Goal: Task Accomplishment & Management: Manage account settings

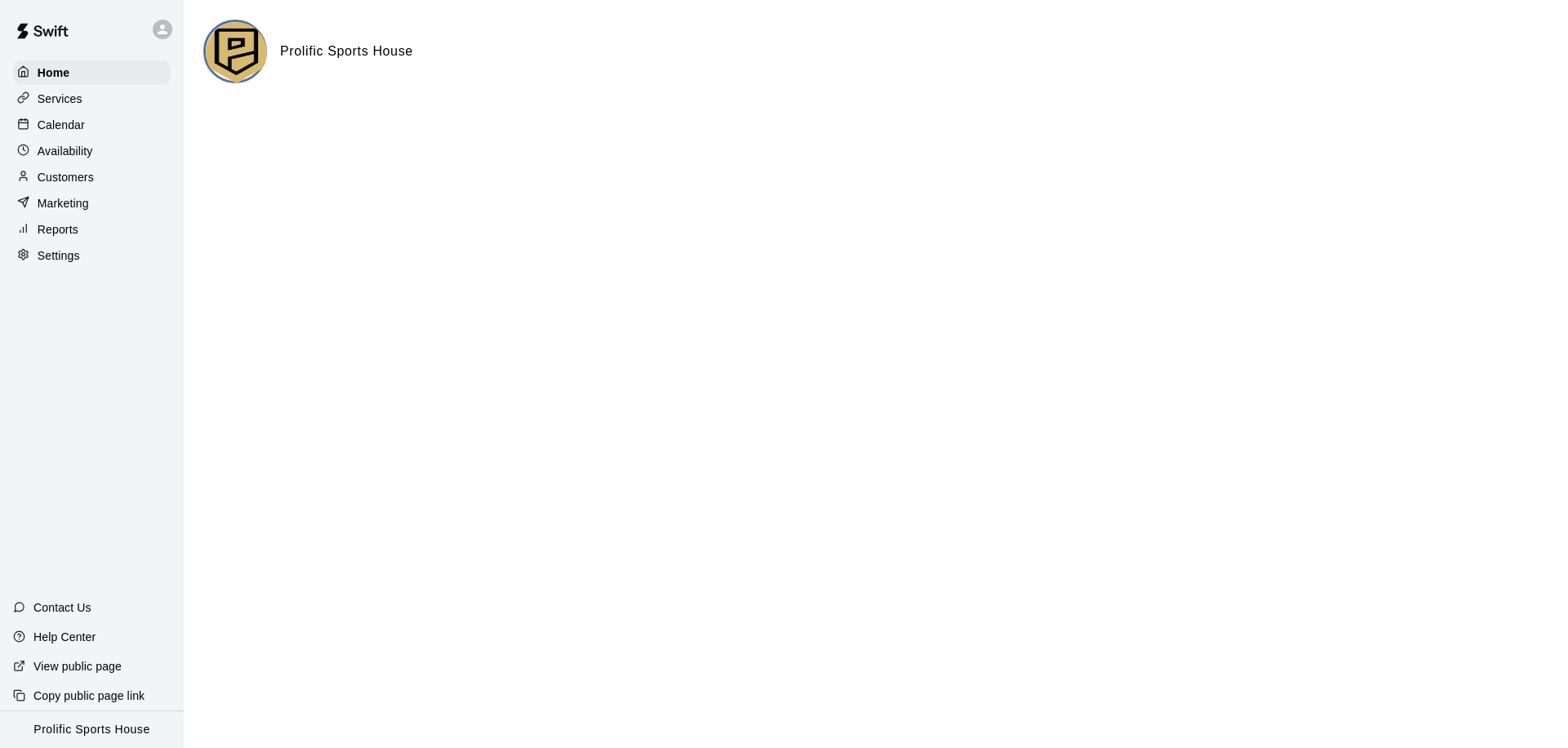
click at [159, 26] on icon at bounding box center [162, 29] width 15 height 15
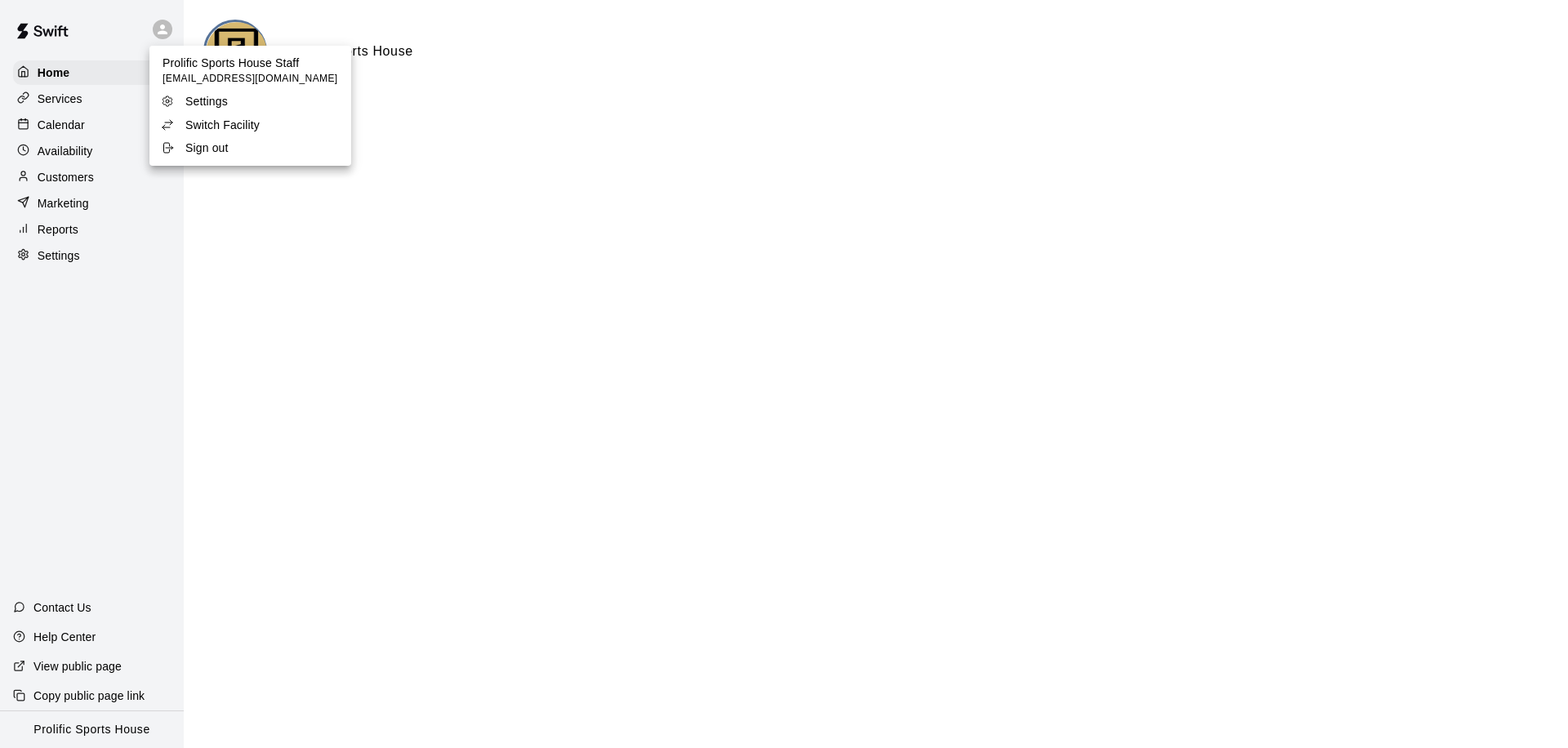
click at [119, 16] on div at bounding box center [784, 374] width 1568 height 748
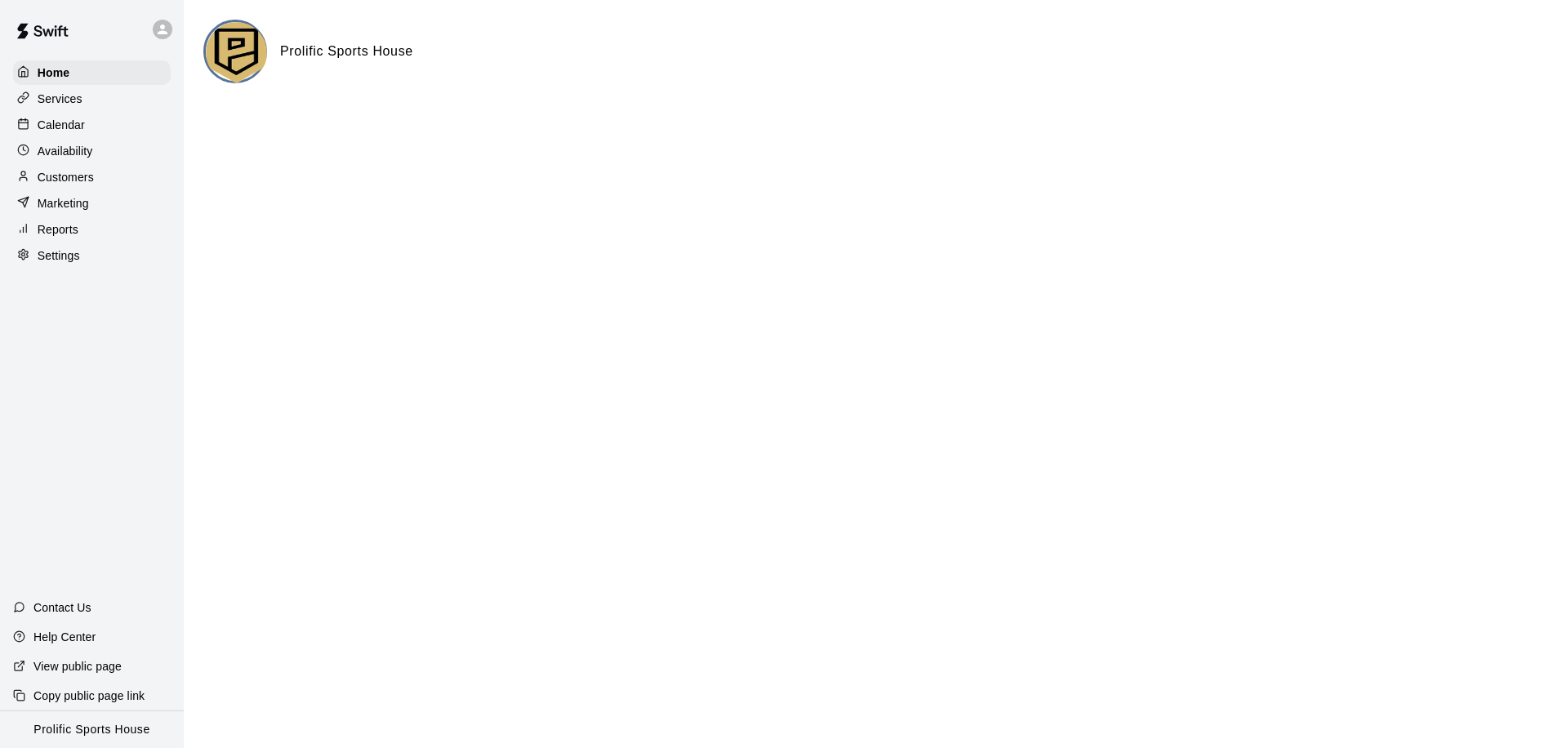
click at [88, 130] on div "Calendar" at bounding box center [92, 125] width 158 height 25
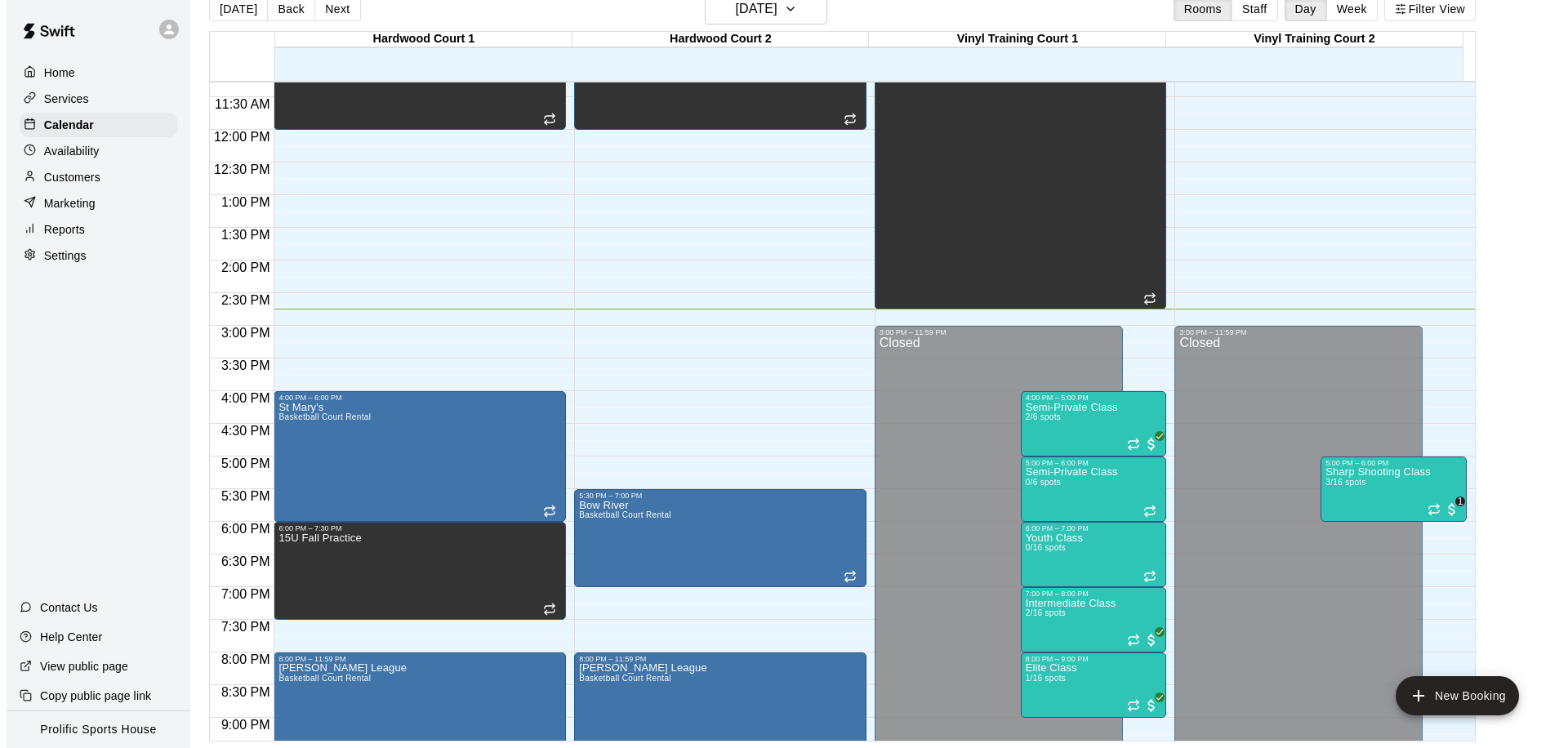
scroll to position [736, 0]
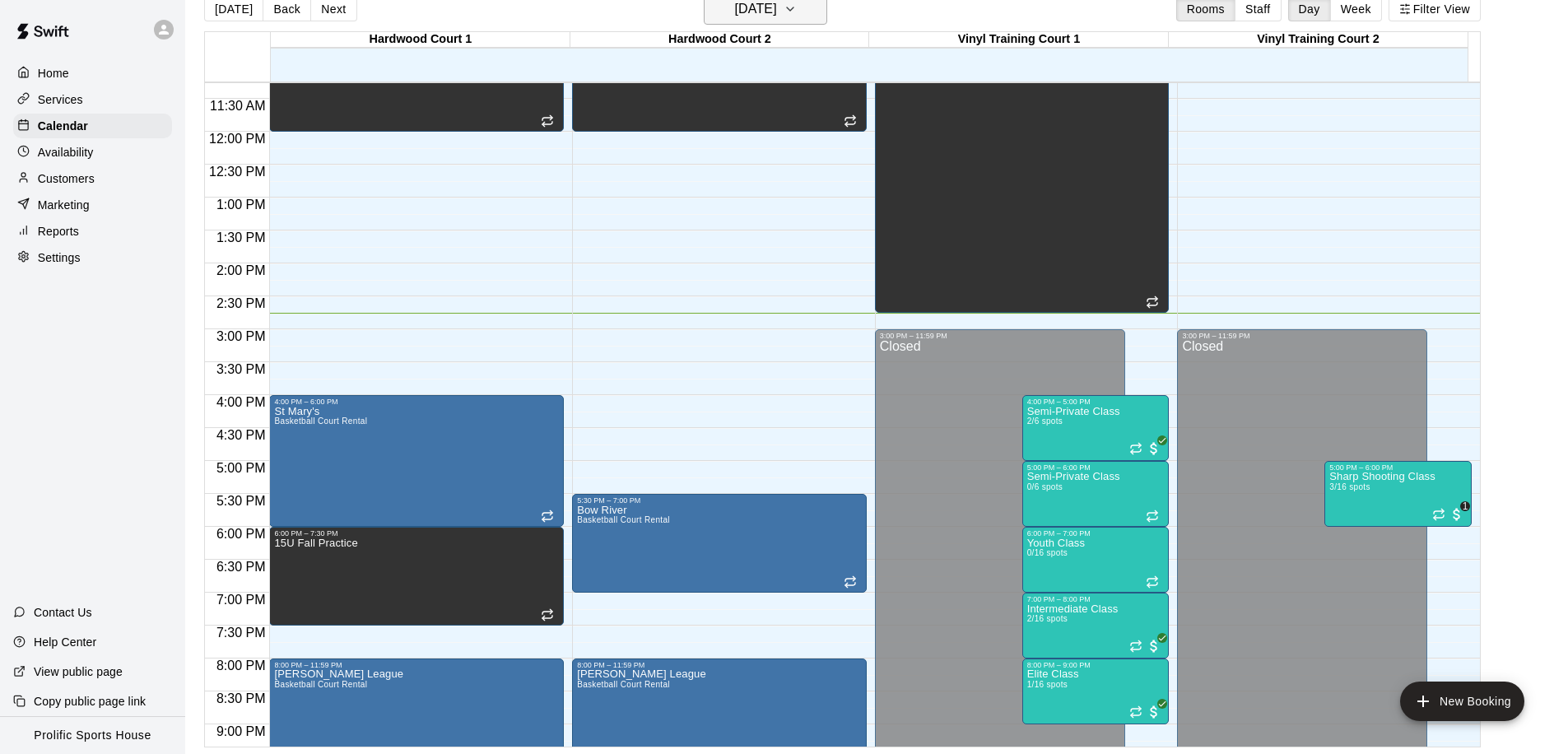
click at [741, 13] on h6 "[DATE]" at bounding box center [756, 9] width 42 height 23
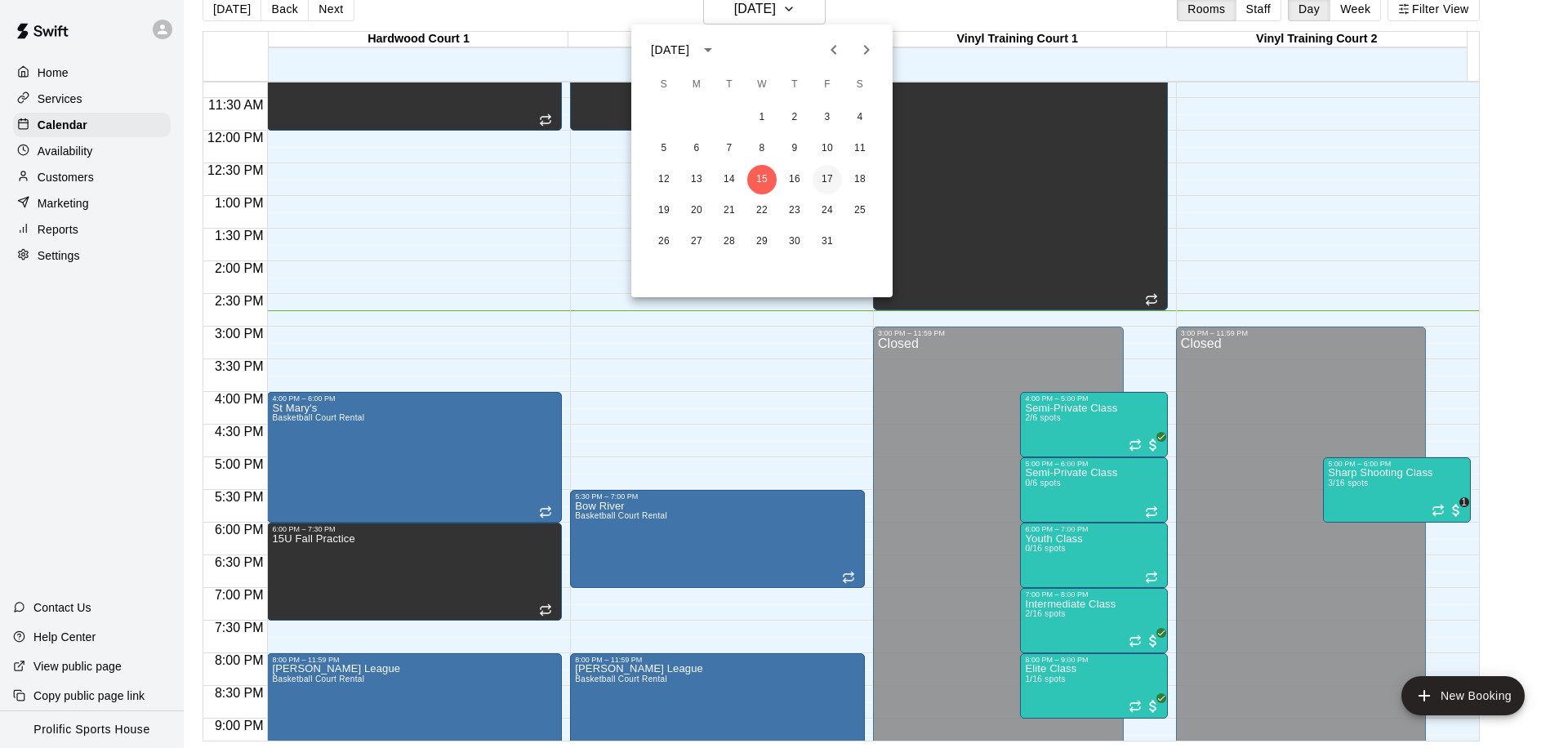
click at [816, 174] on button "17" at bounding box center [827, 179] width 29 height 29
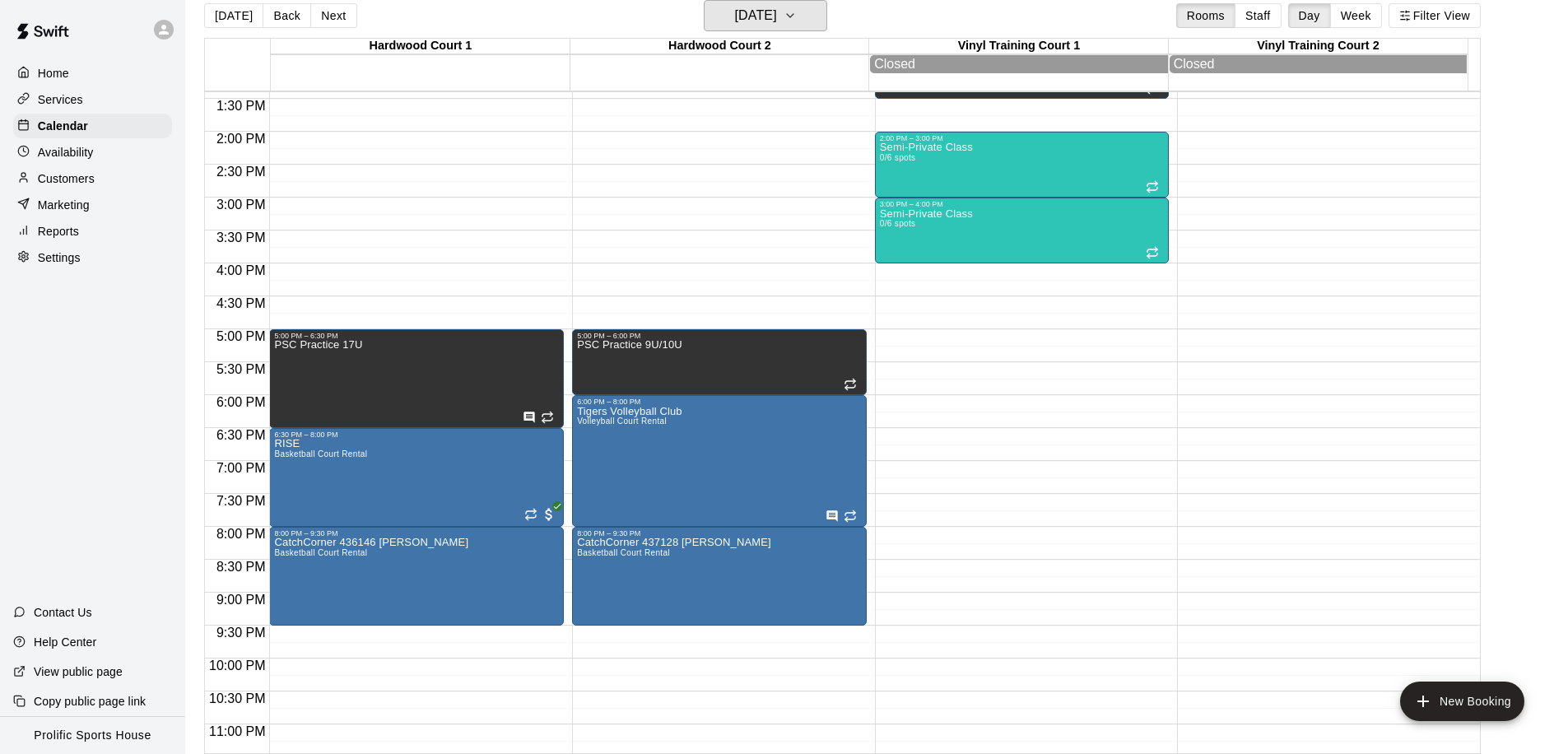
scroll to position [919, 0]
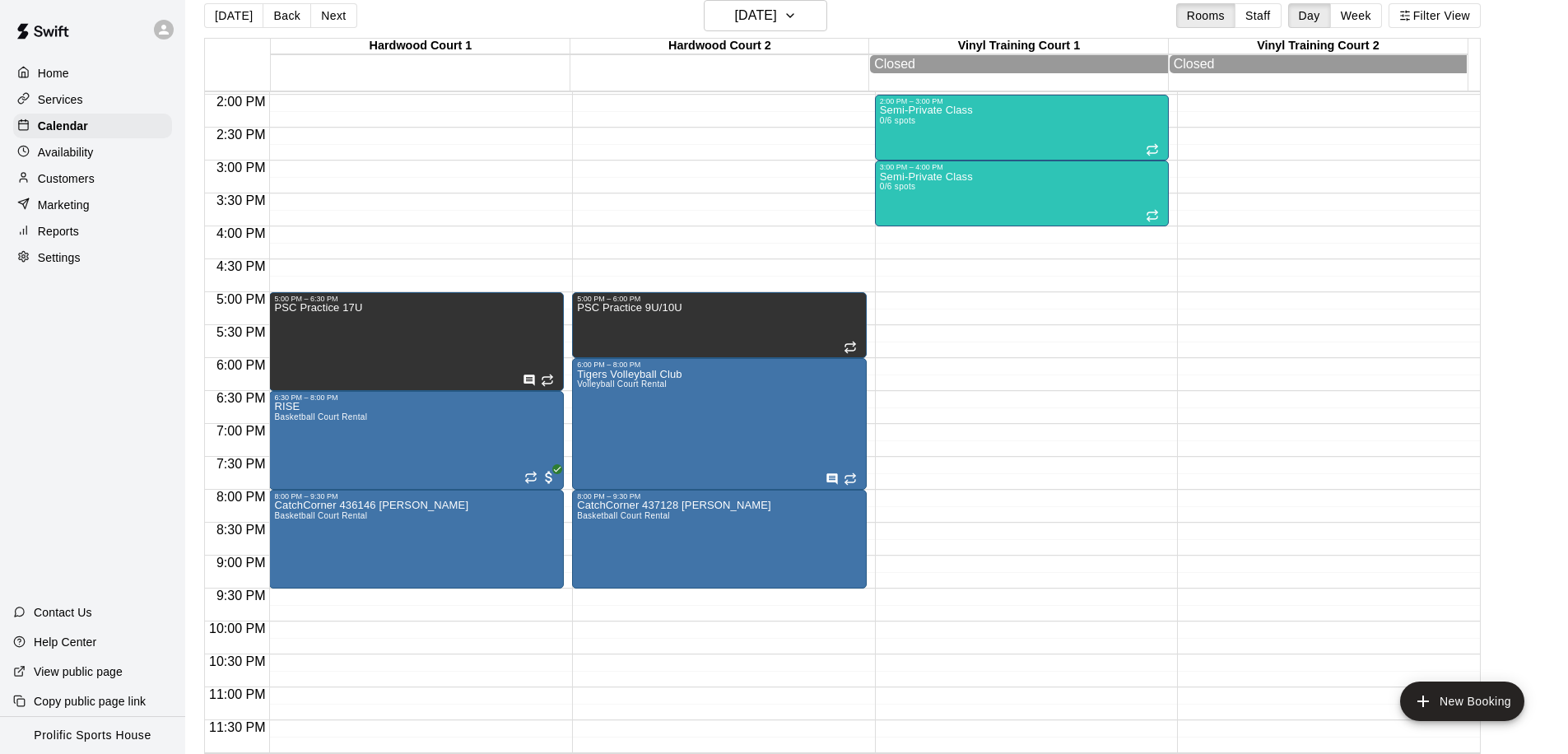
click at [235, 24] on button "[DATE]" at bounding box center [233, 16] width 59 height 25
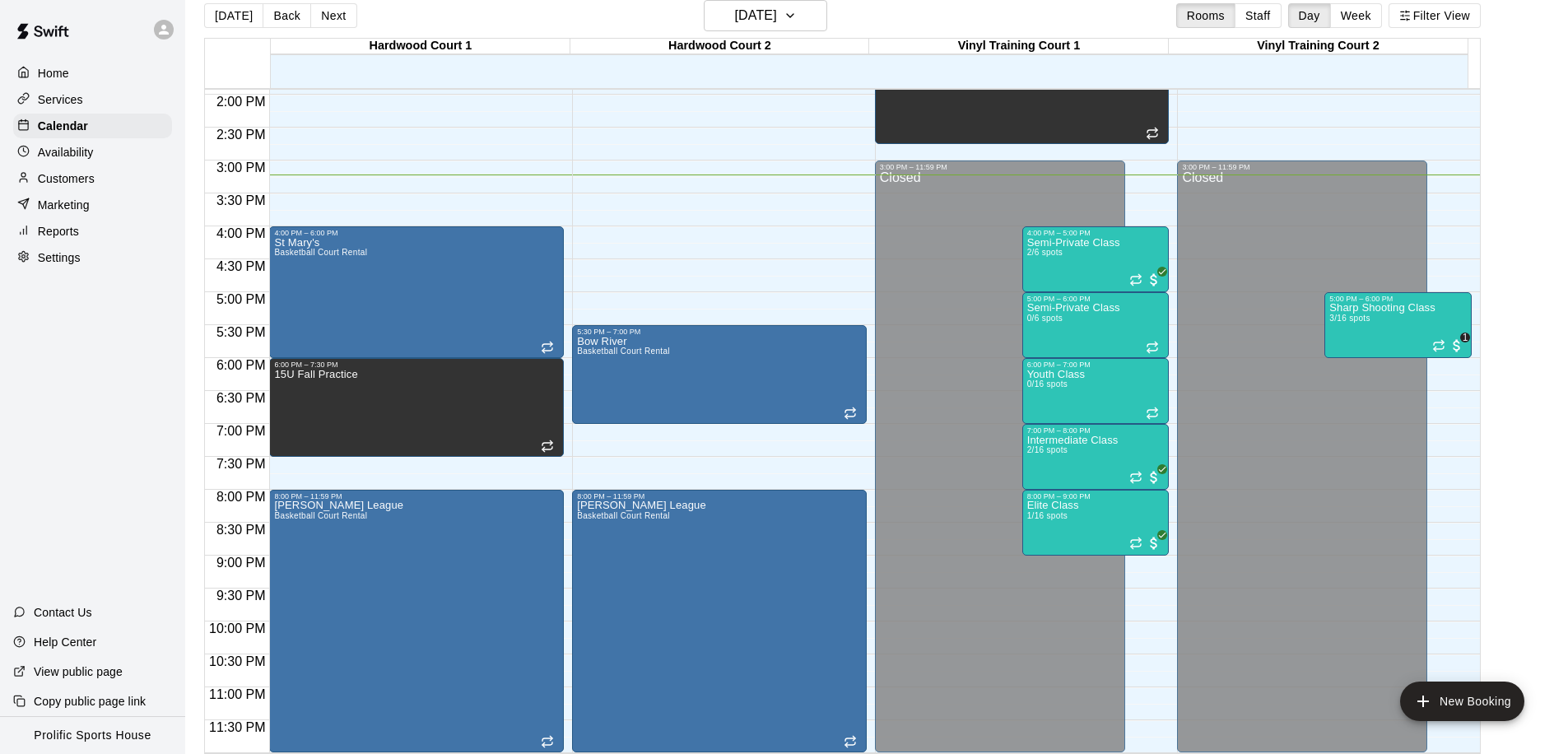
scroll to position [107, 0]
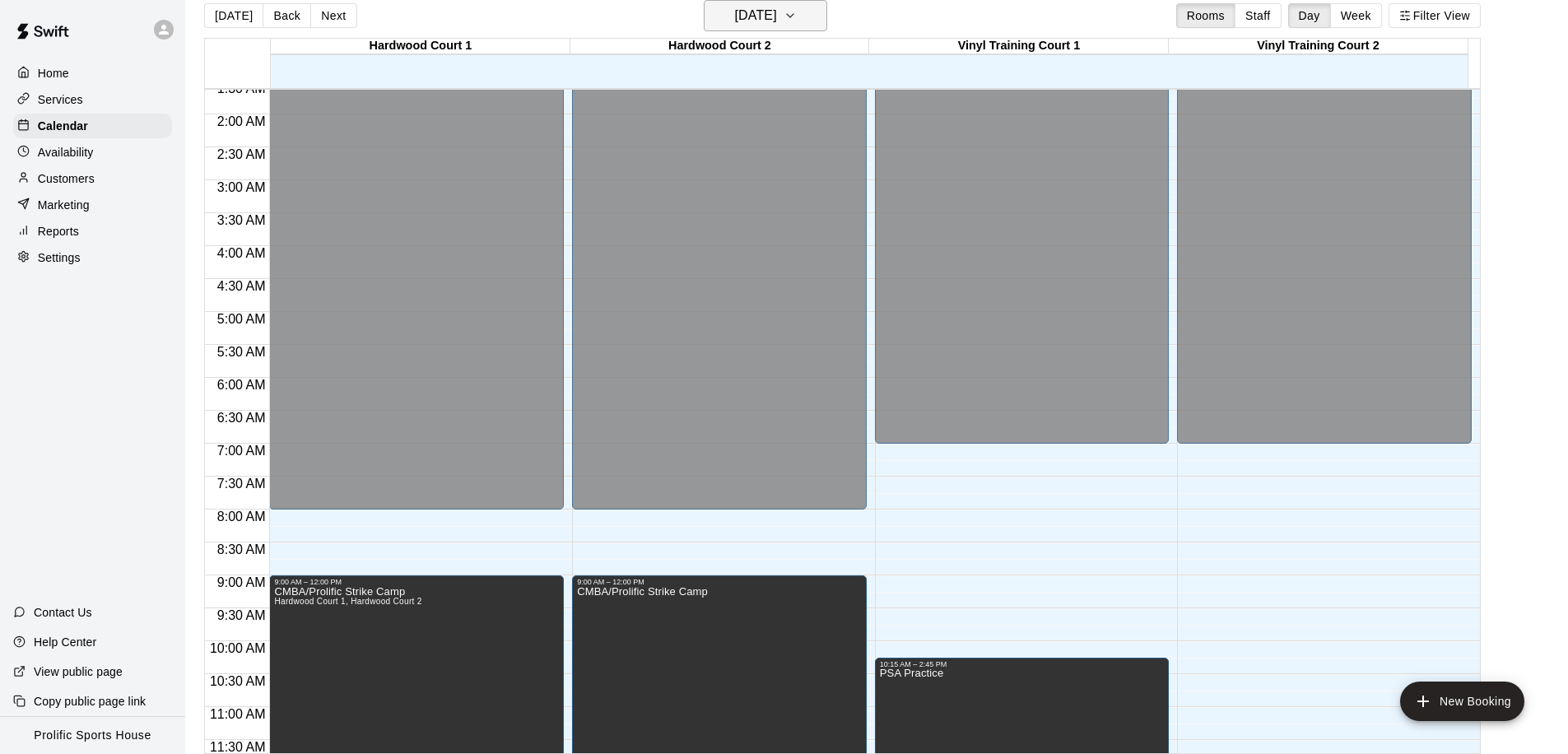
click at [765, 20] on h6 "[DATE]" at bounding box center [756, 16] width 42 height 23
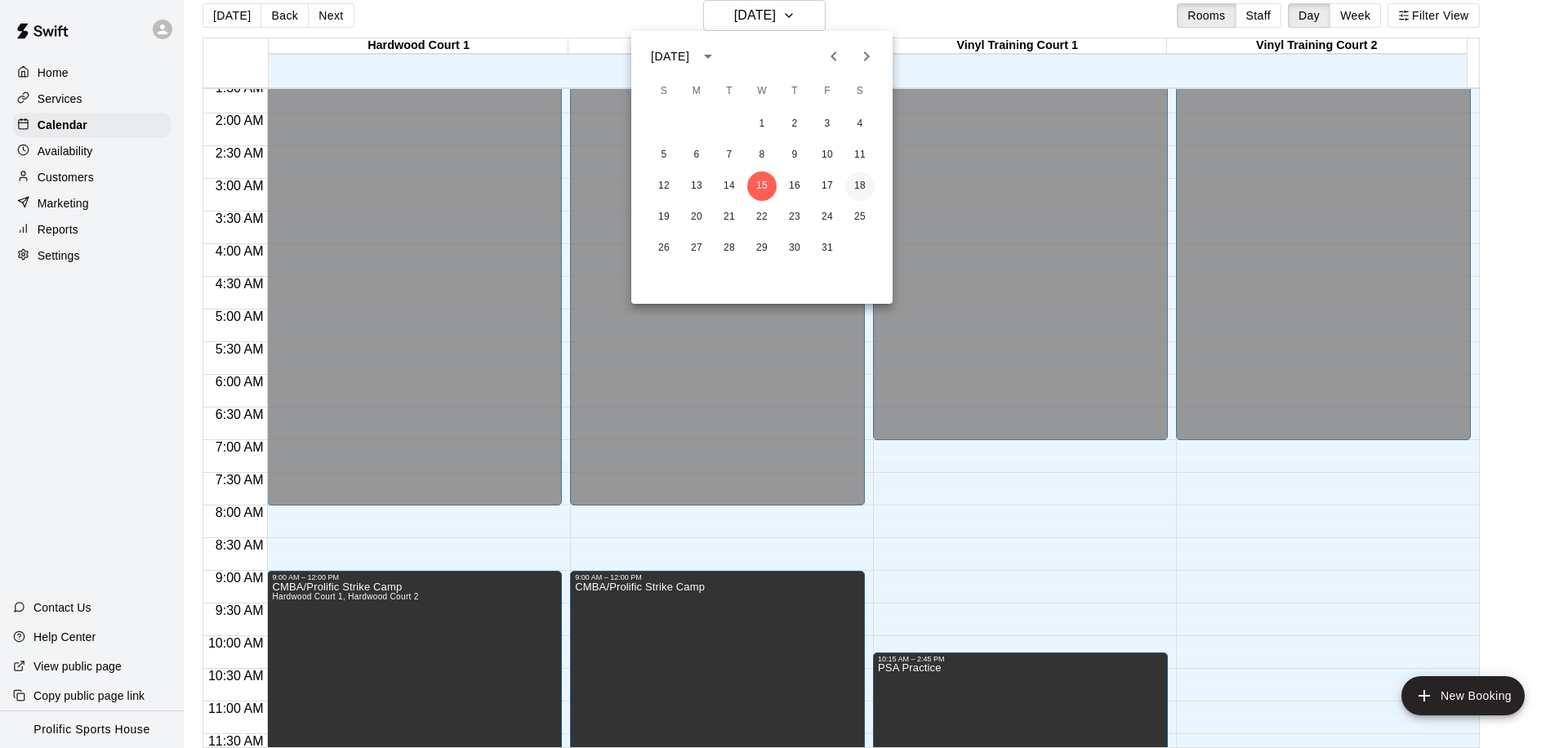
click at [864, 187] on button "18" at bounding box center [859, 185] width 29 height 29
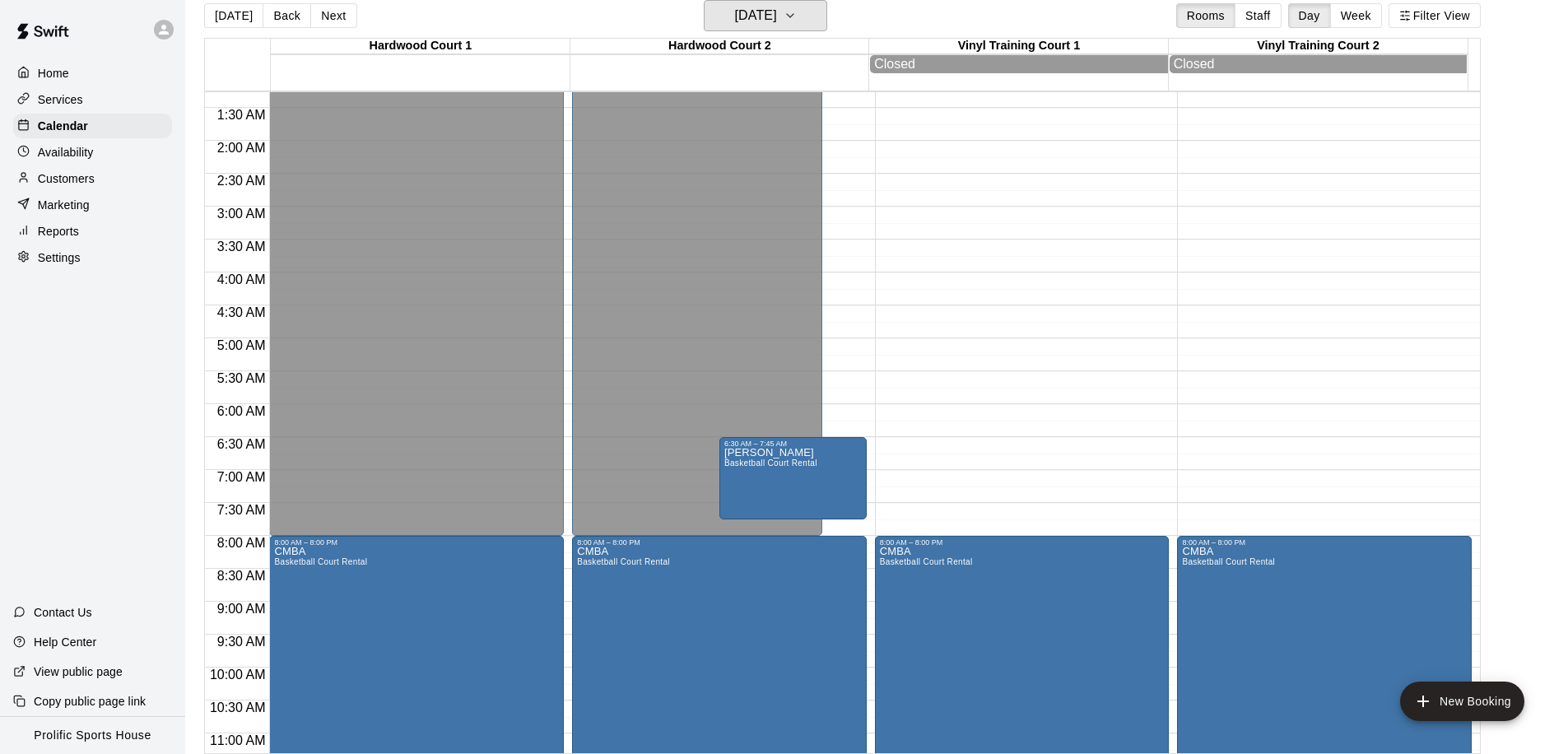
scroll to position [104, 0]
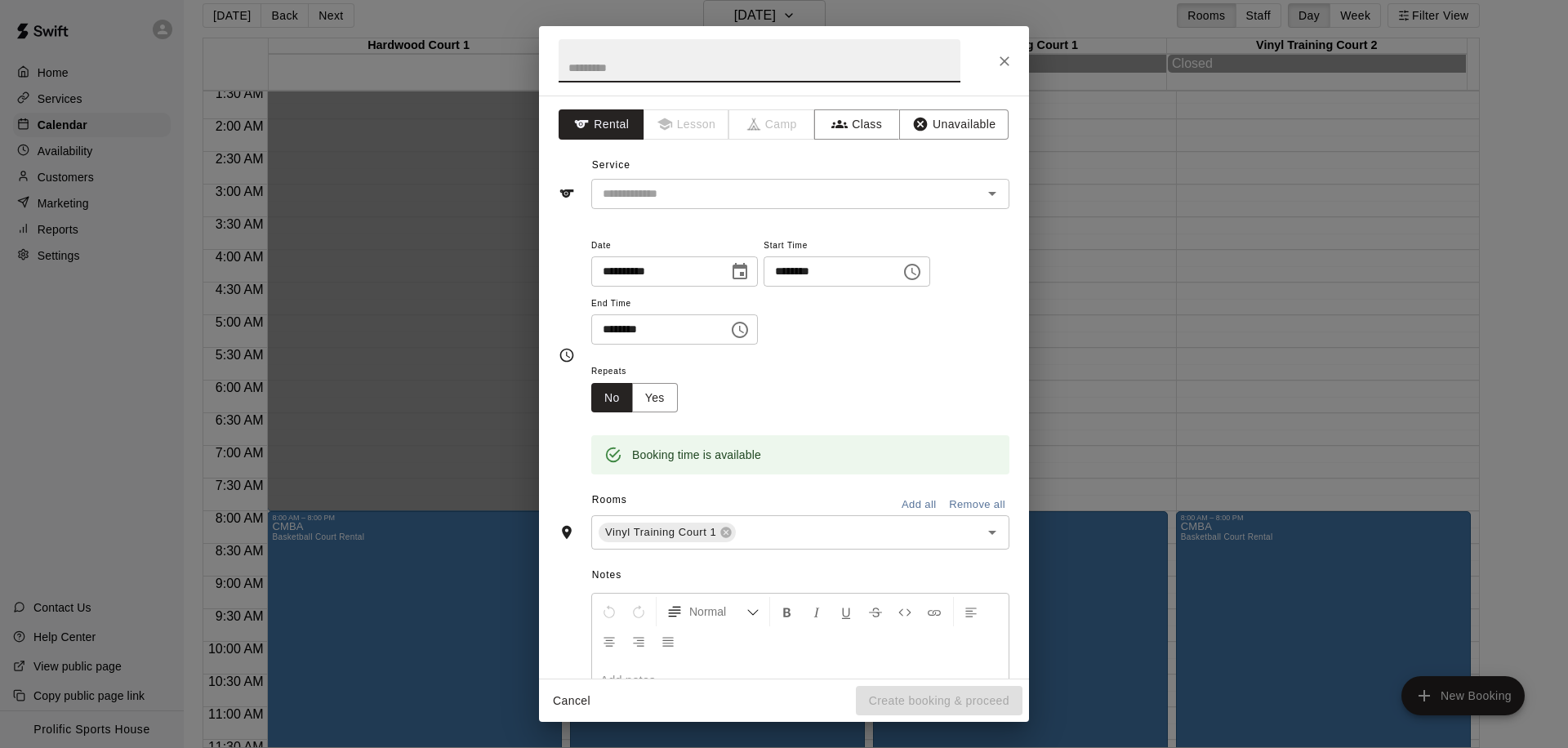
click at [628, 331] on input "********" at bounding box center [654, 330] width 126 height 30
type input "********"
click at [647, 70] on input "text" at bounding box center [759, 60] width 402 height 43
type input "**********"
click at [675, 192] on input "text" at bounding box center [776, 193] width 360 height 20
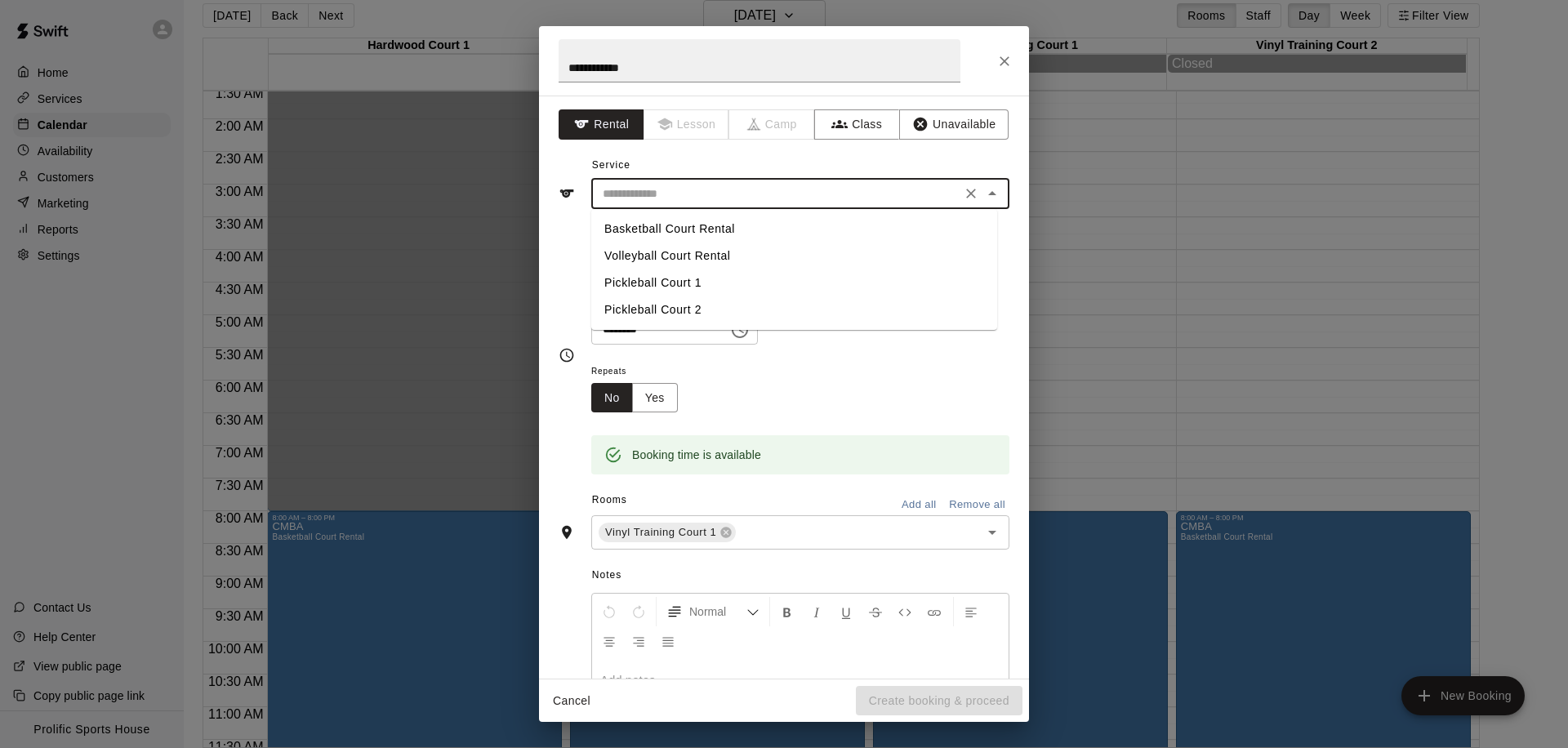
click at [706, 224] on li "Basketball Court Rental" at bounding box center [794, 229] width 406 height 27
type input "**********"
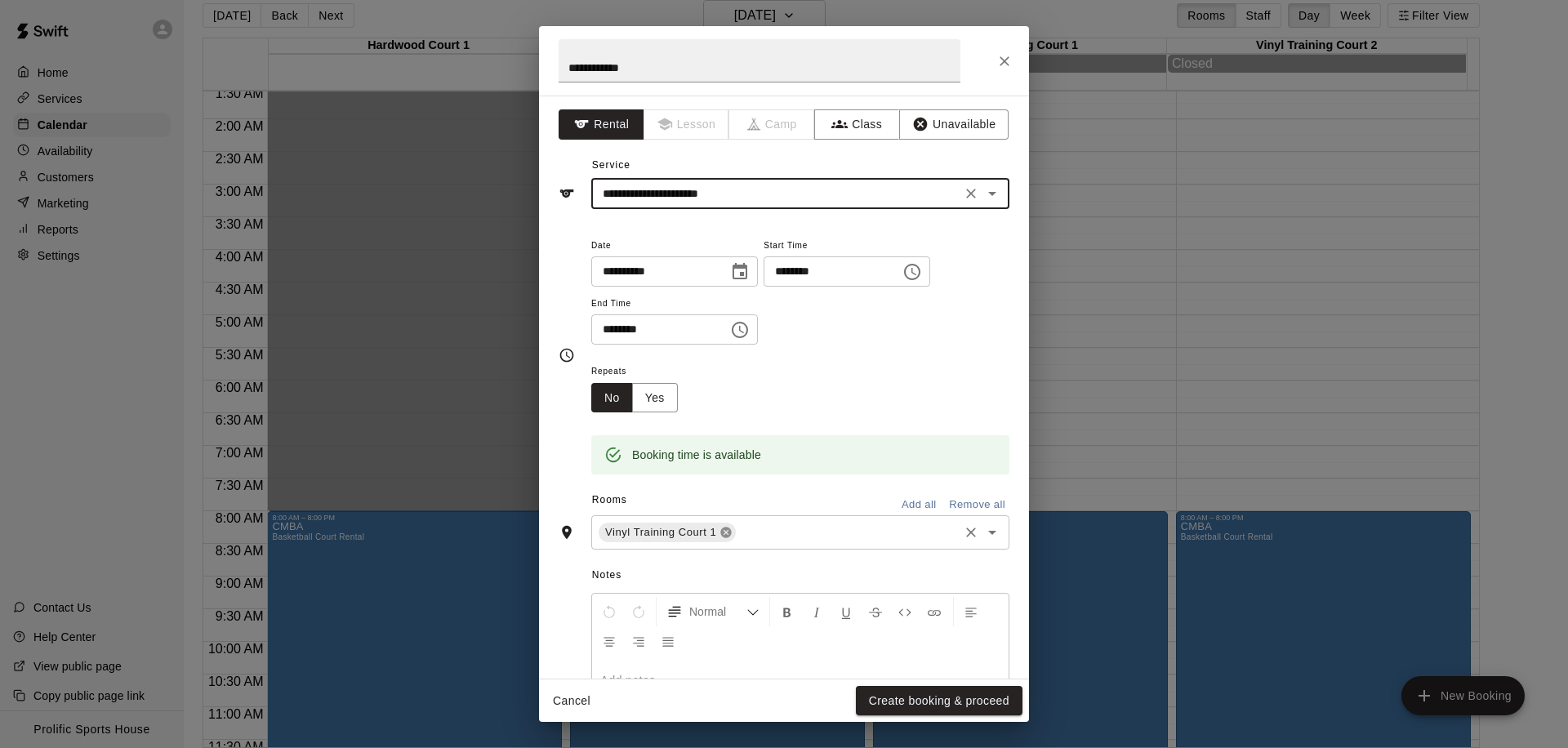
click at [720, 534] on icon at bounding box center [726, 532] width 13 height 13
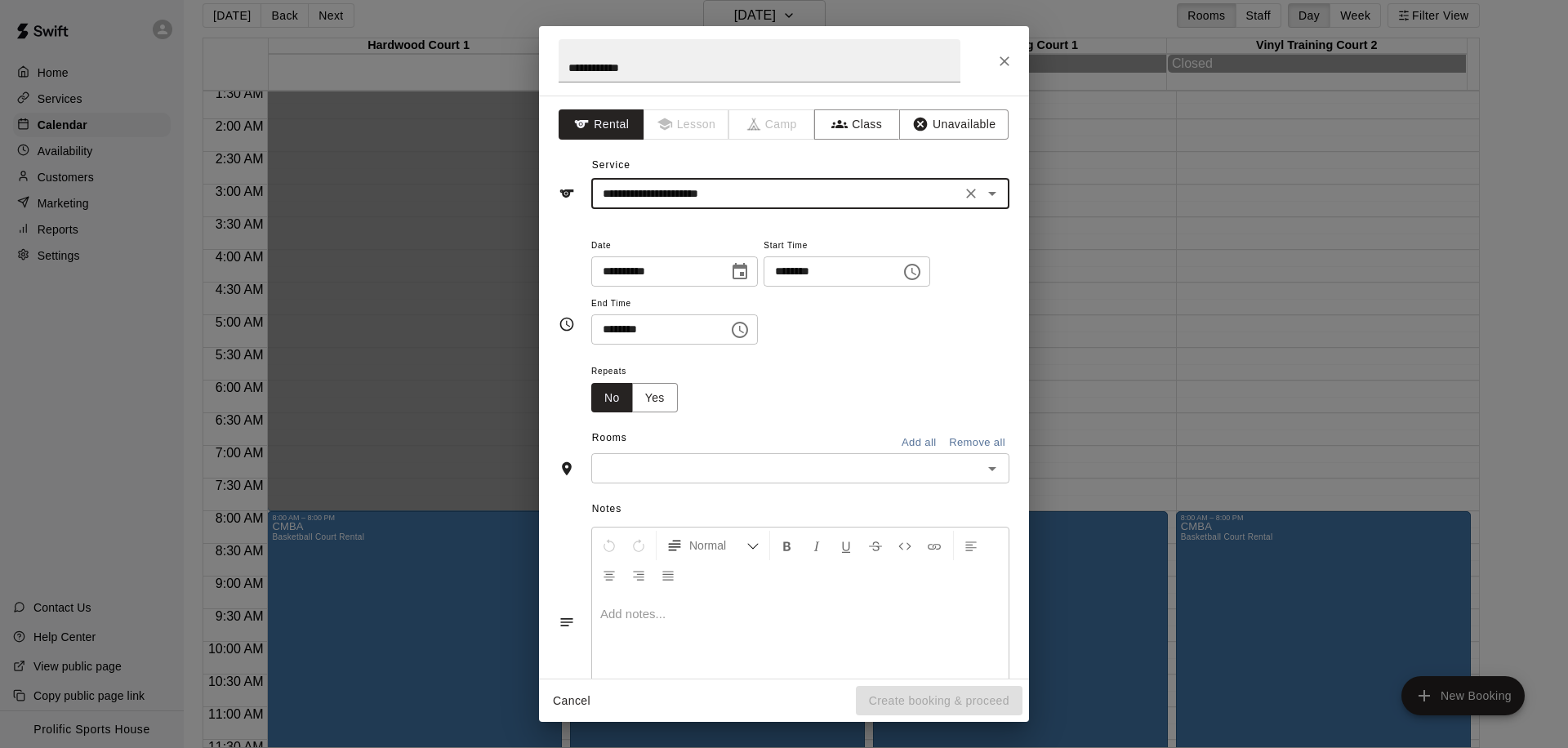
click at [982, 462] on icon "Open" at bounding box center [992, 469] width 20 height 19
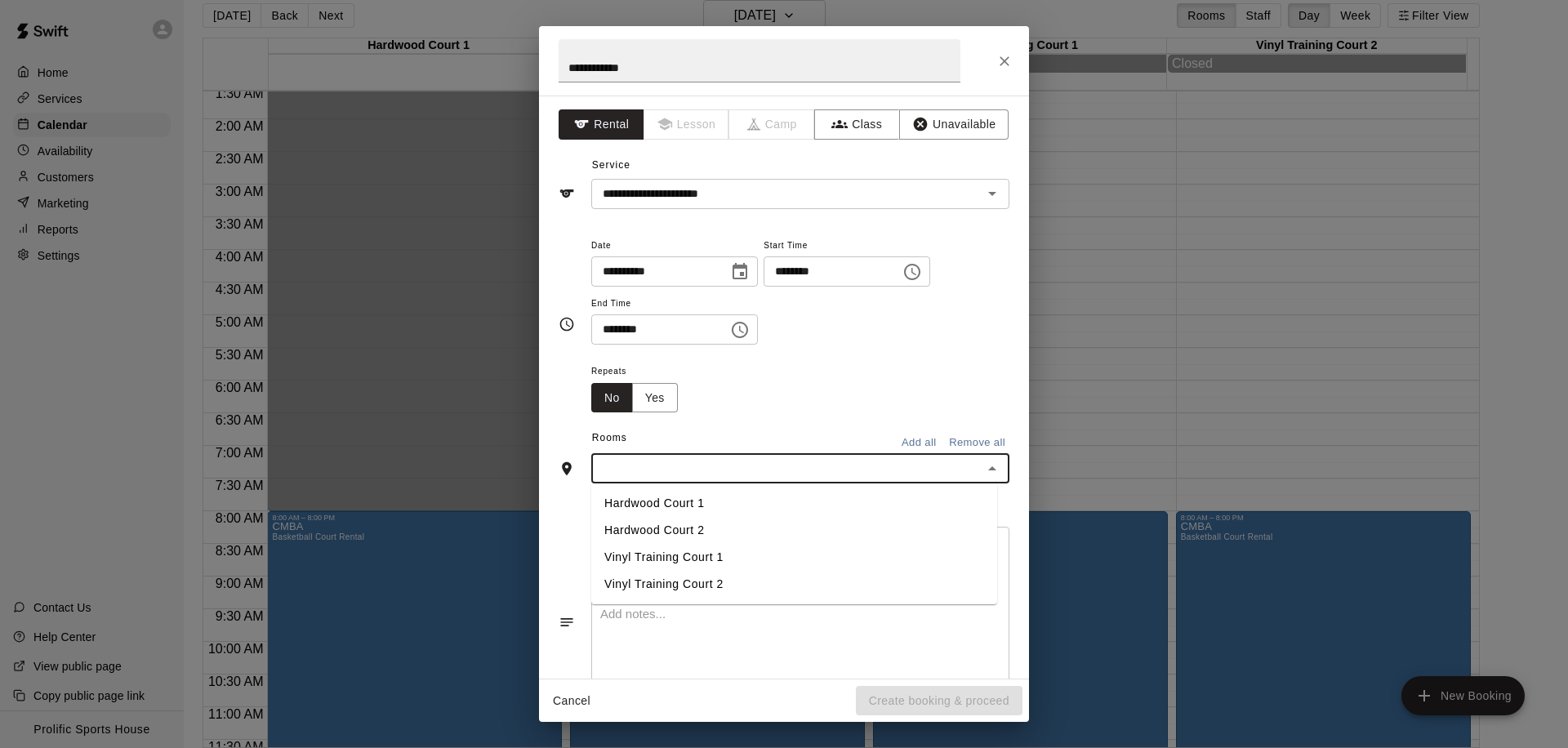
click at [678, 502] on li "Hardwood Court 1" at bounding box center [794, 503] width 406 height 27
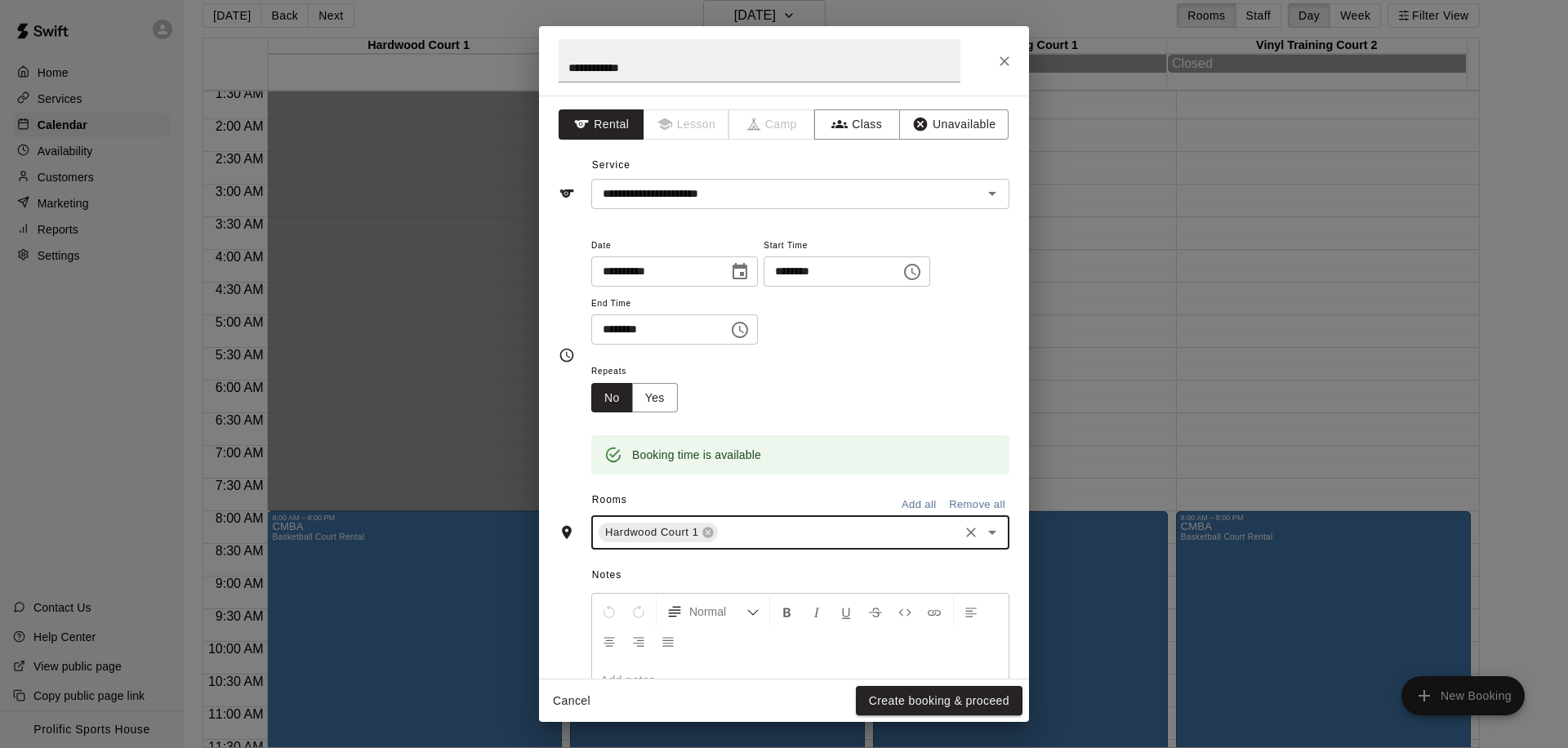
click at [925, 697] on button "Create booking & proceed" at bounding box center [939, 701] width 167 height 30
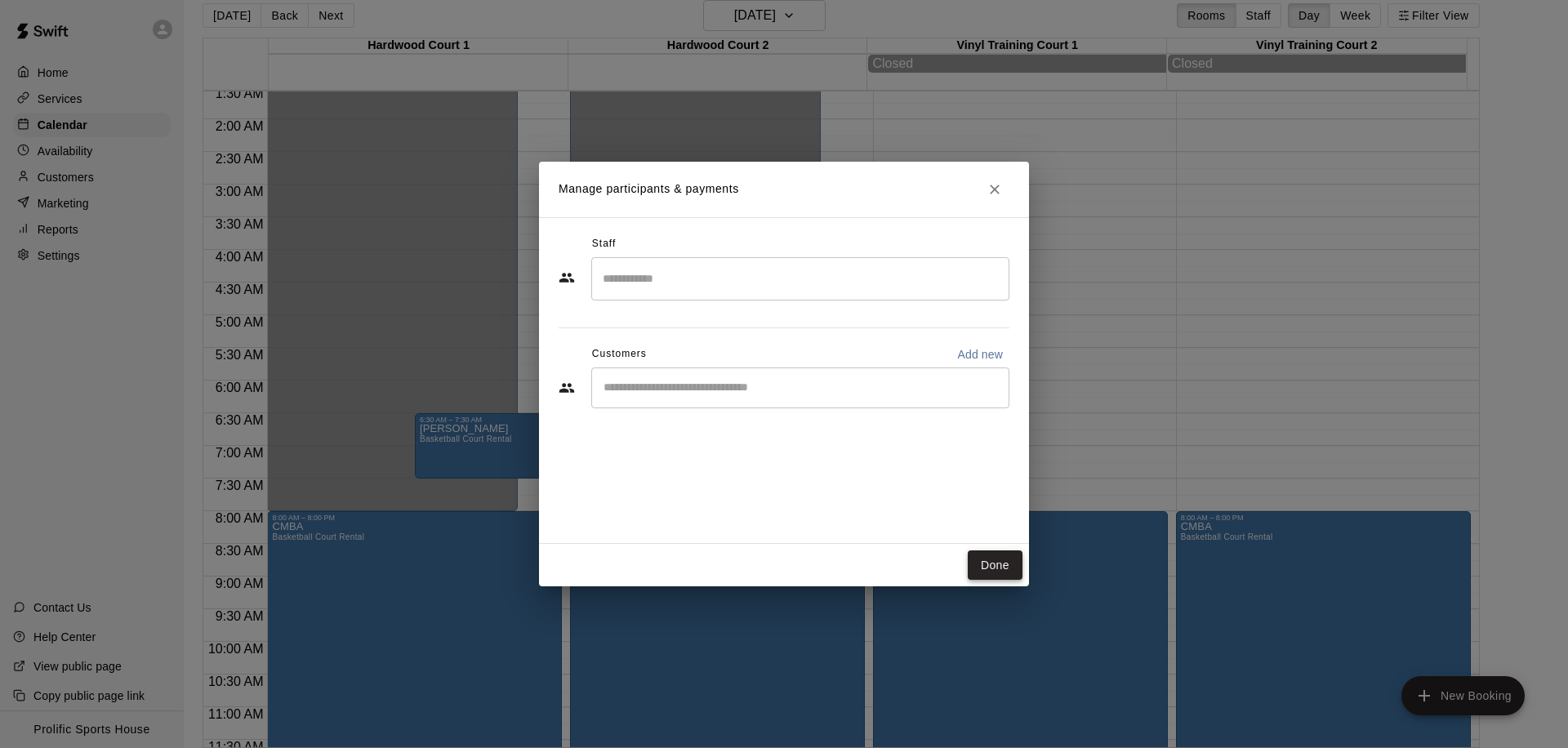
click at [978, 571] on button "Done" at bounding box center [995, 565] width 55 height 30
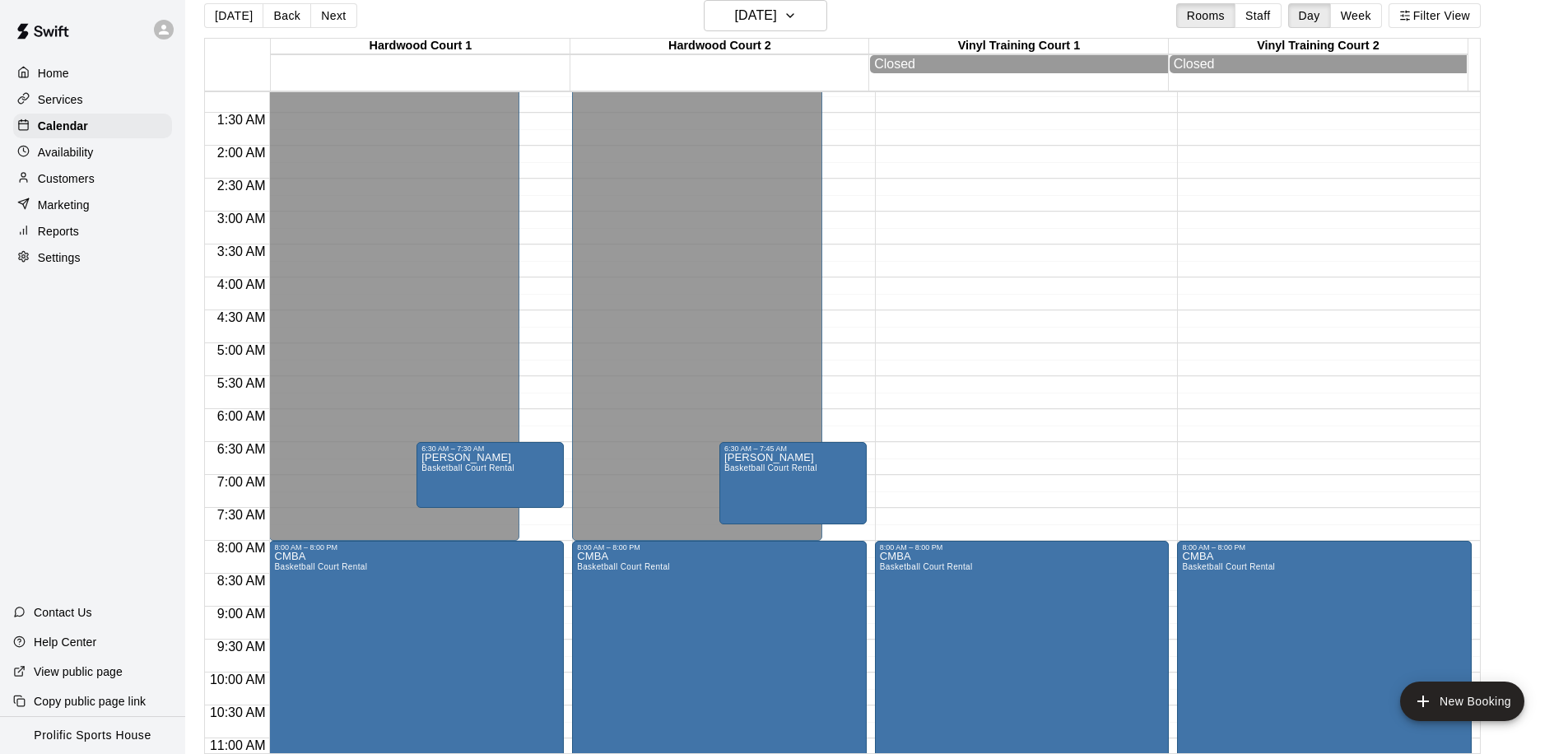
scroll to position [0, 0]
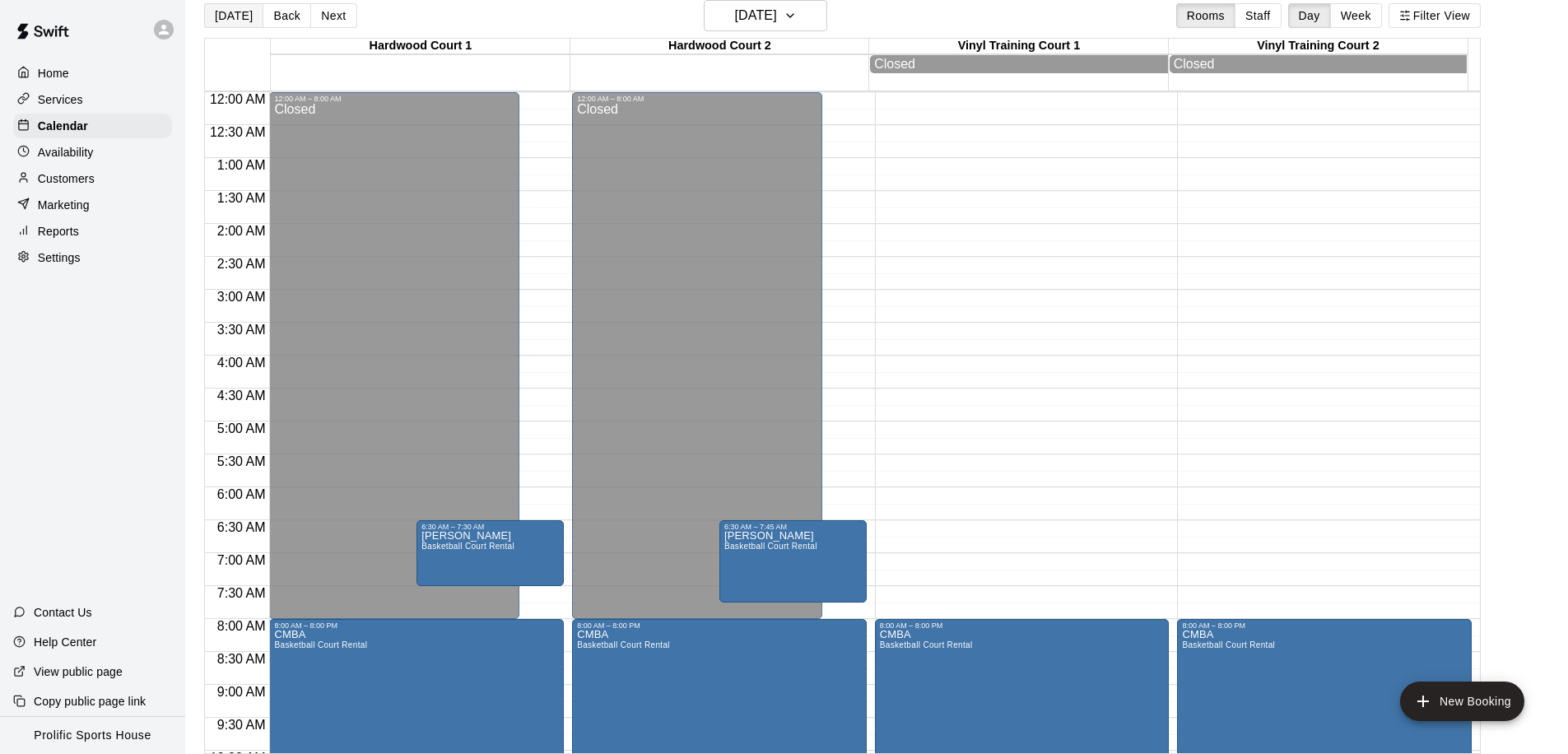
click at [231, 19] on button "[DATE]" at bounding box center [233, 16] width 59 height 25
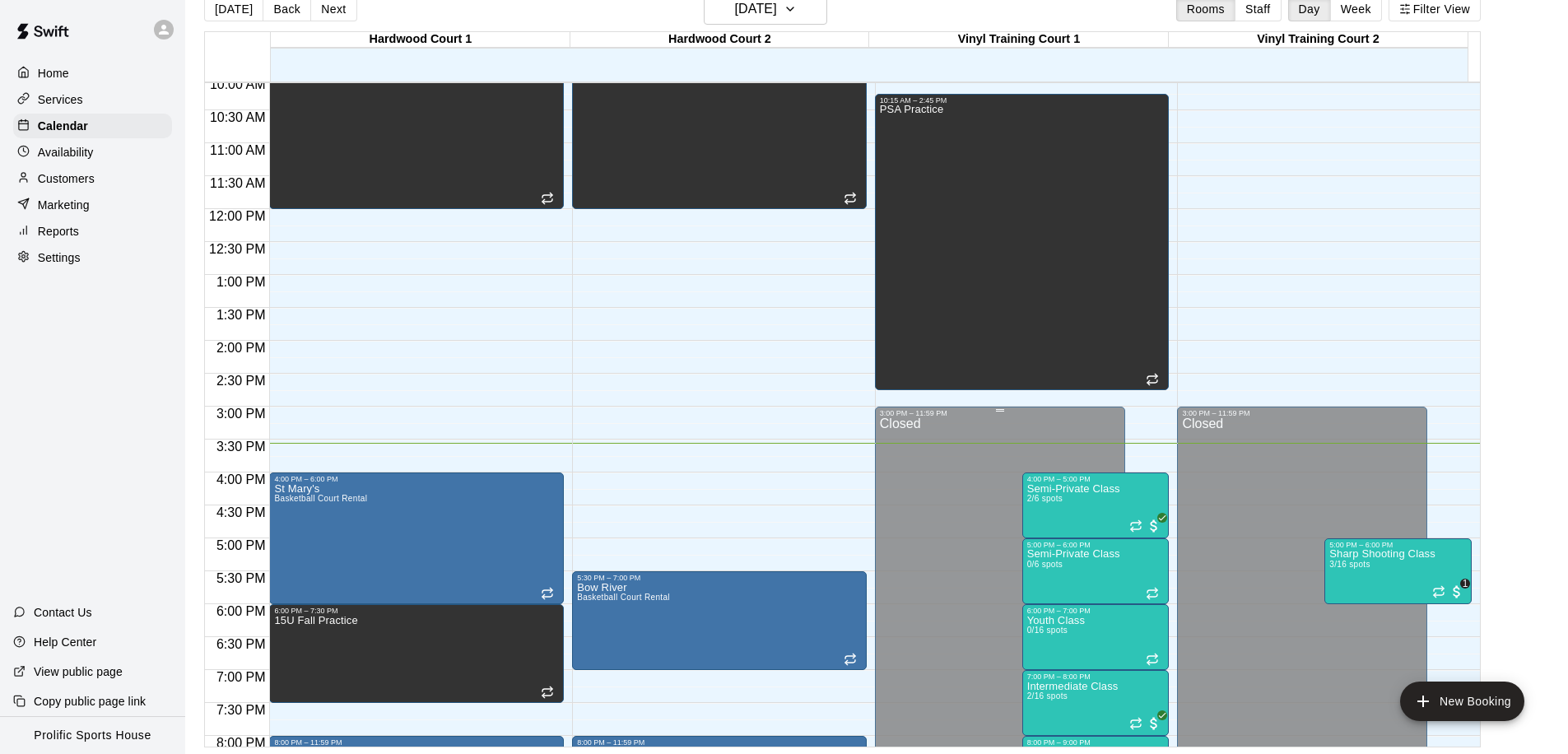
scroll to position [671, 0]
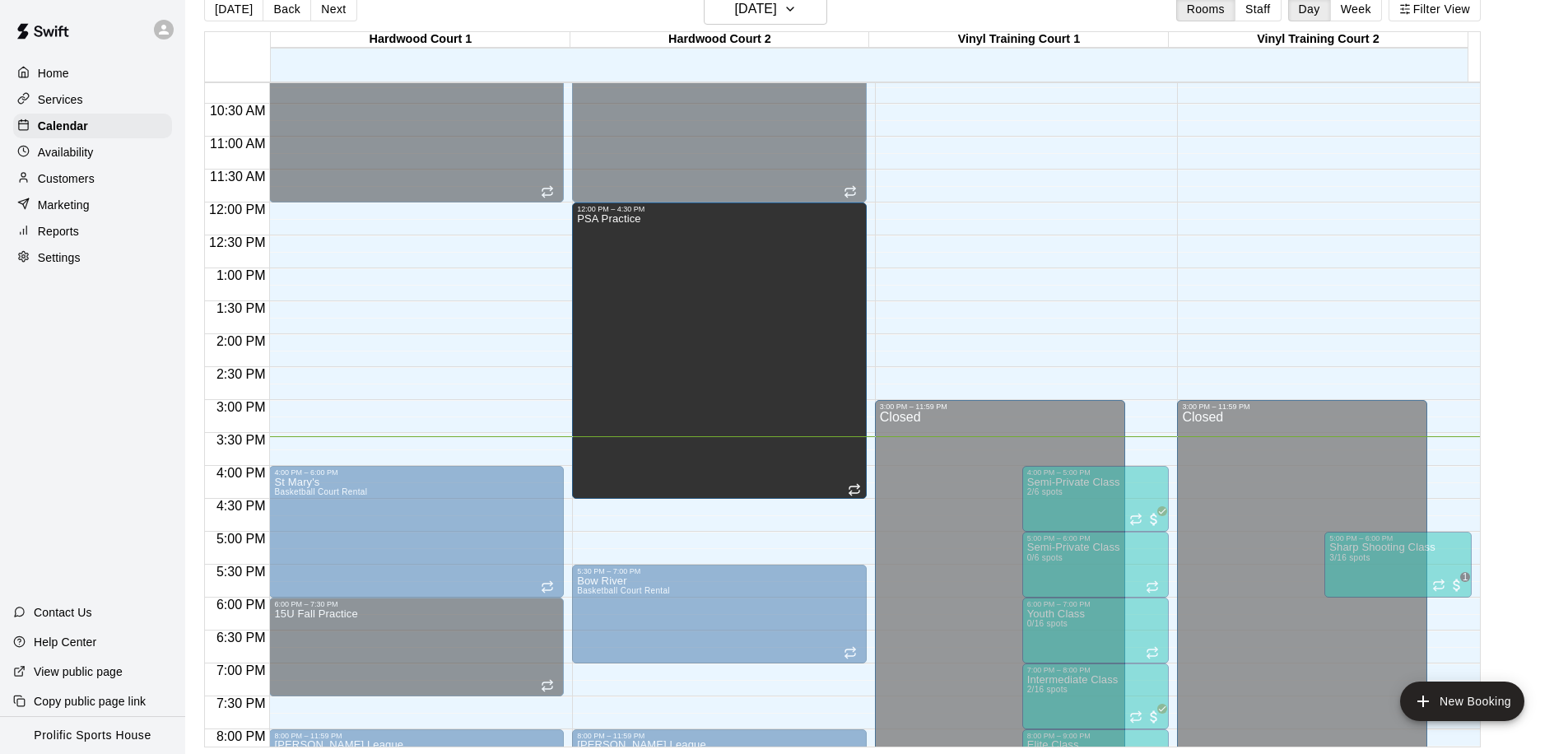
drag, startPoint x: 955, startPoint y: 339, endPoint x: 789, endPoint y: 464, distance: 207.8
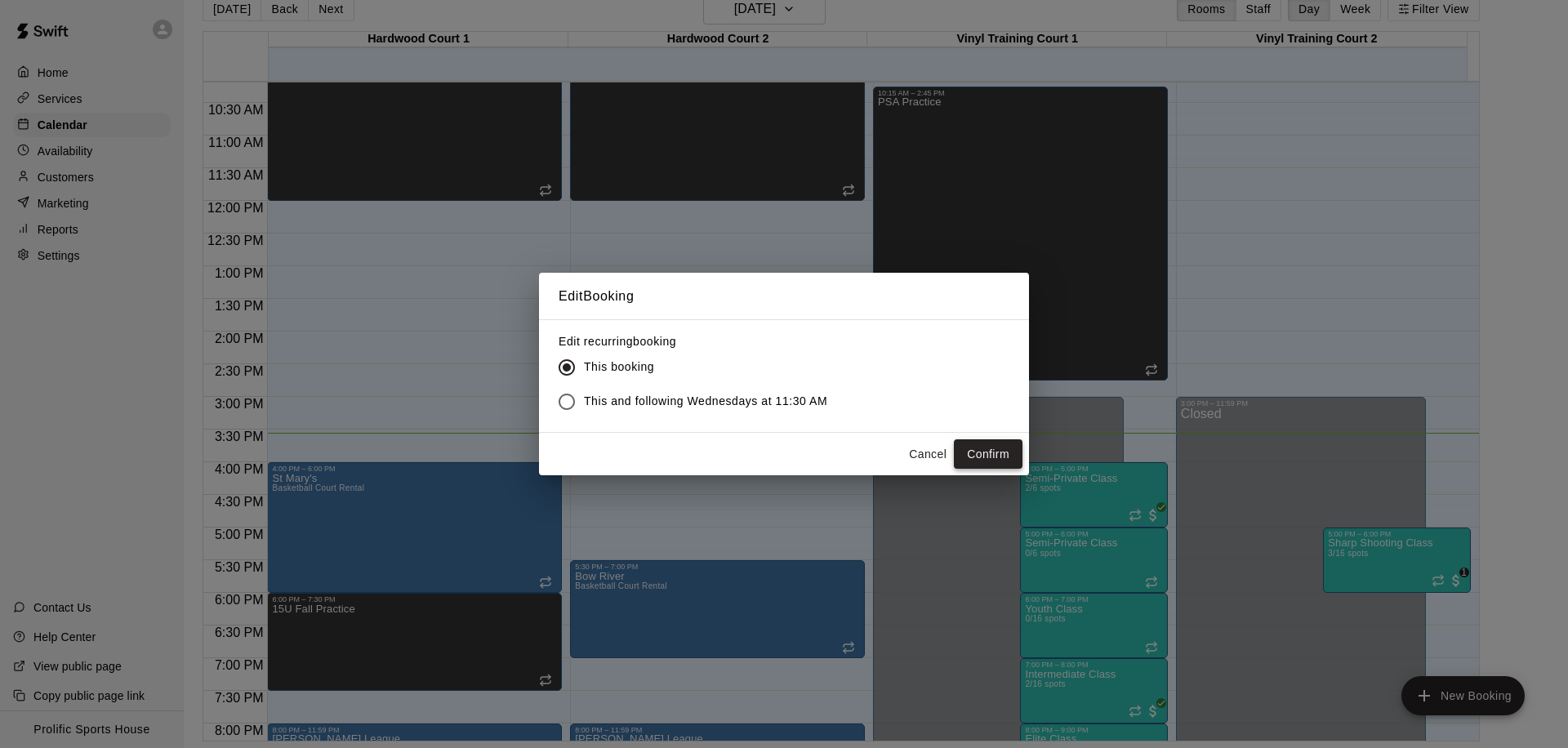
click at [979, 458] on button "Confirm" at bounding box center [987, 455] width 68 height 30
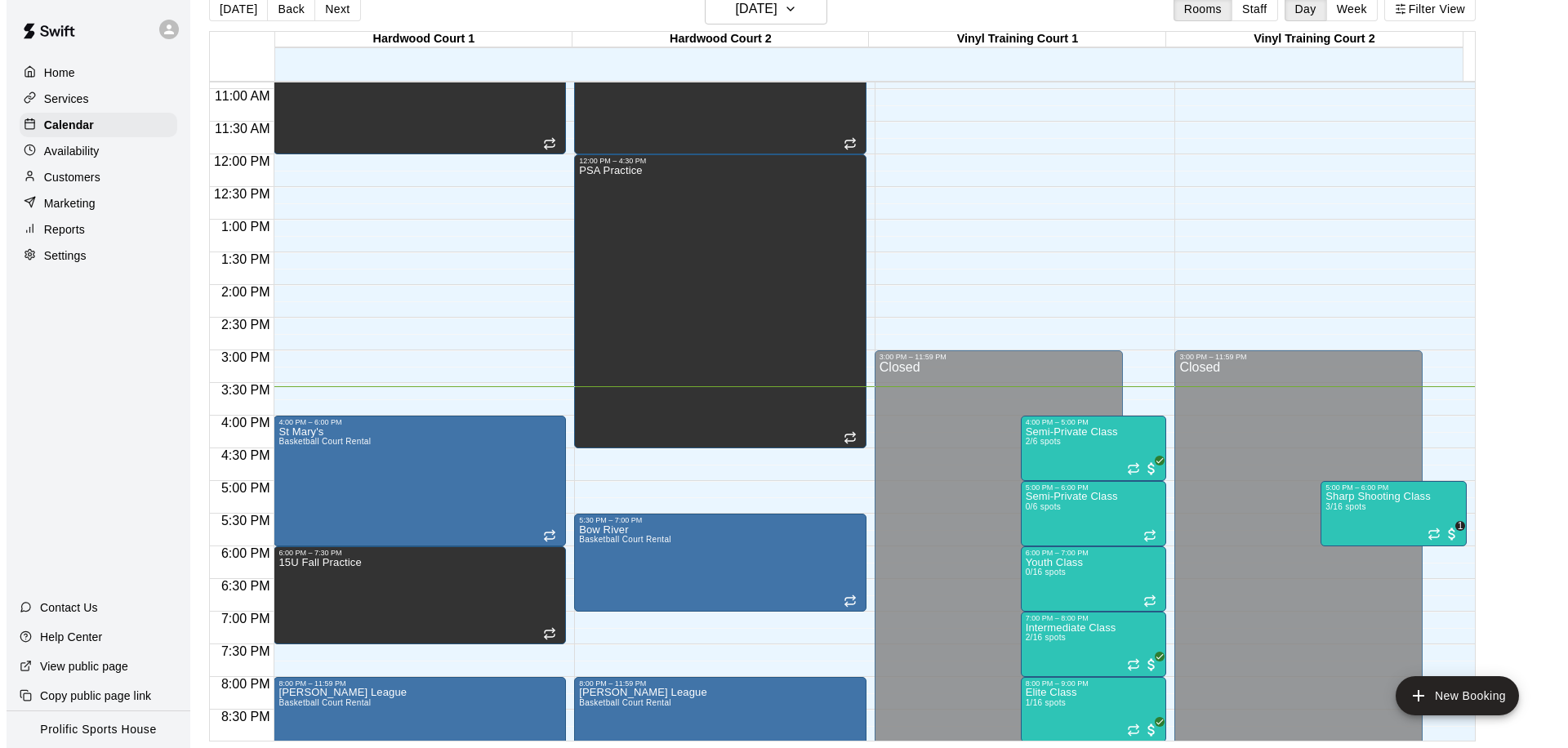
scroll to position [813, 0]
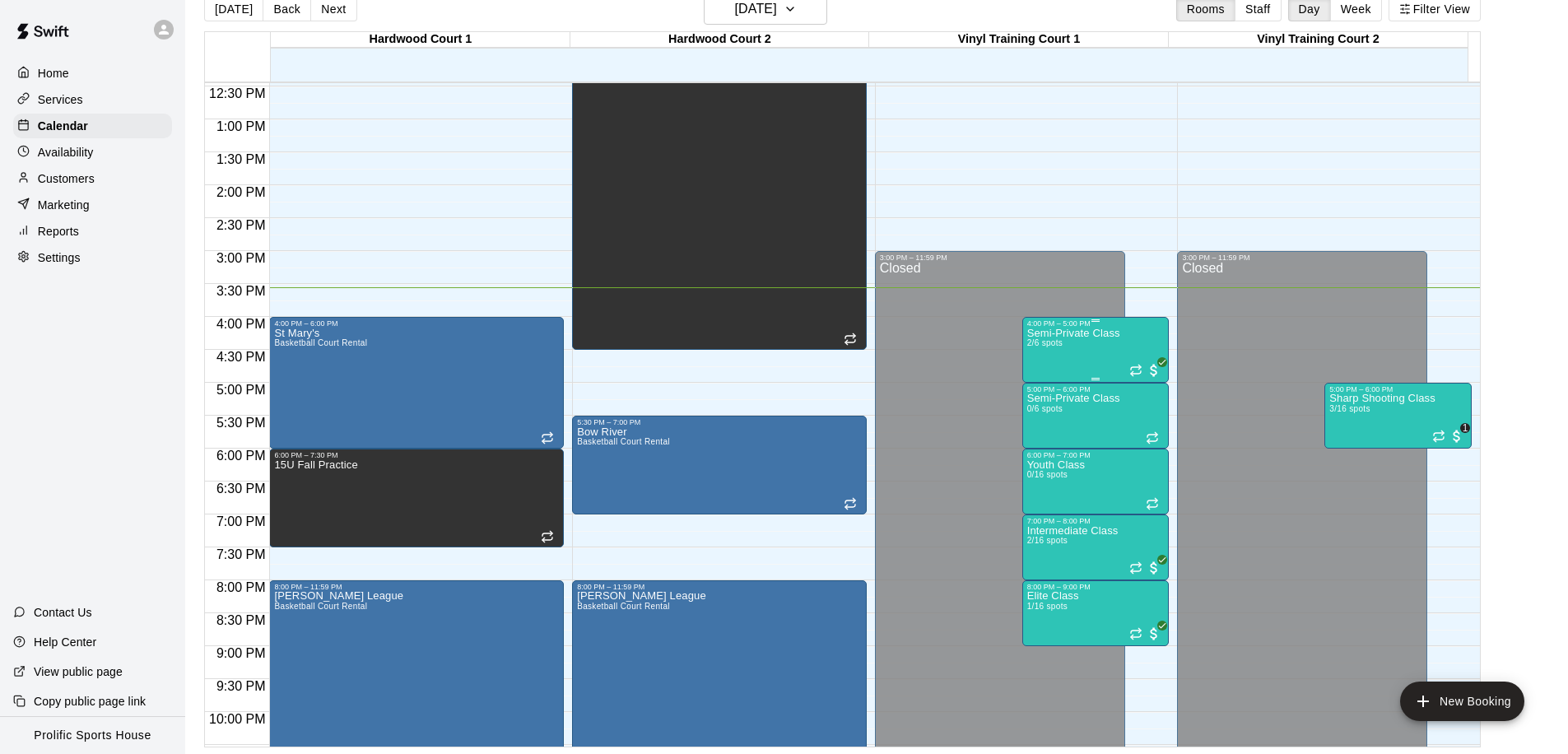
click at [1061, 345] on div "Semi-Private Class 2/6 spots" at bounding box center [1074, 705] width 93 height 754
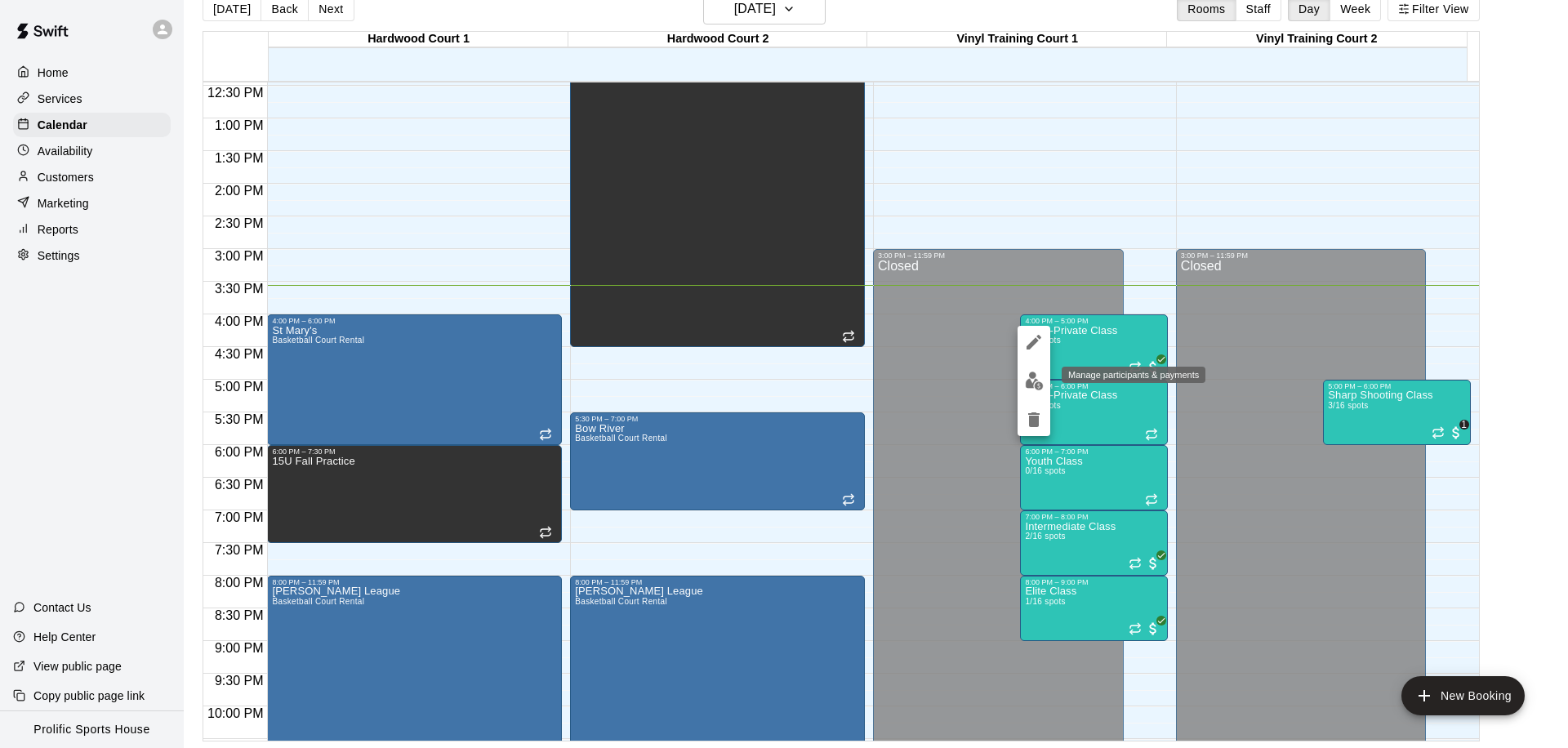
click at [1030, 368] on button "edit" at bounding box center [1034, 381] width 33 height 32
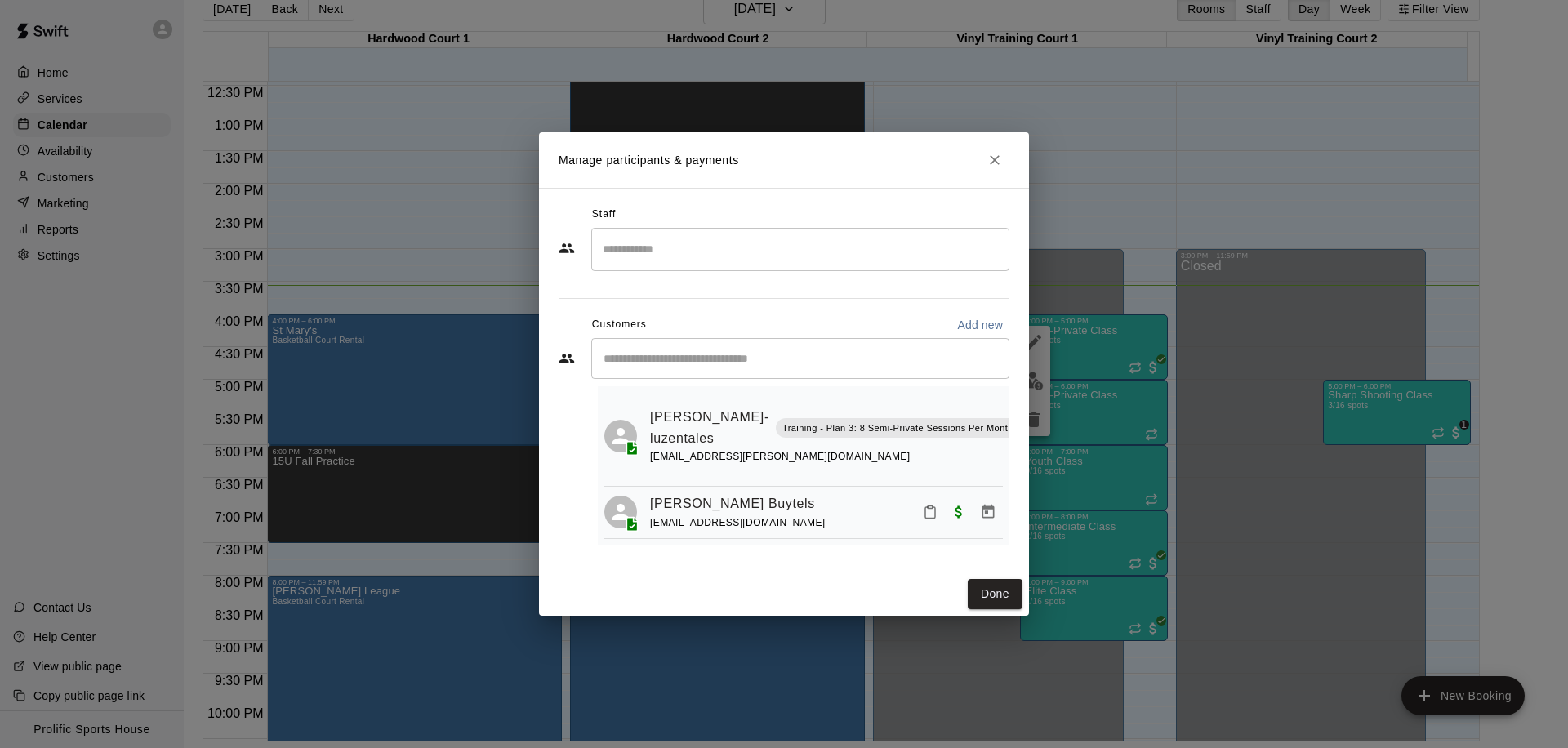
scroll to position [48, 0]
click at [1026, 399] on icon "Mark attendance" at bounding box center [1034, 406] width 15 height 15
click at [1019, 396] on button "Mark attendance" at bounding box center [1033, 406] width 27 height 27
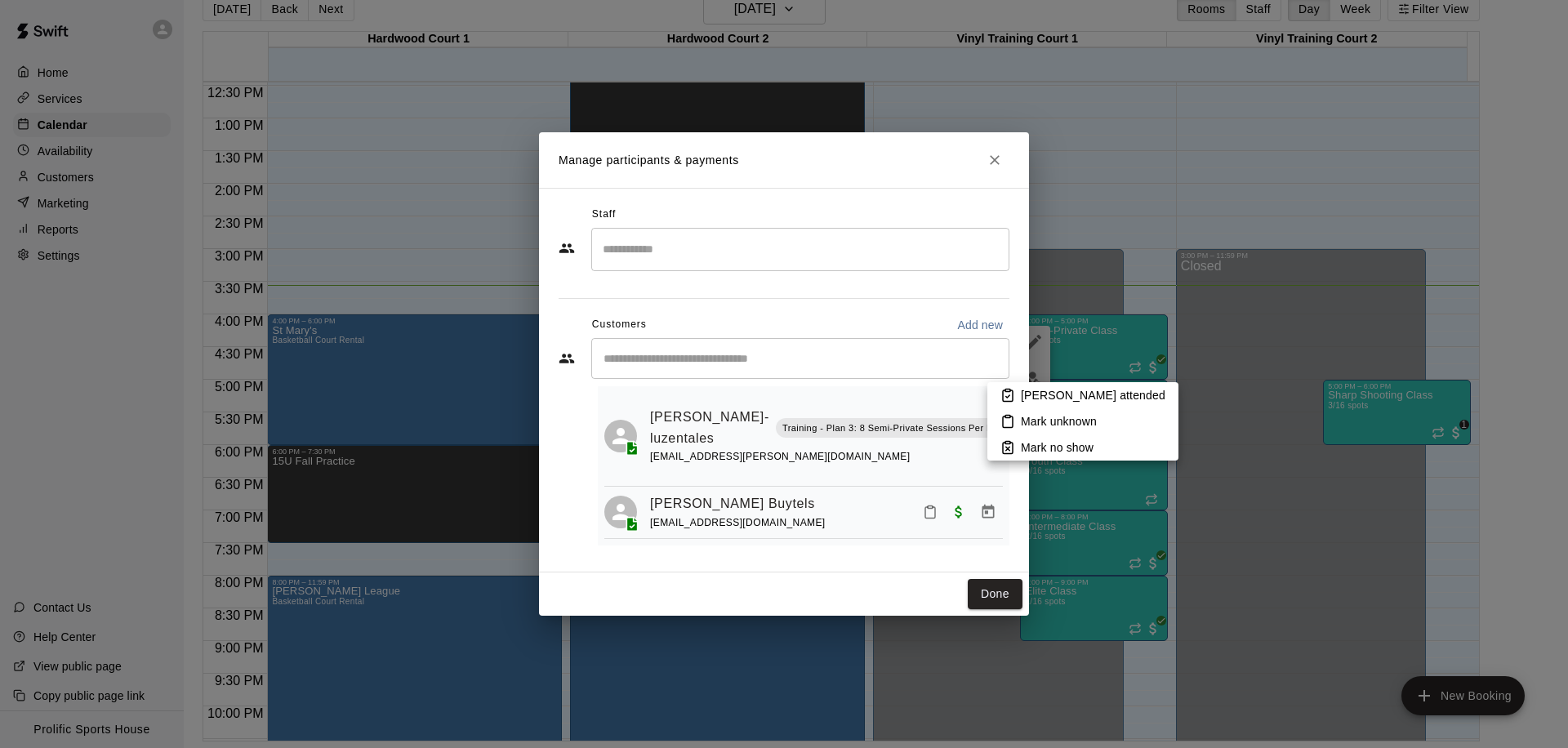
click at [1002, 396] on icon at bounding box center [1007, 395] width 10 height 12
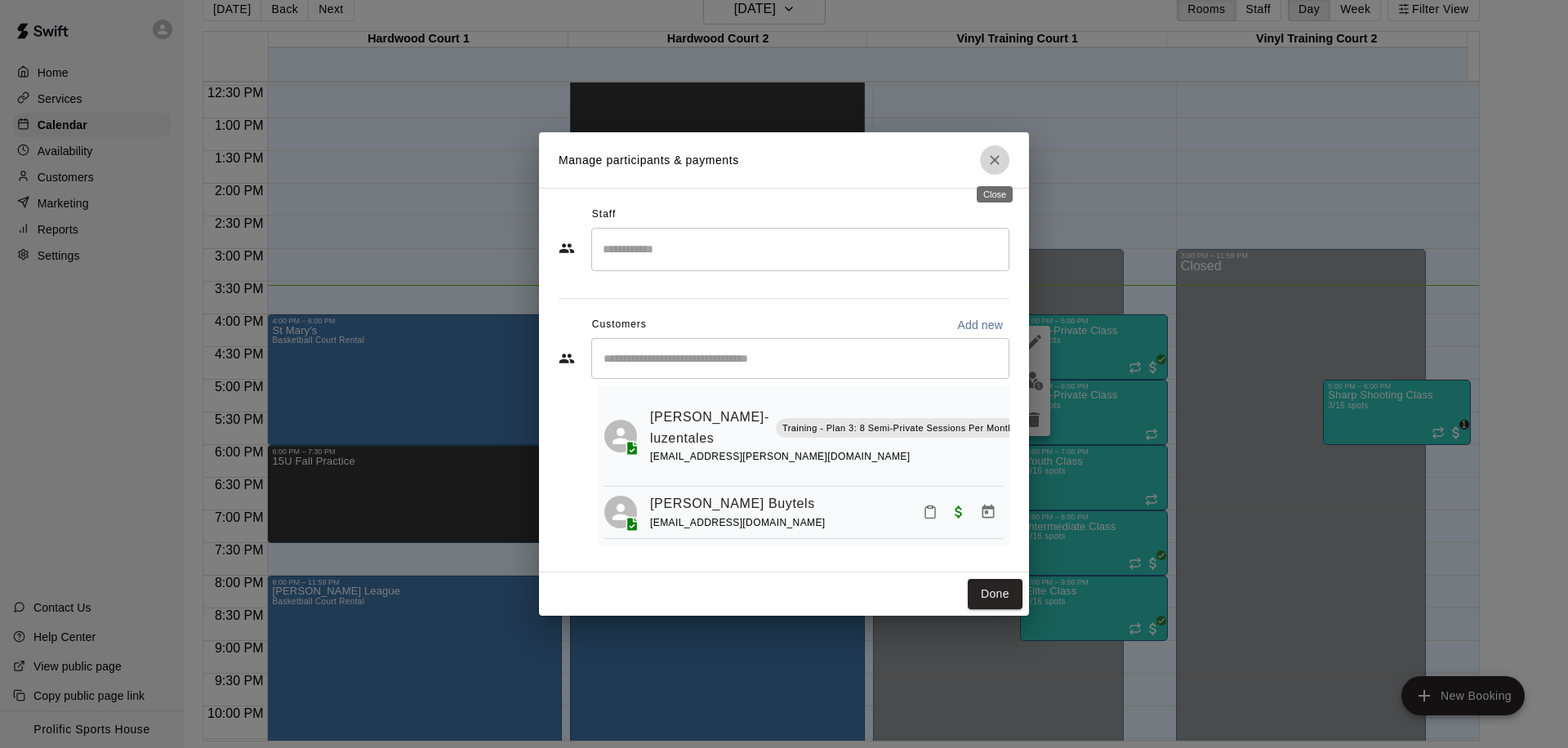
click at [985, 160] on button "Close" at bounding box center [994, 160] width 29 height 29
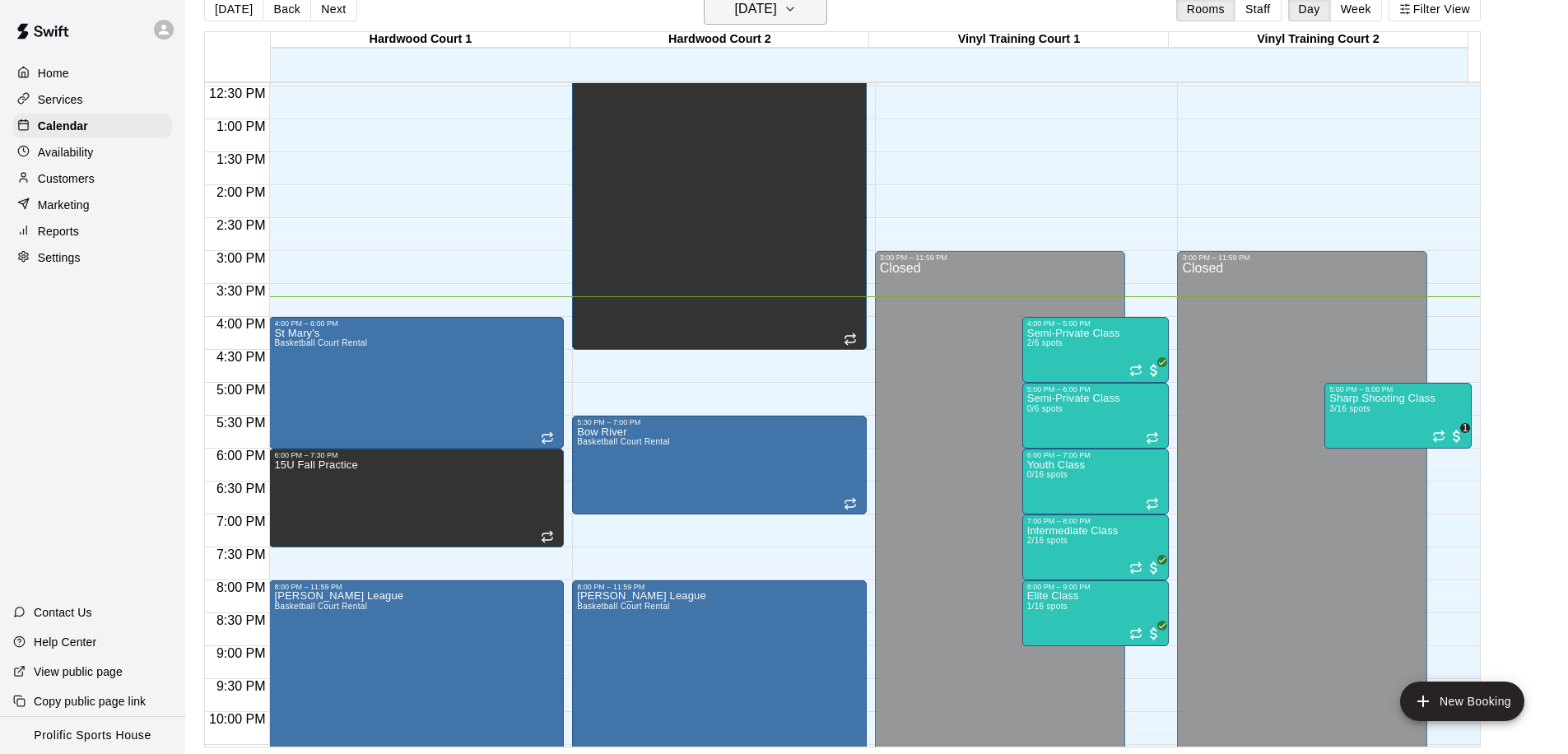
click at [777, 8] on h6 "[DATE]" at bounding box center [756, 9] width 42 height 23
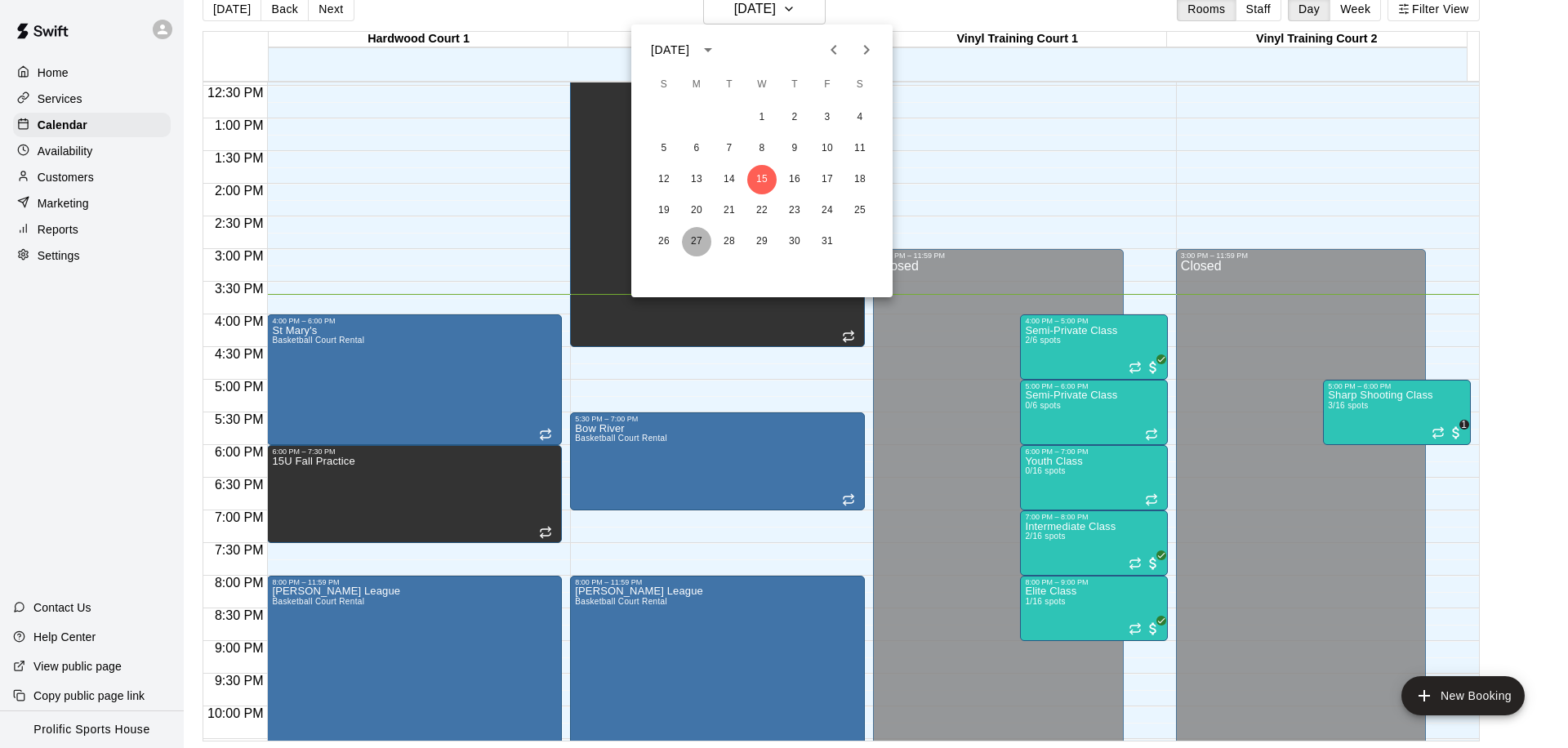
click at [707, 240] on button "27" at bounding box center [696, 241] width 29 height 29
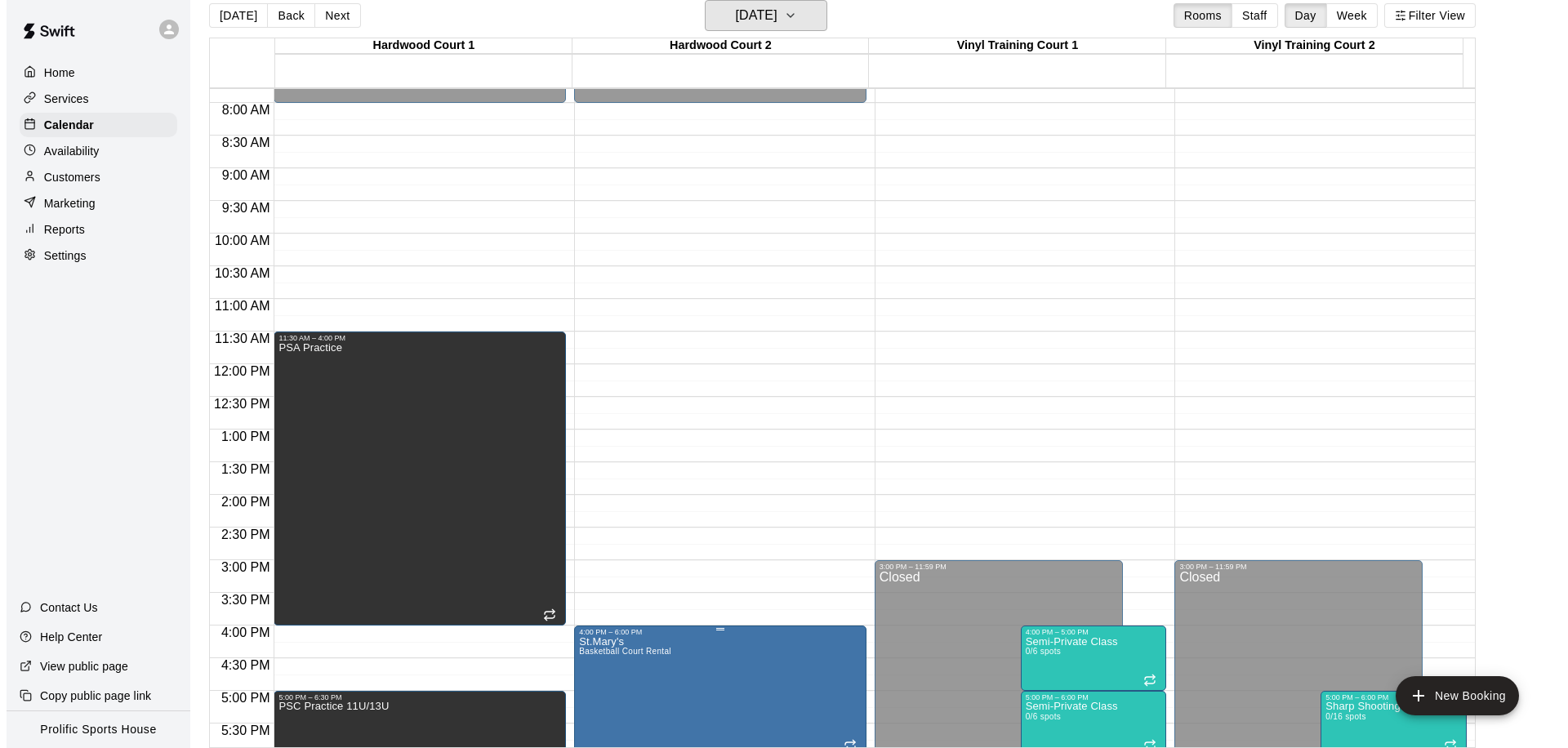
scroll to position [649, 0]
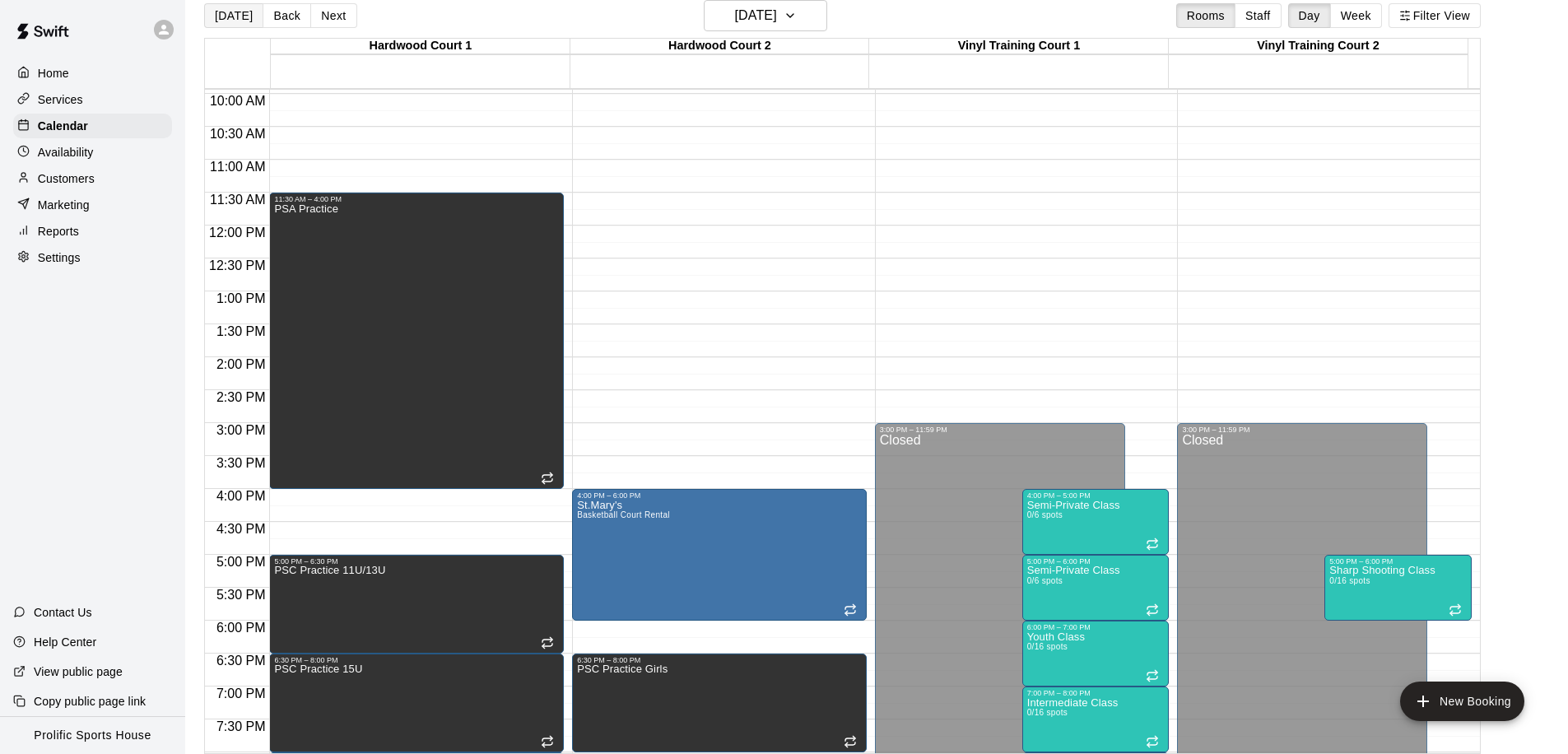
click at [240, 18] on button "[DATE]" at bounding box center [233, 16] width 59 height 25
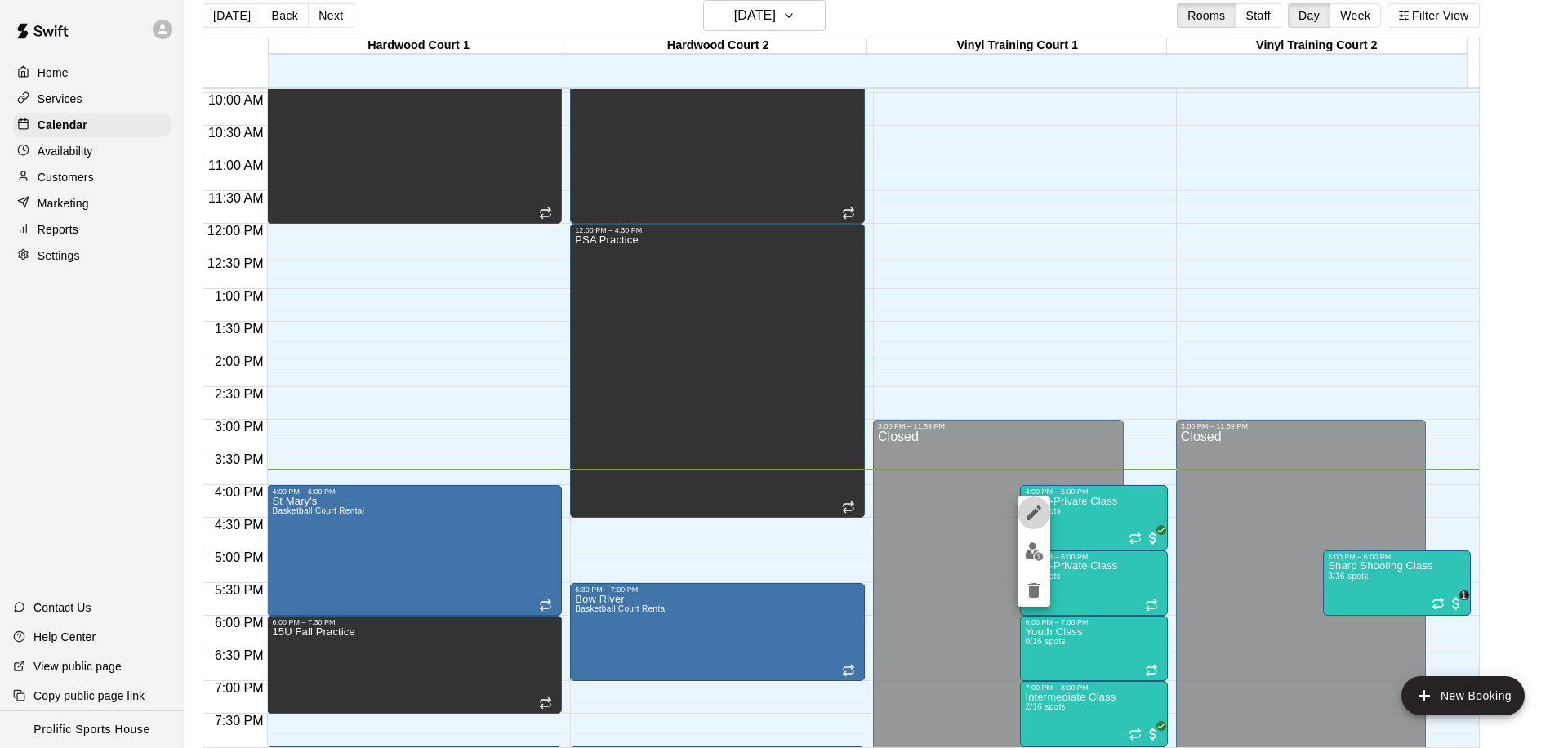
click at [1022, 517] on button "edit" at bounding box center [1034, 512] width 33 height 33
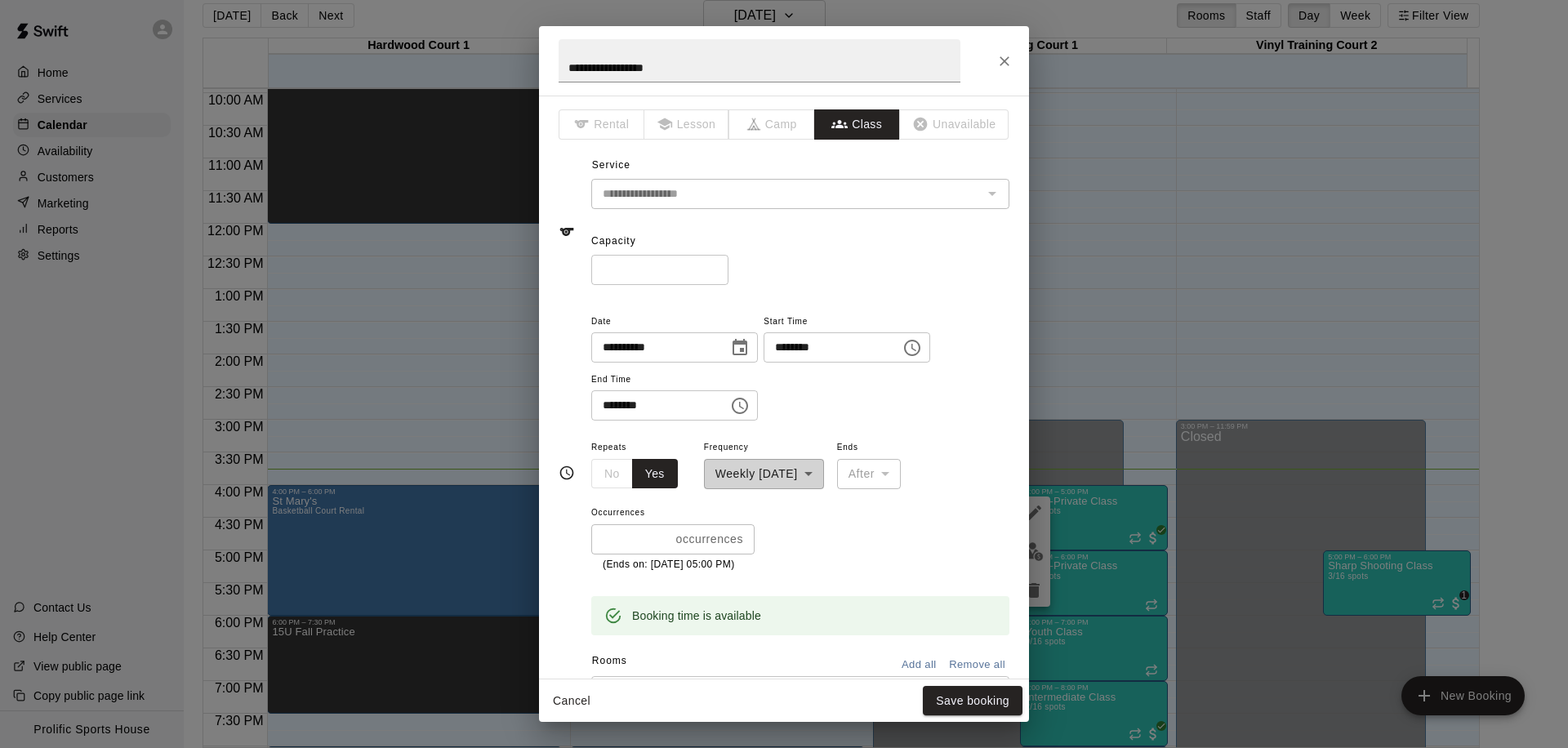
click at [1151, 343] on div "**********" at bounding box center [784, 374] width 1568 height 748
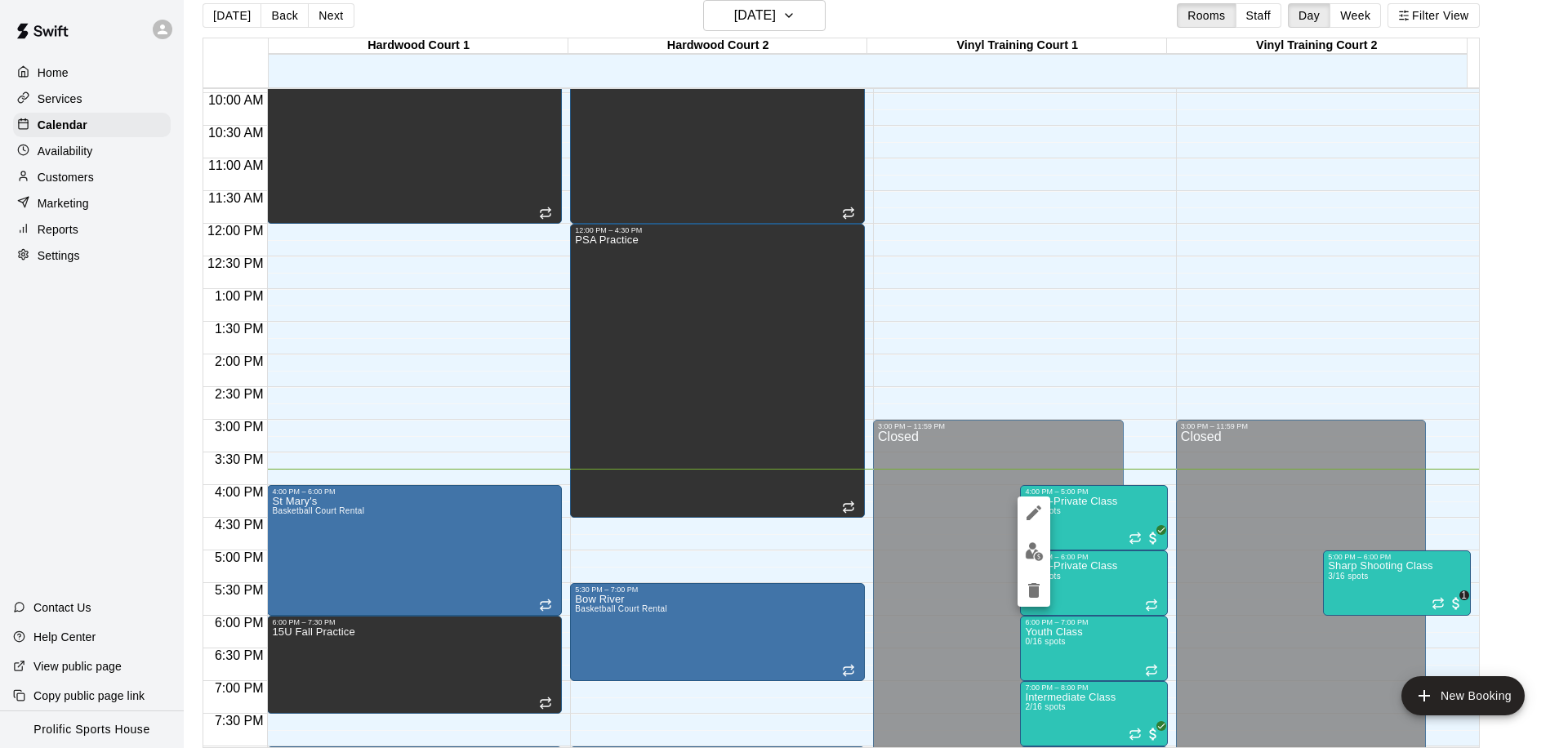
click at [1038, 550] on img "edit" at bounding box center [1034, 551] width 19 height 19
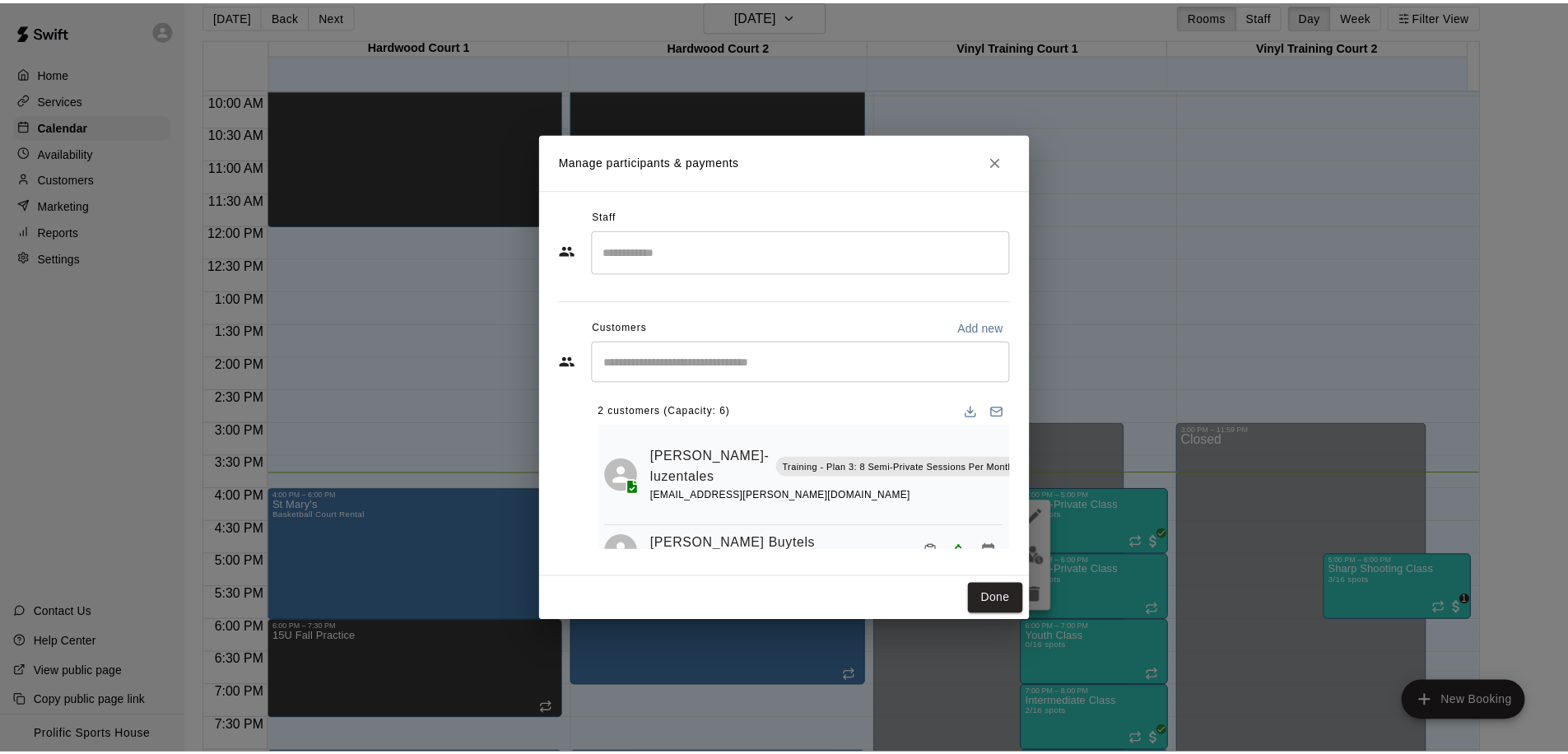
scroll to position [48, 0]
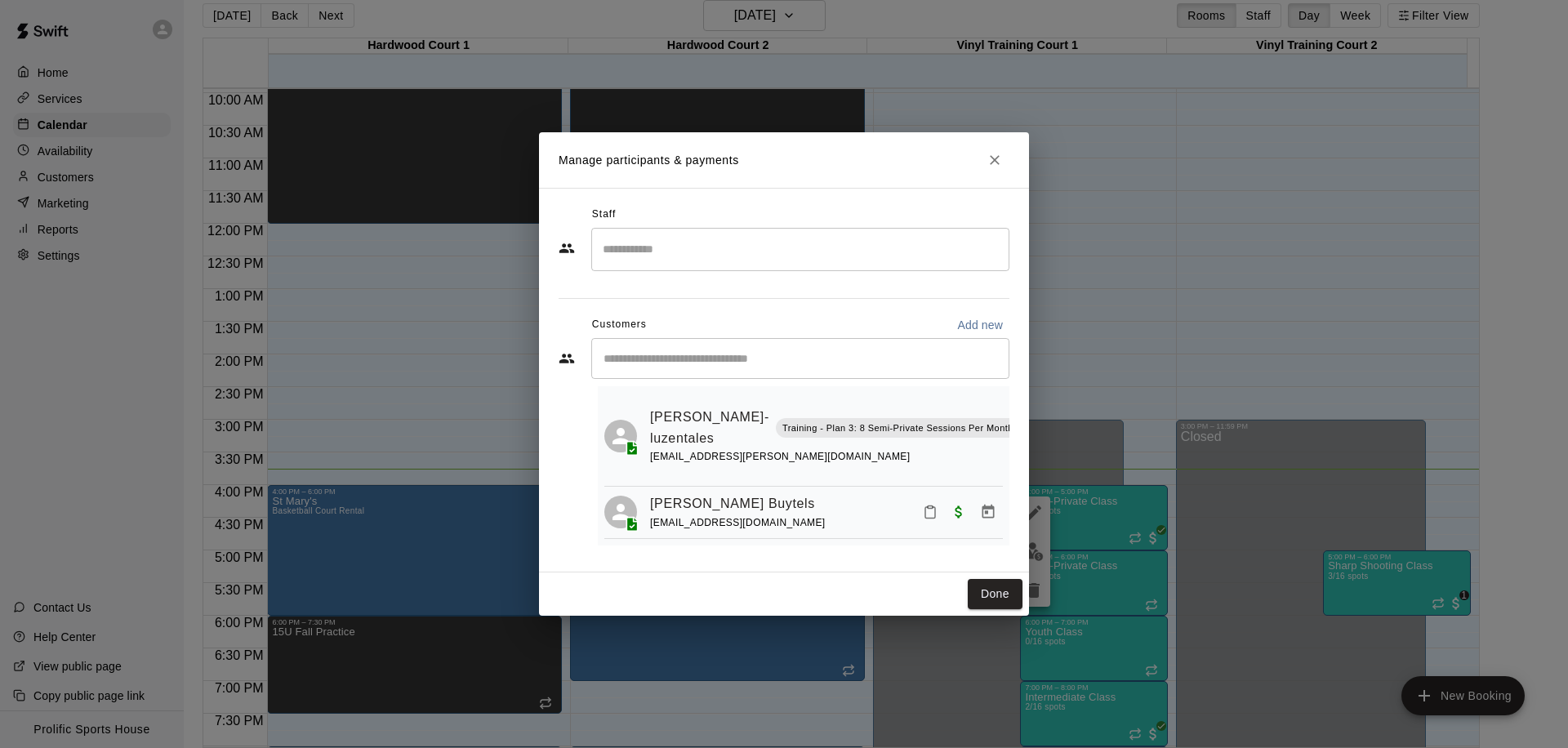
click at [713, 363] on input "Start typing to search customers..." at bounding box center [800, 358] width 403 height 16
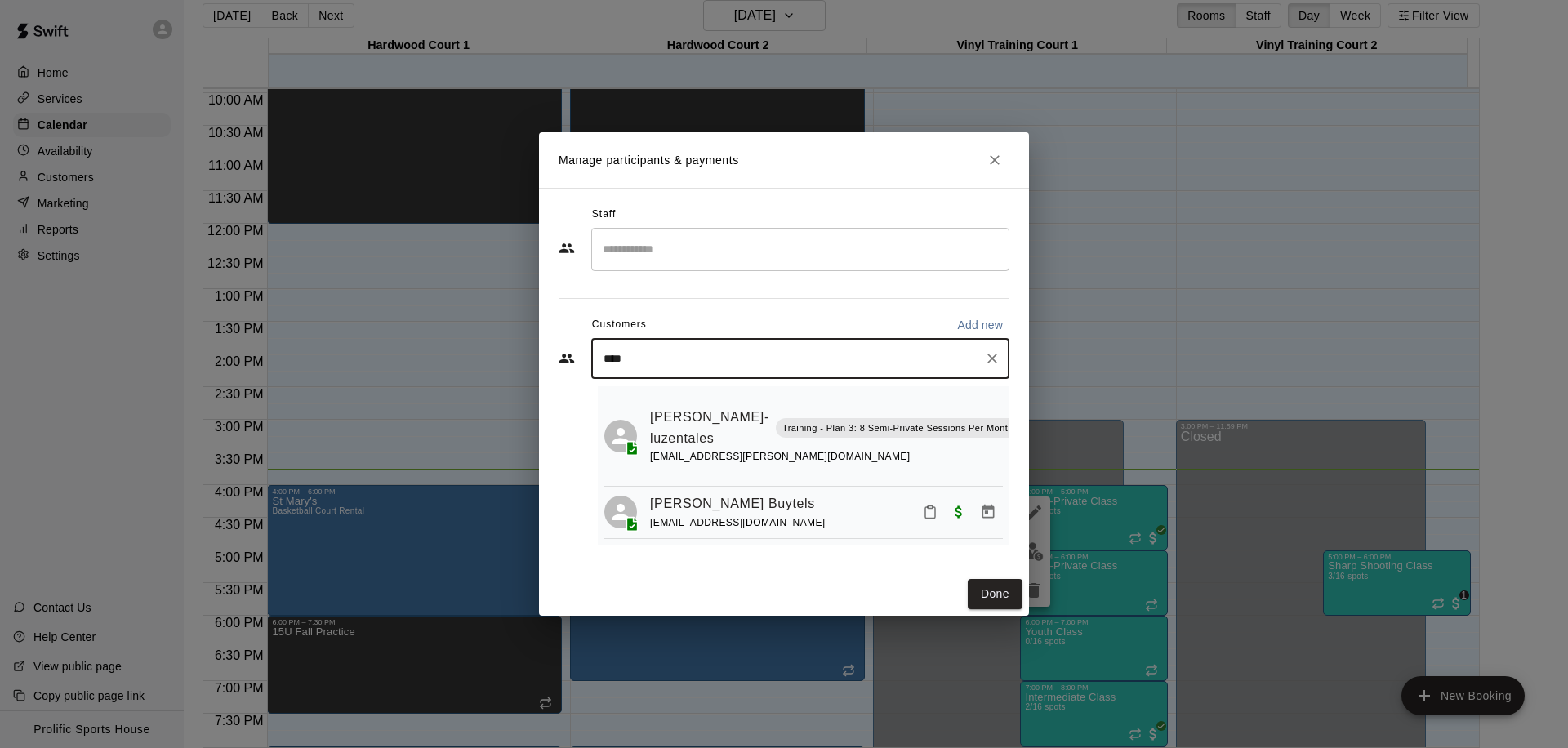
type input "*****"
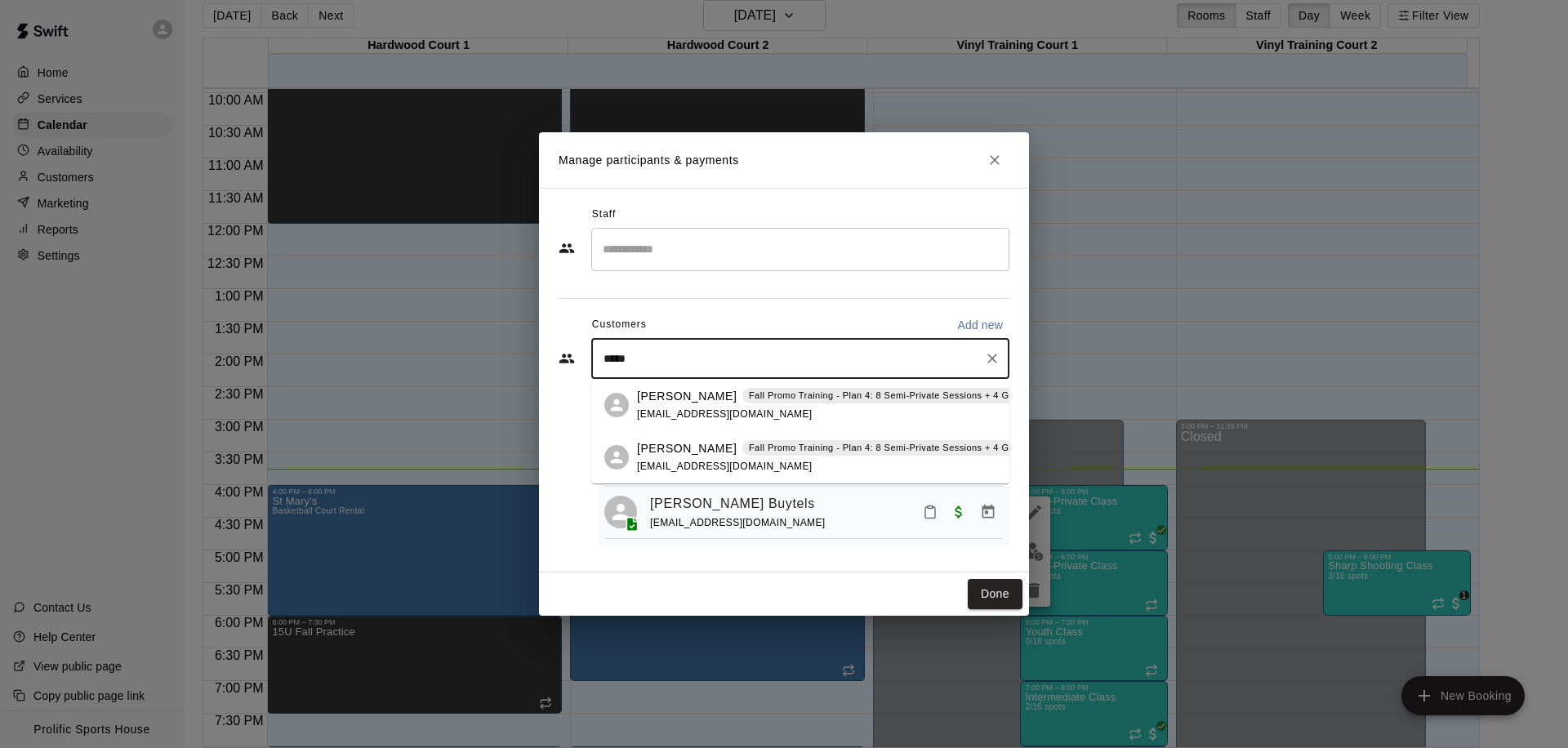
click at [738, 464] on span "[EMAIL_ADDRESS][DOMAIN_NAME]" at bounding box center [724, 466] width 176 height 12
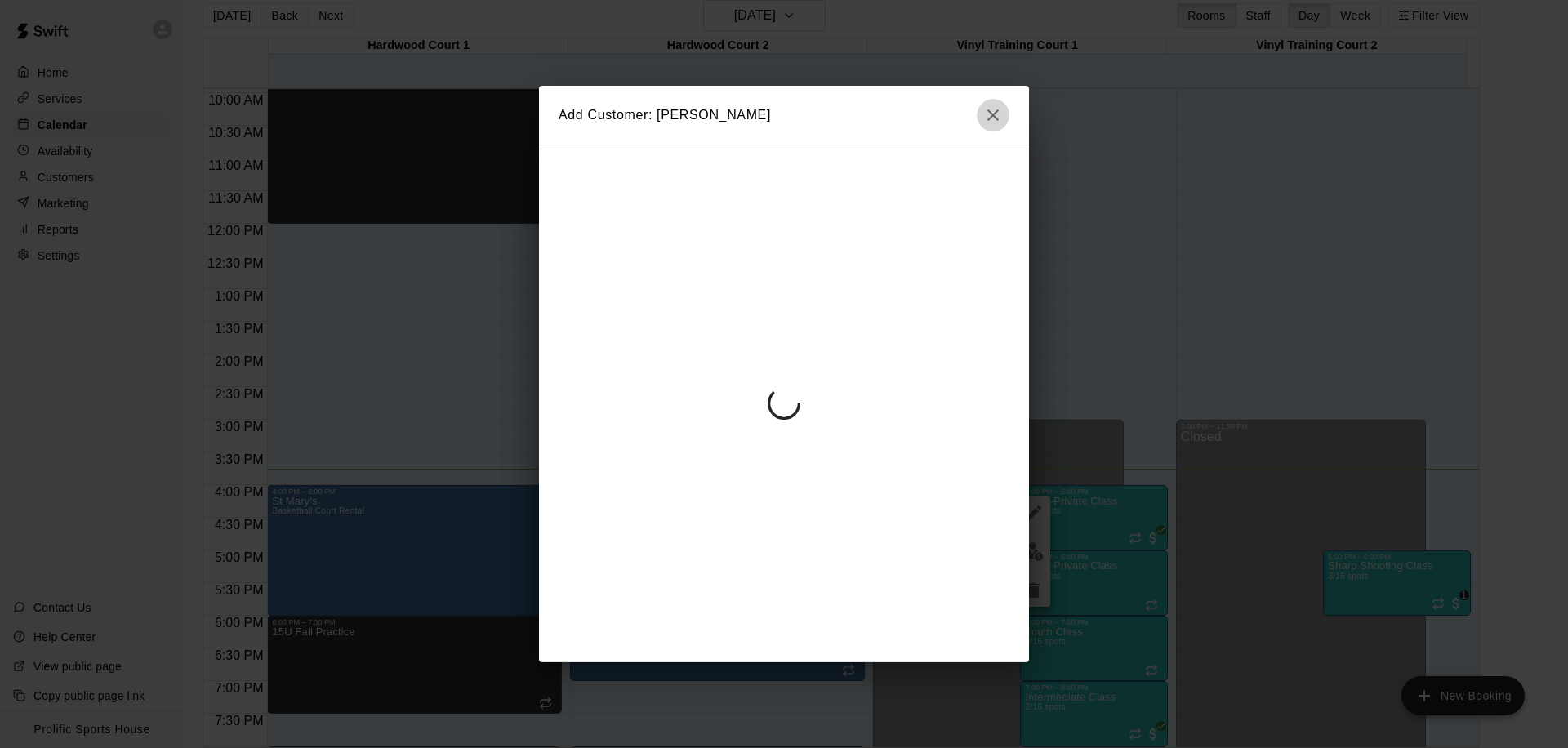
click at [1002, 110] on button "button" at bounding box center [993, 114] width 33 height 33
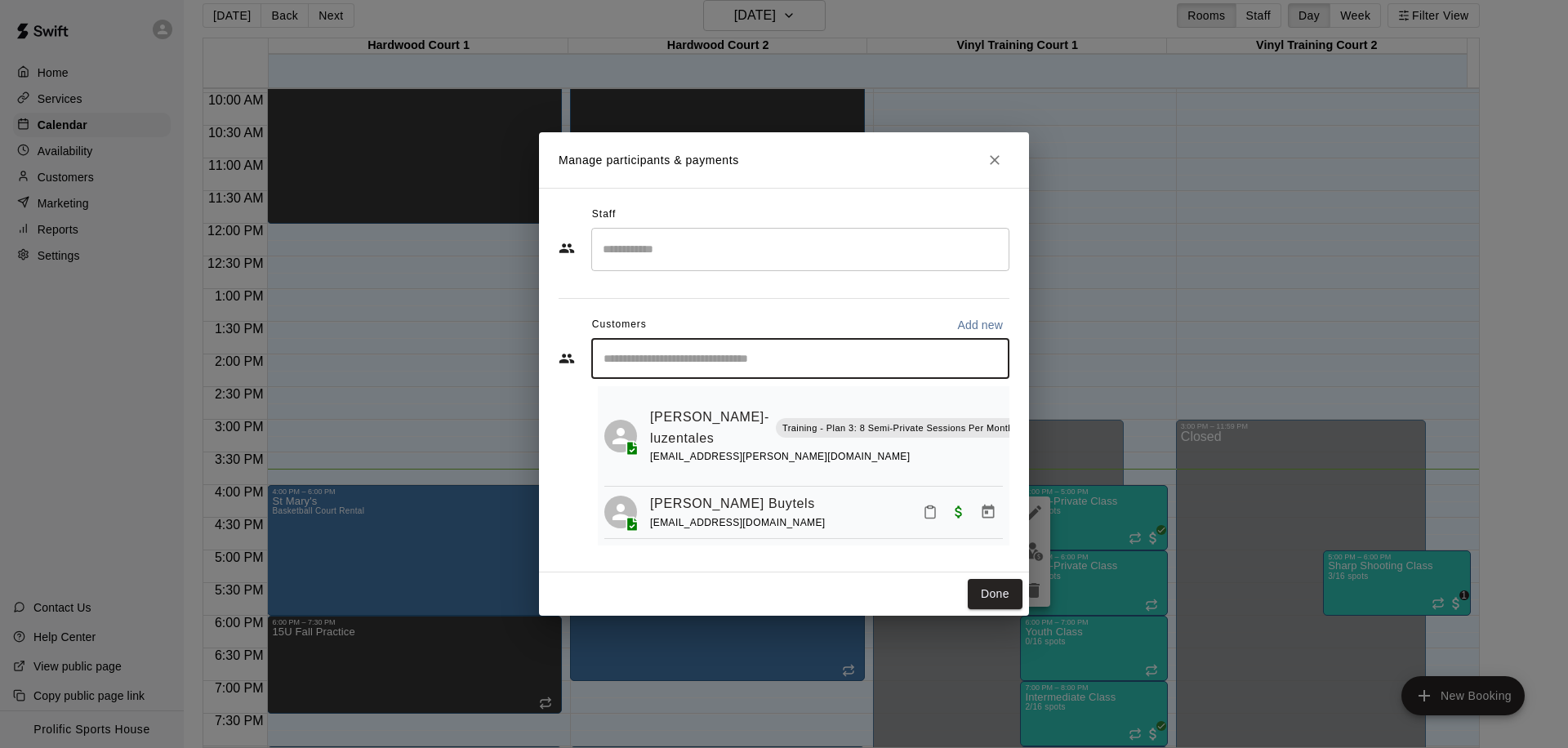
click at [775, 363] on input "Start typing to search customers..." at bounding box center [800, 358] width 403 height 16
type input "*****"
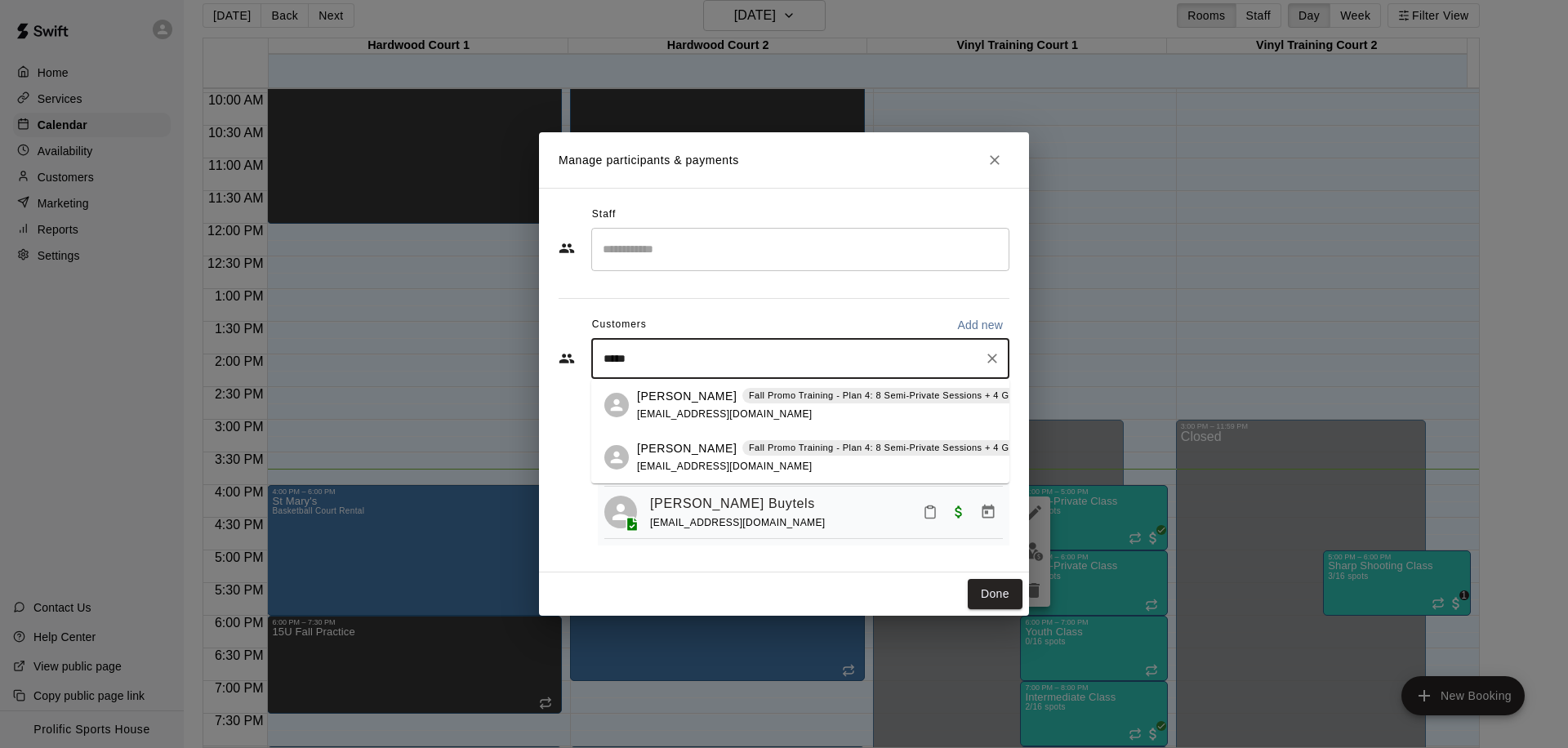
click at [772, 450] on p "Fall Promo Training - Plan 4: 8 Semi-Private Sessions + 4 Group Training Sessio…" at bounding box center [952, 448] width 407 height 14
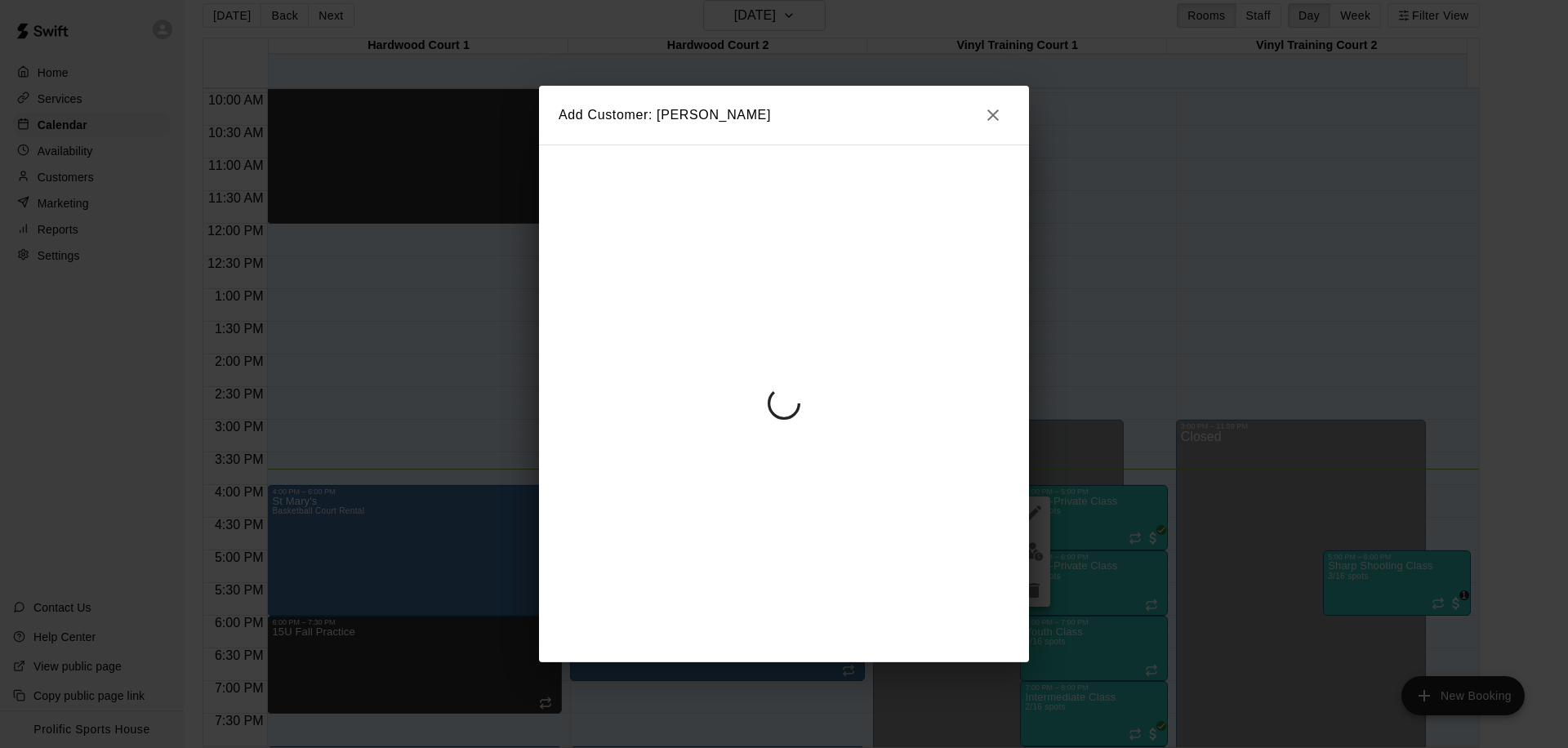
click at [983, 119] on icon "button" at bounding box center [993, 115] width 20 height 19
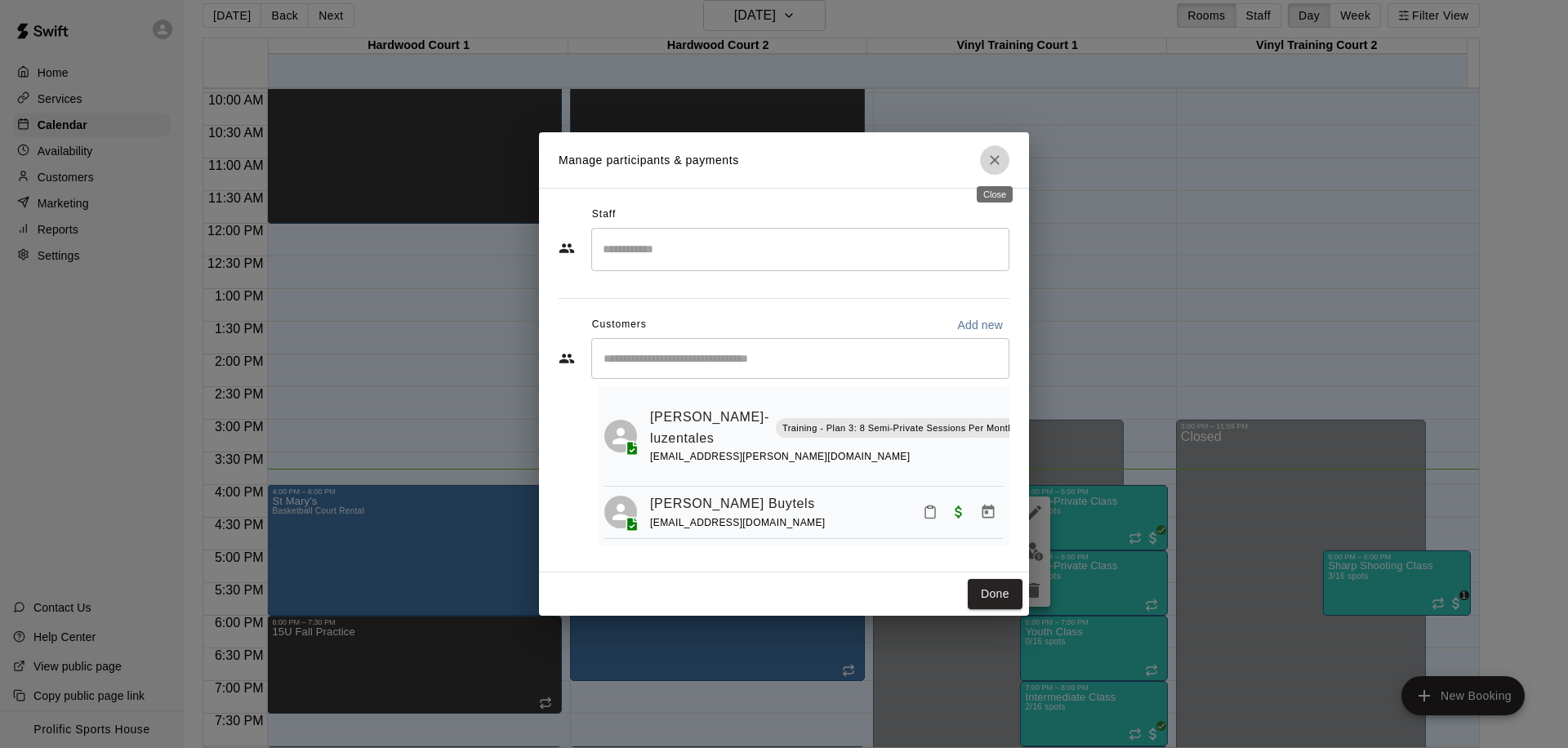
click at [980, 160] on button "Close" at bounding box center [994, 160] width 29 height 29
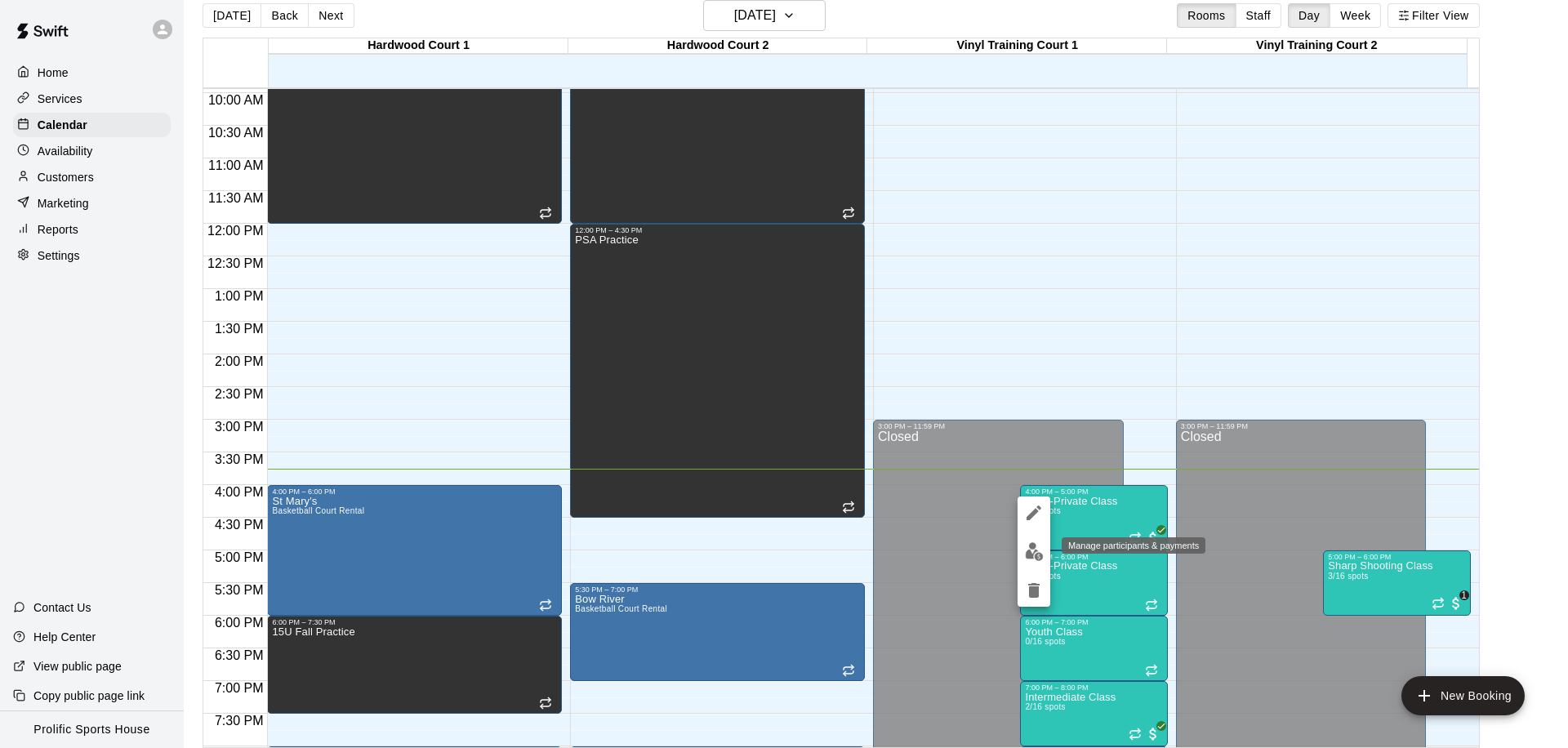
click at [1022, 549] on button "edit" at bounding box center [1034, 551] width 33 height 32
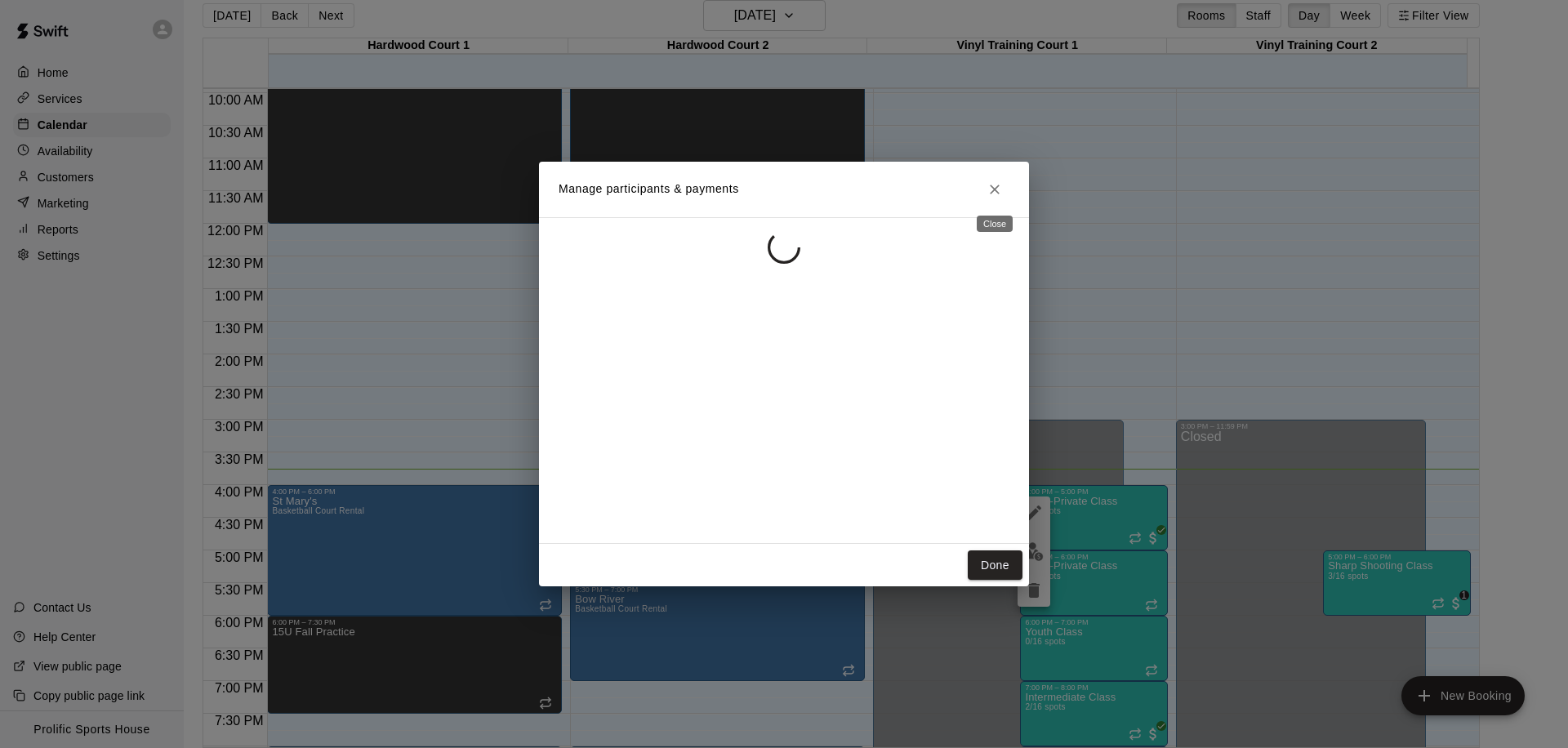
click at [987, 185] on icon "Close" at bounding box center [995, 189] width 16 height 16
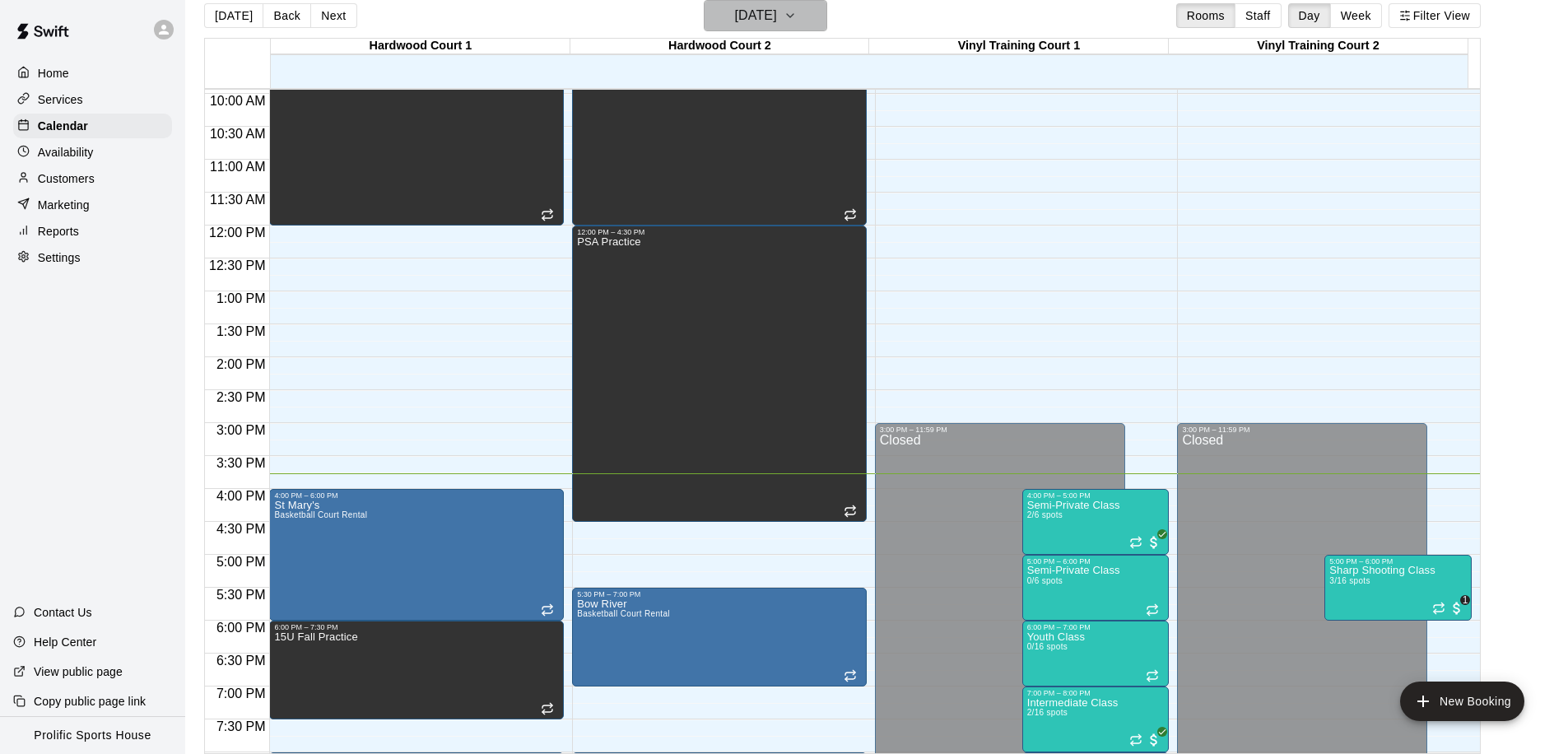
click at [735, 7] on h6 "[DATE]" at bounding box center [756, 16] width 42 height 23
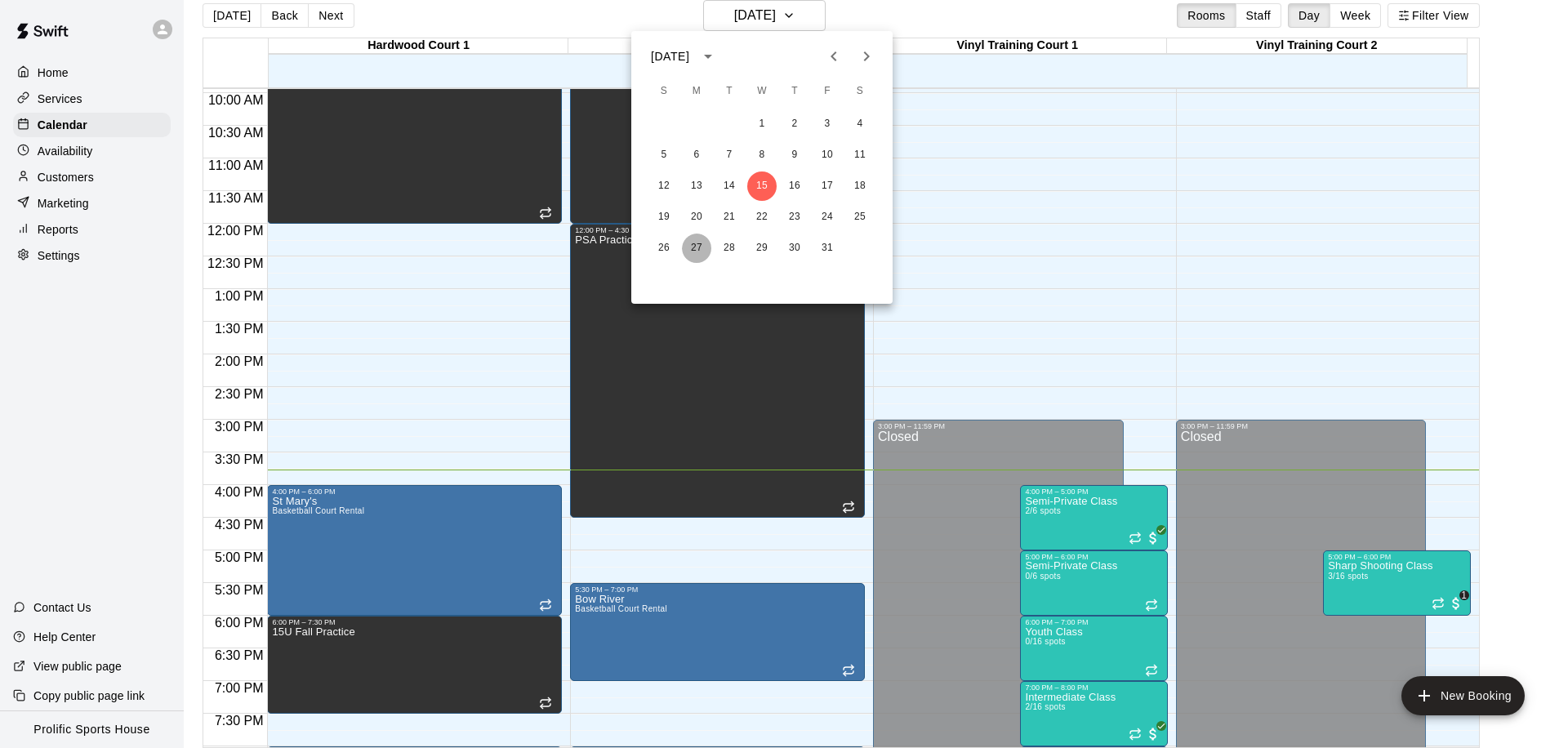
click at [683, 245] on button "27" at bounding box center [696, 247] width 29 height 29
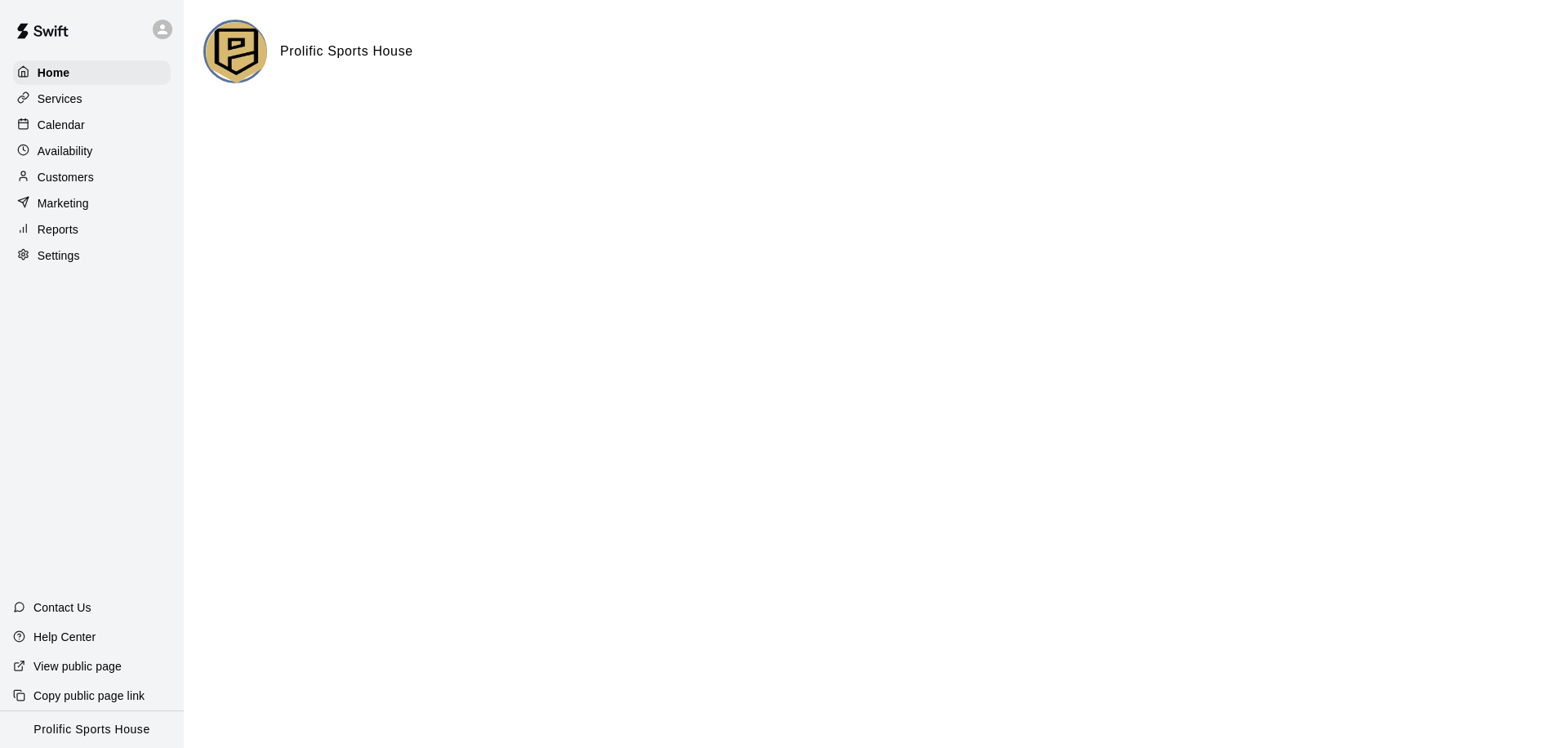
click at [160, 22] on icon at bounding box center [162, 29] width 15 height 15
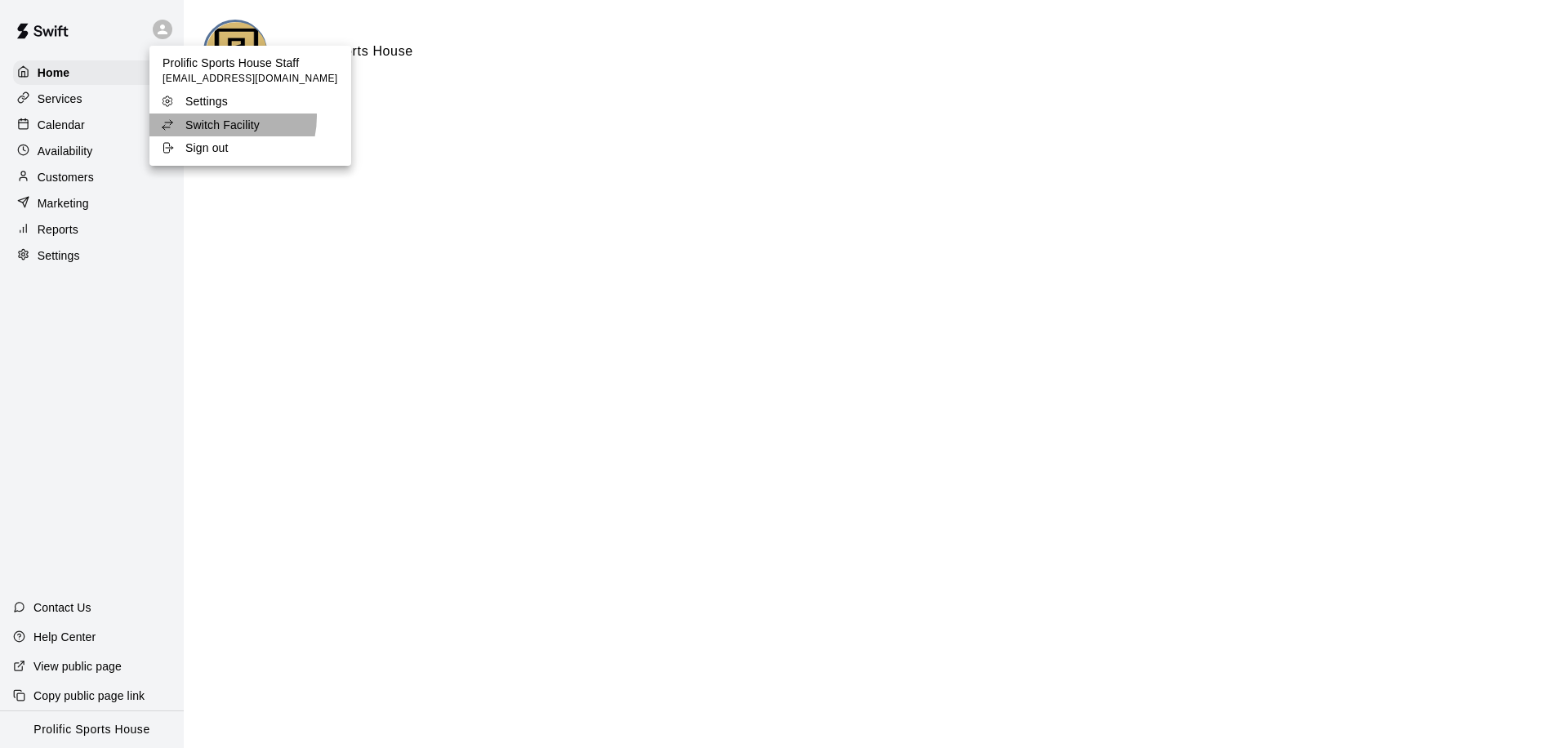
click at [215, 117] on p "Switch Facility" at bounding box center [222, 125] width 74 height 16
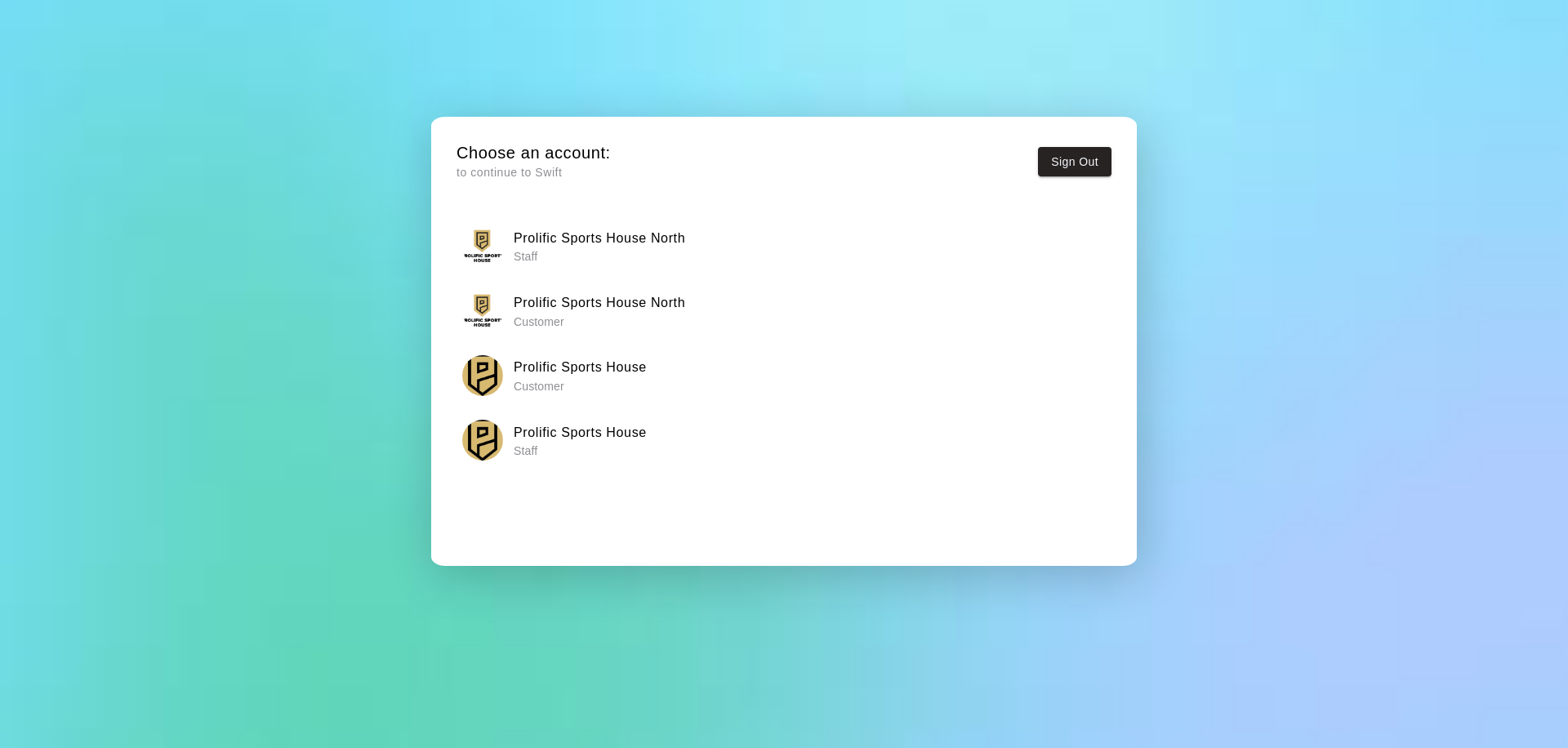
click at [588, 245] on h6 "Prolific Sports House North" at bounding box center [598, 238] width 171 height 21
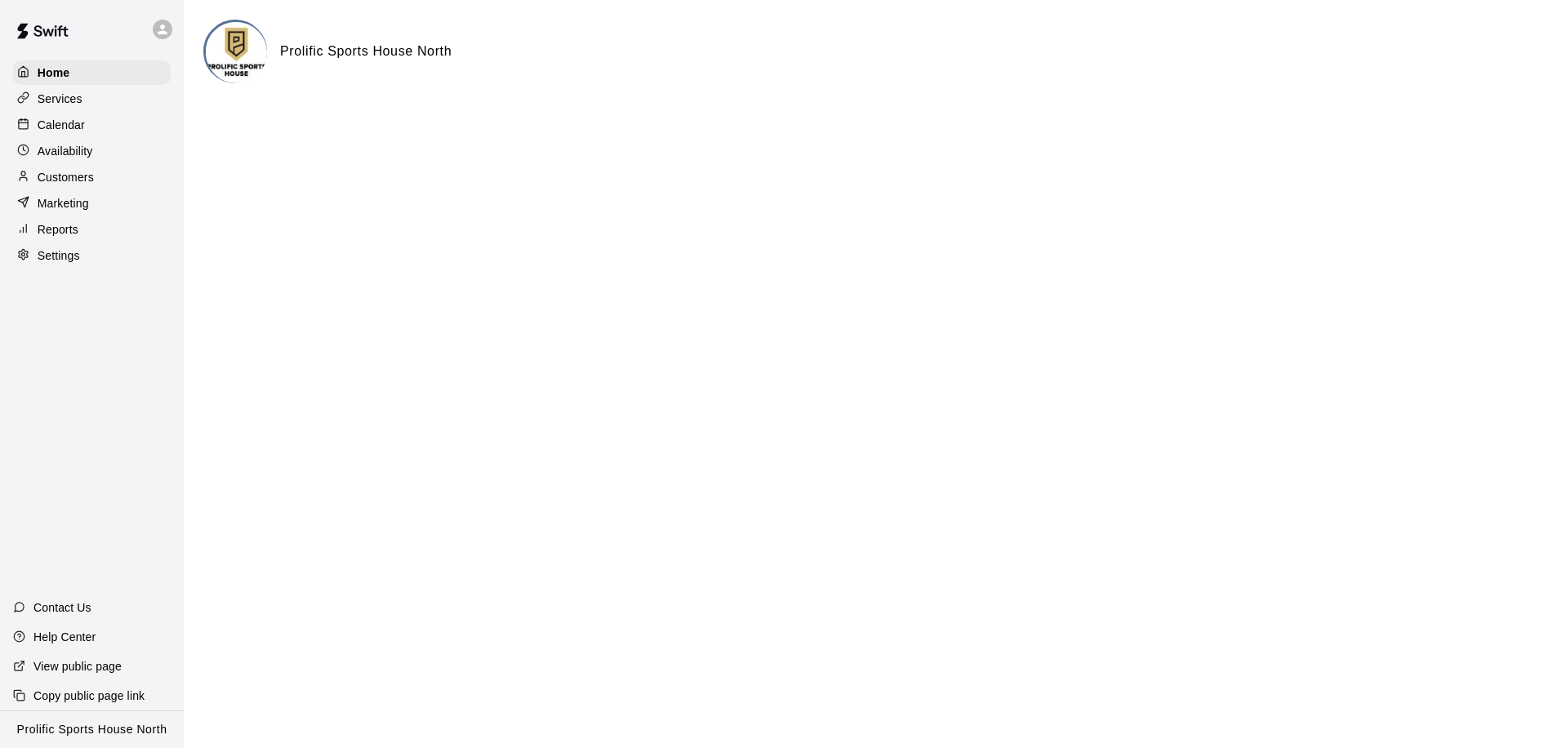
click at [98, 119] on div "Calendar" at bounding box center [92, 125] width 158 height 25
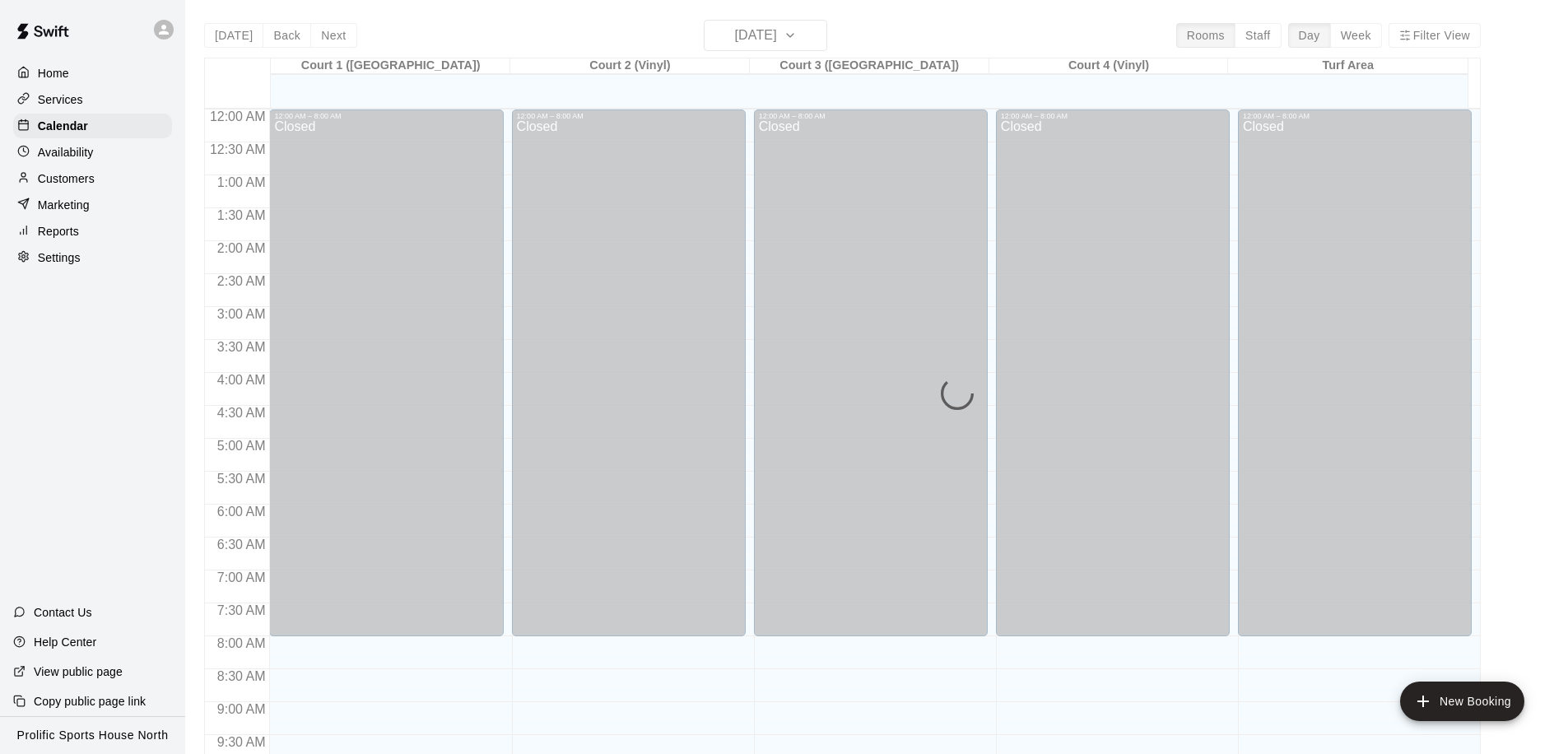
scroll to position [867, 0]
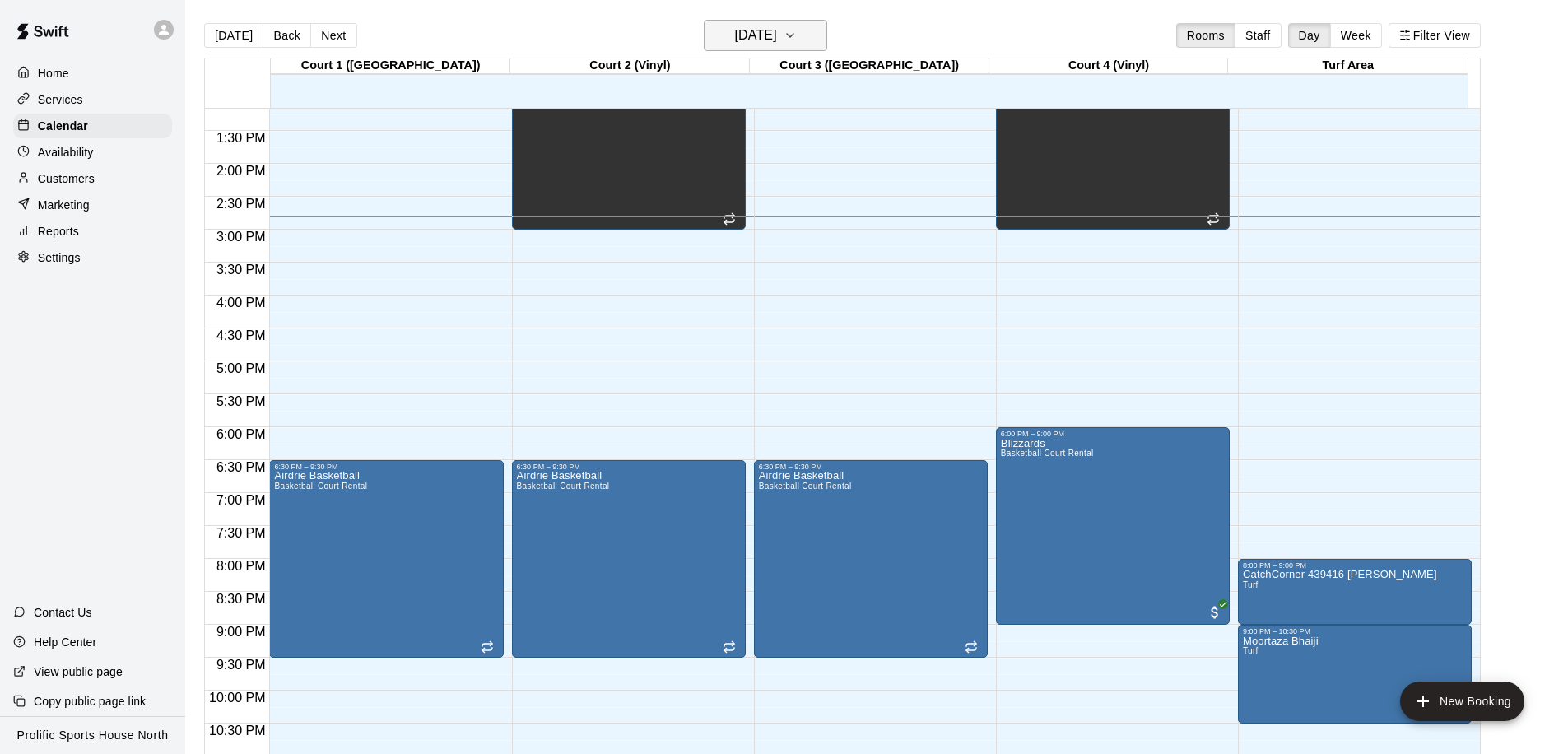
click at [797, 43] on icon "button" at bounding box center [790, 36] width 13 height 20
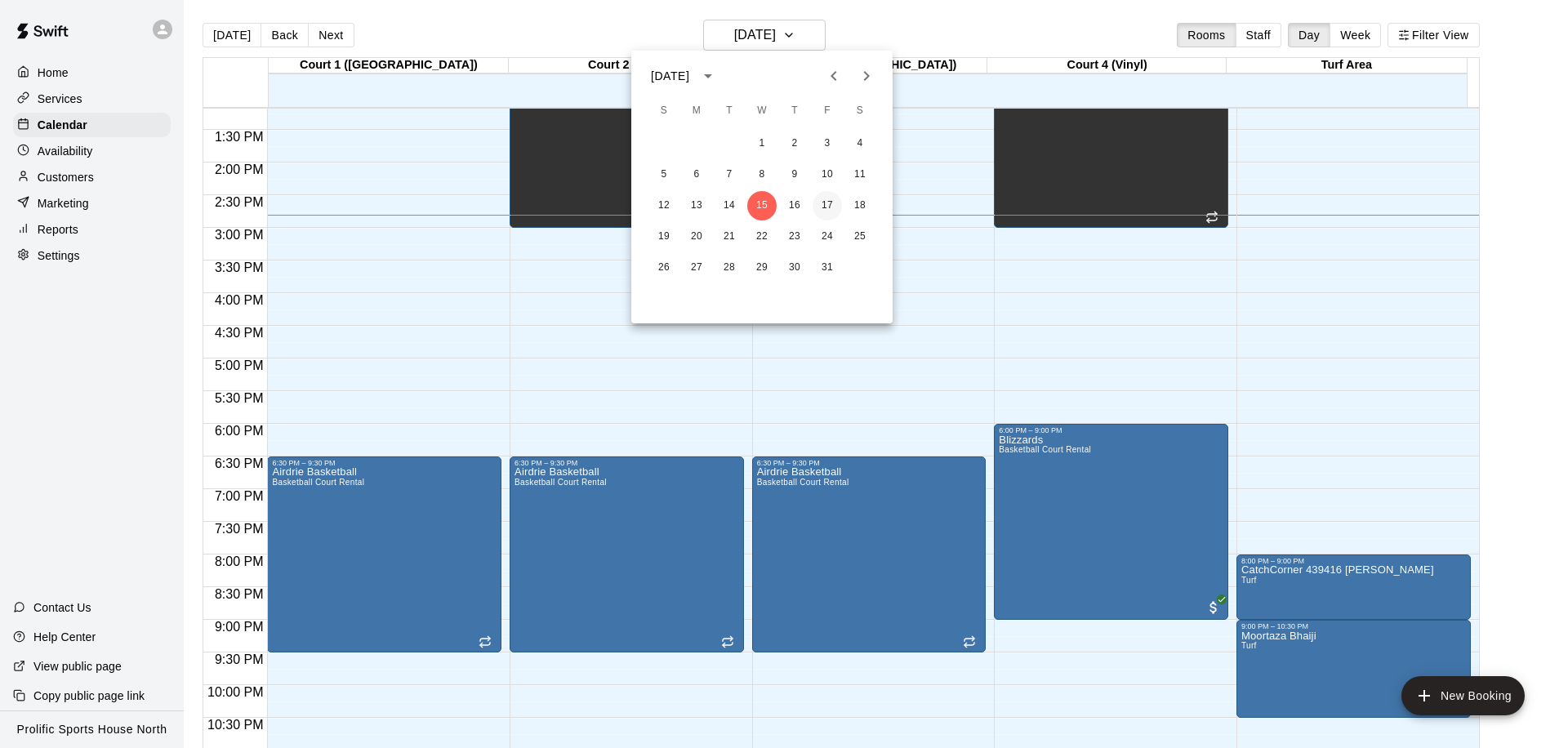
click at [832, 210] on button "17" at bounding box center [827, 206] width 29 height 29
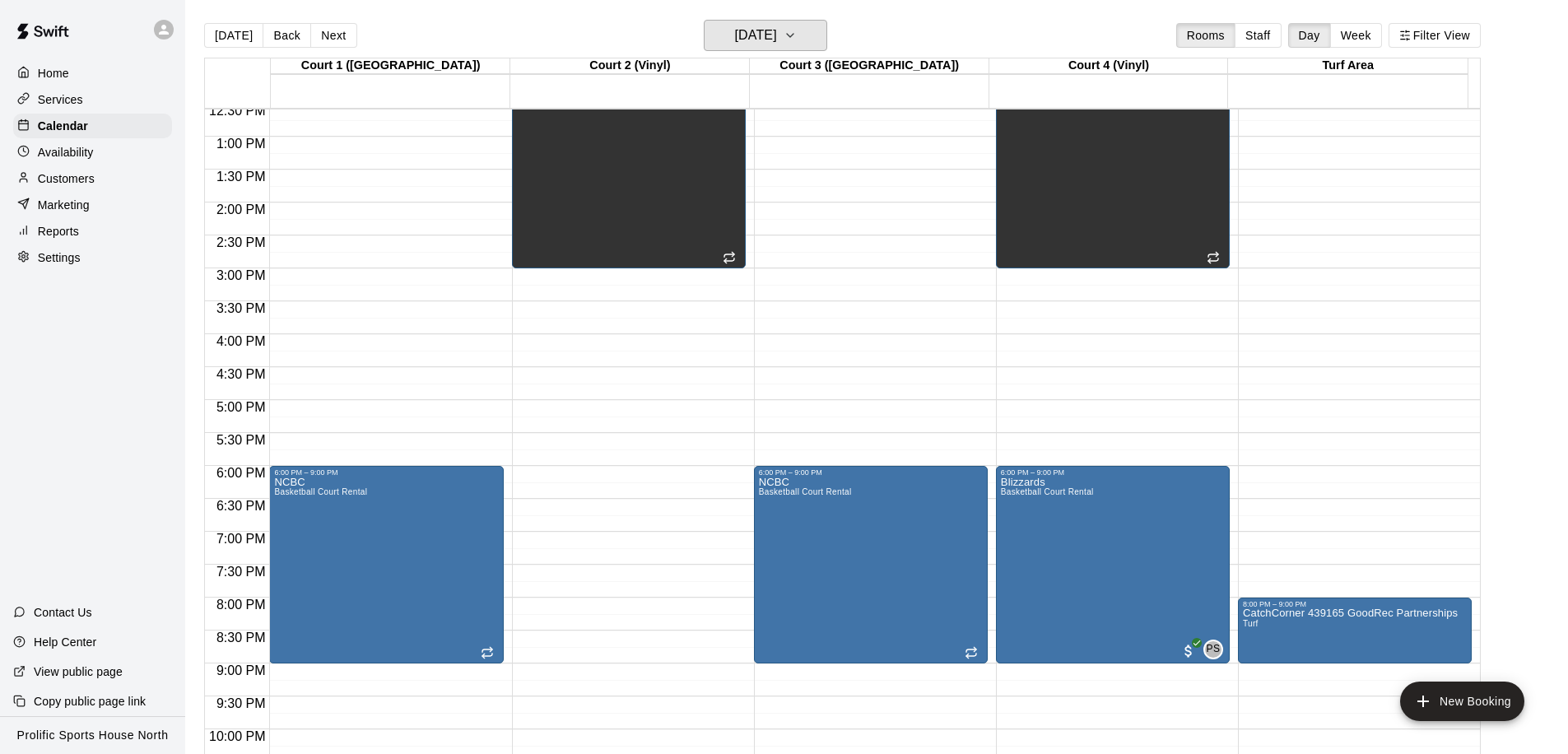
scroll to position [490, 0]
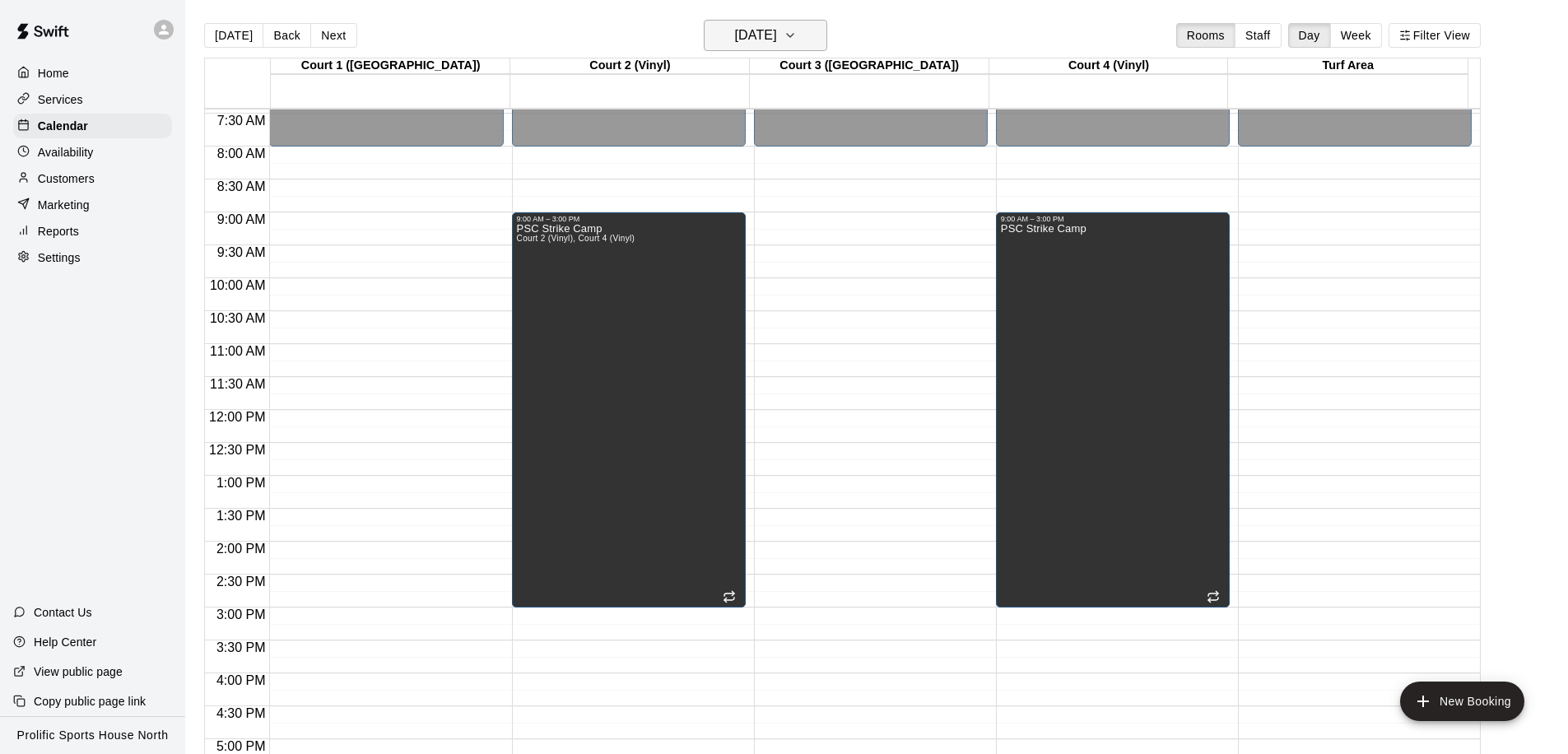
click at [735, 30] on h6 "[DATE]" at bounding box center [756, 36] width 42 height 23
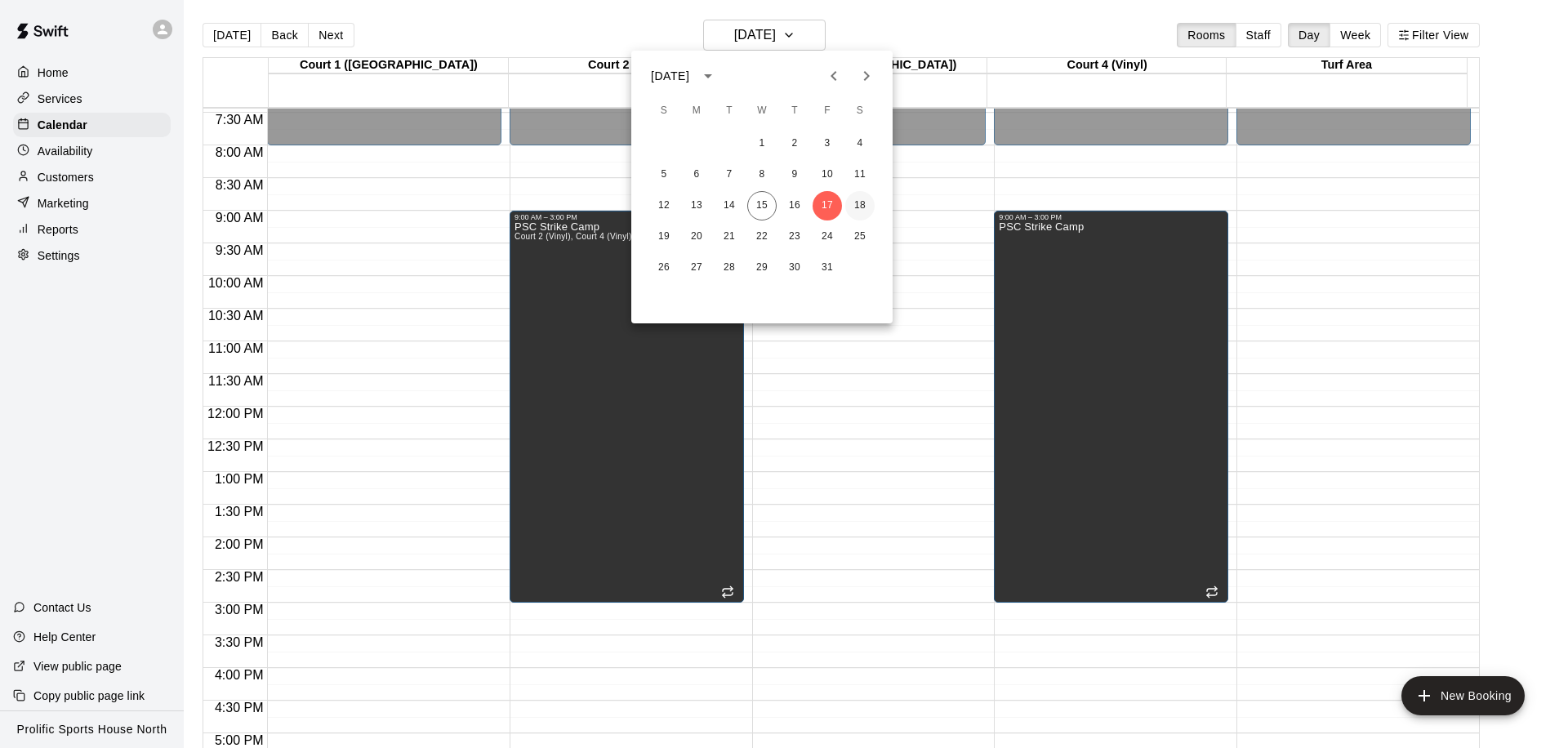
click at [854, 206] on button "18" at bounding box center [859, 206] width 29 height 29
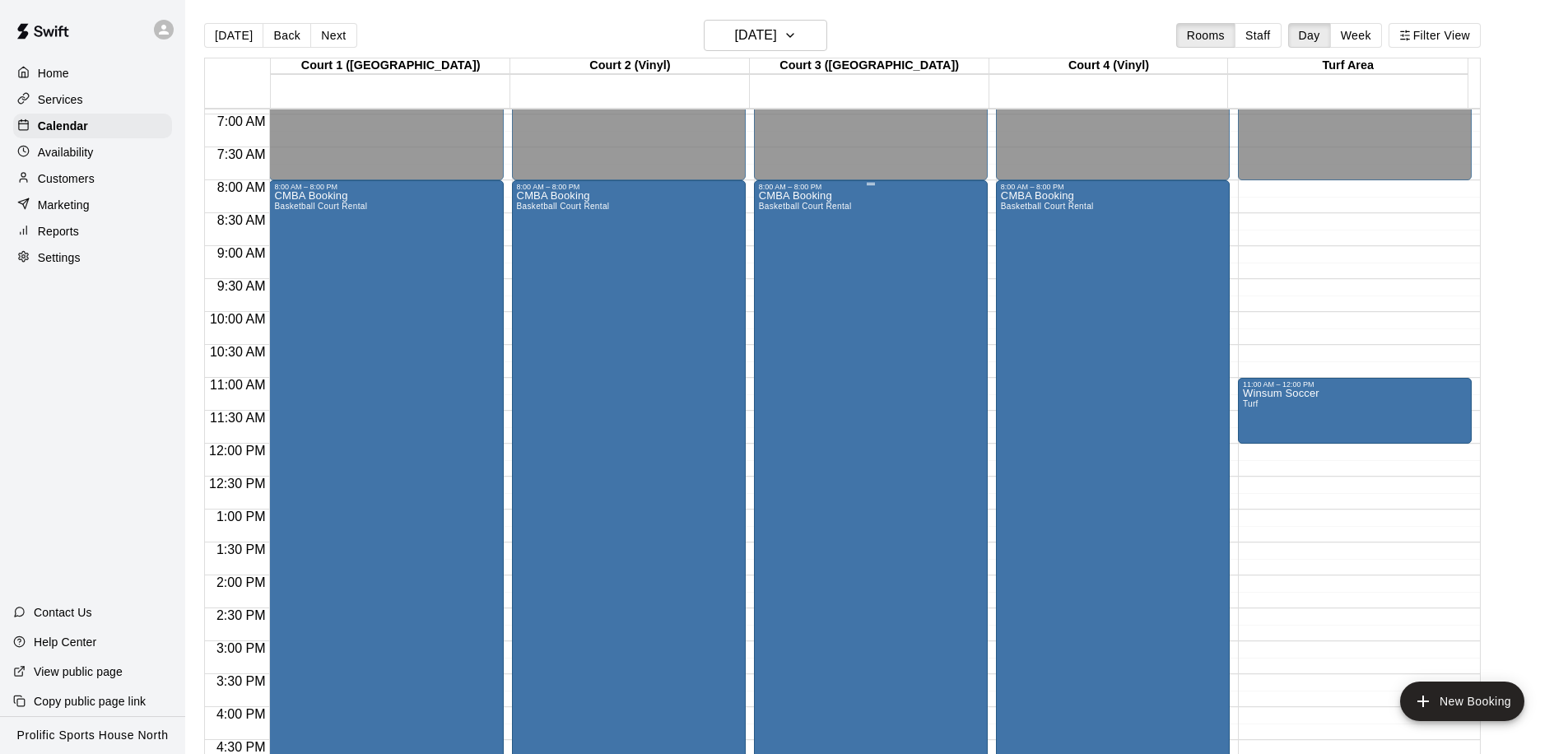
scroll to position [455, 0]
click at [1087, 264] on div "CMBA Booking Basketball Court Rental" at bounding box center [1047, 569] width 93 height 754
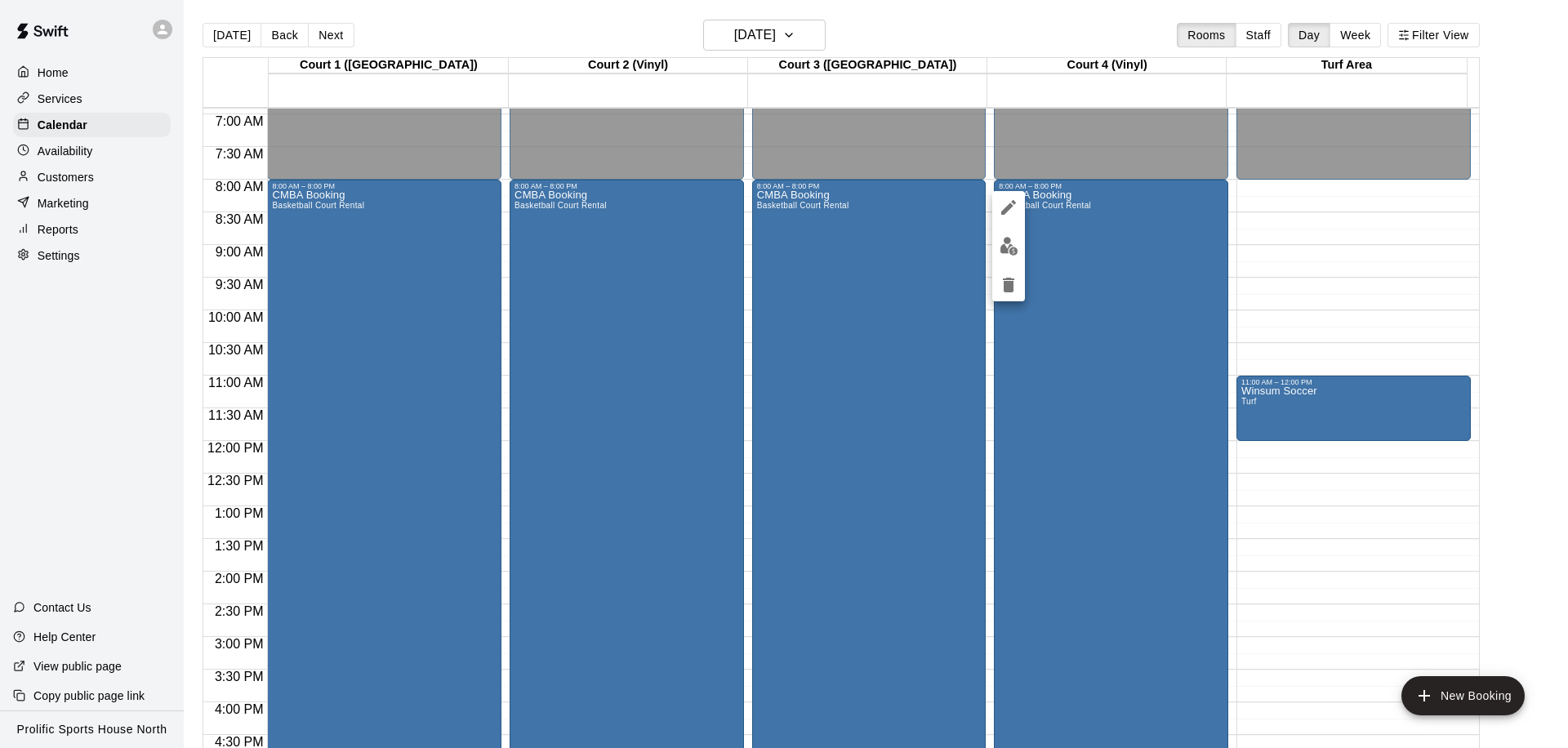
click at [996, 209] on button "edit" at bounding box center [1008, 207] width 33 height 33
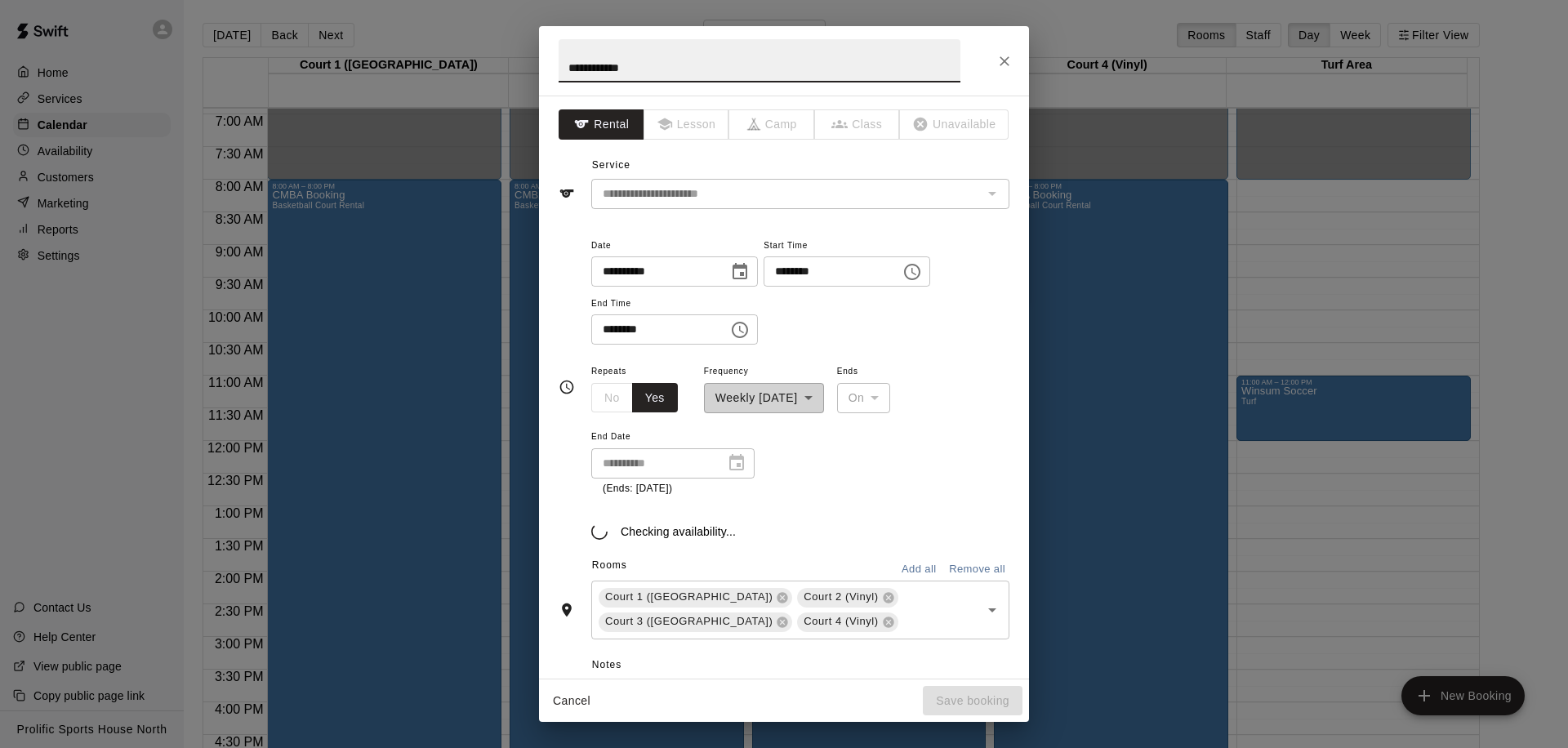
type input "**********"
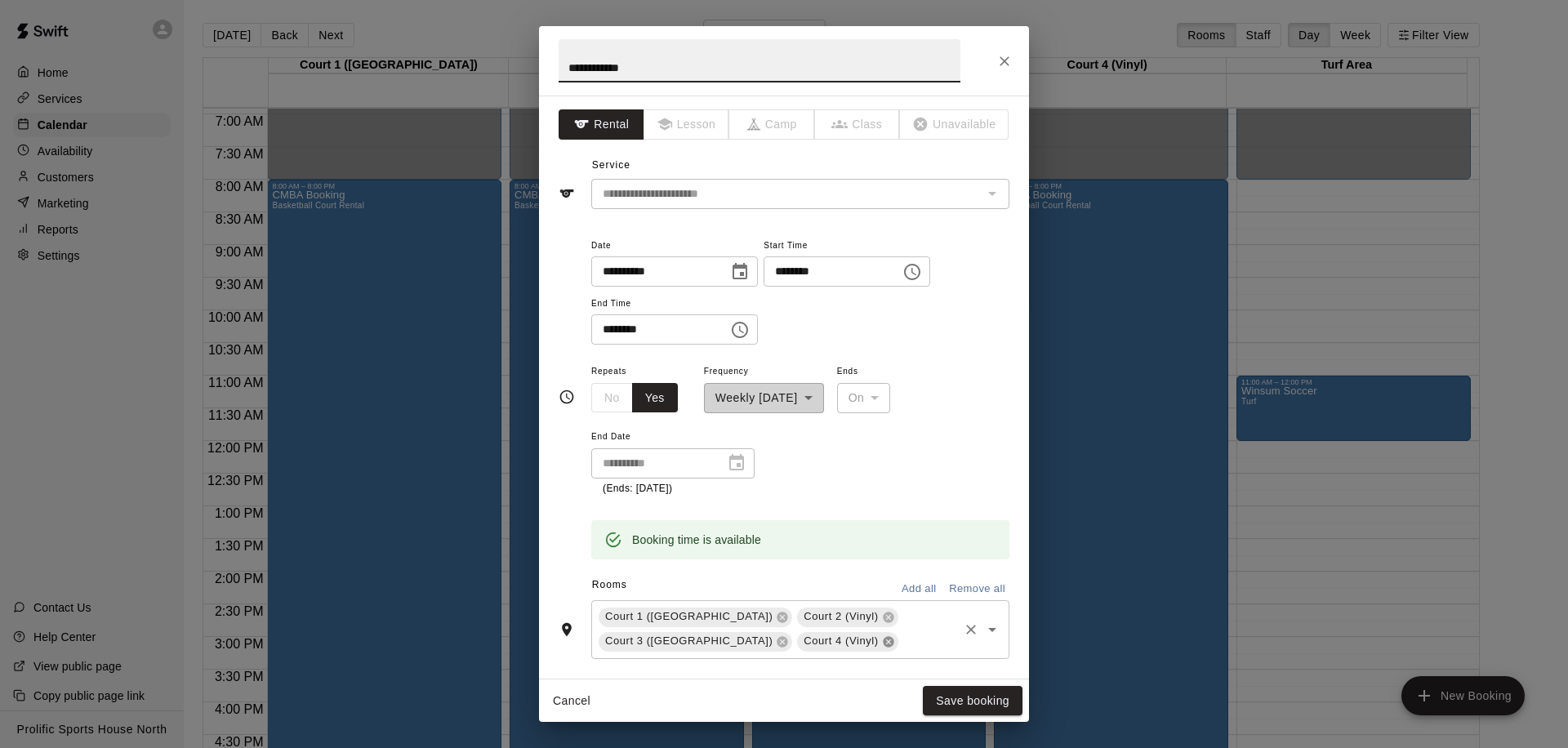
click at [883, 644] on icon at bounding box center [888, 642] width 11 height 11
click at [901, 644] on input "text" at bounding box center [928, 641] width 56 height 20
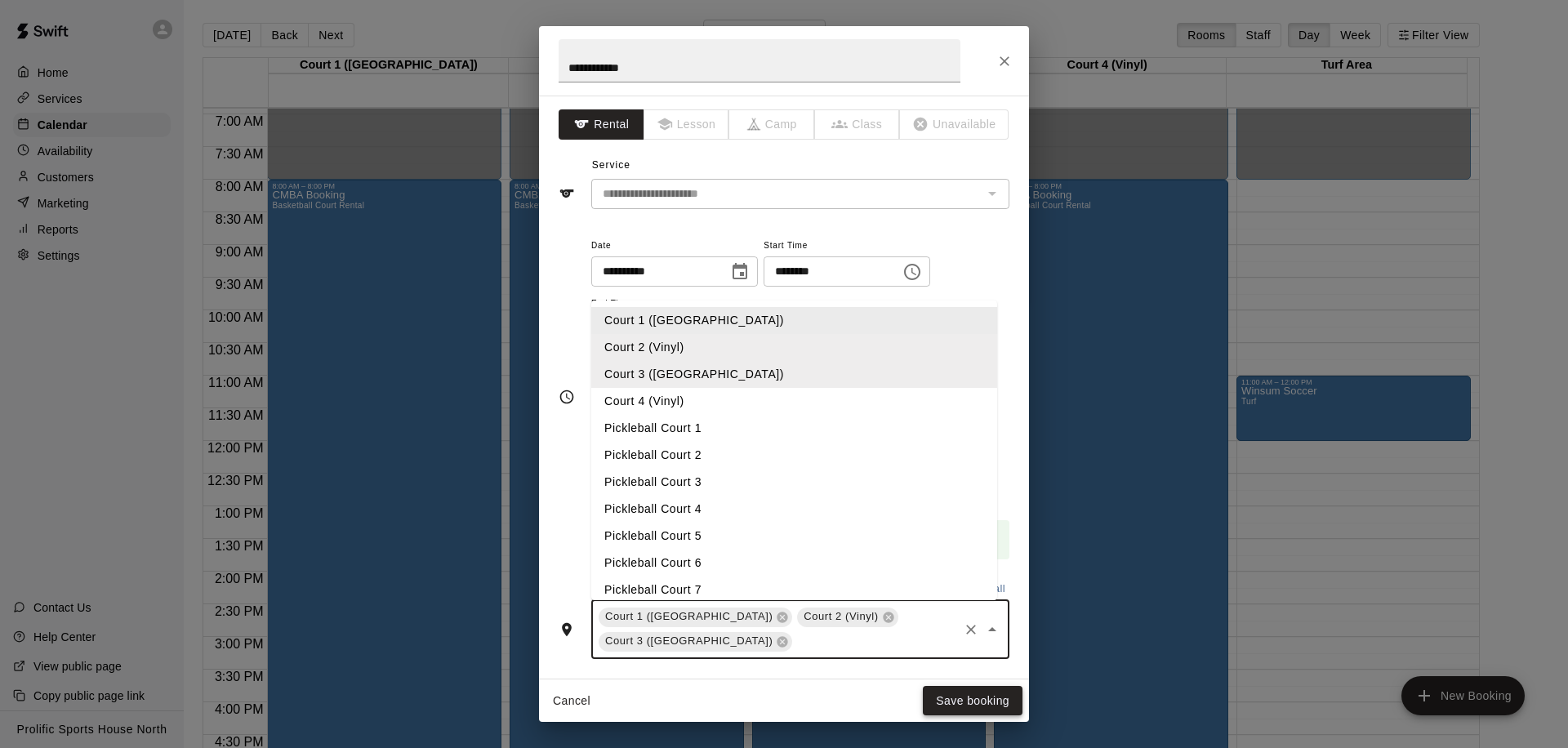
click at [986, 706] on button "Save booking" at bounding box center [972, 701] width 99 height 30
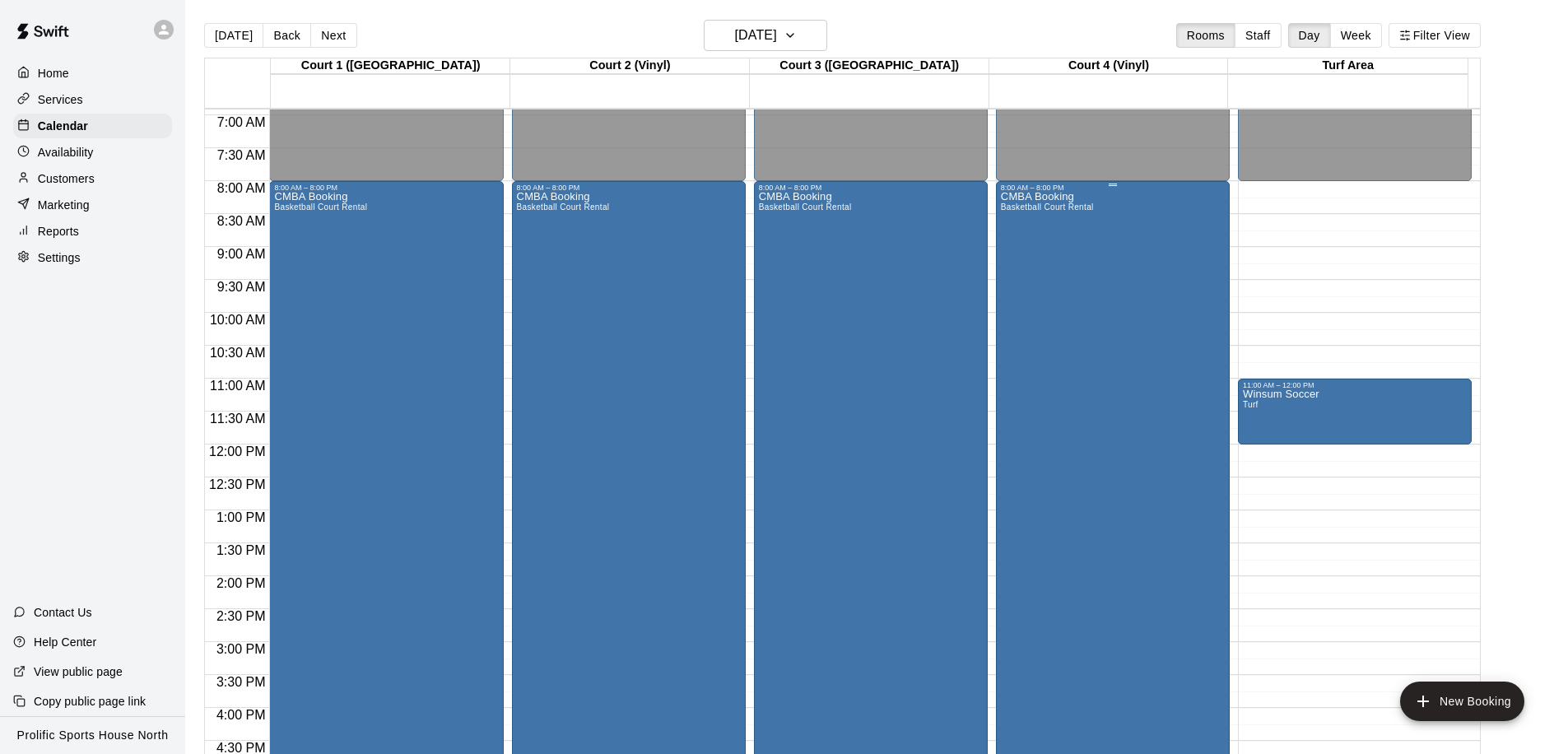
click at [1121, 306] on div "CMBA Booking Basketball Court Rental" at bounding box center [1112, 569] width 224 height 754
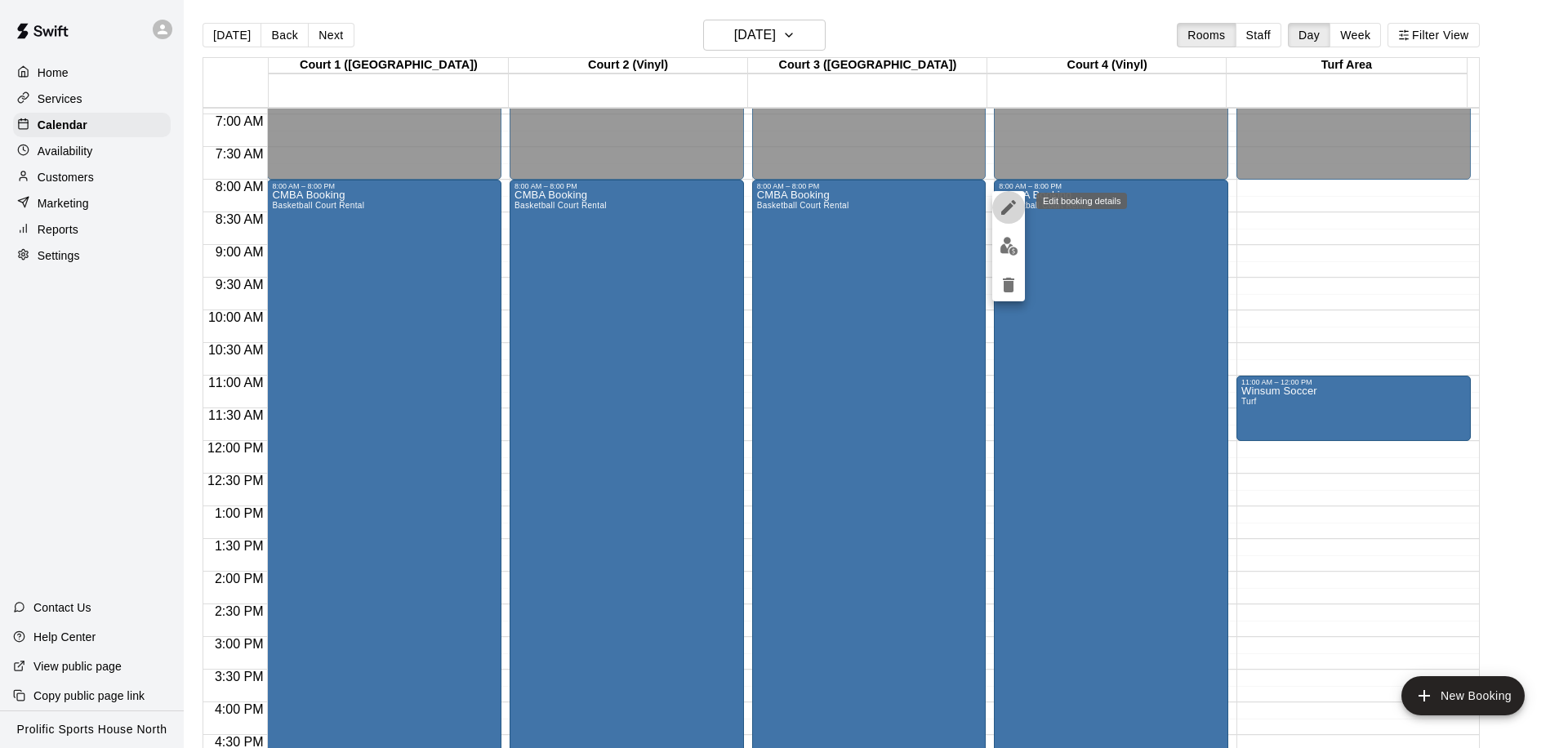
click at [995, 201] on button "edit" at bounding box center [1008, 207] width 33 height 33
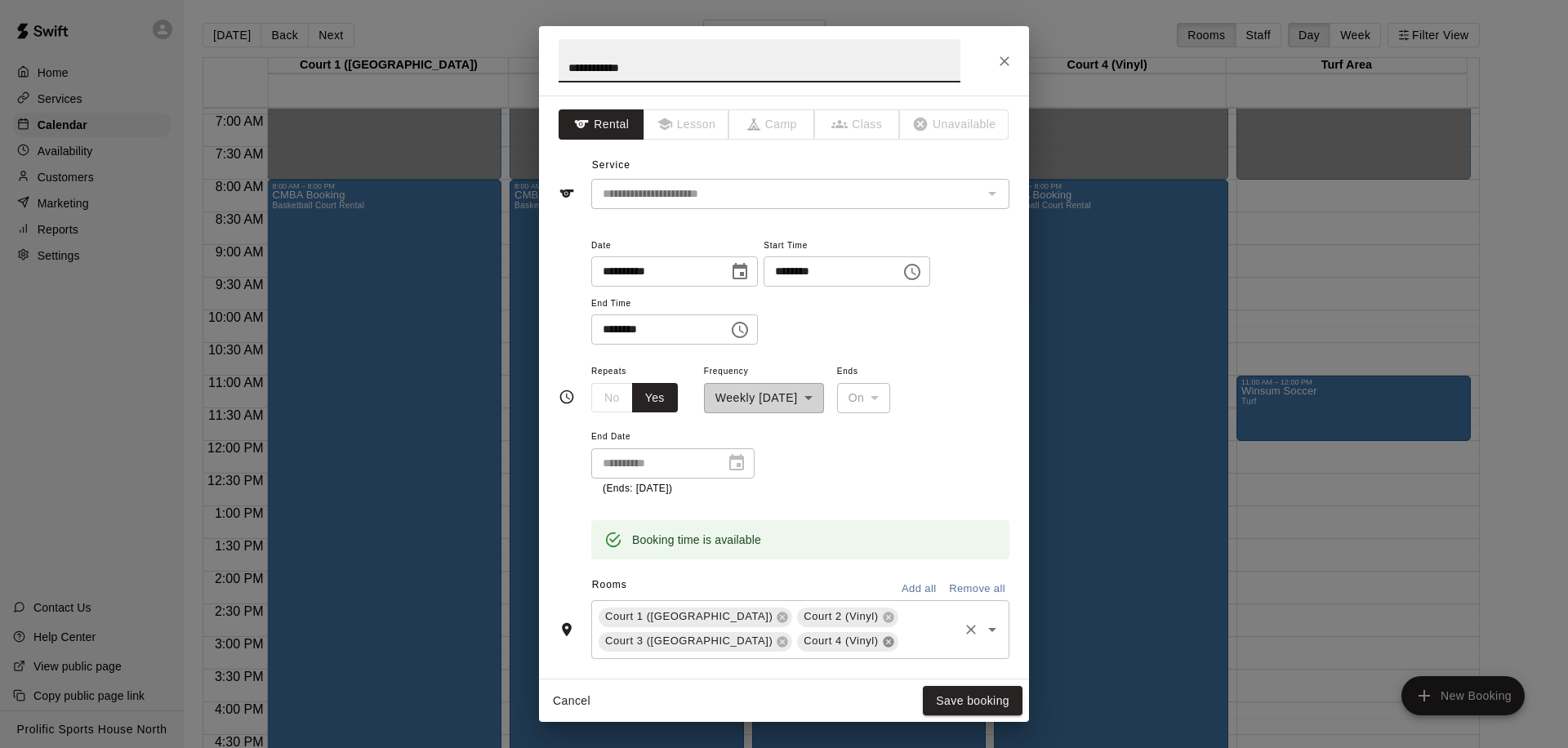
click at [883, 643] on icon at bounding box center [888, 642] width 11 height 11
click at [901, 643] on input "text" at bounding box center [928, 641] width 56 height 20
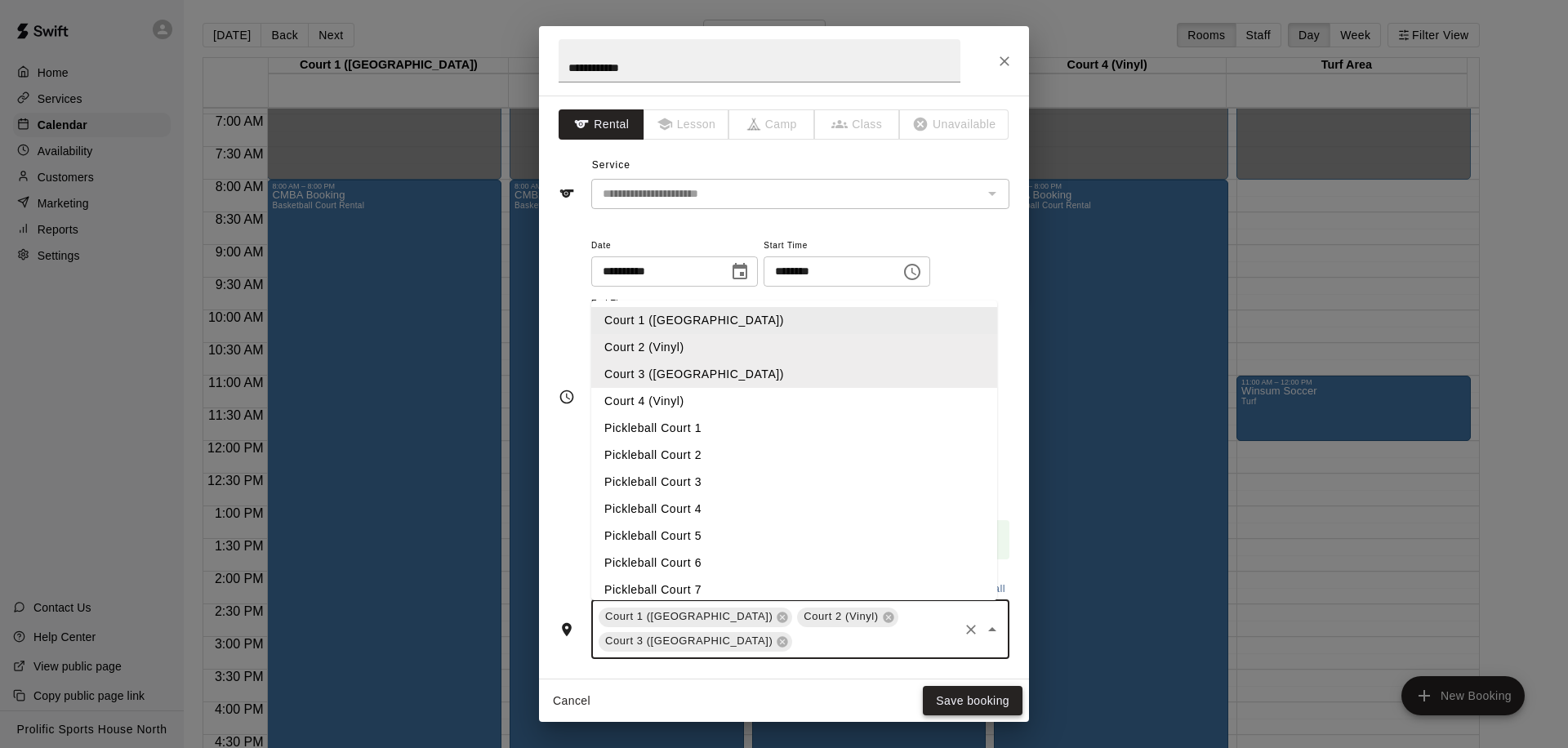
click at [962, 696] on button "Save booking" at bounding box center [972, 701] width 99 height 30
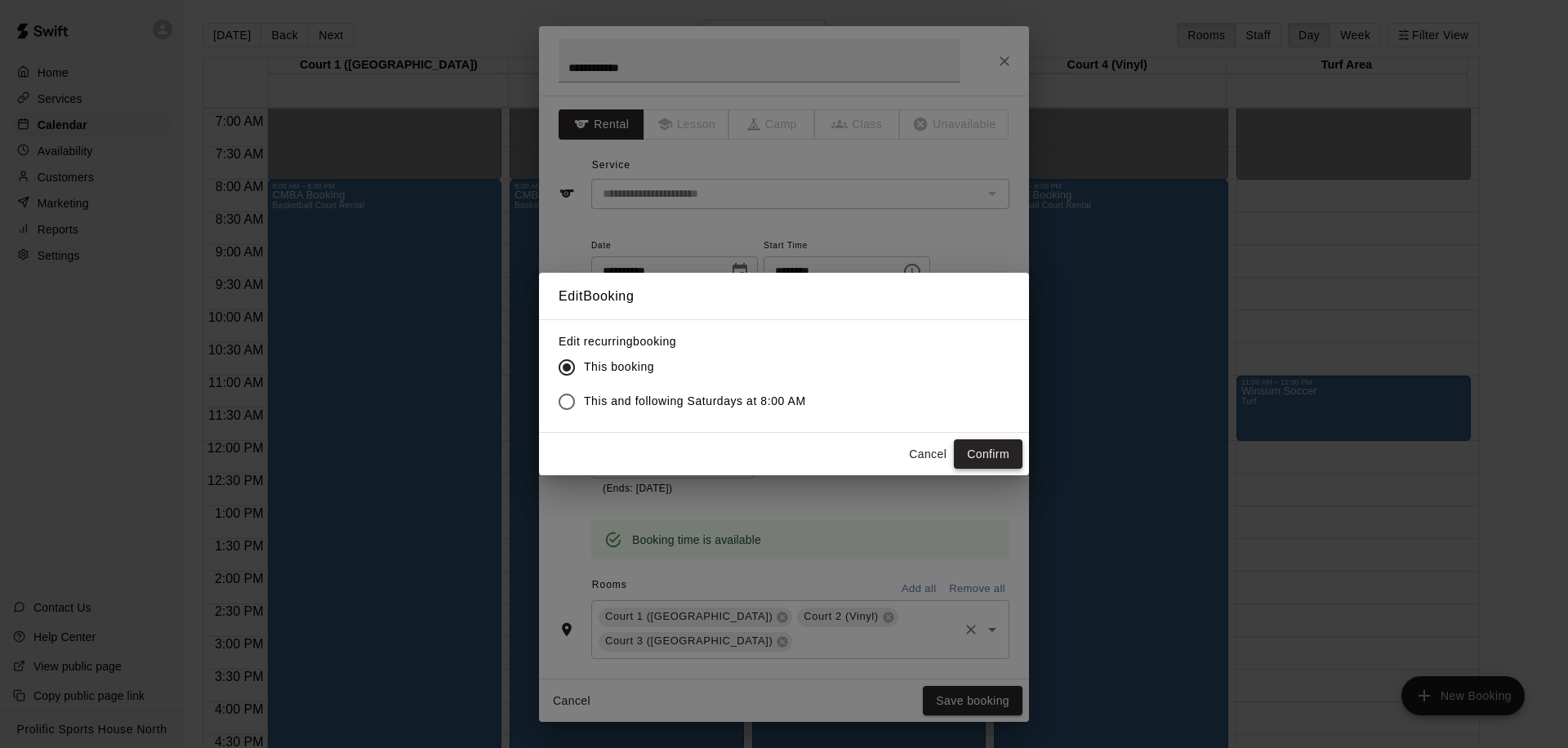
click at [1009, 462] on button "Confirm" at bounding box center [987, 455] width 68 height 30
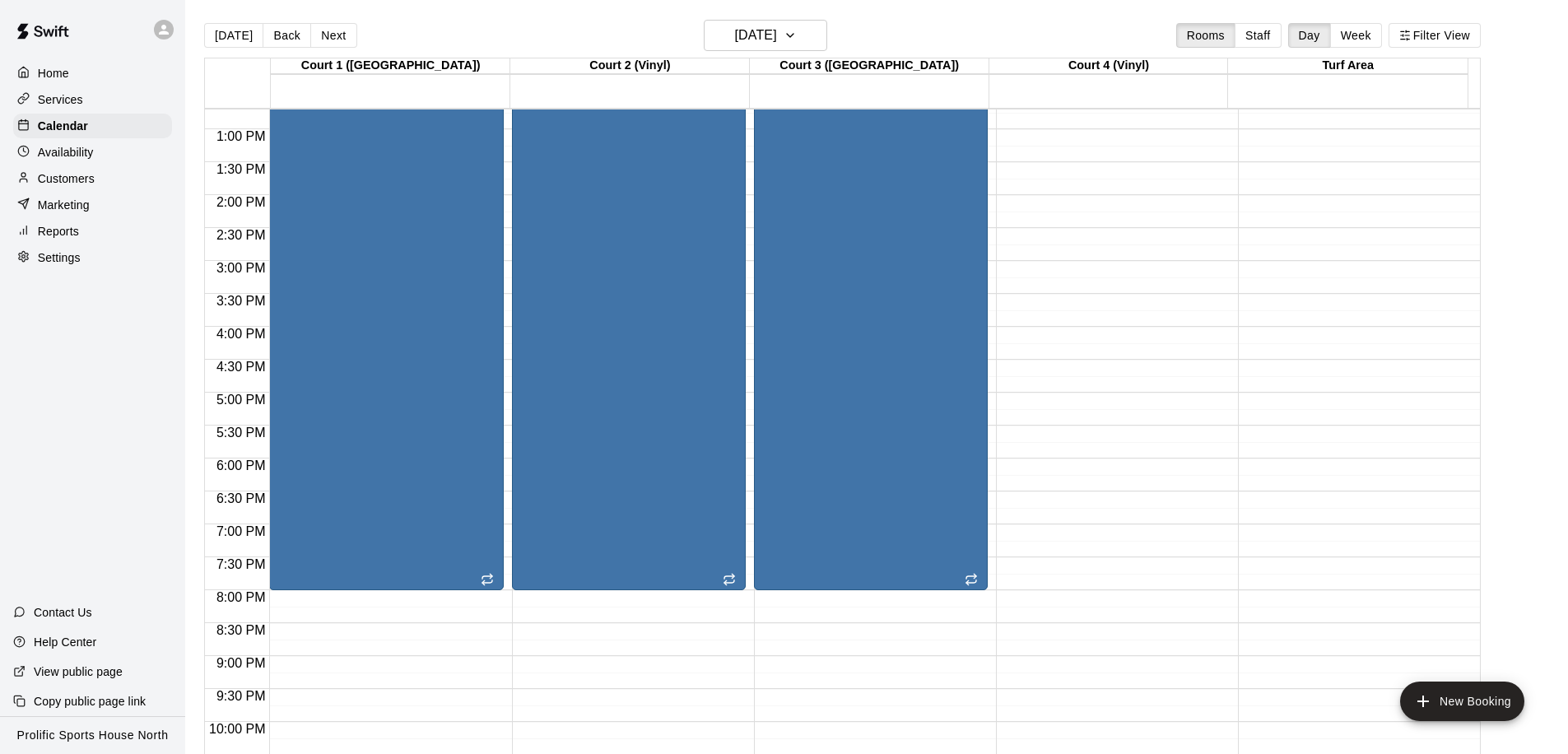
scroll to position [332, 0]
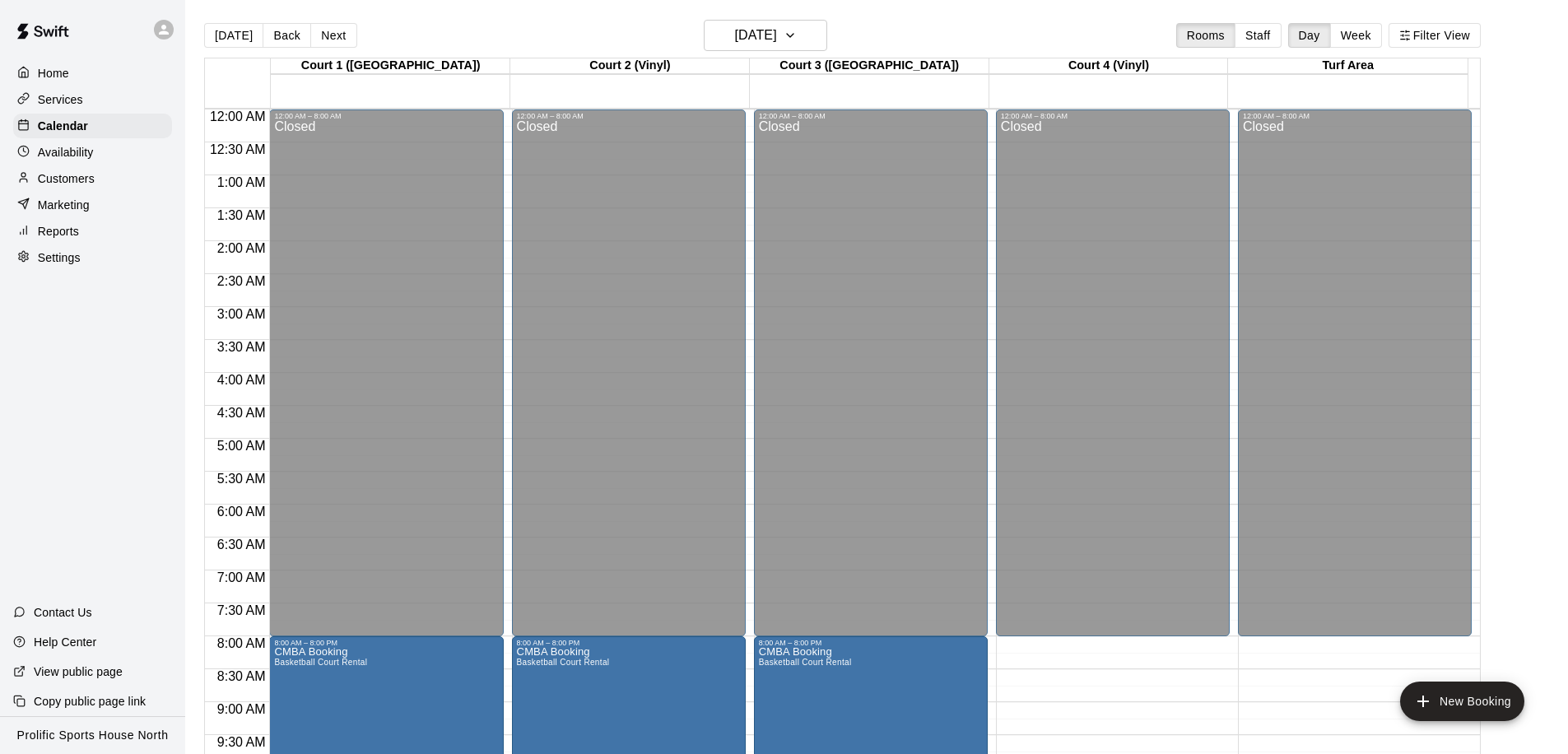
scroll to position [332, 0]
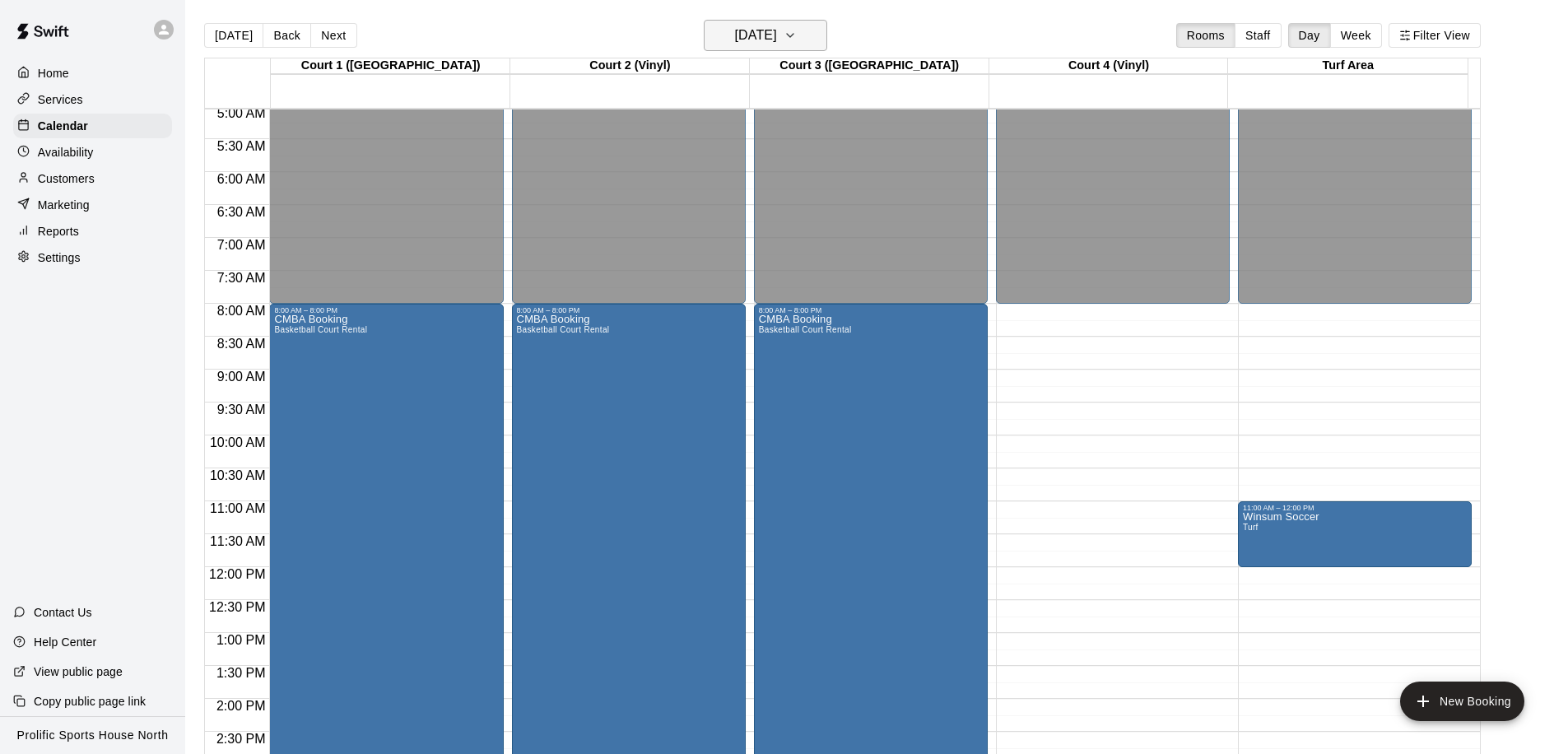
click at [735, 32] on h6 "[DATE]" at bounding box center [756, 36] width 42 height 23
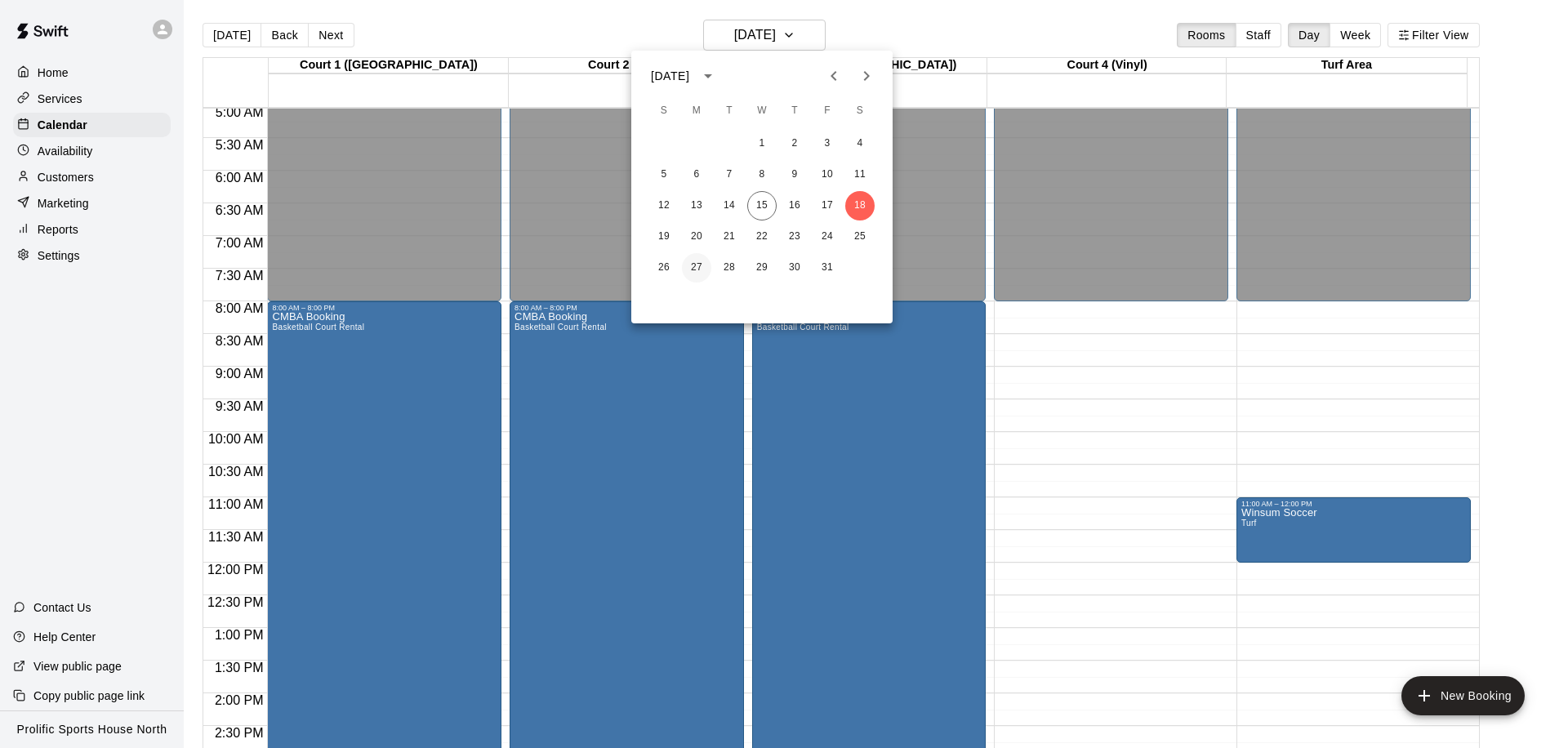
click at [698, 266] on button "27" at bounding box center [696, 268] width 29 height 29
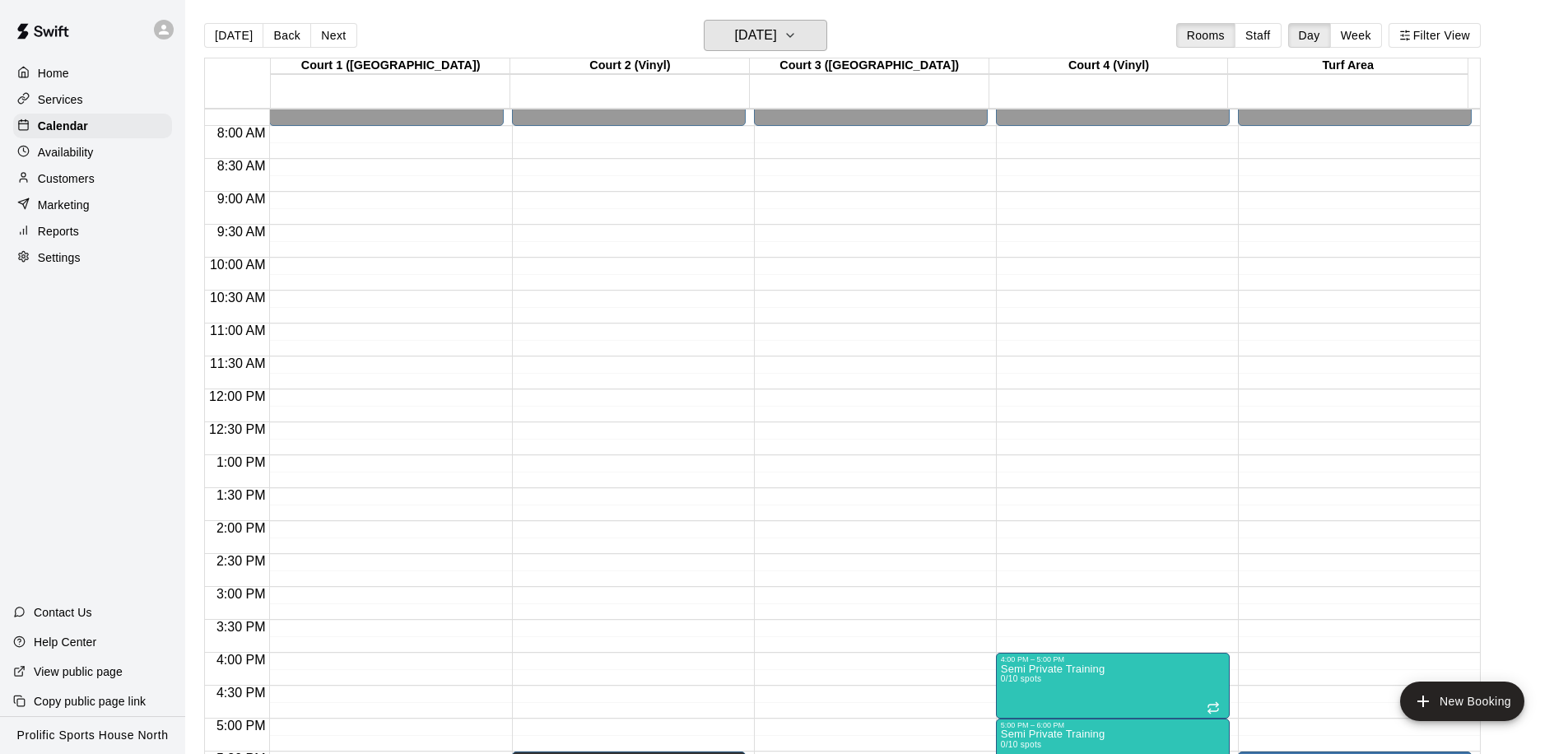
scroll to position [917, 0]
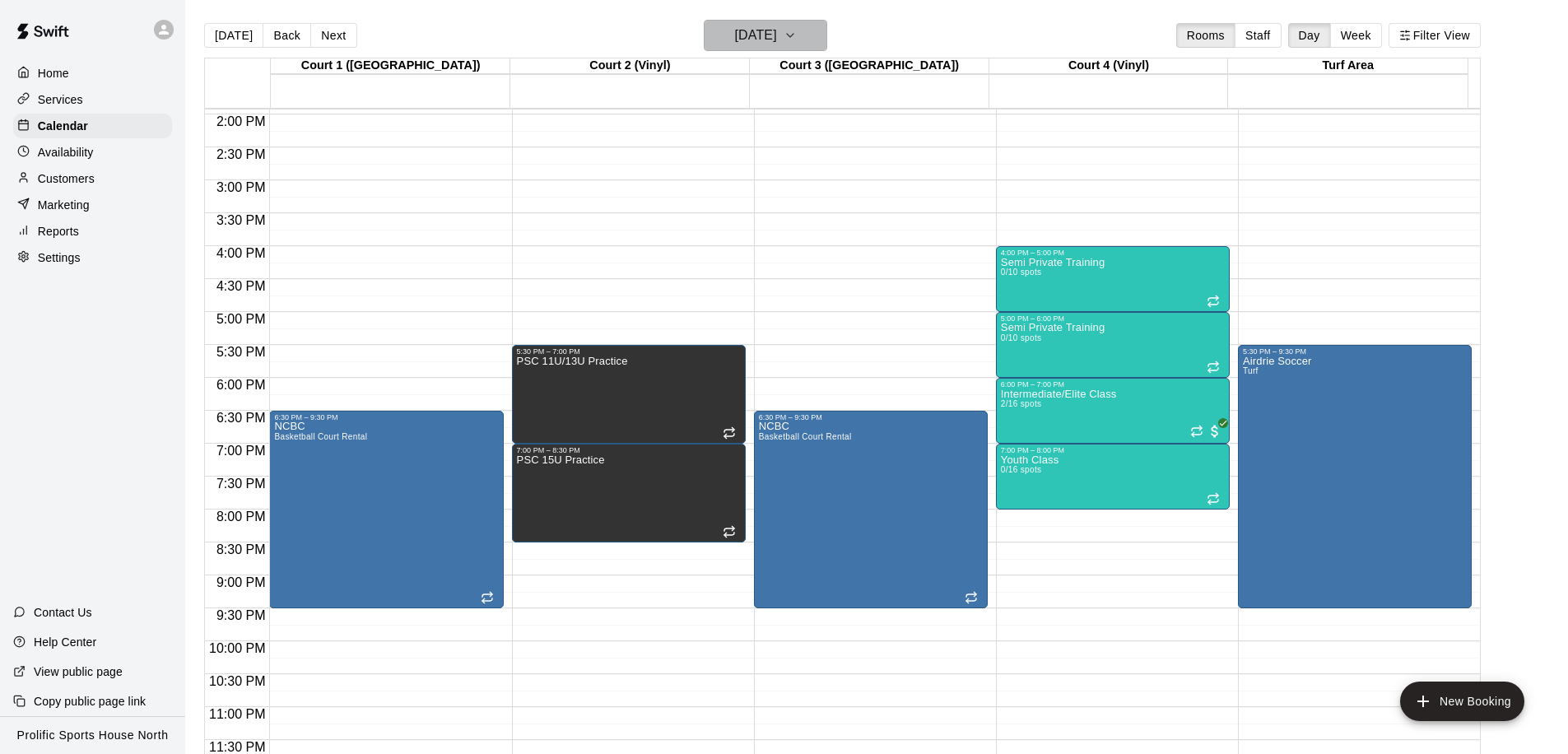
click at [777, 36] on h6 "[DATE]" at bounding box center [756, 36] width 42 height 23
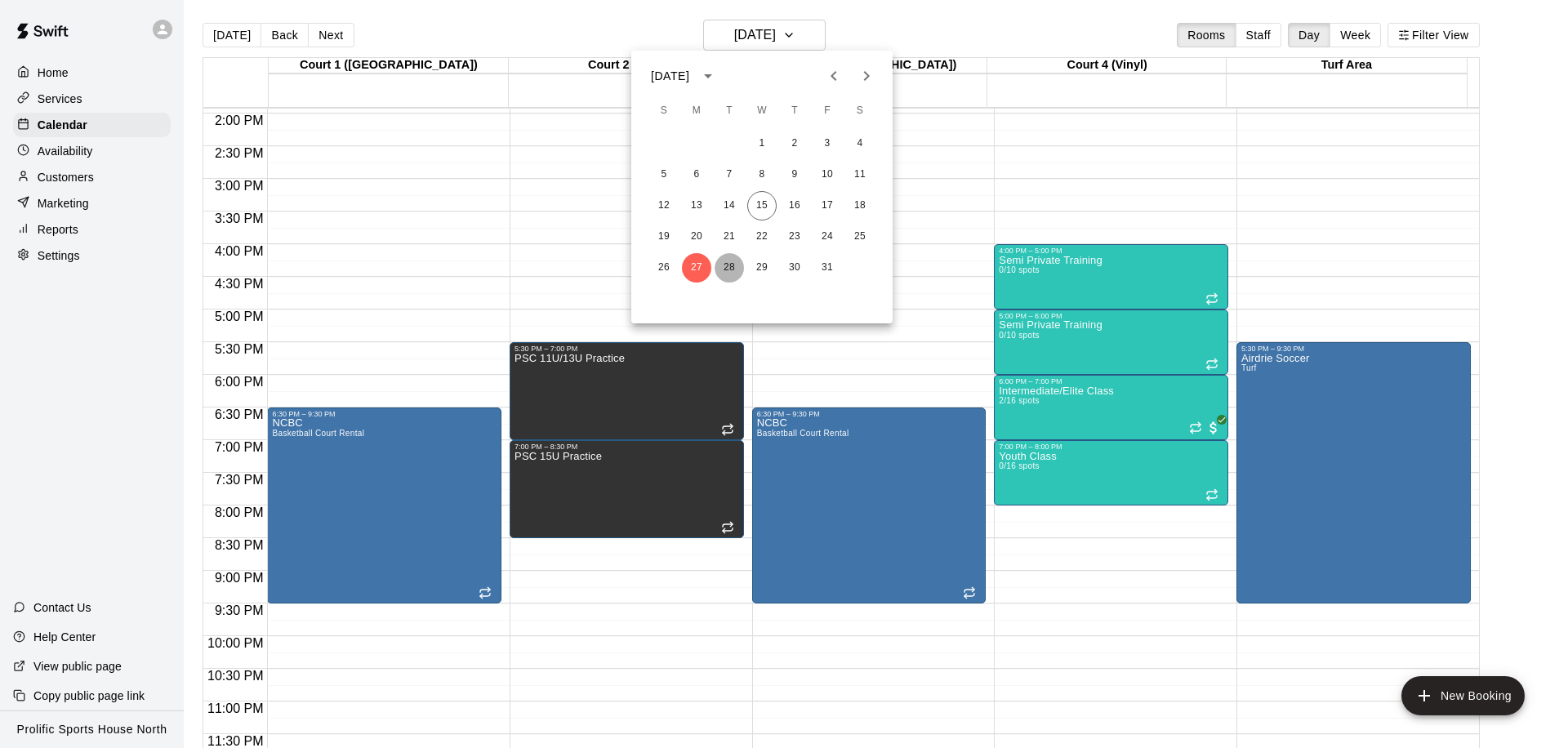
click at [725, 264] on button "28" at bounding box center [729, 268] width 29 height 29
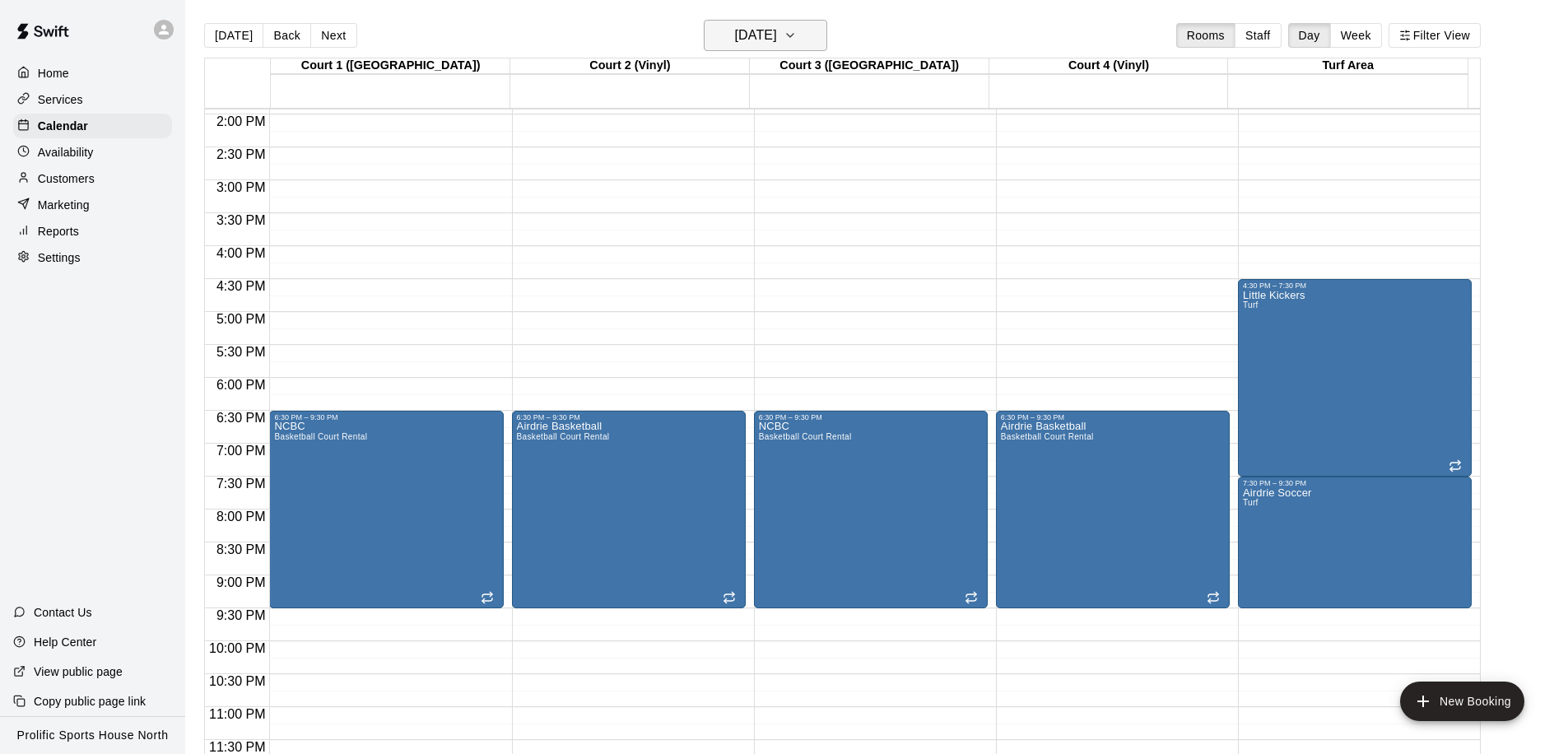
click at [743, 40] on h6 "[DATE]" at bounding box center [756, 36] width 42 height 23
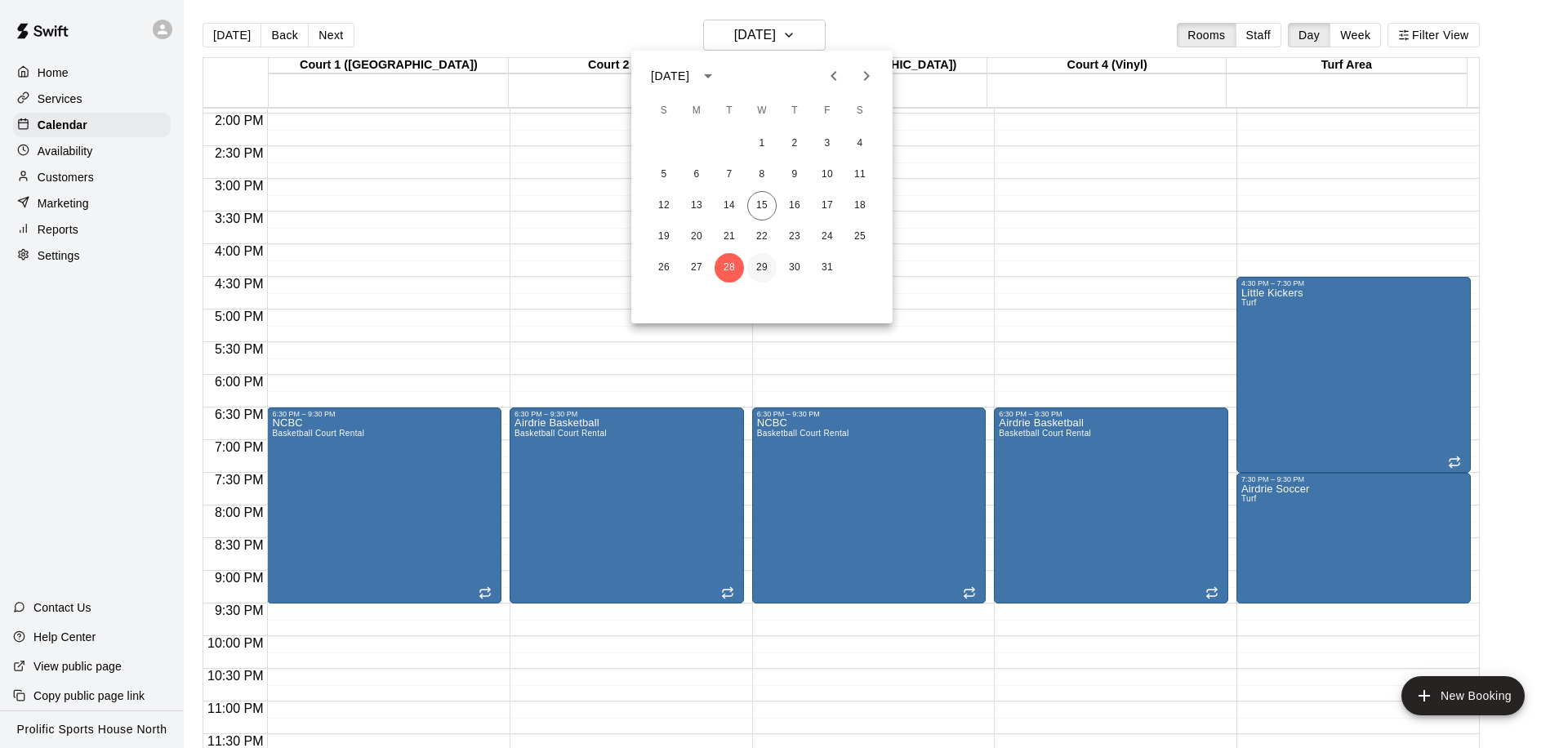
click at [759, 269] on button "29" at bounding box center [761, 268] width 29 height 29
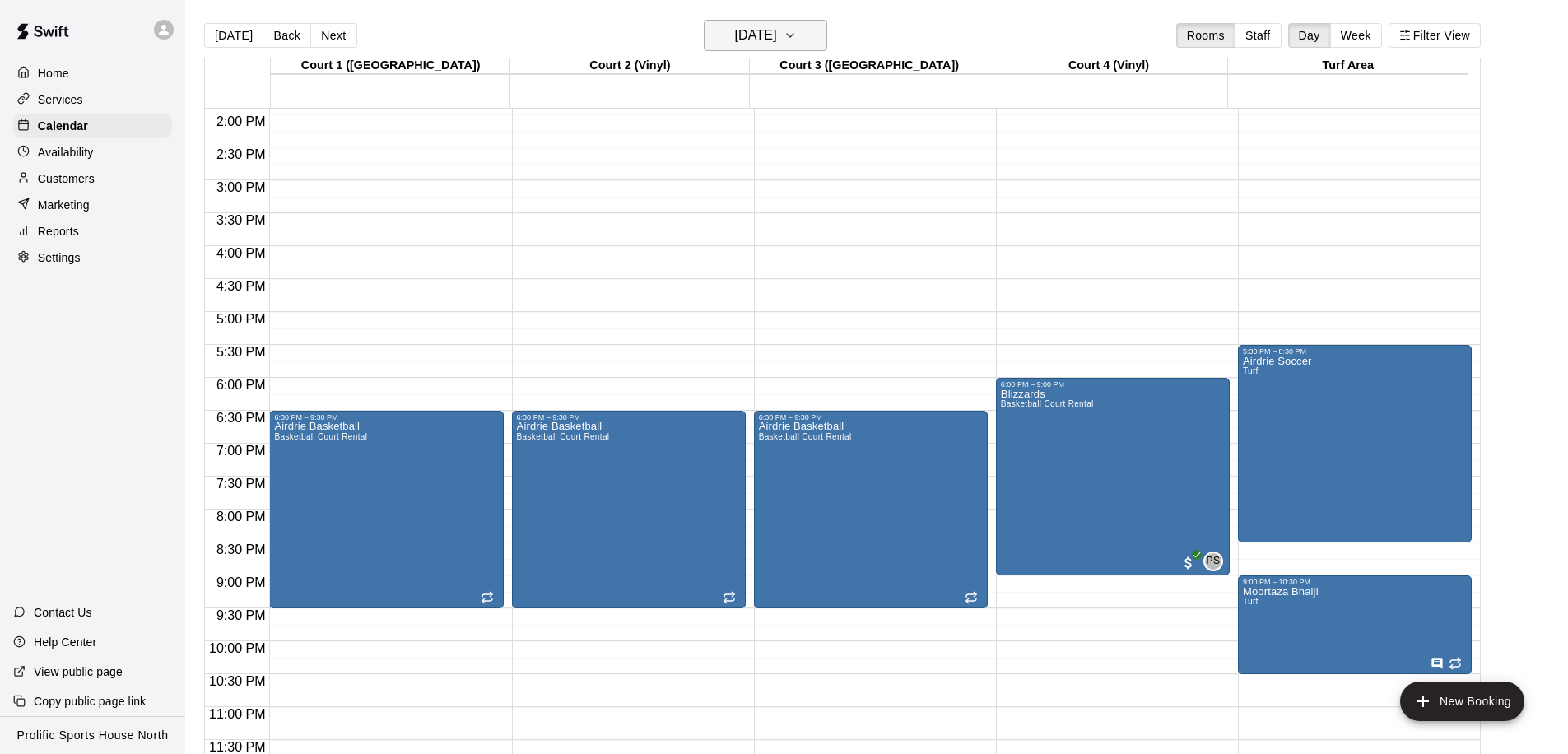
click at [763, 38] on h6 "[DATE]" at bounding box center [756, 36] width 42 height 23
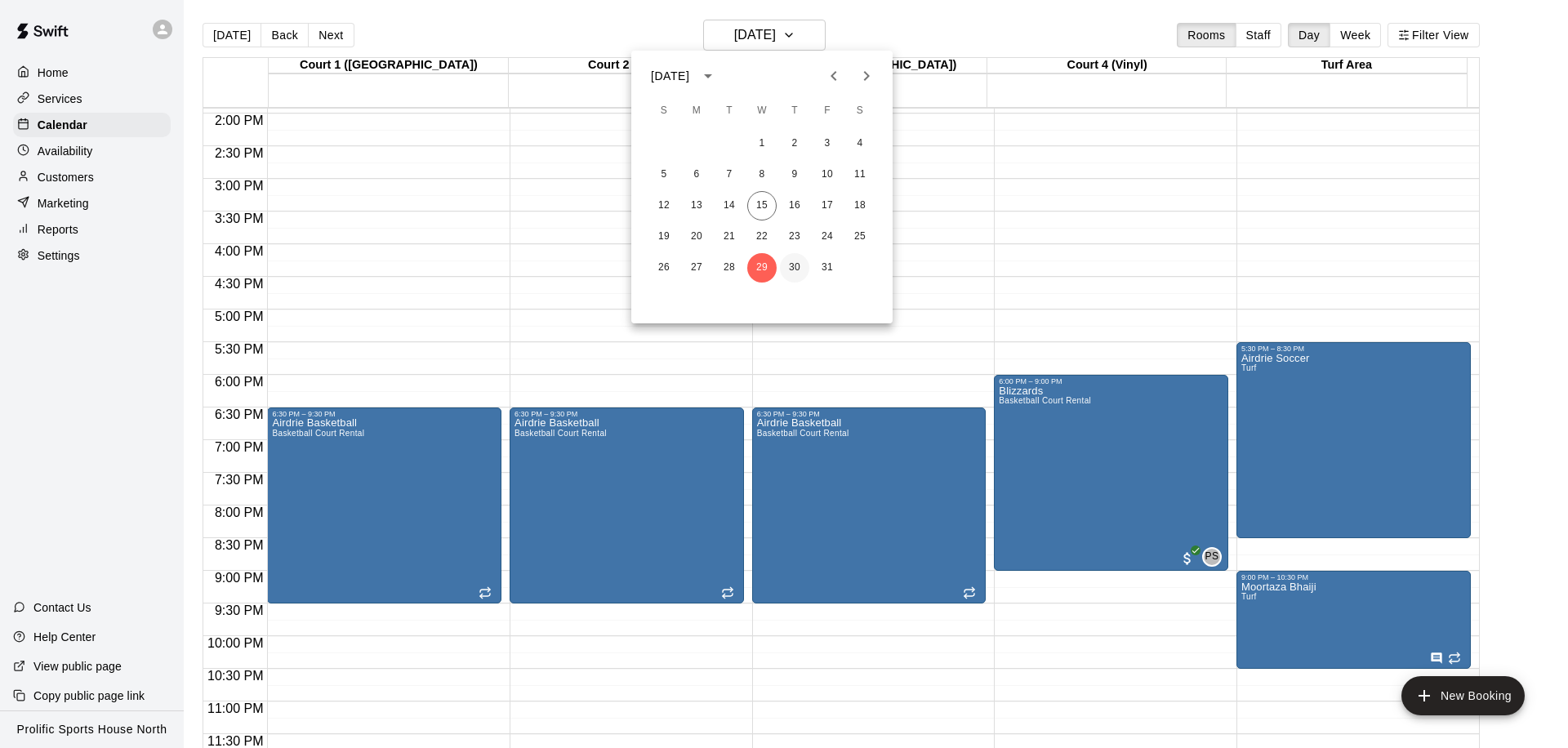
click at [793, 260] on button "30" at bounding box center [794, 268] width 29 height 29
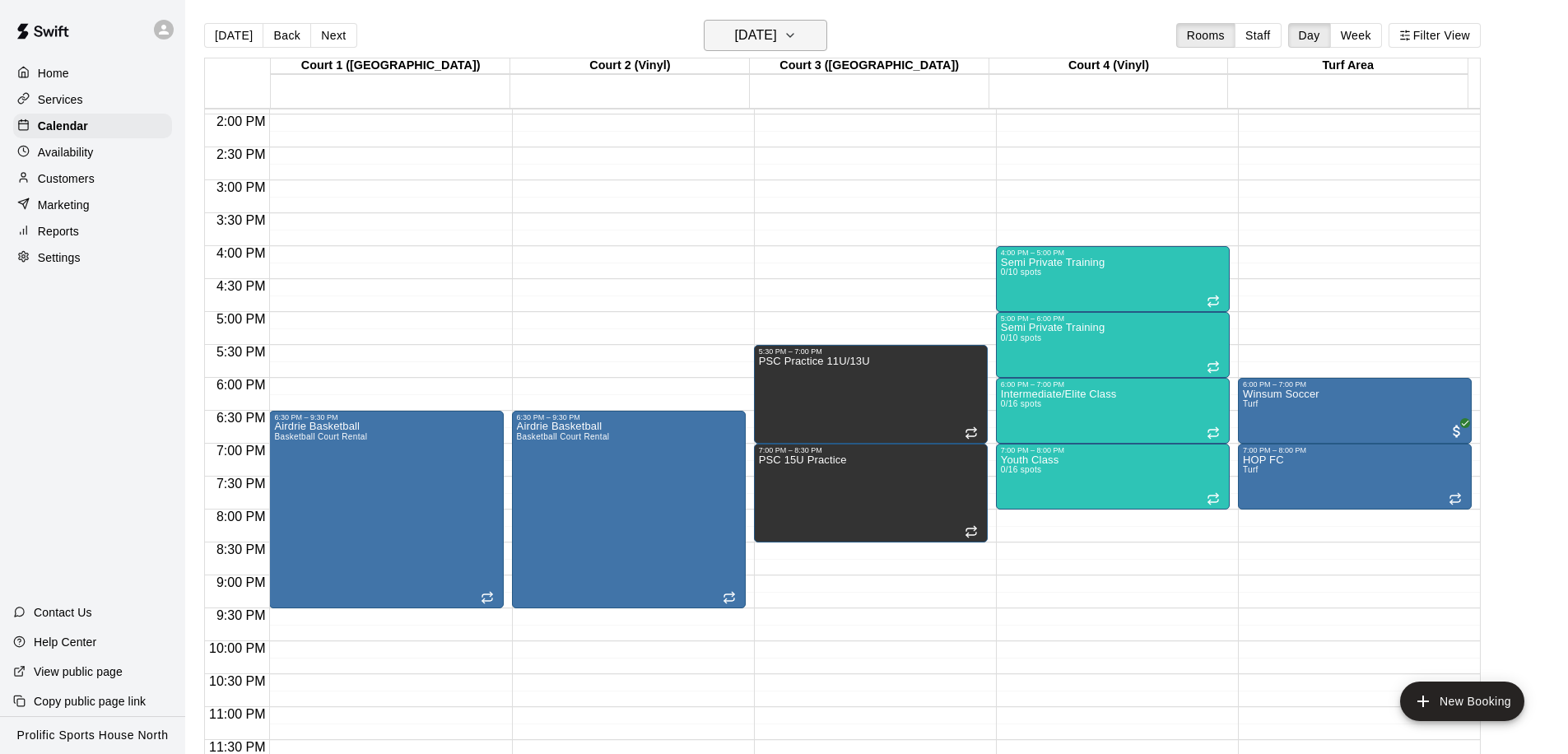
click at [797, 43] on icon "button" at bounding box center [790, 36] width 13 height 20
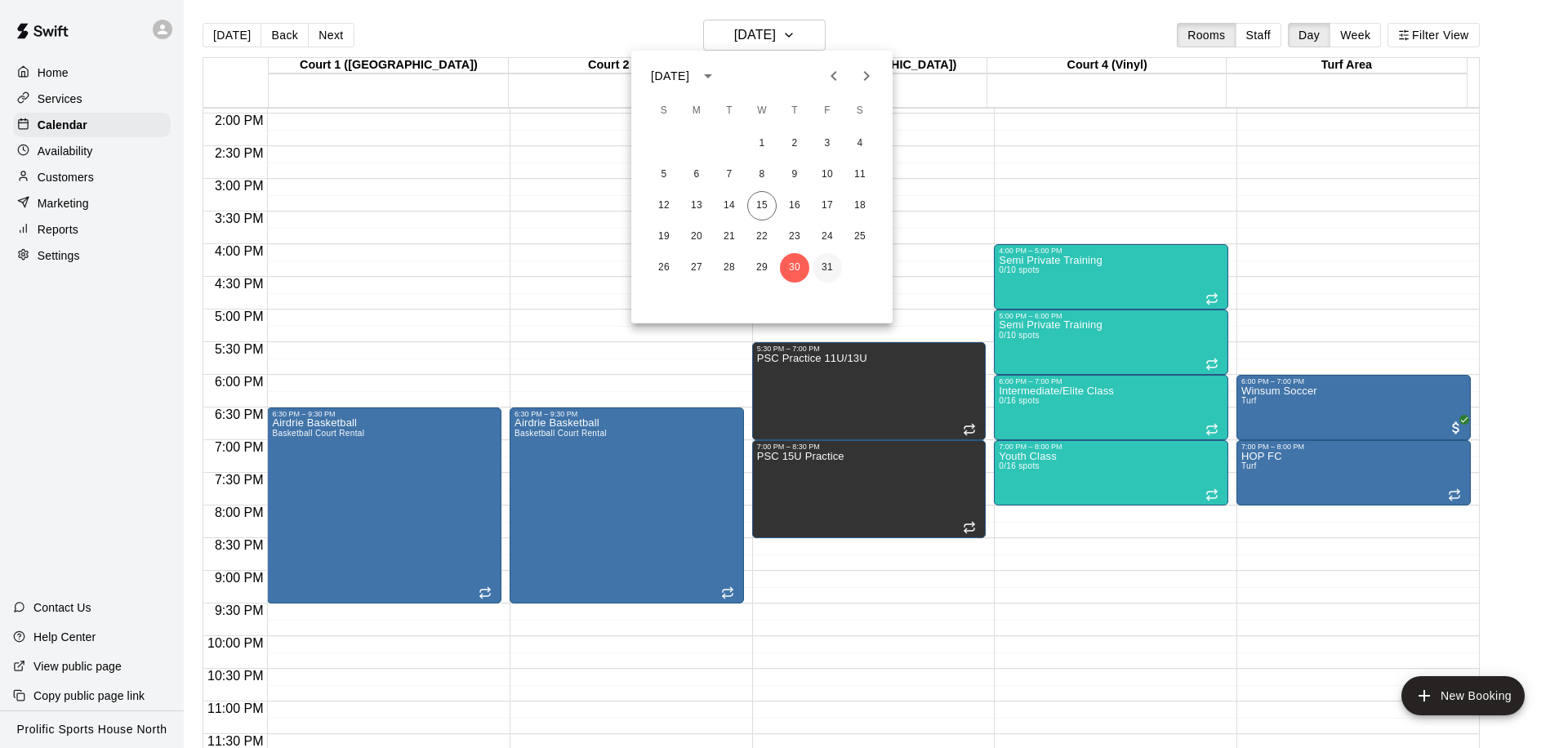
click at [823, 267] on button "31" at bounding box center [827, 268] width 29 height 29
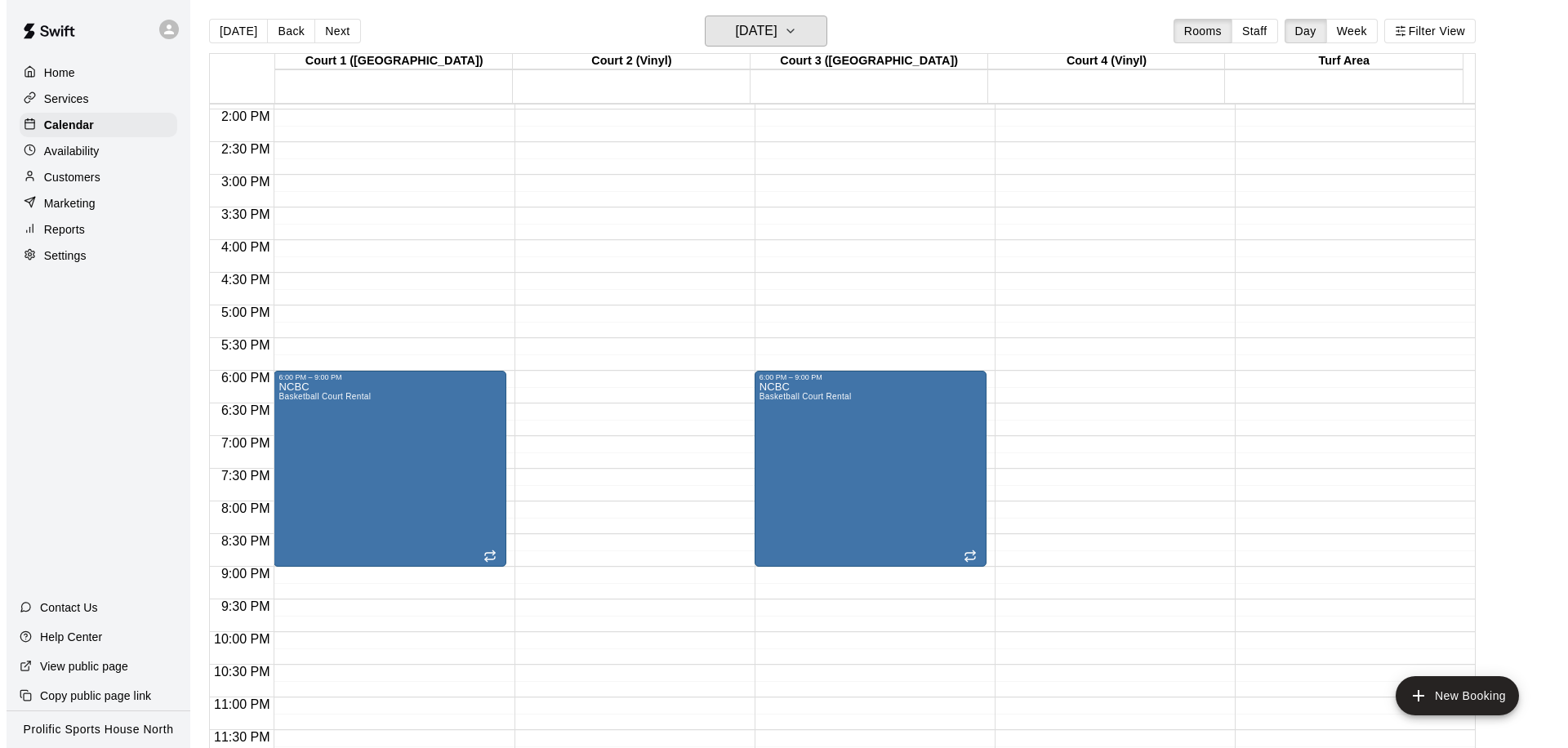
scroll to position [26, 0]
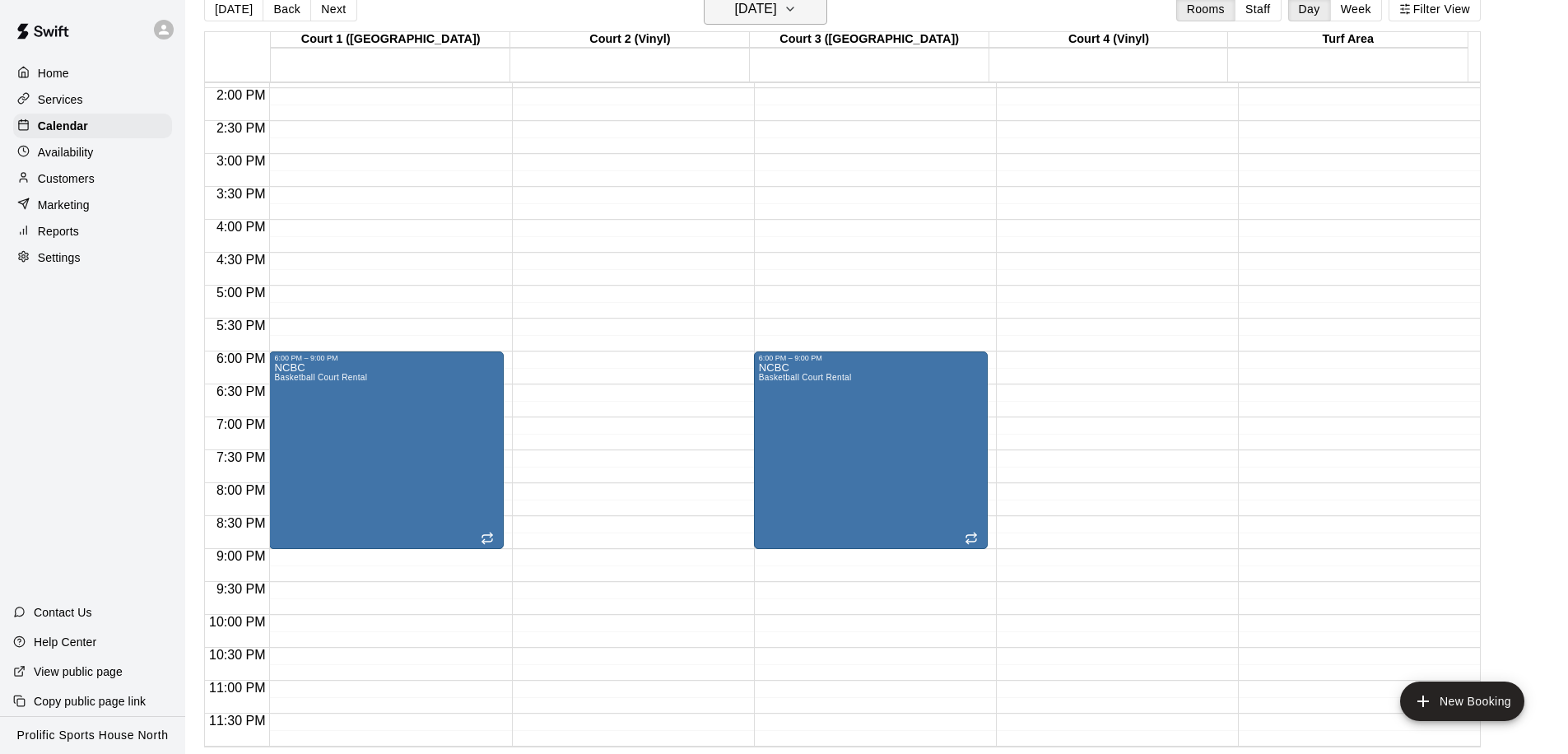
click at [764, 10] on h6 "[DATE]" at bounding box center [756, 9] width 42 height 23
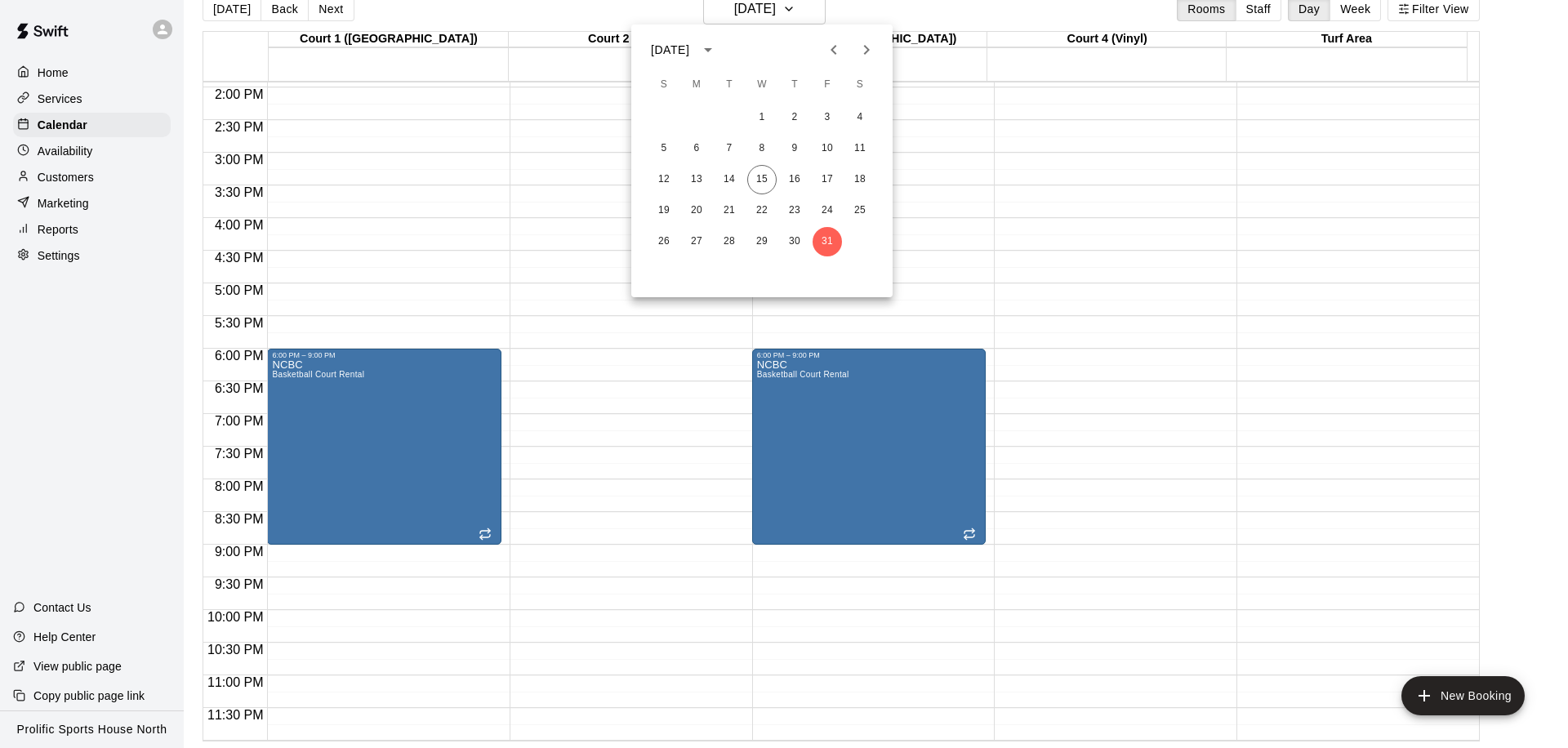
click at [860, 55] on icon "Next month" at bounding box center [866, 50] width 20 height 19
click at [854, 116] on button "1" at bounding box center [859, 117] width 29 height 29
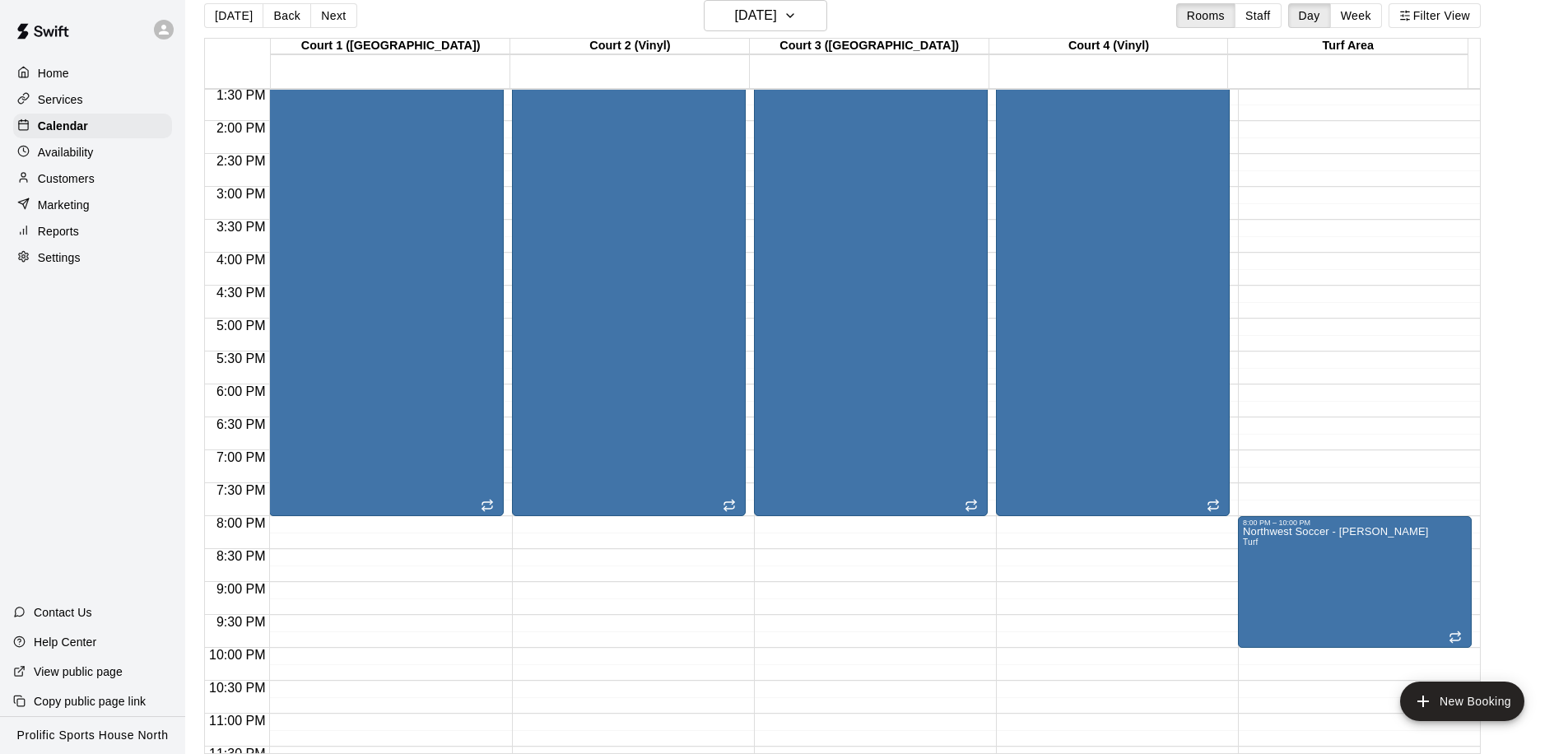
scroll to position [917, 0]
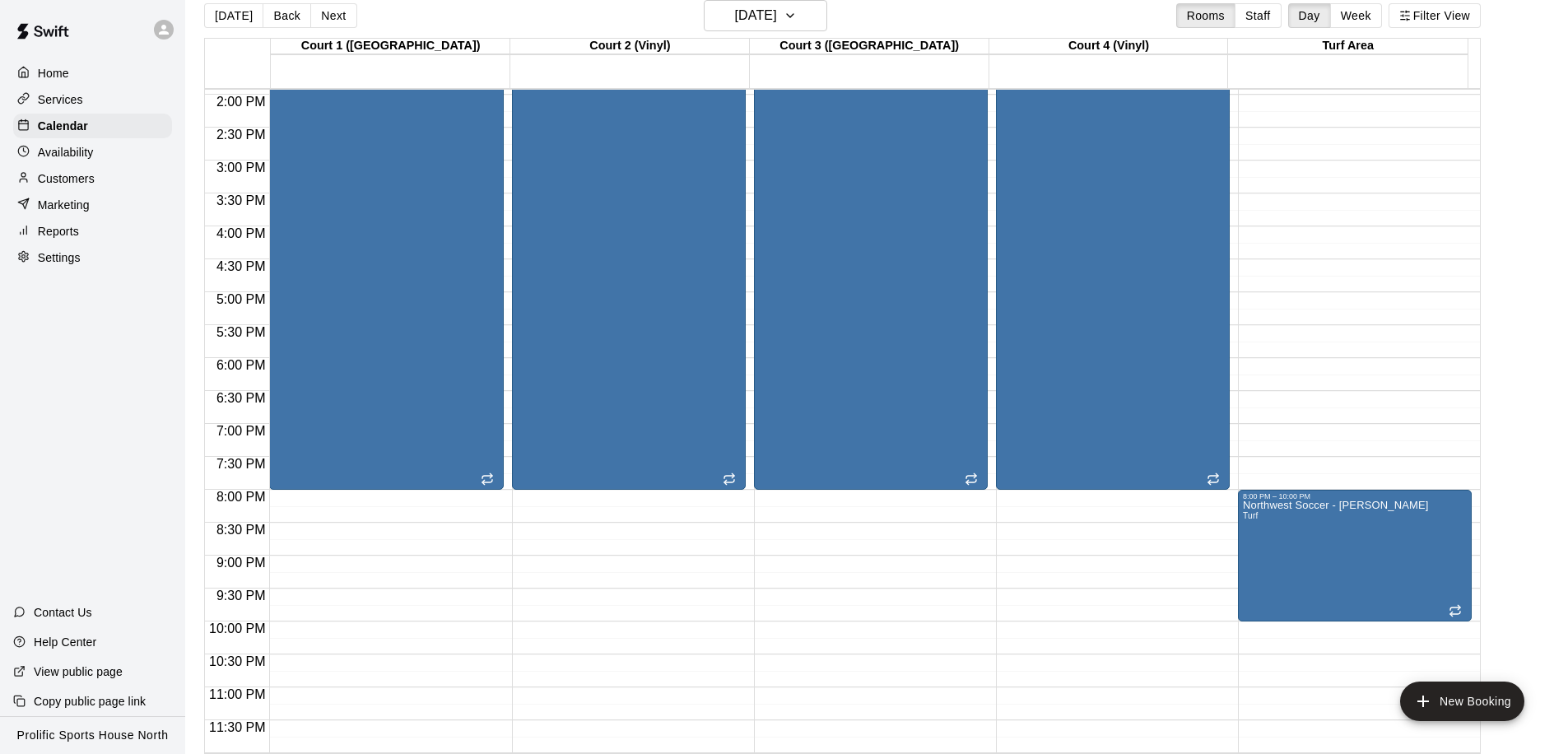
click at [328, 13] on button "Next" at bounding box center [333, 16] width 46 height 25
click at [328, 13] on div "[DATE] Back [DATE][DATE] Rooms Staff Day Week Filter View Court 1 ([GEOGRAPHIC_…" at bounding box center [842, 377] width 1277 height 754
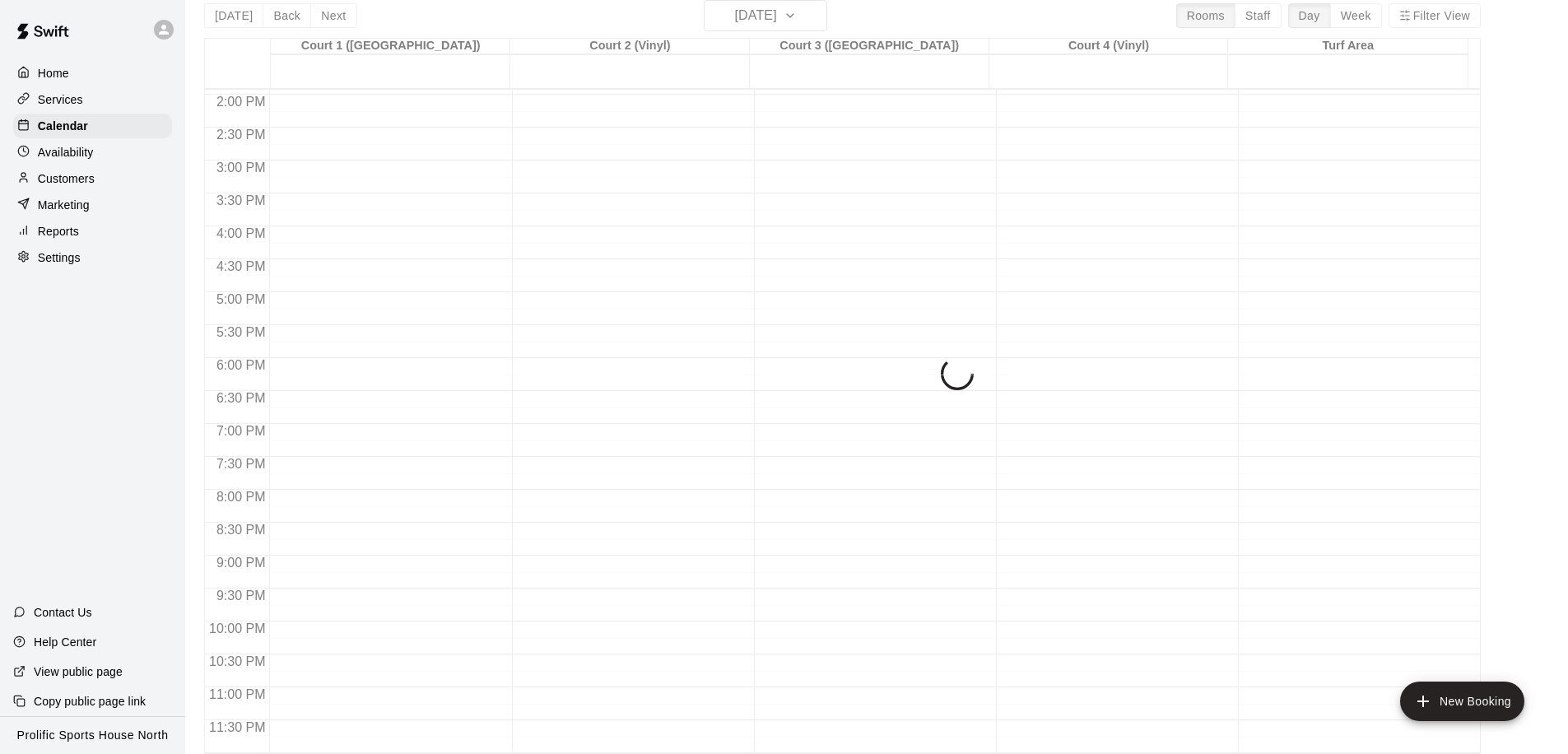
click at [328, 13] on div "[DATE] Back [DATE][DATE] Rooms Staff Day Week Filter View Court 1 ([GEOGRAPHIC_…" at bounding box center [842, 377] width 1277 height 754
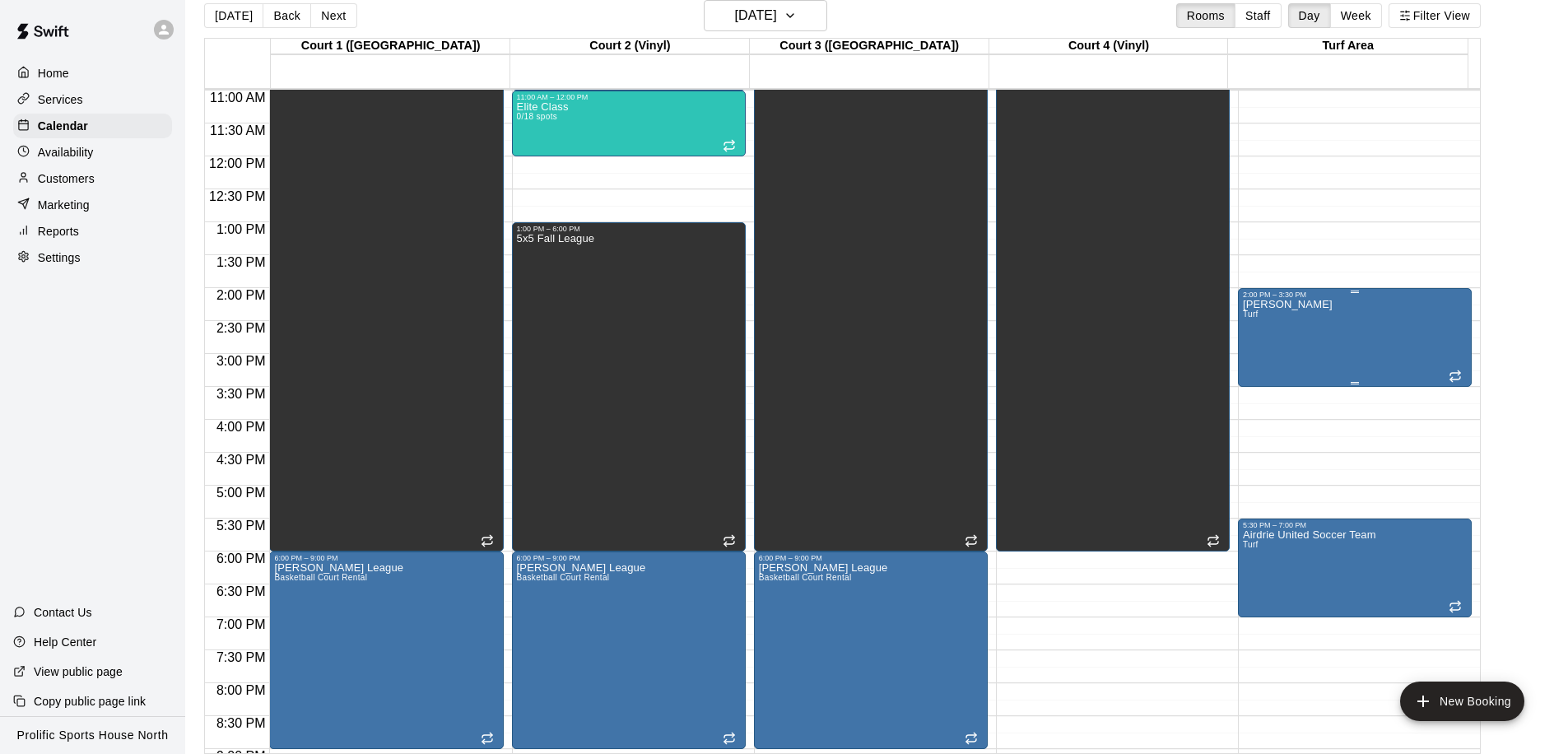
scroll to position [505, 0]
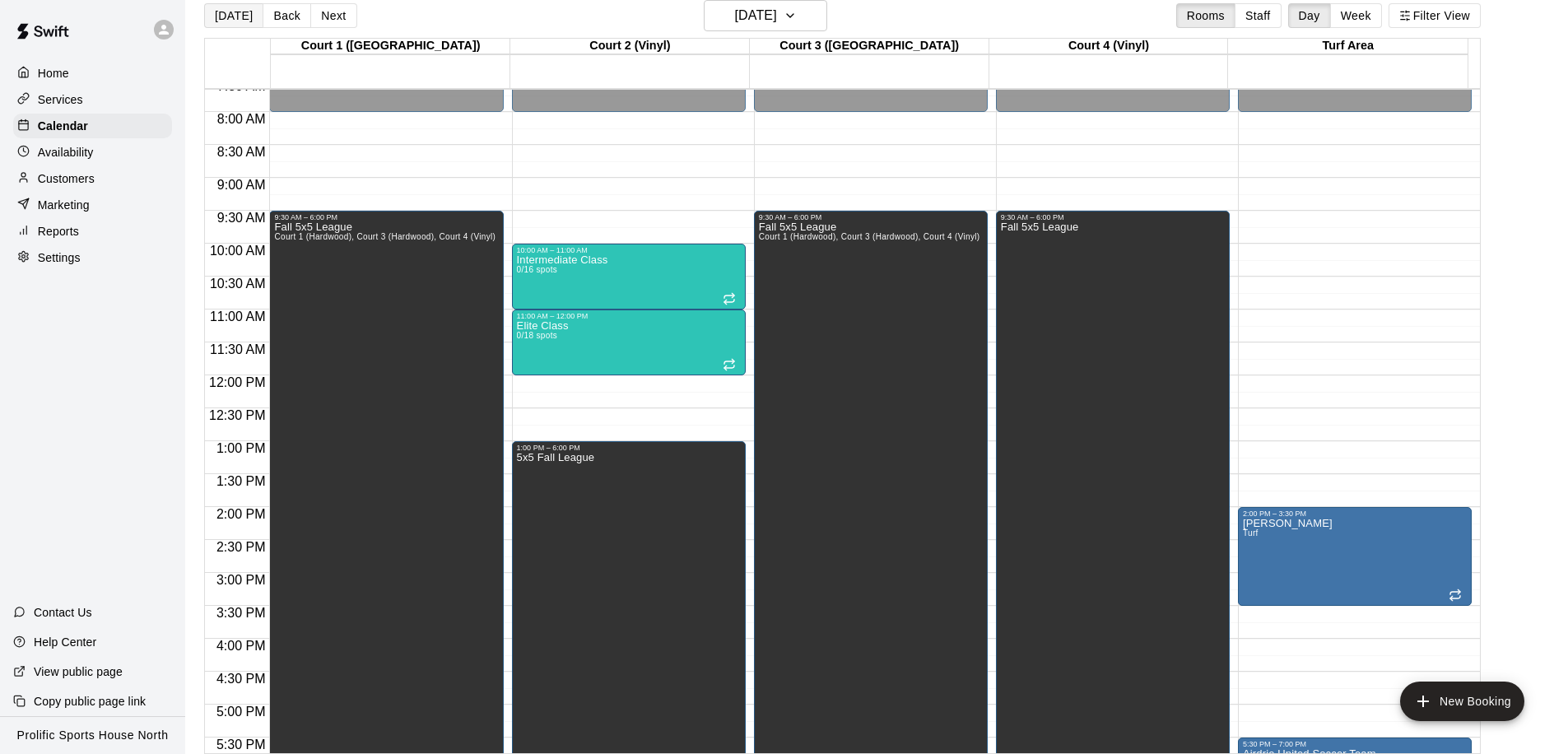
click at [214, 14] on button "[DATE]" at bounding box center [233, 16] width 59 height 25
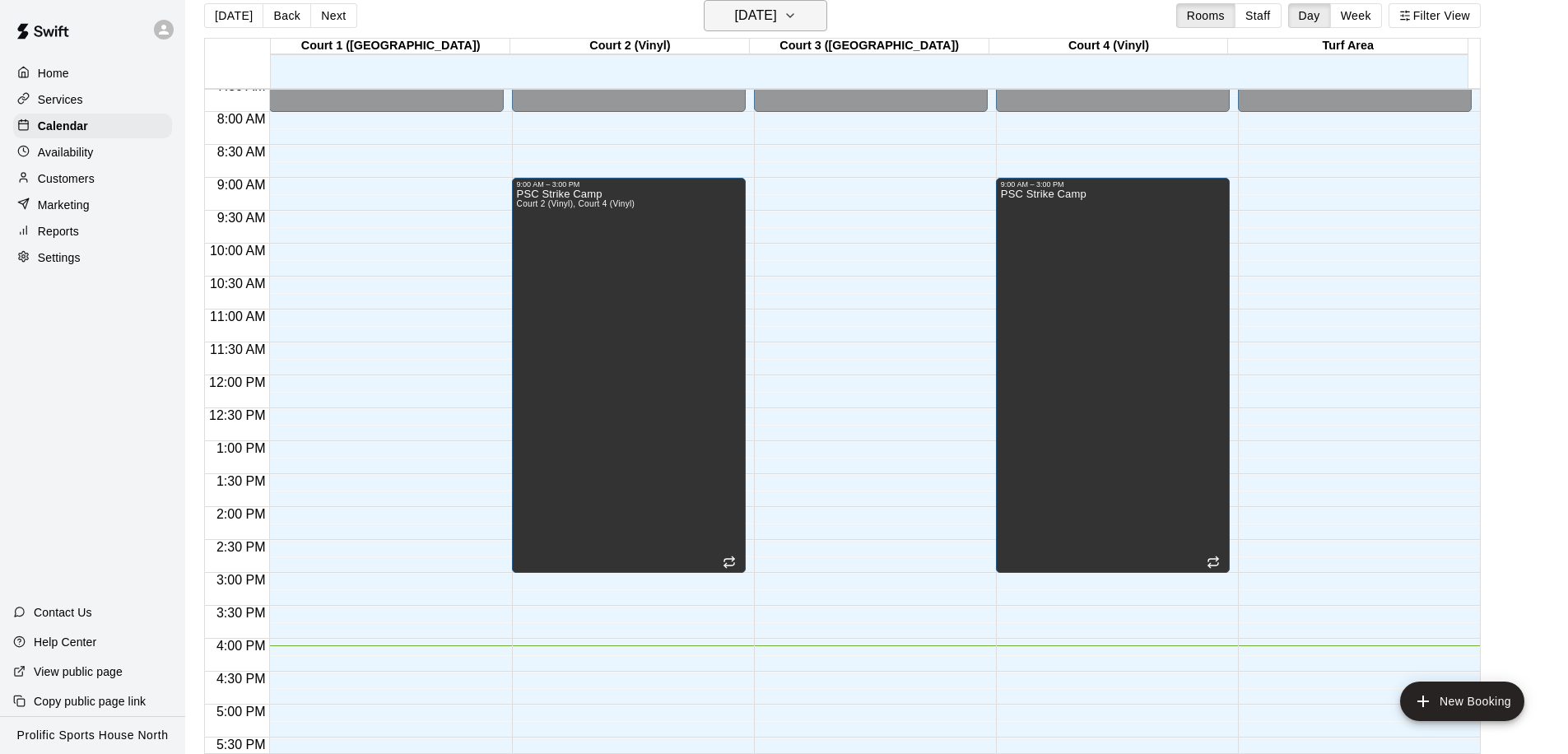
click at [777, 24] on h6 "[DATE]" at bounding box center [756, 16] width 42 height 23
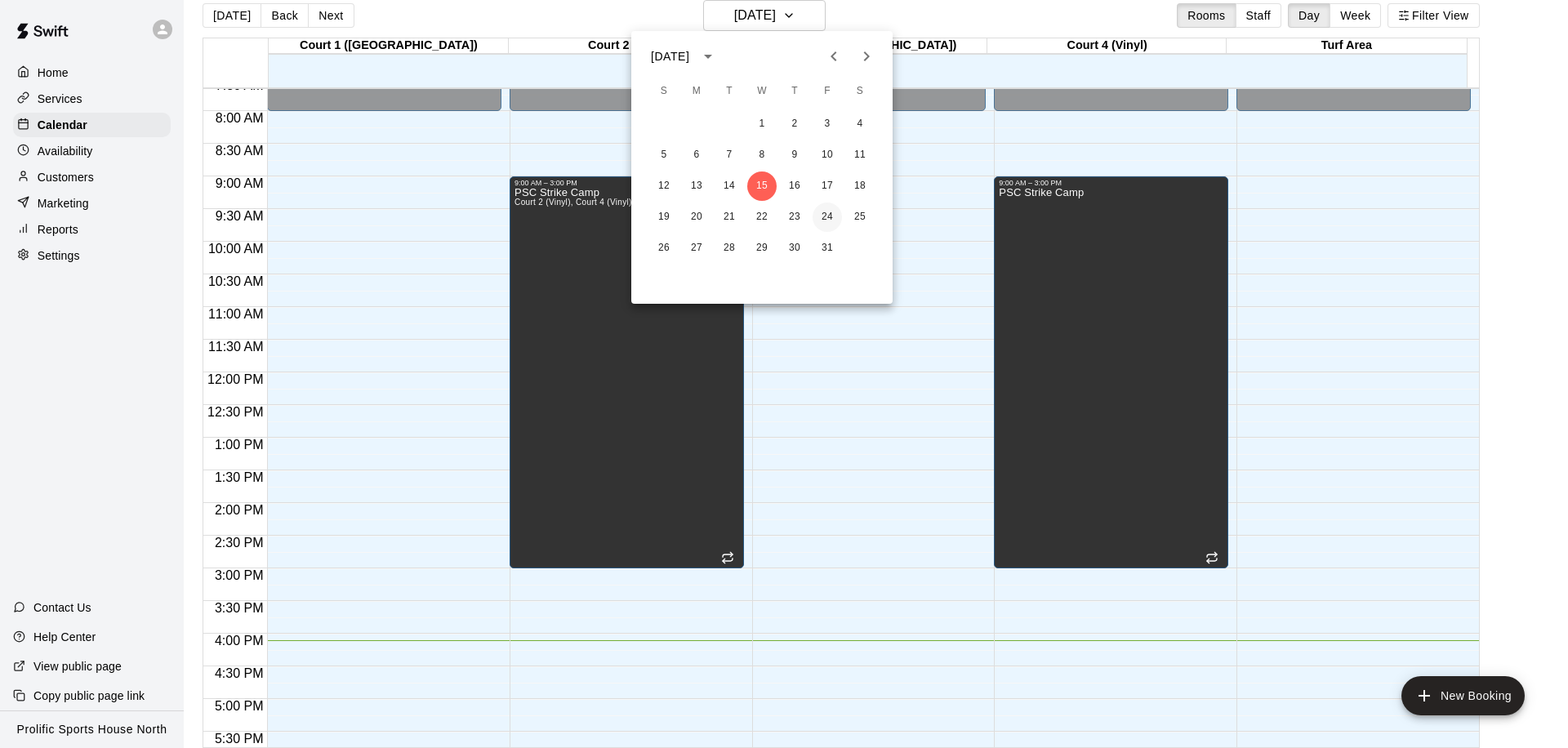
click at [830, 214] on button "24" at bounding box center [827, 216] width 29 height 29
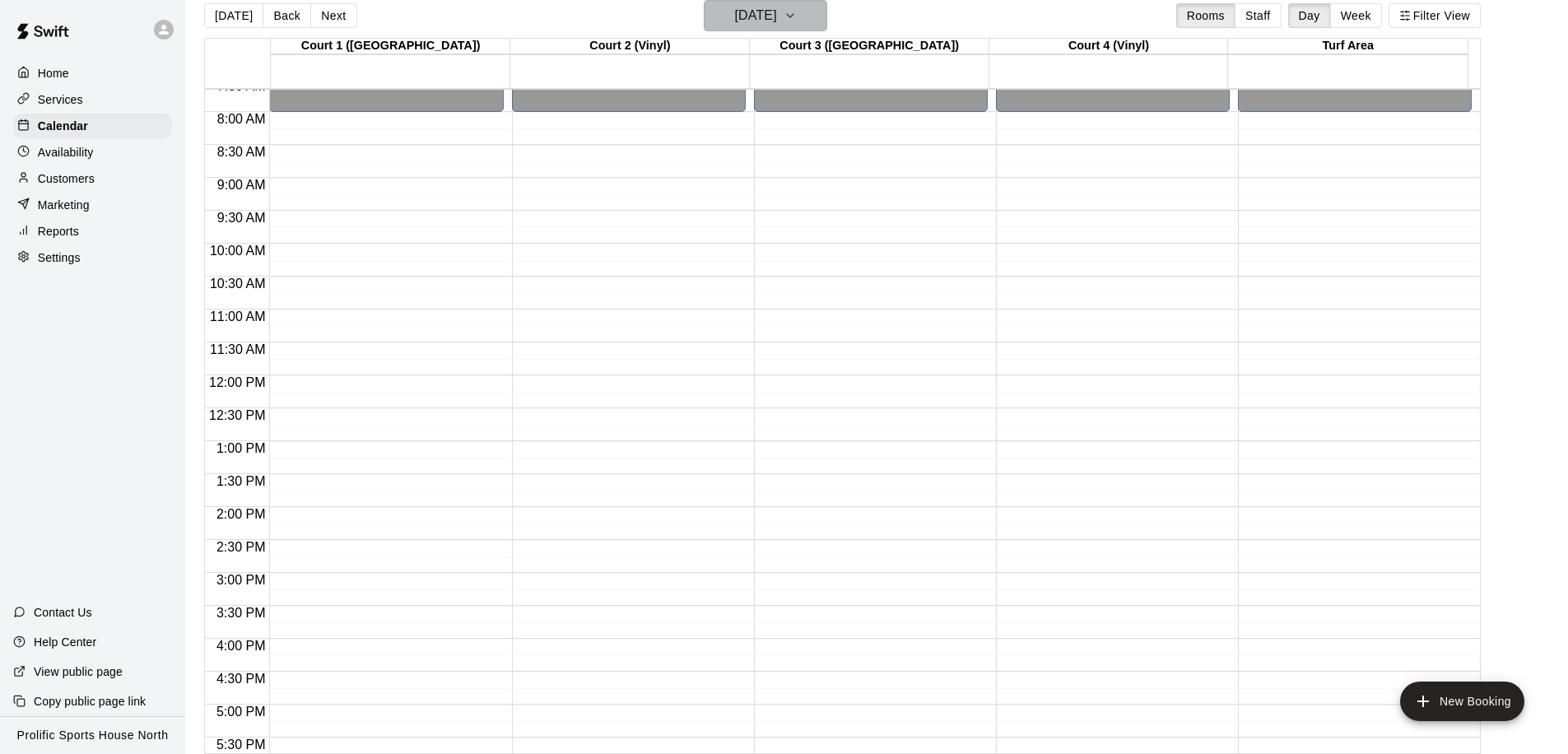
click at [771, 21] on h6 "[DATE]" at bounding box center [756, 16] width 42 height 23
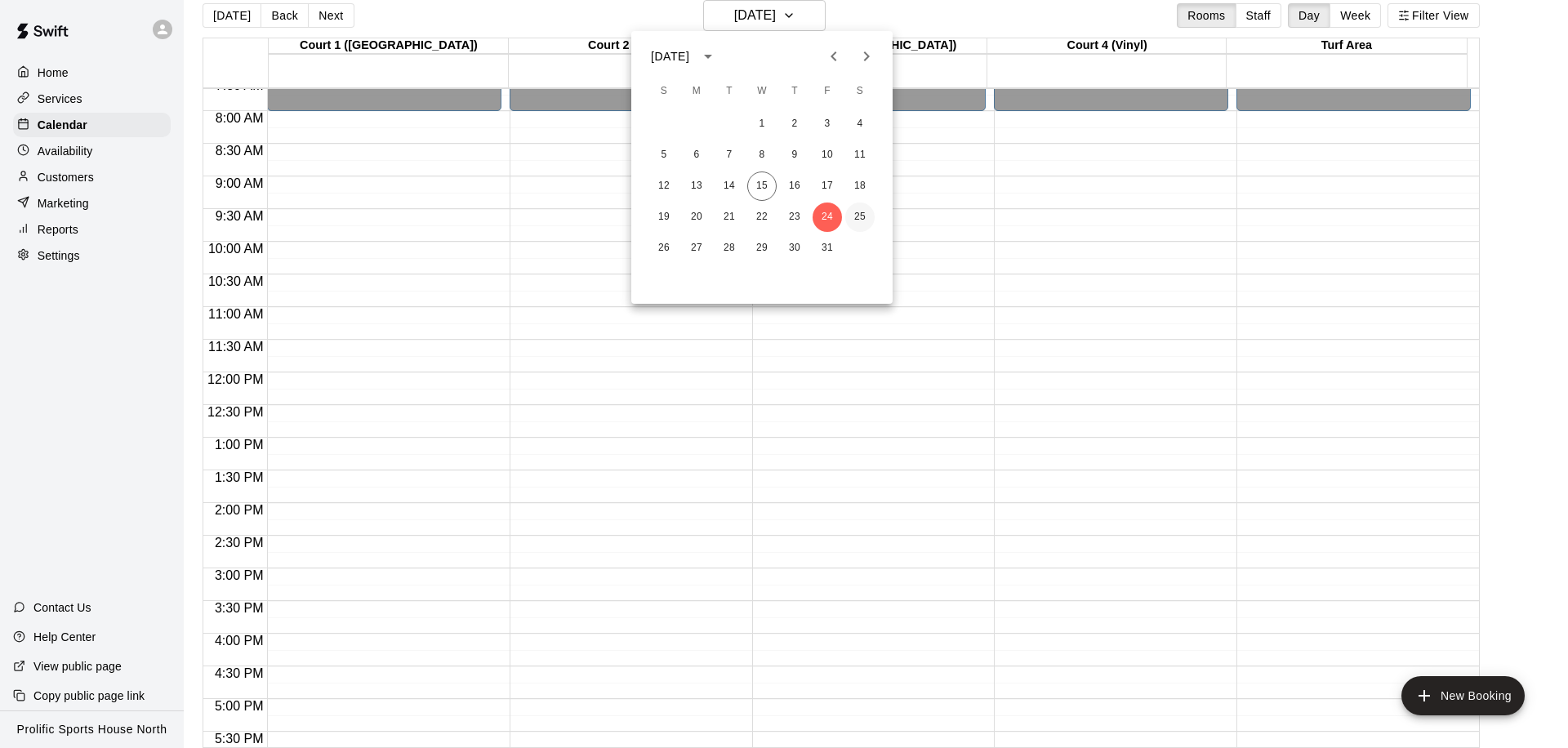
click at [855, 216] on button "25" at bounding box center [859, 216] width 29 height 29
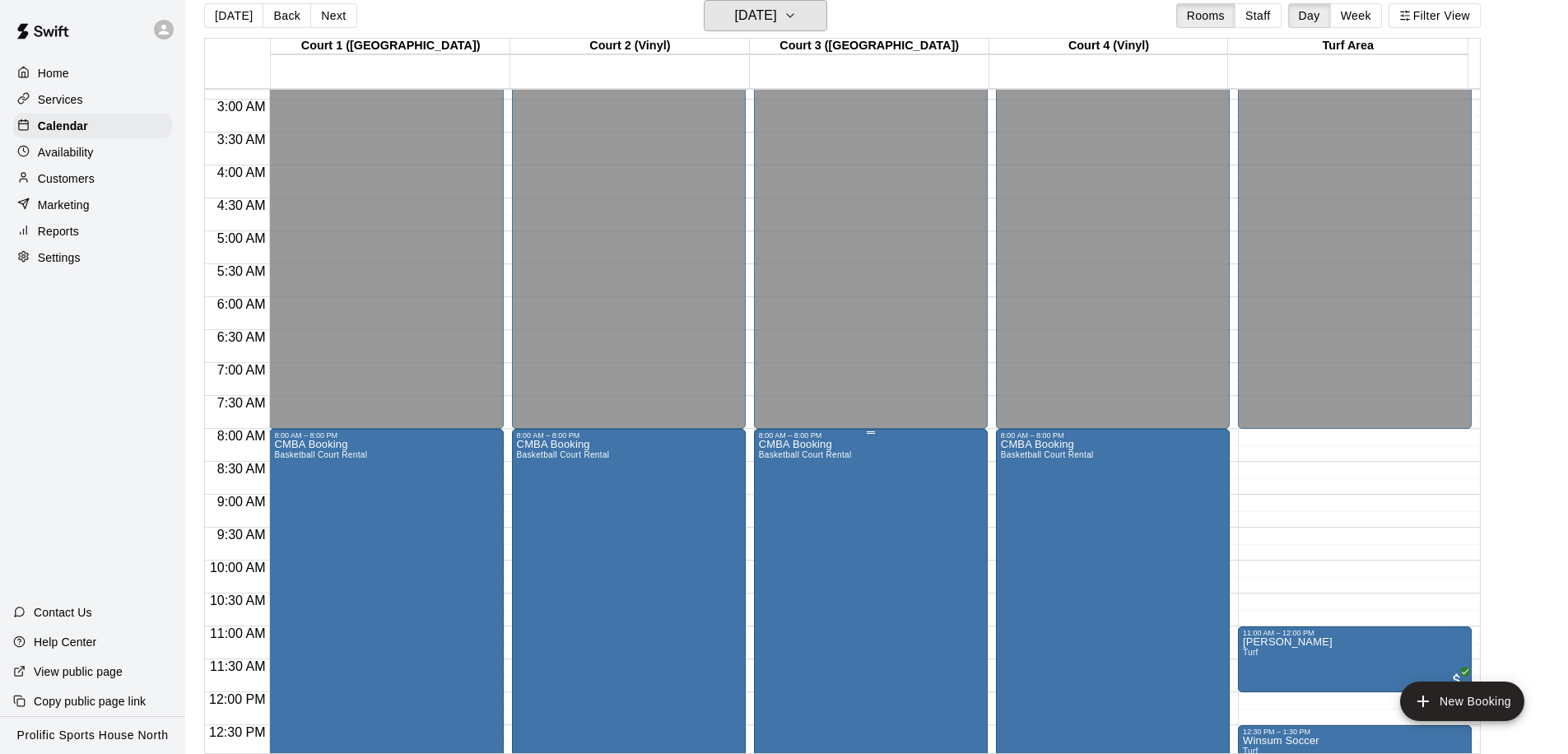
scroll to position [366, 0]
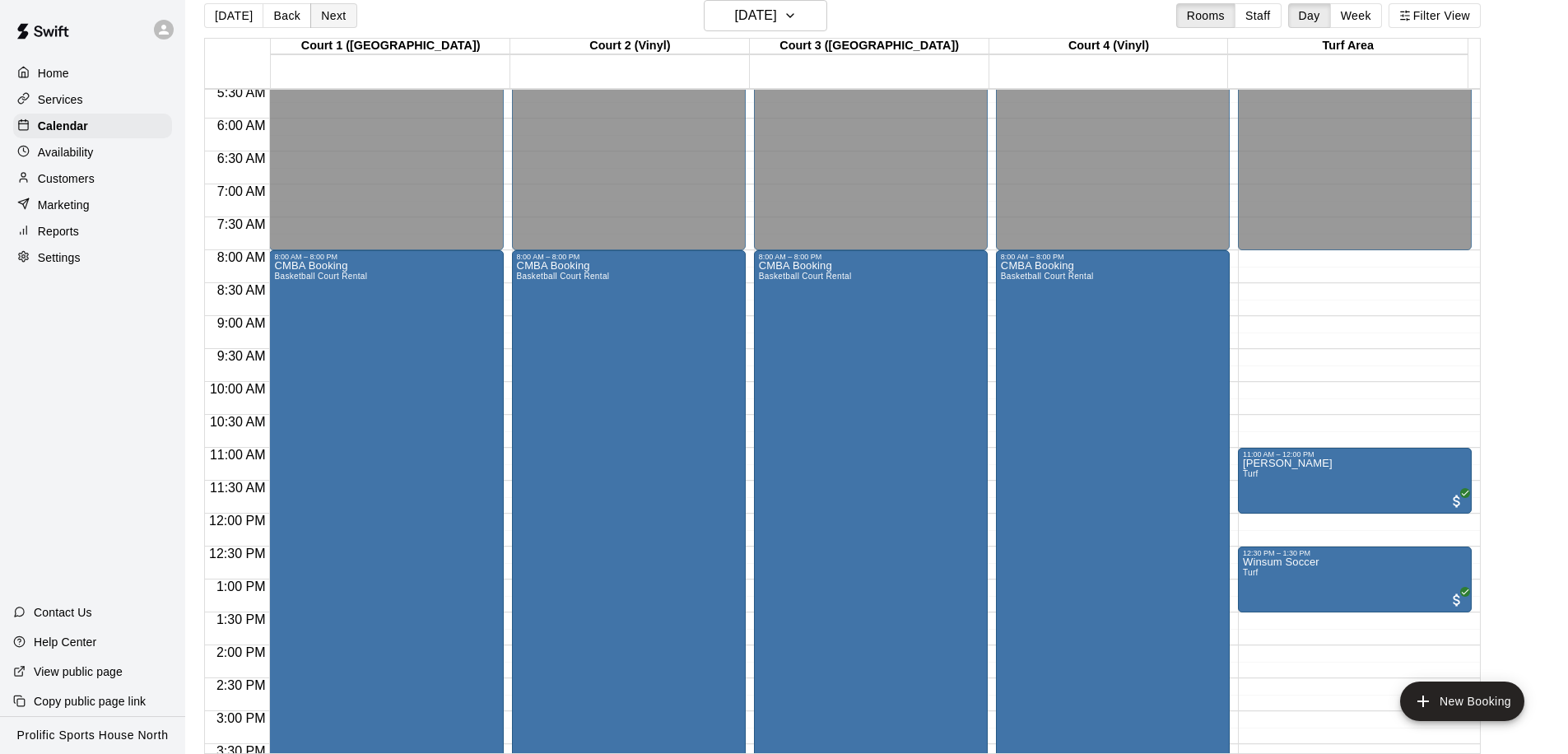
click at [331, 15] on button "Next" at bounding box center [333, 16] width 46 height 25
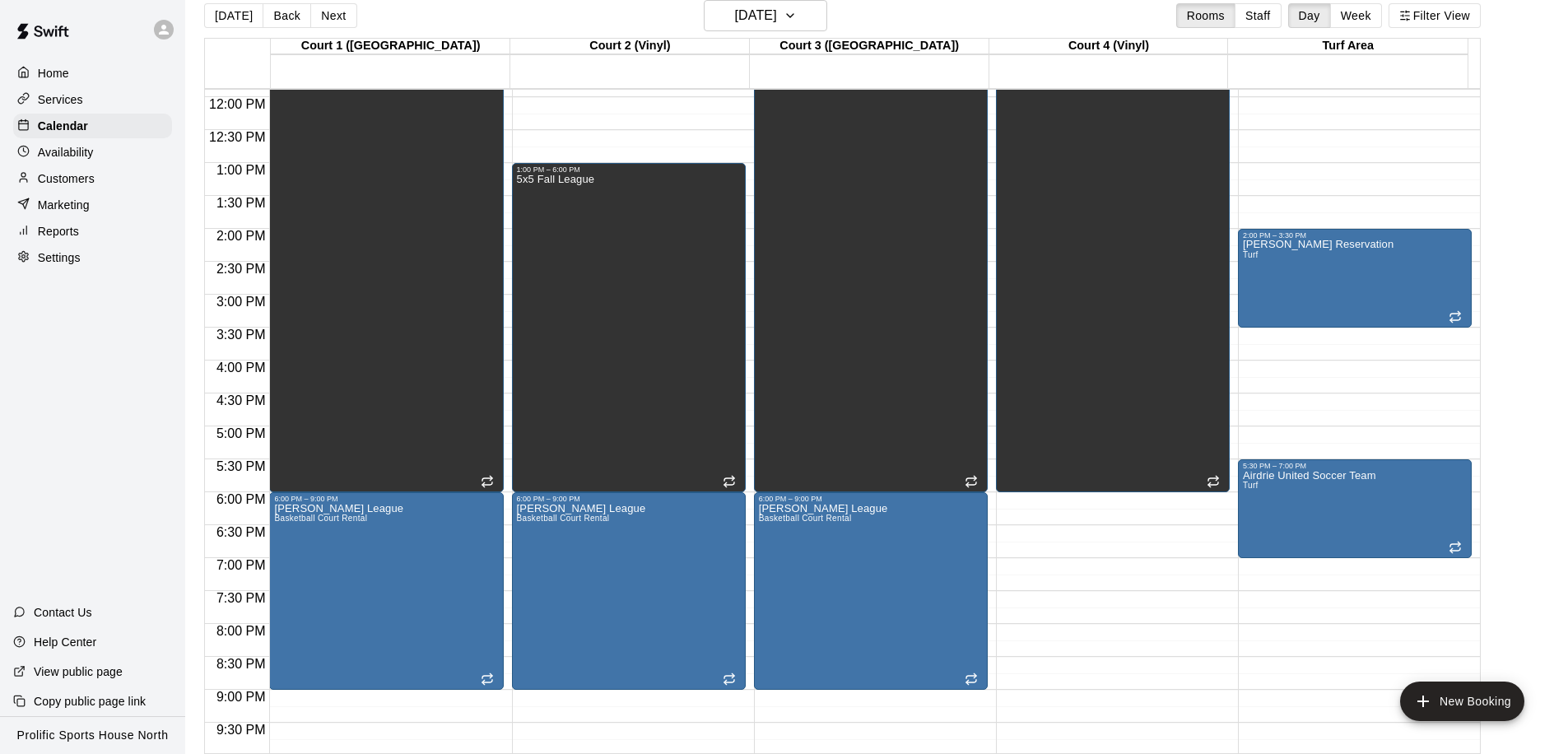
scroll to position [576, 0]
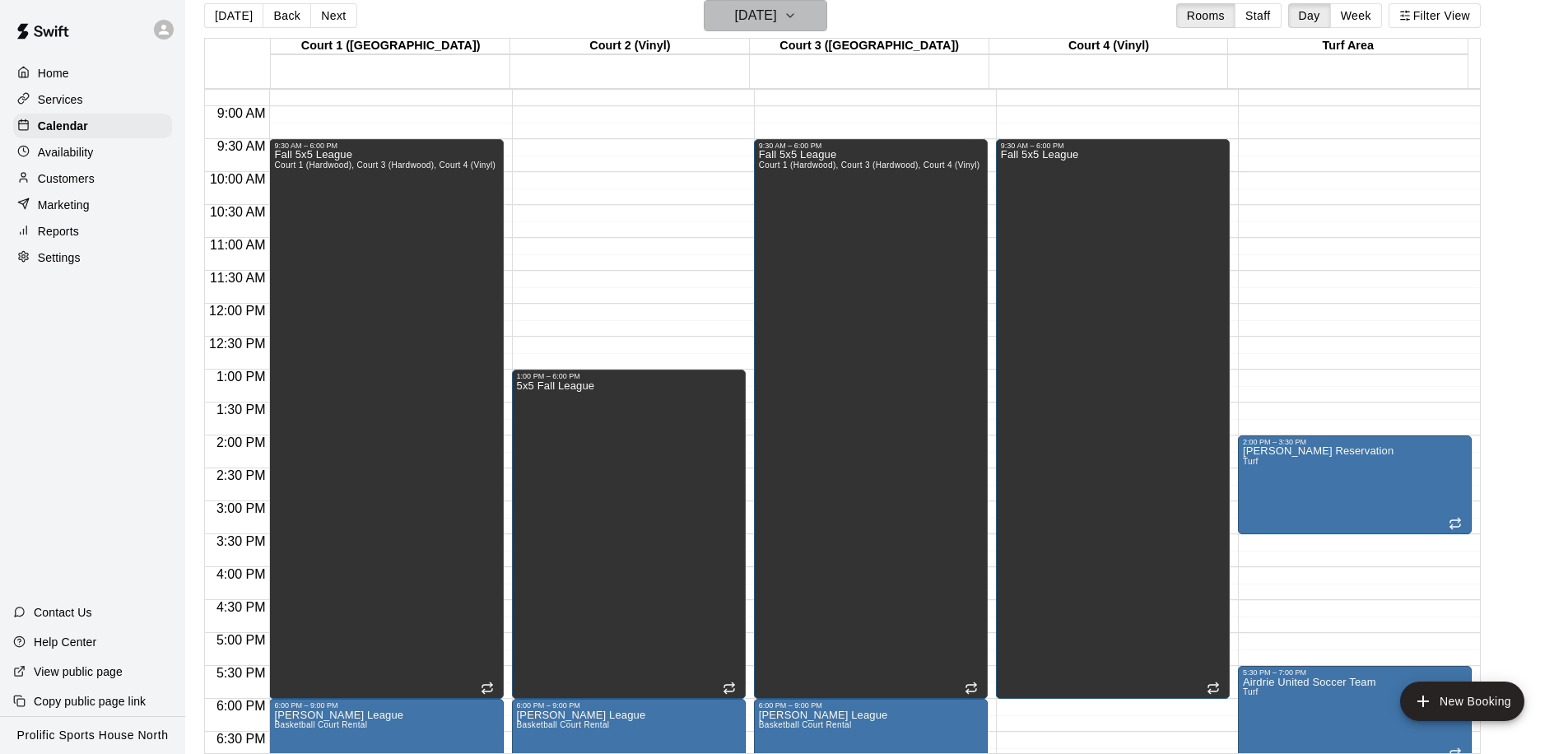
click at [750, 16] on h6 "[DATE]" at bounding box center [756, 16] width 42 height 23
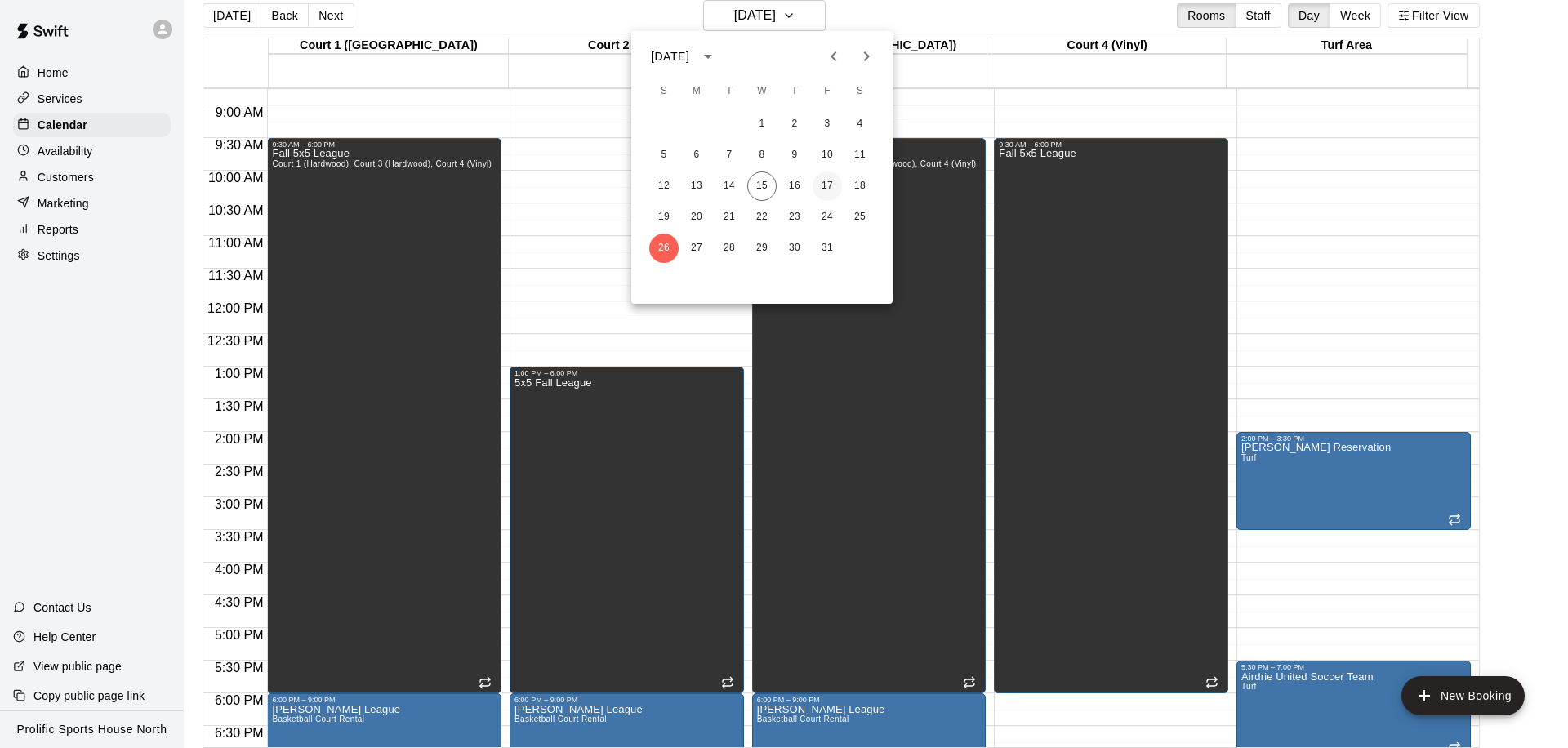
click at [833, 189] on button "17" at bounding box center [827, 185] width 29 height 29
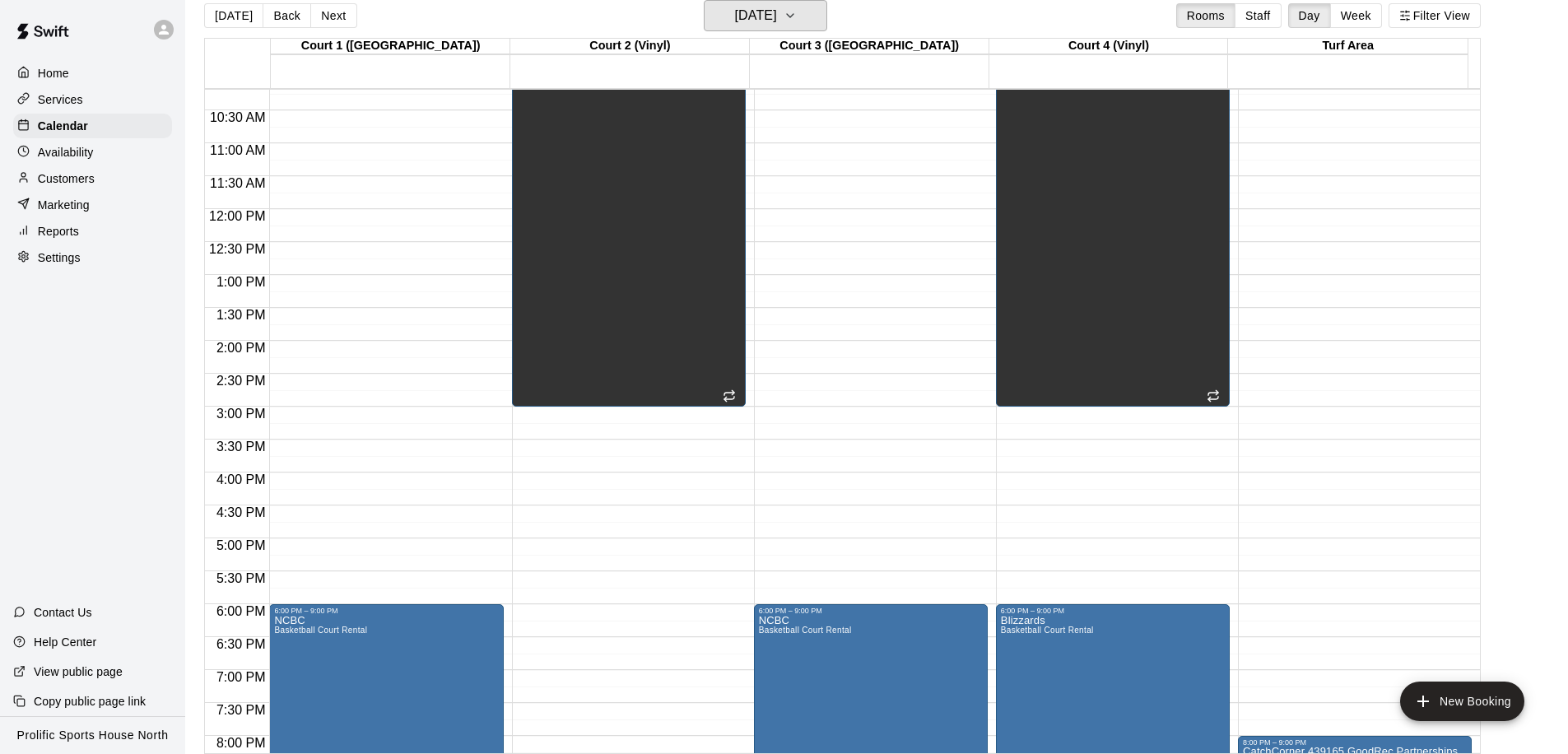
scroll to position [917, 0]
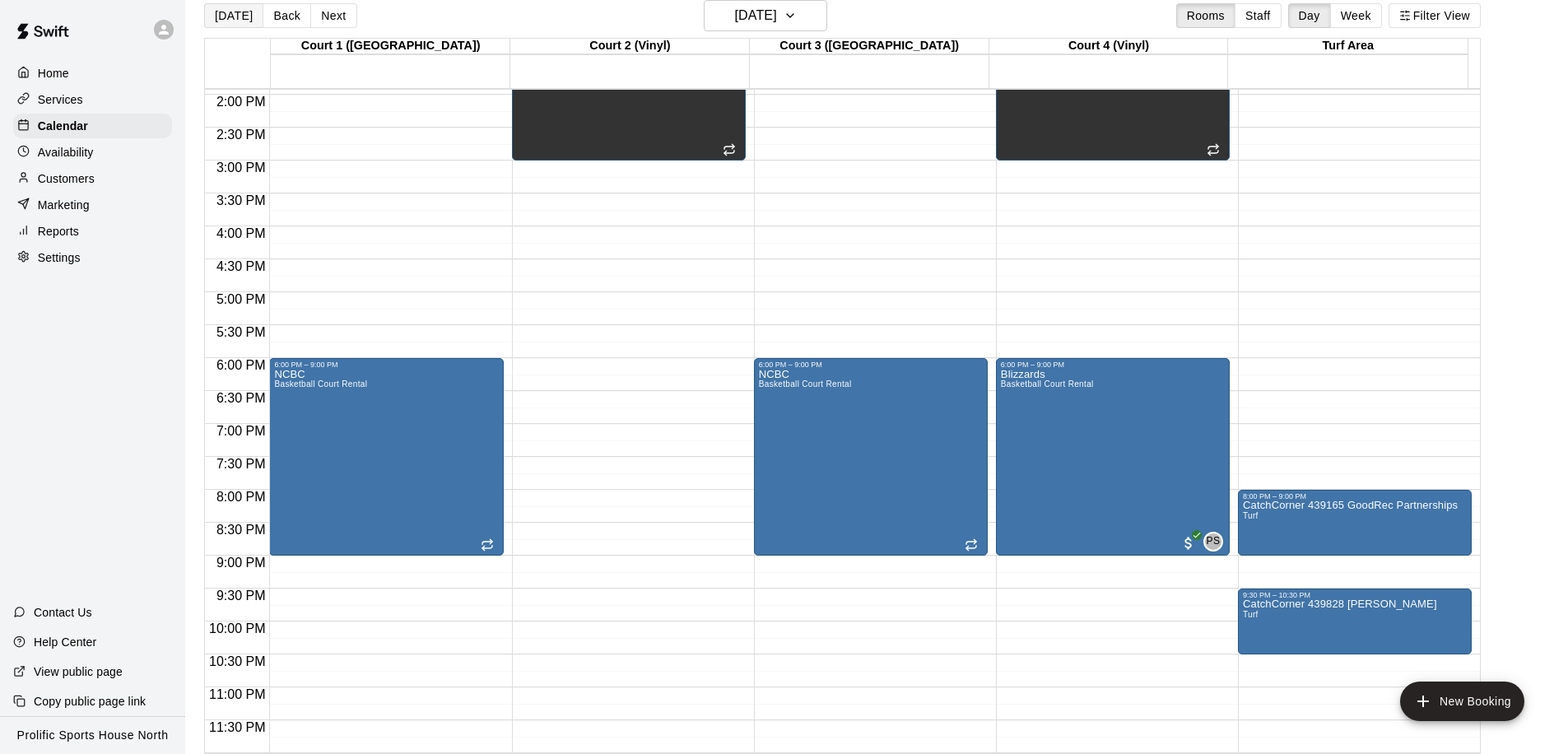
click at [212, 18] on button "[DATE]" at bounding box center [233, 16] width 59 height 25
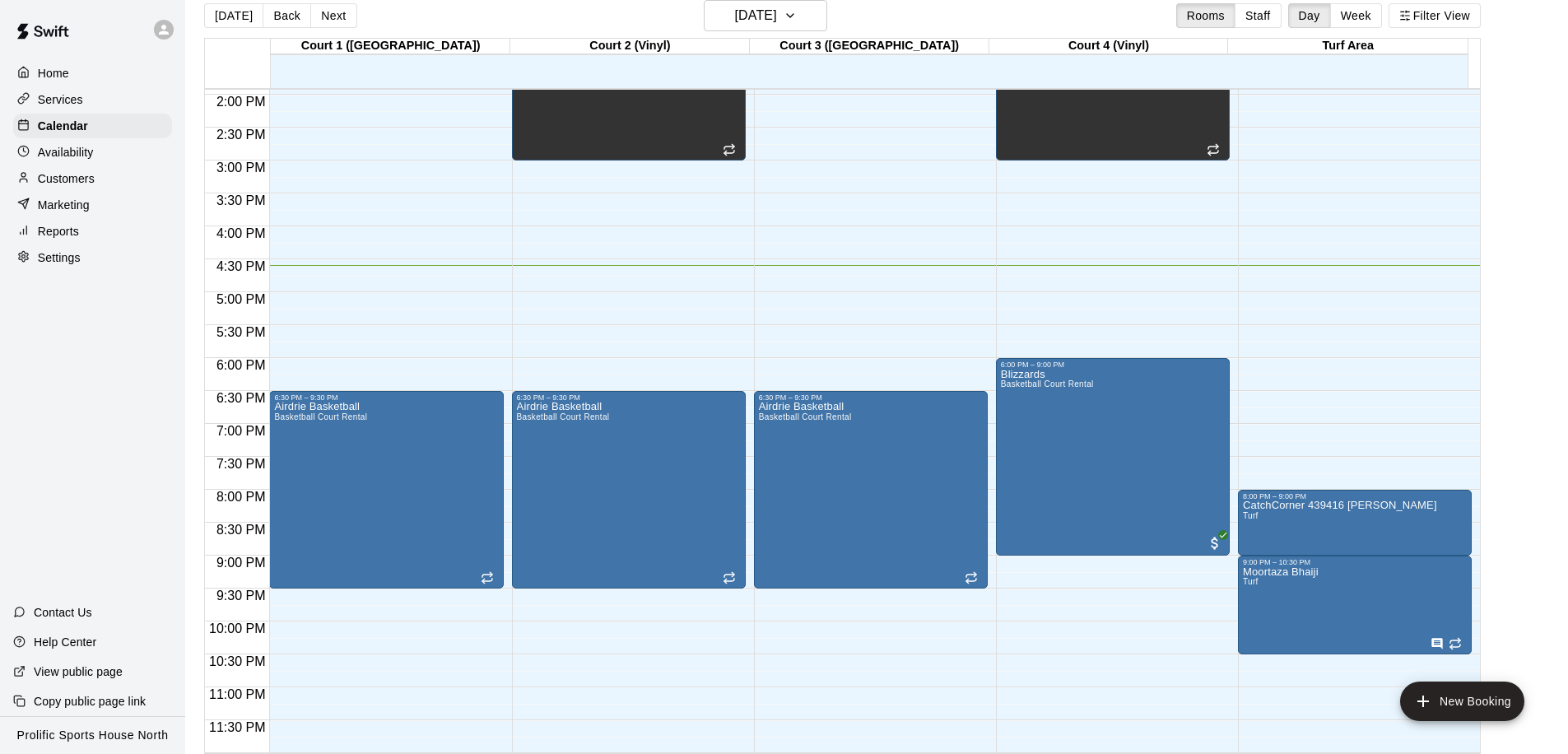
click at [80, 167] on div "Customers" at bounding box center [93, 179] width 159 height 25
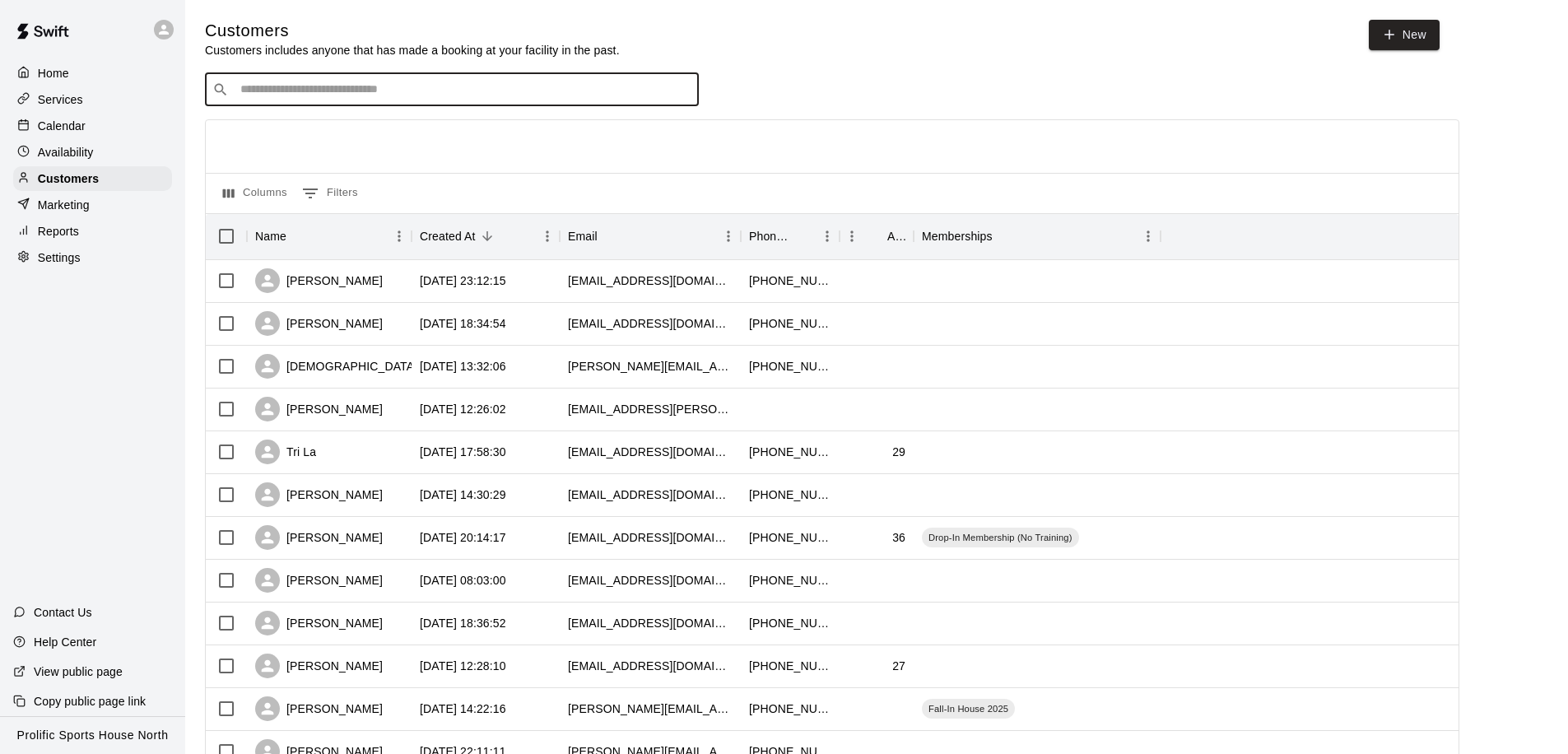
click at [371, 82] on input "Search customers by name or email" at bounding box center [463, 89] width 456 height 16
type input "*"
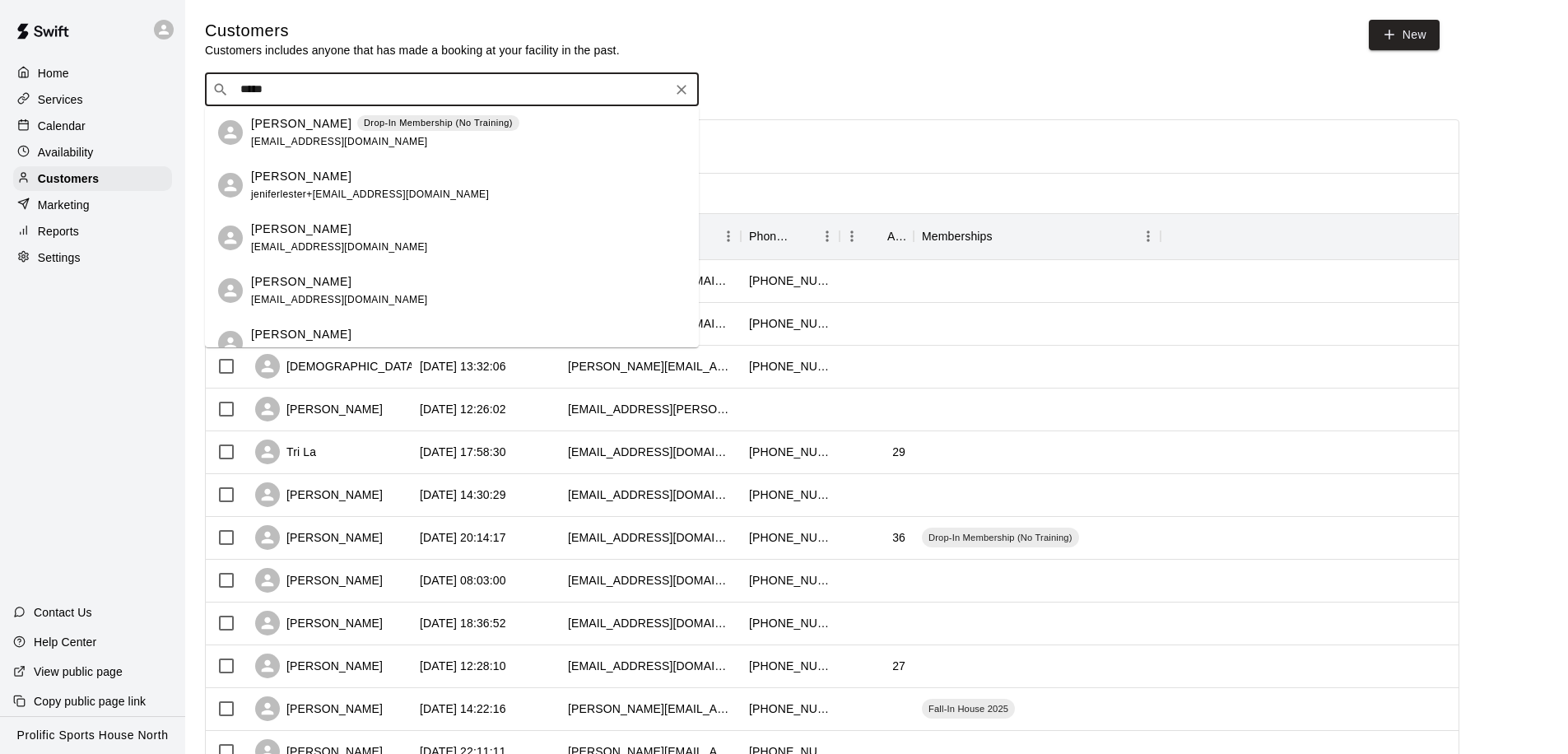
type input "******"
click at [393, 129] on p "Drop-In Membership (No Training)" at bounding box center [438, 123] width 149 height 14
click at [393, 129] on div at bounding box center [832, 146] width 1253 height 53
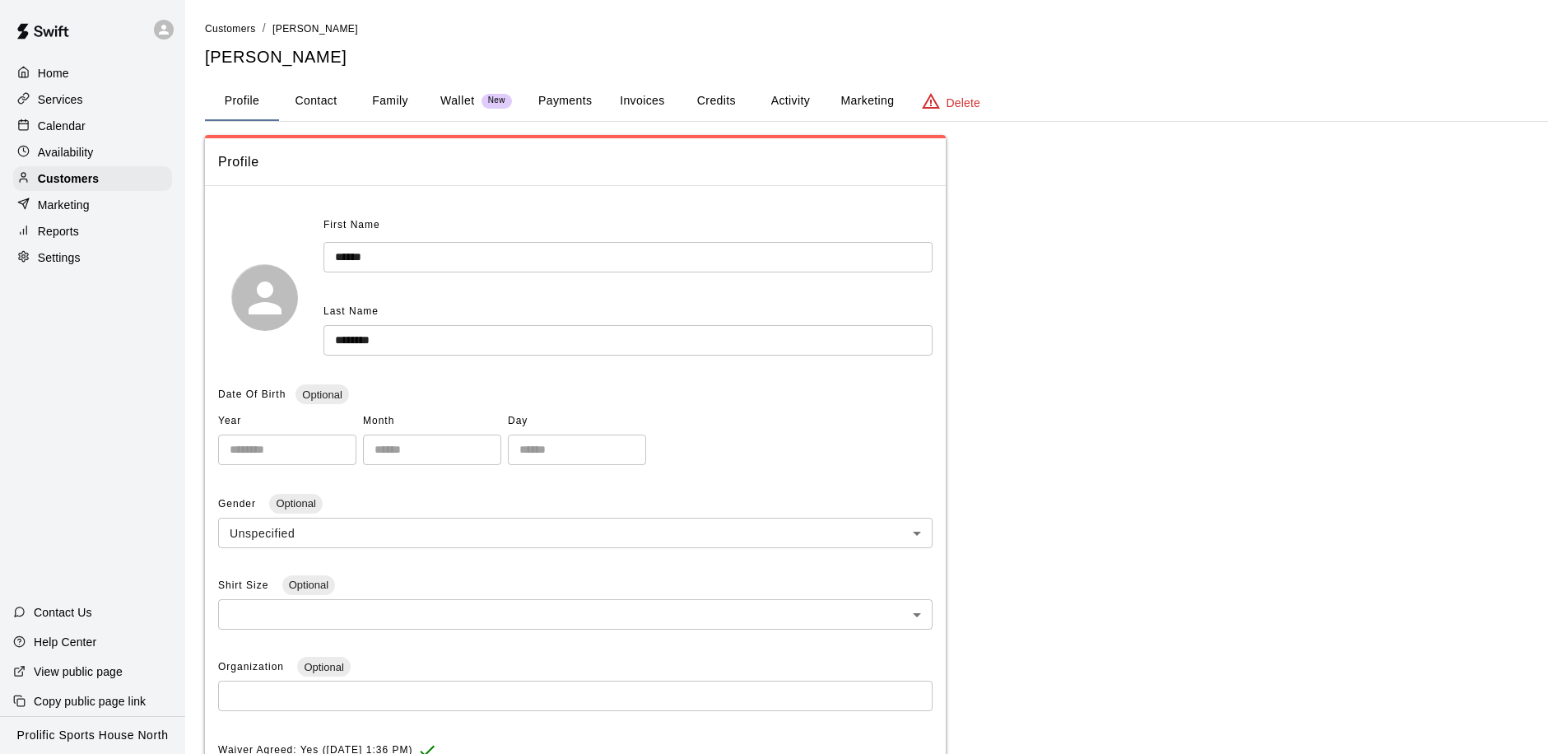
click at [791, 100] on button "Activity" at bounding box center [790, 101] width 74 height 39
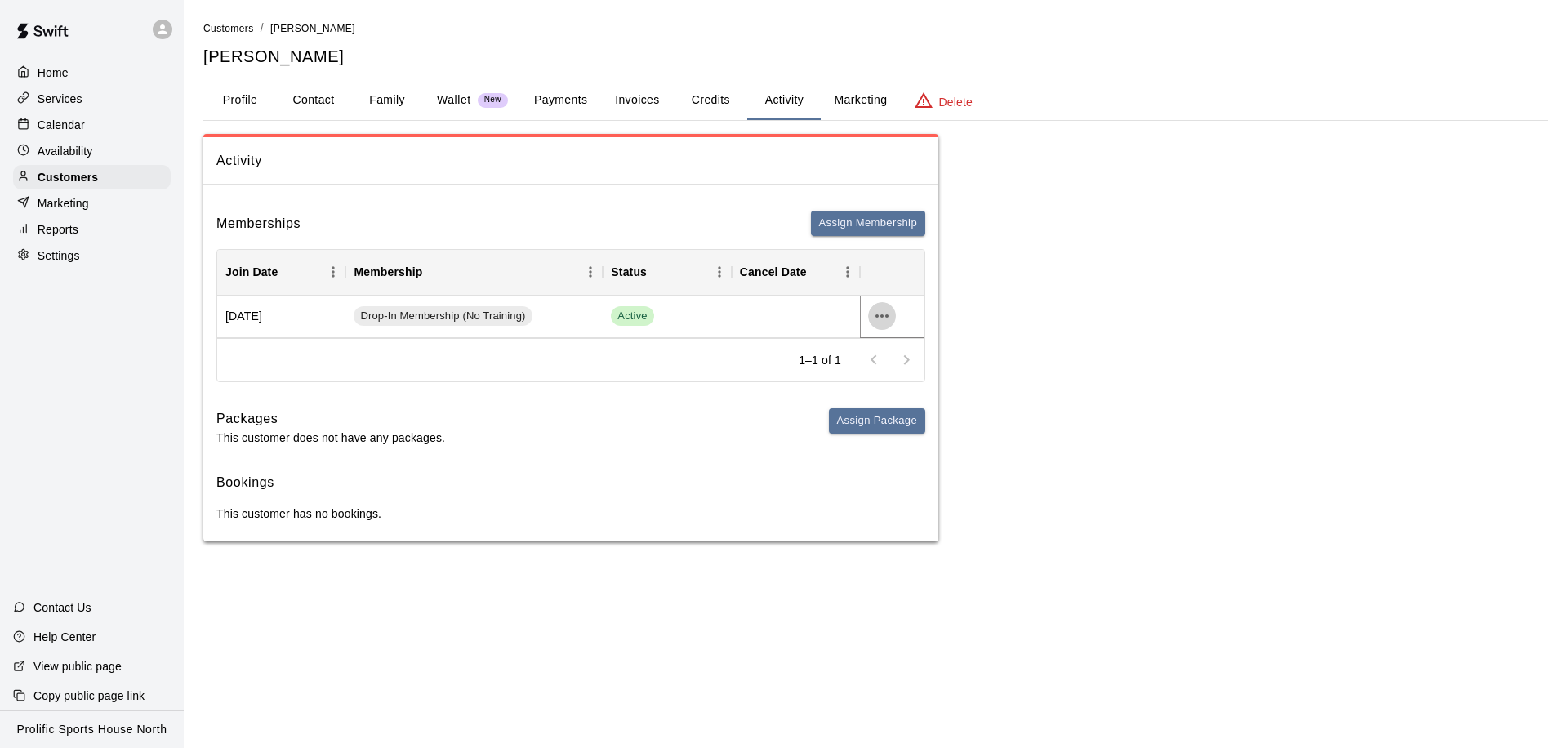
click at [885, 317] on icon "more actions" at bounding box center [882, 316] width 20 height 19
click at [909, 376] on li "Cancel" at bounding box center [914, 377] width 92 height 27
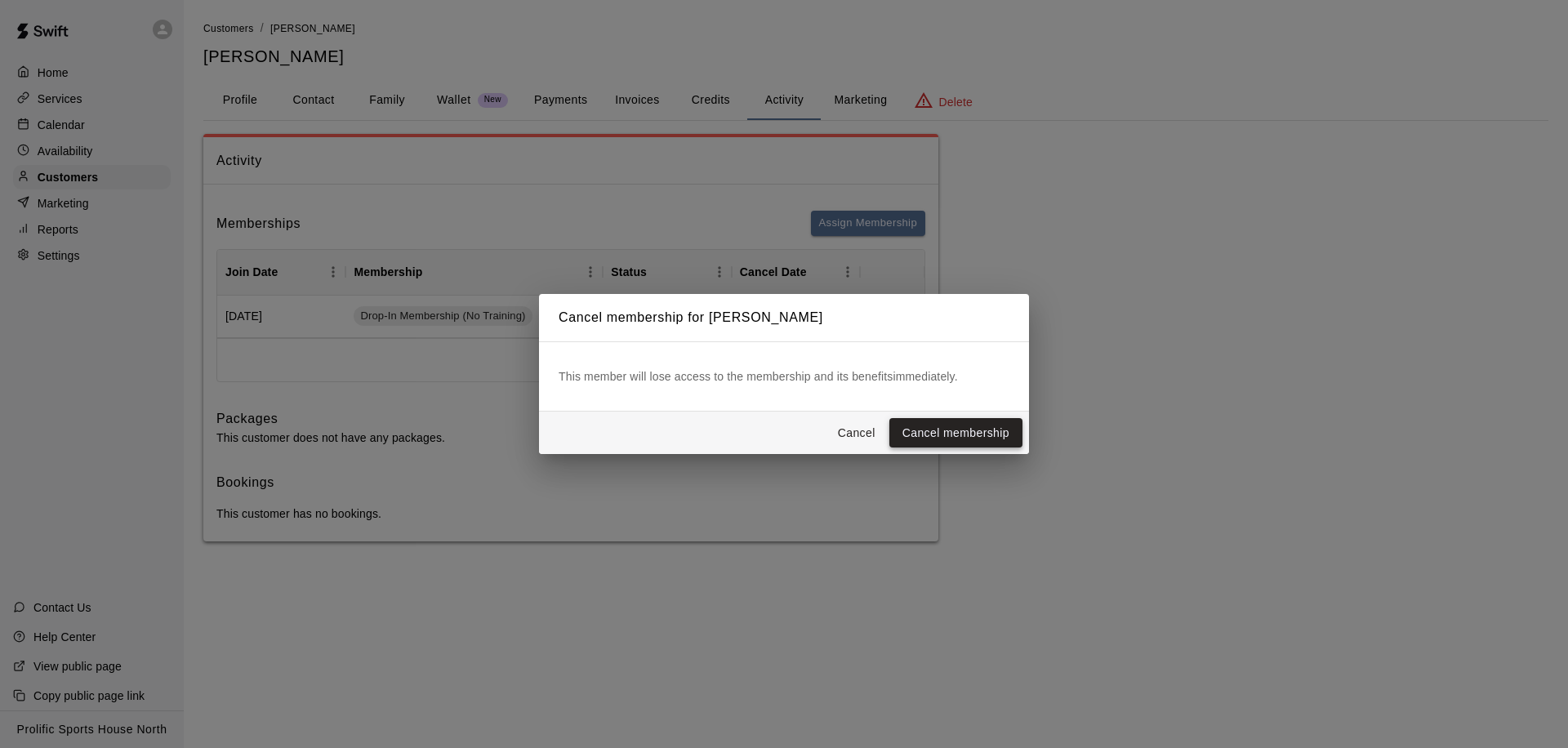
click at [941, 439] on button "Cancel membership" at bounding box center [956, 433] width 133 height 30
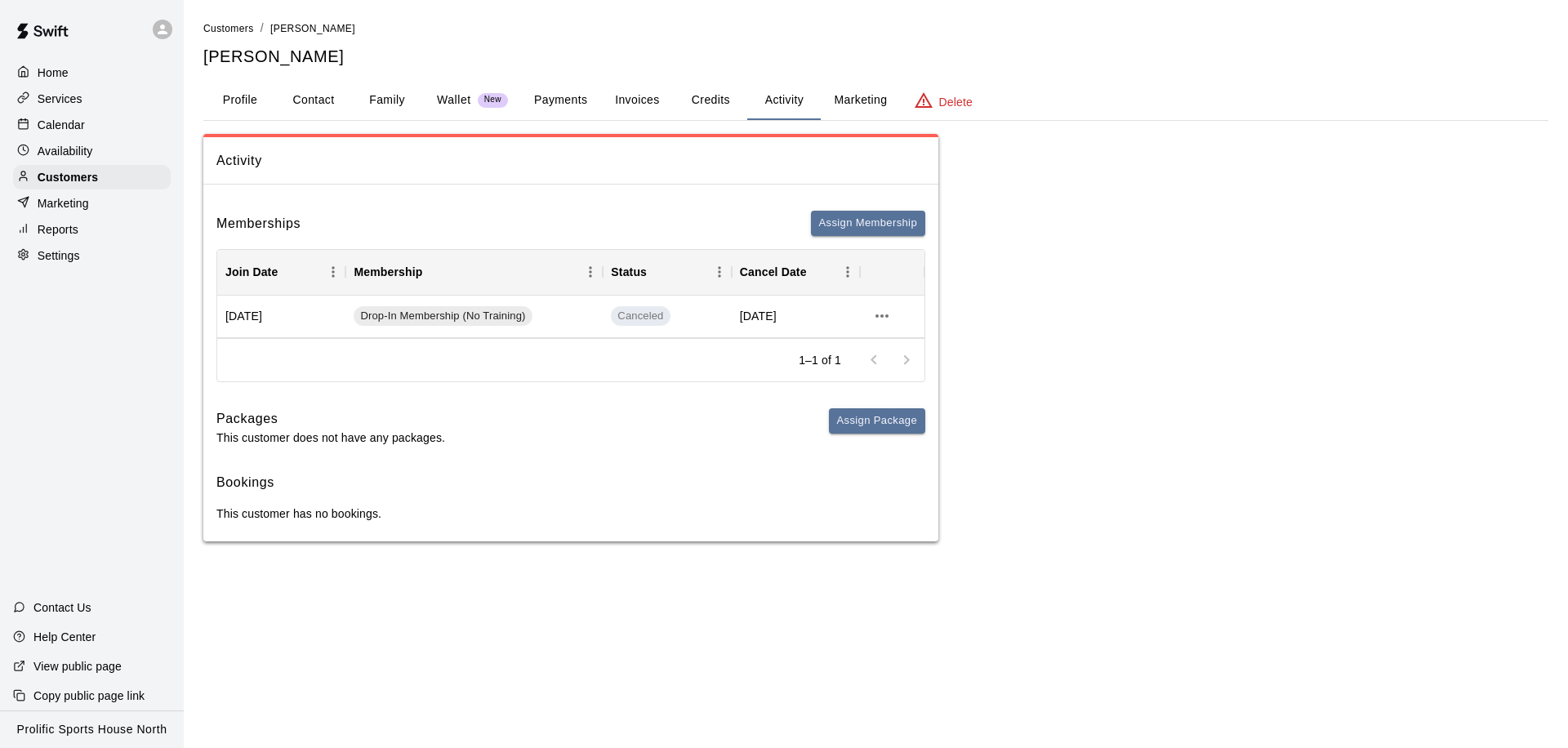
click at [568, 97] on button "Payments" at bounding box center [560, 100] width 79 height 39
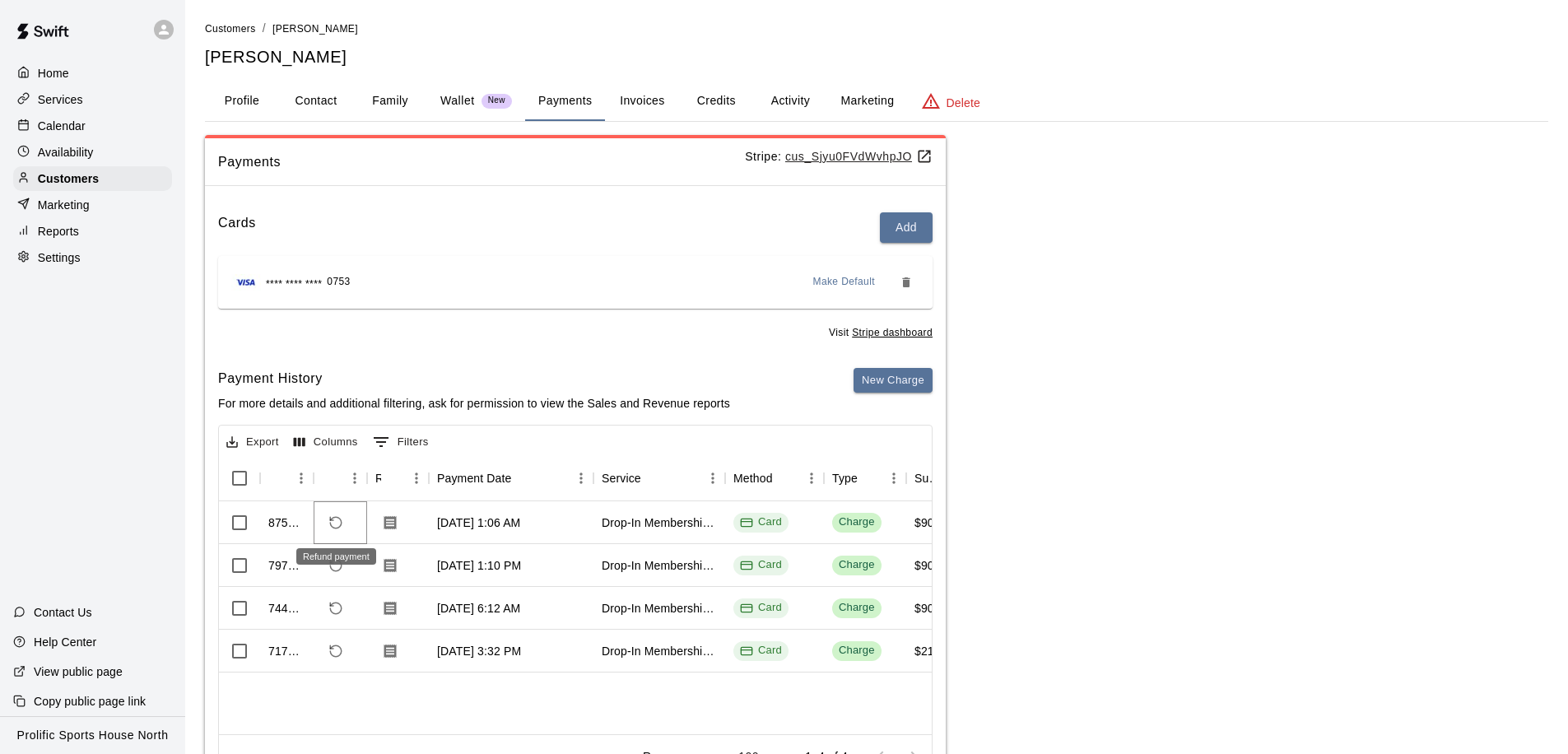
click at [341, 523] on icon "Refund payment" at bounding box center [336, 523] width 15 height 15
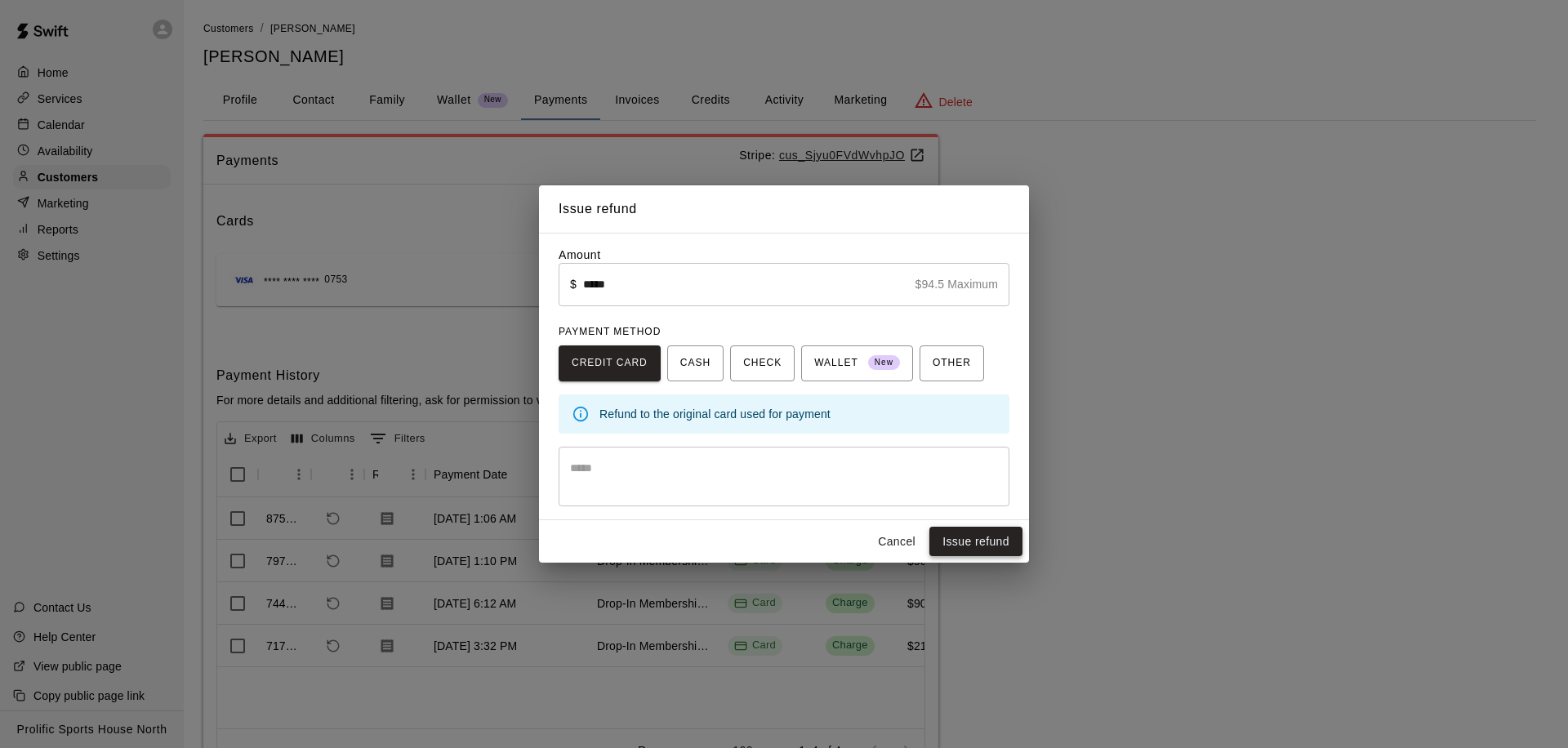
click at [967, 539] on button "Issue refund" at bounding box center [975, 542] width 93 height 30
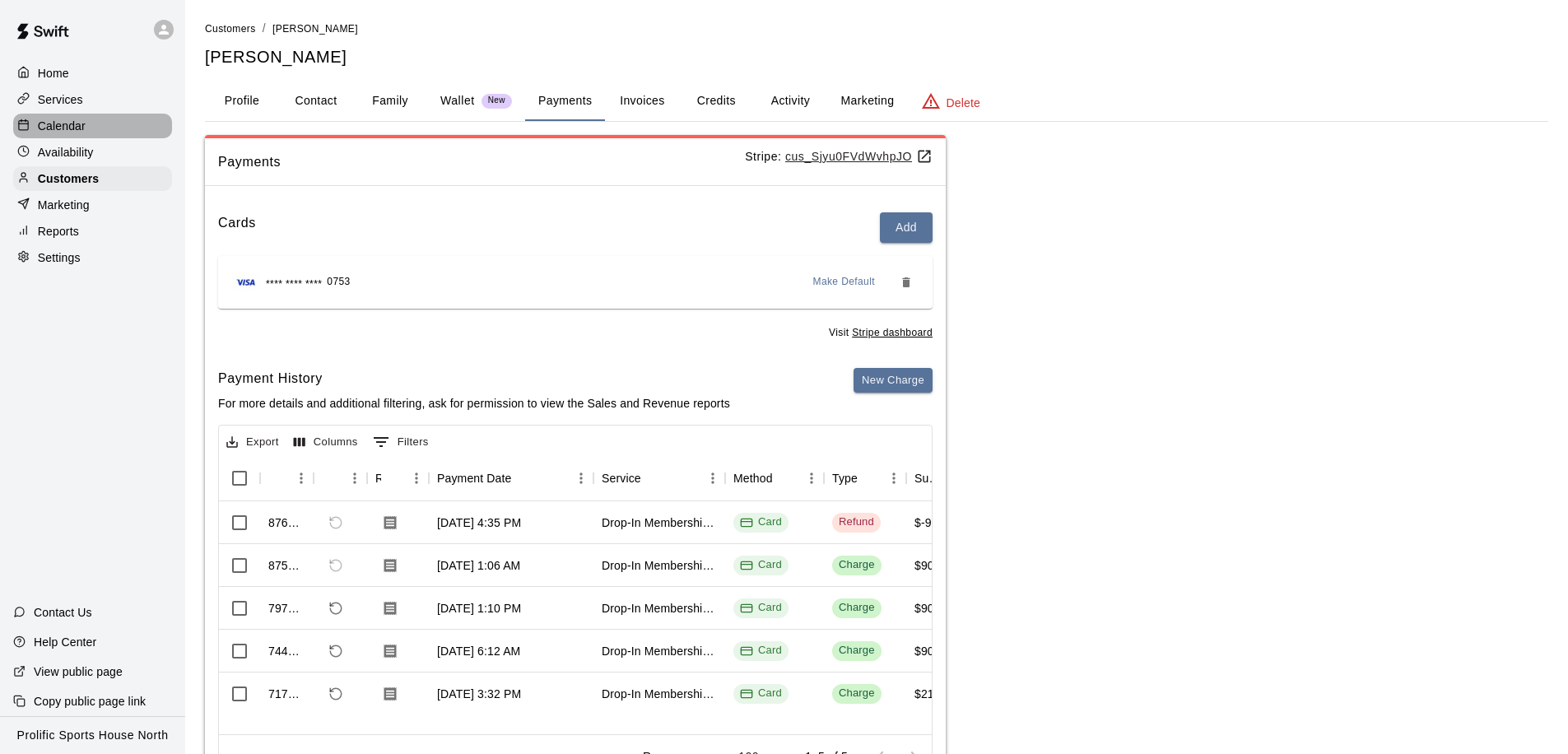
click at [114, 130] on div "Calendar" at bounding box center [93, 126] width 159 height 25
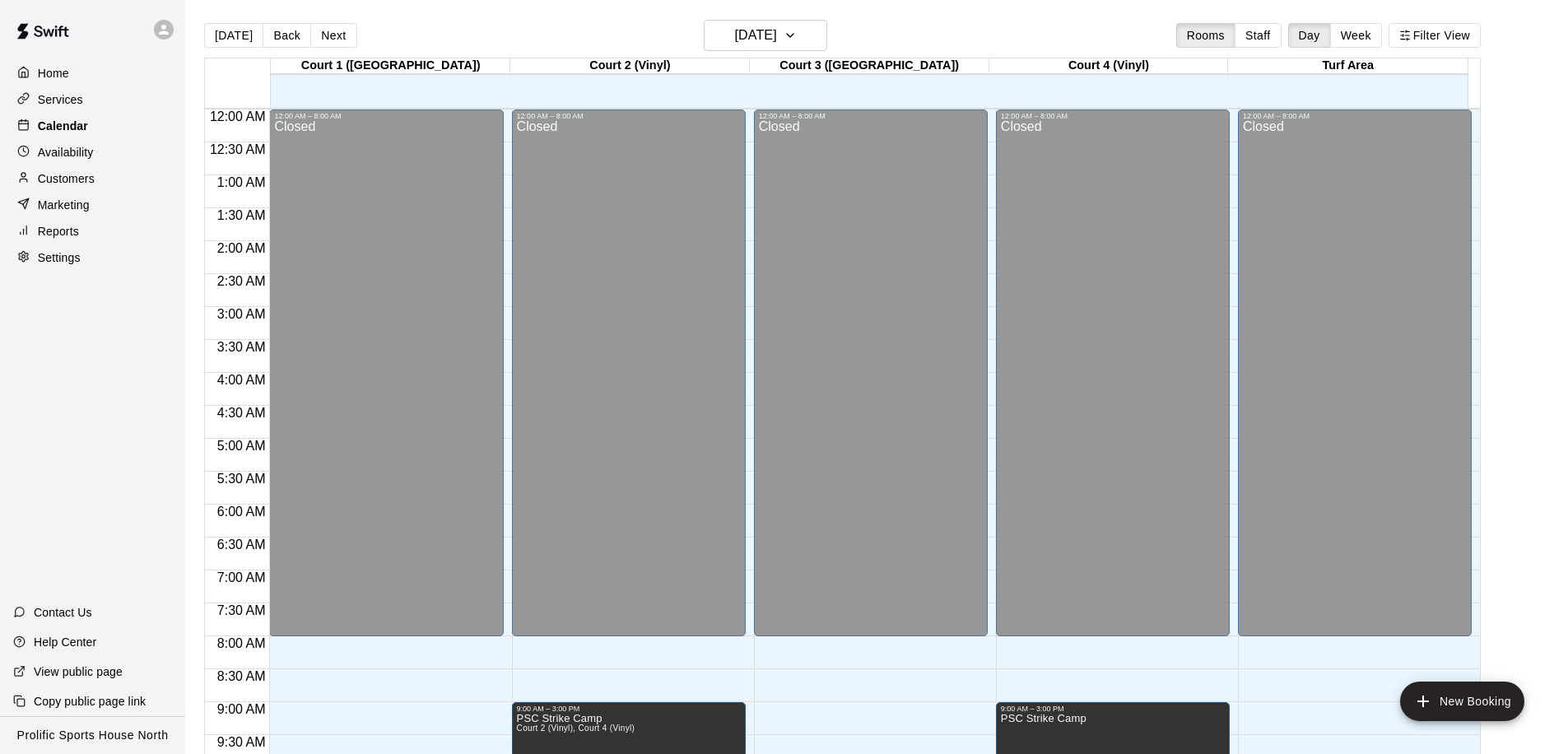
scroll to position [867, 0]
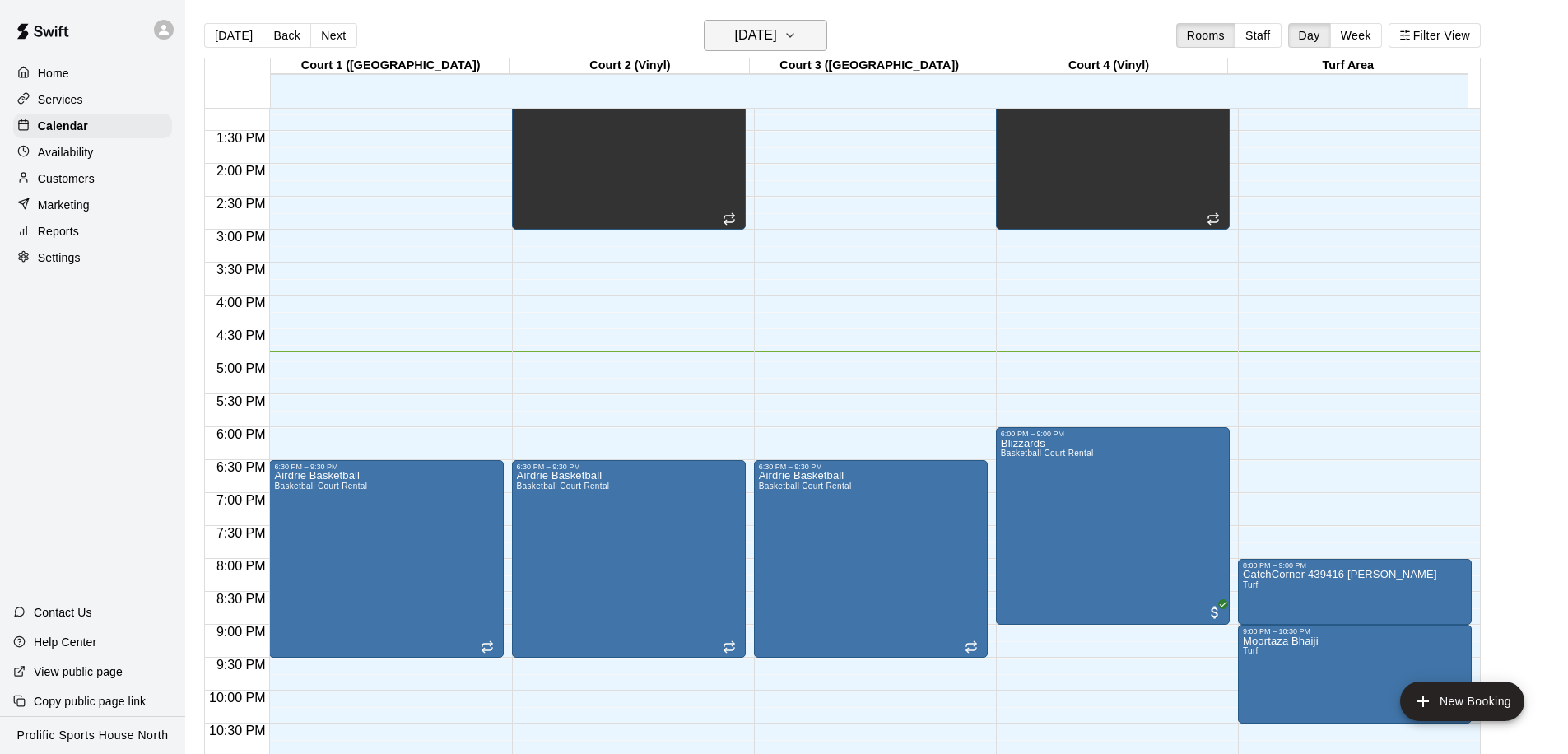
click at [735, 36] on h6 "[DATE]" at bounding box center [756, 36] width 42 height 23
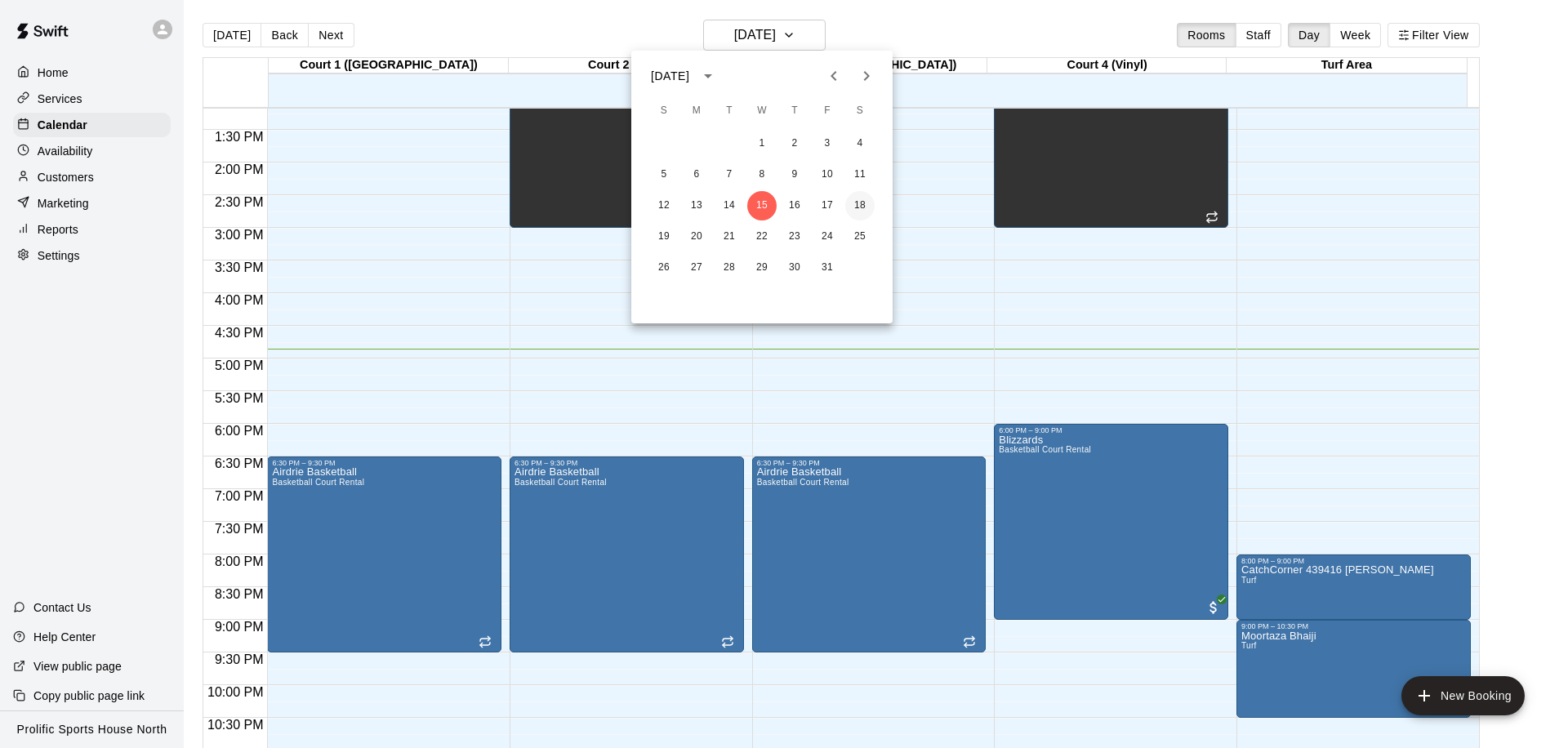
click at [854, 206] on button "18" at bounding box center [859, 206] width 29 height 29
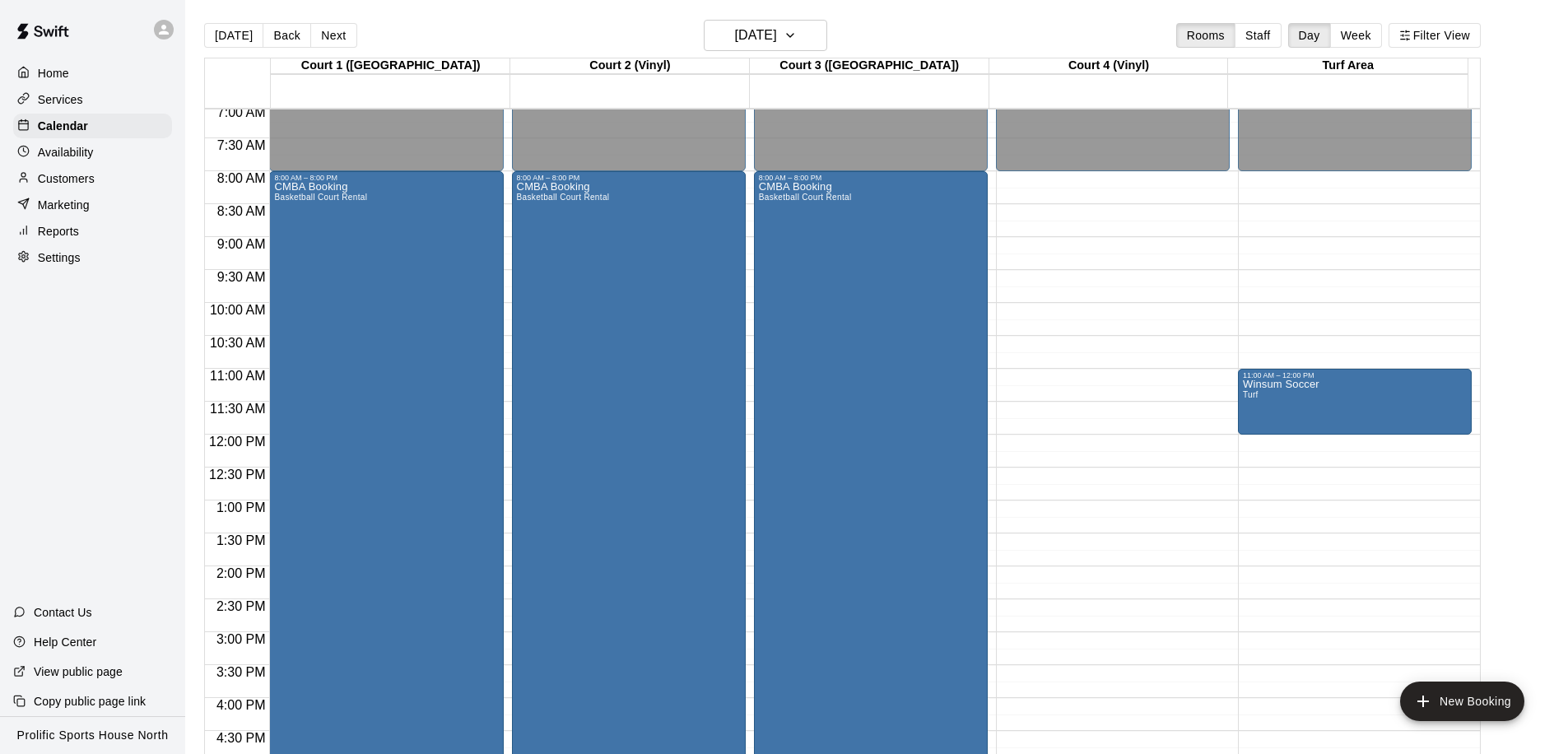
scroll to position [485, 0]
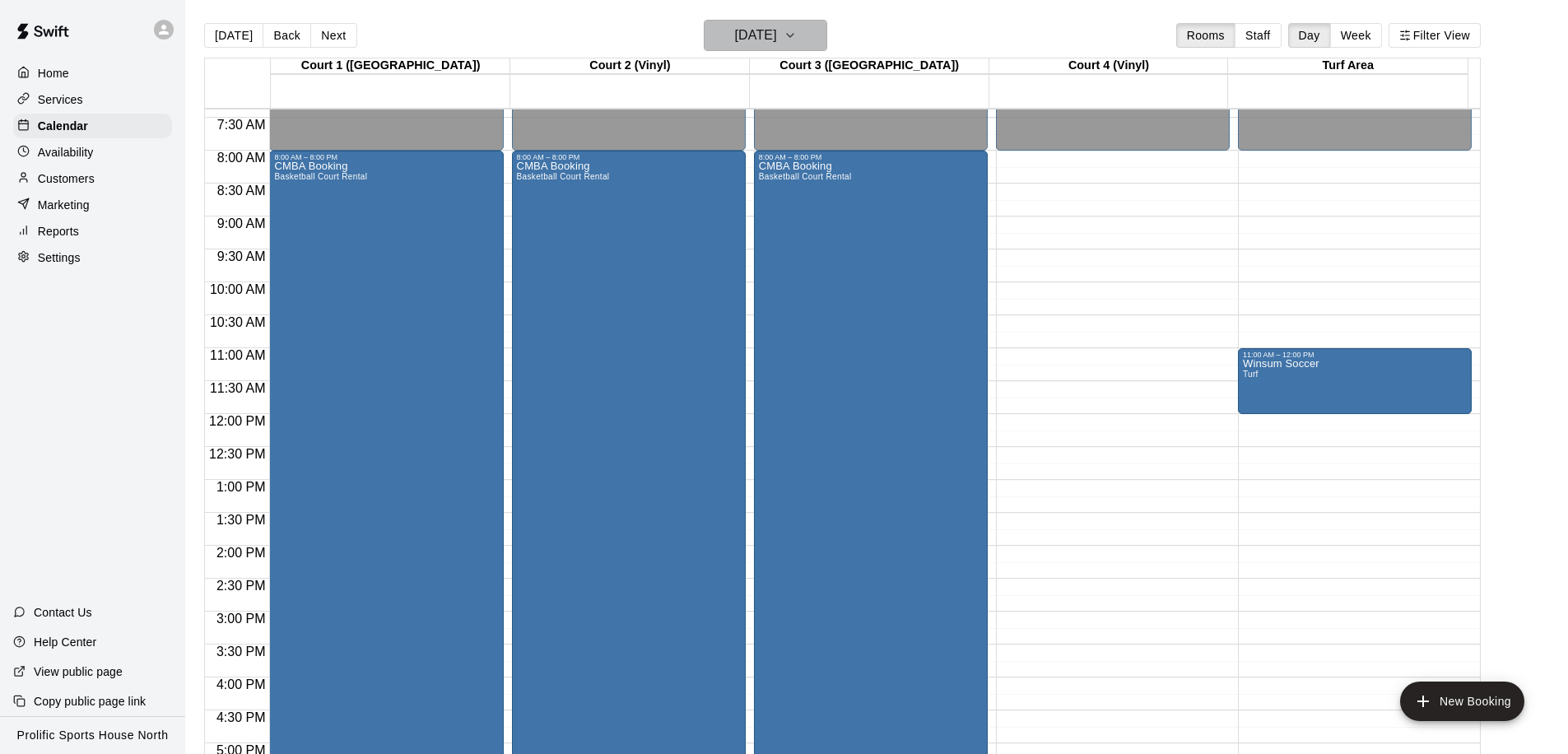
click at [768, 37] on h6 "[DATE]" at bounding box center [756, 36] width 42 height 23
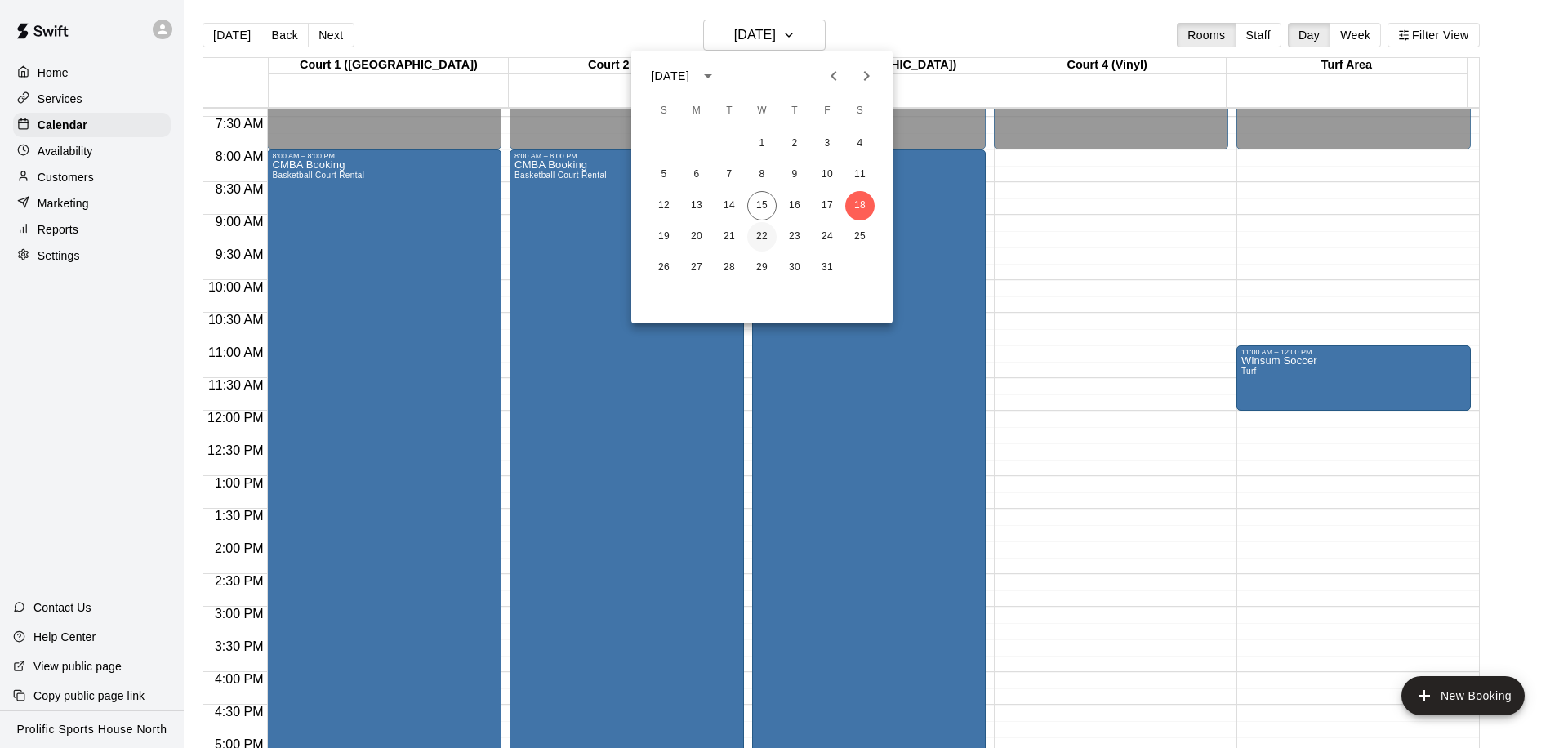
click at [759, 233] on button "22" at bounding box center [761, 237] width 29 height 29
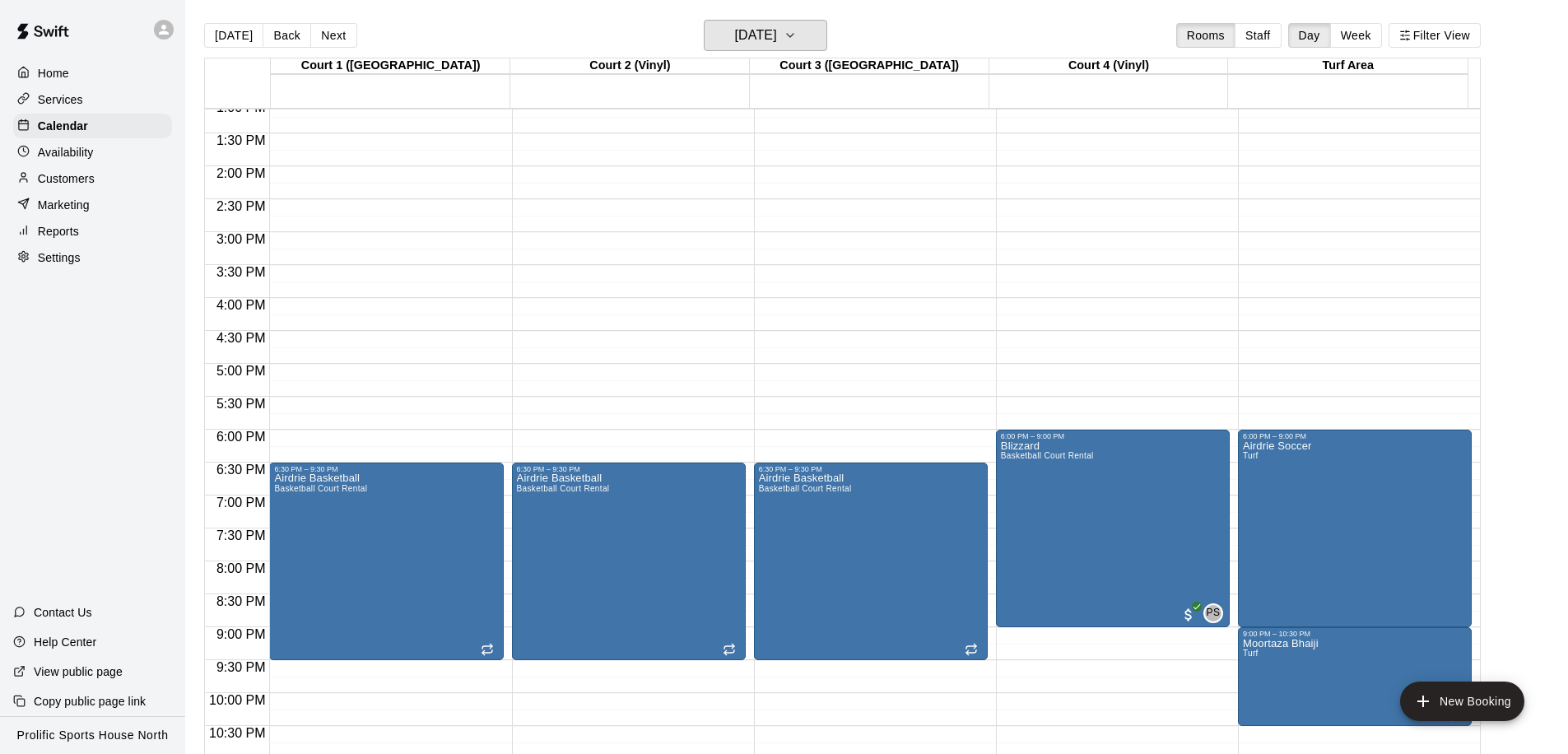
scroll to position [917, 0]
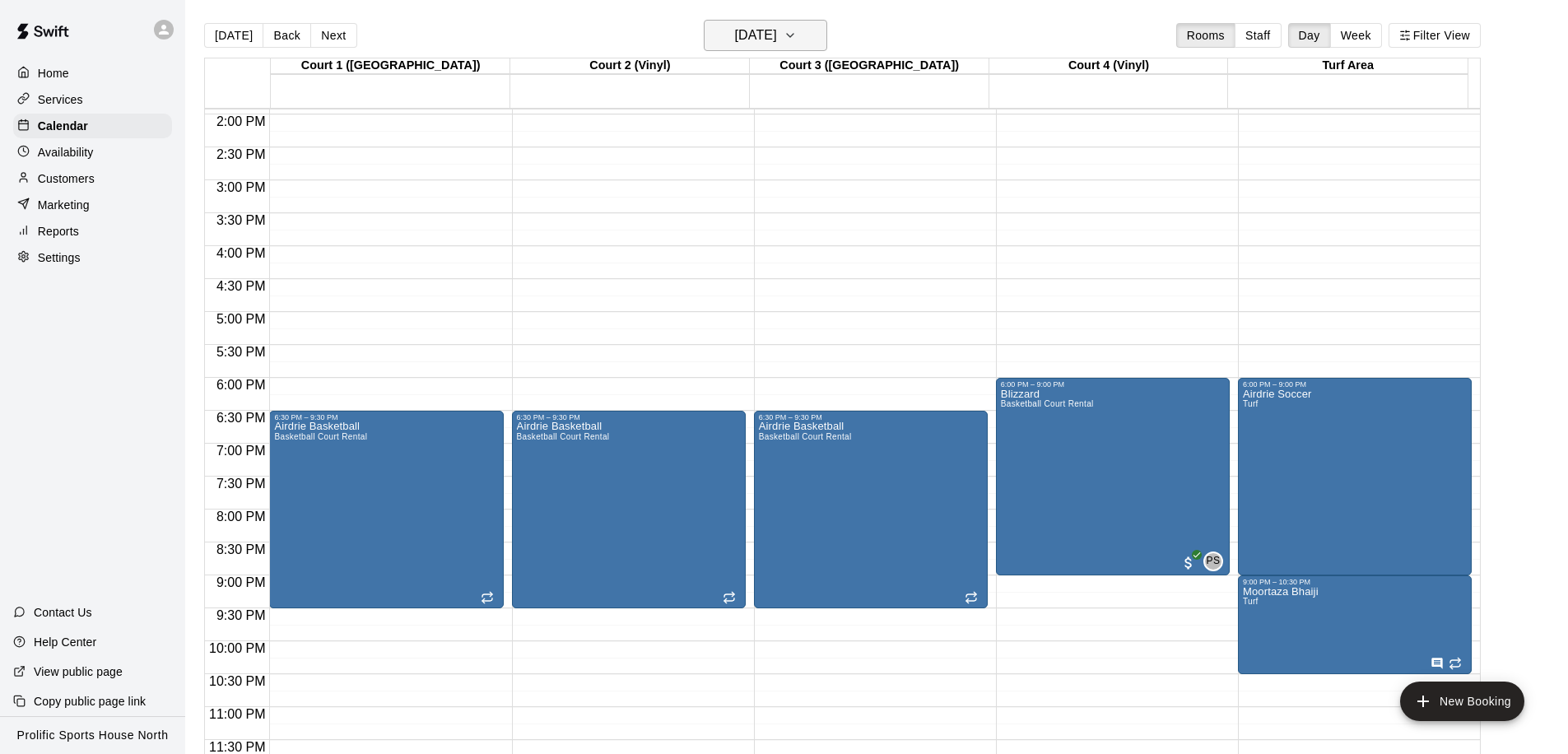
click at [769, 38] on h6 "[DATE]" at bounding box center [756, 36] width 42 height 23
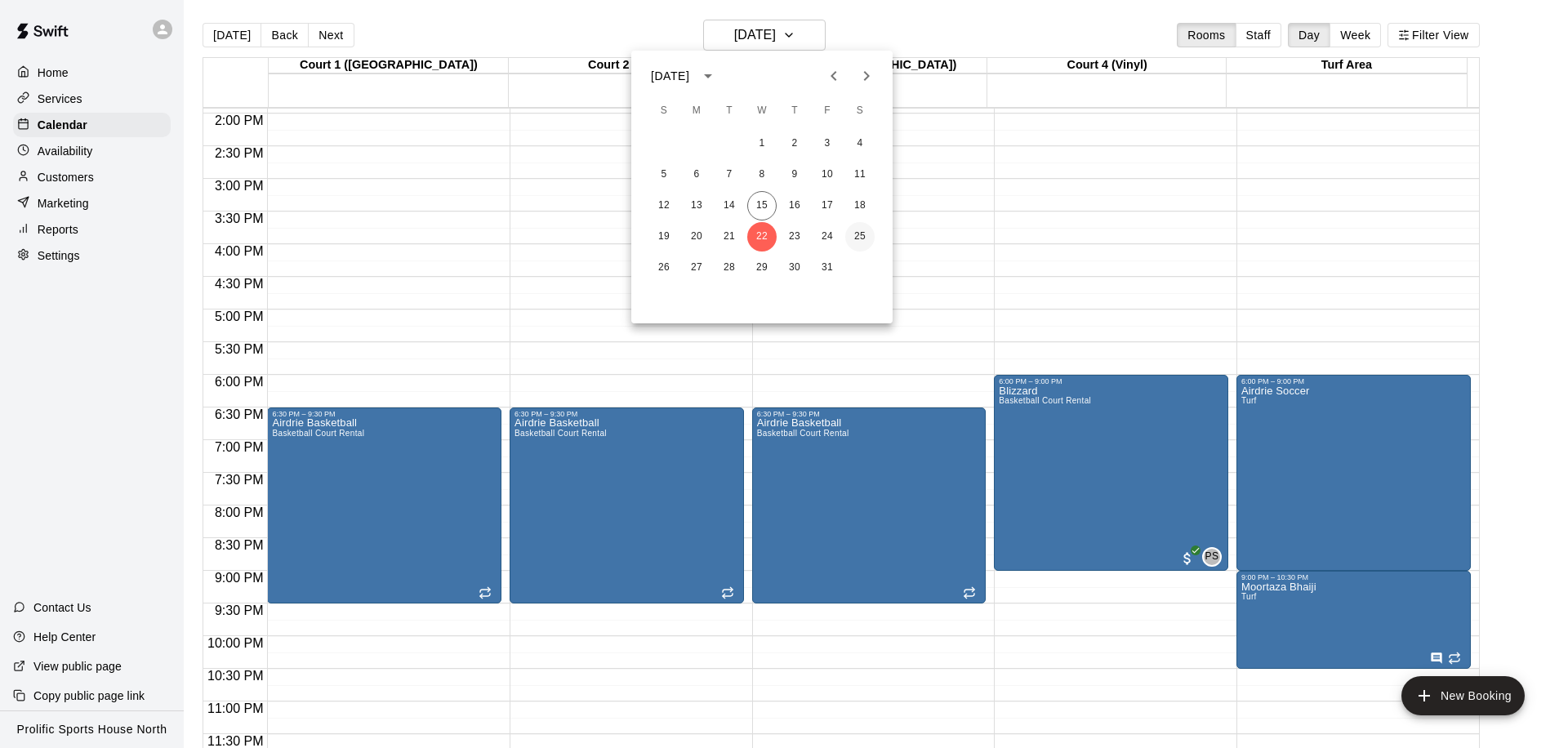
click at [866, 235] on button "25" at bounding box center [859, 237] width 29 height 29
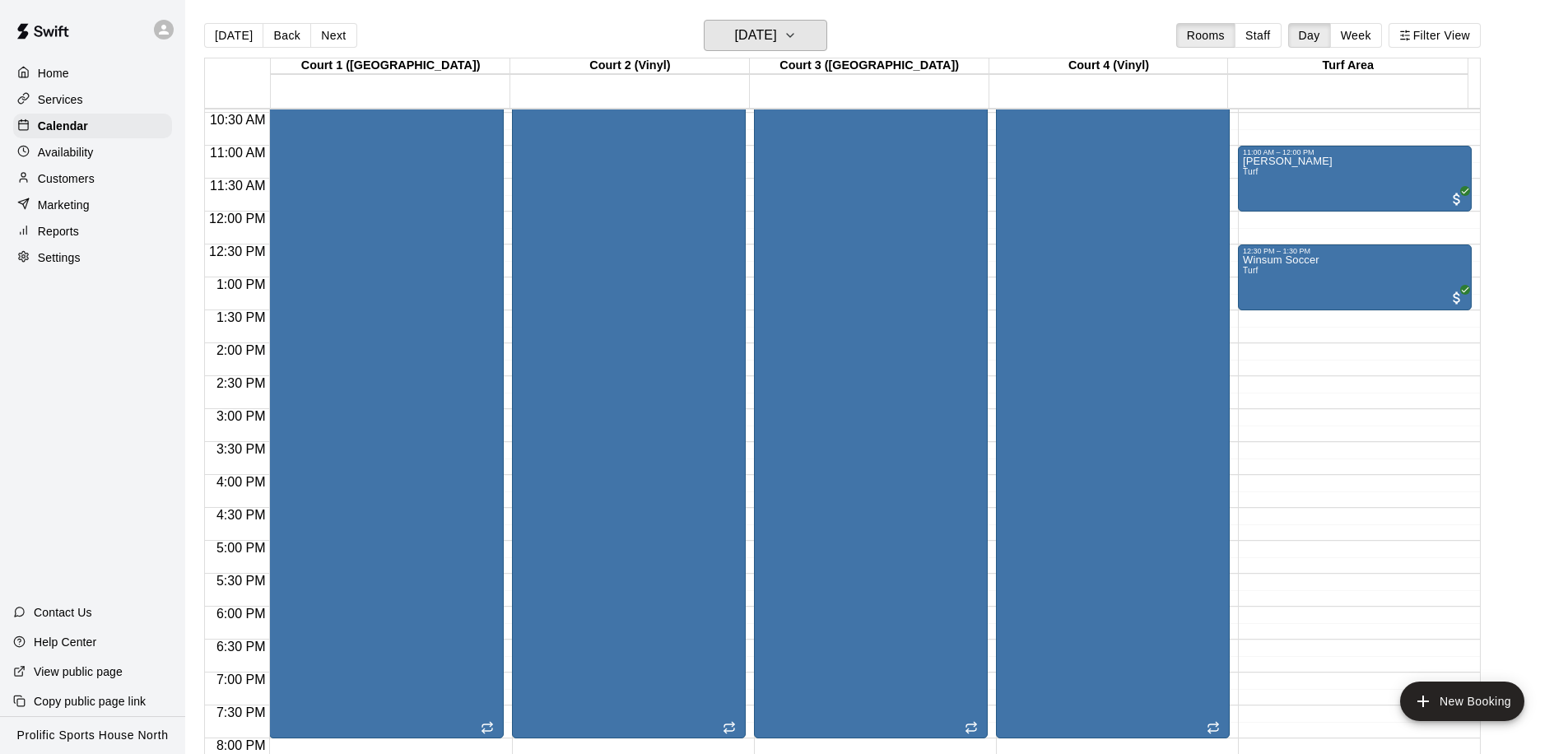
scroll to position [782, 0]
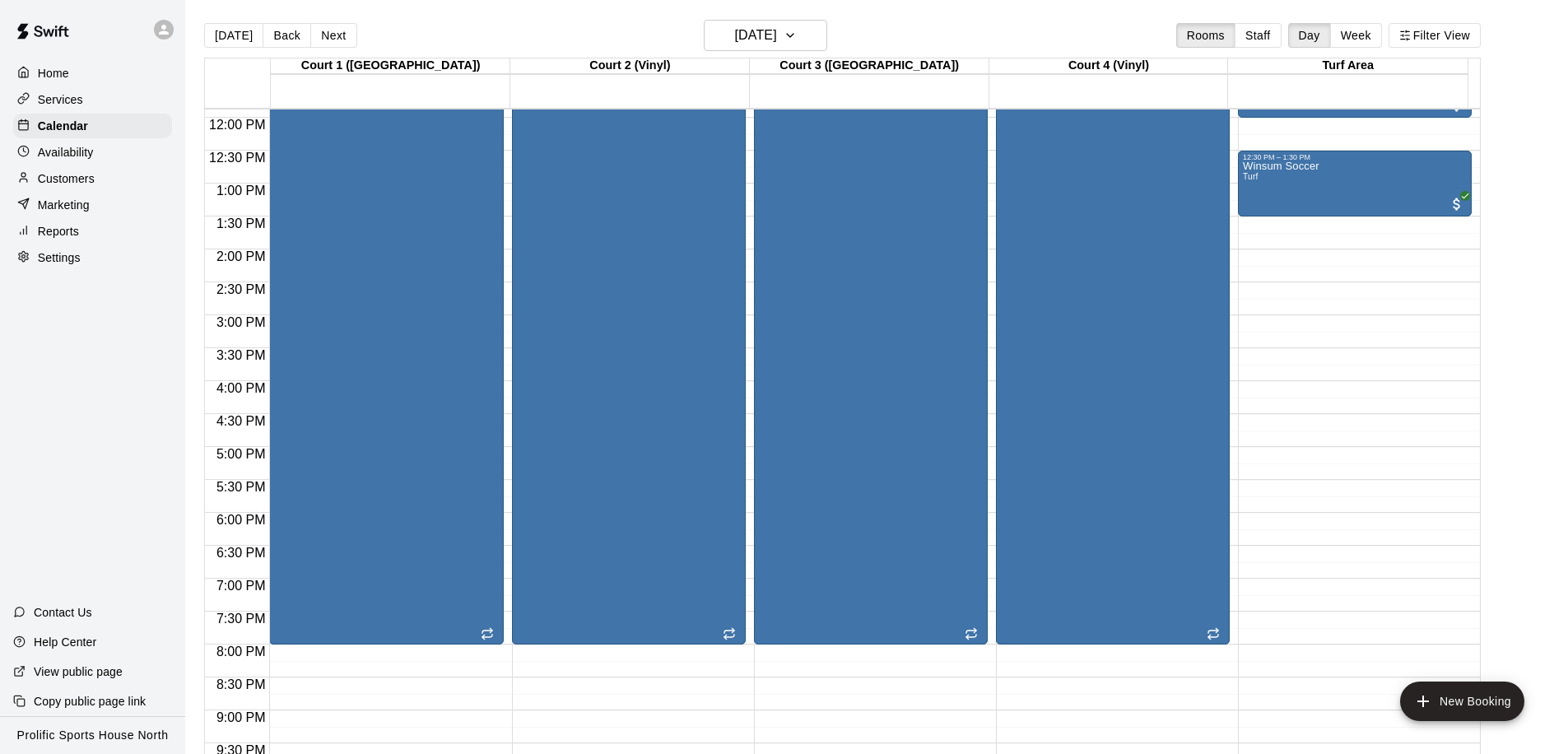
click at [1289, 249] on div "12:00 AM – 8:00 AM Closed 11:00 AM – 12:00 PM [PERSON_NAME] Turf 12:30 PM – 1:3…" at bounding box center [1354, 117] width 234 height 1580
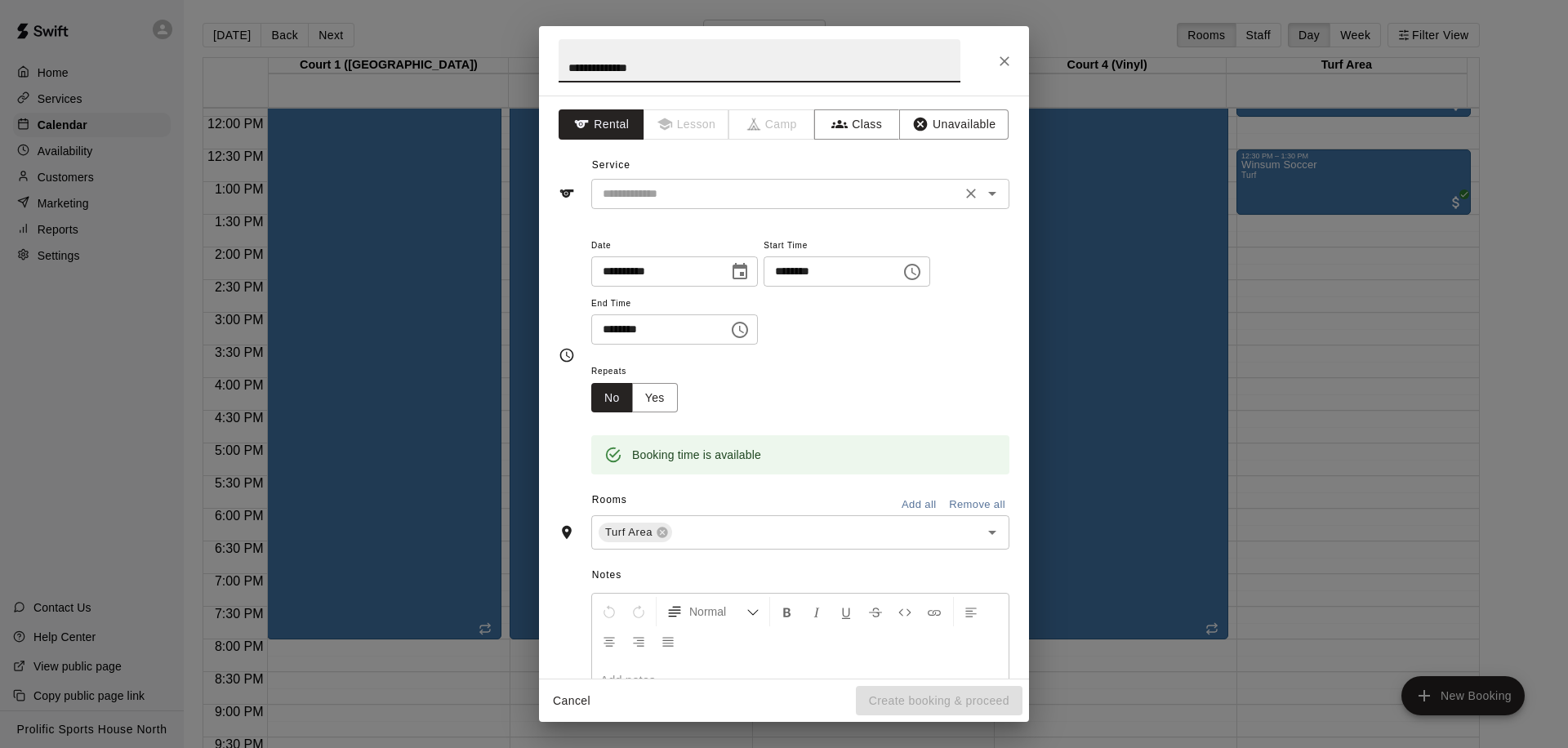
type input "**********"
click at [905, 201] on input "text" at bounding box center [776, 193] width 360 height 20
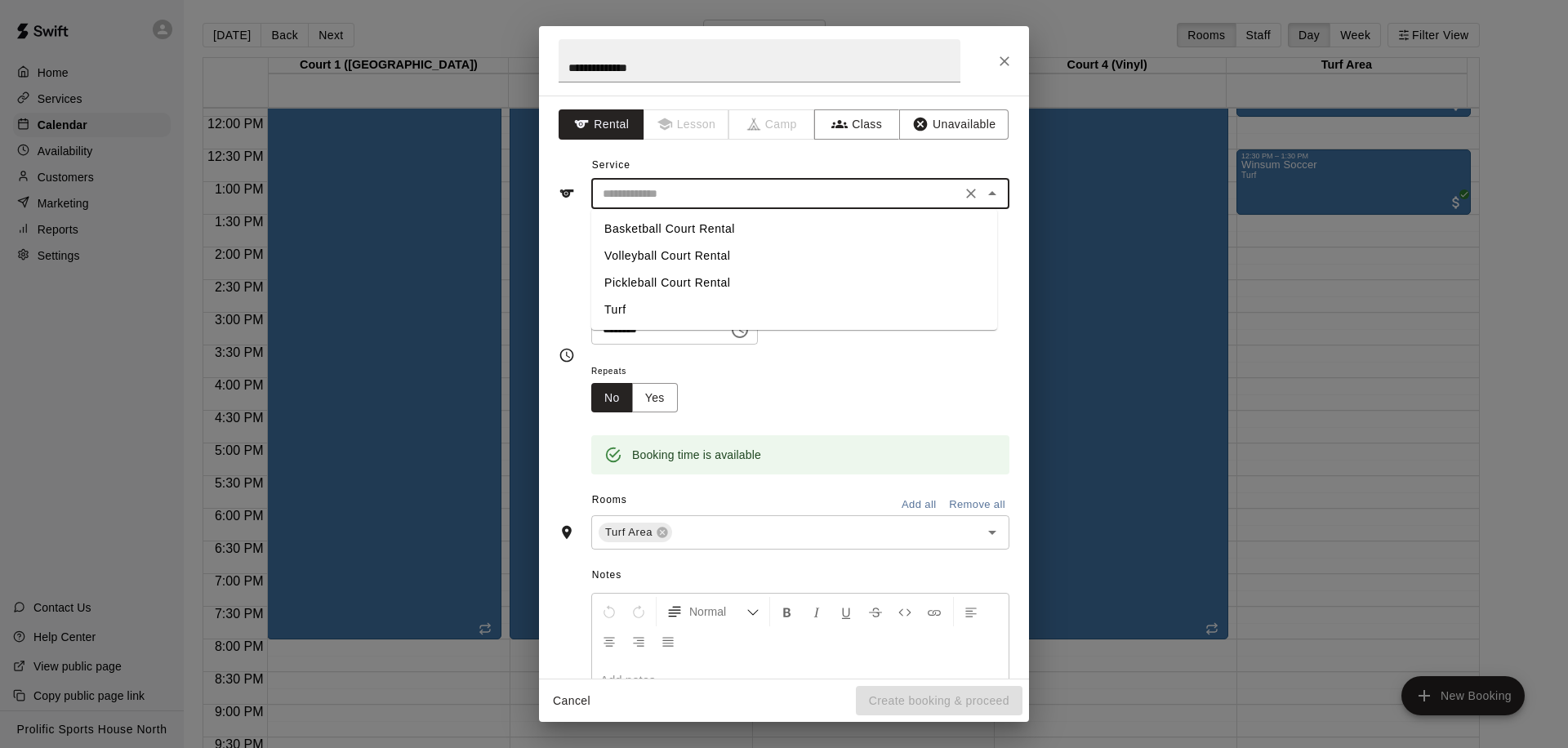
click at [745, 311] on li "Turf" at bounding box center [794, 309] width 406 height 27
type input "****"
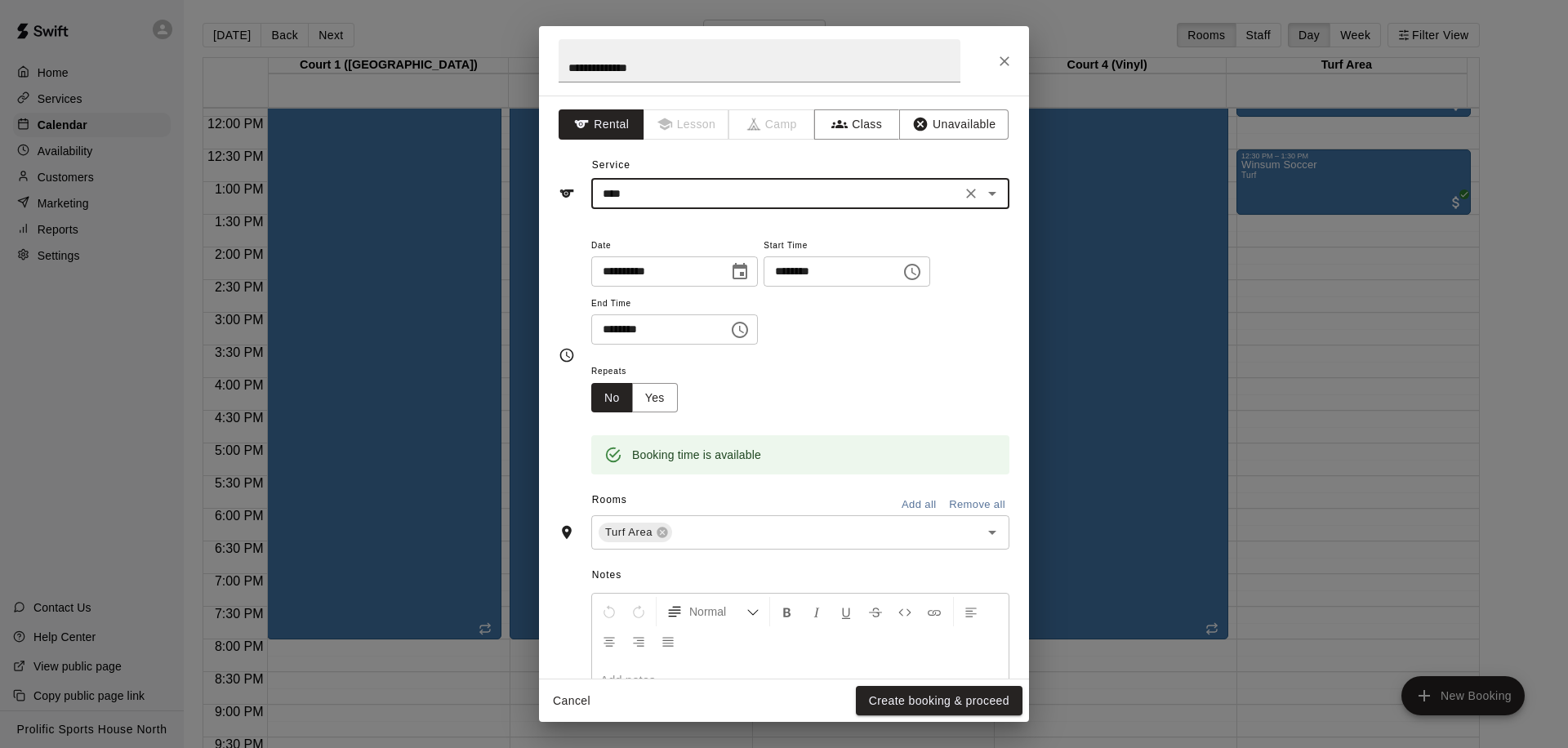
click at [606, 331] on input "********" at bounding box center [654, 330] width 126 height 30
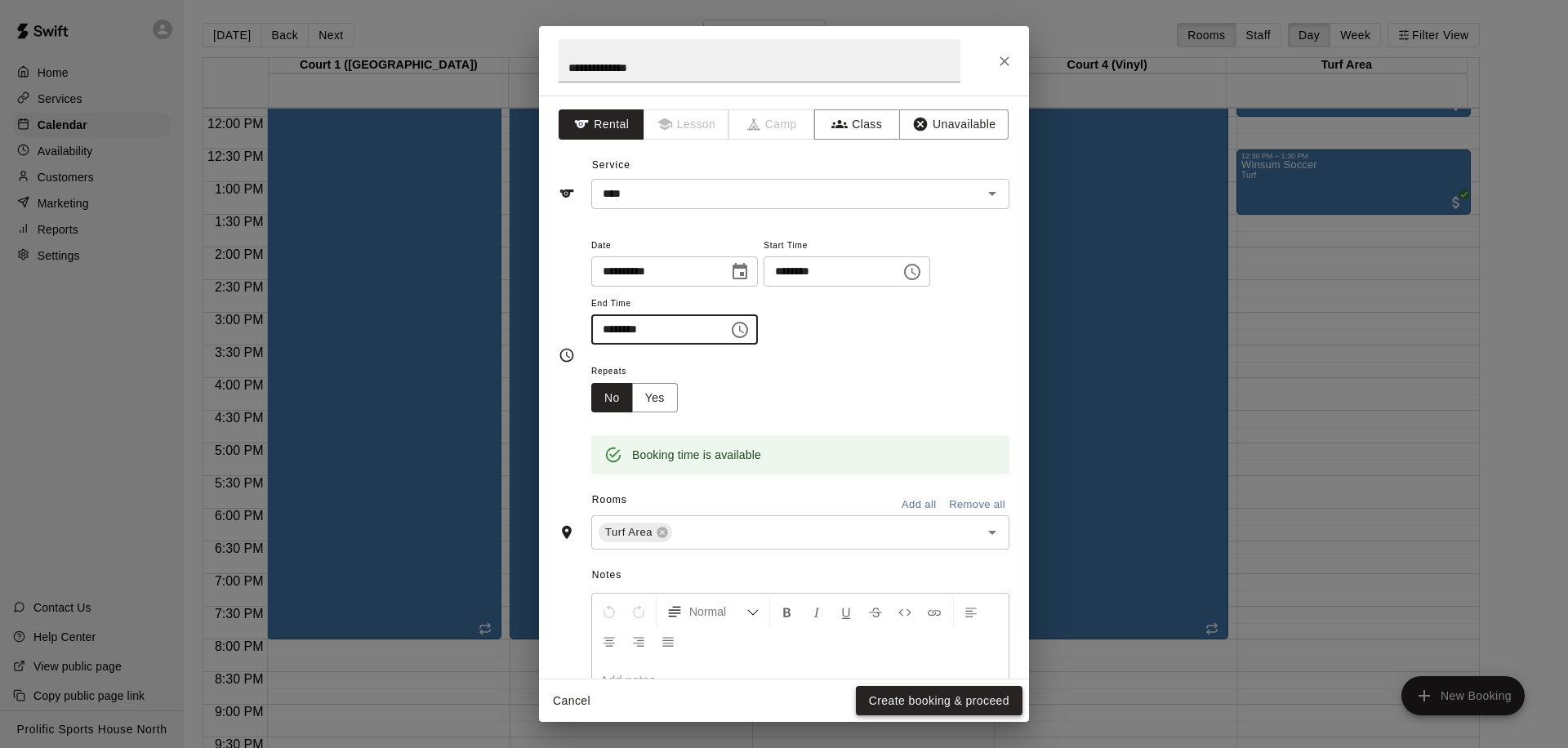
type input "********"
click at [920, 699] on button "Create booking & proceed" at bounding box center [939, 701] width 167 height 30
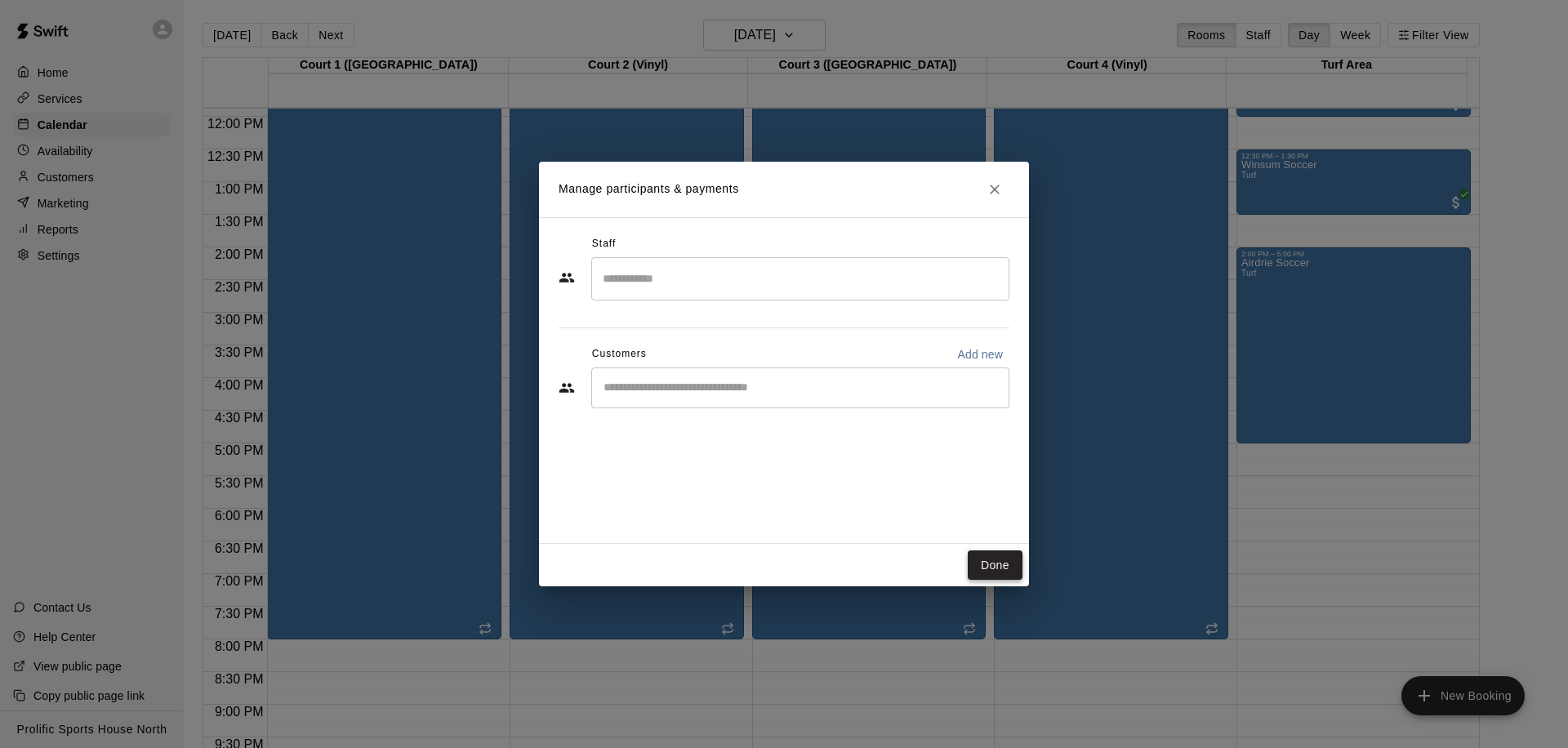
click at [995, 571] on button "Done" at bounding box center [995, 565] width 55 height 30
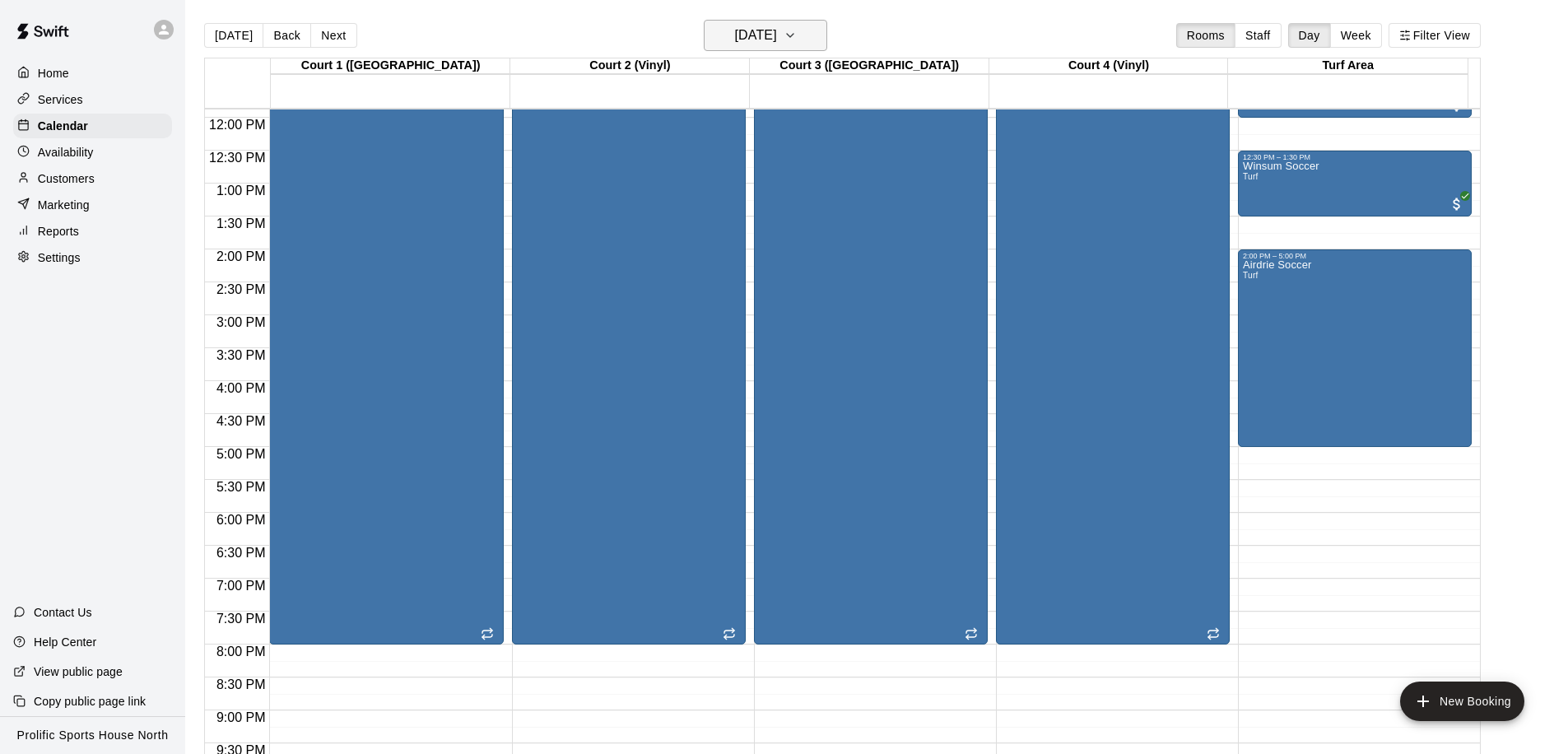
click at [768, 29] on h6 "[DATE]" at bounding box center [756, 36] width 42 height 23
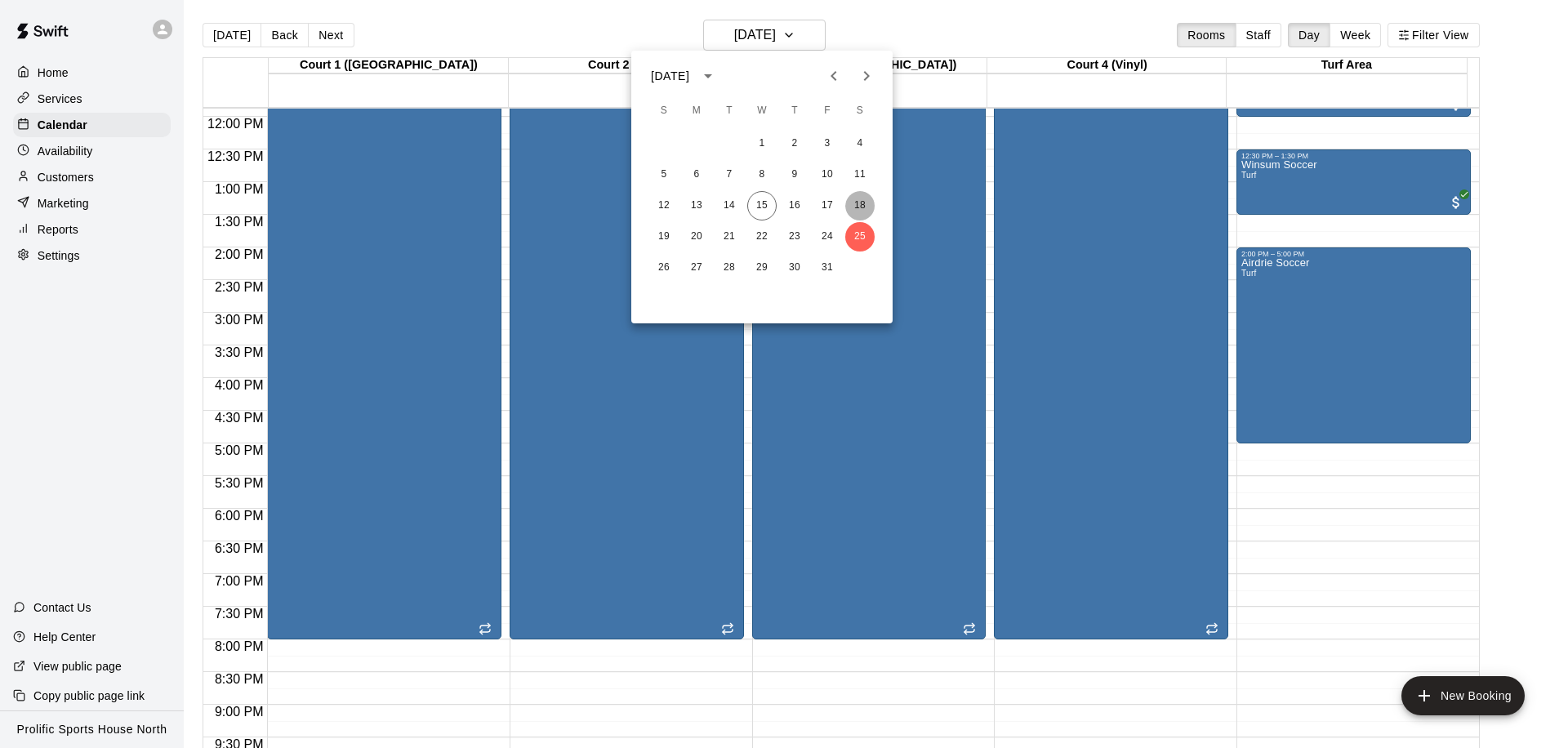
click at [848, 199] on button "18" at bounding box center [859, 206] width 29 height 29
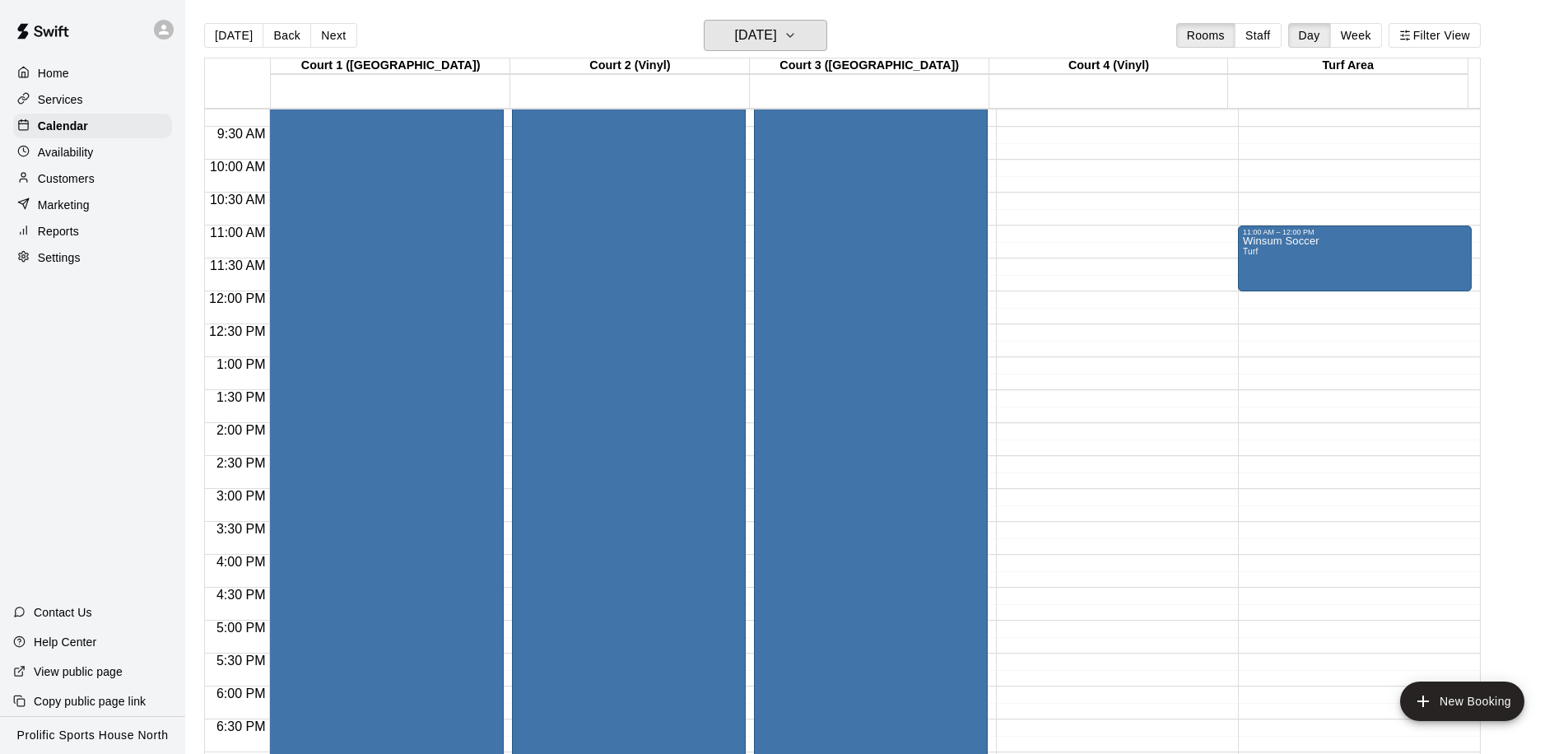
scroll to position [527, 0]
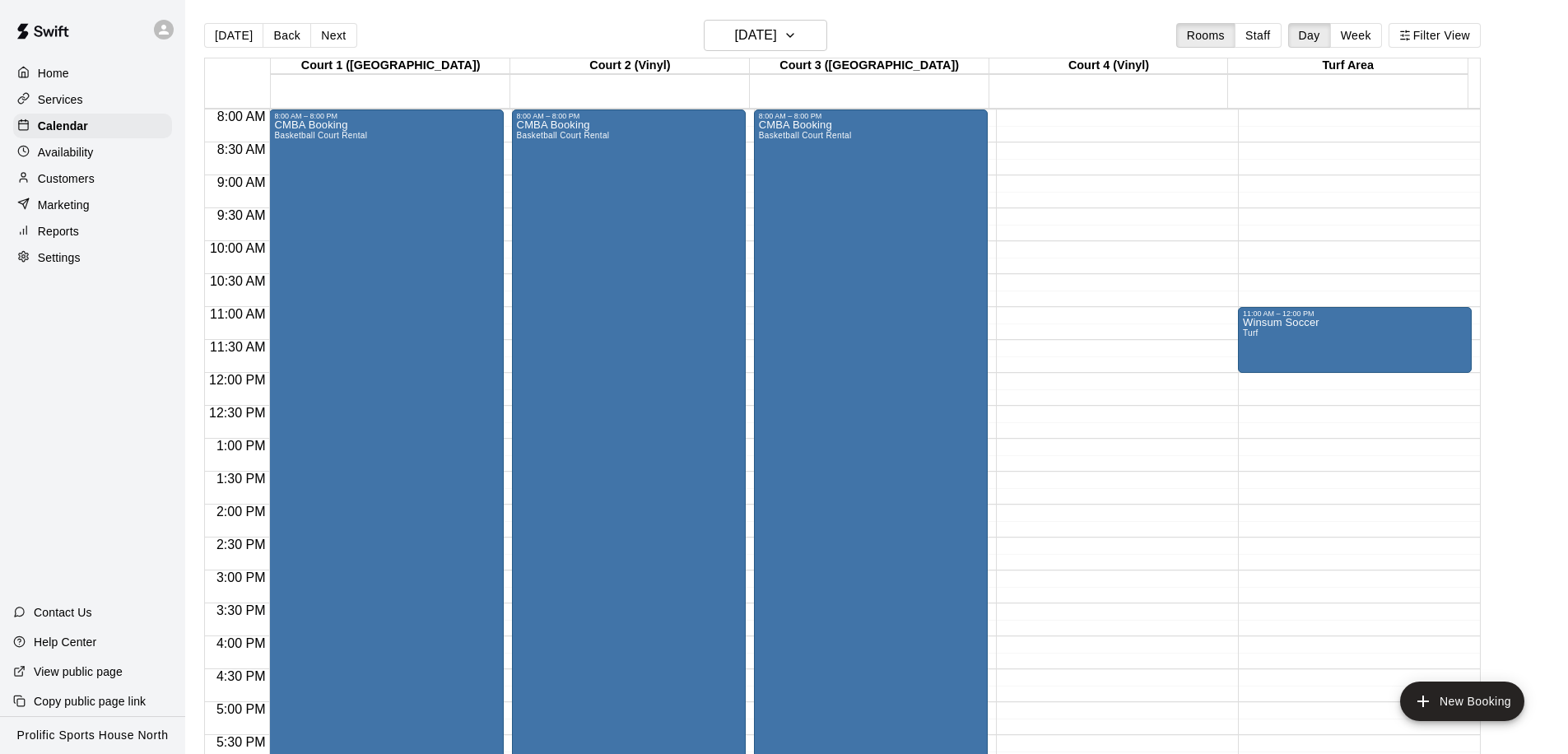
click at [1270, 375] on div "12:00 AM – 8:00 AM Closed 11:00 AM – 12:00 PM Winsum Soccer Turf" at bounding box center [1354, 373] width 234 height 1580
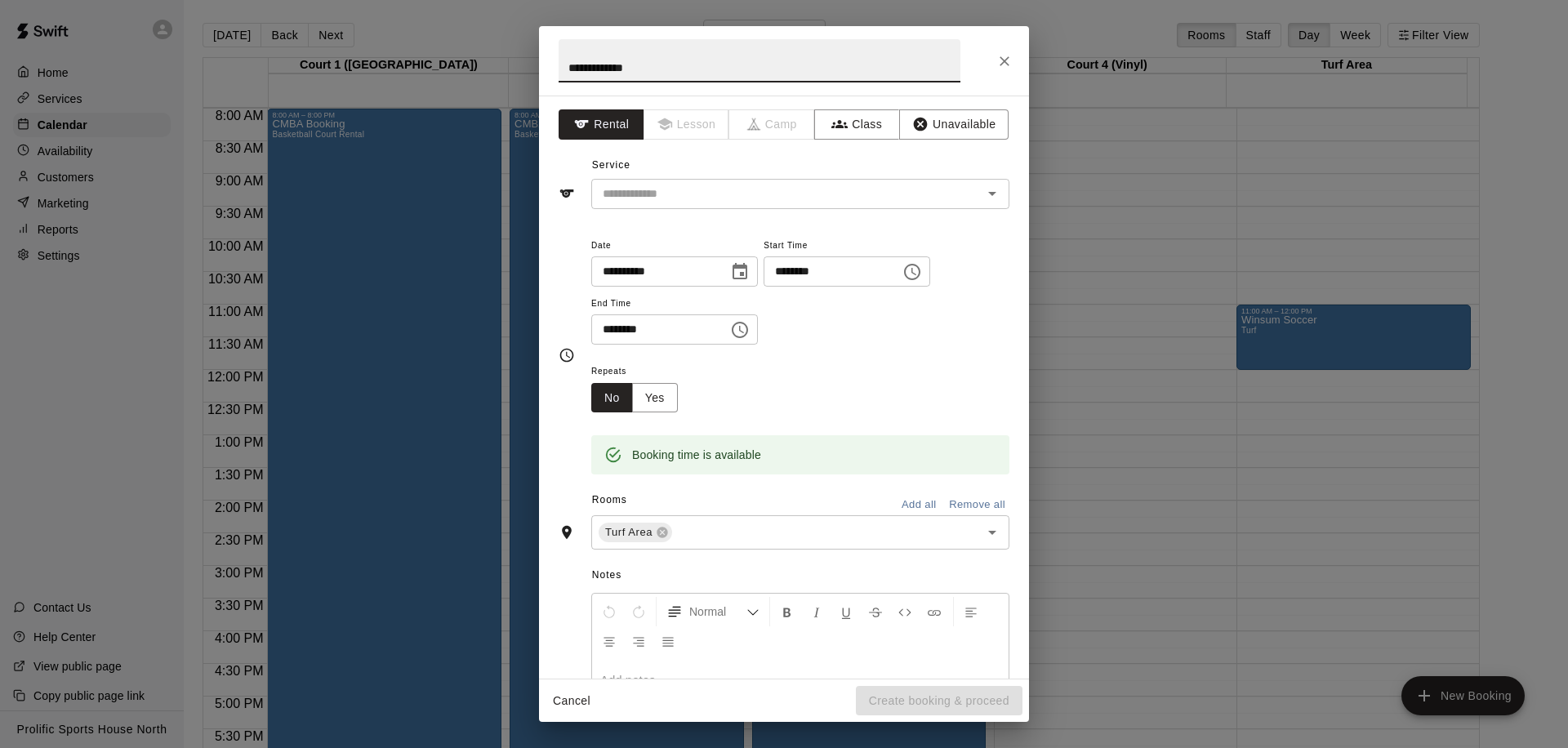
type input "**********"
click at [611, 328] on input "********" at bounding box center [654, 330] width 126 height 30
type input "********"
click at [831, 202] on input "text" at bounding box center [776, 193] width 360 height 20
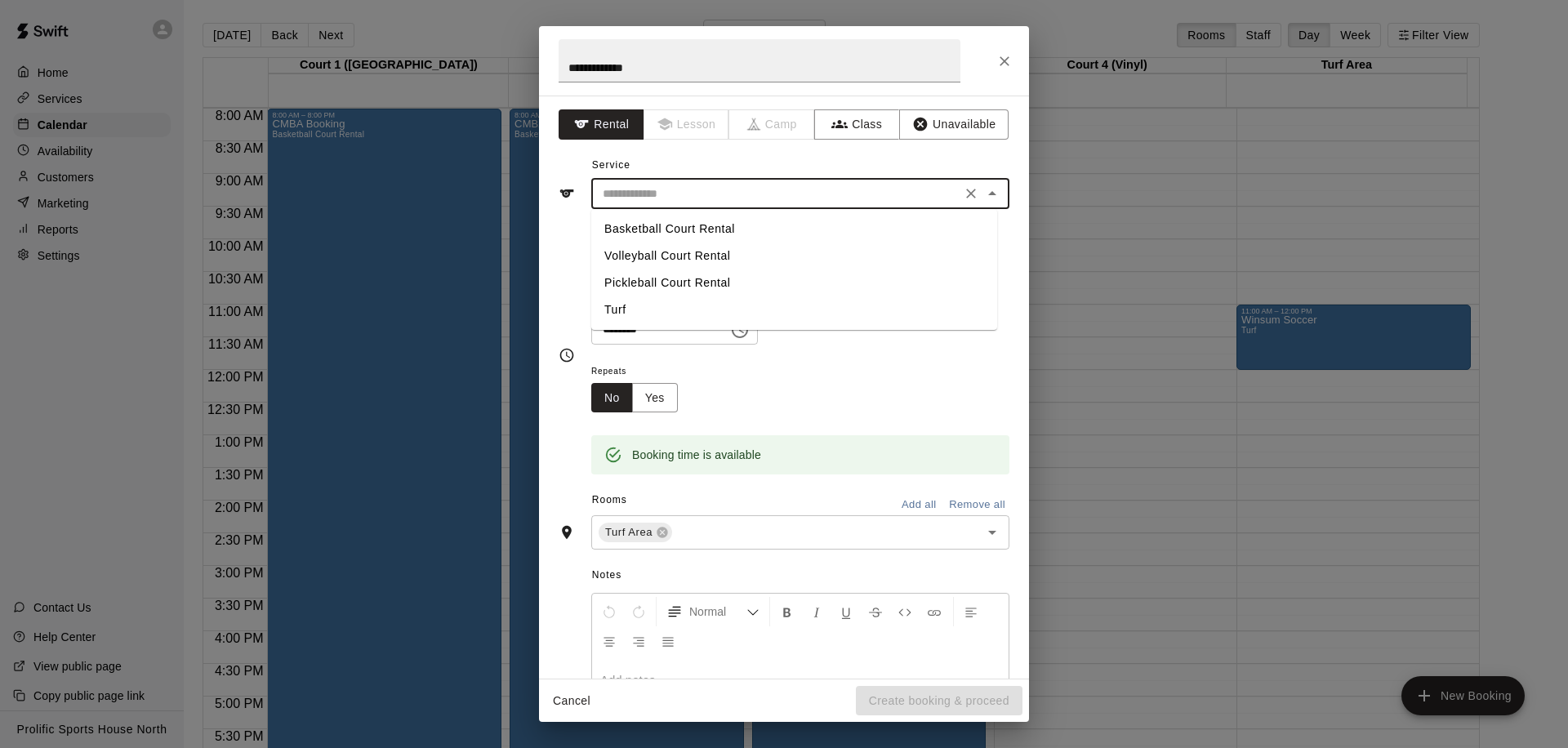
click at [768, 310] on li "Turf" at bounding box center [794, 309] width 406 height 27
type input "****"
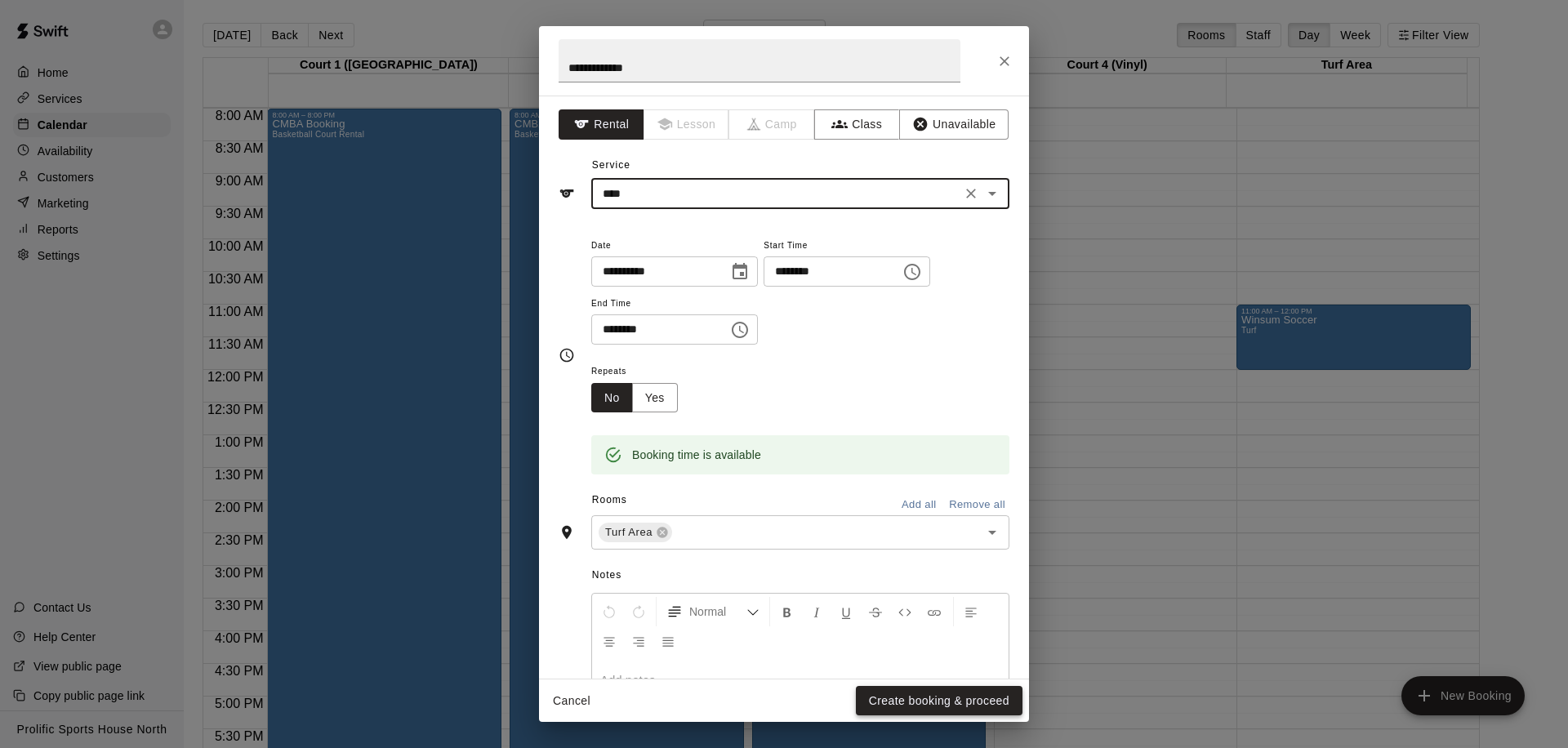
click at [925, 700] on button "Create booking & proceed" at bounding box center [939, 701] width 167 height 30
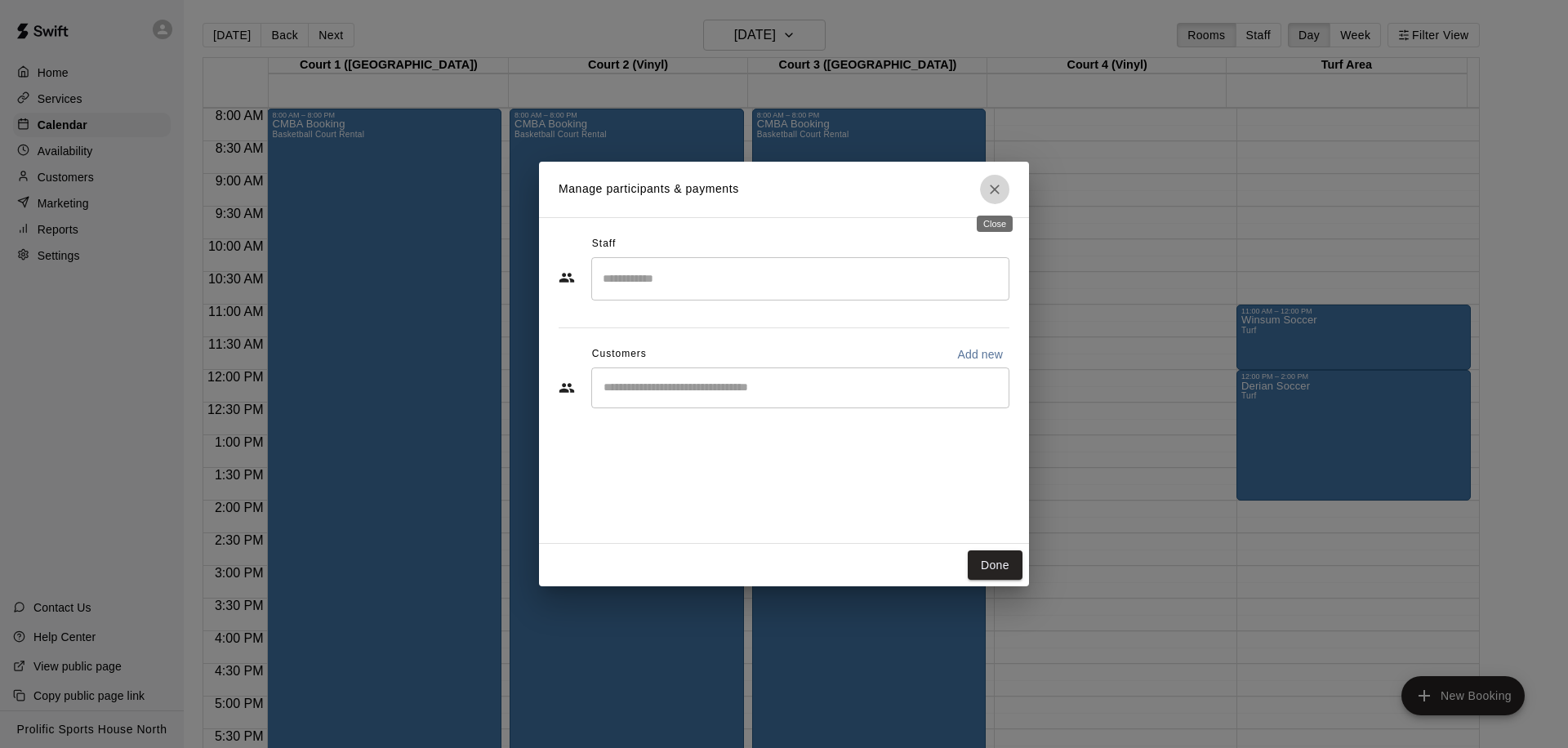
click at [995, 188] on icon "Close" at bounding box center [994, 189] width 10 height 10
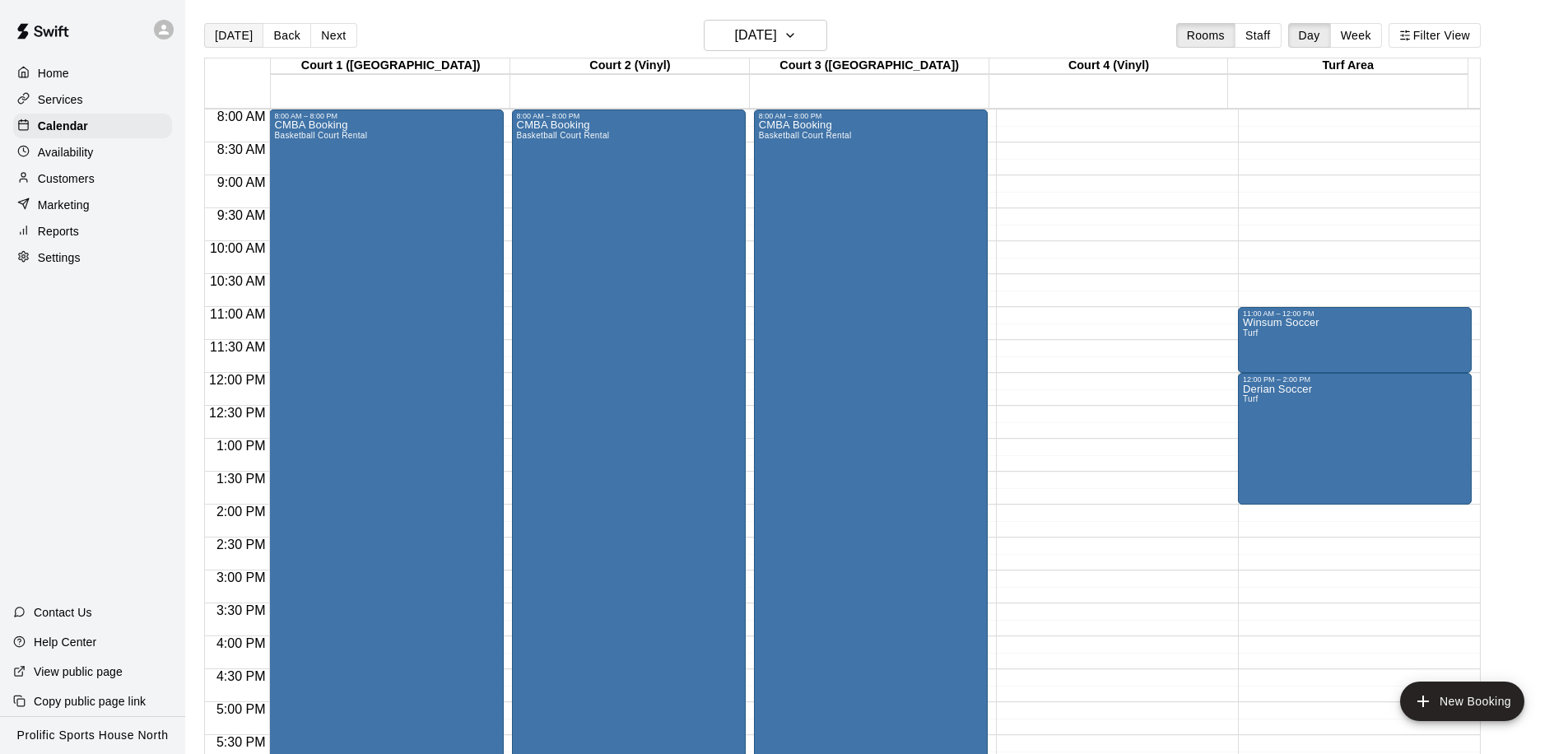
click at [239, 38] on button "[DATE]" at bounding box center [233, 36] width 59 height 25
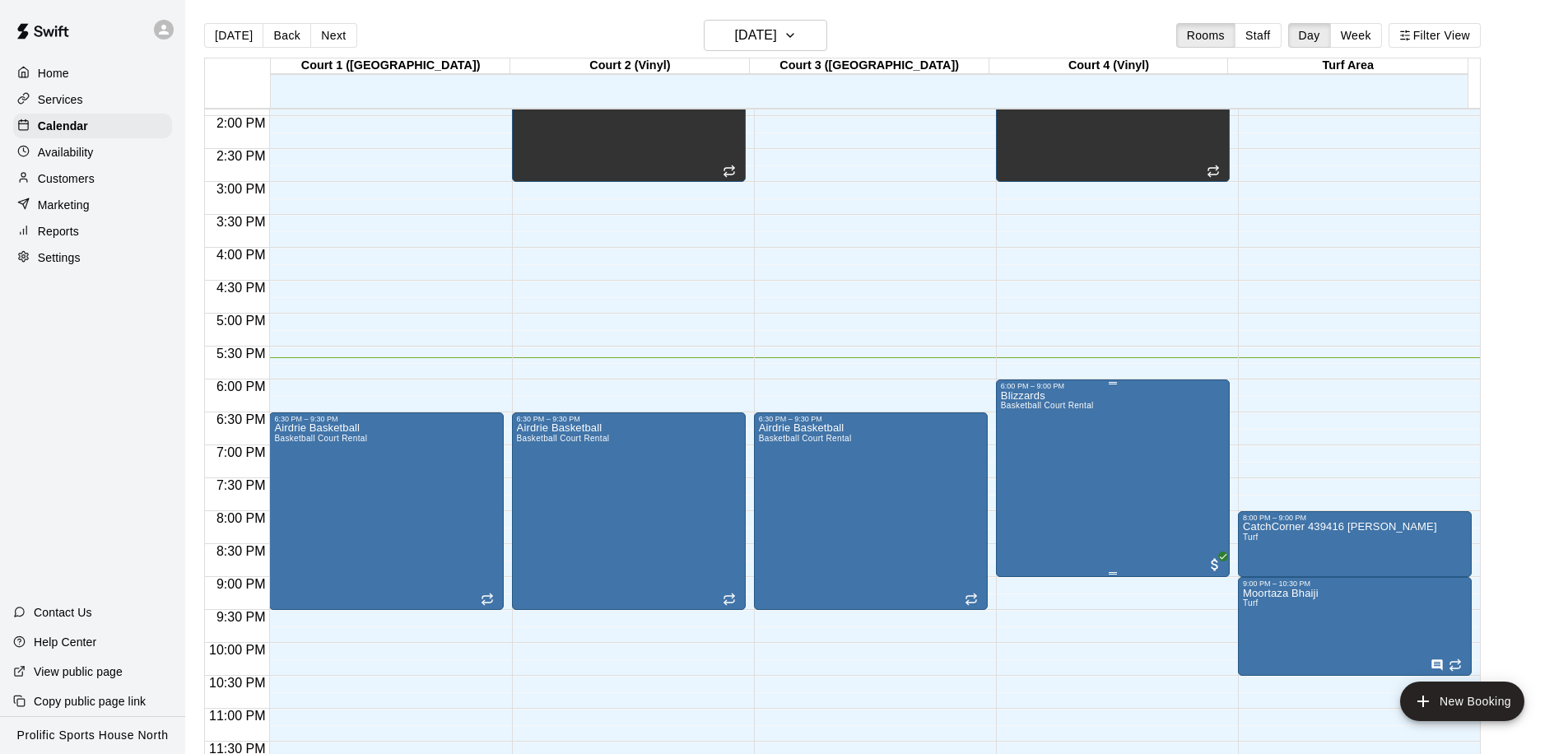
scroll to position [917, 0]
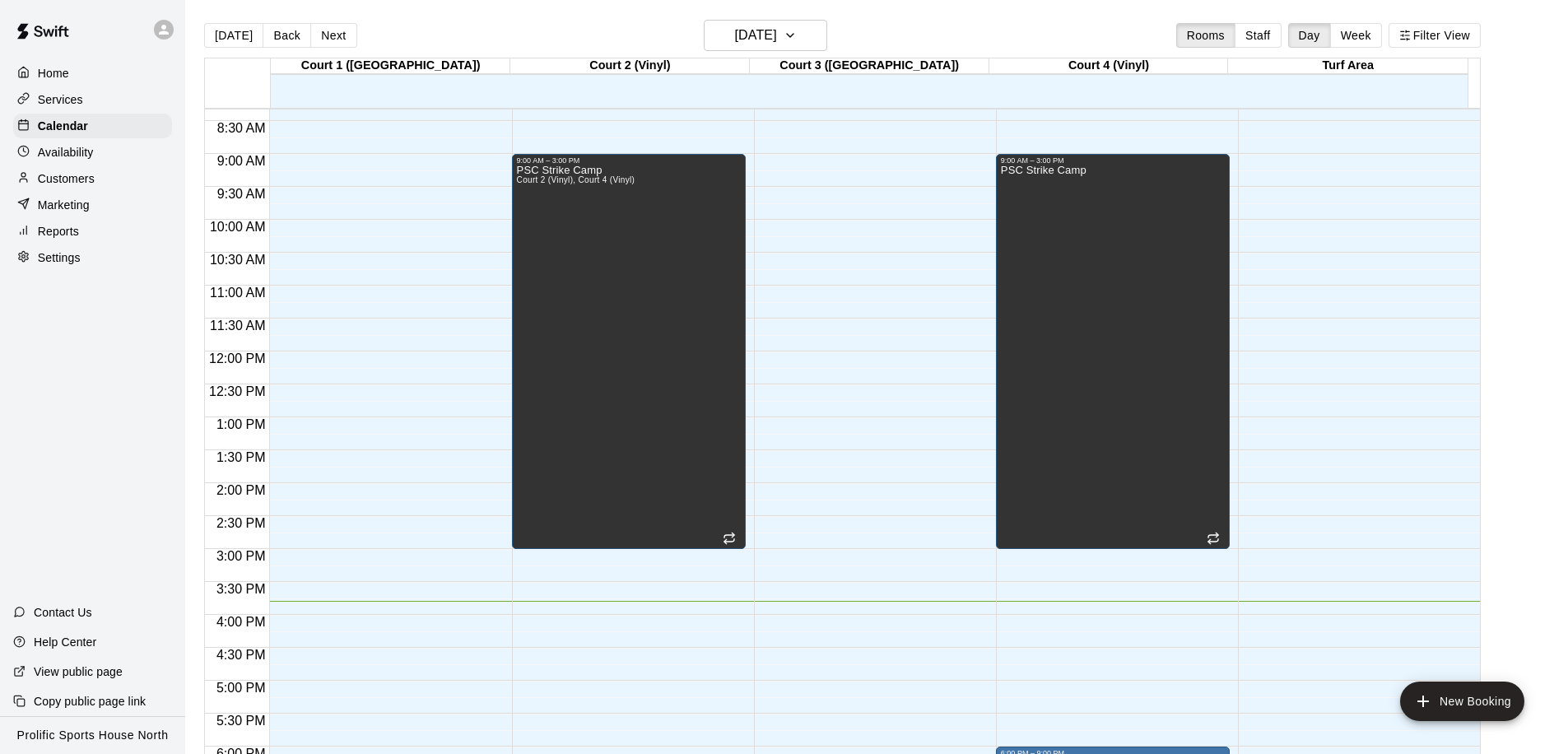
scroll to position [399, 0]
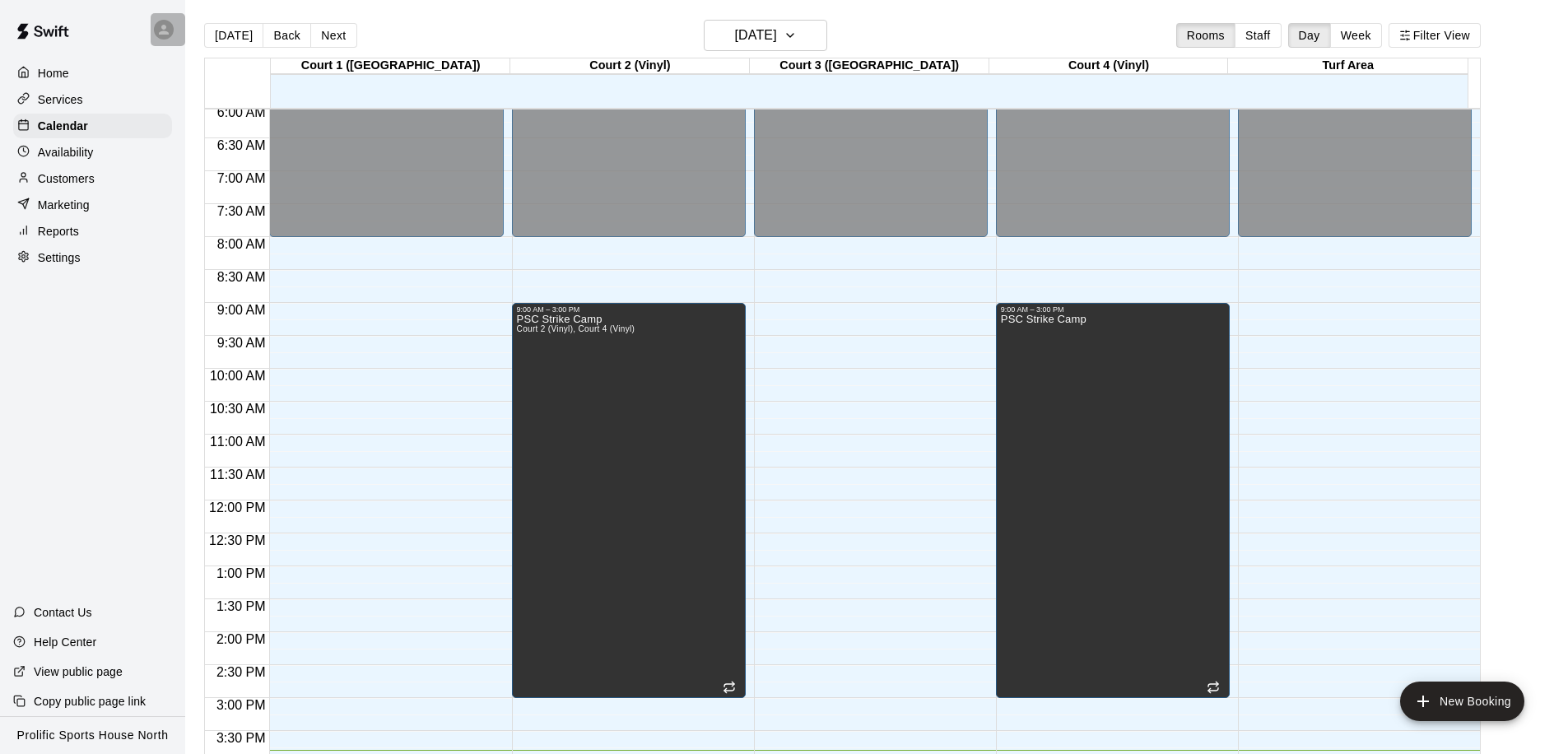
click at [161, 37] on div at bounding box center [164, 29] width 20 height 20
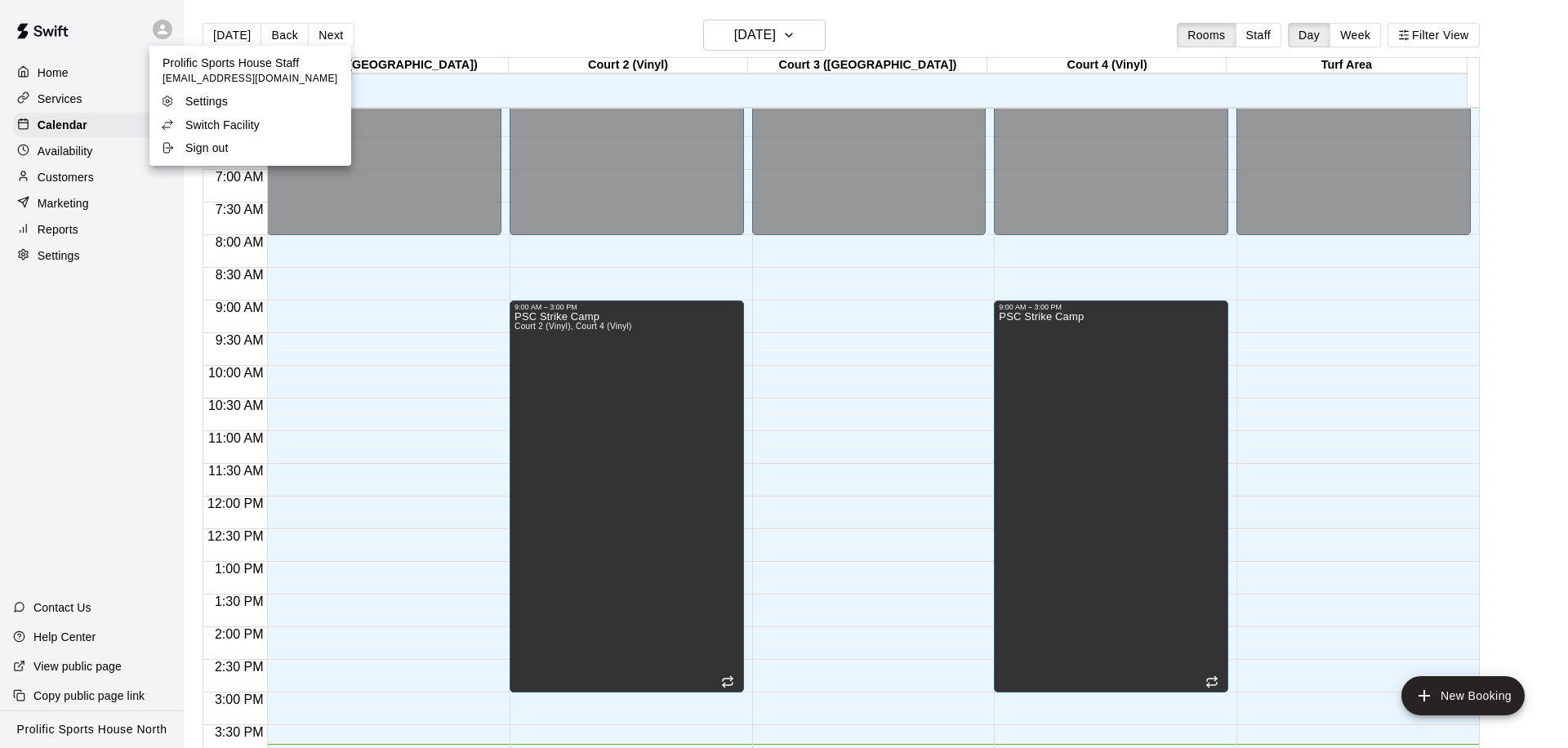
click at [214, 122] on p "Switch Facility" at bounding box center [222, 125] width 74 height 16
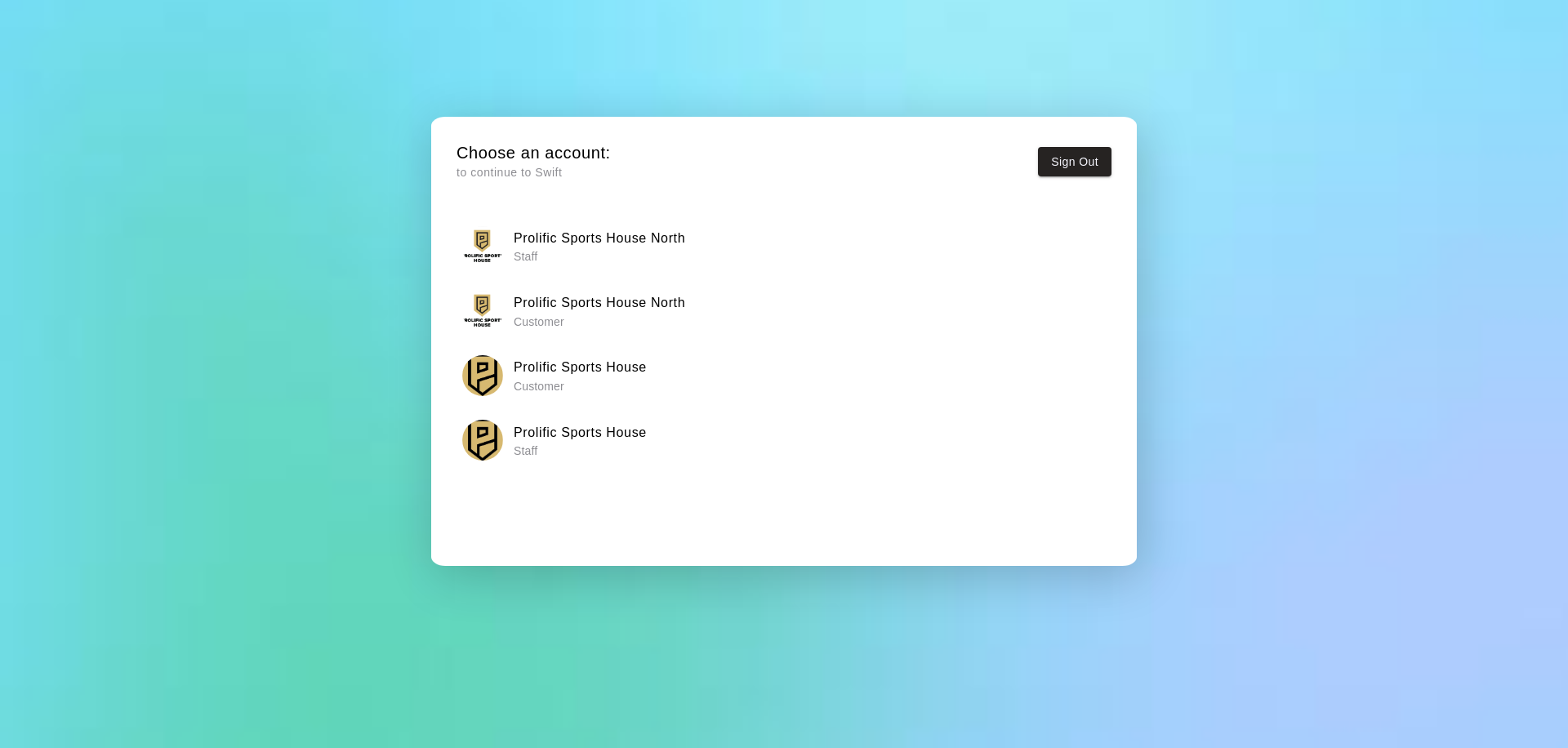
click at [561, 438] on h6 "Prolific Sports House" at bounding box center [580, 432] width 133 height 21
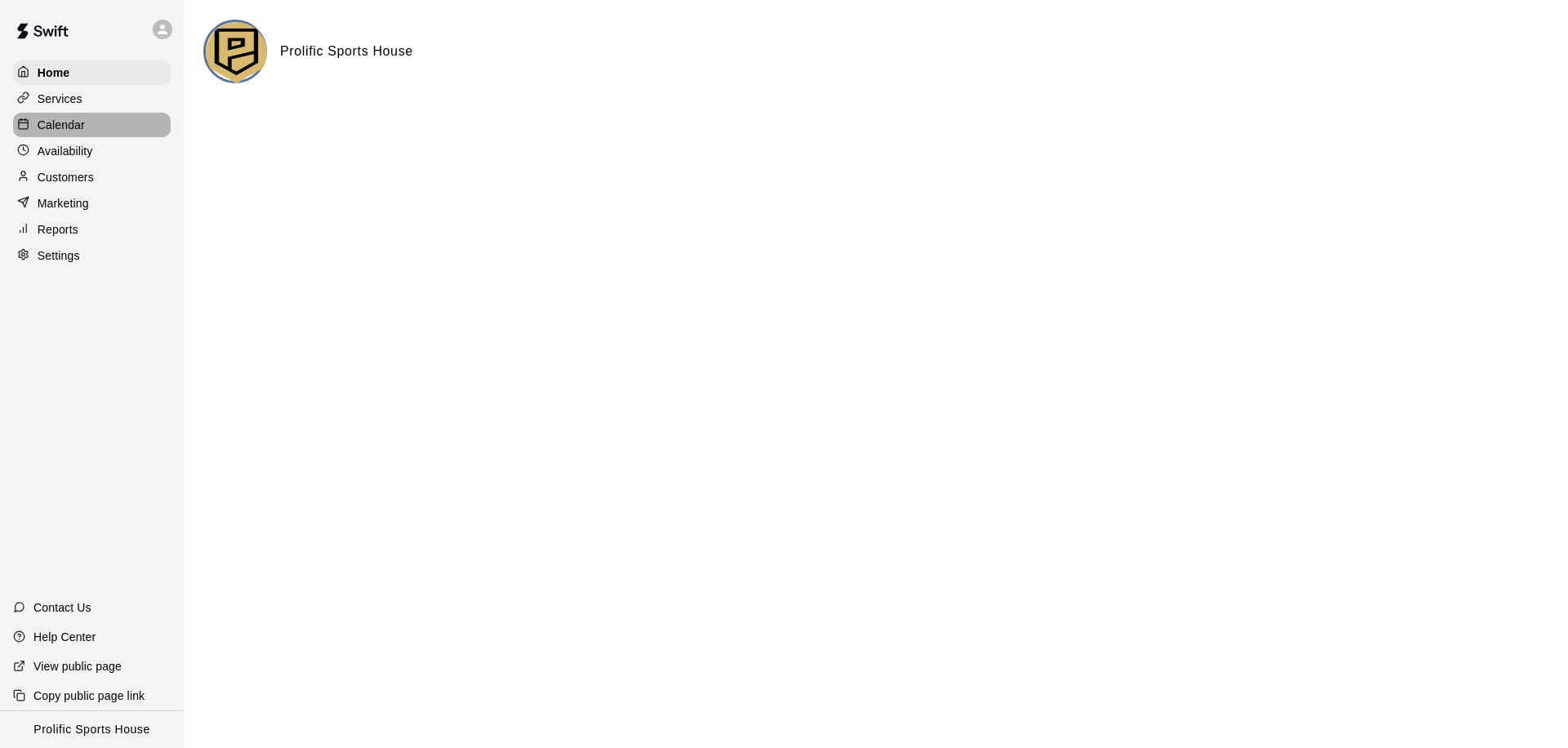
click at [66, 133] on div "Calendar" at bounding box center [92, 125] width 158 height 25
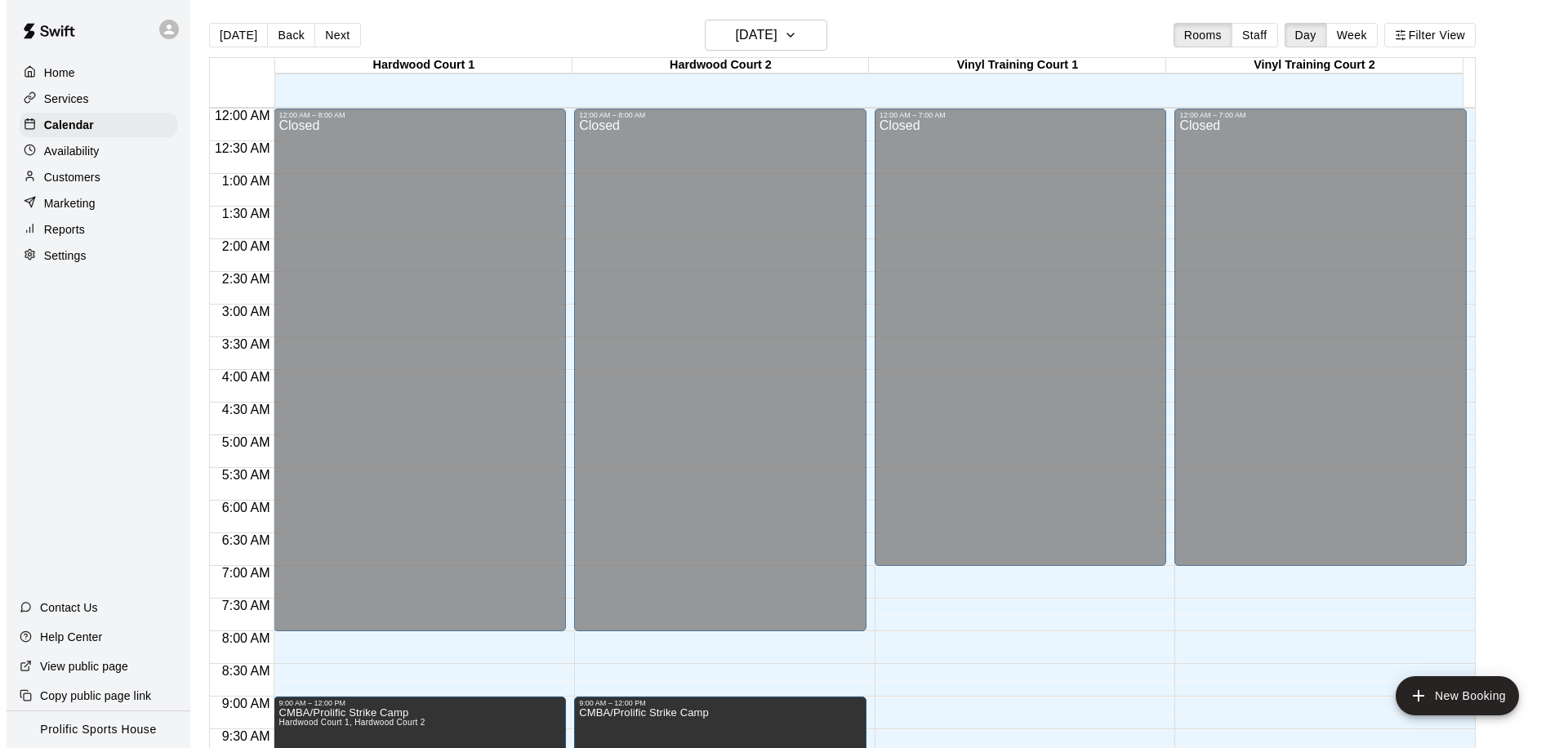
scroll to position [861, 0]
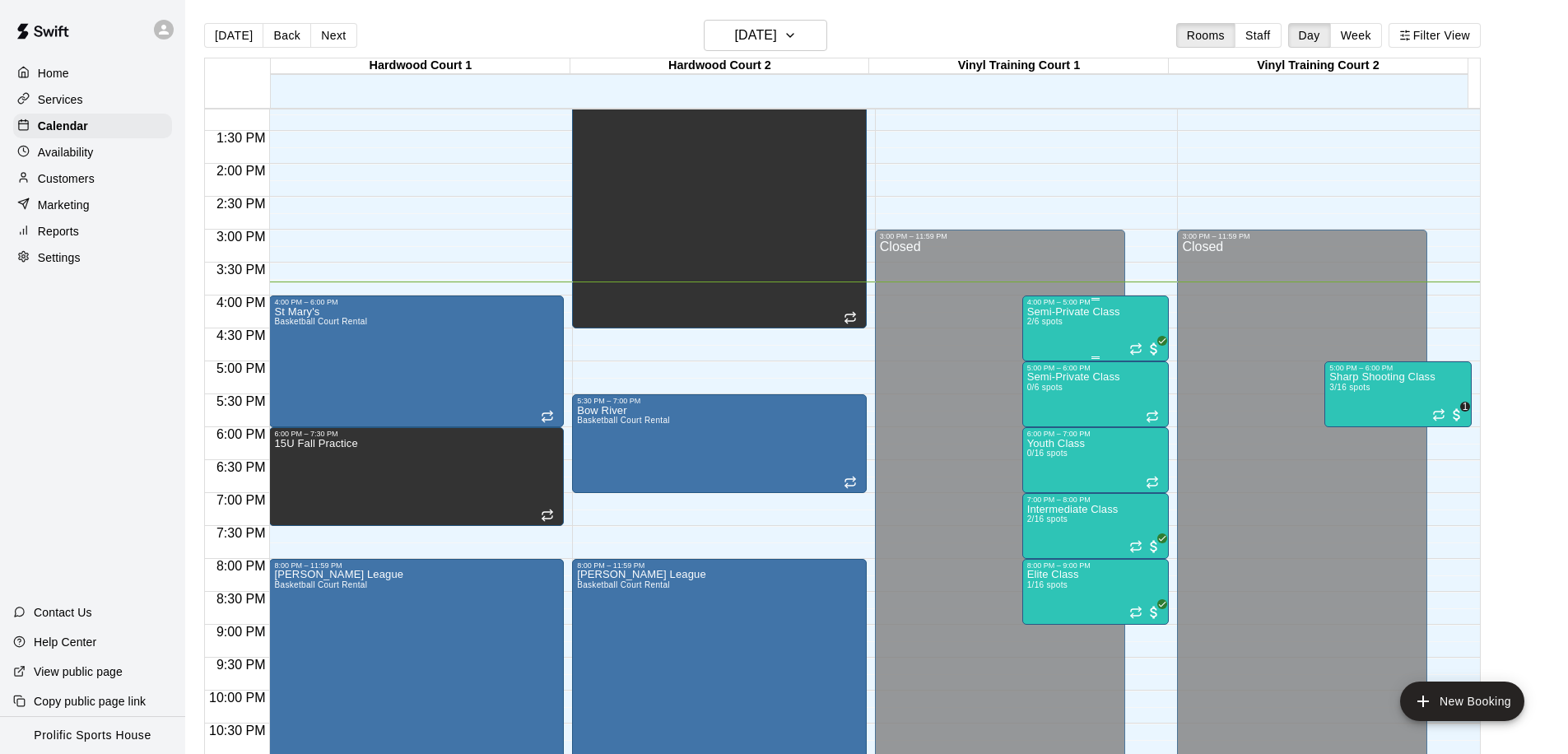
click at [1036, 324] on span "2/6 spots" at bounding box center [1045, 322] width 37 height 9
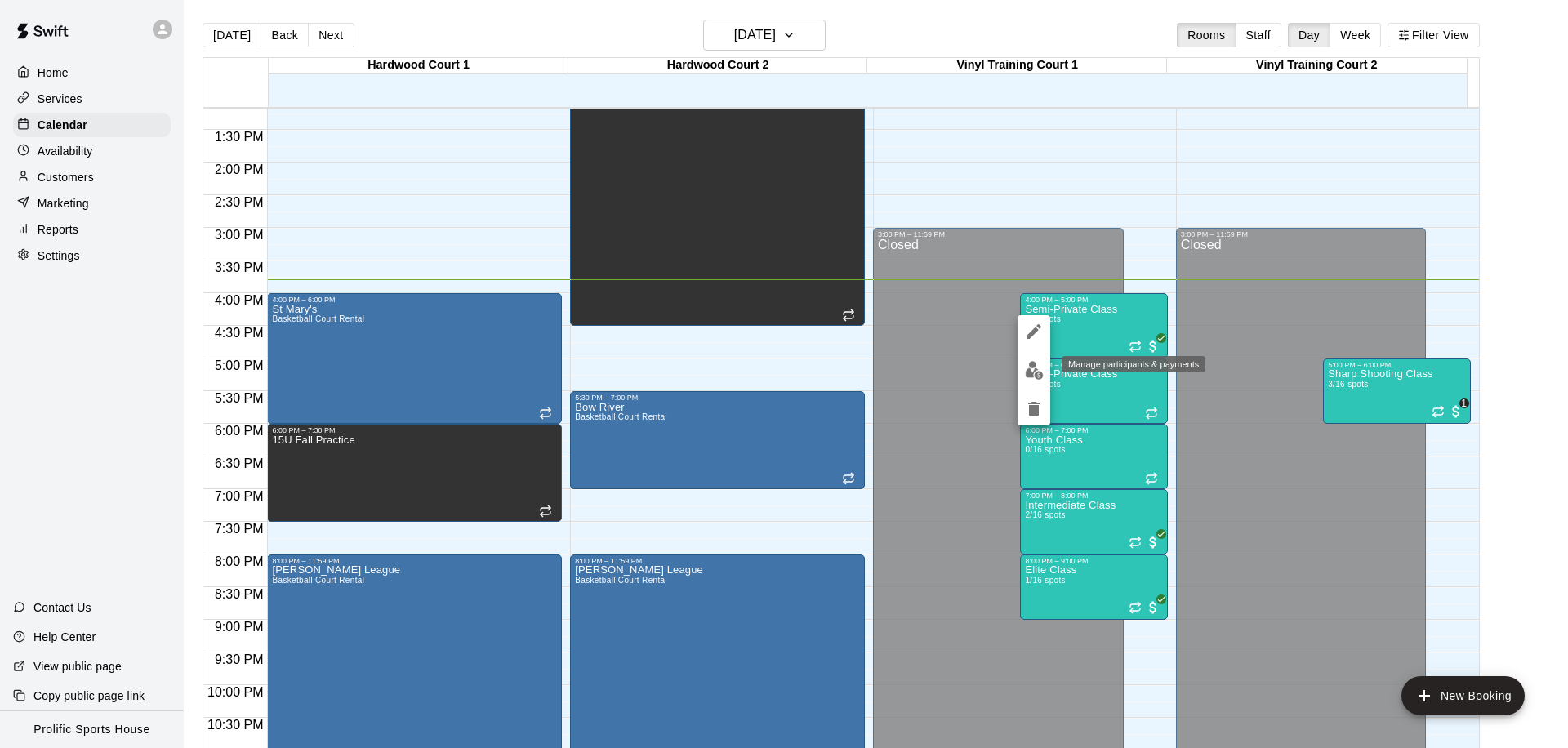
click at [1019, 377] on button "edit" at bounding box center [1034, 370] width 33 height 32
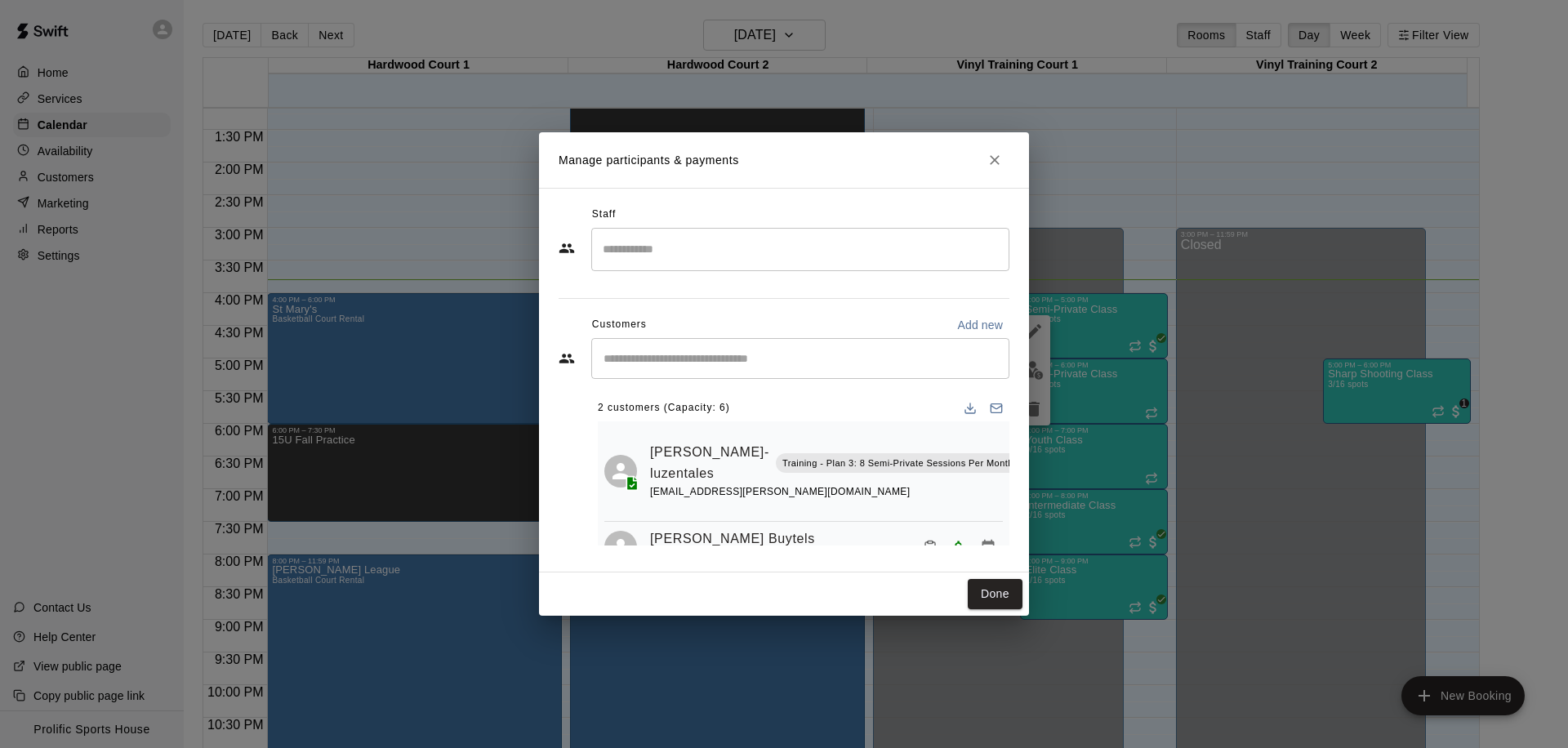
click at [880, 361] on input "Start typing to search customers..." at bounding box center [800, 358] width 403 height 16
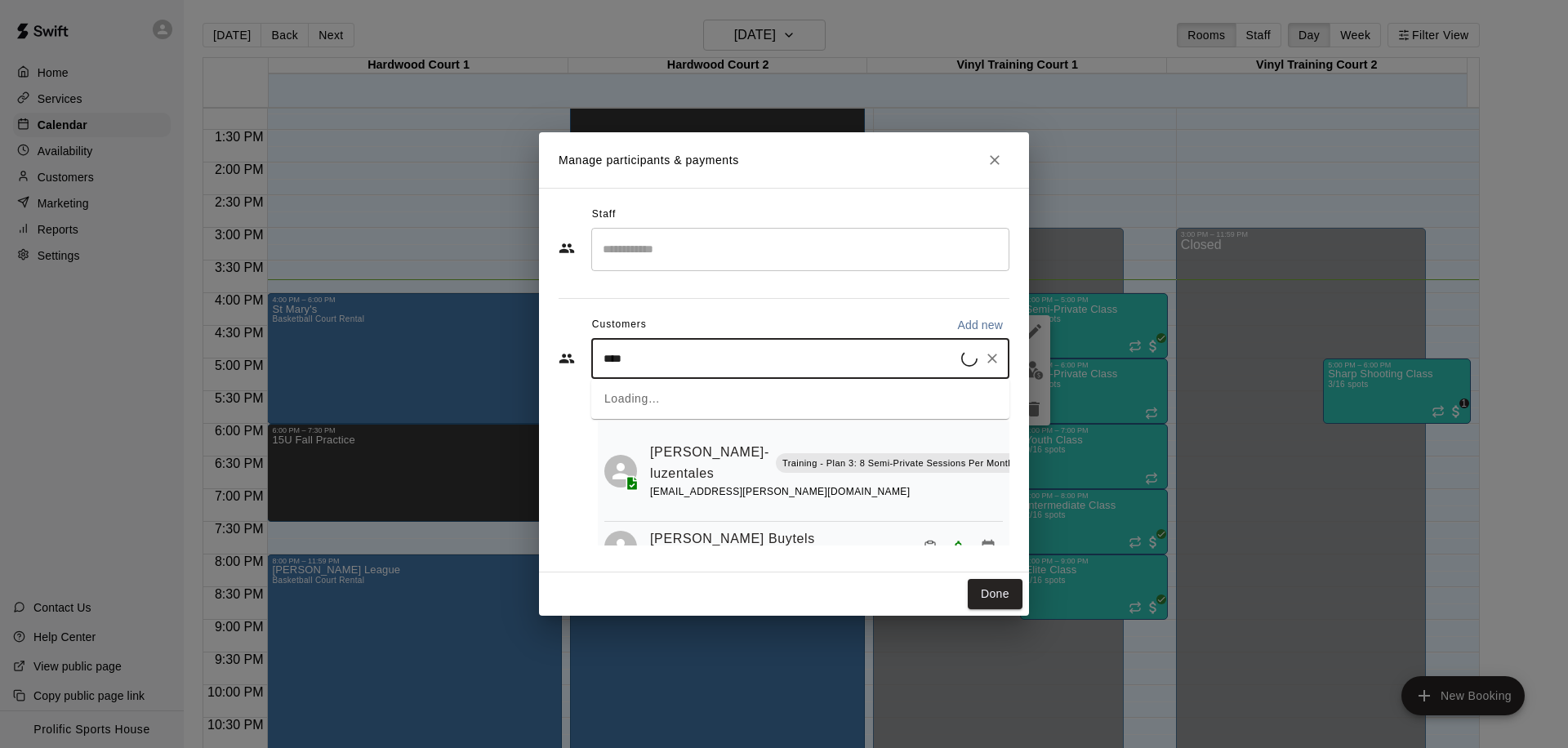
type input "*****"
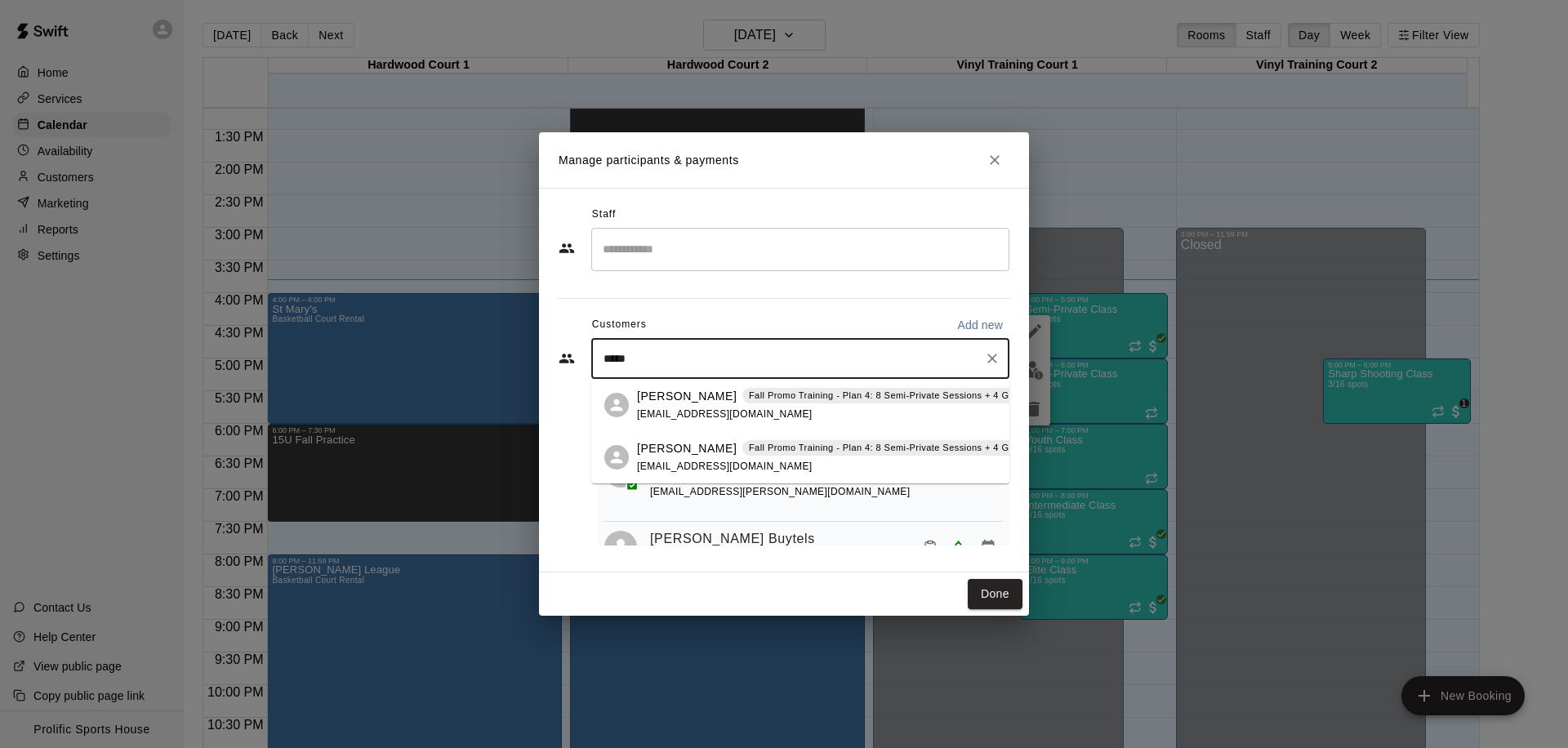
click at [742, 467] on div "Tehya Sealy Fall Promo Training - Plan 4: 8 Semi-Private Sessions + 4 Group Tra…" at bounding box center [899, 457] width 525 height 35
click at [782, 467] on p "Training - Plan 3: 8 Semi-Private Sessions Per Month" at bounding box center [897, 464] width 231 height 14
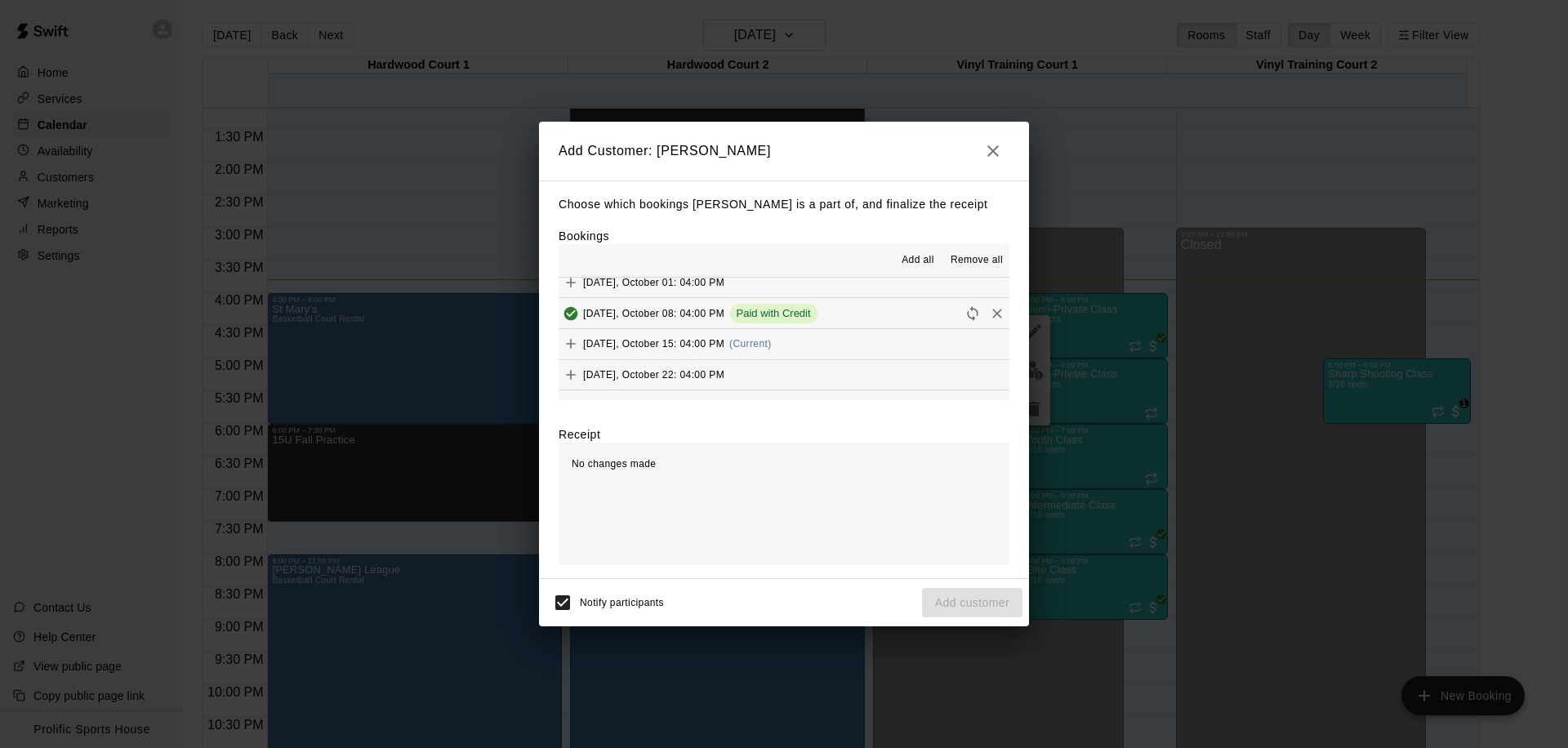
scroll to position [632, 0]
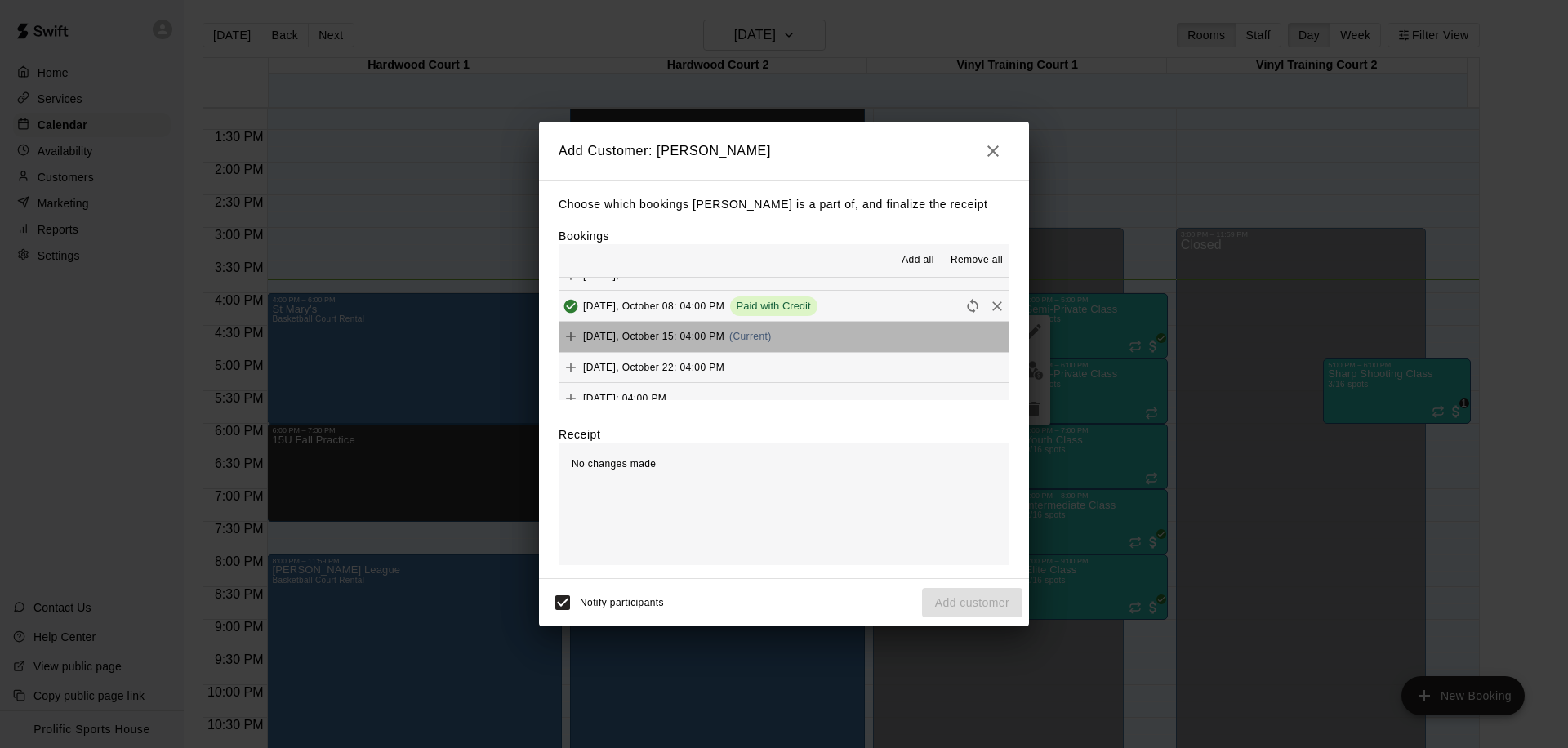
click at [876, 338] on button "Wednesday, October 15: 04:00 PM (Current)" at bounding box center [784, 337] width 450 height 30
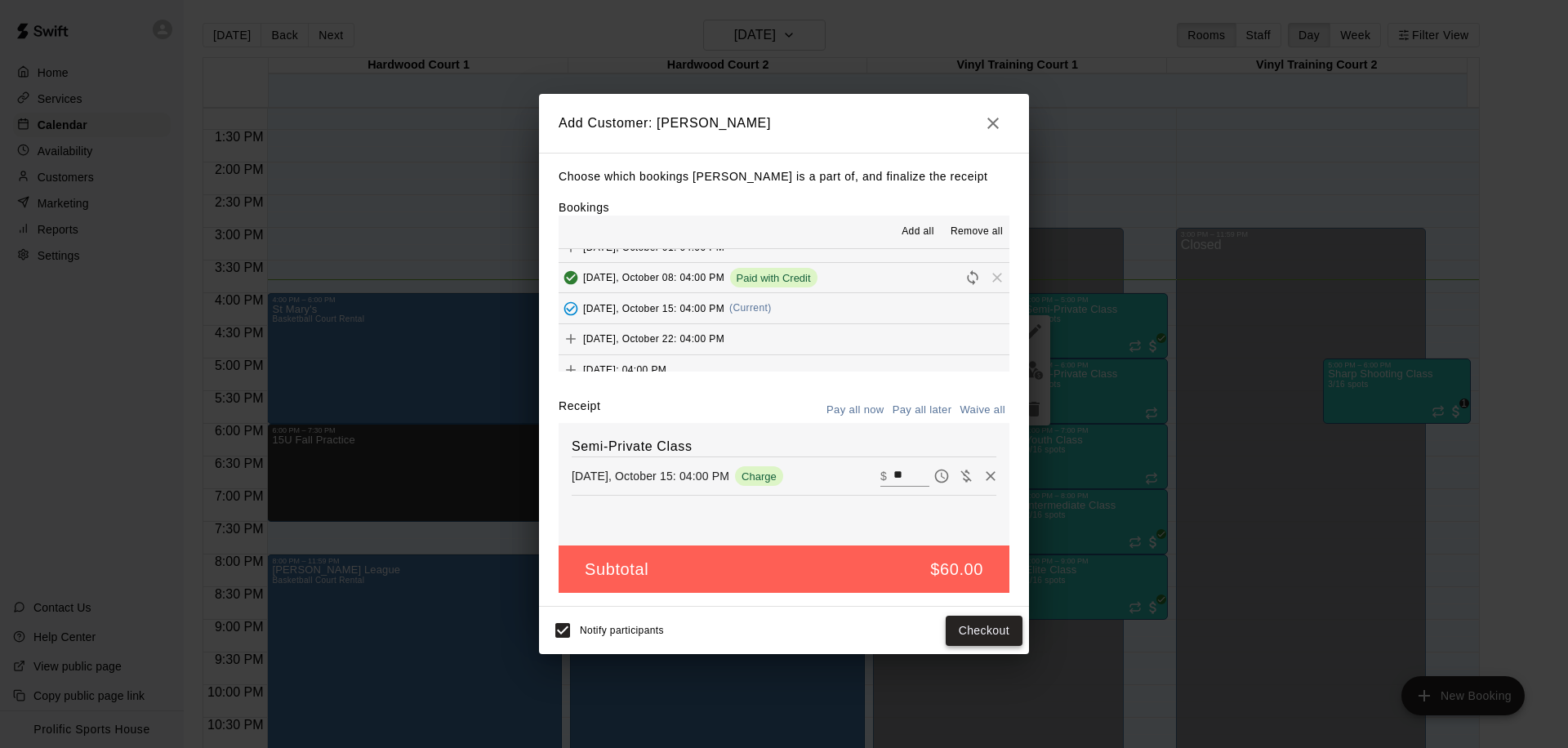
click at [981, 637] on button "Checkout" at bounding box center [984, 631] width 77 height 30
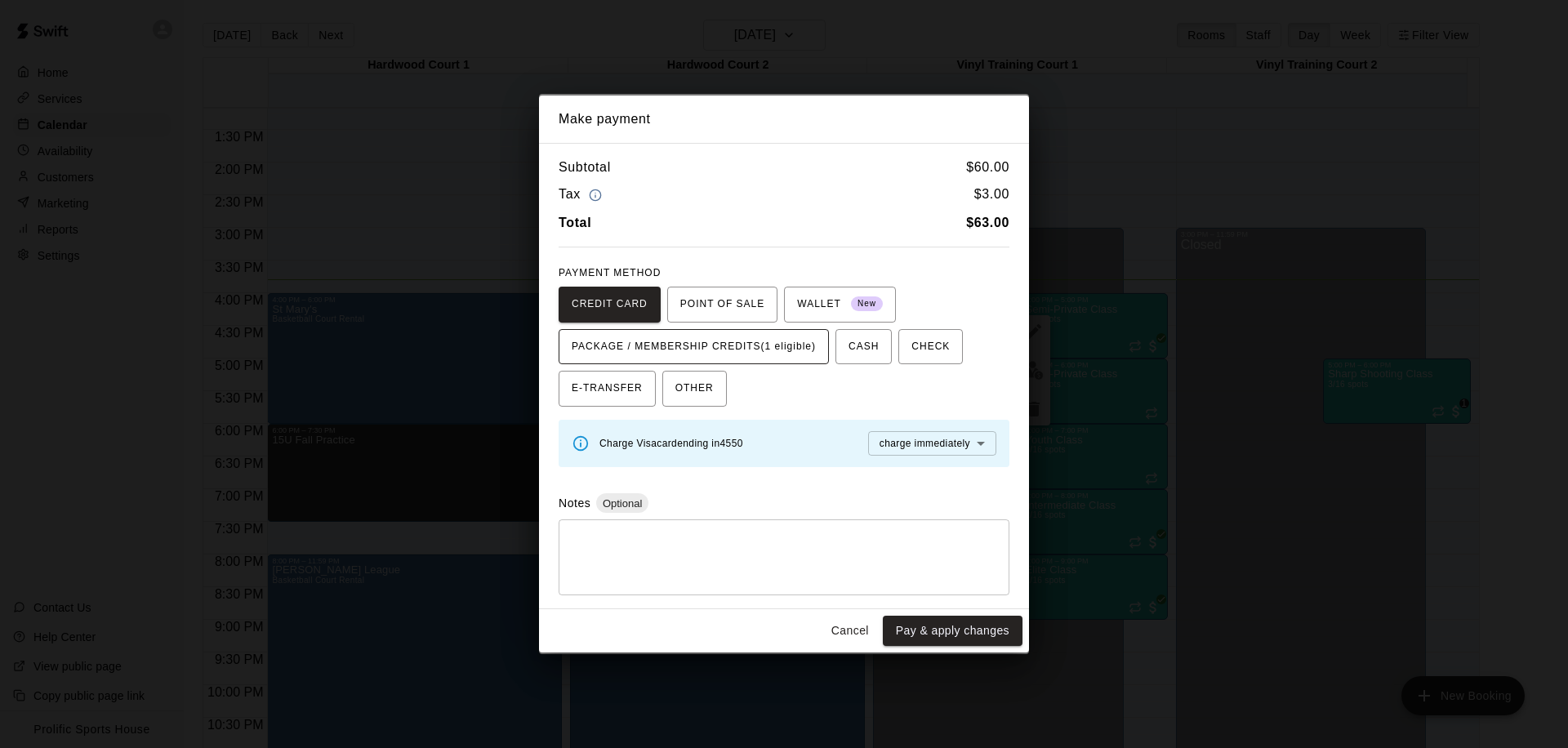
click at [740, 354] on span "PACKAGE / MEMBERSHIP CREDITS (1 eligible)" at bounding box center [693, 347] width 244 height 26
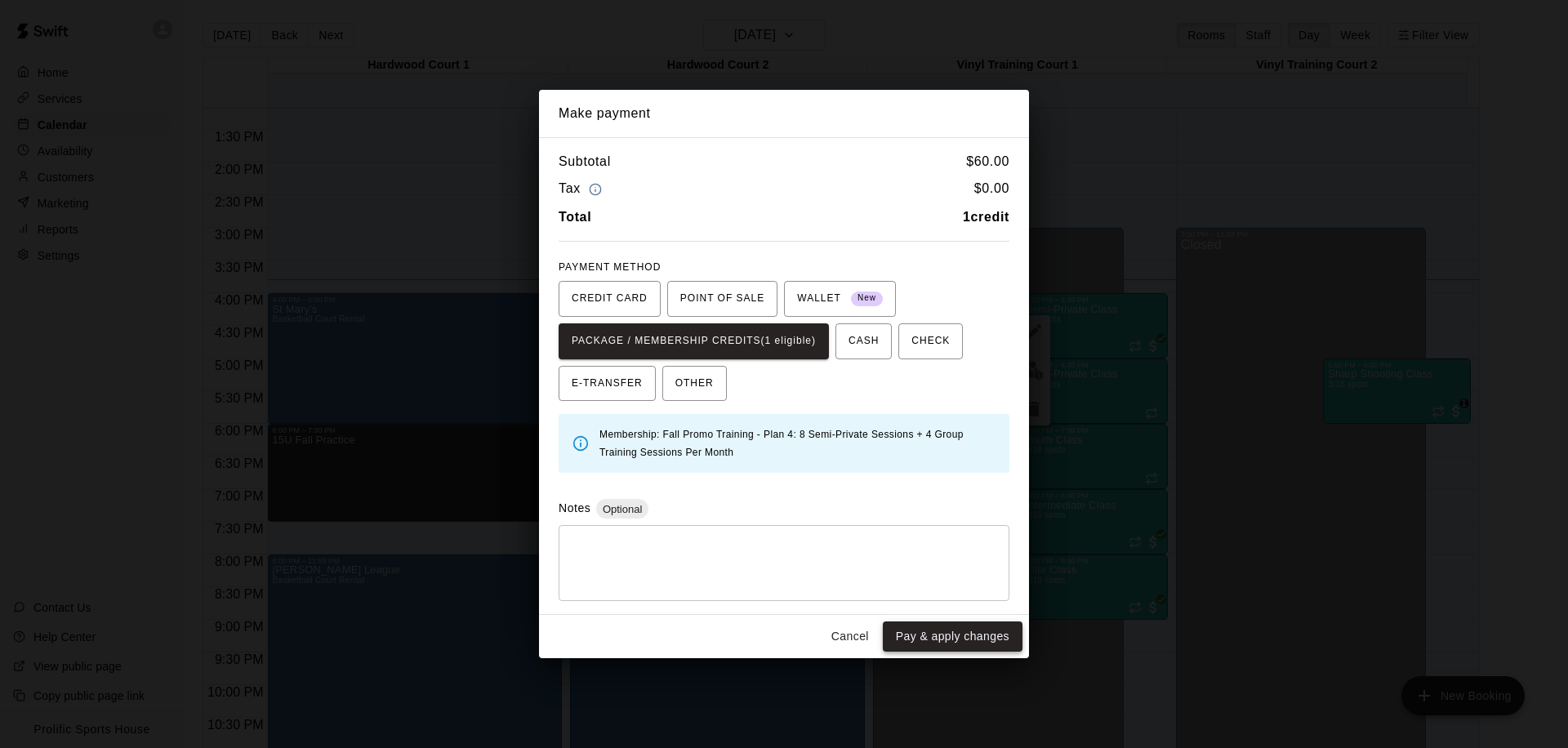
click at [948, 633] on button "Pay & apply changes" at bounding box center [953, 636] width 140 height 30
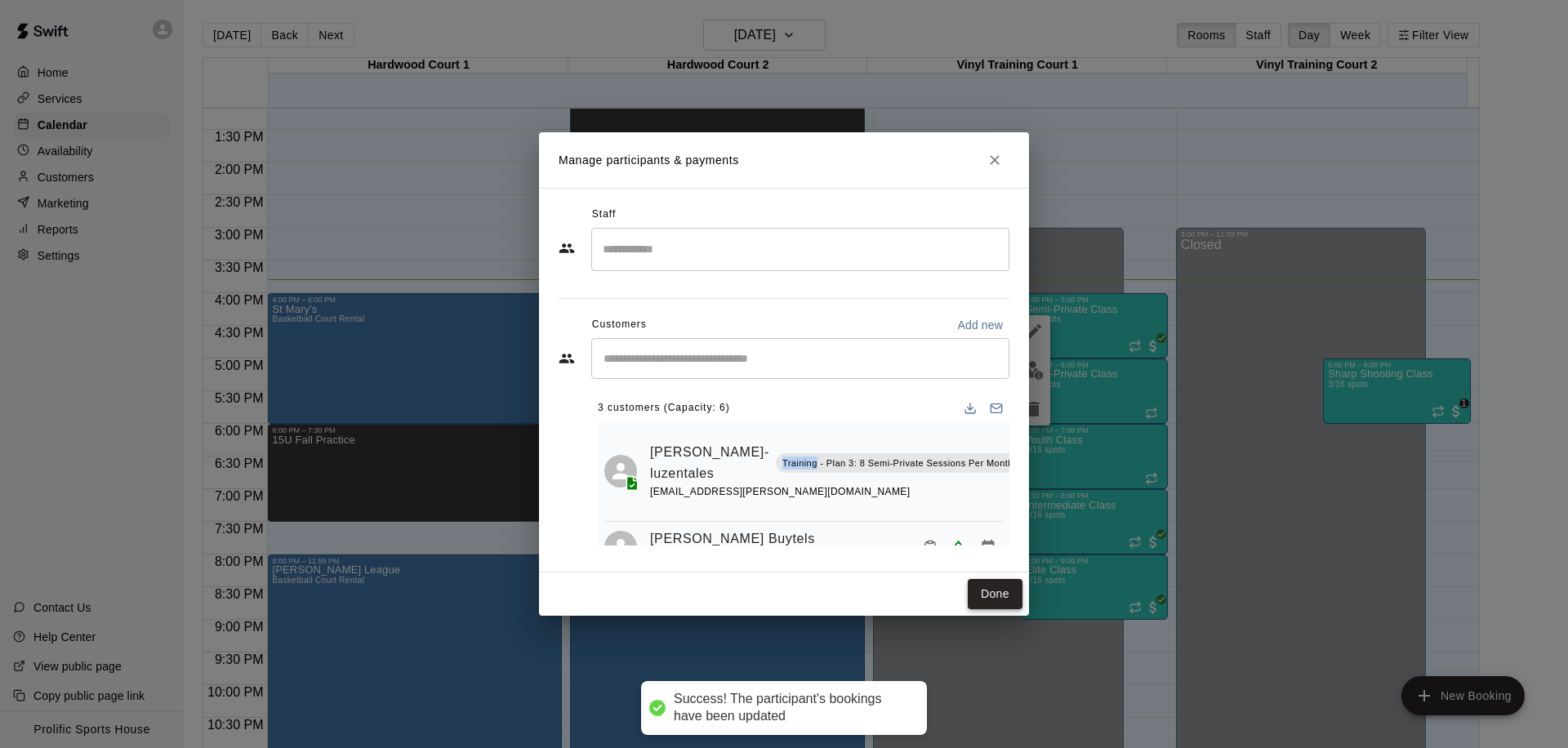
click at [987, 598] on button "Done" at bounding box center [995, 594] width 55 height 30
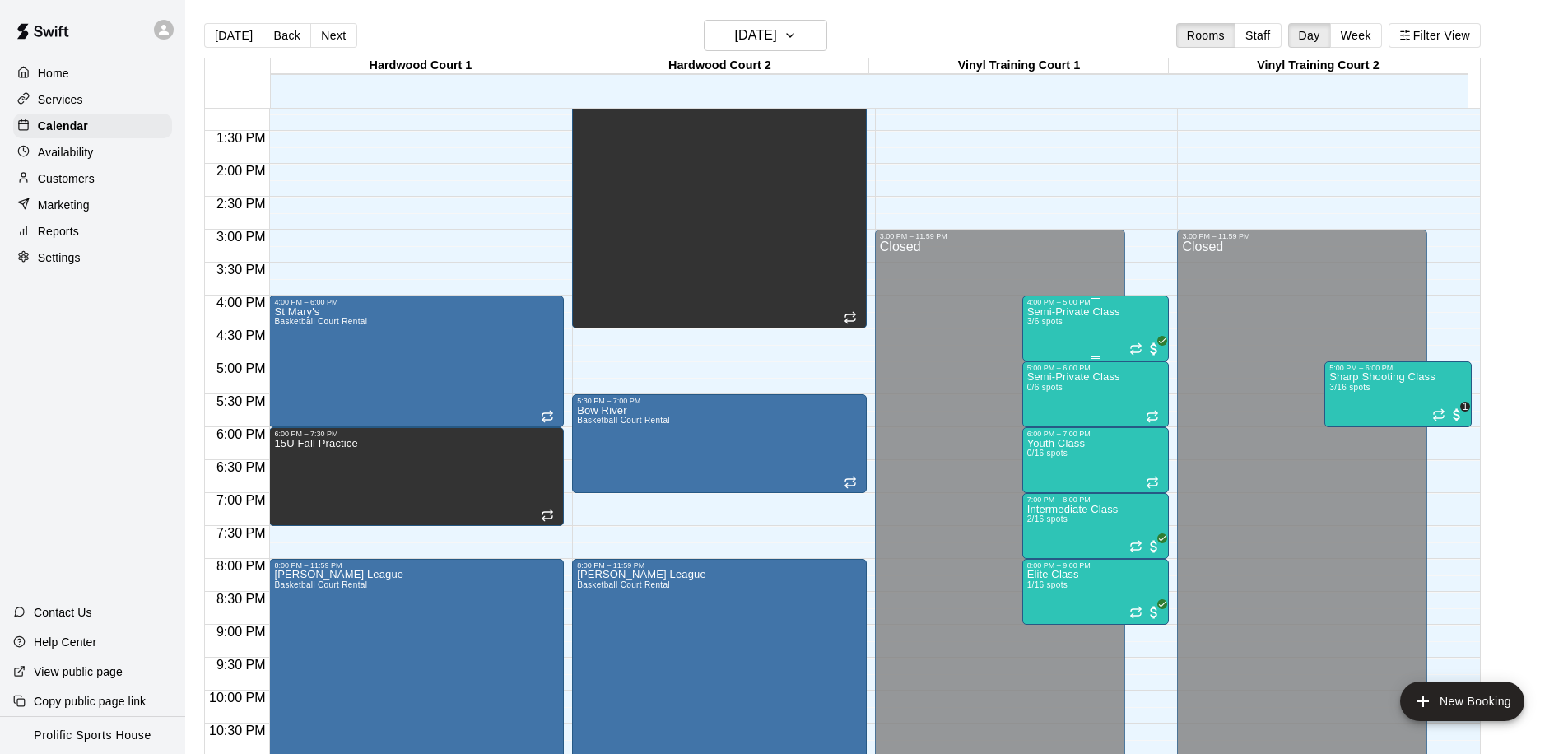
click at [1061, 326] on span "3/6 spots" at bounding box center [1045, 322] width 37 height 9
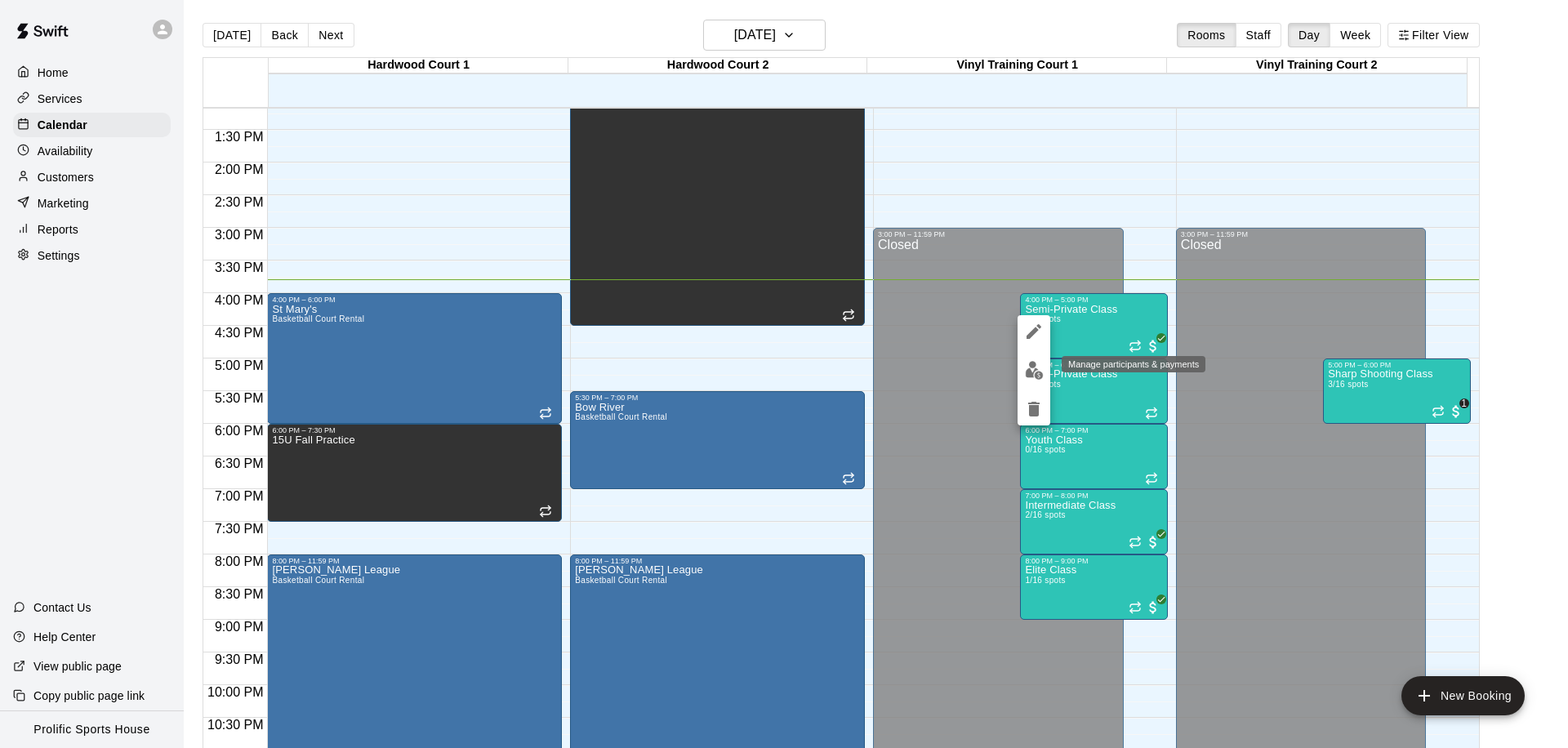
click at [1027, 376] on img "edit" at bounding box center [1034, 370] width 19 height 19
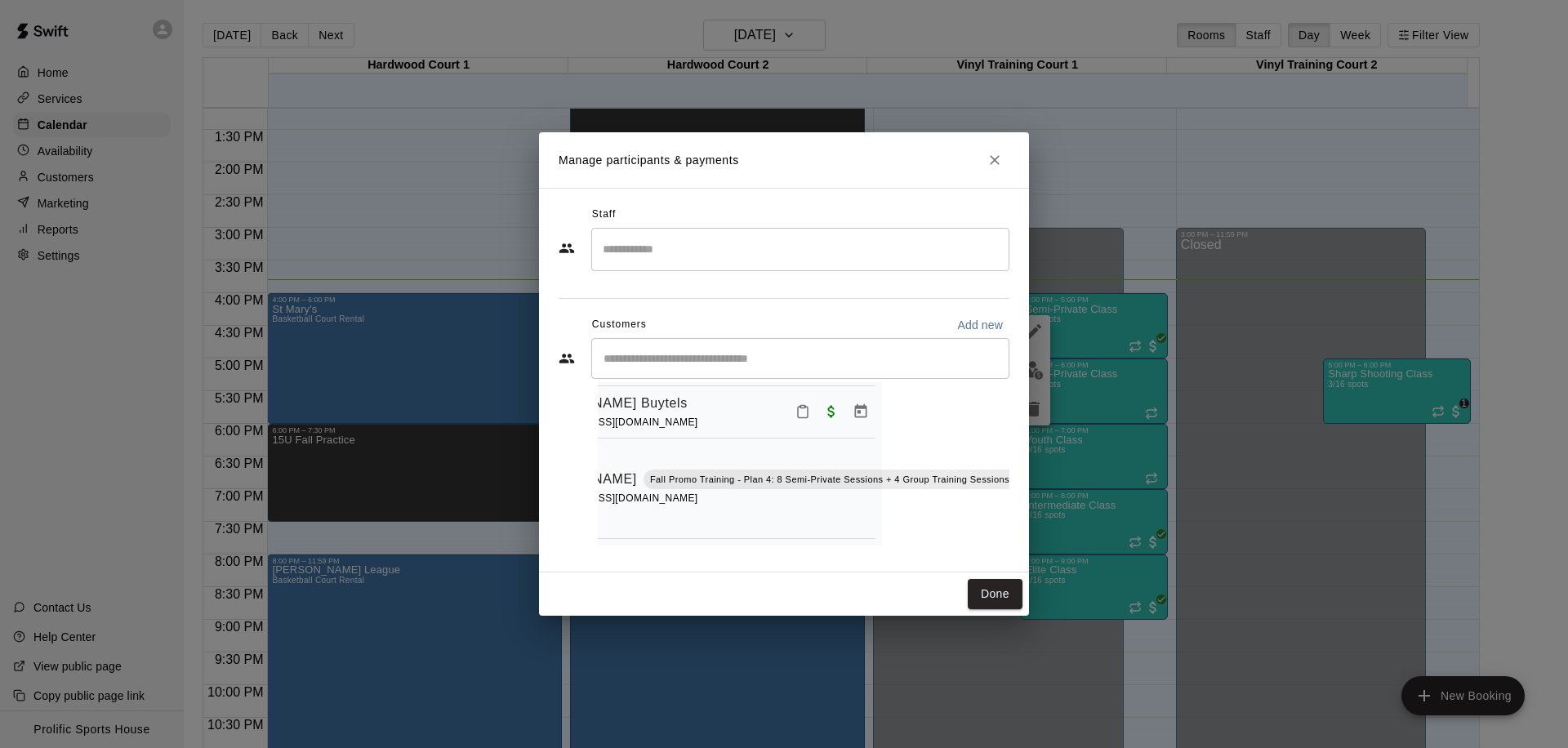
scroll to position [149, 146]
click at [1050, 451] on icon "Mark attendance" at bounding box center [1057, 458] width 15 height 15
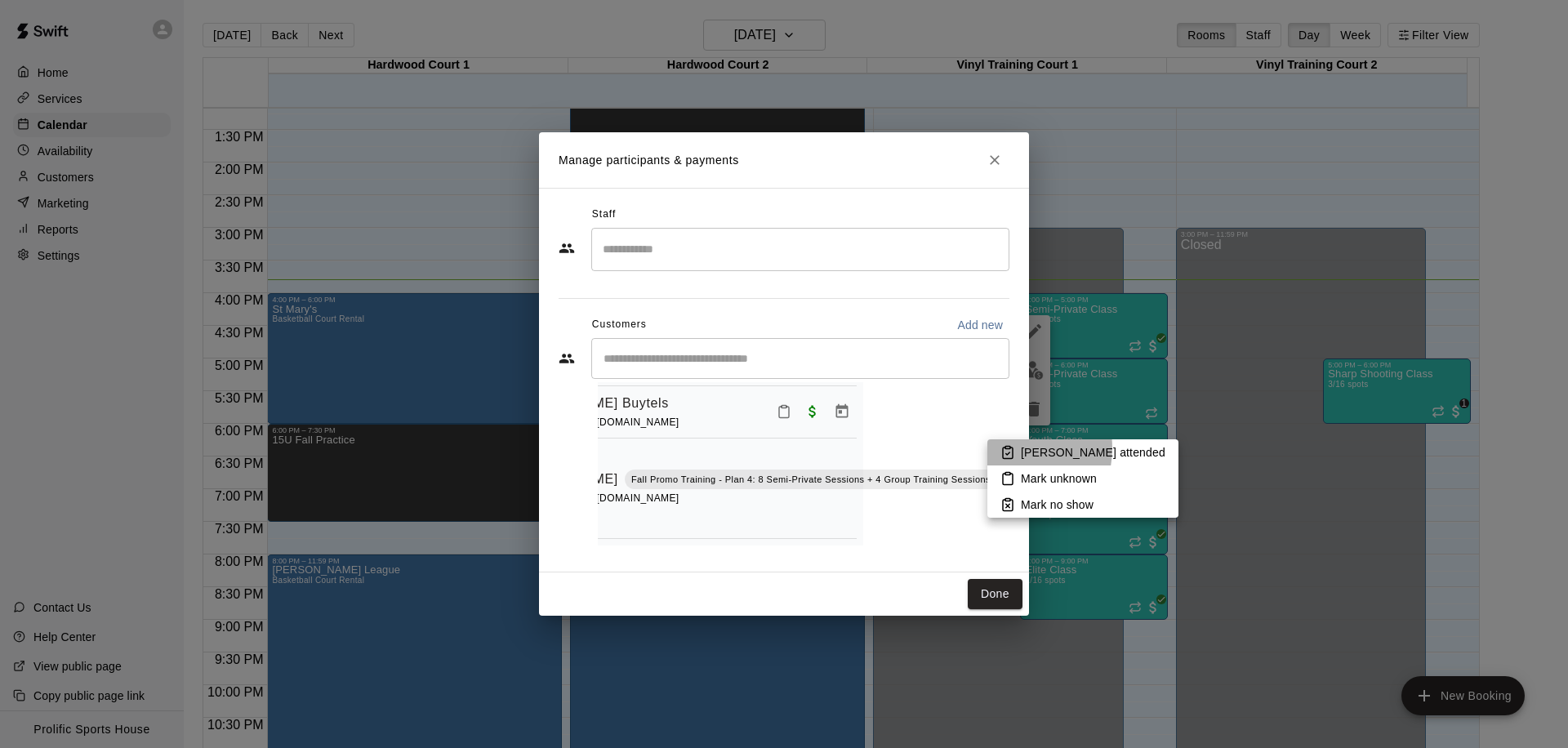
click at [1008, 448] on rect at bounding box center [1008, 448] width 5 height 3
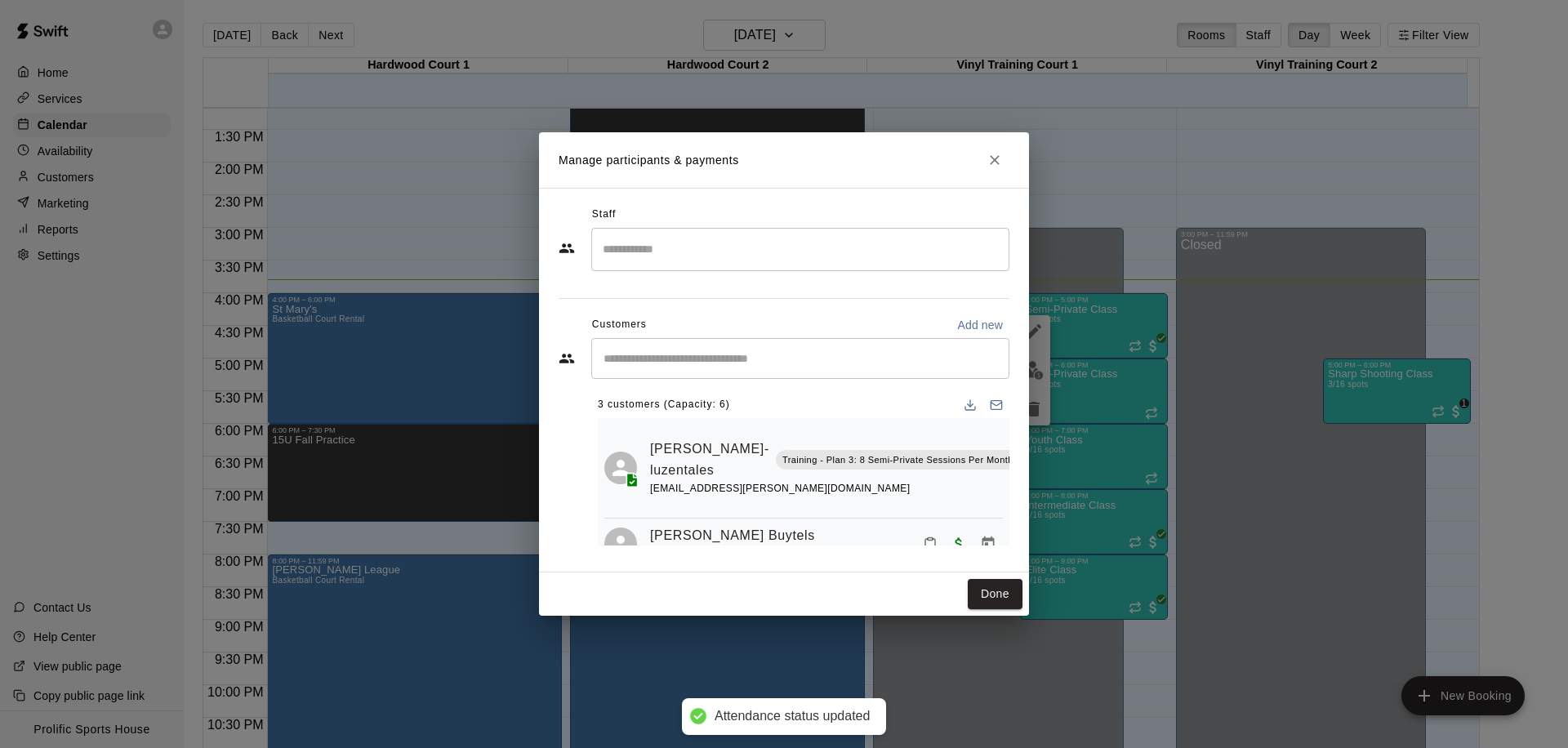
scroll to position [0, 0]
click at [992, 175] on h2 "Manage participants & payments" at bounding box center [784, 160] width 490 height 56
click at [987, 168] on icon "Close" at bounding box center [995, 160] width 16 height 16
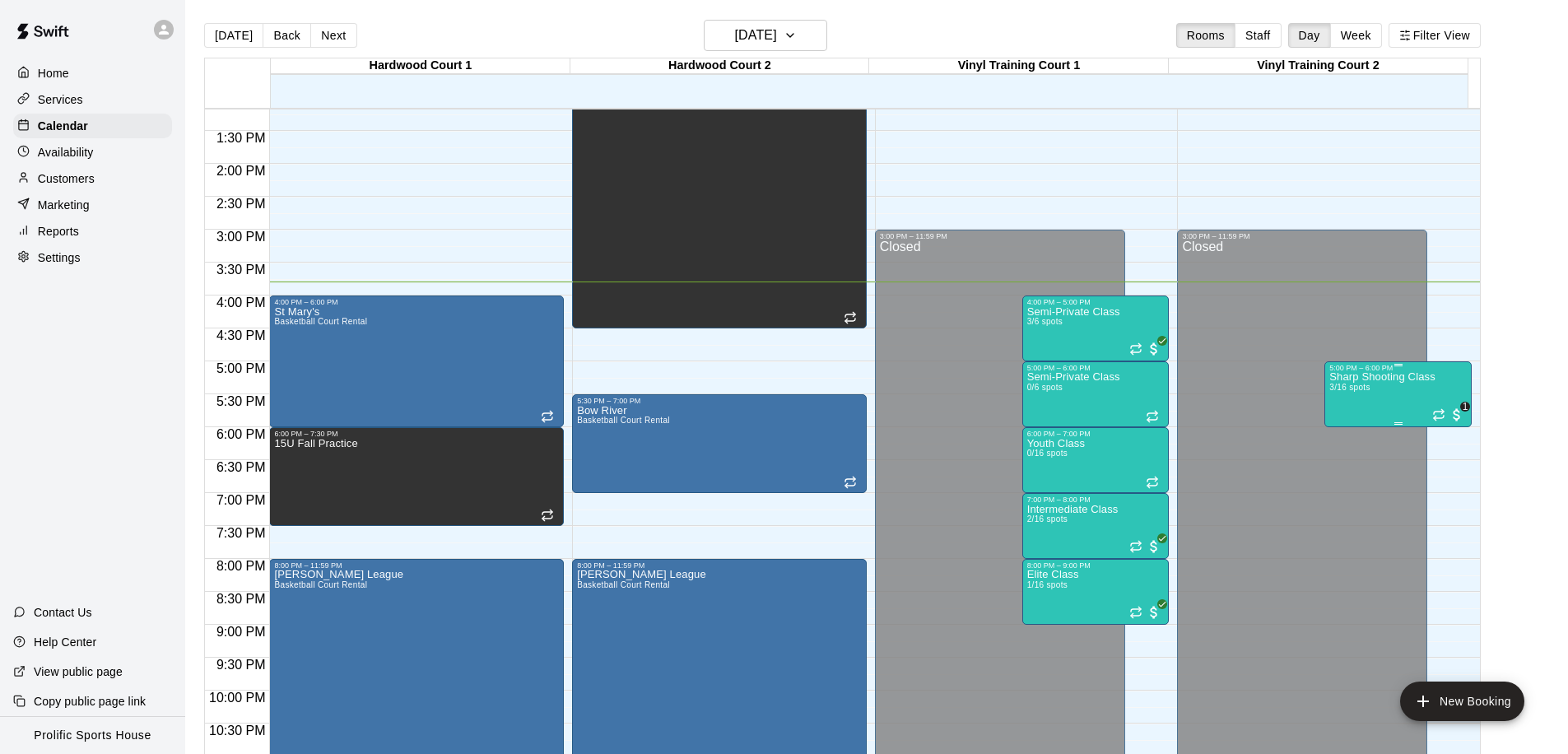
click at [1381, 385] on div "Sharp Shooting Class 3/16 spots" at bounding box center [1382, 749] width 106 height 754
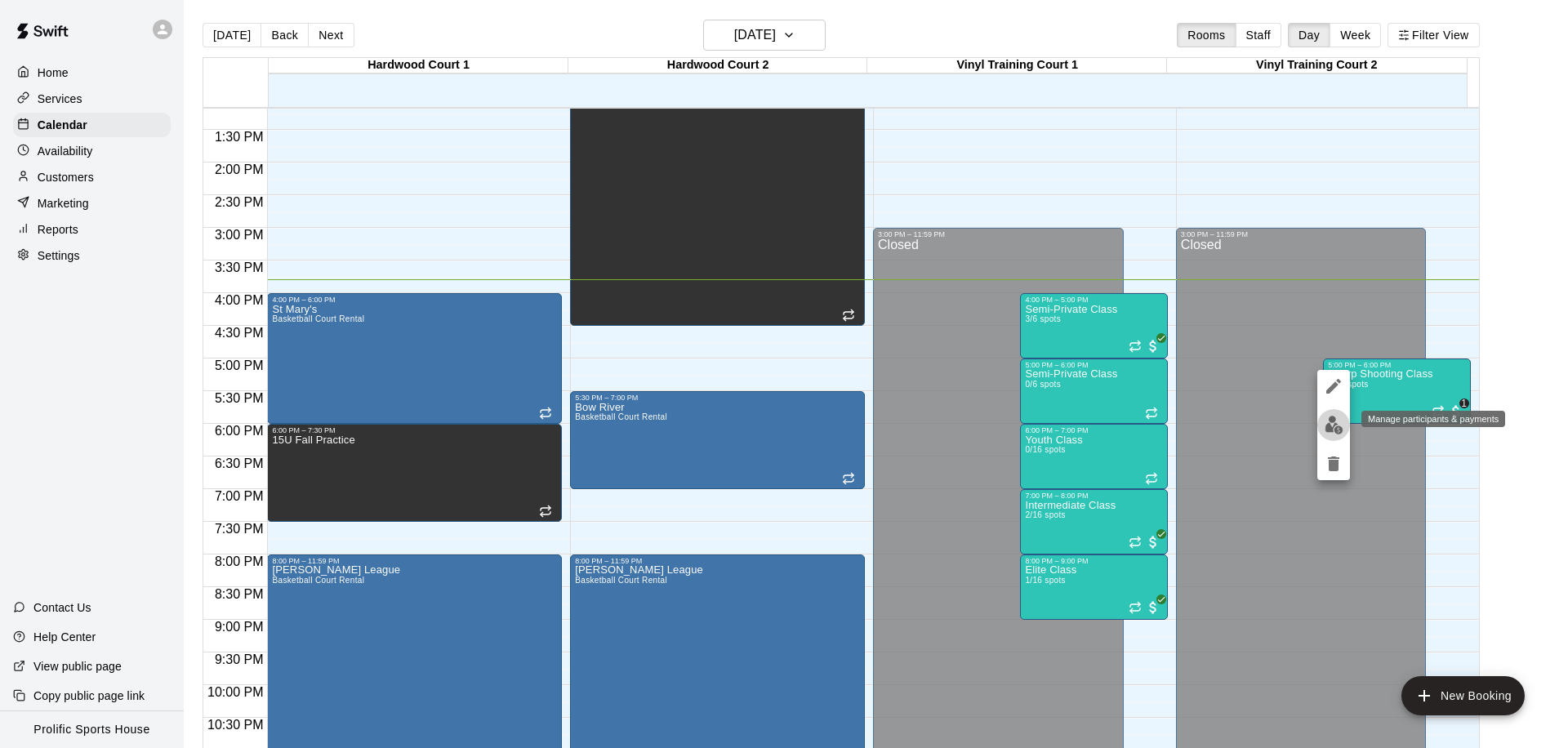
click at [1324, 423] on img "edit" at bounding box center [1333, 425] width 19 height 19
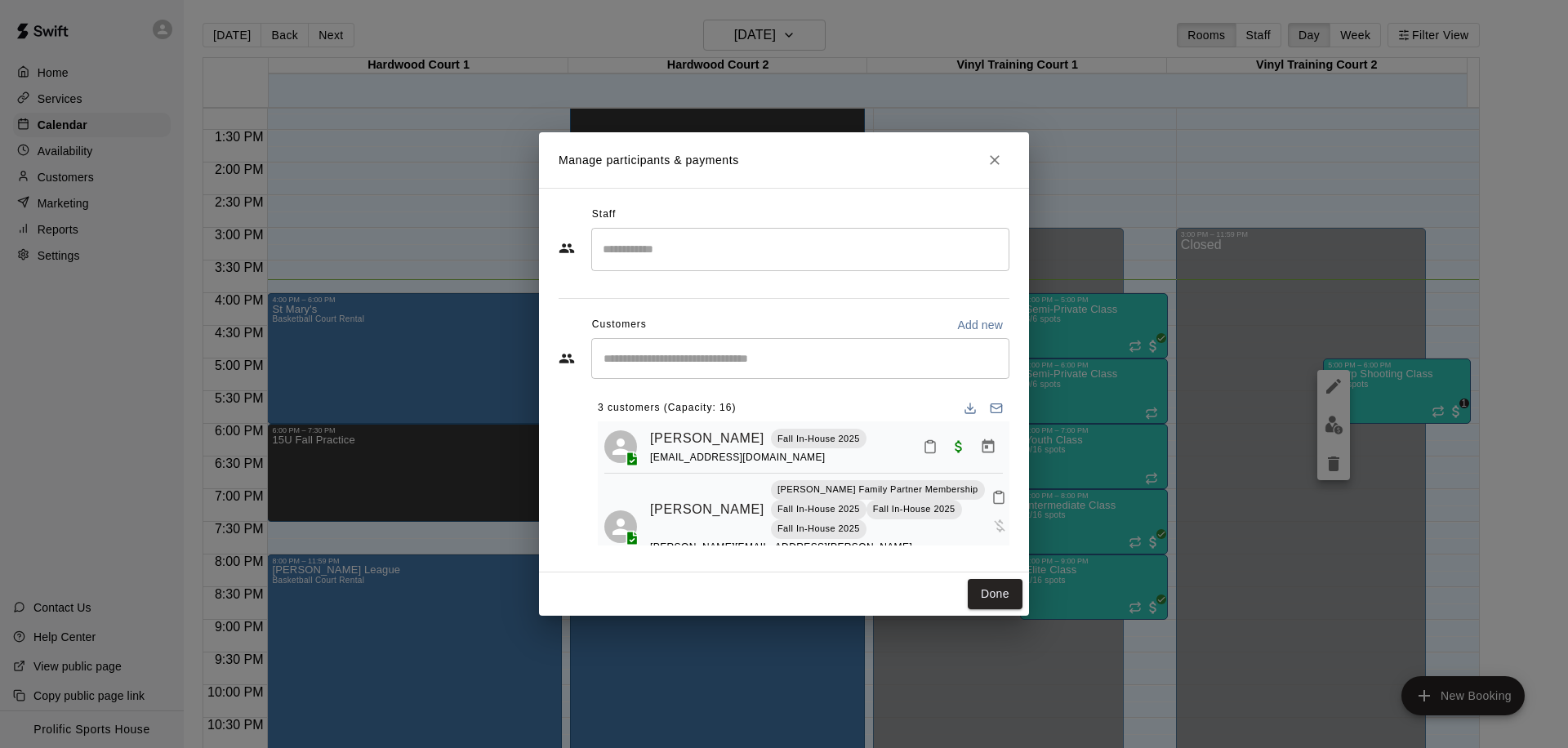
click at [994, 159] on icon "Close" at bounding box center [994, 160] width 10 height 10
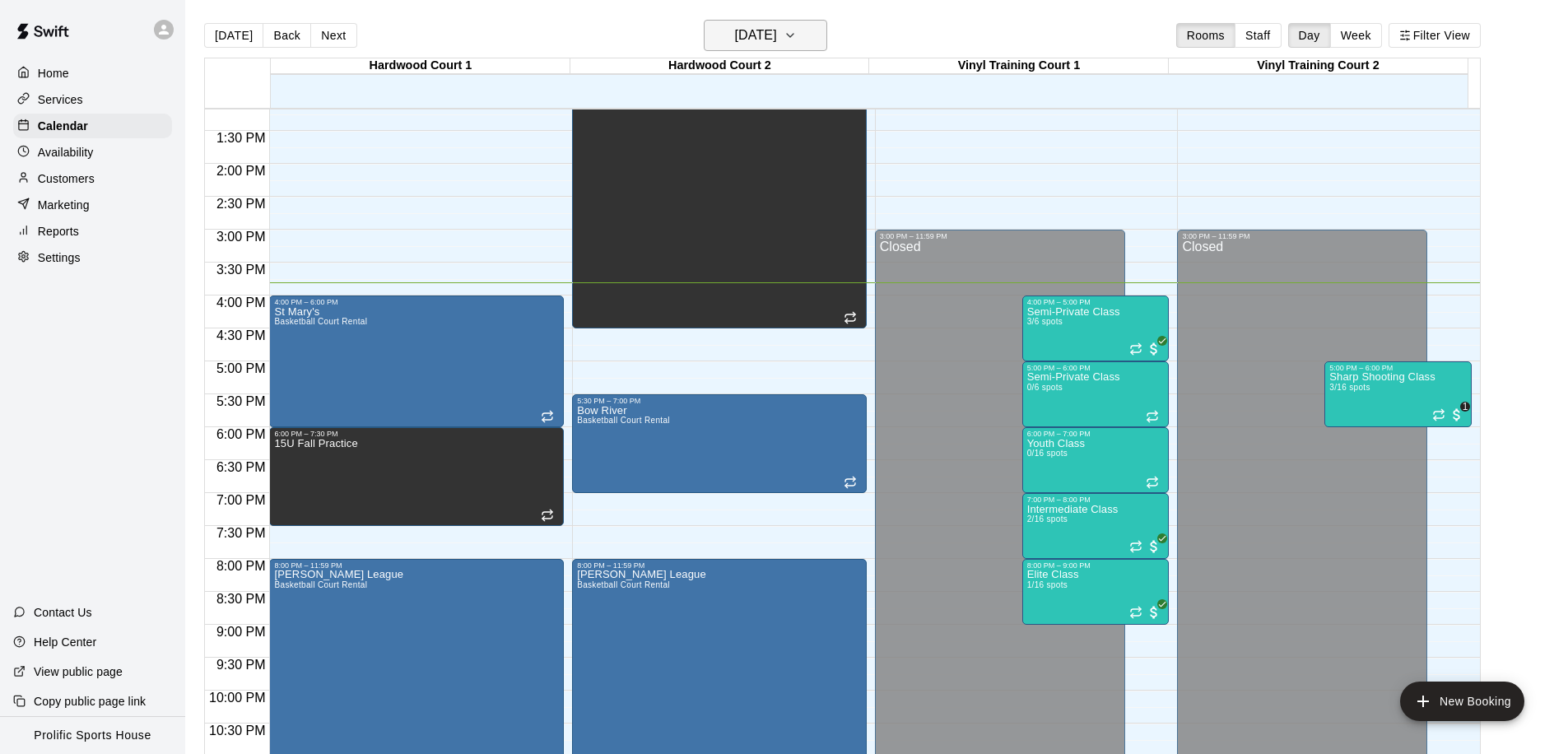
click at [777, 29] on h6 "[DATE]" at bounding box center [756, 36] width 42 height 23
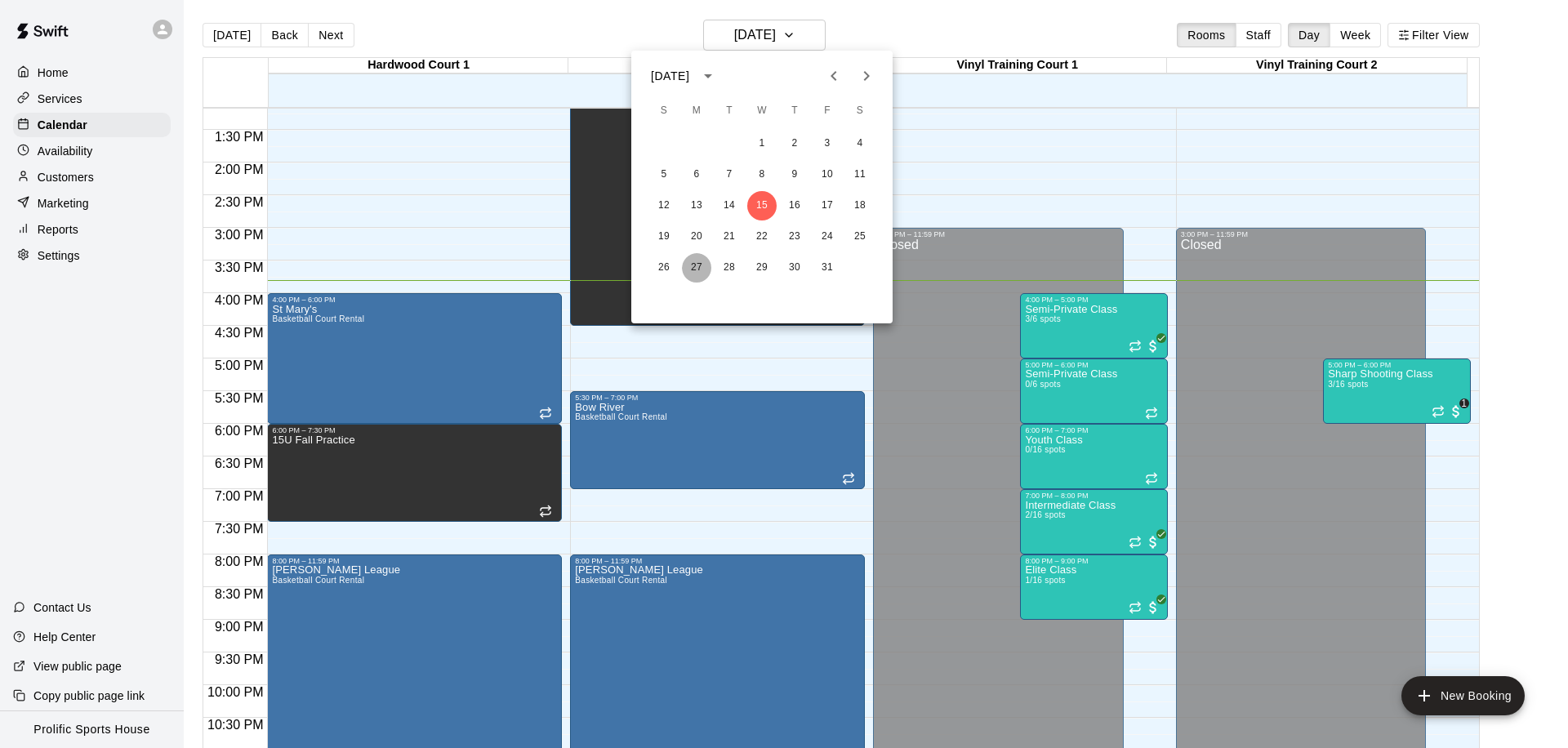
click at [696, 266] on button "27" at bounding box center [696, 268] width 29 height 29
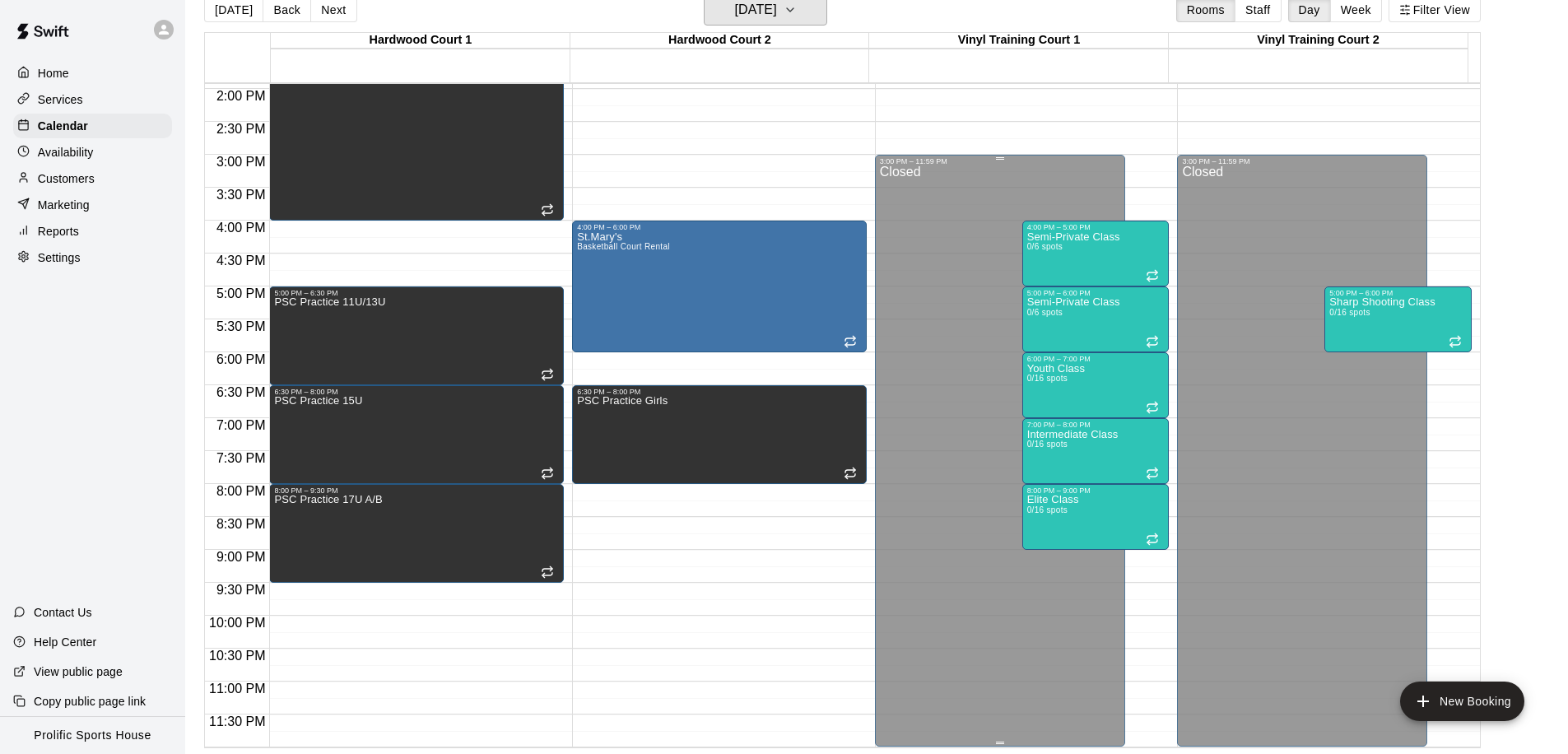
scroll to position [26, 0]
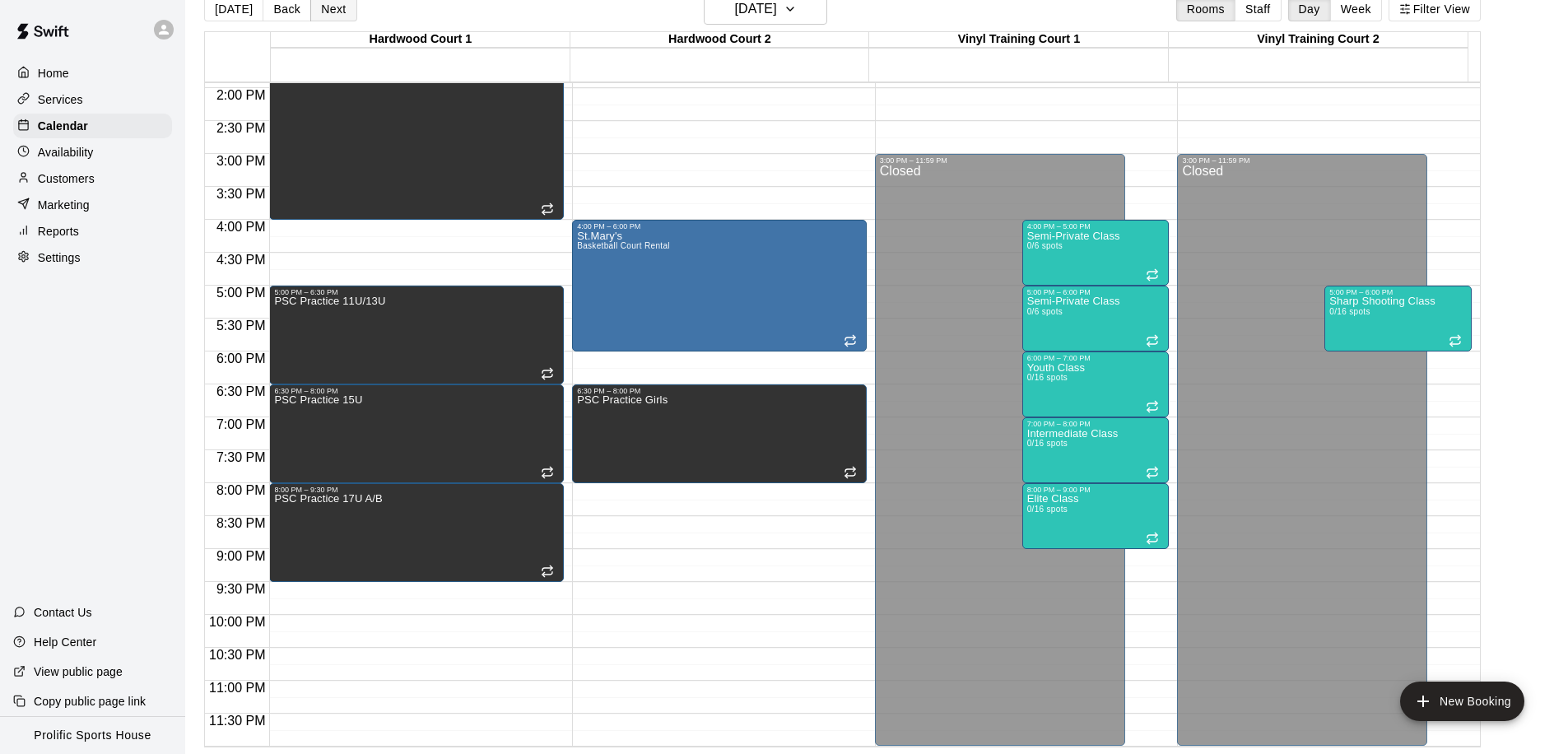
click at [327, 10] on button "Next" at bounding box center [333, 9] width 46 height 25
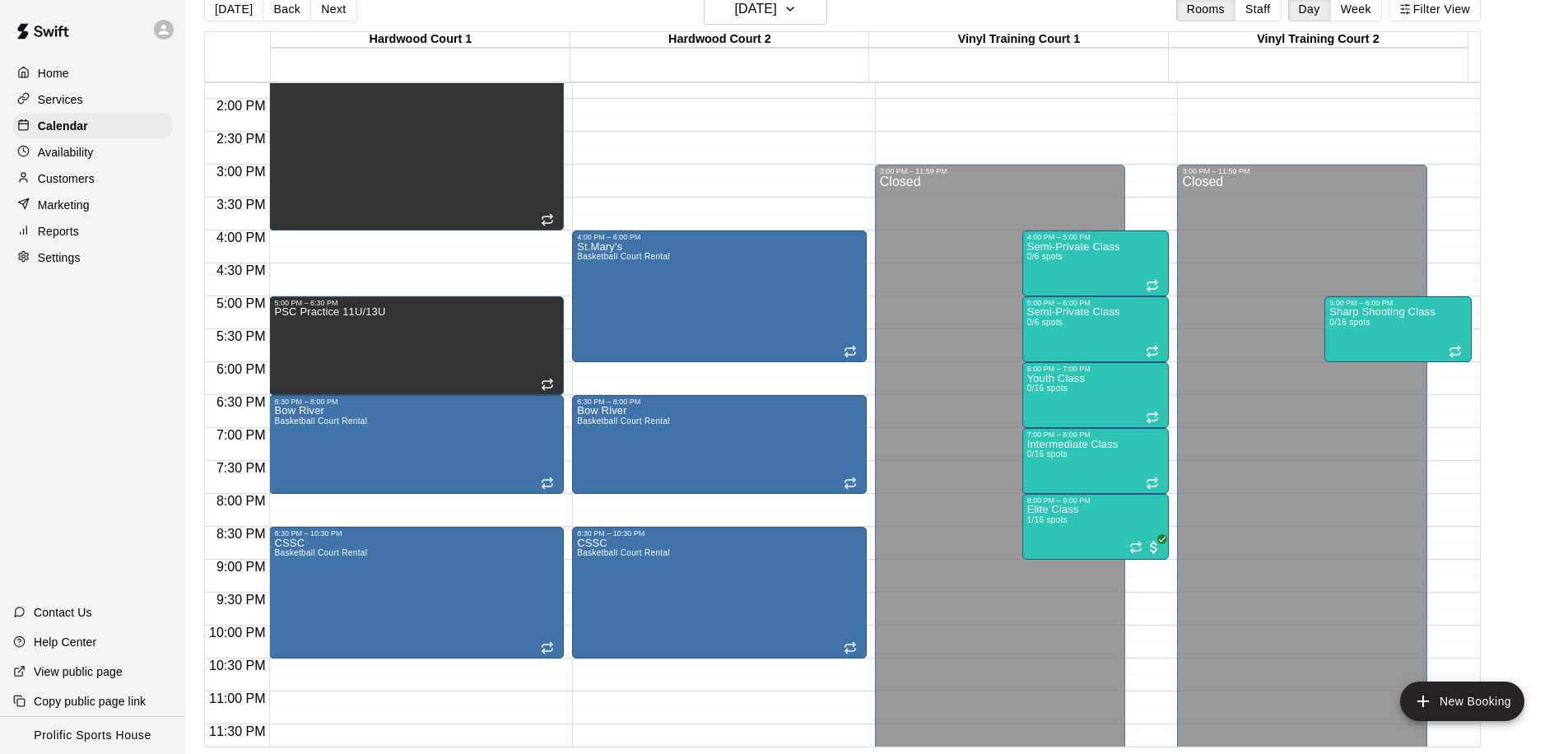
scroll to position [917, 0]
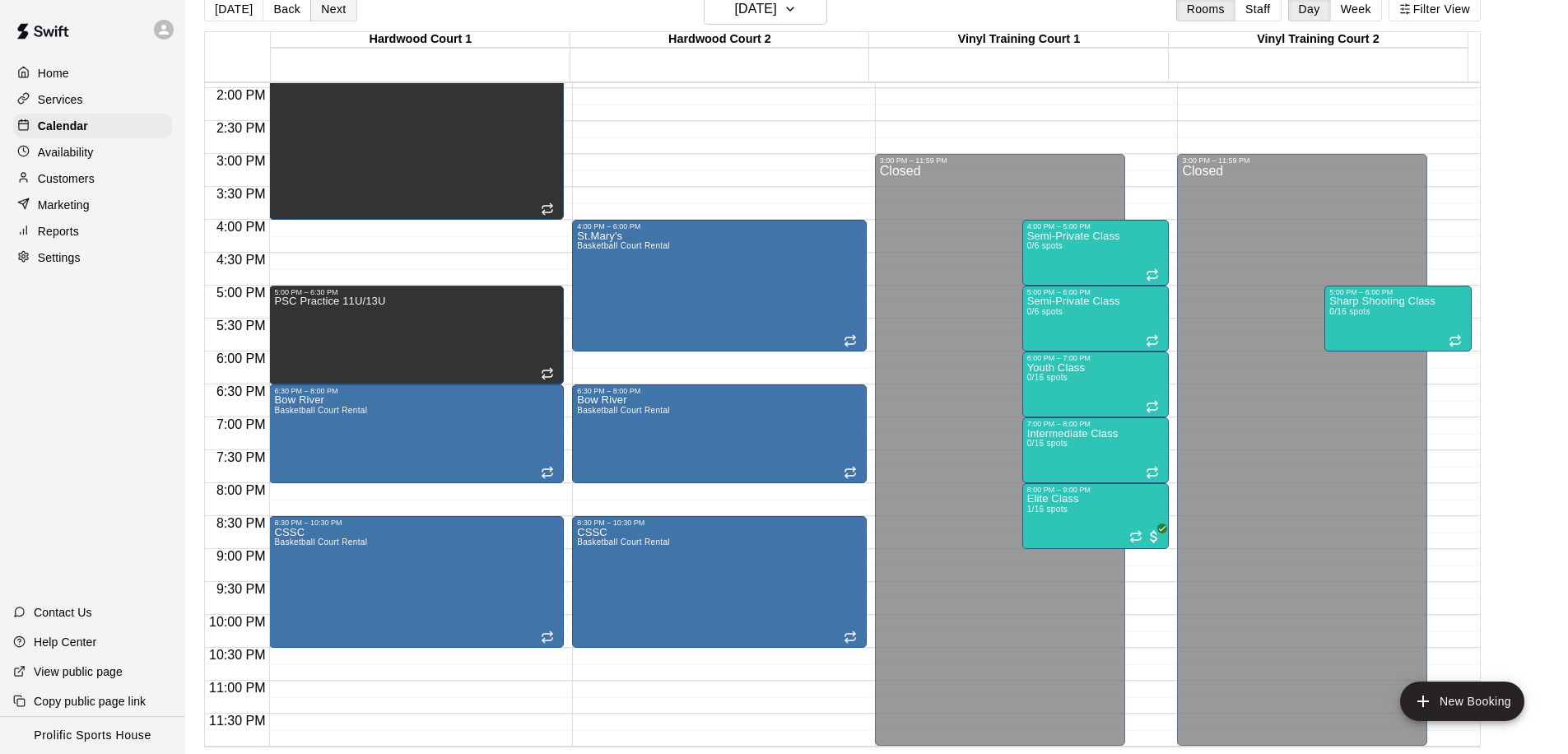
click at [331, 17] on button "Next" at bounding box center [333, 9] width 46 height 25
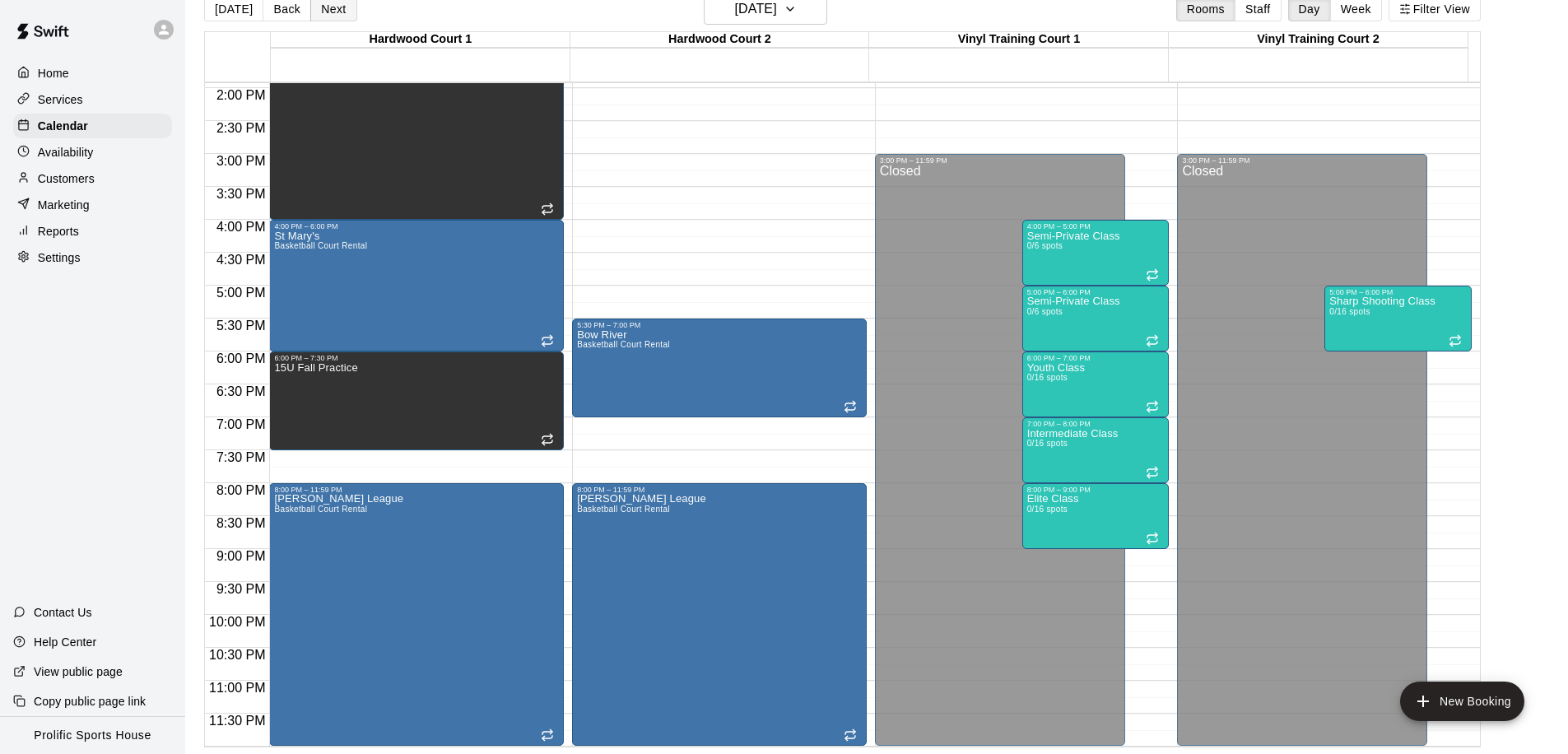
click at [317, 13] on button "Next" at bounding box center [333, 9] width 46 height 25
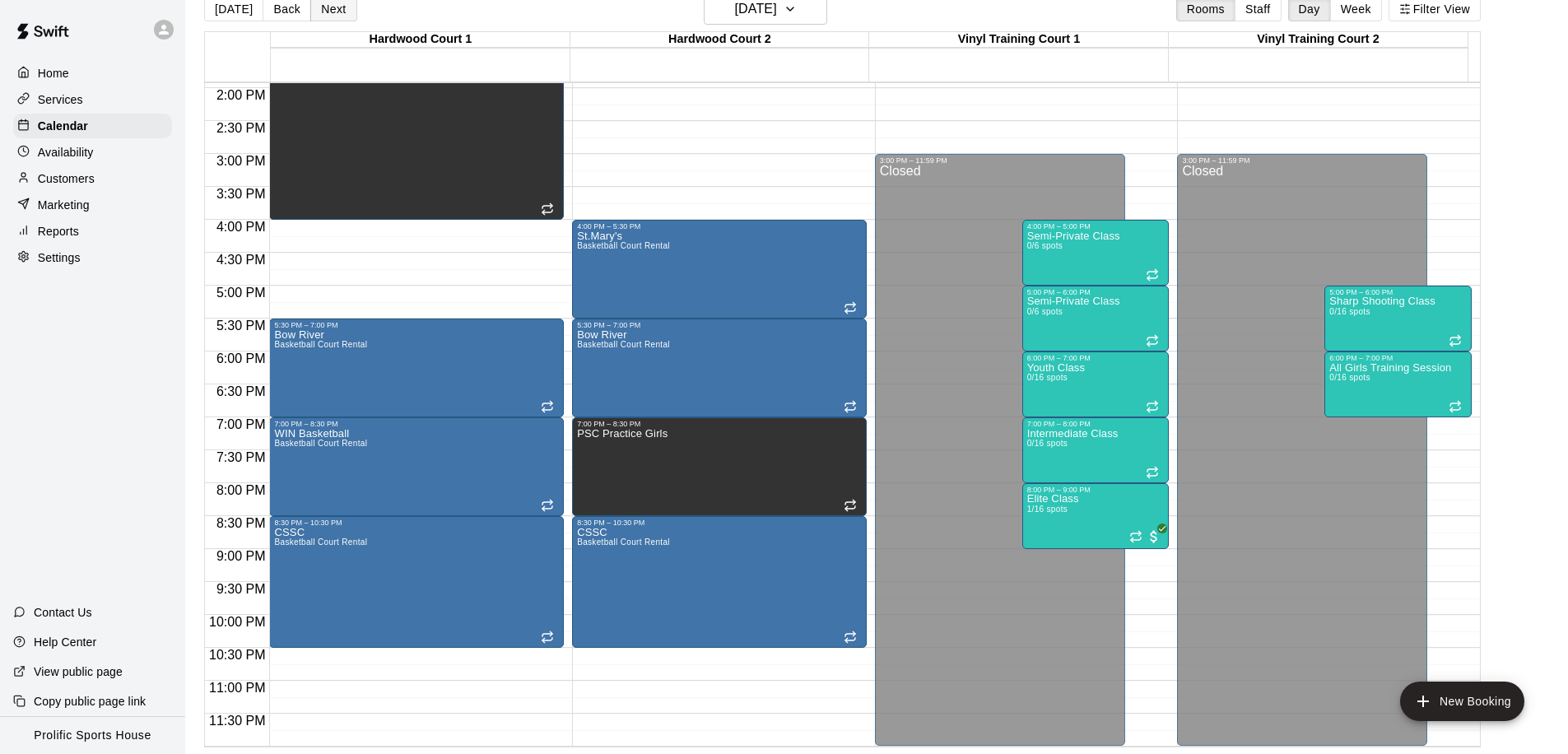
click at [329, 13] on button "Next" at bounding box center [333, 9] width 46 height 25
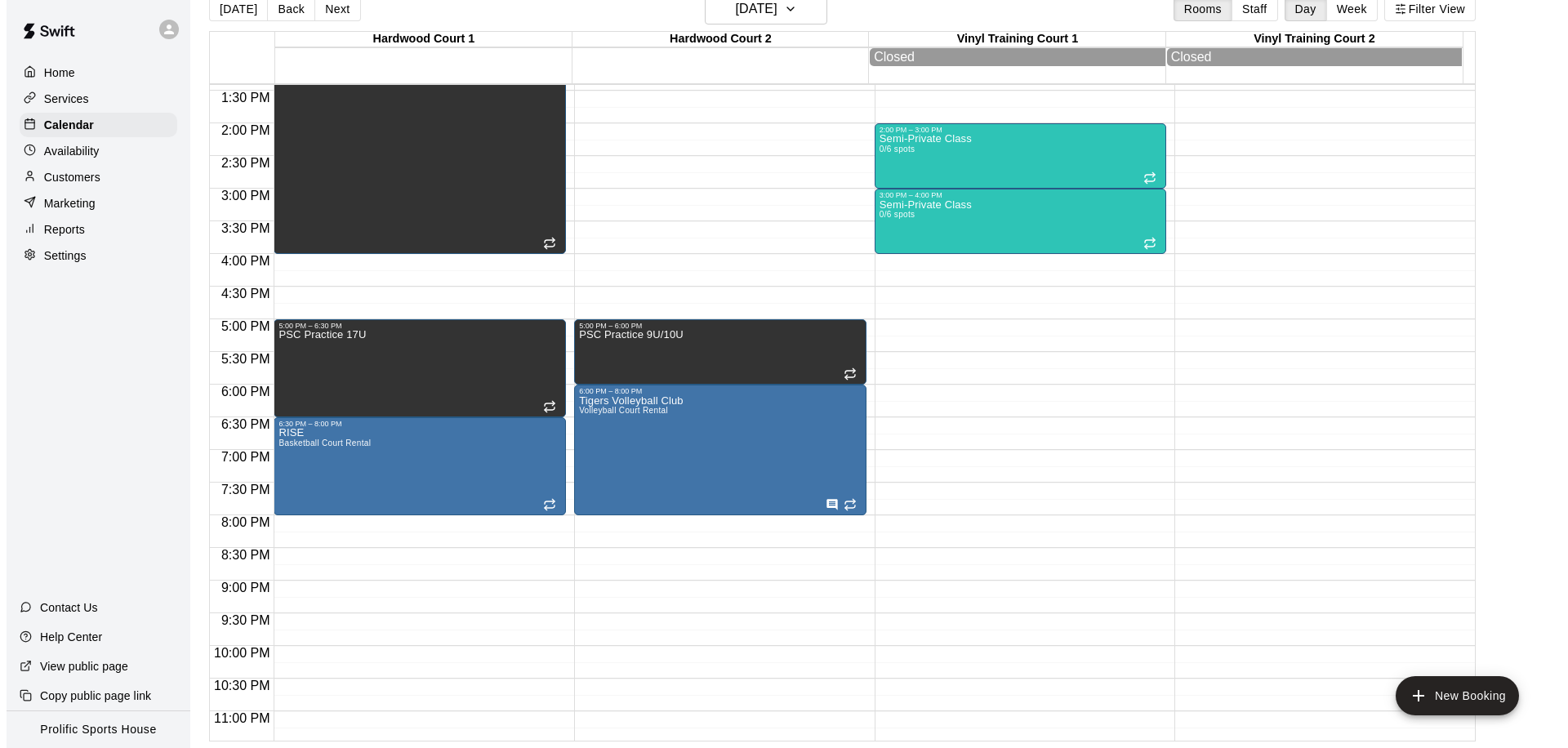
scroll to position [912, 0]
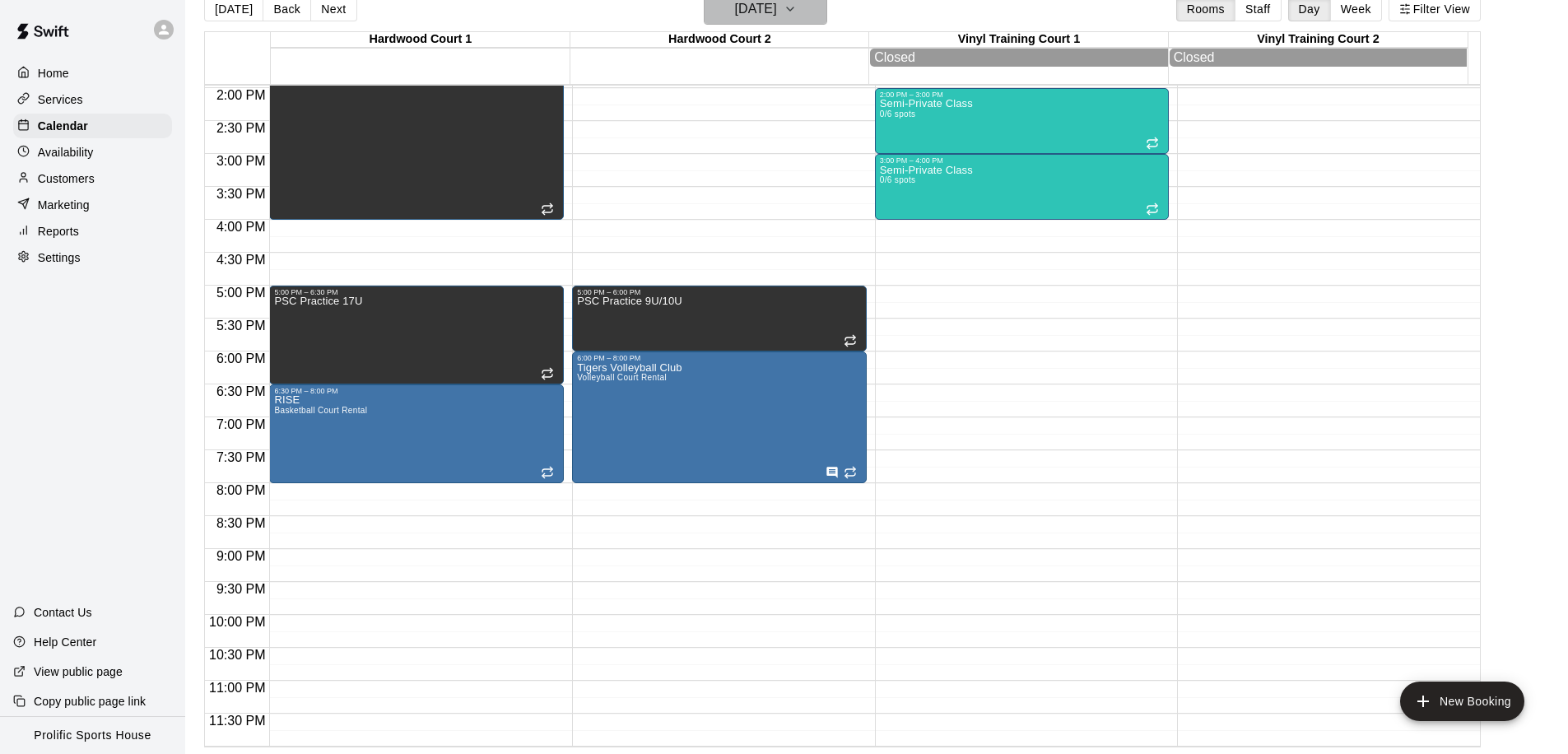
click at [735, 2] on h6 "[DATE]" at bounding box center [756, 9] width 42 height 23
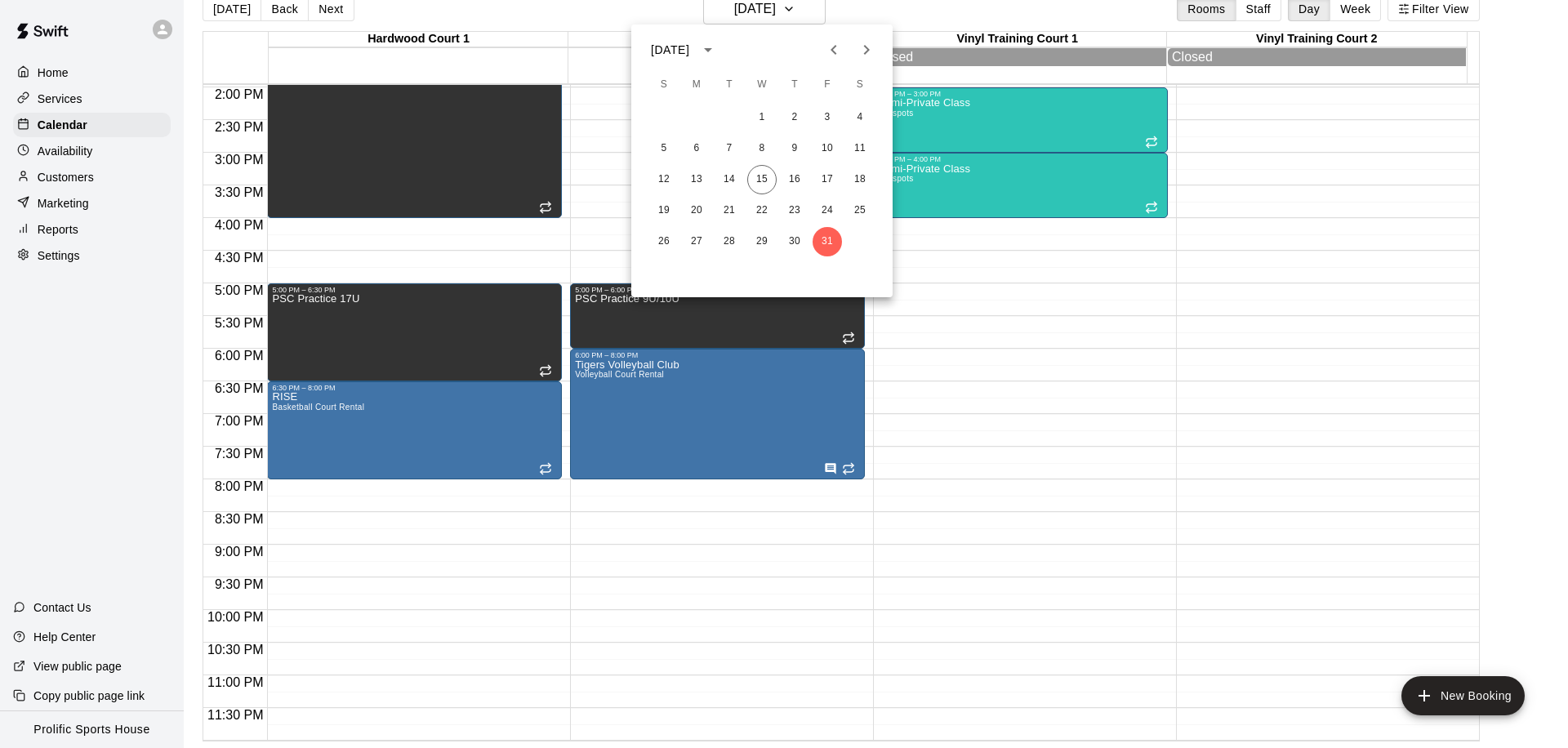
click at [319, 12] on div at bounding box center [784, 374] width 1568 height 748
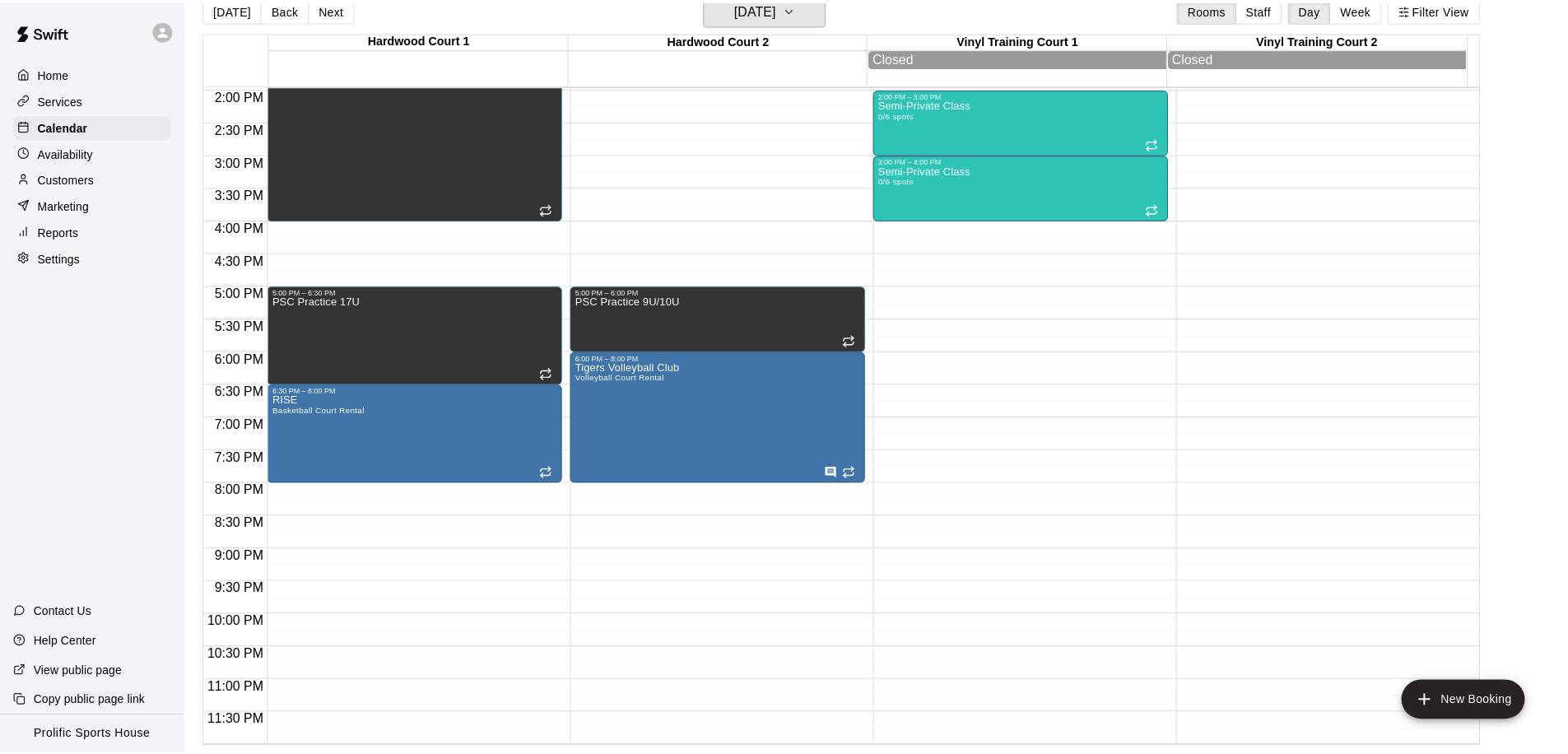
scroll to position [20, 0]
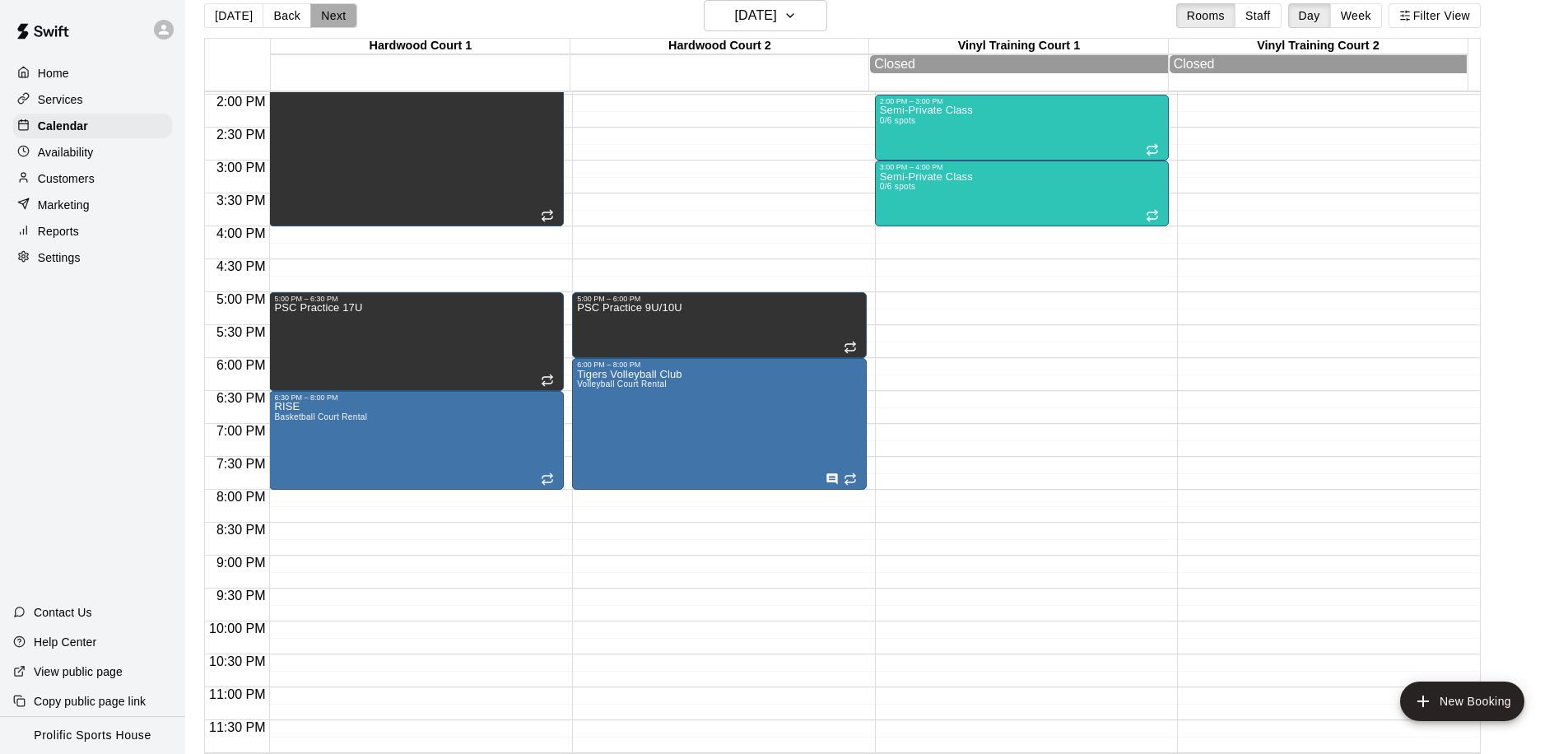
click at [329, 13] on button "Next" at bounding box center [333, 16] width 46 height 25
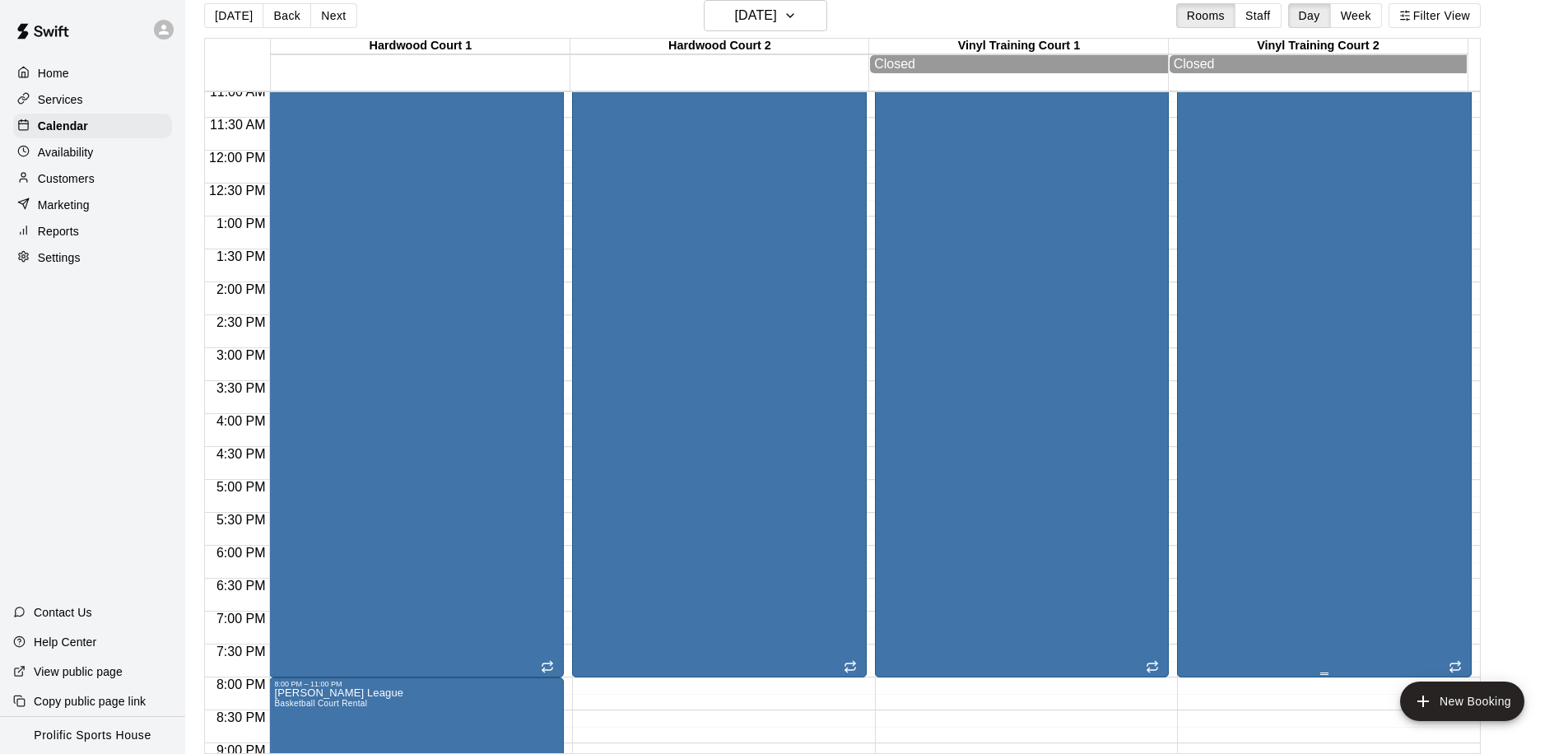
scroll to position [246, 0]
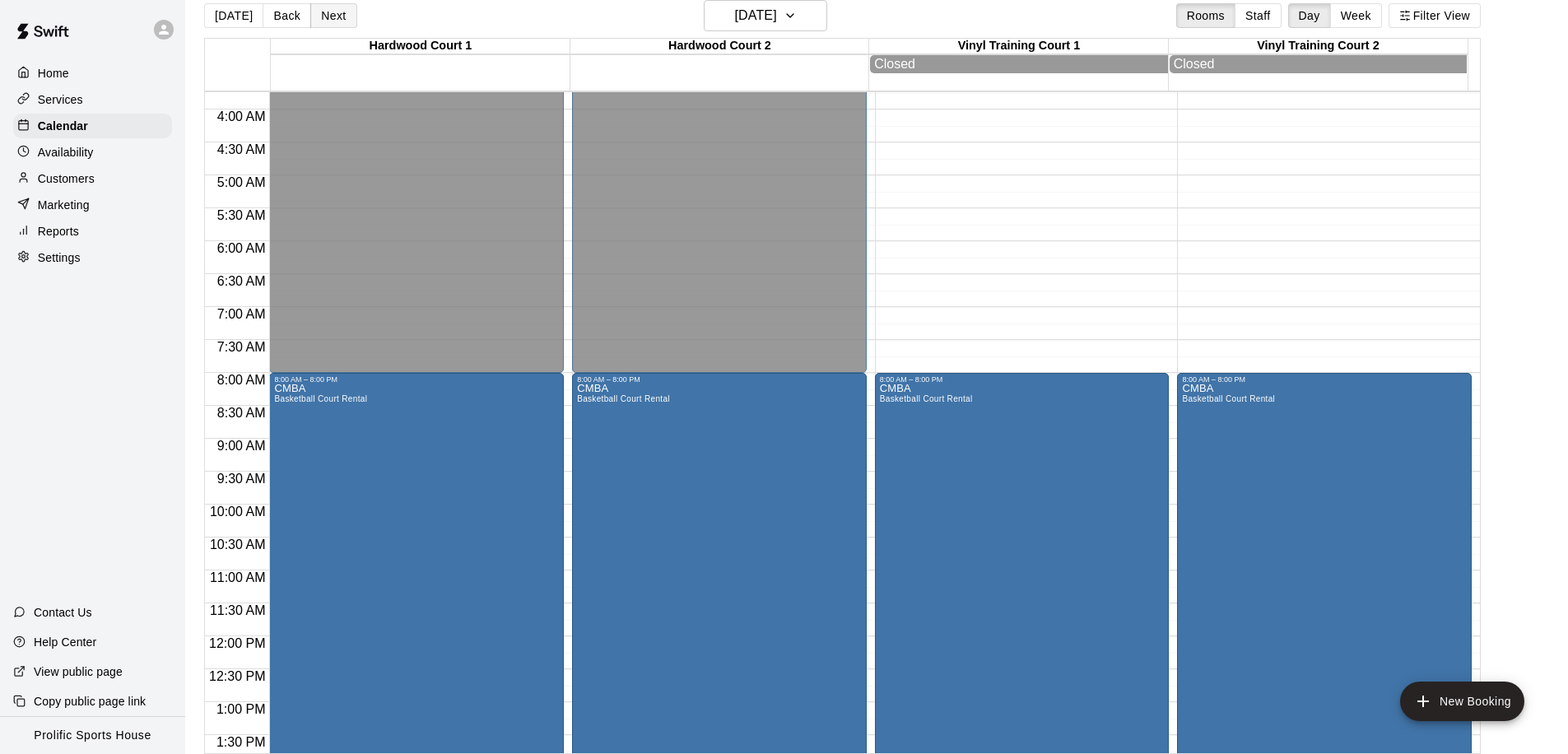
click at [316, 13] on button "Next" at bounding box center [333, 16] width 46 height 25
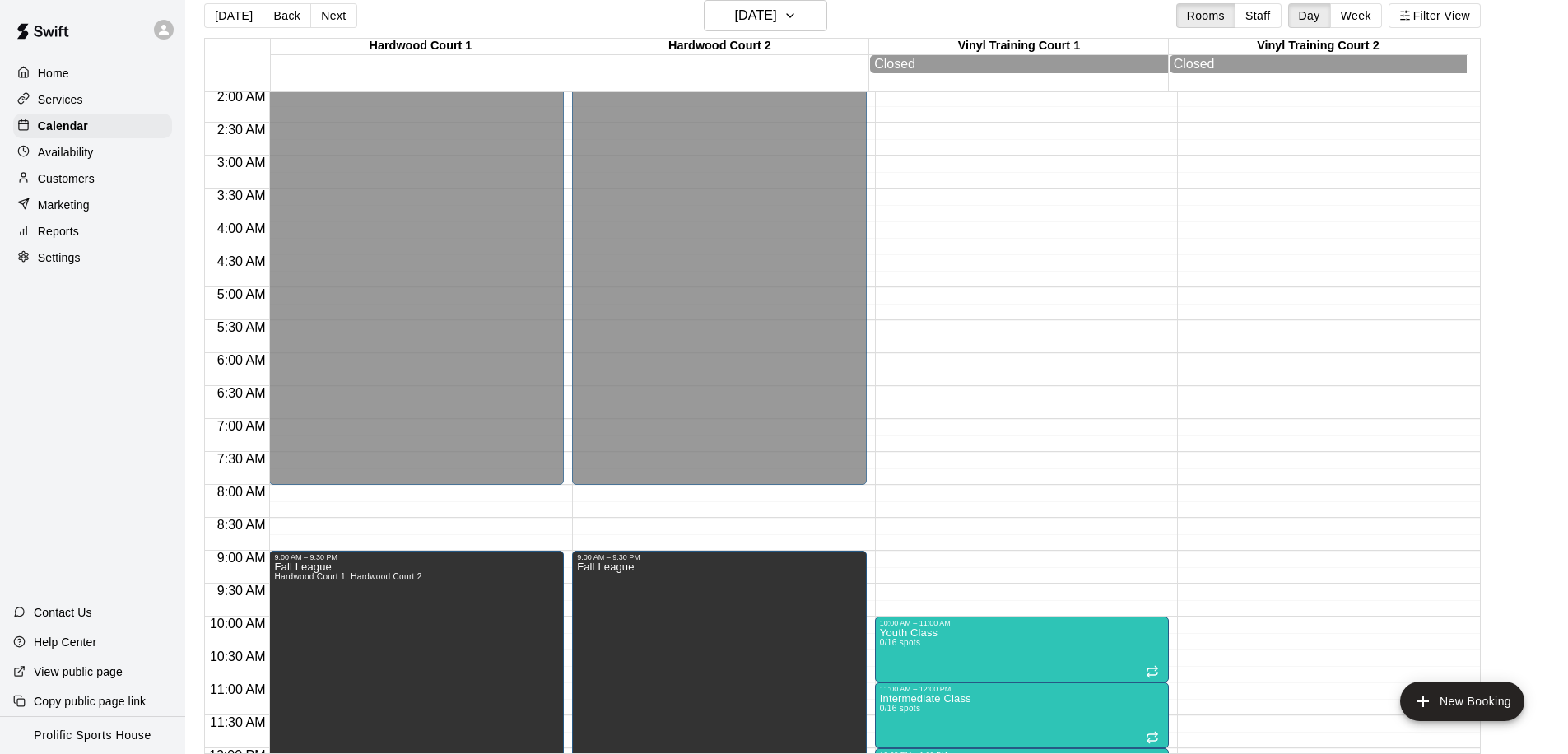
scroll to position [96, 0]
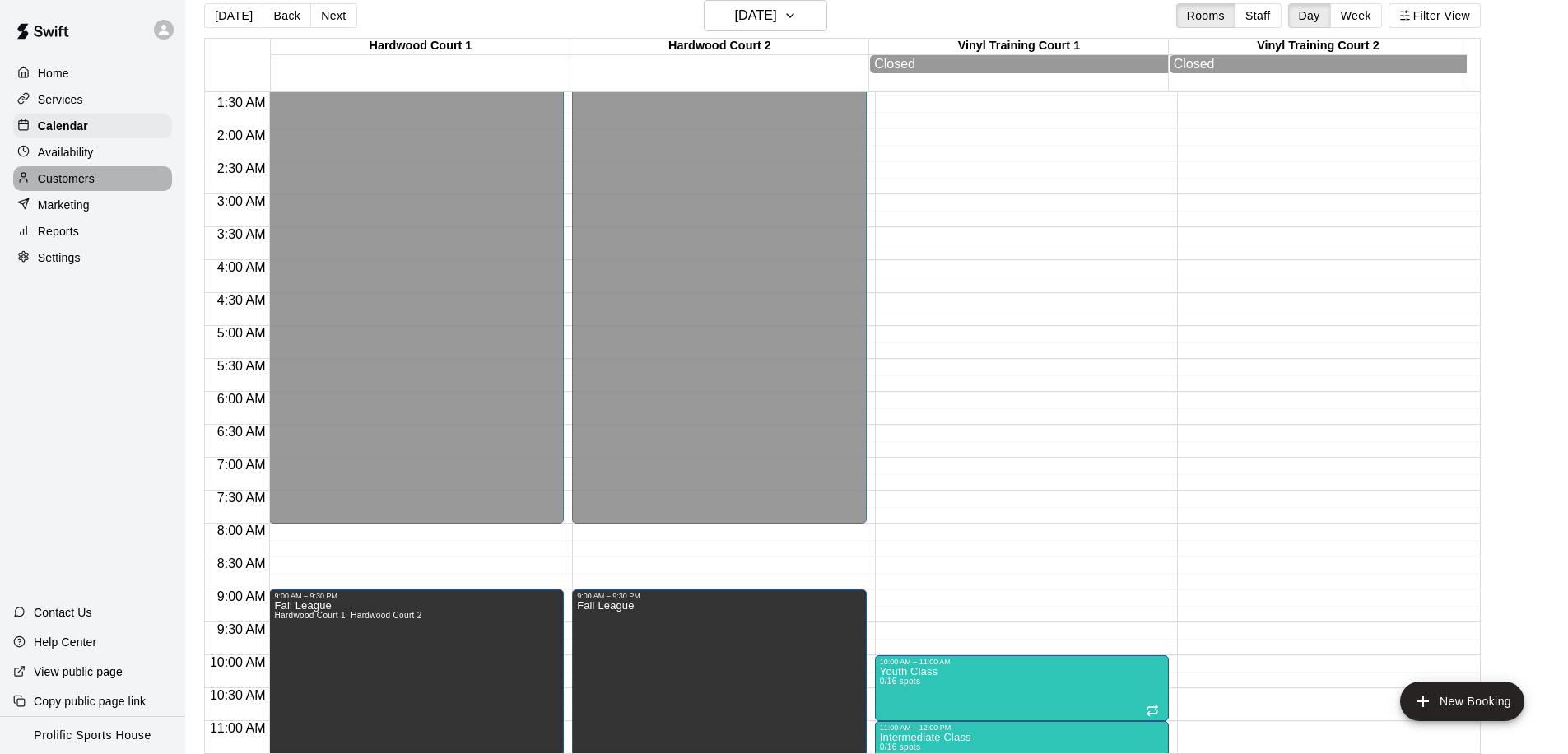
click at [133, 179] on div "Customers" at bounding box center [93, 179] width 159 height 25
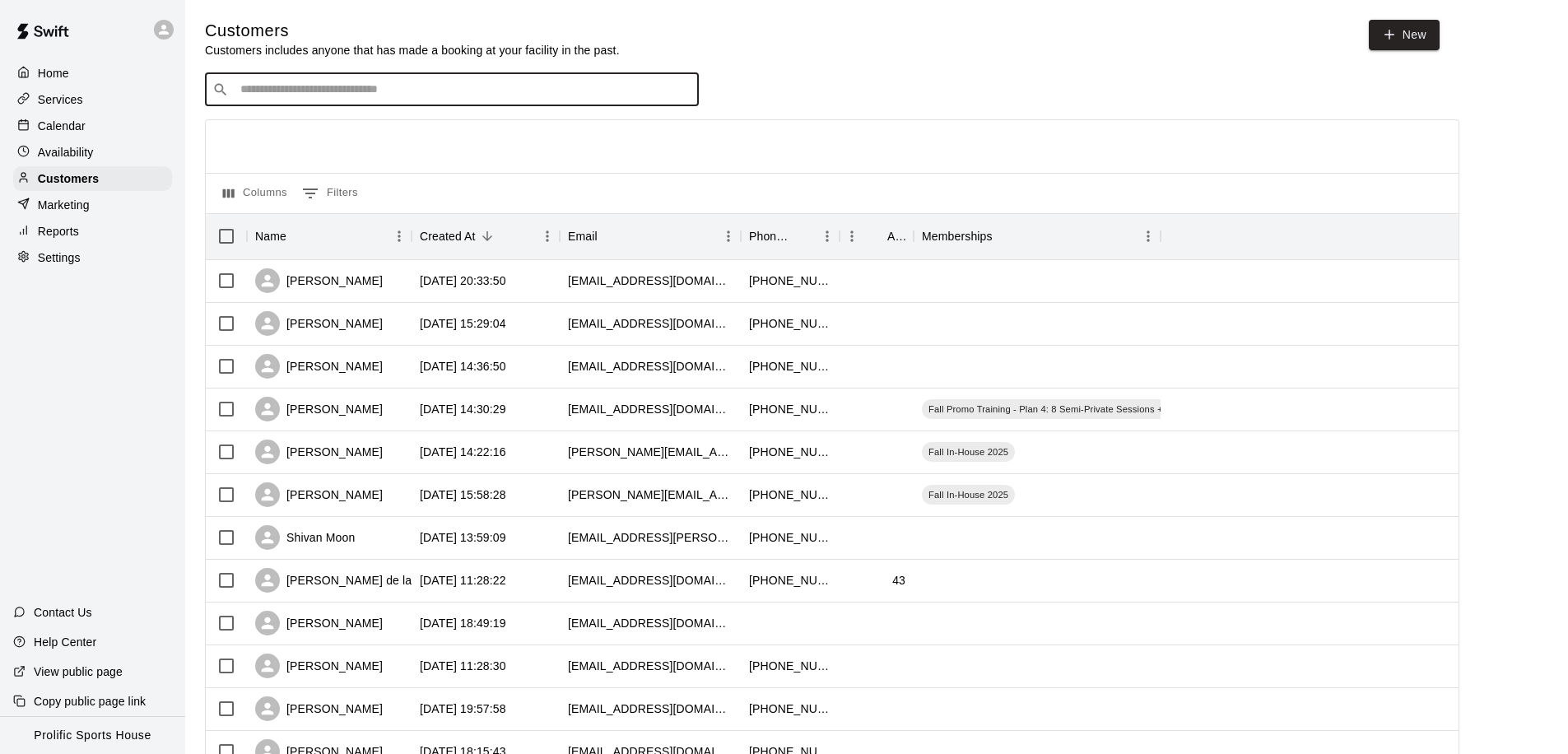
click at [317, 89] on input "Search customers by name or email" at bounding box center [463, 89] width 456 height 16
type input "*"
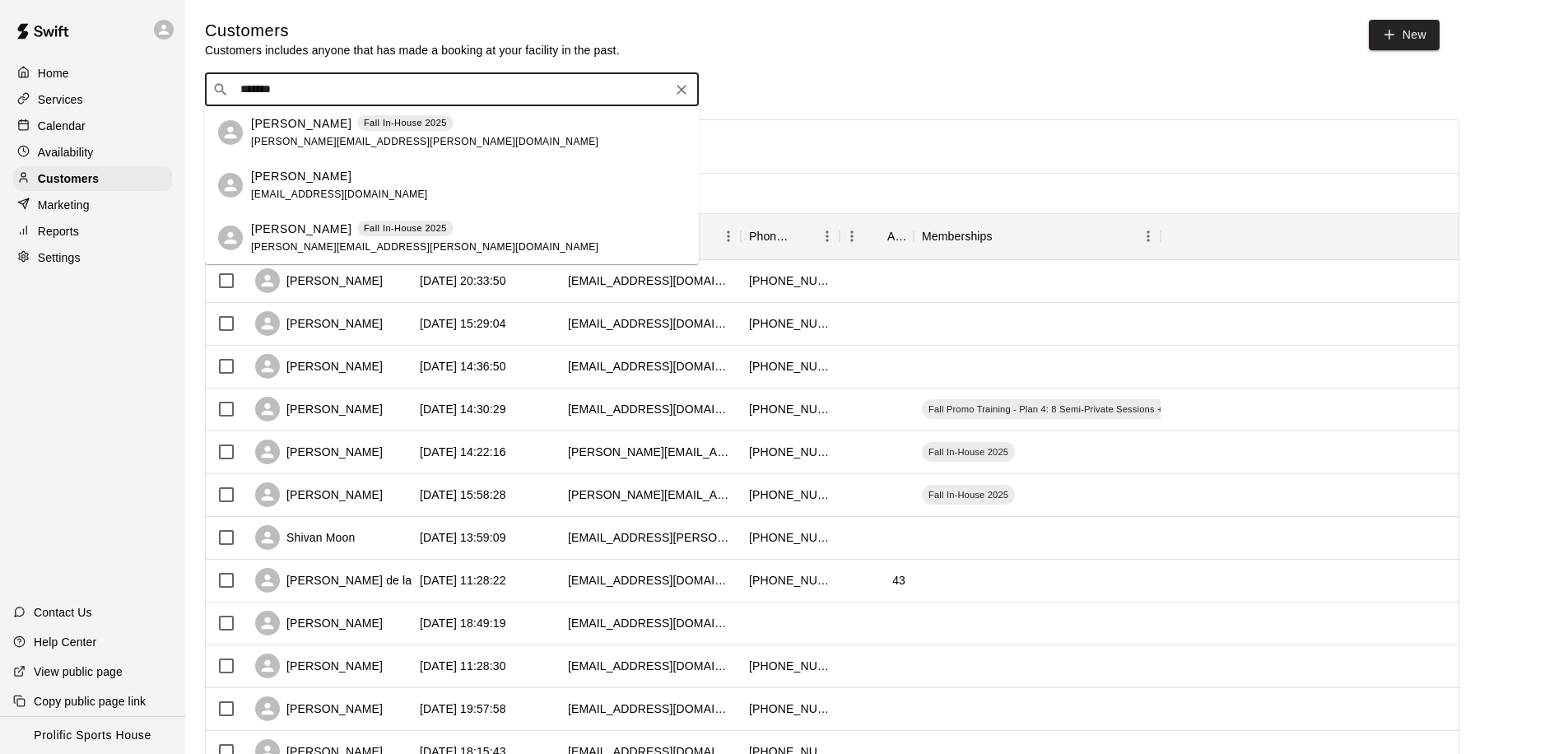
type input "*******"
click at [80, 129] on p "Calendar" at bounding box center [61, 126] width 47 height 16
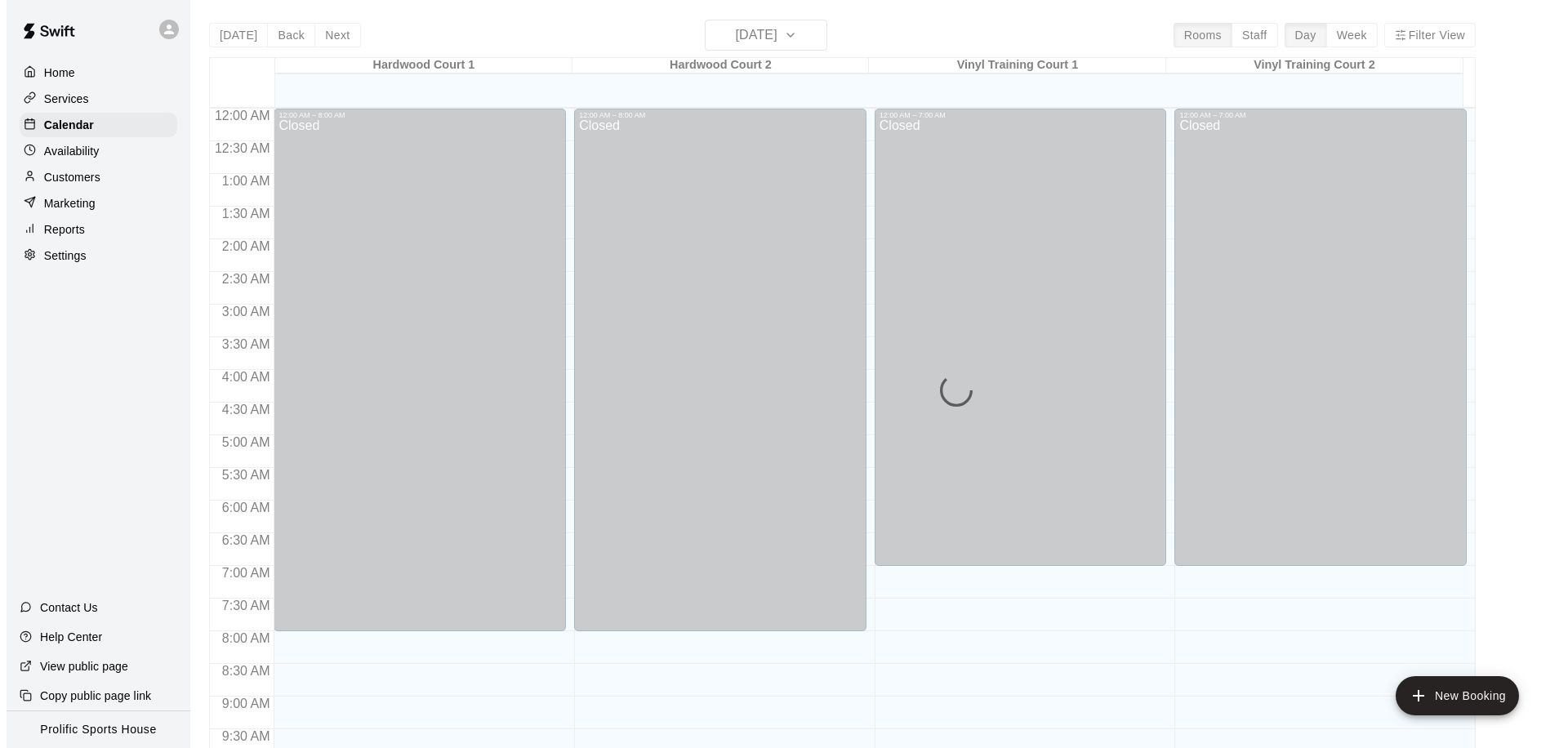
scroll to position [861, 0]
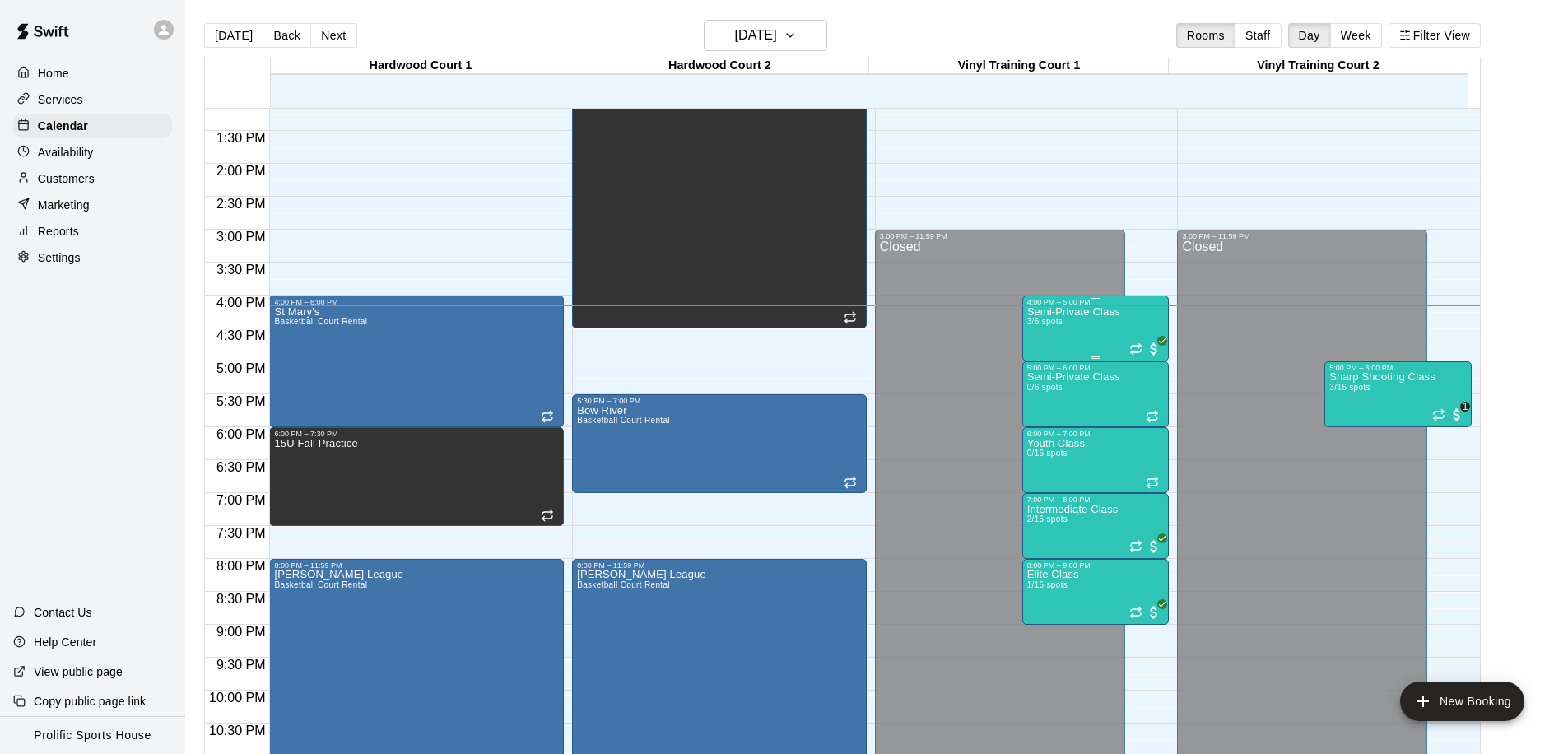
click at [1065, 327] on div "Semi-Private Class 3/6 spots" at bounding box center [1074, 683] width 93 height 754
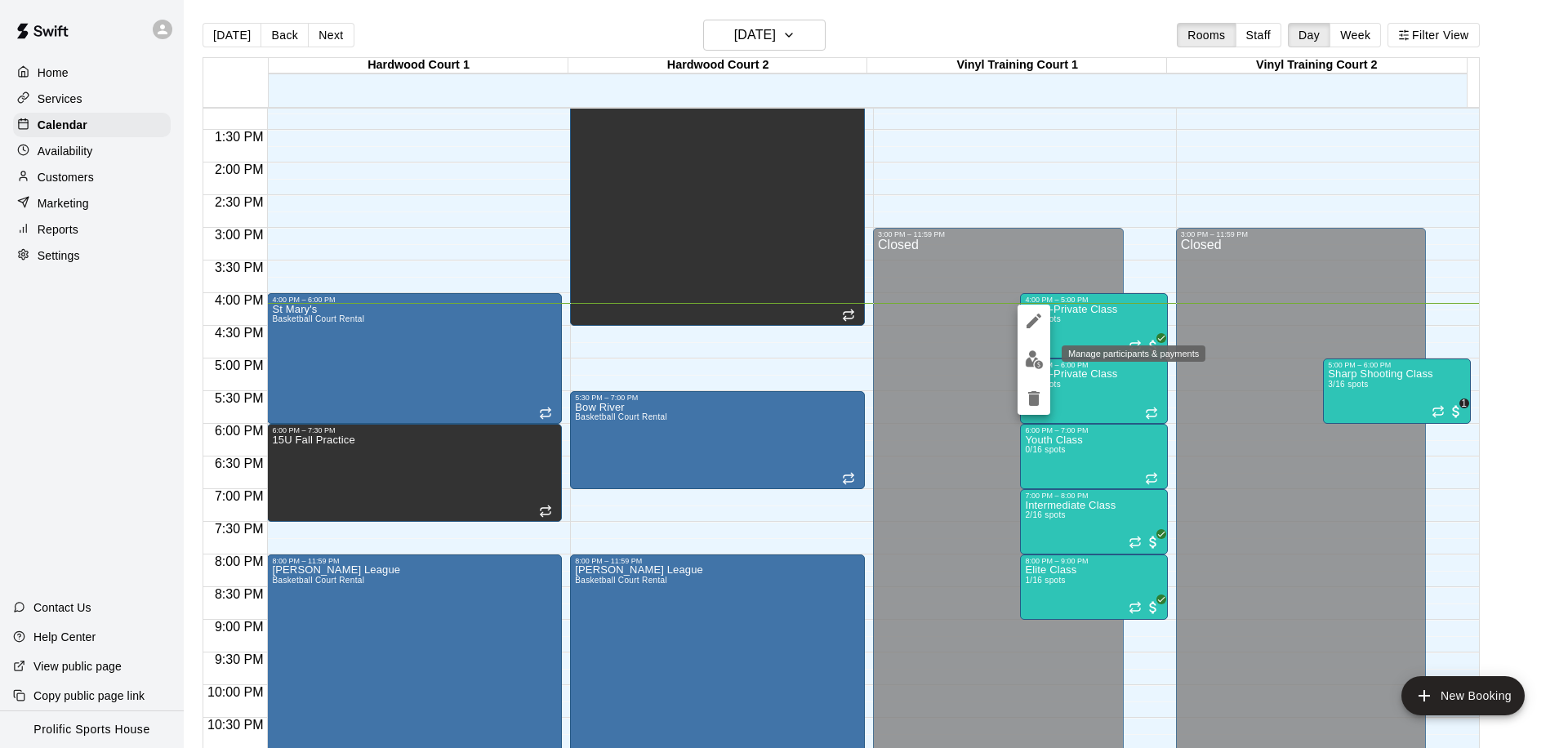
click at [1037, 363] on img "edit" at bounding box center [1034, 359] width 19 height 19
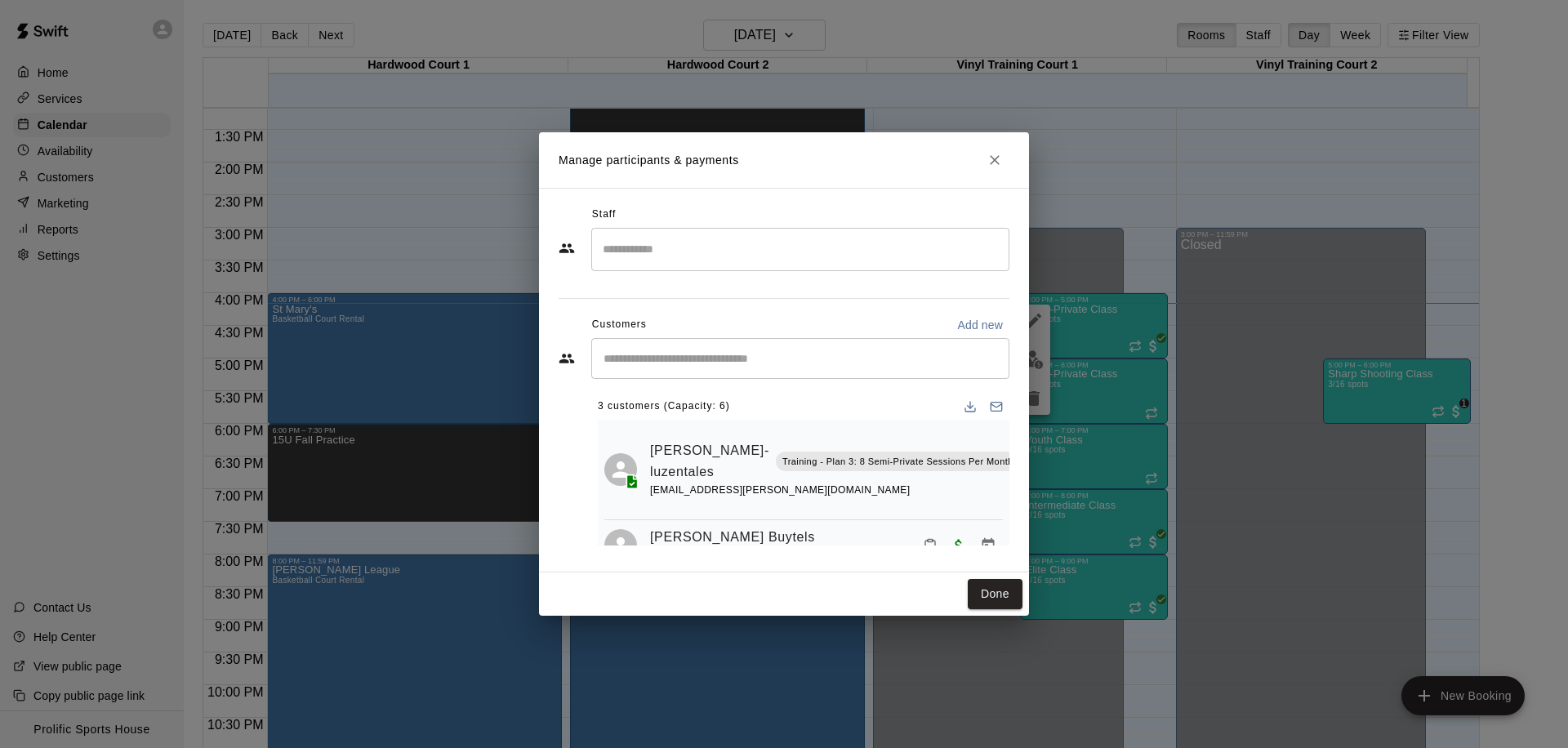
scroll to position [0, 0]
click at [761, 368] on div "​" at bounding box center [800, 358] width 418 height 41
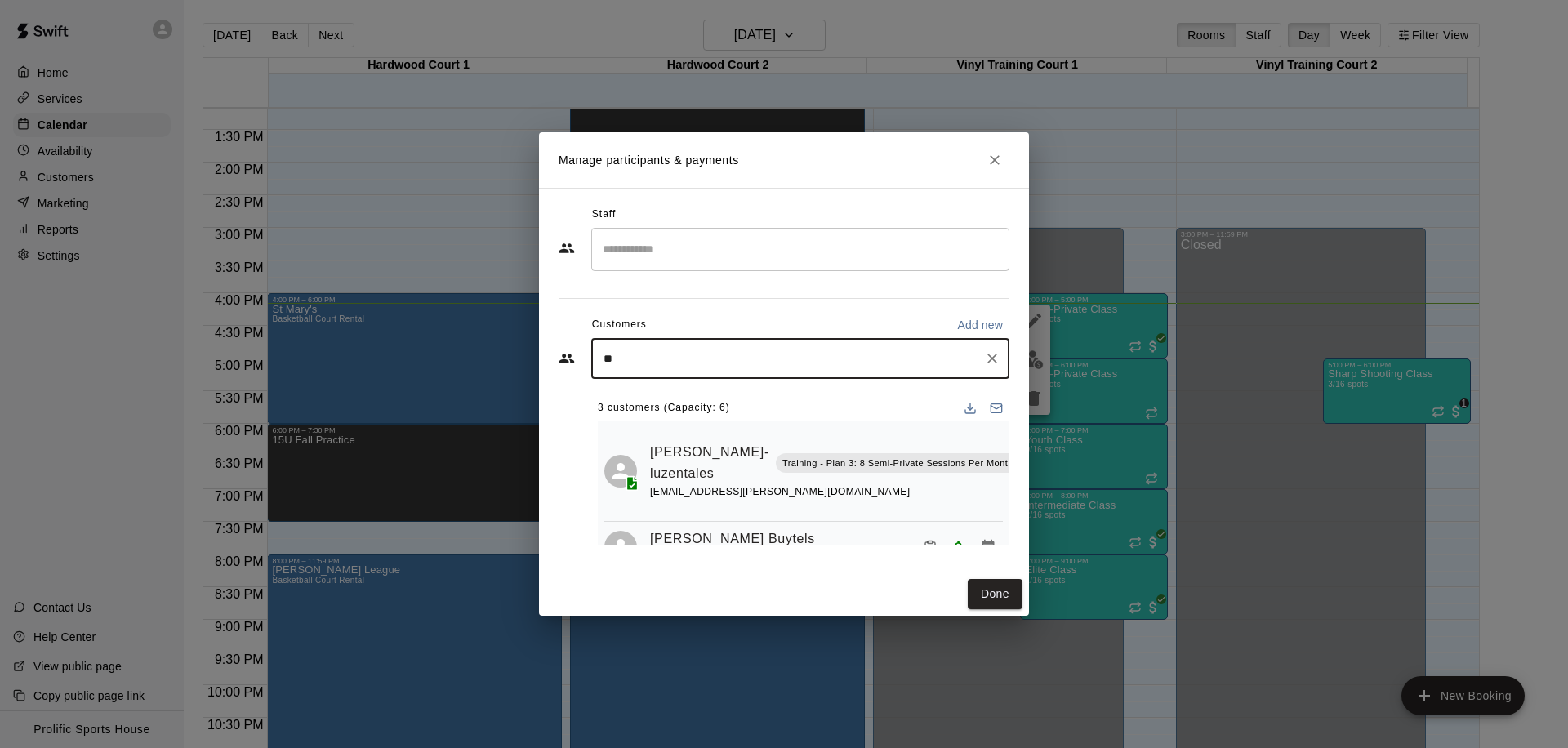
type input "***"
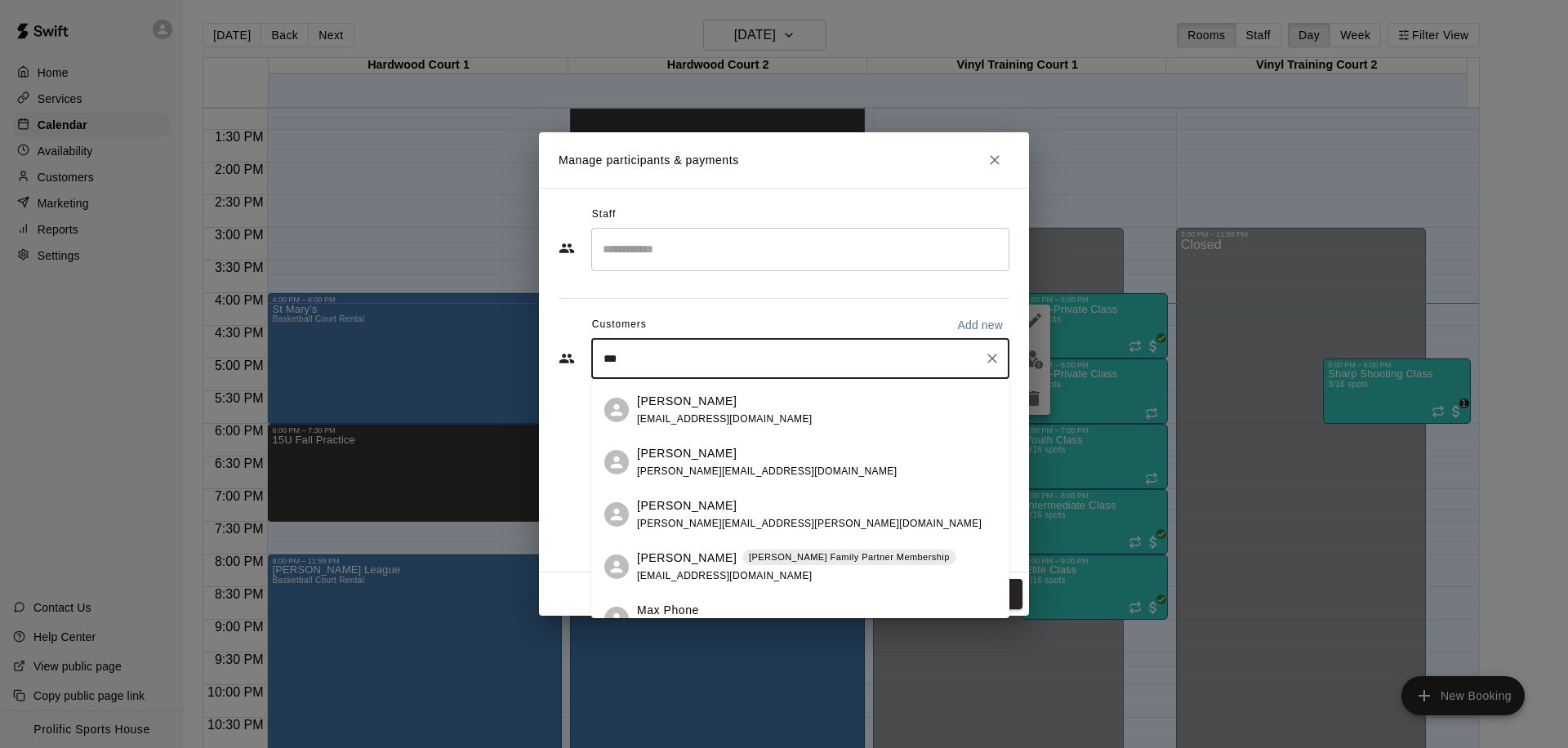
scroll to position [492, 0]
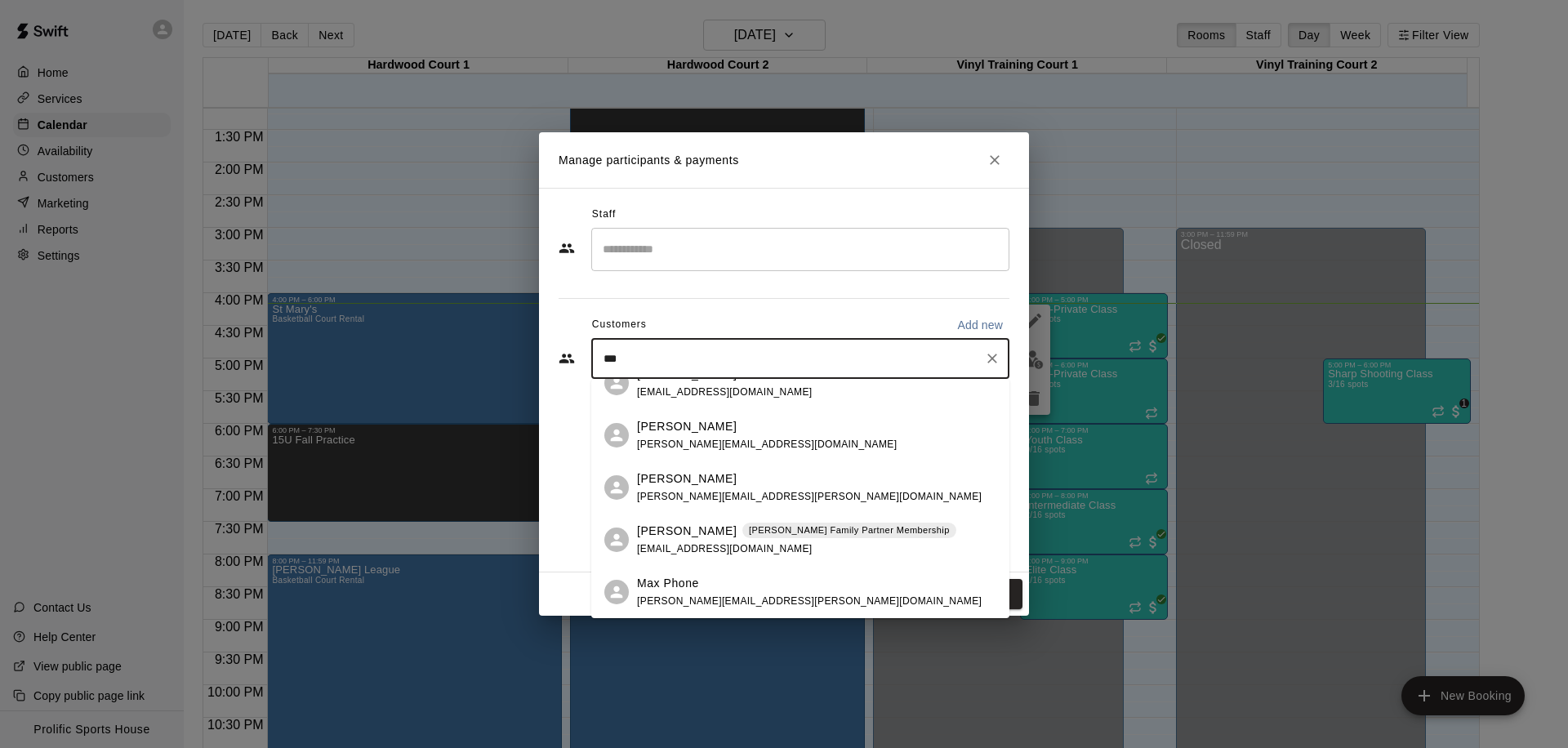
click at [735, 543] on span "threeleafcontractinginc@gmail.com" at bounding box center [724, 549] width 176 height 12
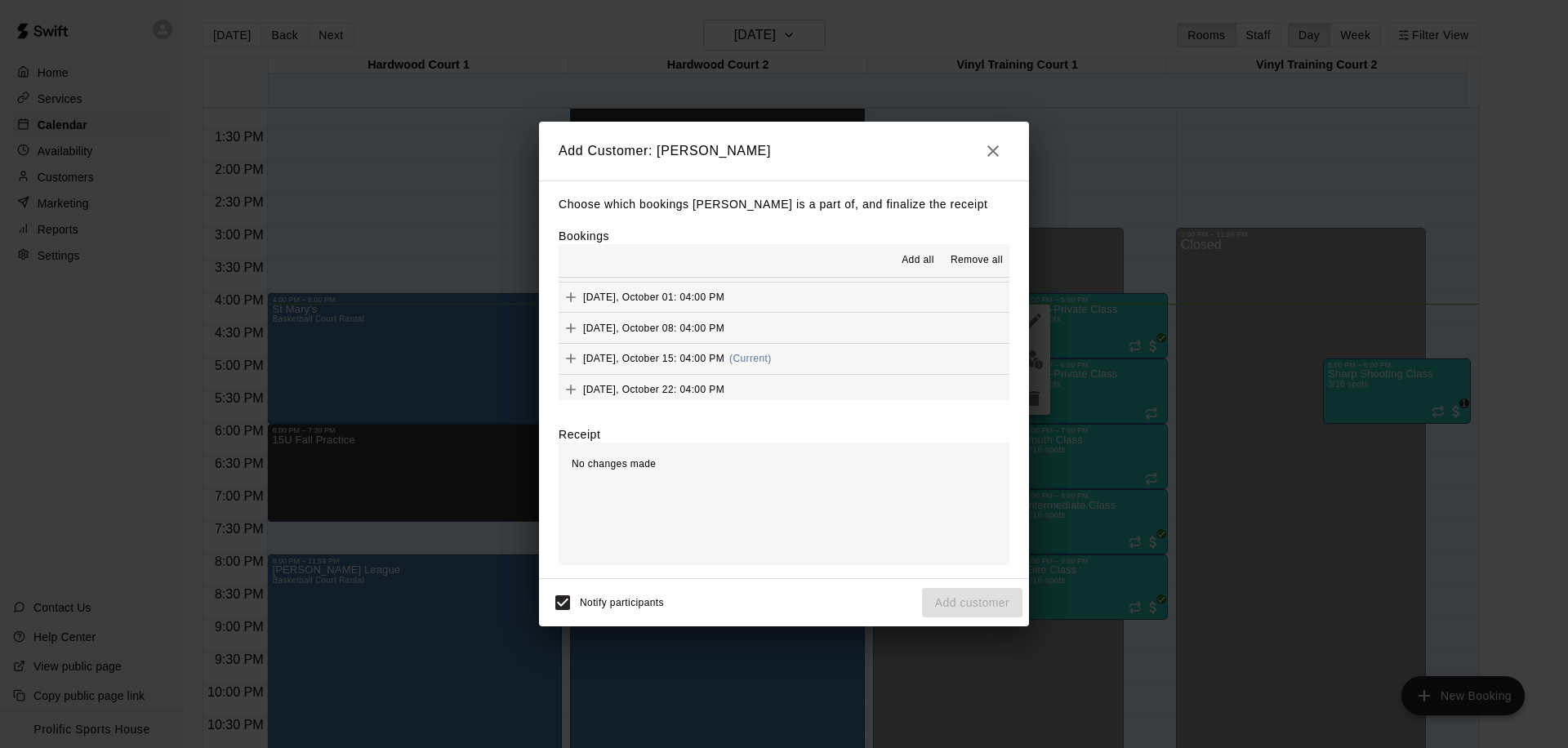
scroll to position [660, 0]
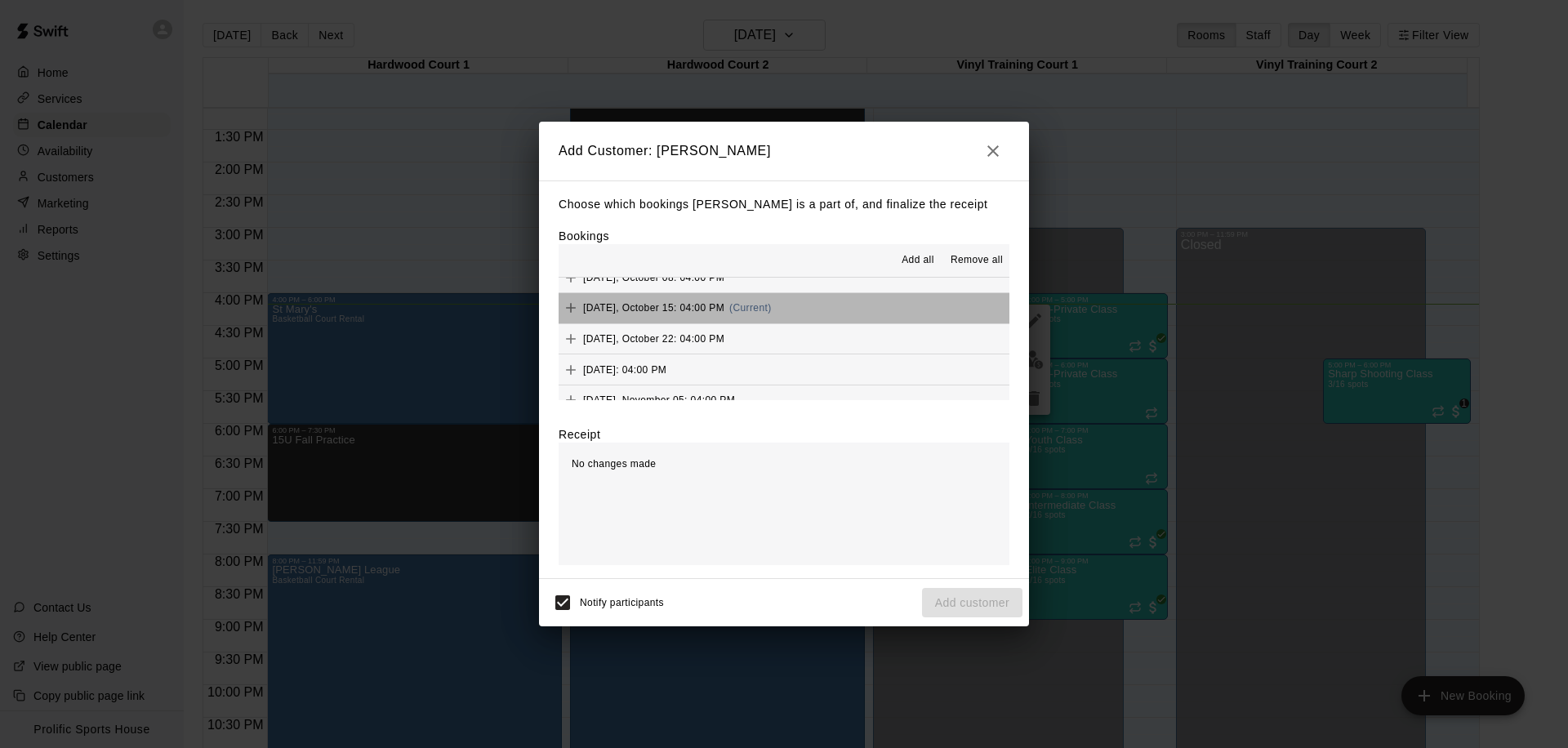
click at [823, 302] on button "Wednesday, October 15: 04:00 PM (Current)" at bounding box center [784, 308] width 450 height 30
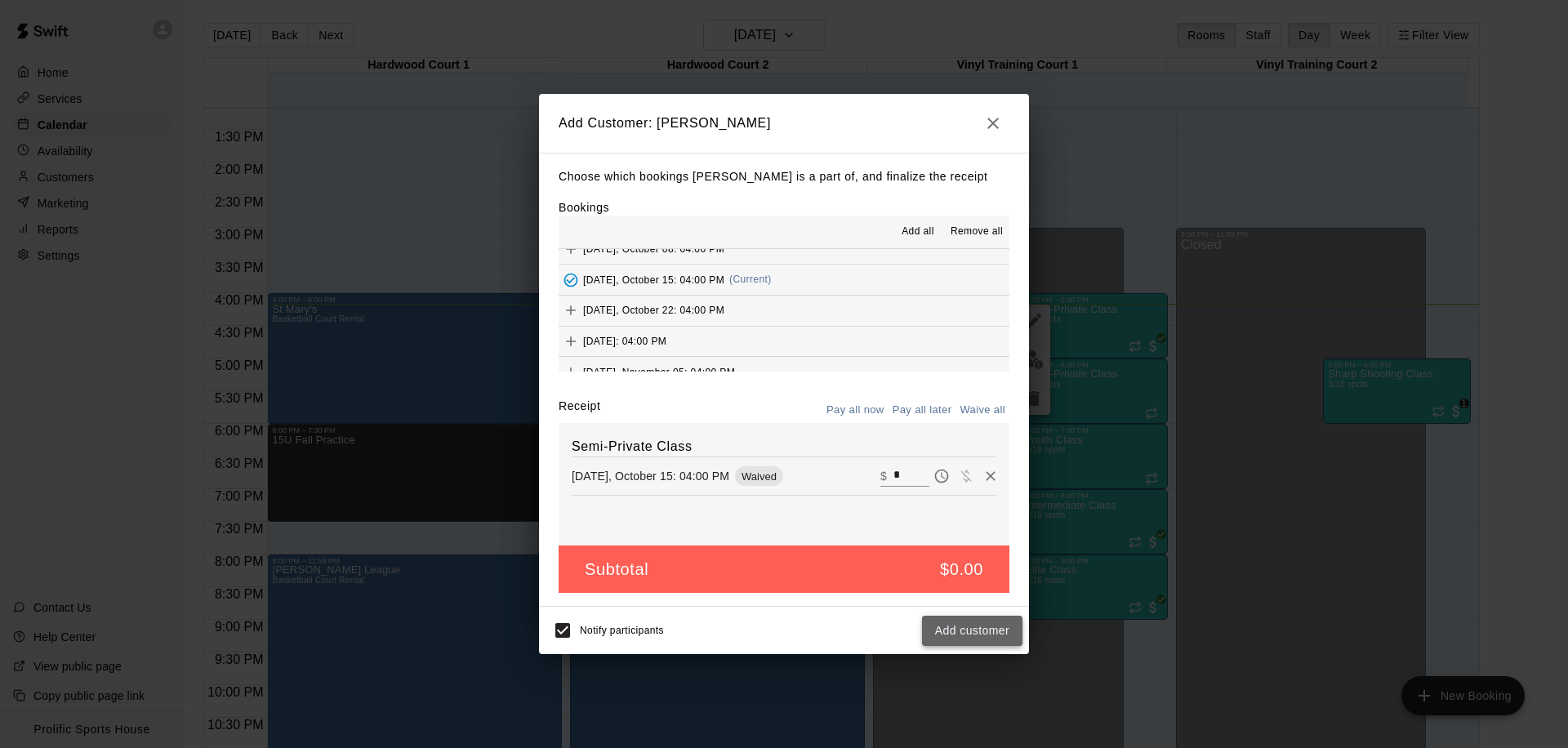
click at [976, 630] on button "Add customer" at bounding box center [971, 631] width 100 height 30
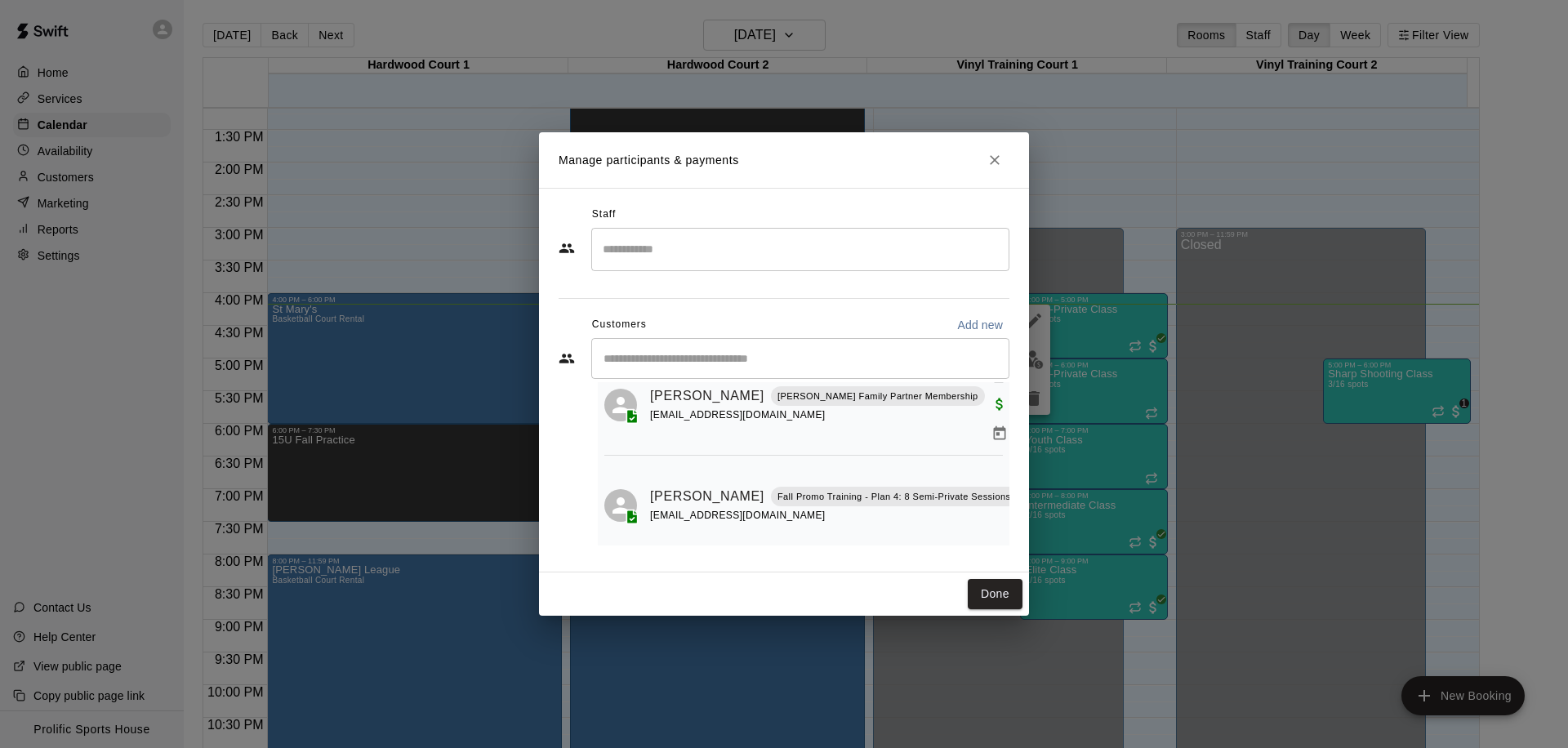
scroll to position [174, 0]
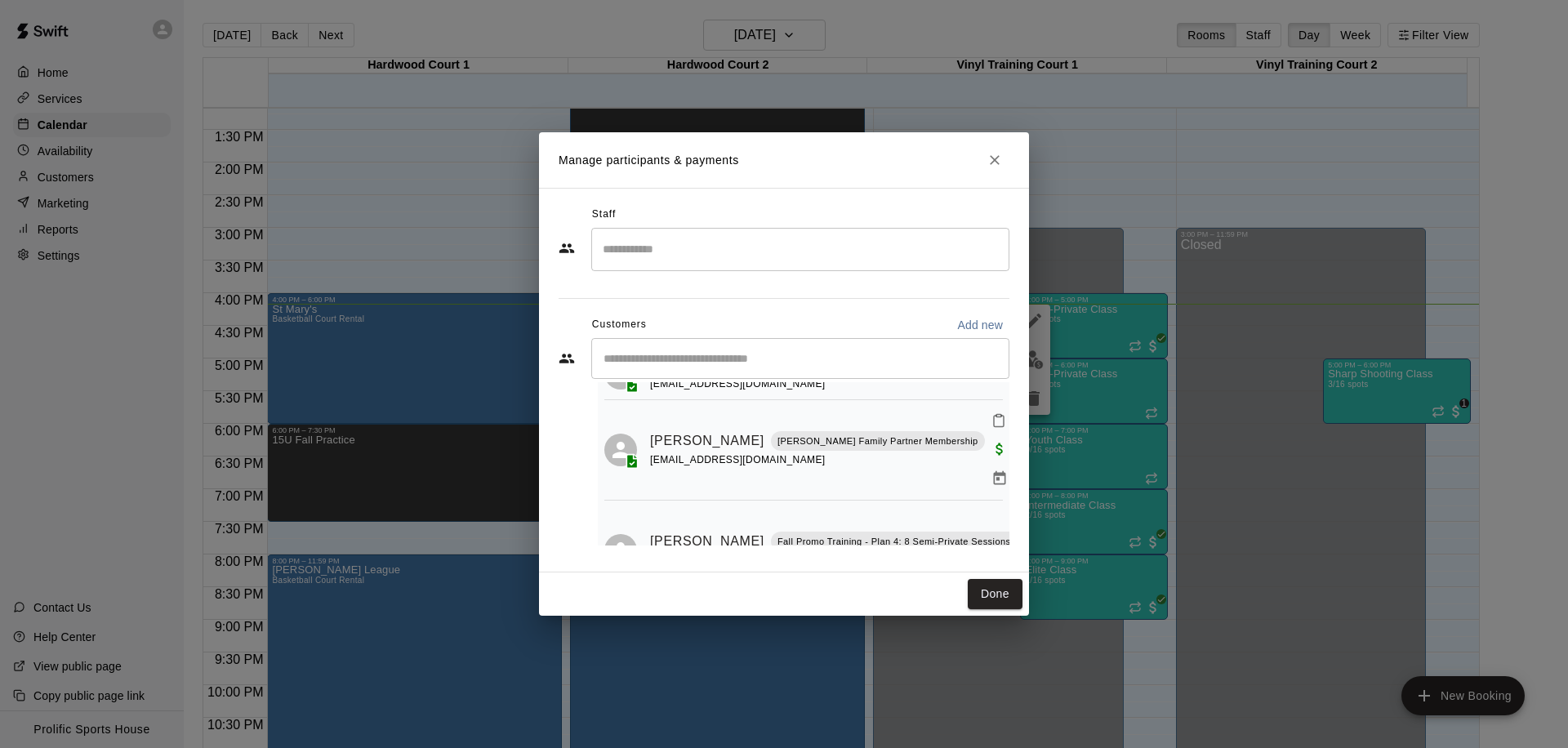
click at [991, 428] on icon "Mark attendance" at bounding box center [998, 420] width 15 height 15
click at [999, 432] on p "Mark attended" at bounding box center [1042, 427] width 144 height 16
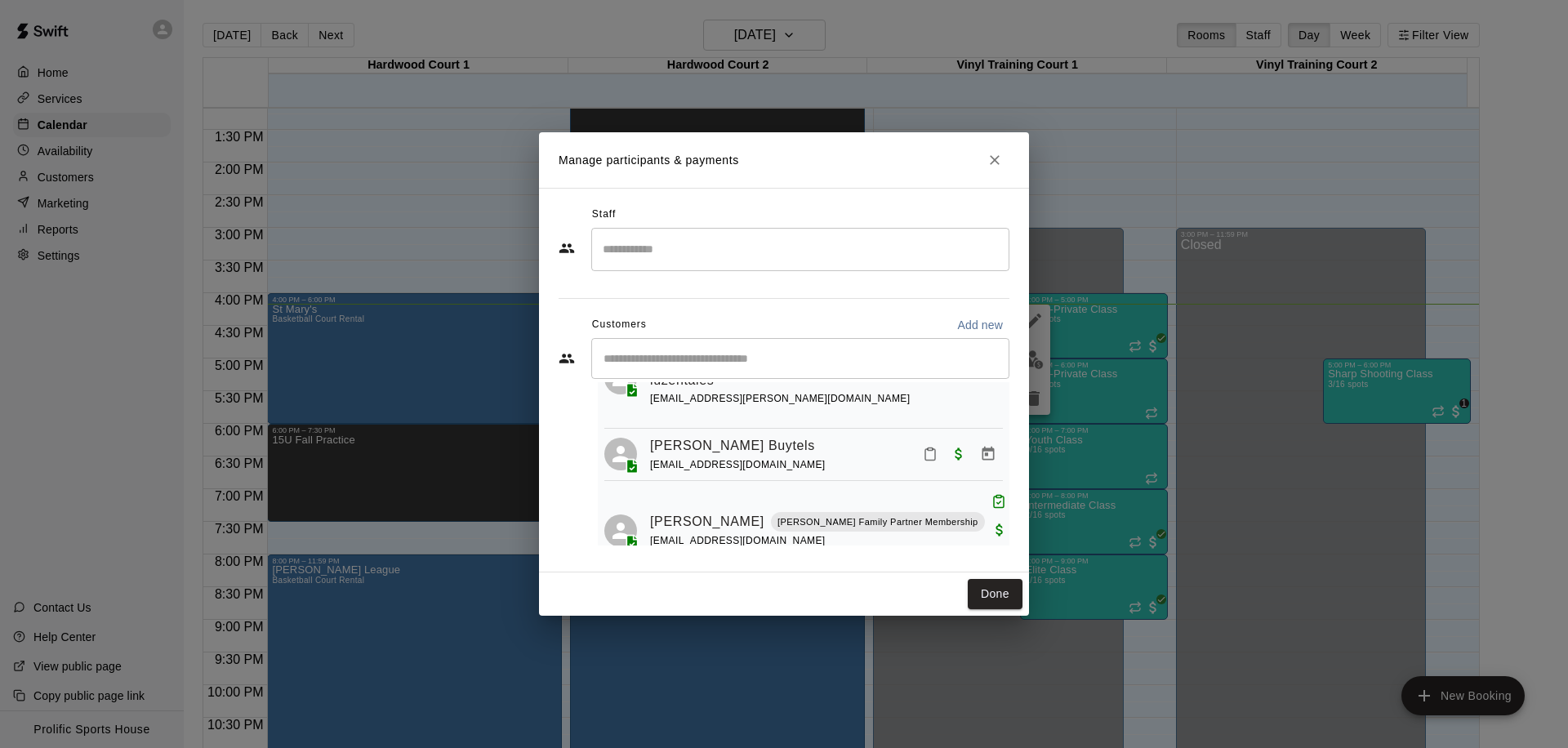
scroll to position [0, 0]
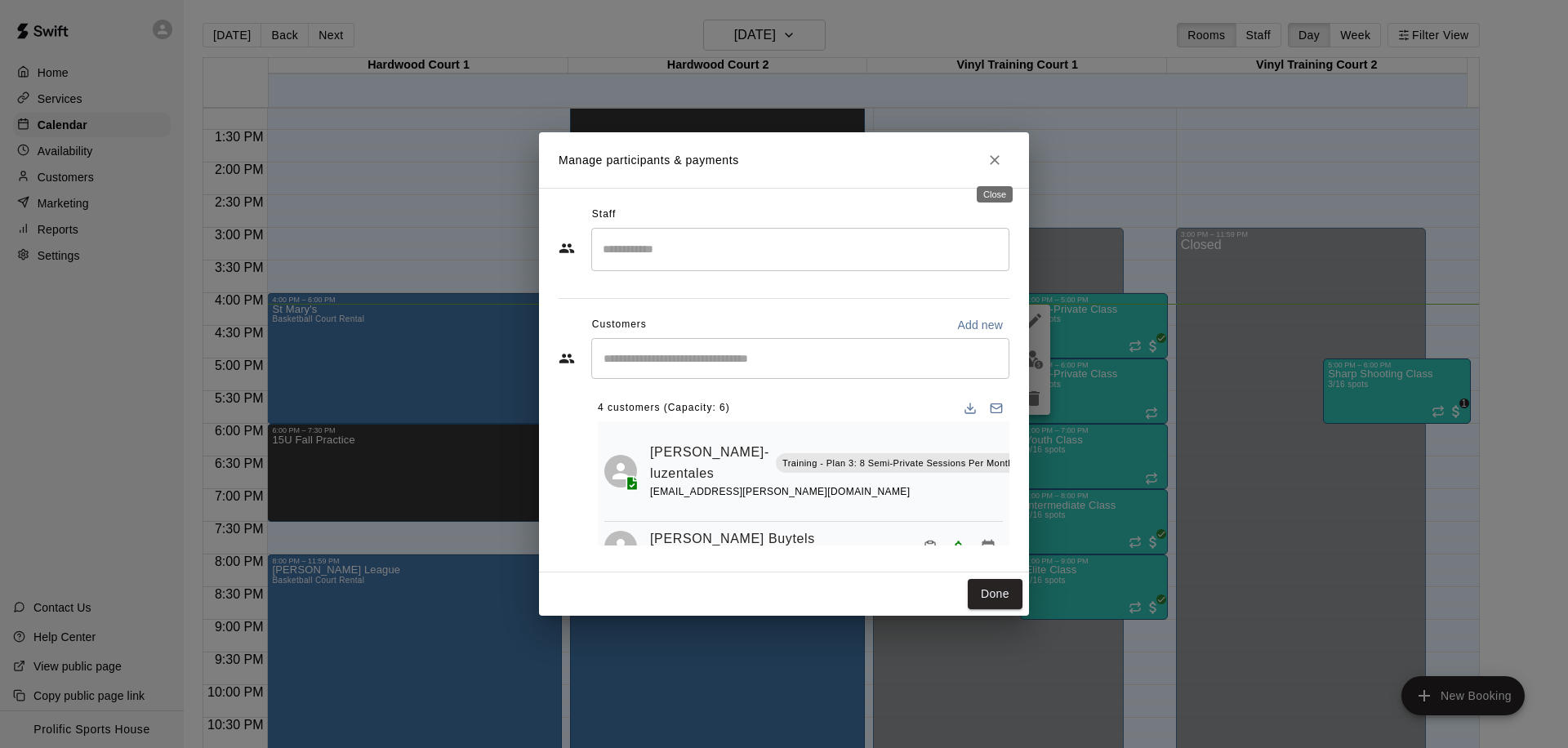
click at [999, 160] on icon "Close" at bounding box center [995, 160] width 16 height 16
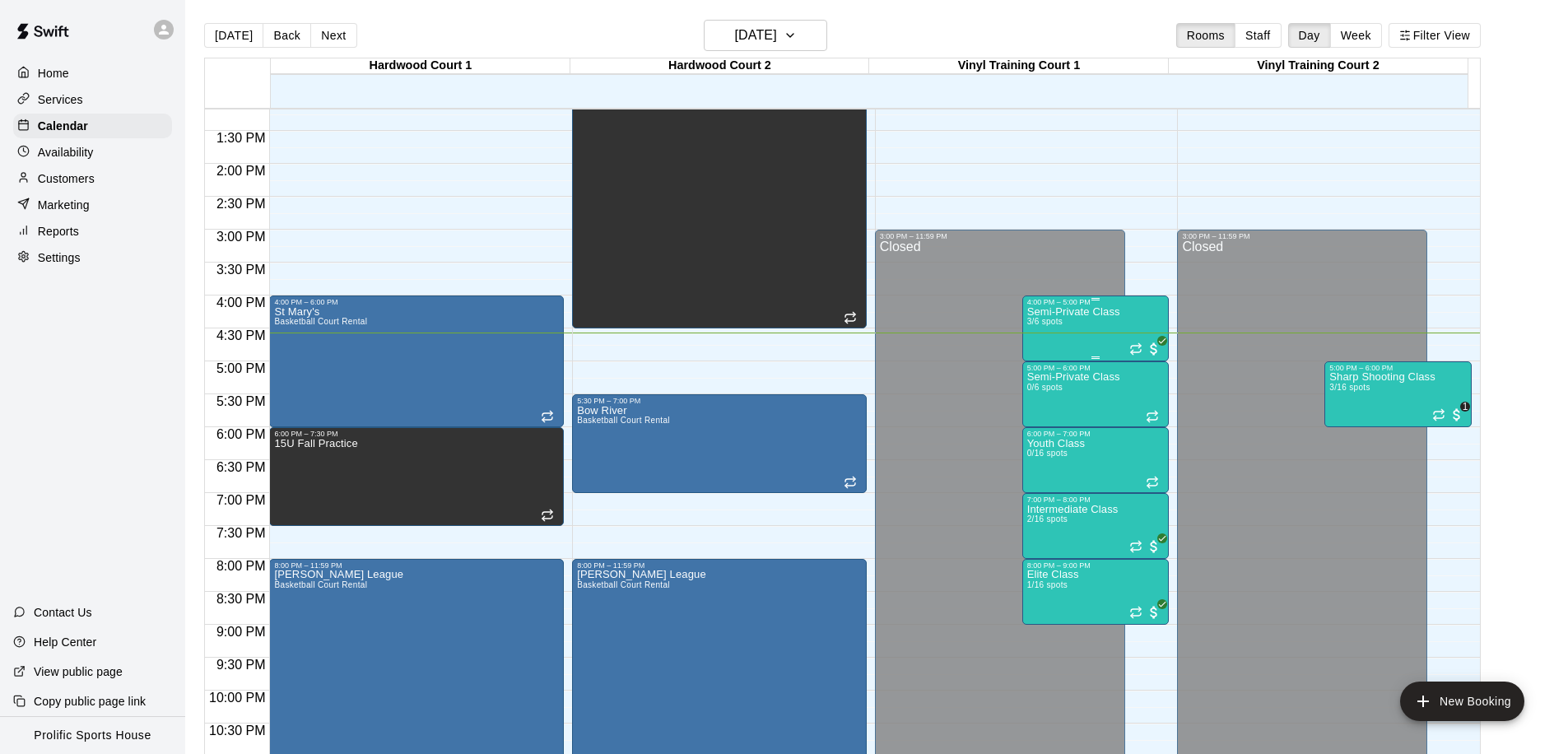
click at [1063, 328] on div "Semi-Private Class 3/6 spots" at bounding box center [1074, 683] width 93 height 754
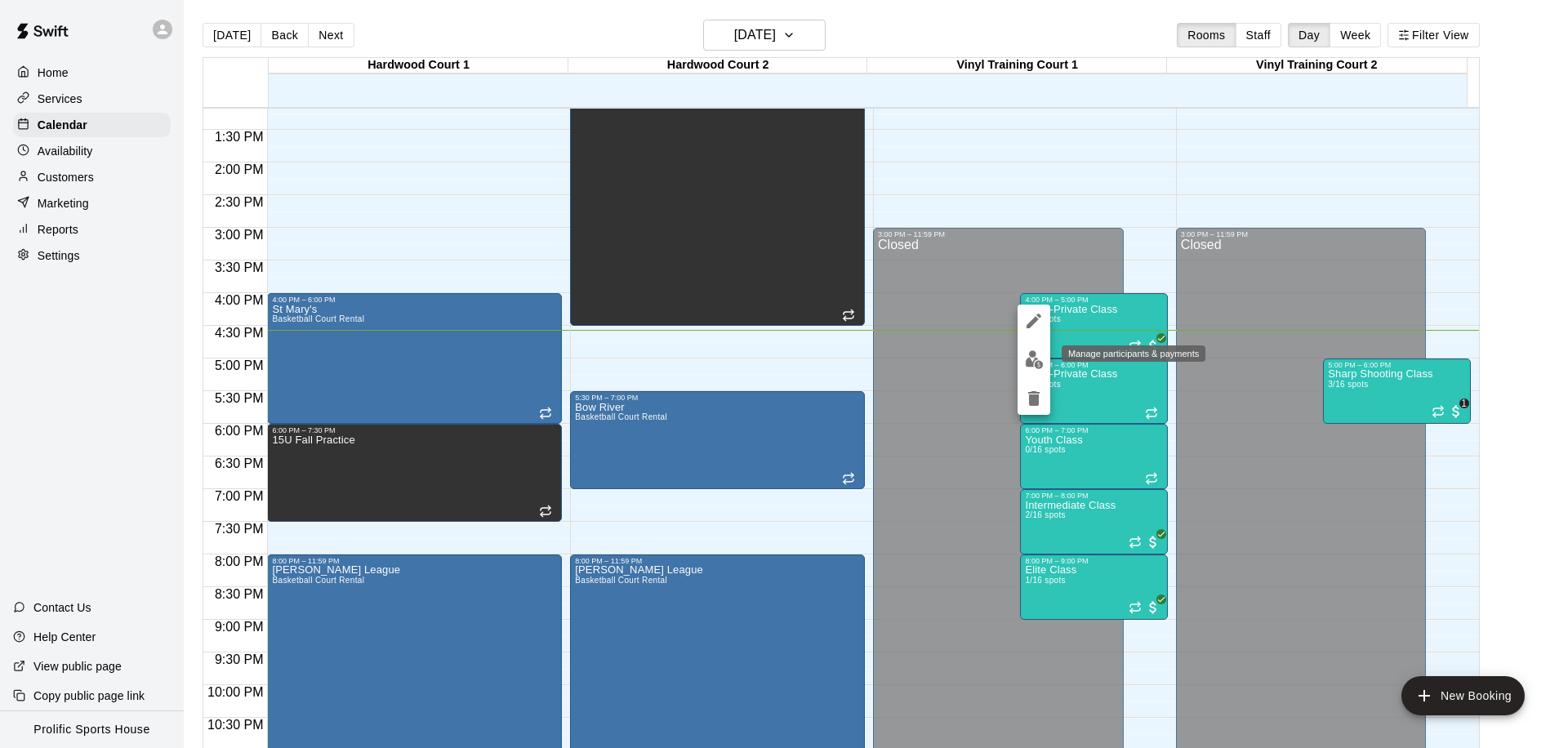
click at [1025, 362] on img "edit" at bounding box center [1034, 359] width 19 height 19
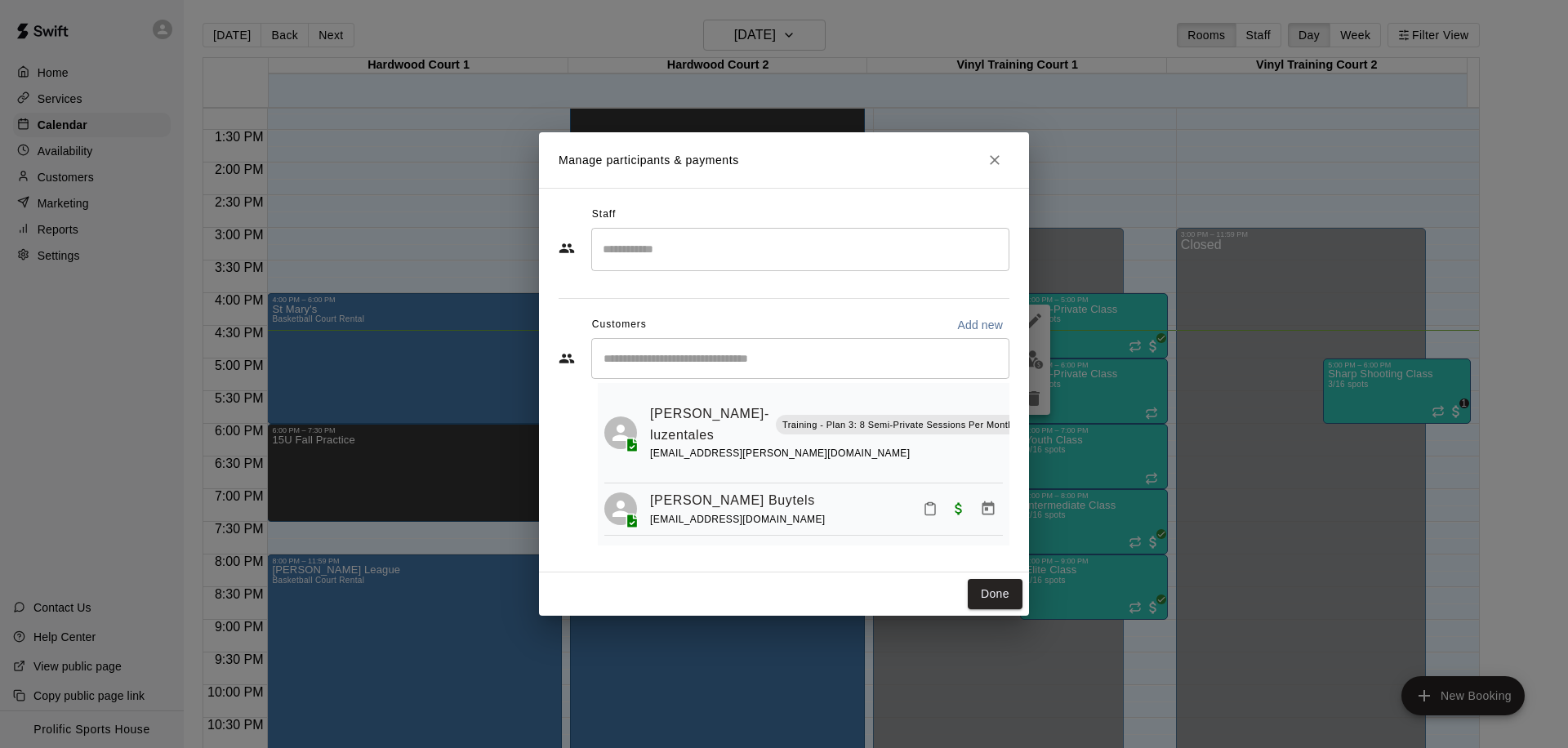
scroll to position [65, 0]
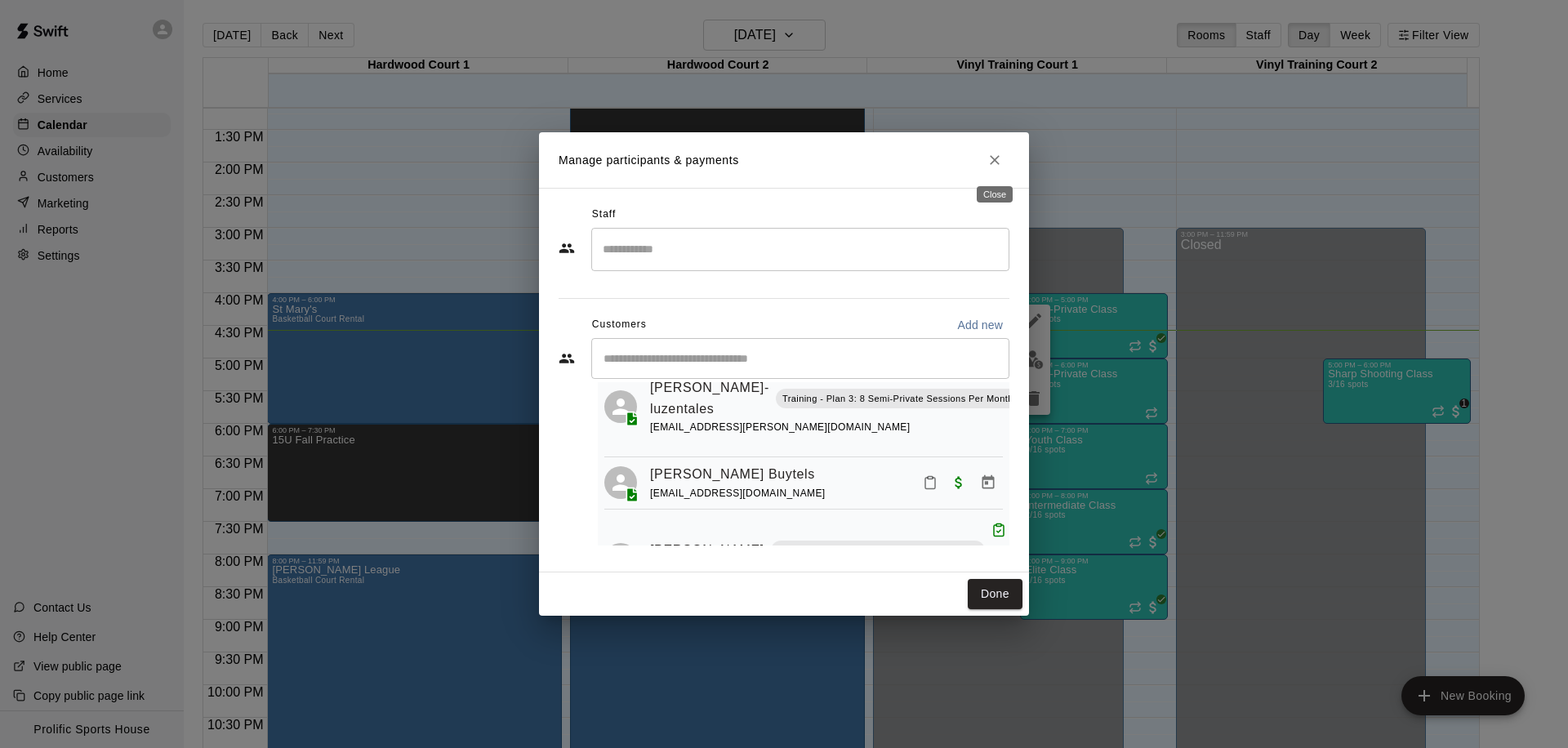
click at [1001, 160] on icon "Close" at bounding box center [995, 160] width 16 height 16
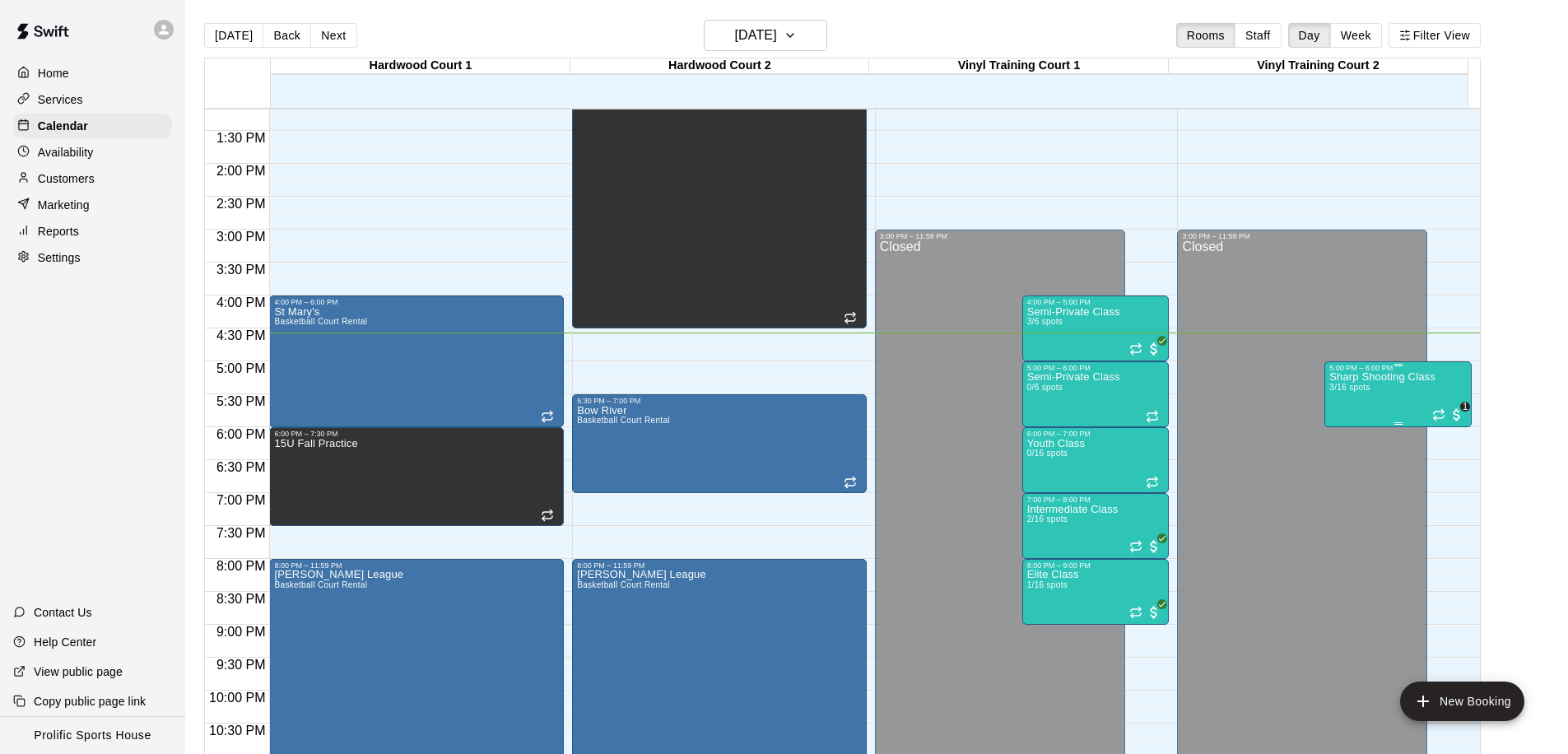
click at [1383, 395] on div "Sharp Shooting Class 3/16 spots" at bounding box center [1382, 749] width 106 height 754
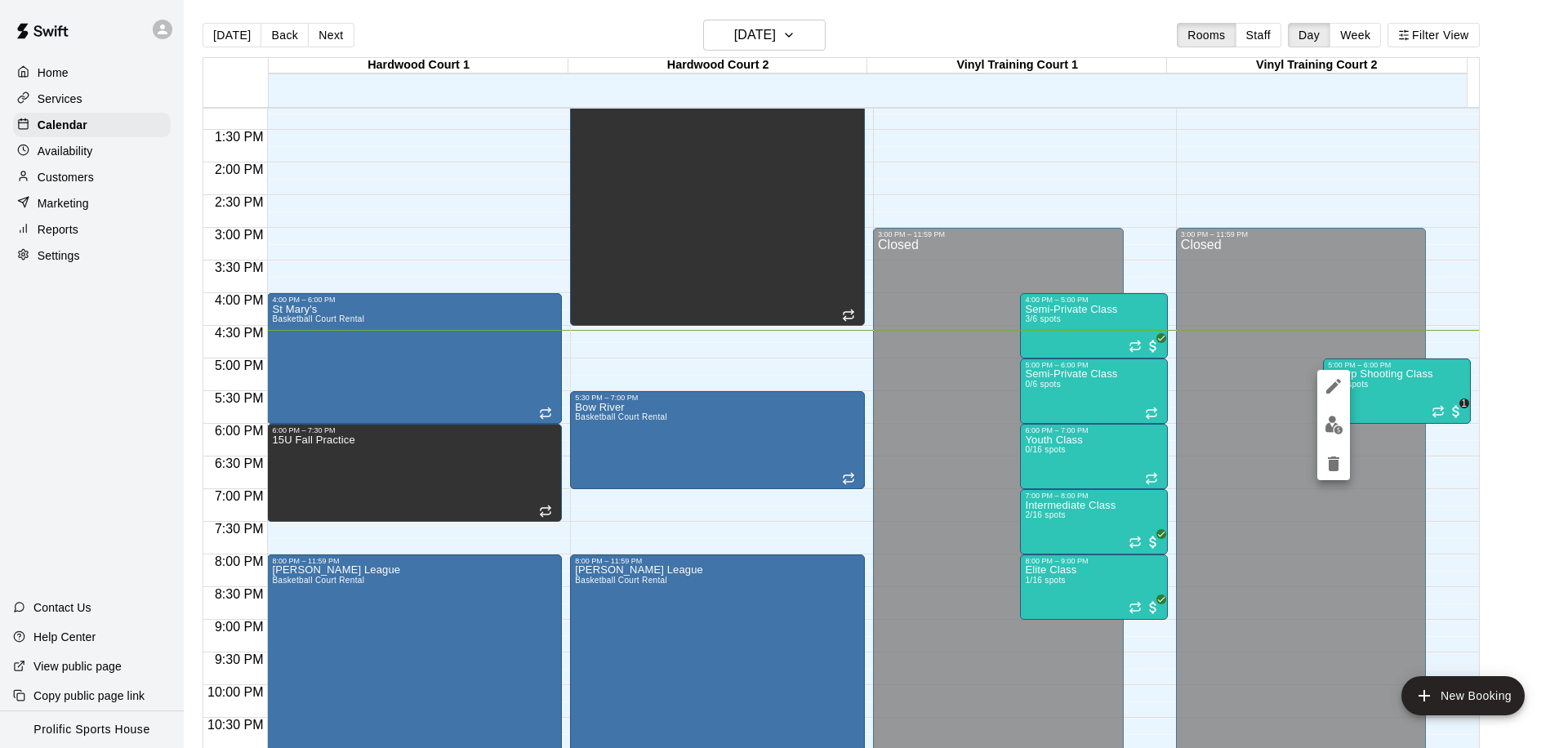
click at [1330, 420] on img "edit" at bounding box center [1333, 425] width 19 height 19
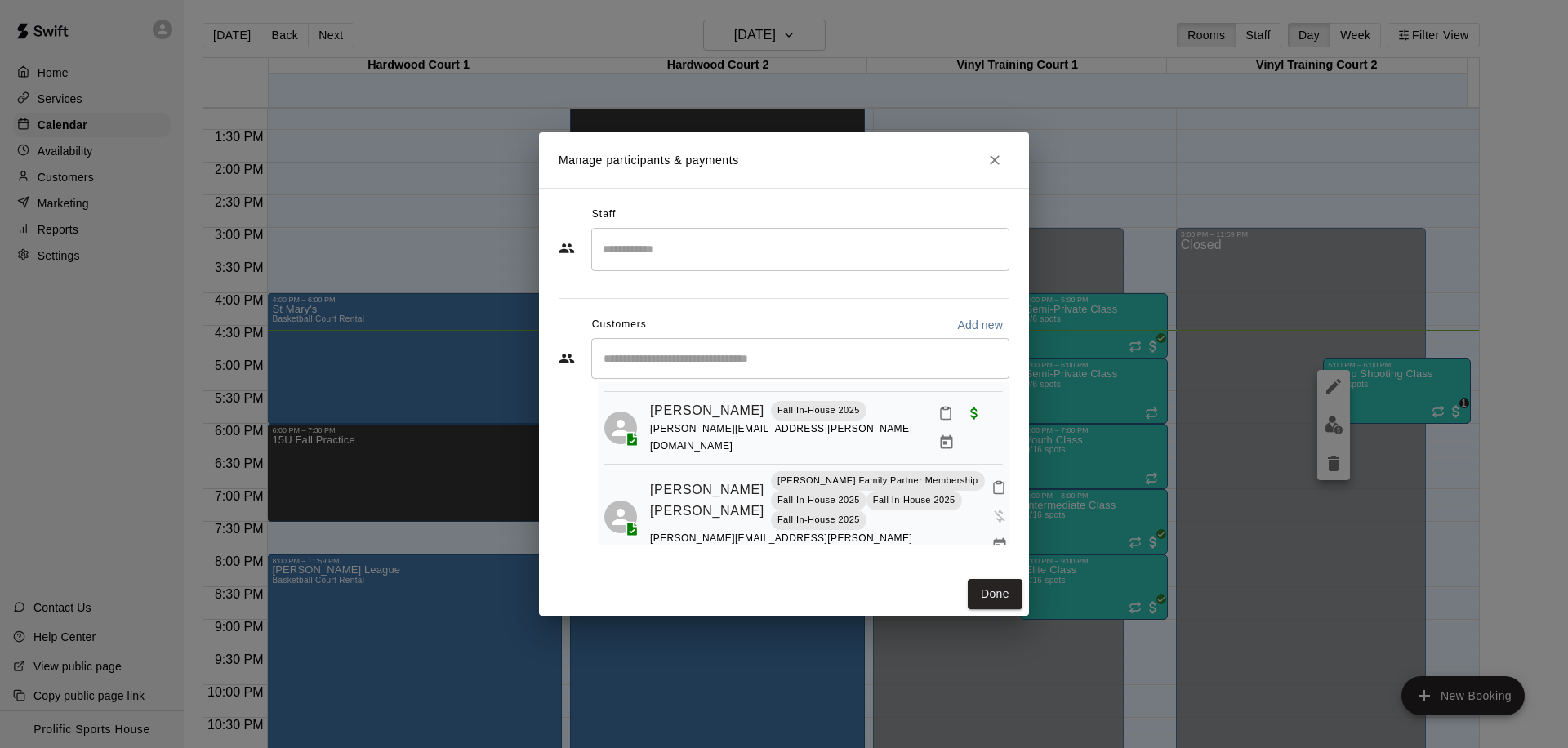
scroll to position [0, 0]
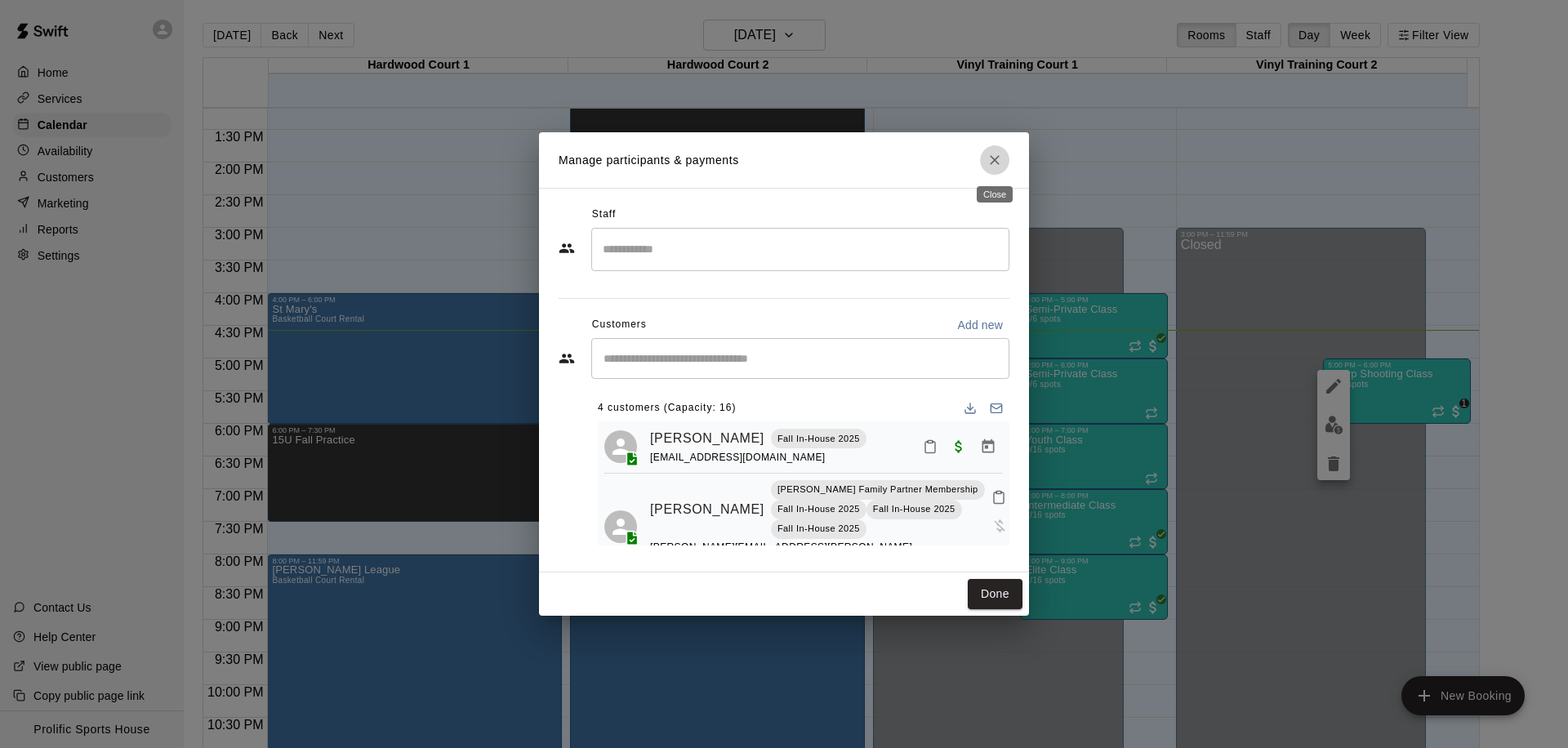
click at [987, 159] on icon "Close" at bounding box center [995, 160] width 16 height 16
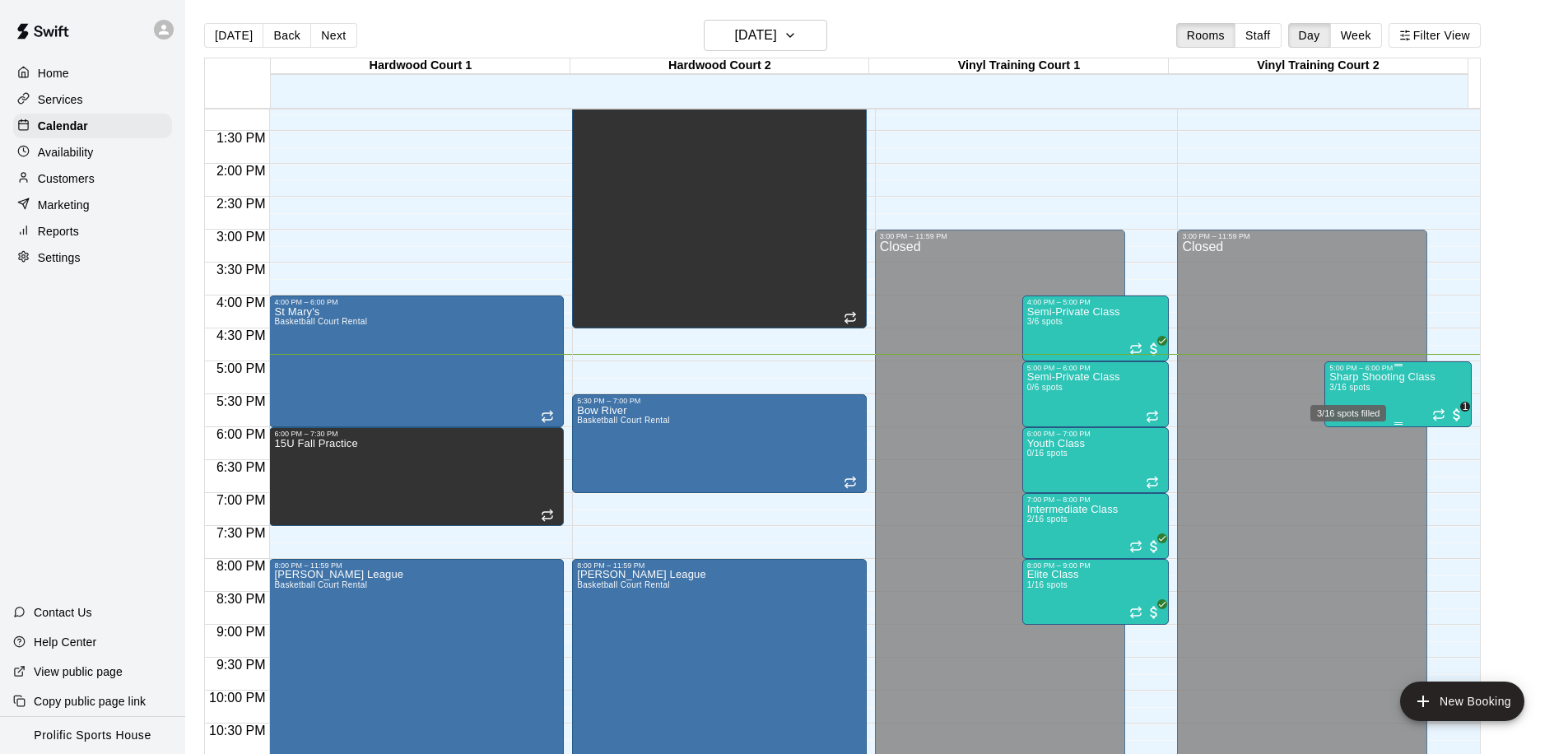
click at [1329, 383] on span "3/16 spots" at bounding box center [1349, 387] width 40 height 9
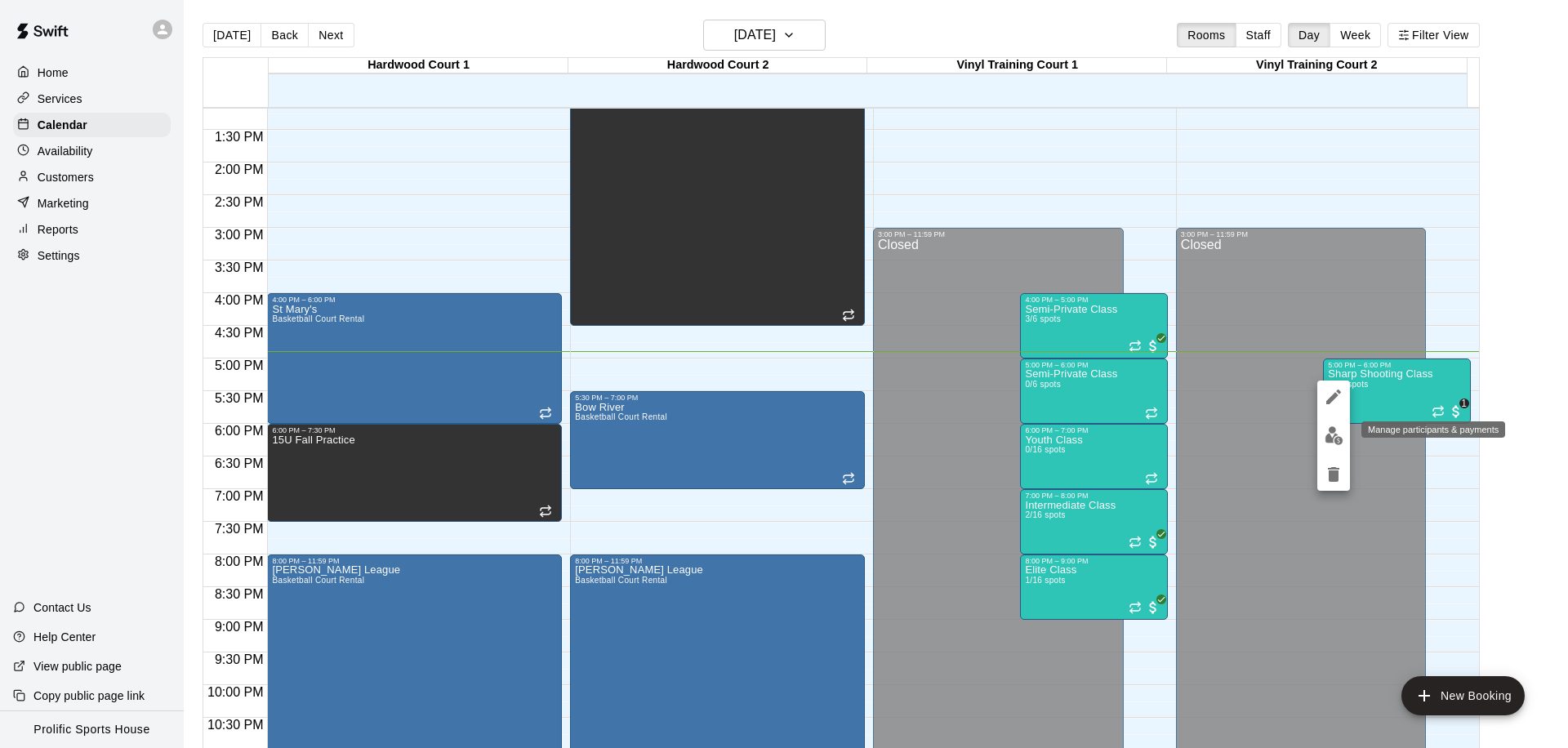
click at [1330, 434] on img "edit" at bounding box center [1333, 435] width 19 height 19
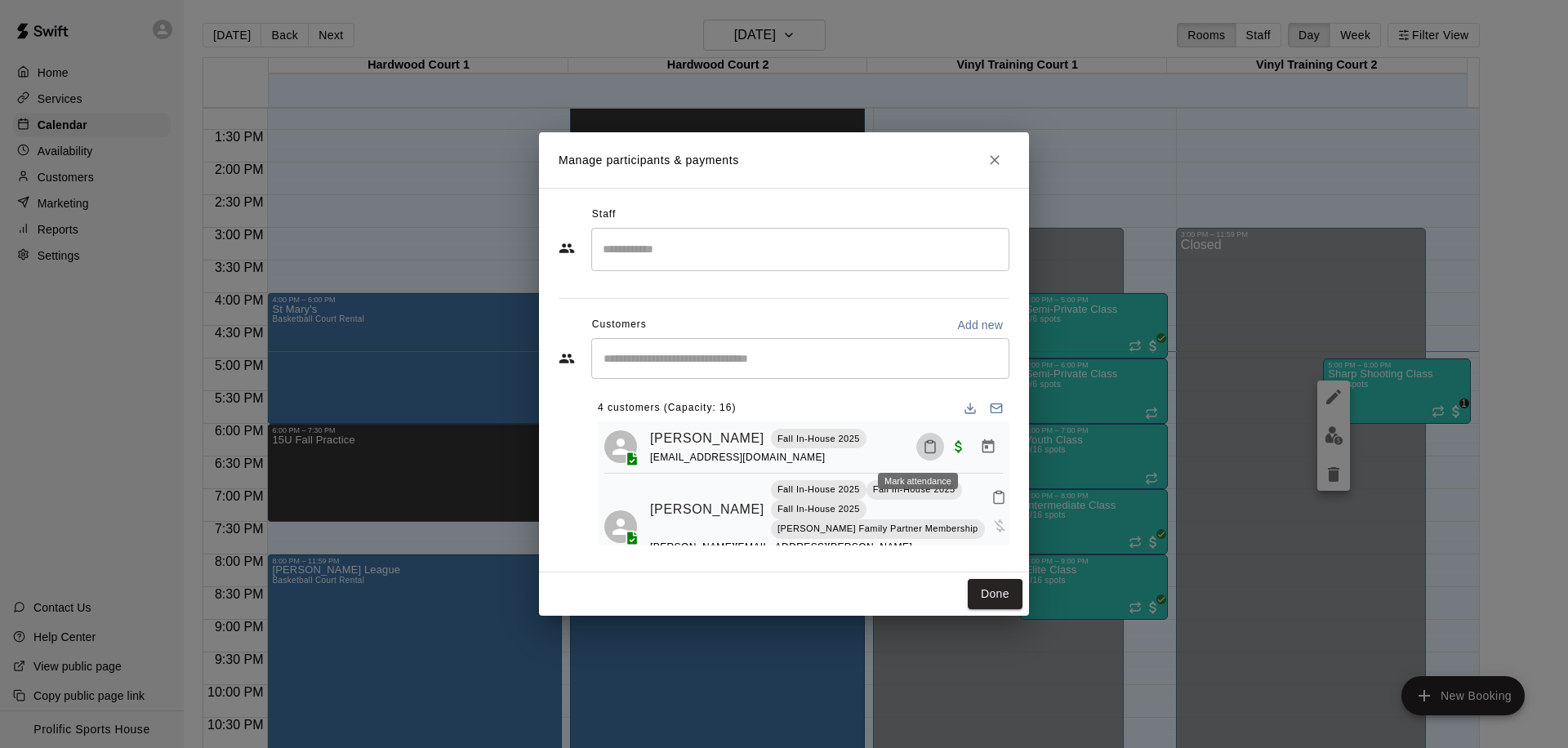
click at [923, 440] on icon "Mark attendance" at bounding box center [930, 447] width 15 height 15
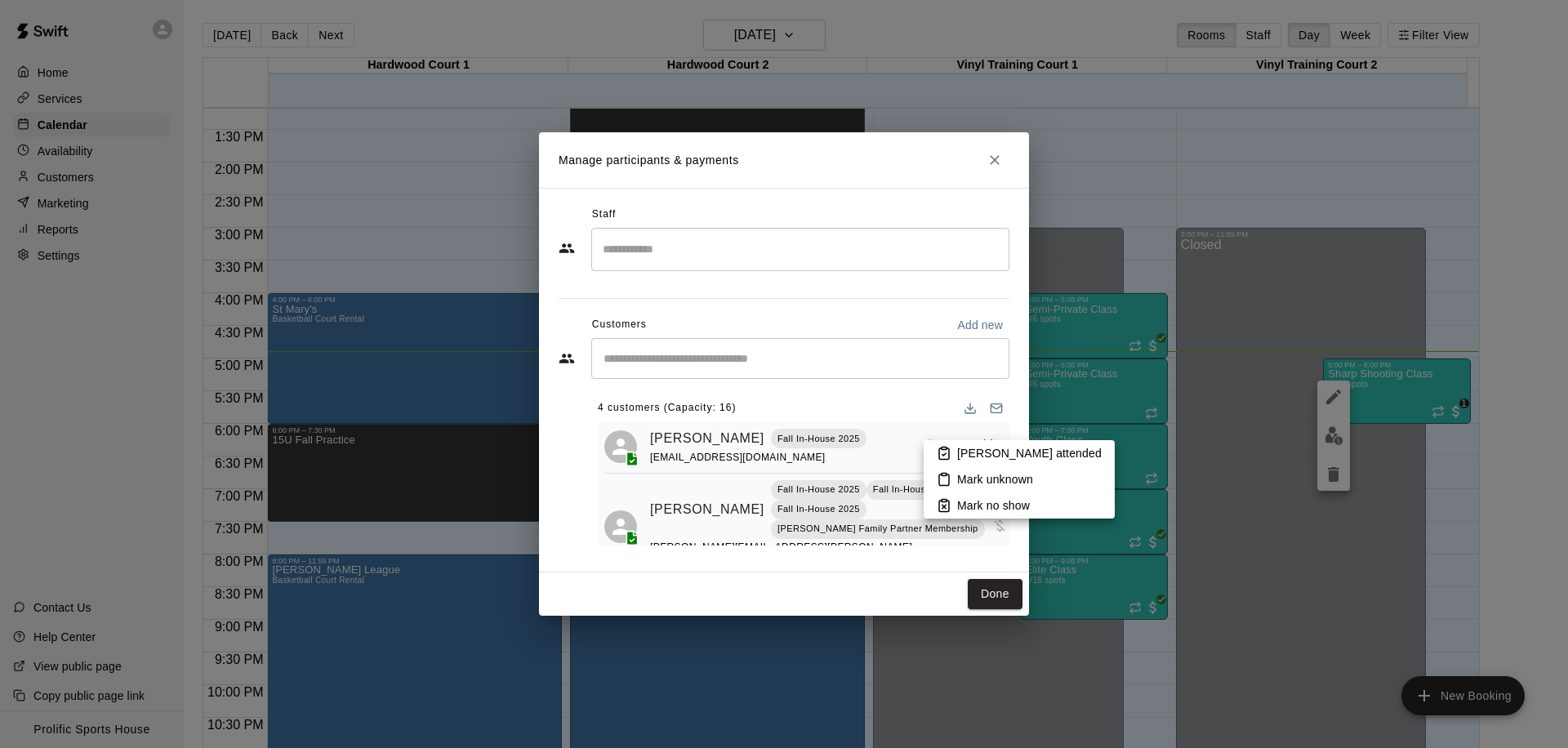
click at [970, 461] on p "Mark attended" at bounding box center [1029, 453] width 144 height 16
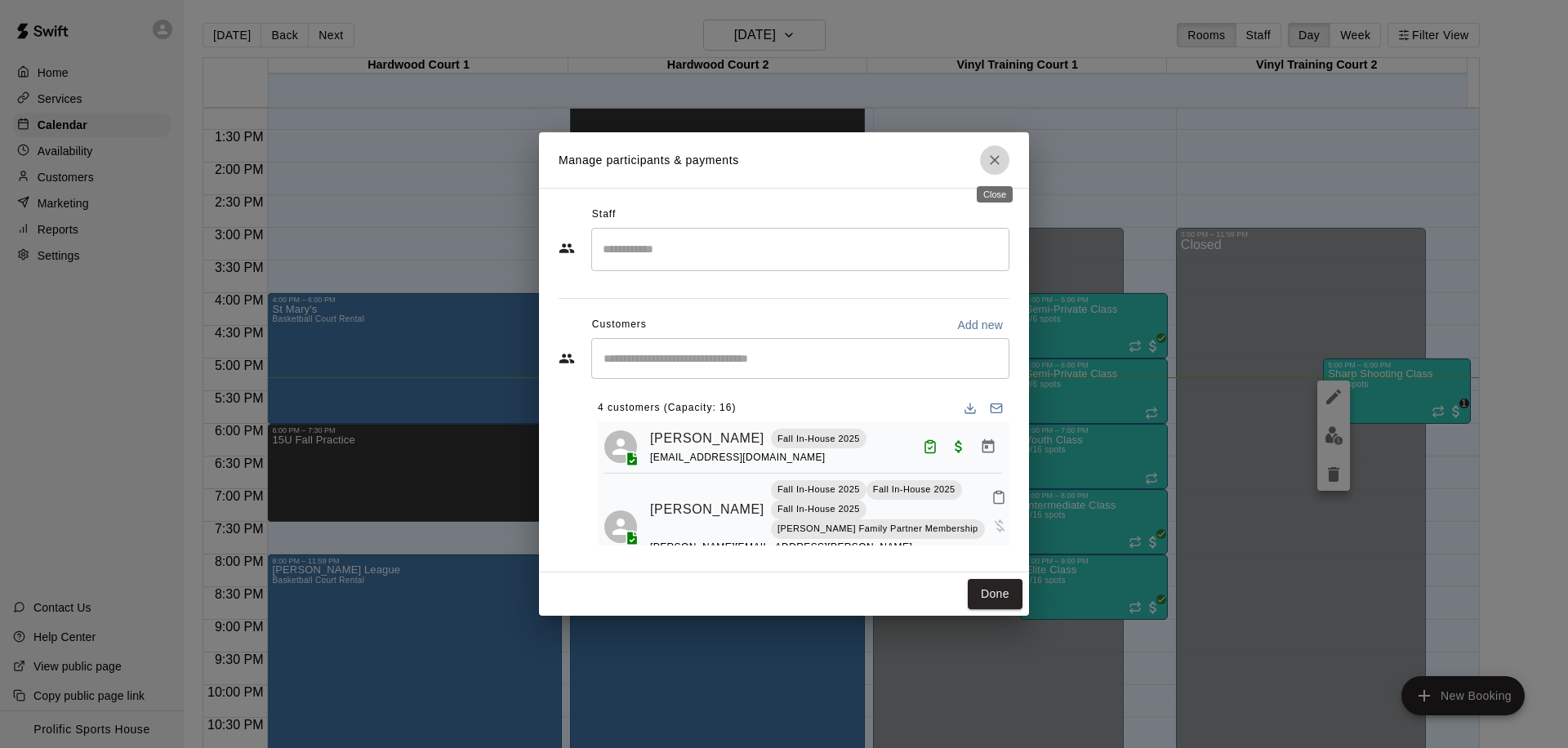
click at [993, 168] on button "Close" at bounding box center [994, 160] width 29 height 29
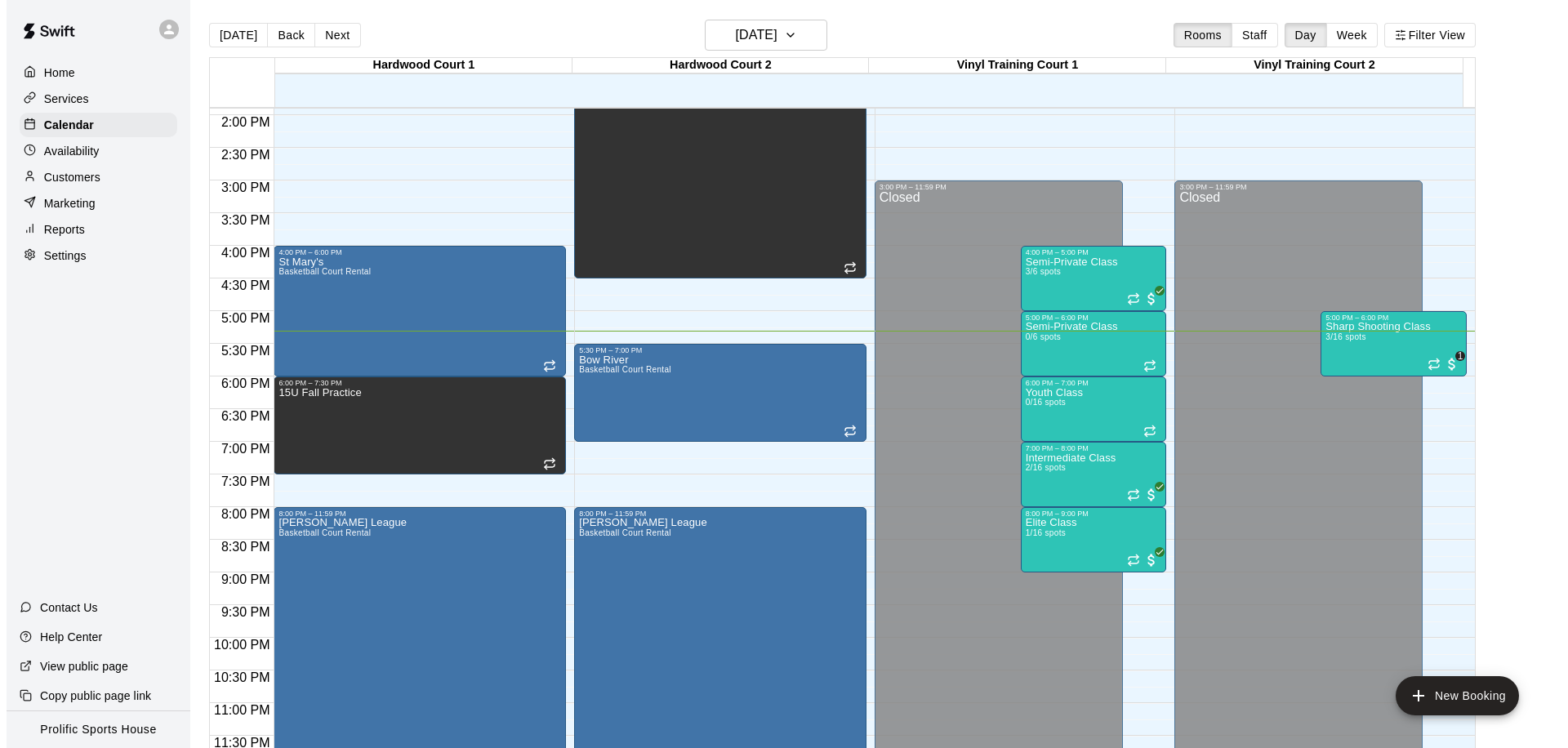
scroll to position [909, 0]
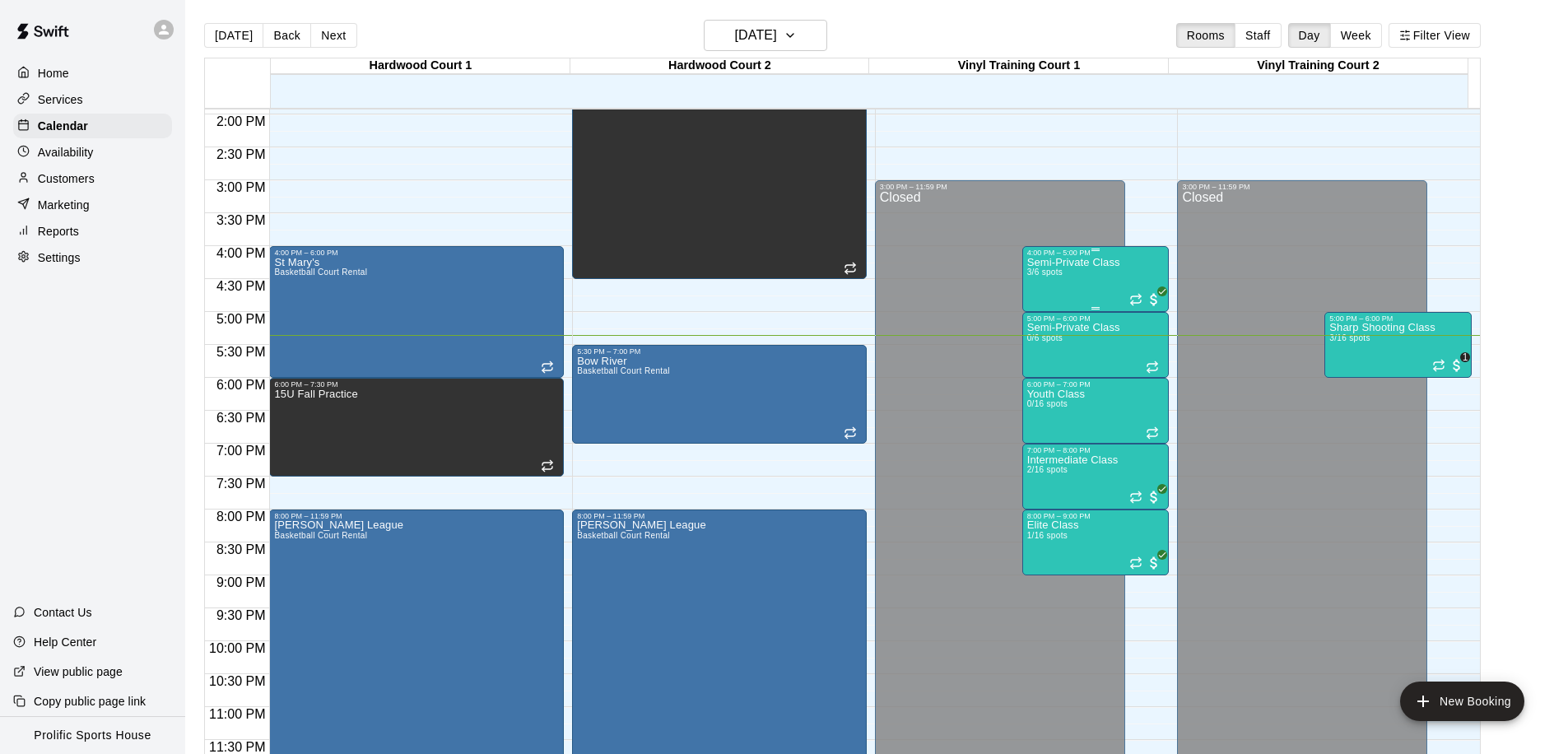
click at [1074, 263] on p "Semi-Private Class" at bounding box center [1074, 263] width 93 height 0
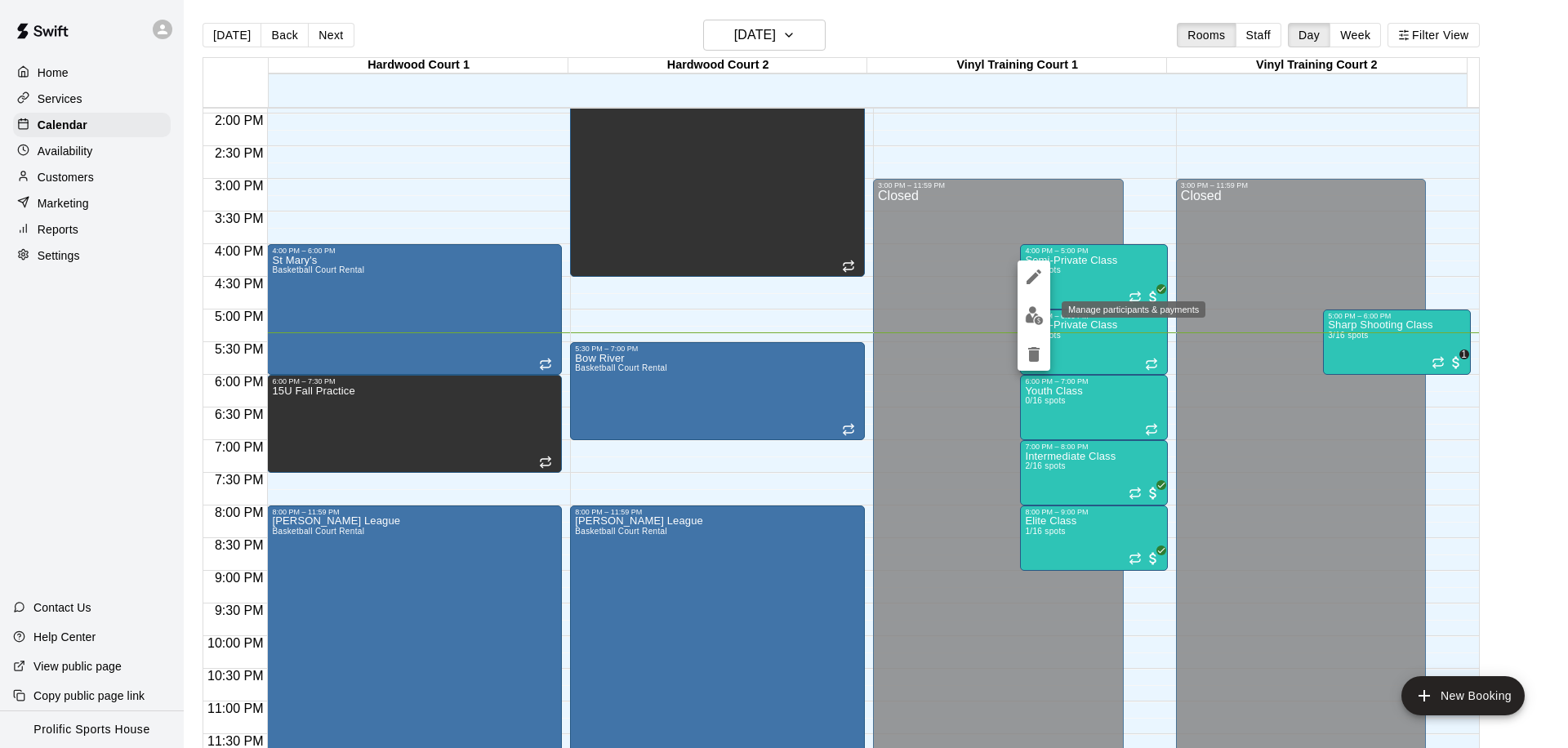
click at [1030, 315] on img "edit" at bounding box center [1034, 315] width 19 height 19
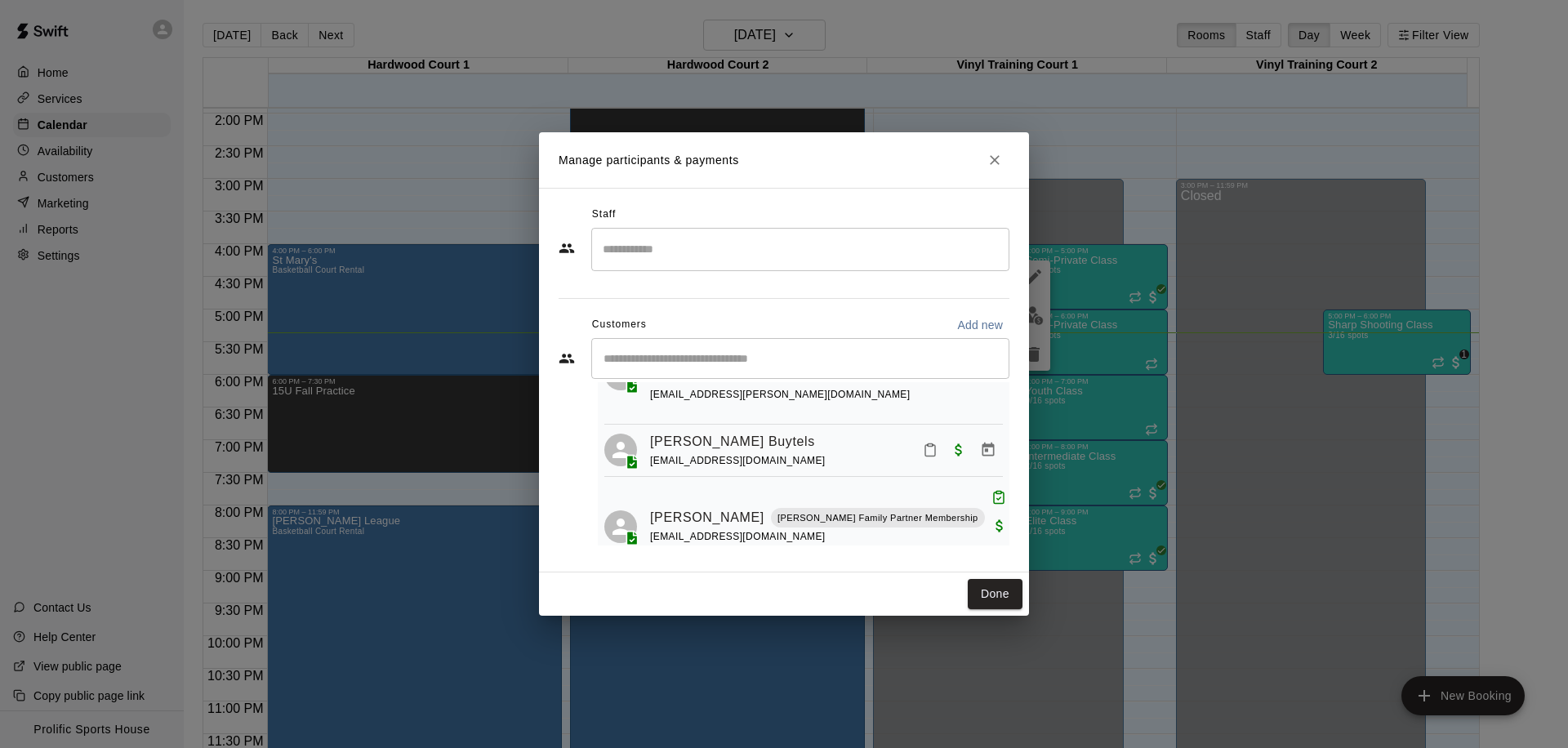
scroll to position [79, 0]
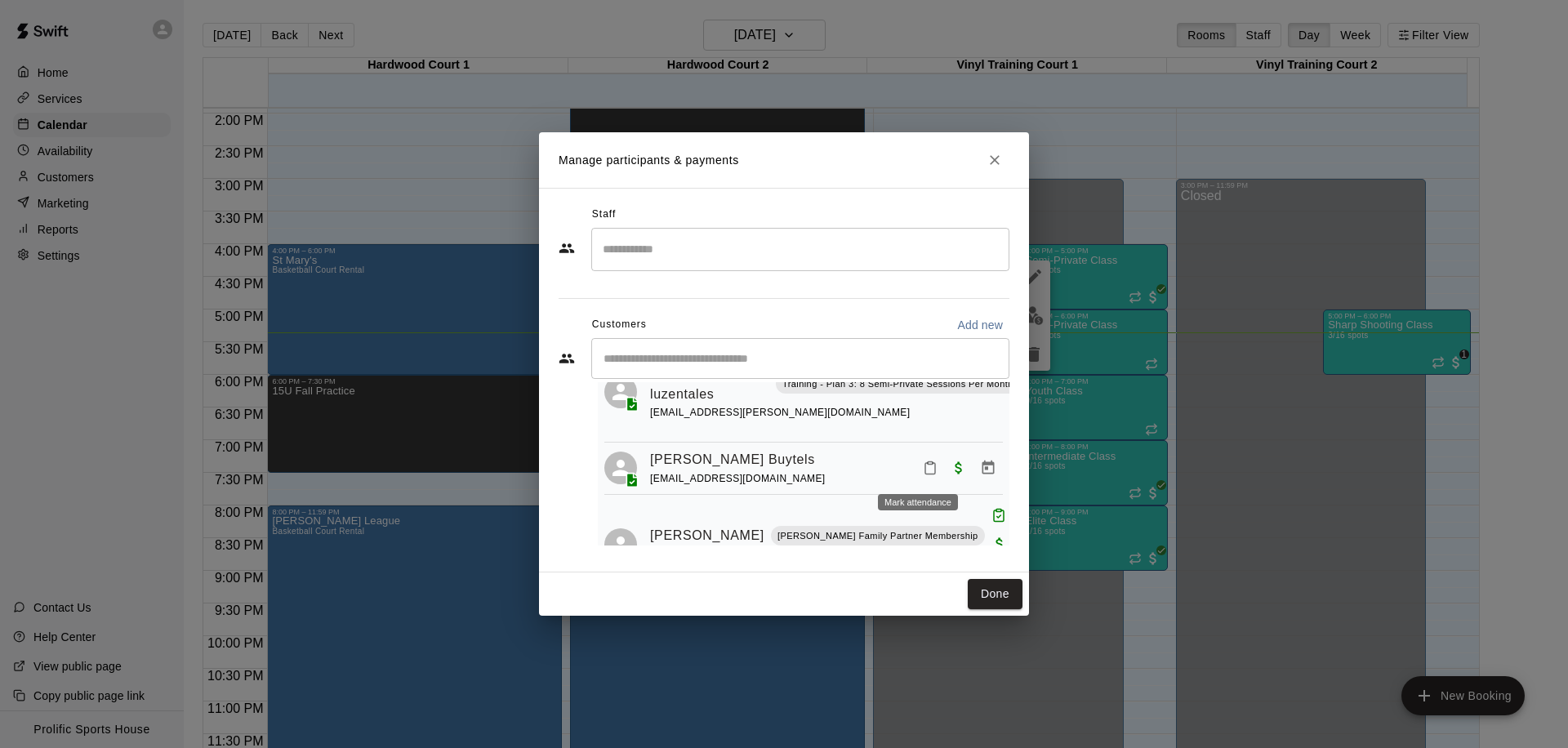
click at [923, 467] on icon "Mark attendance" at bounding box center [930, 468] width 15 height 15
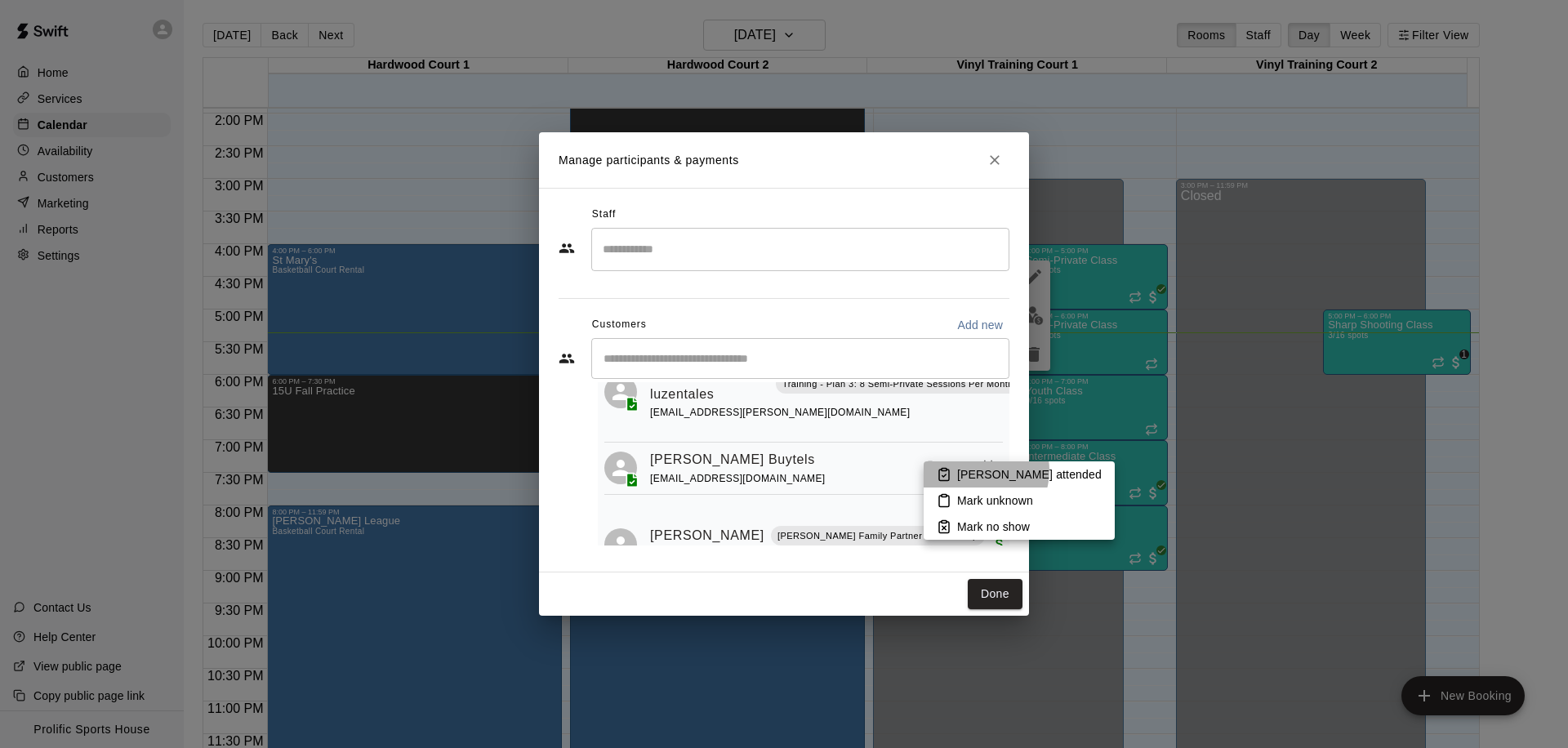
click at [979, 471] on p "Mark attended" at bounding box center [1029, 474] width 144 height 16
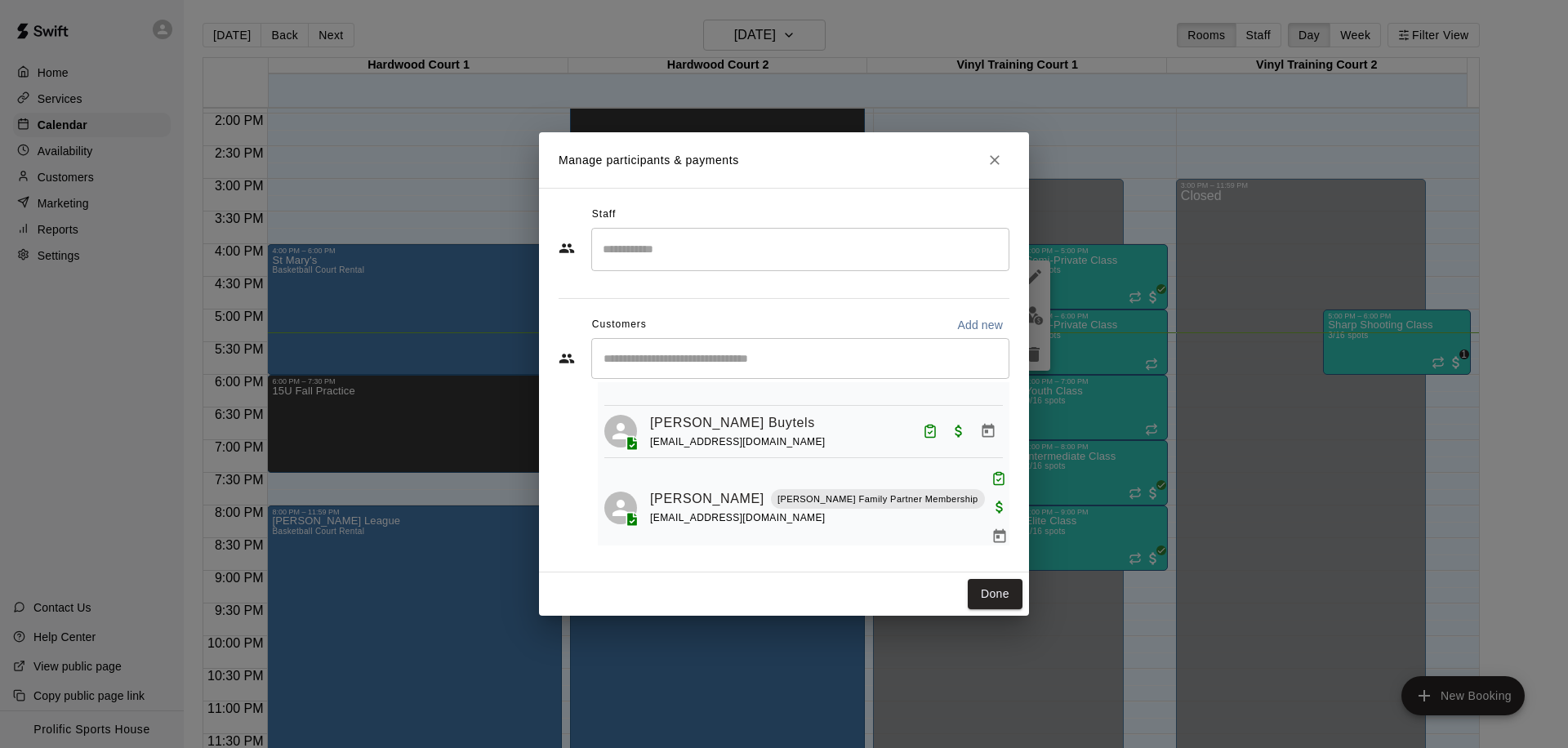
scroll to position [0, 0]
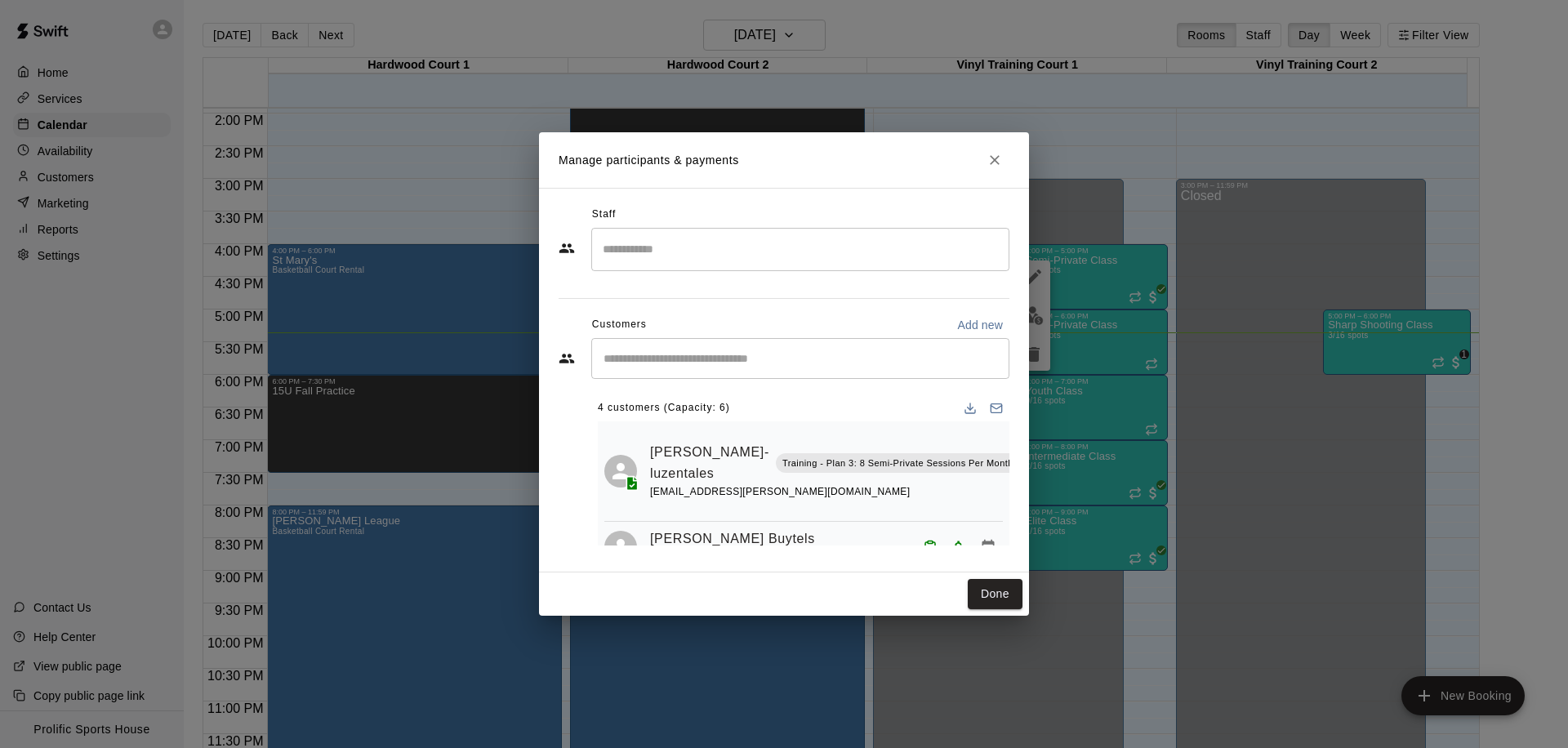
click at [1000, 168] on icon "Close" at bounding box center [995, 160] width 16 height 16
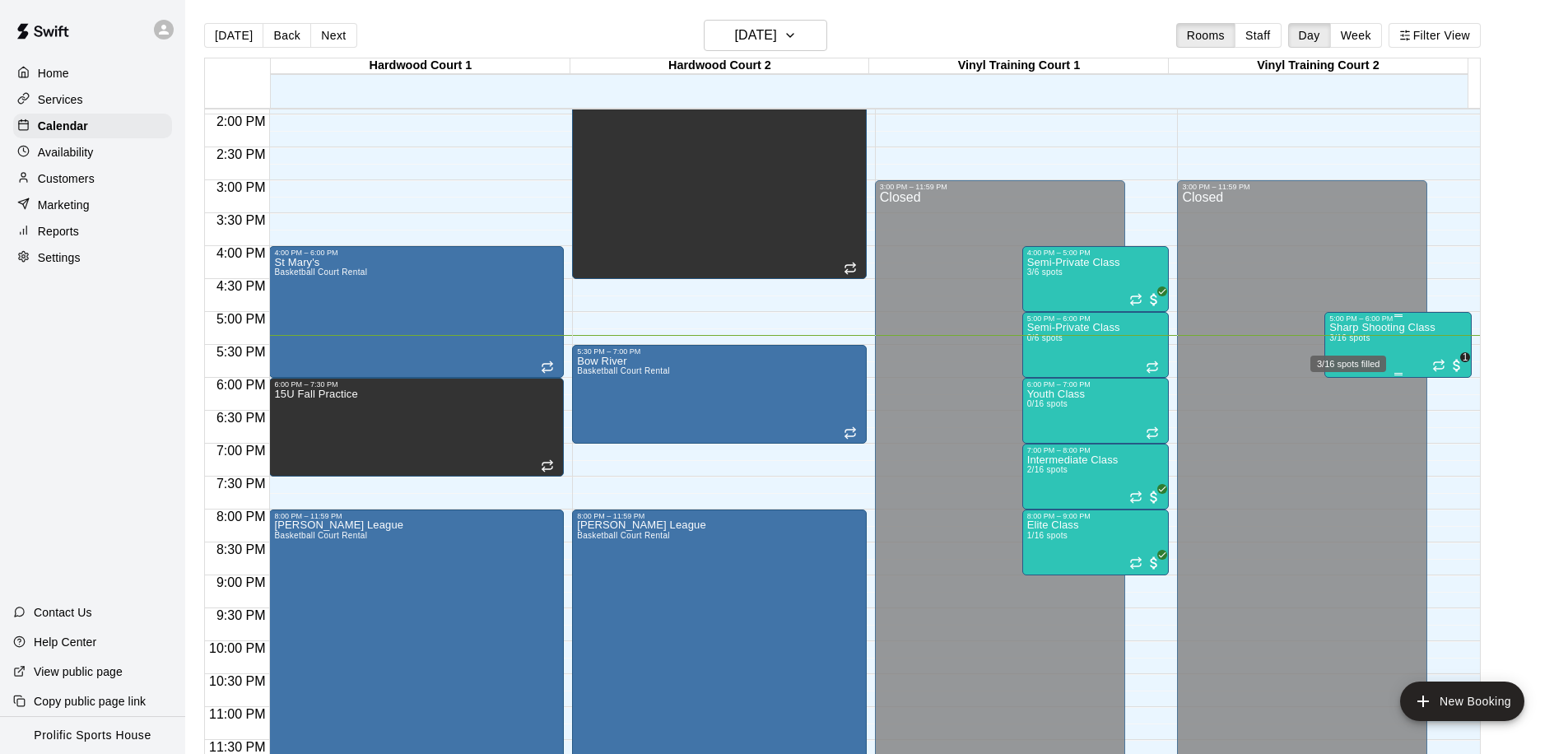
click at [1372, 349] on div "3/16 spots filled" at bounding box center [1348, 358] width 79 height 29
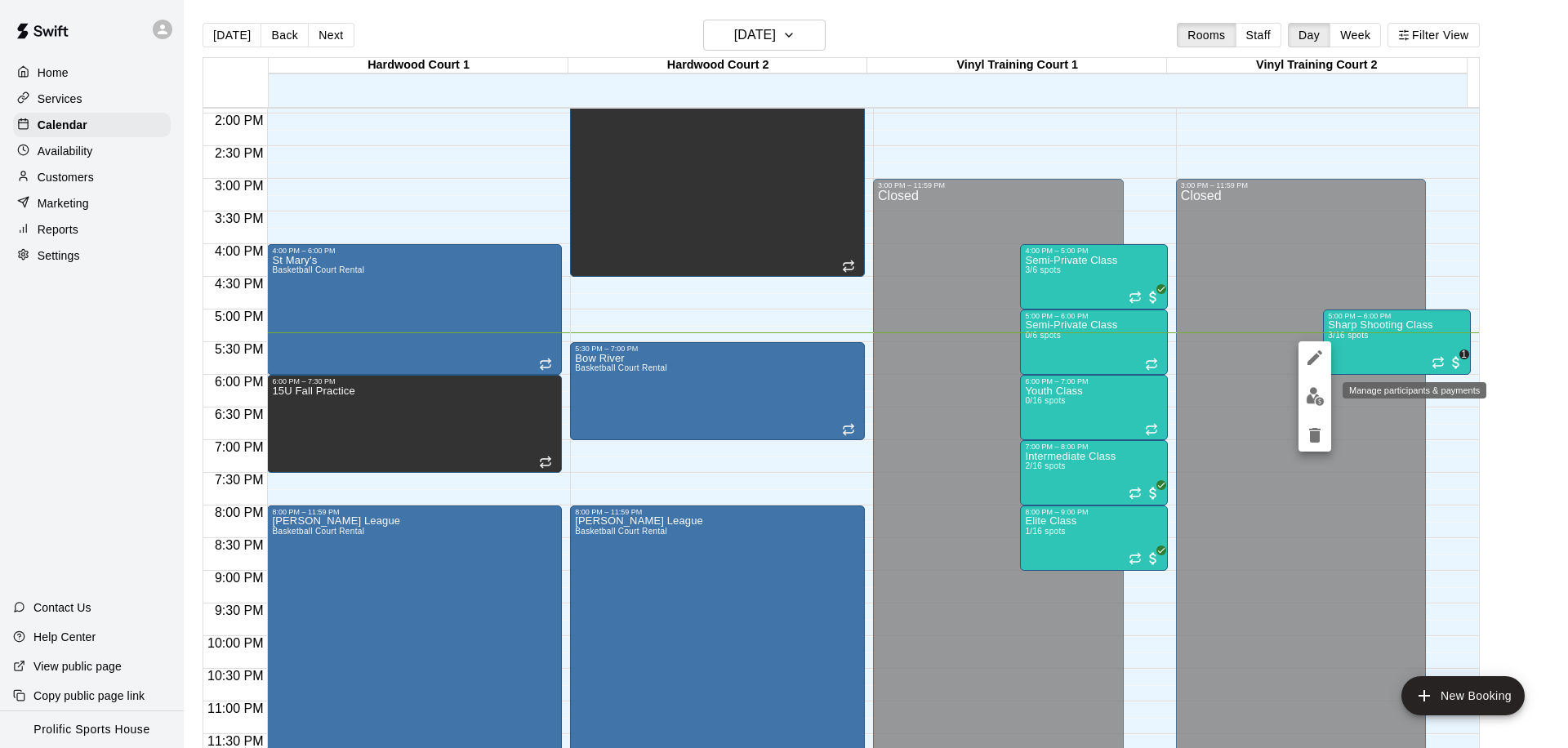
click at [1323, 402] on button "edit" at bounding box center [1314, 396] width 33 height 32
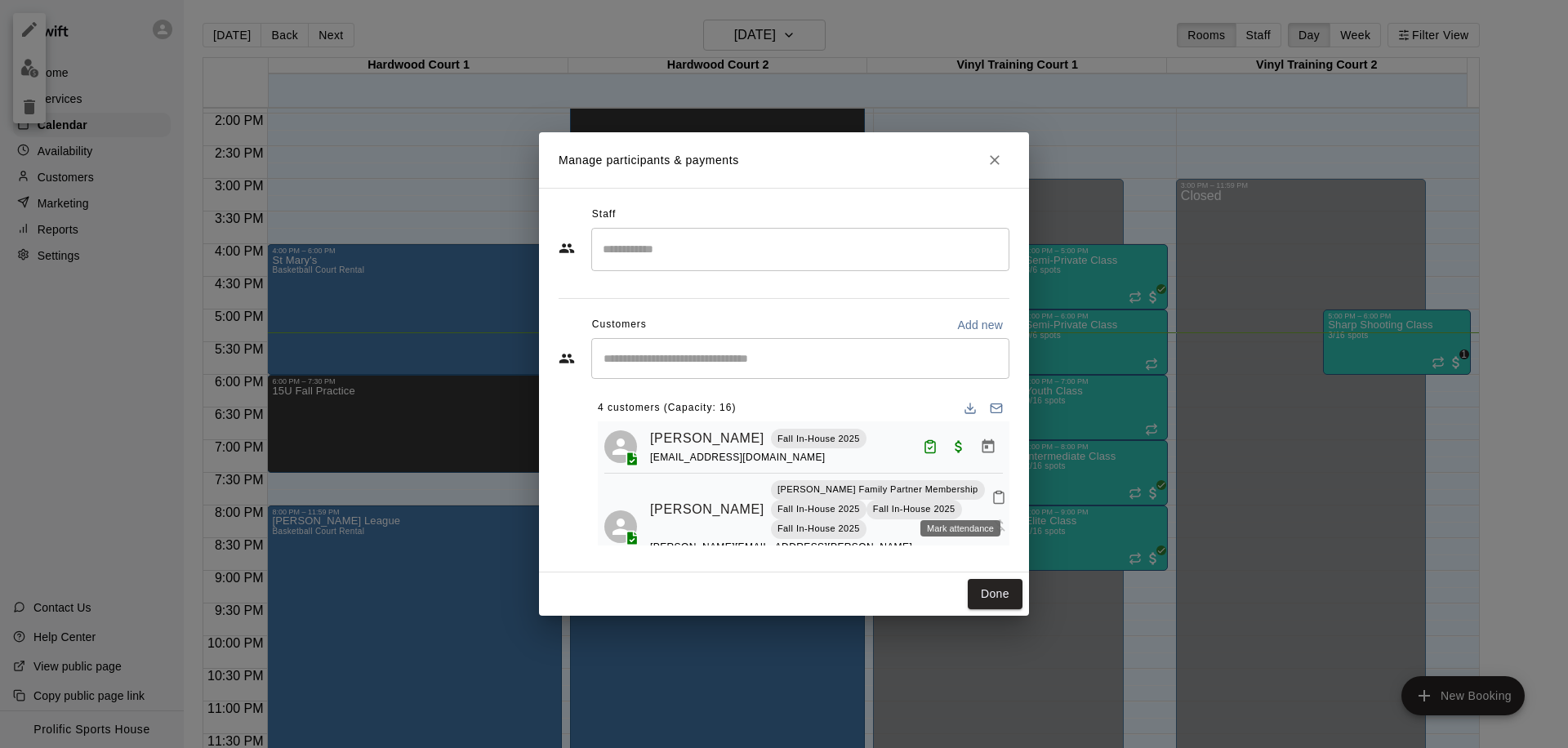
click at [994, 500] on icon "Mark attendance" at bounding box center [998, 497] width 10 height 12
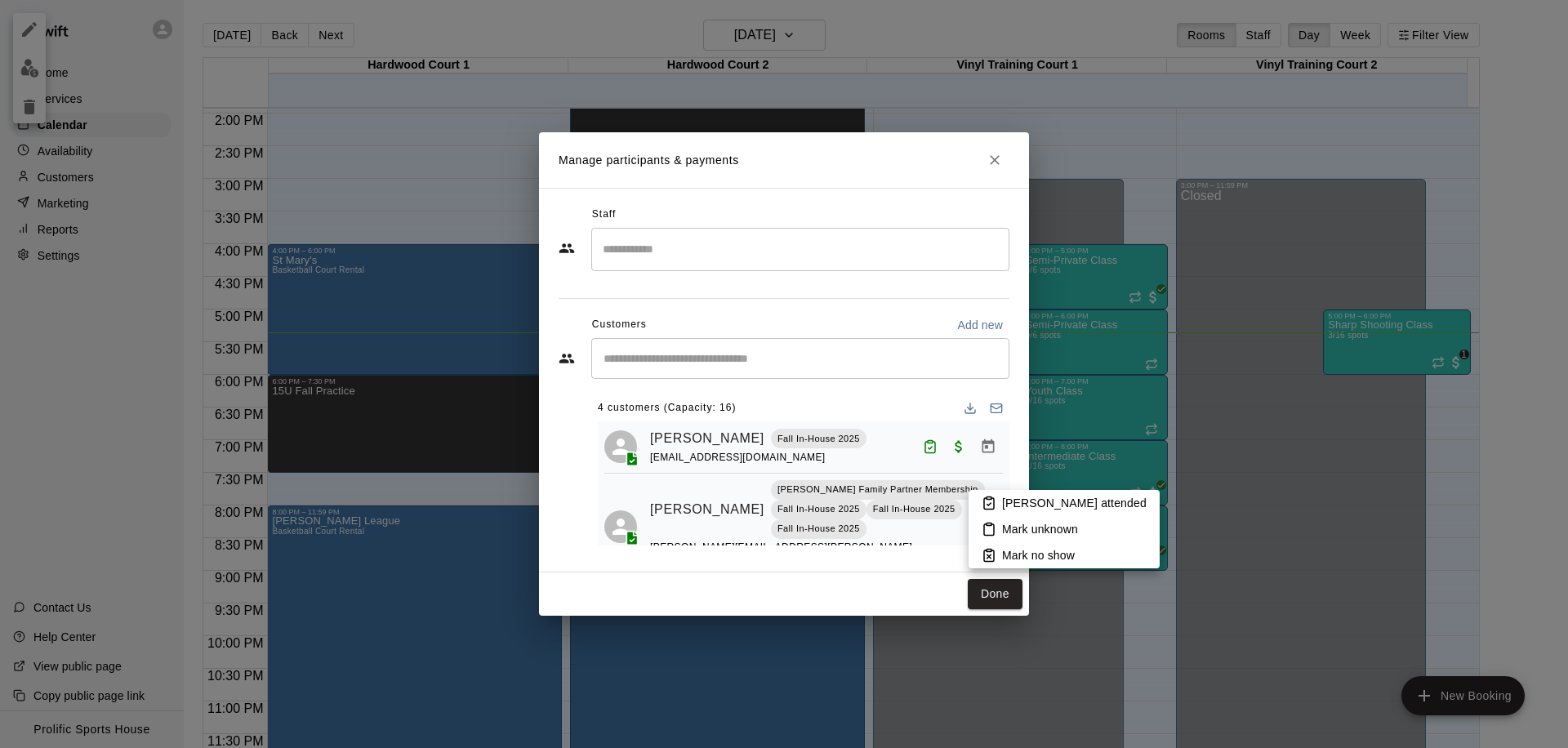
click at [1003, 503] on p "Mark attended" at bounding box center [1073, 503] width 144 height 16
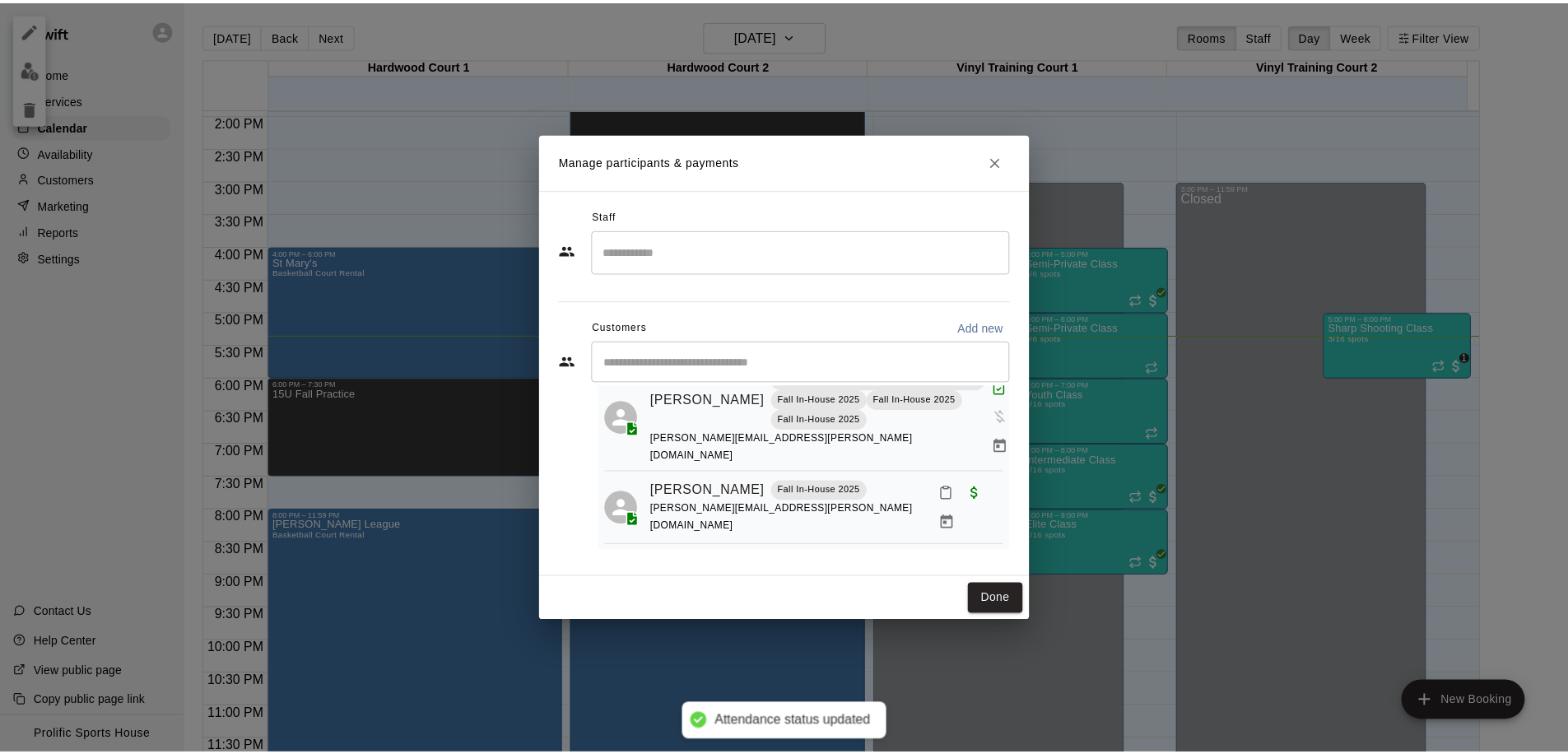
scroll to position [190, 0]
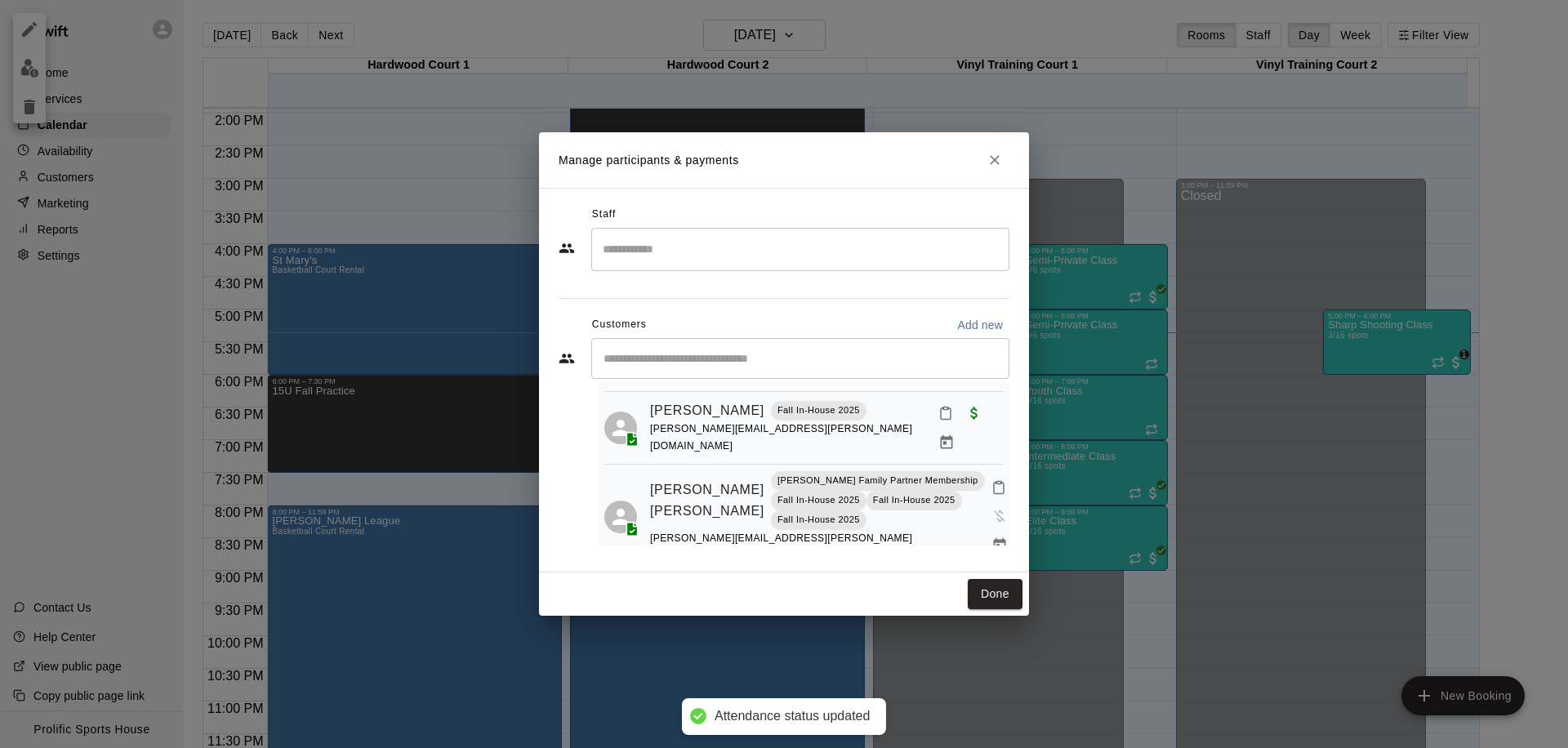
click at [938, 407] on icon "Mark attendance" at bounding box center [945, 413] width 15 height 15
click at [979, 419] on p "Mark attended" at bounding box center [1029, 417] width 144 height 16
click at [991, 480] on icon "Mark attendance" at bounding box center [998, 487] width 15 height 15
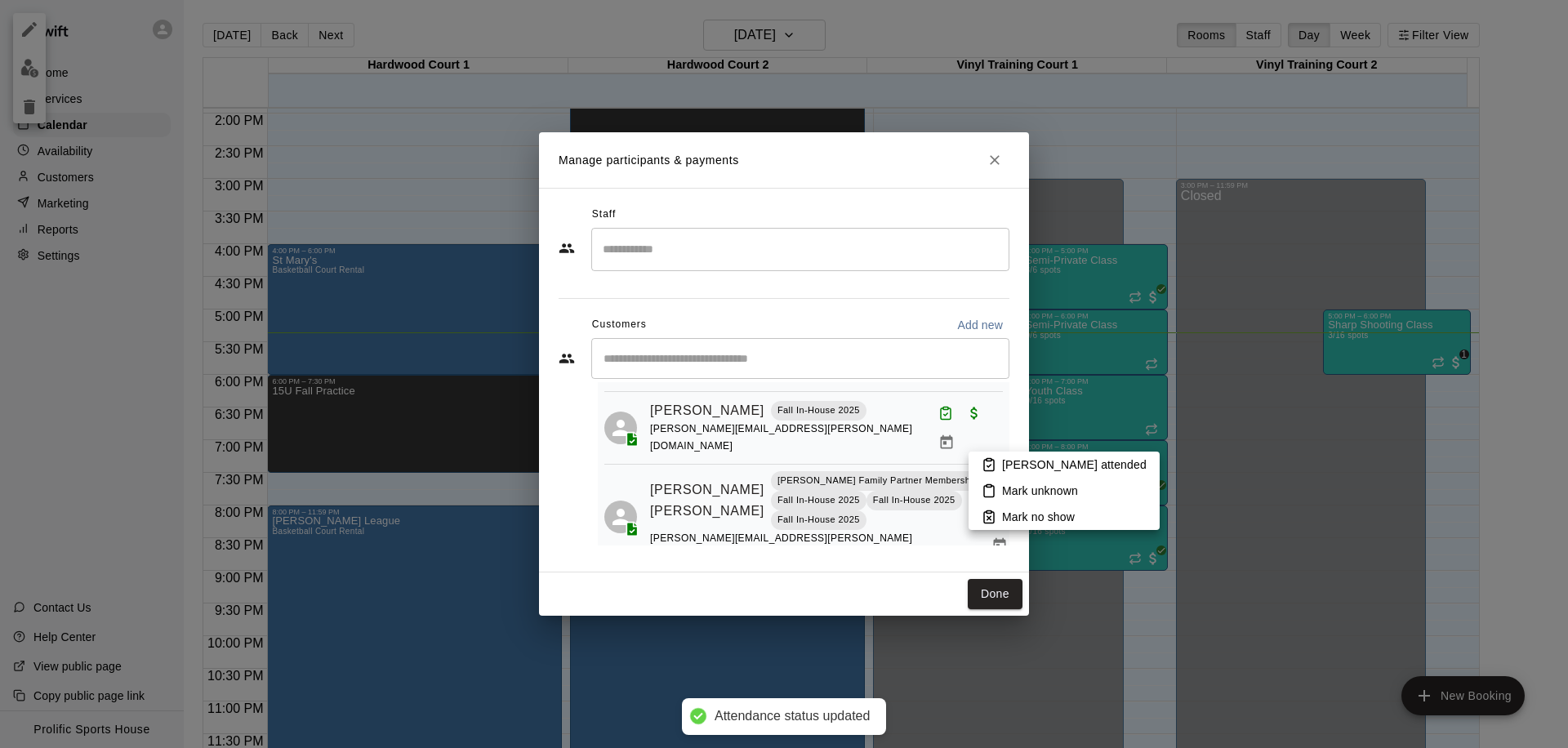
click at [999, 470] on li "Mark attended" at bounding box center [1064, 464] width 191 height 26
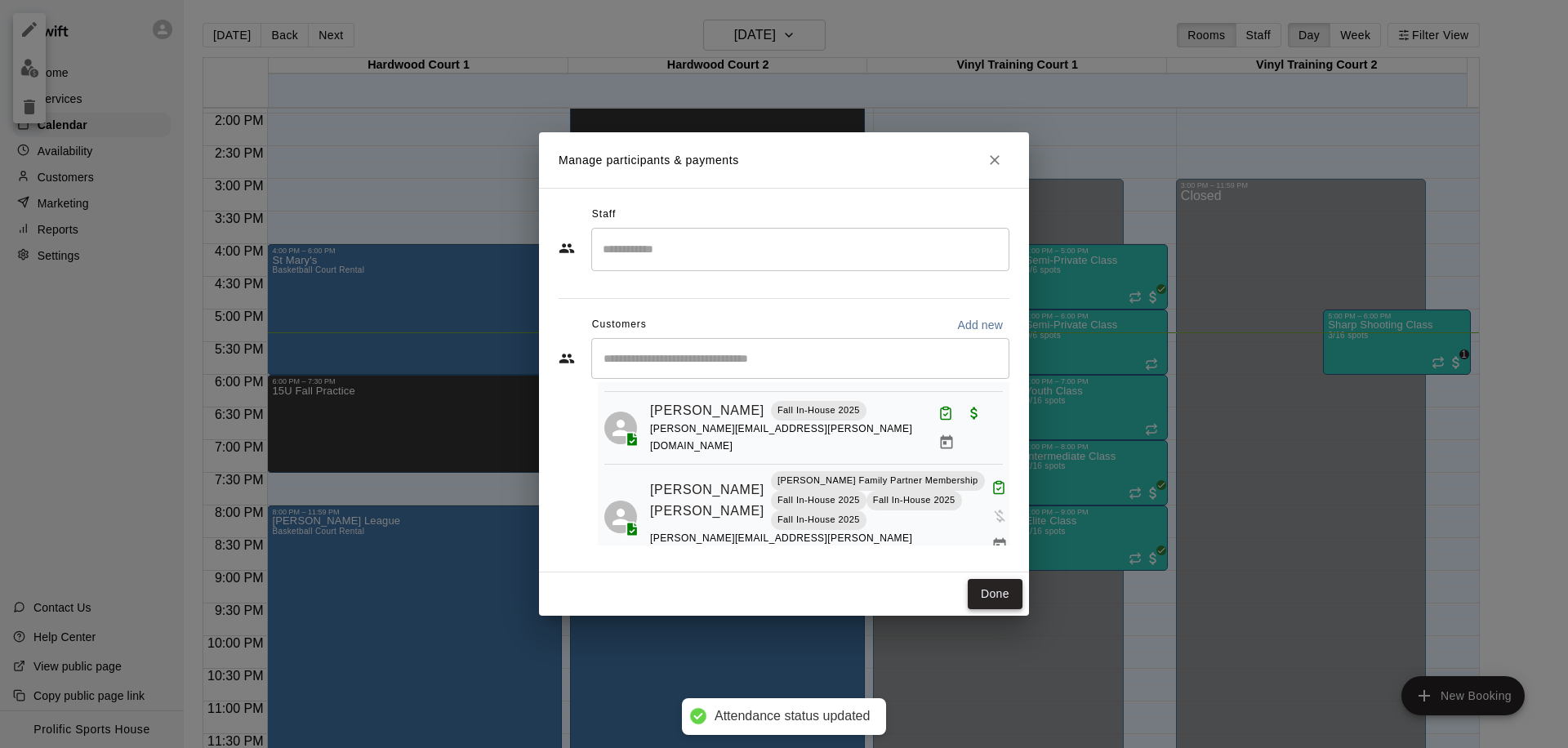
click at [986, 599] on button "Done" at bounding box center [995, 594] width 55 height 30
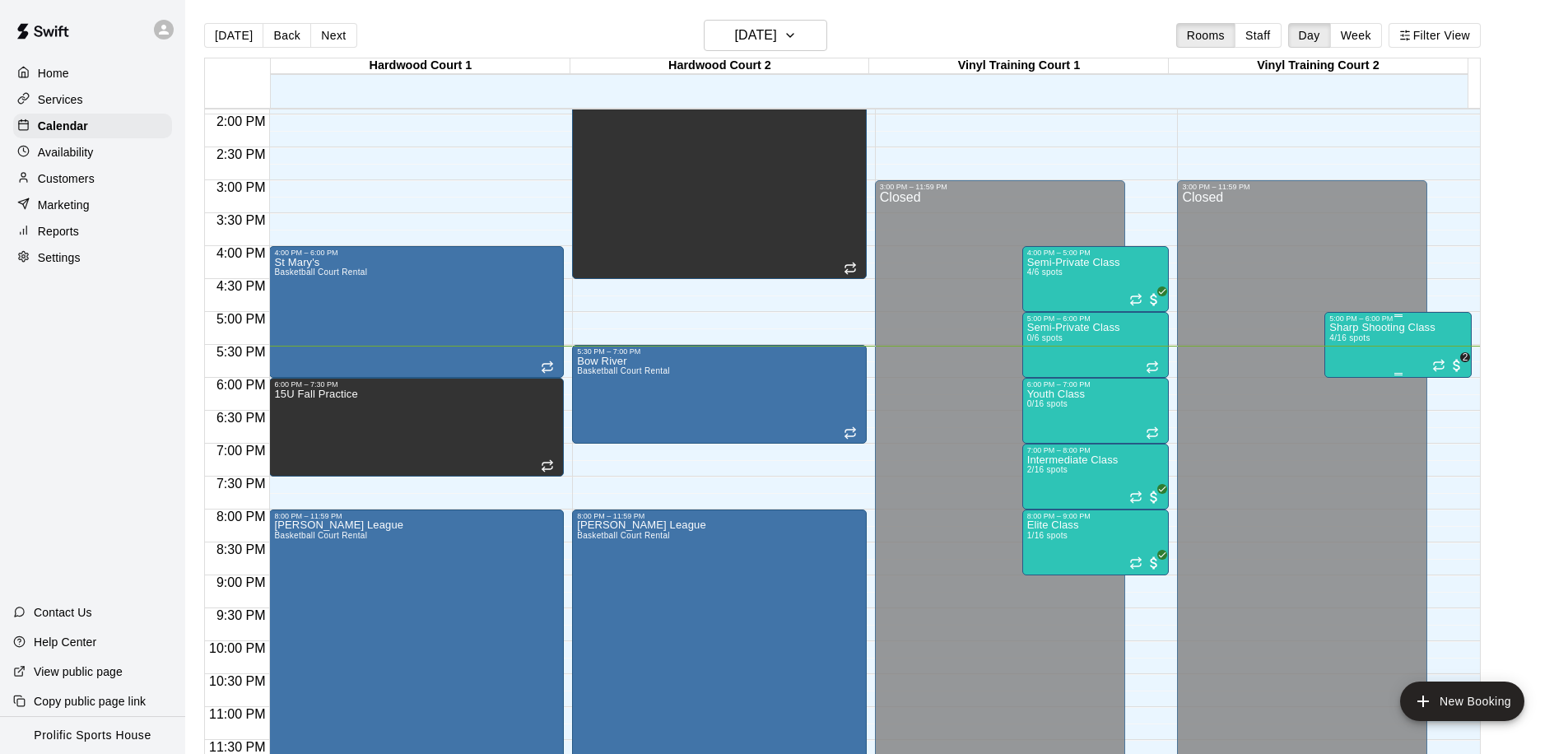
click at [1404, 354] on div "Sharp Shooting Class 4/16 spots" at bounding box center [1382, 700] width 106 height 754
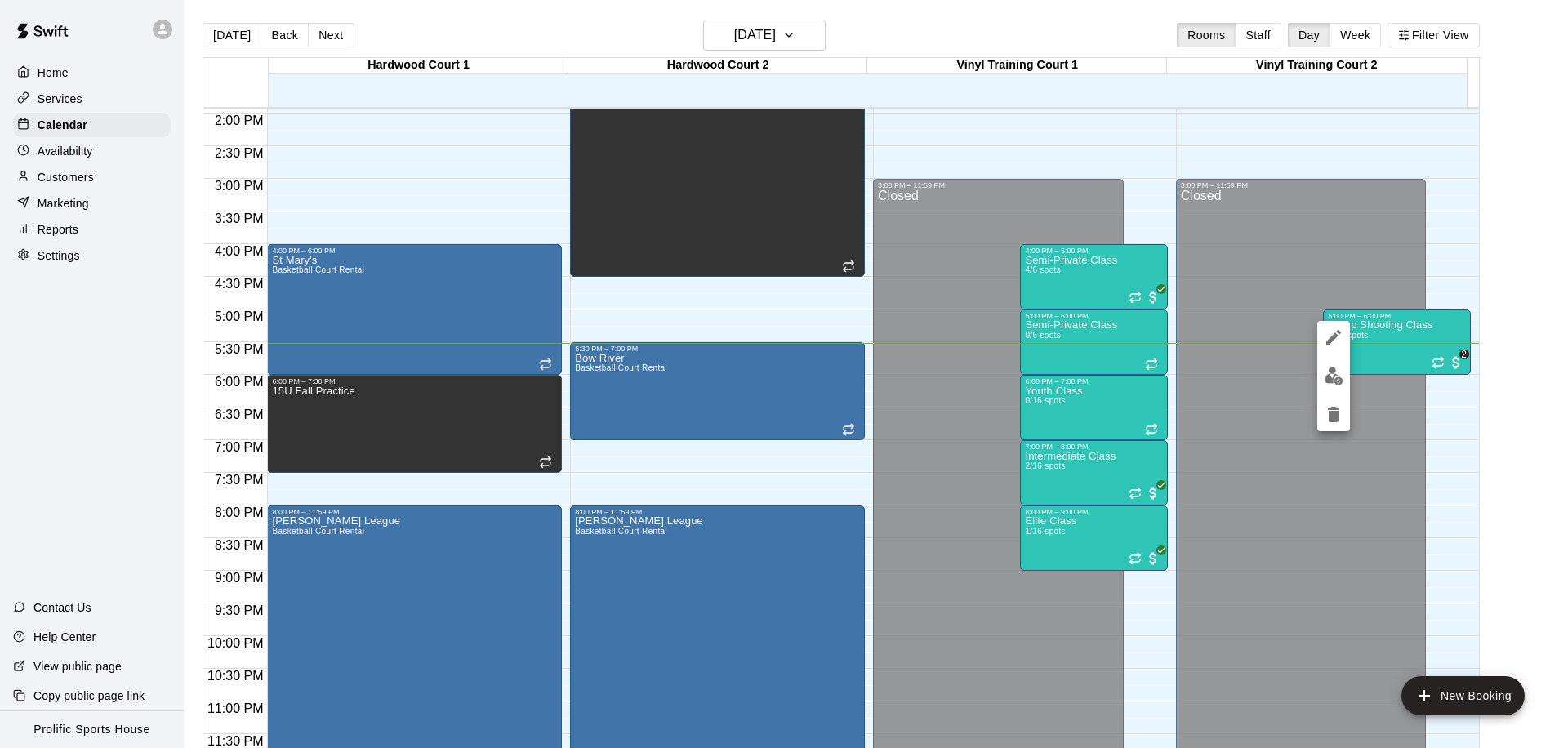
click at [1306, 238] on div at bounding box center [784, 374] width 1568 height 748
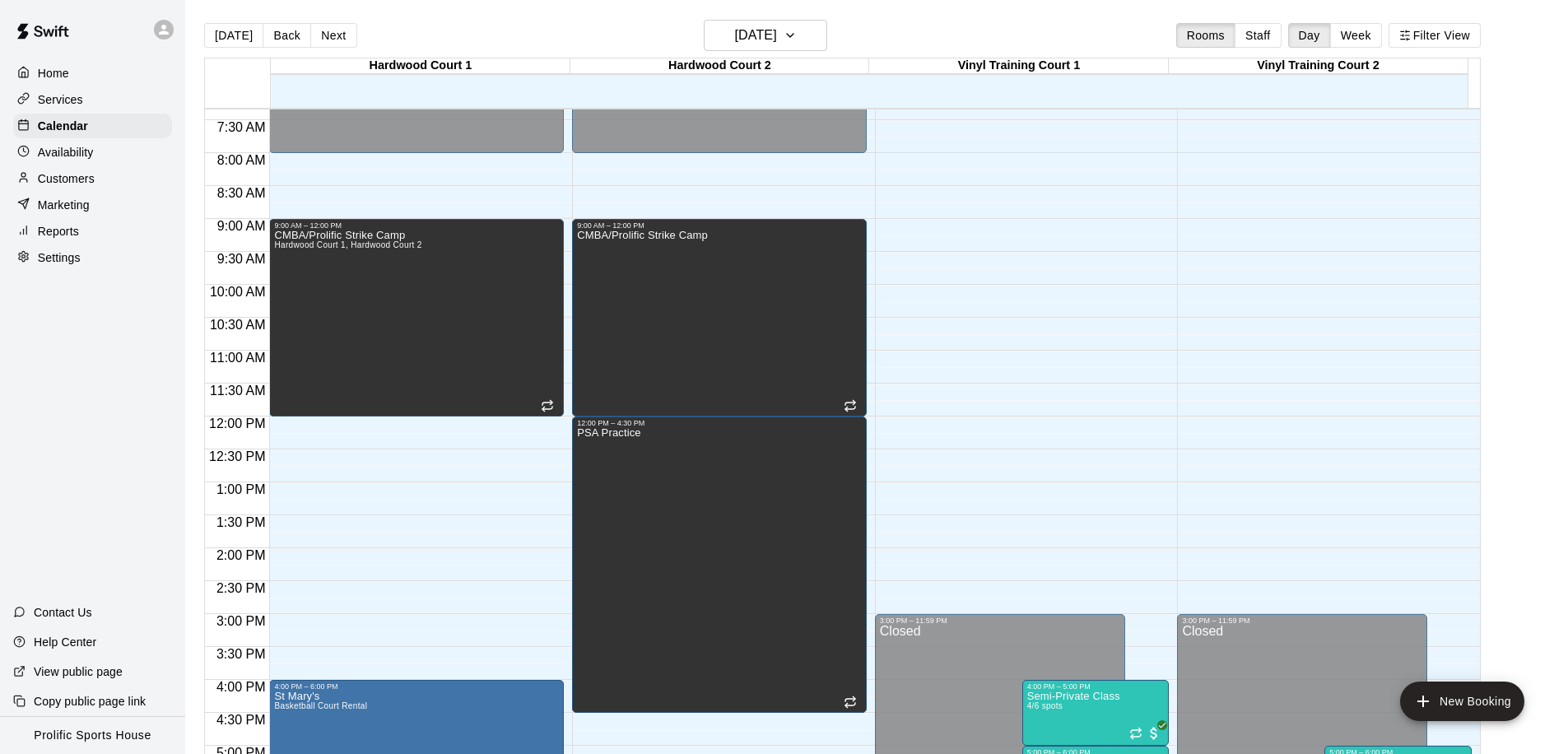
scroll to position [594, 0]
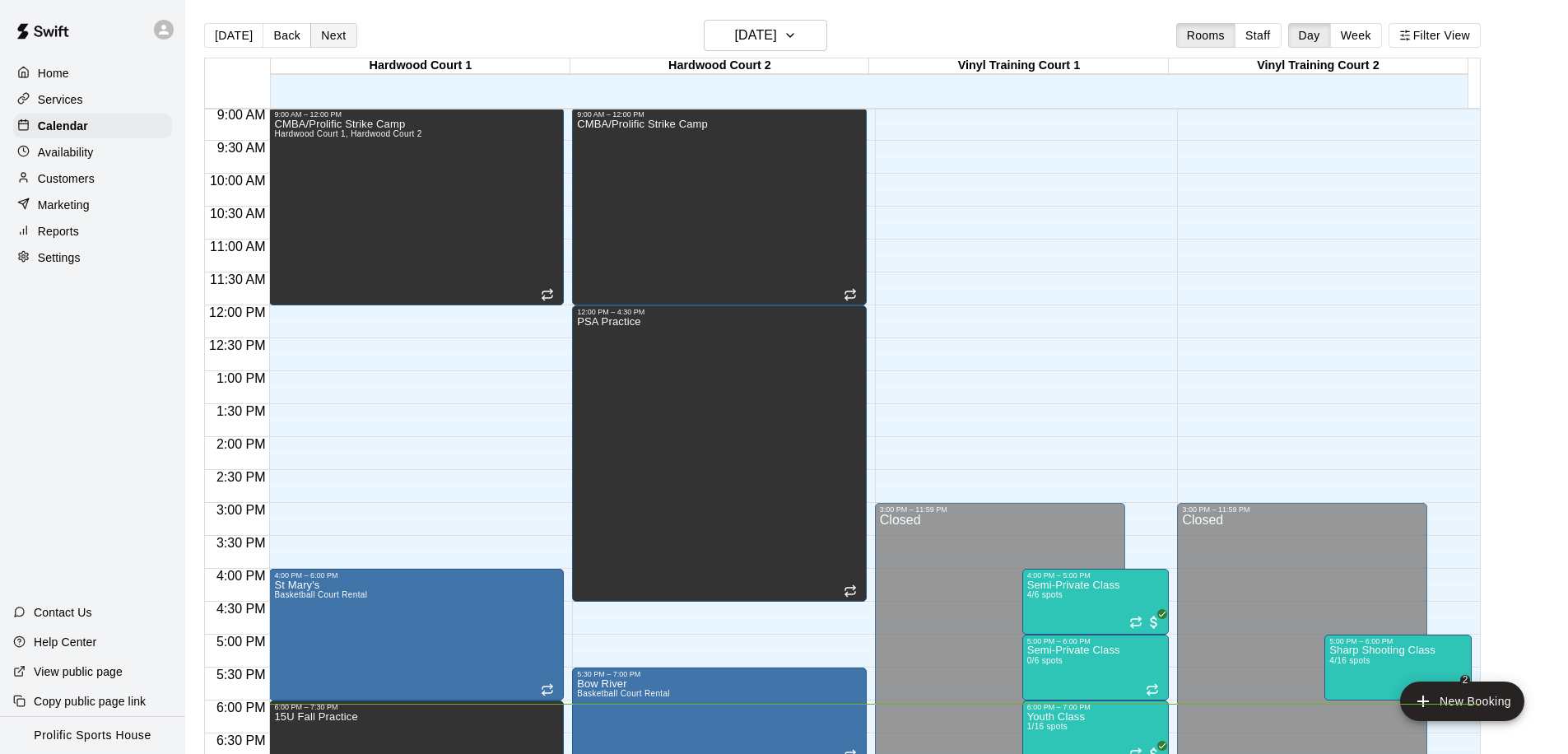
click at [335, 33] on button "Next" at bounding box center [333, 36] width 46 height 25
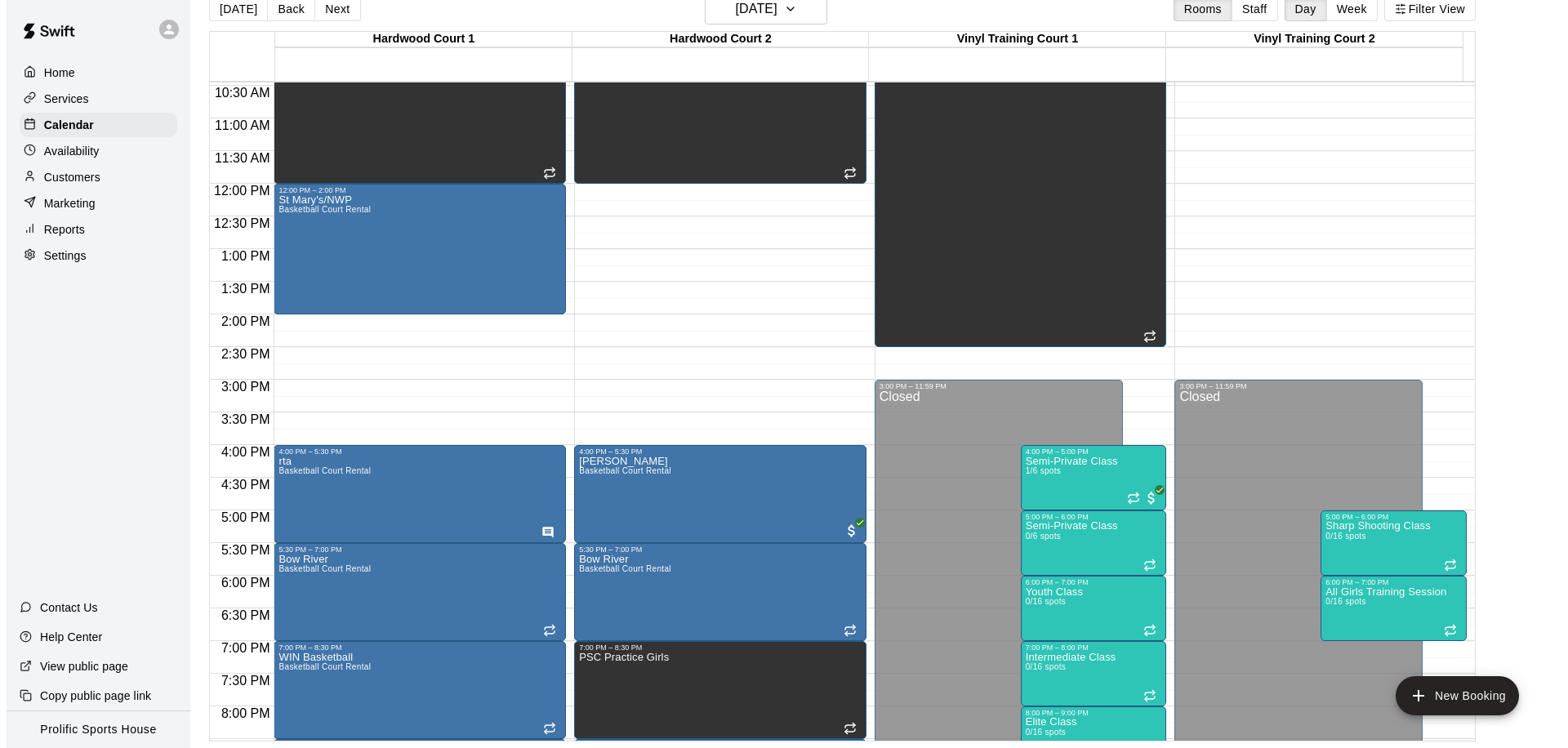
scroll to position [0, 0]
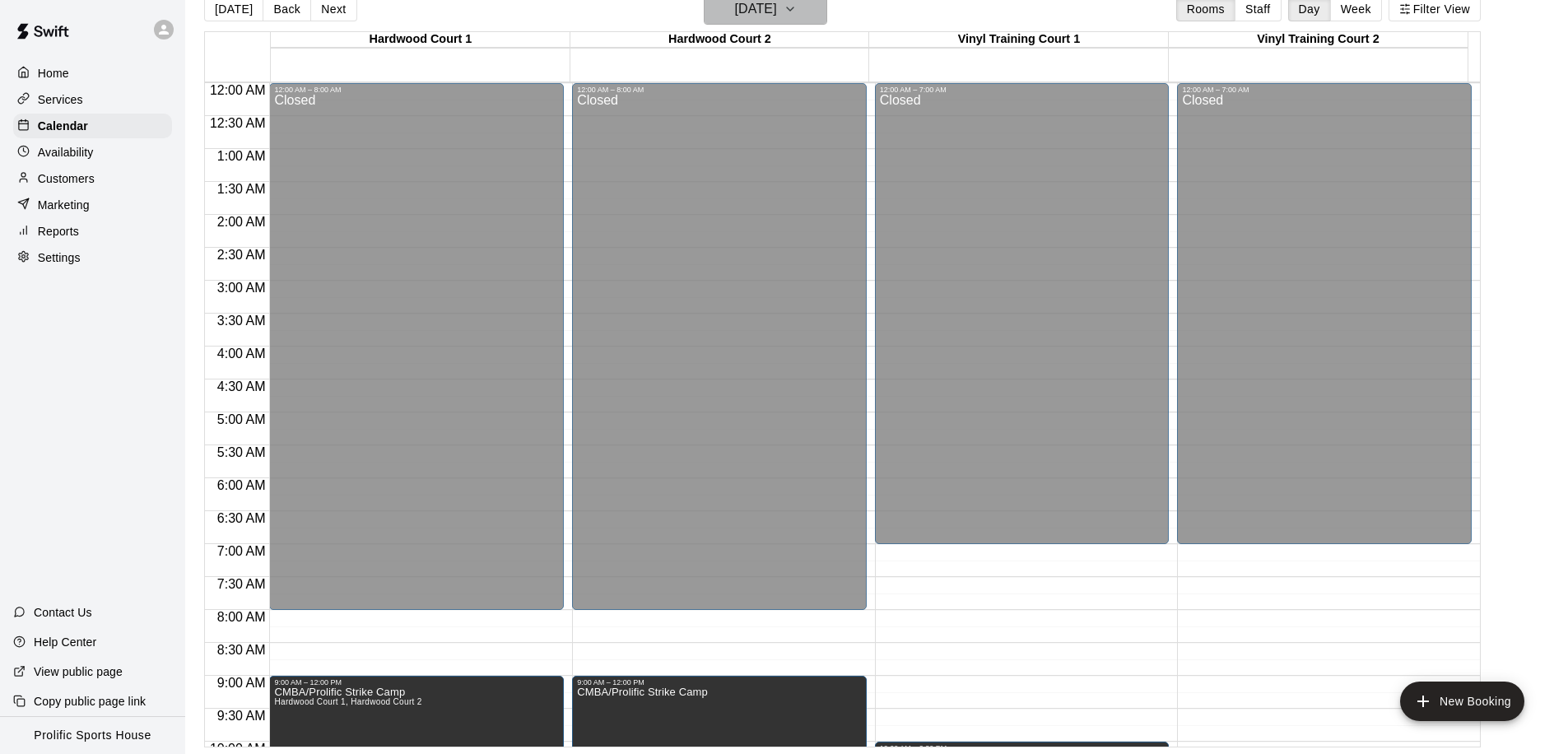
click at [771, 13] on h6 "Thursday Oct 16" at bounding box center [756, 9] width 42 height 23
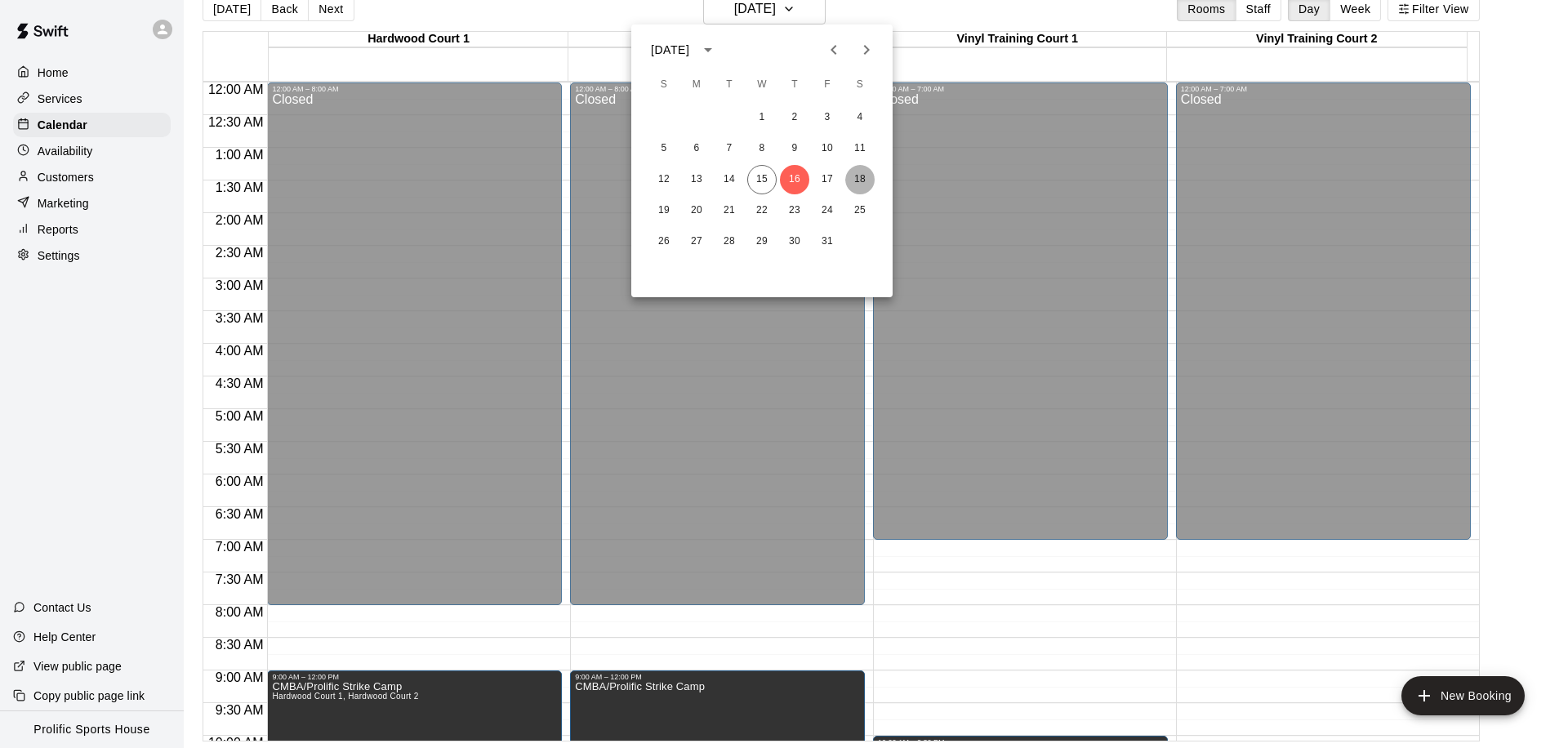
click at [851, 180] on button "18" at bounding box center [859, 179] width 29 height 29
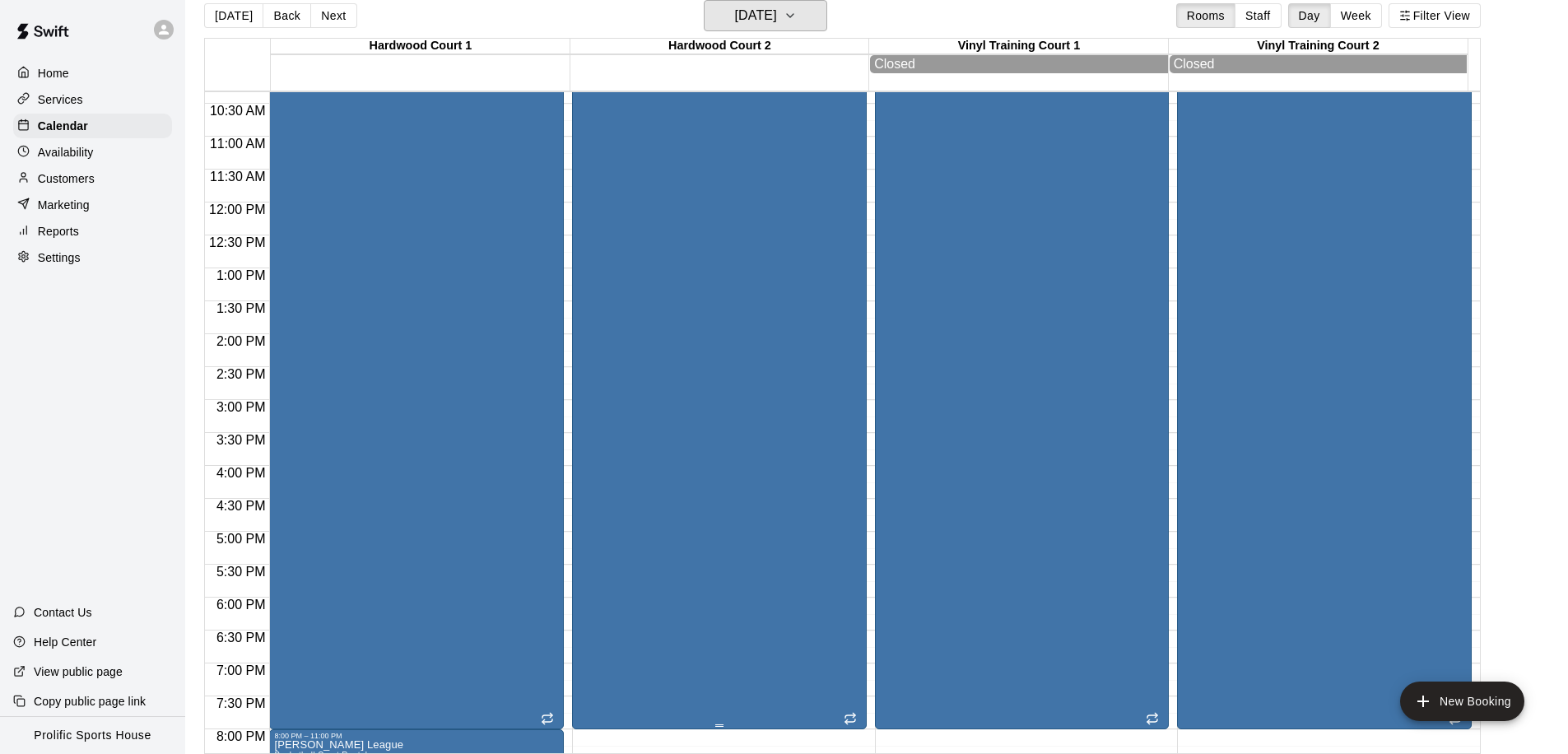
scroll to position [230, 0]
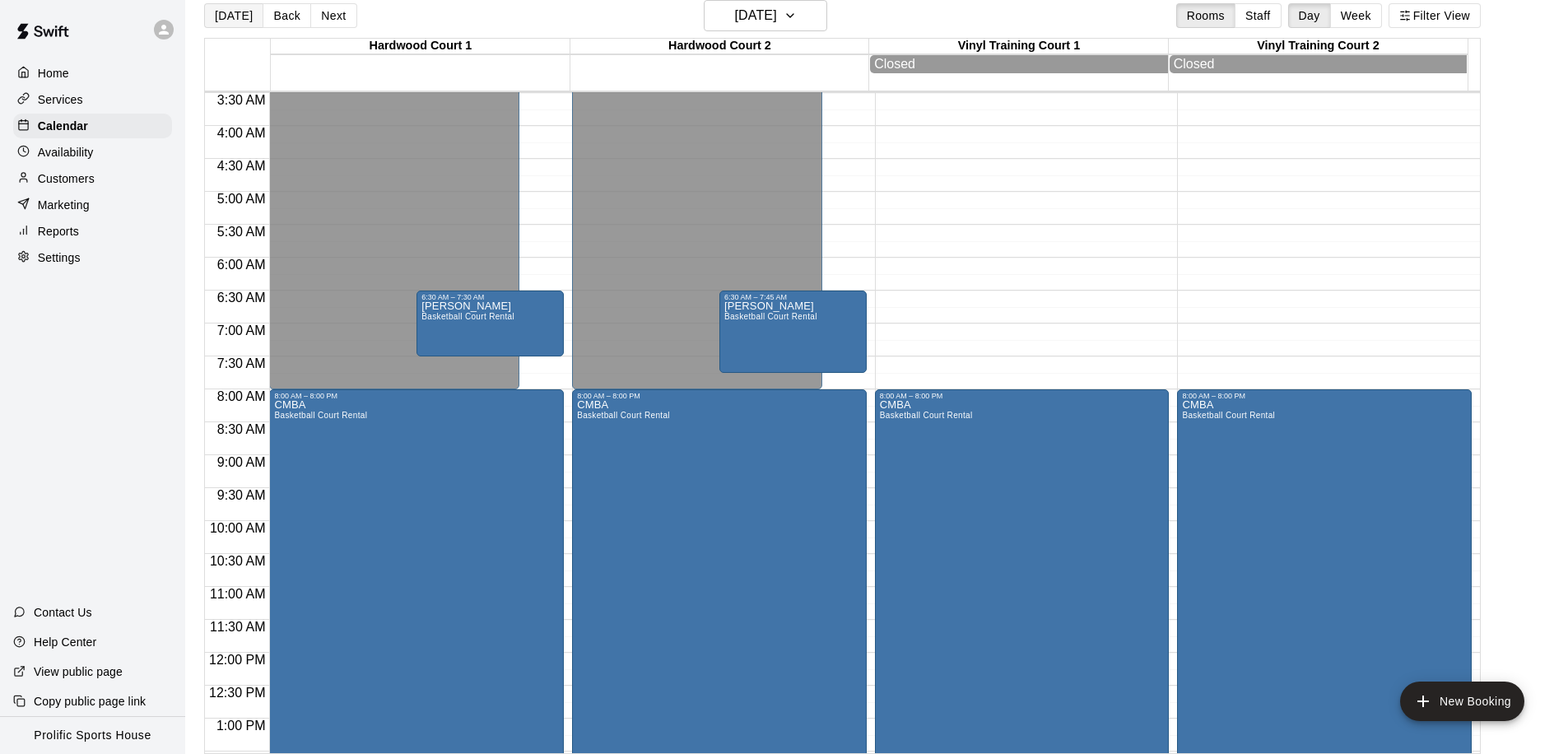
click at [244, 21] on button "[DATE]" at bounding box center [233, 16] width 59 height 25
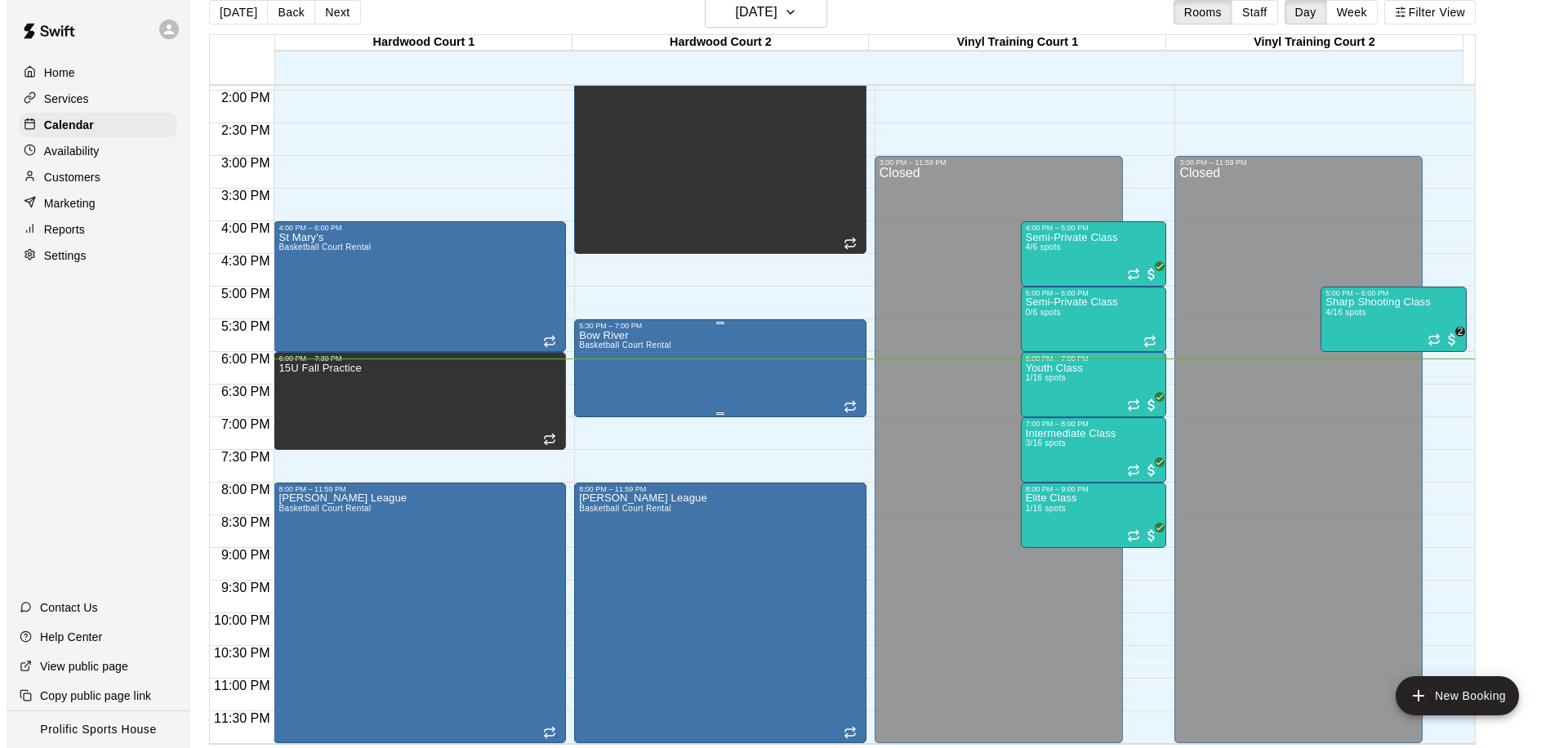
scroll to position [26, 0]
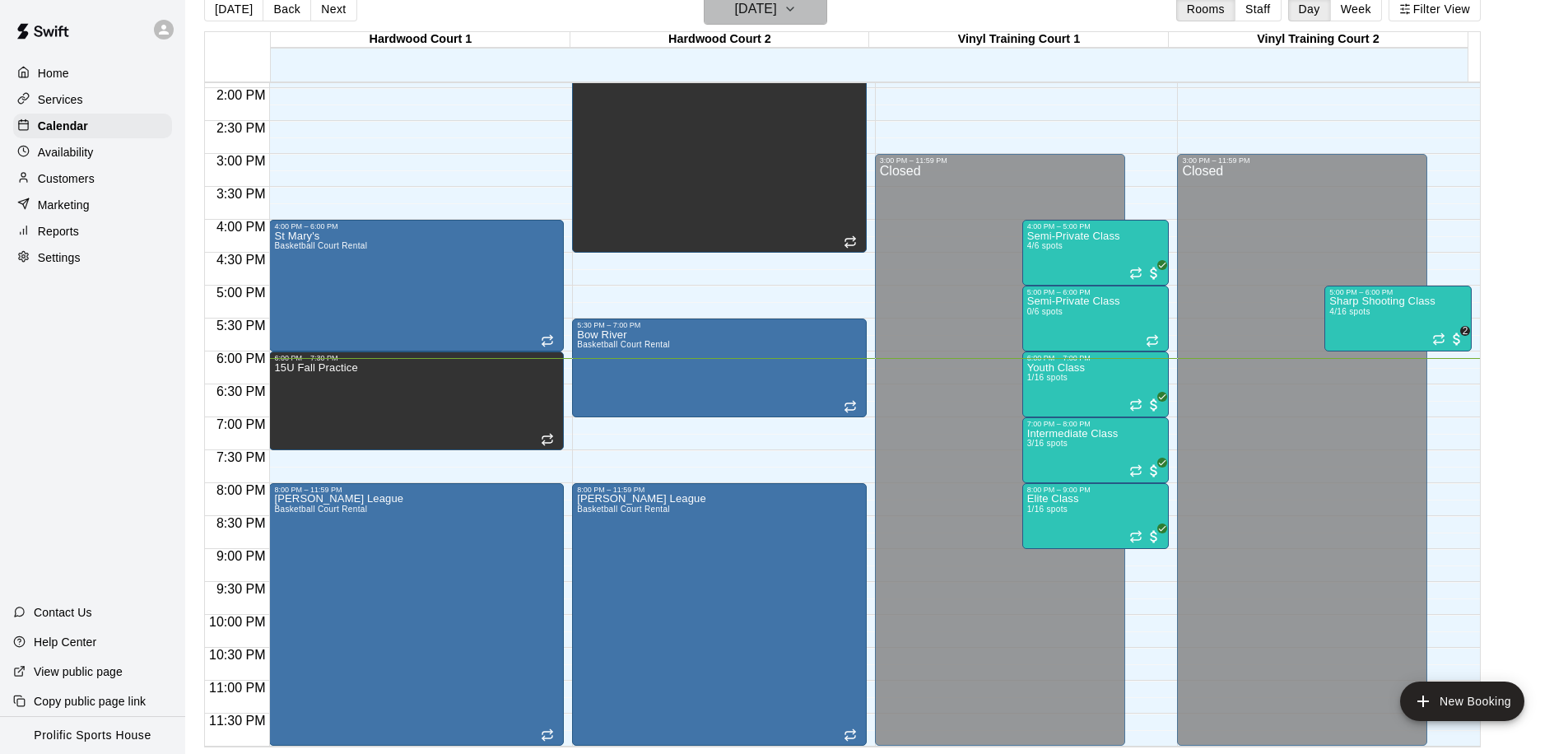
click at [819, 17] on button "[DATE]" at bounding box center [766, 9] width 123 height 31
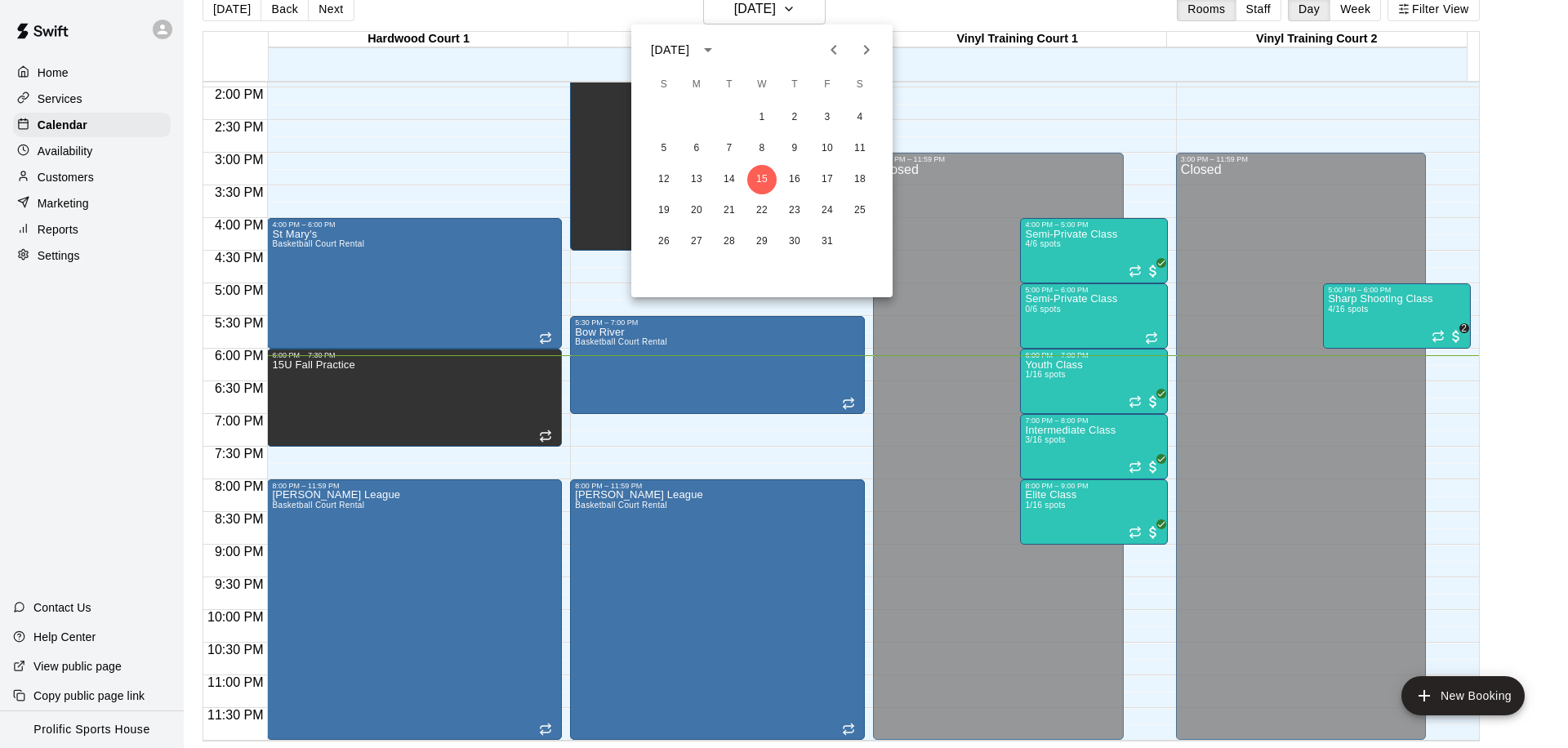
click at [857, 15] on div at bounding box center [784, 374] width 1568 height 748
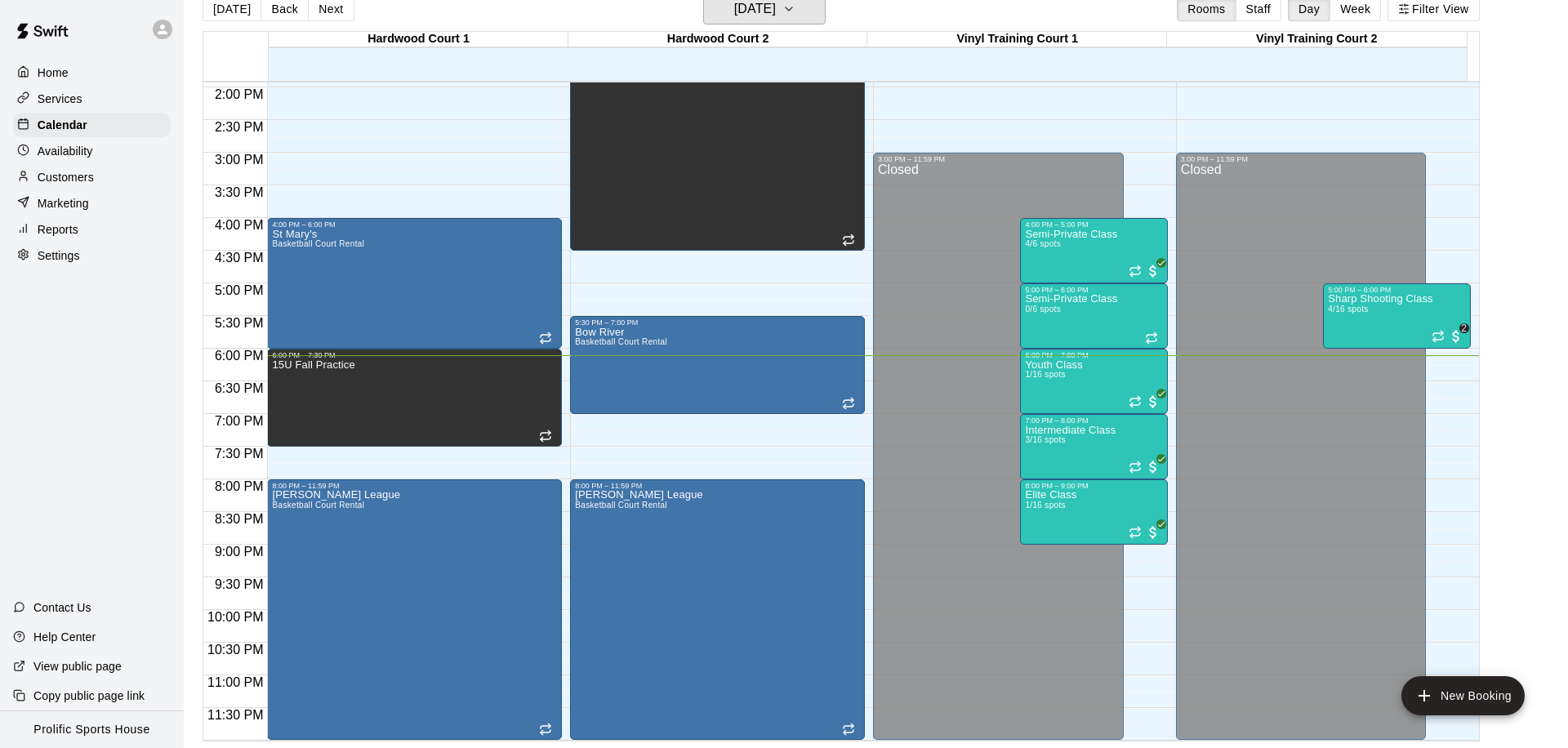
scroll to position [19, 0]
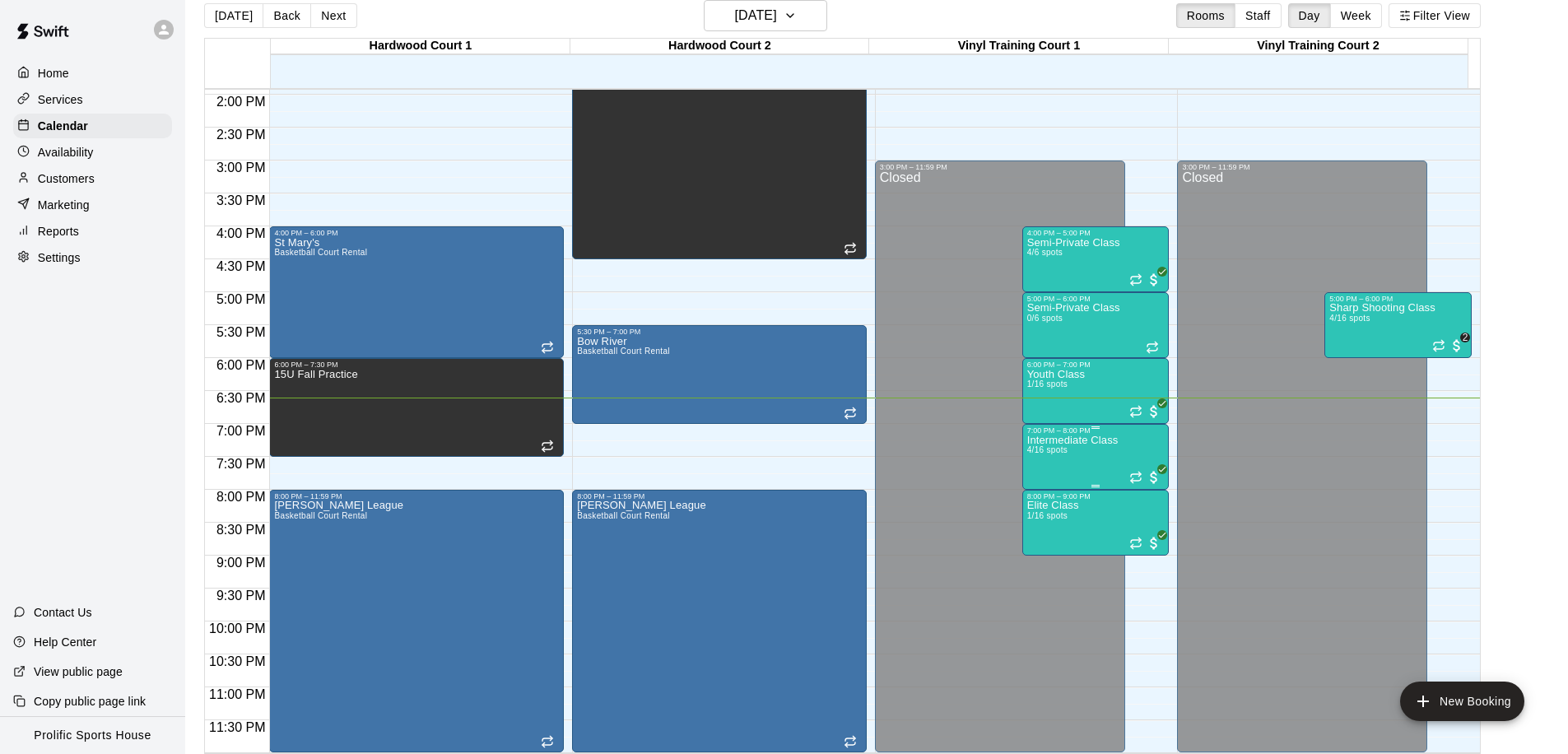
click at [1085, 440] on p "Intermediate Class" at bounding box center [1073, 440] width 91 height 0
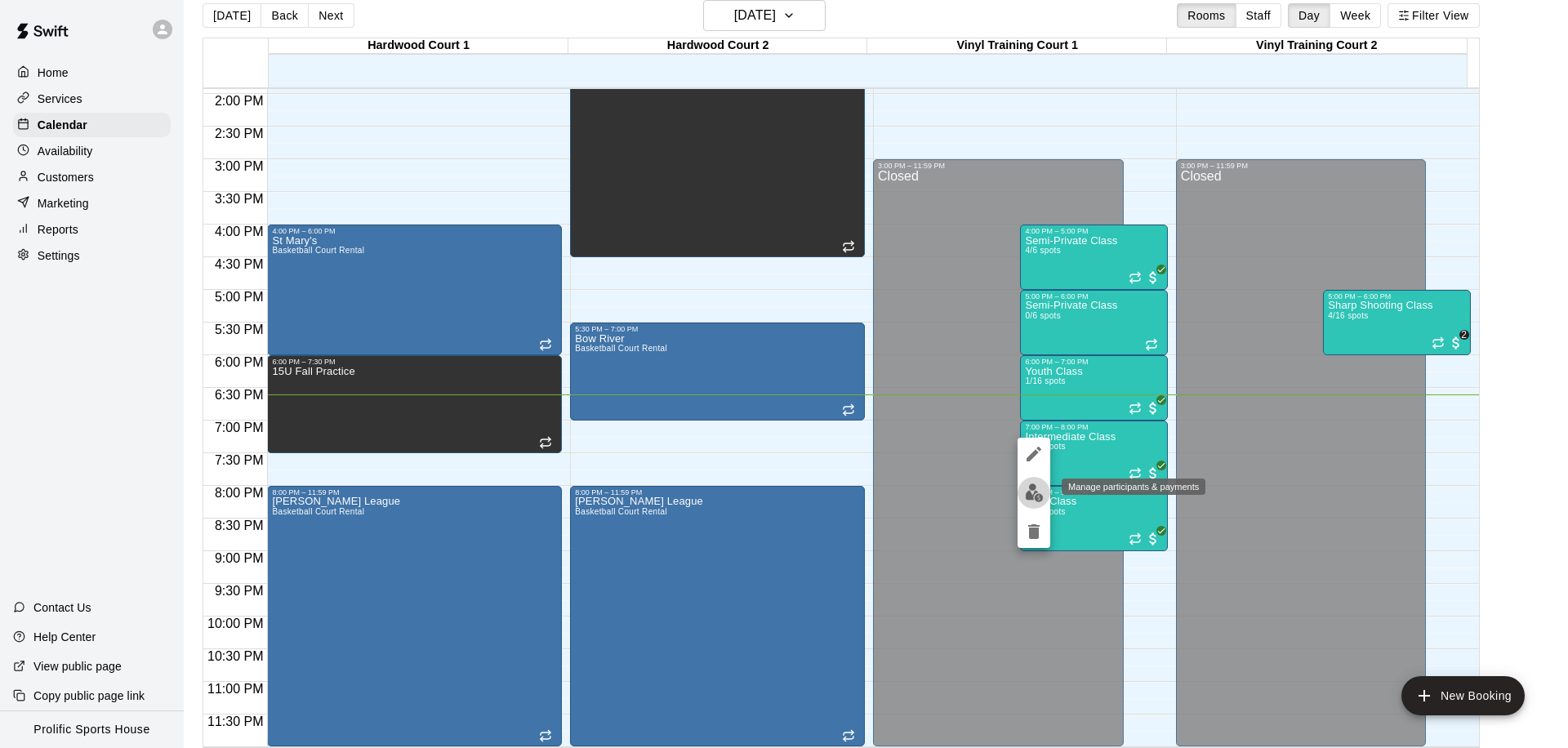
click at [1030, 496] on img "edit" at bounding box center [1034, 492] width 19 height 19
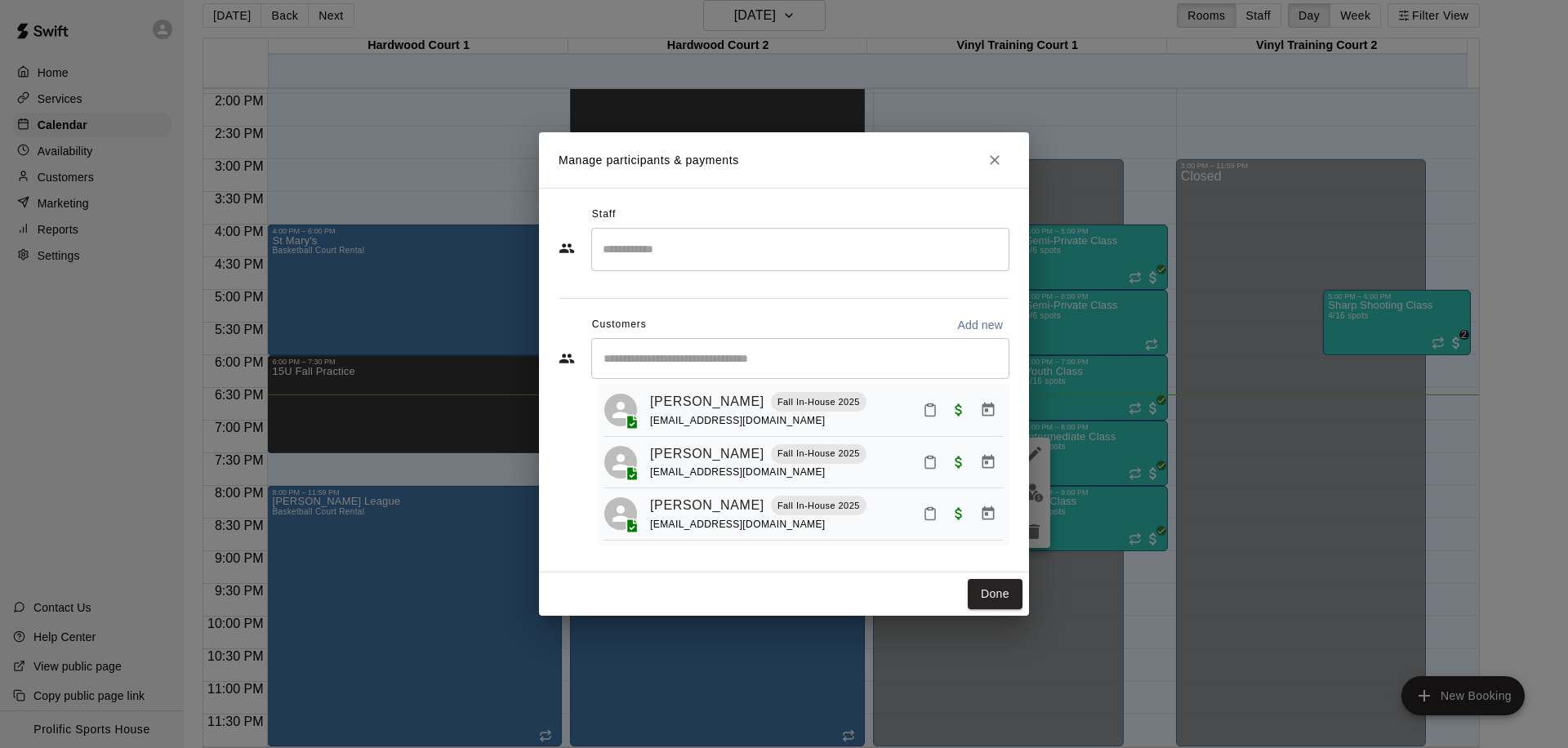
scroll to position [0, 0]
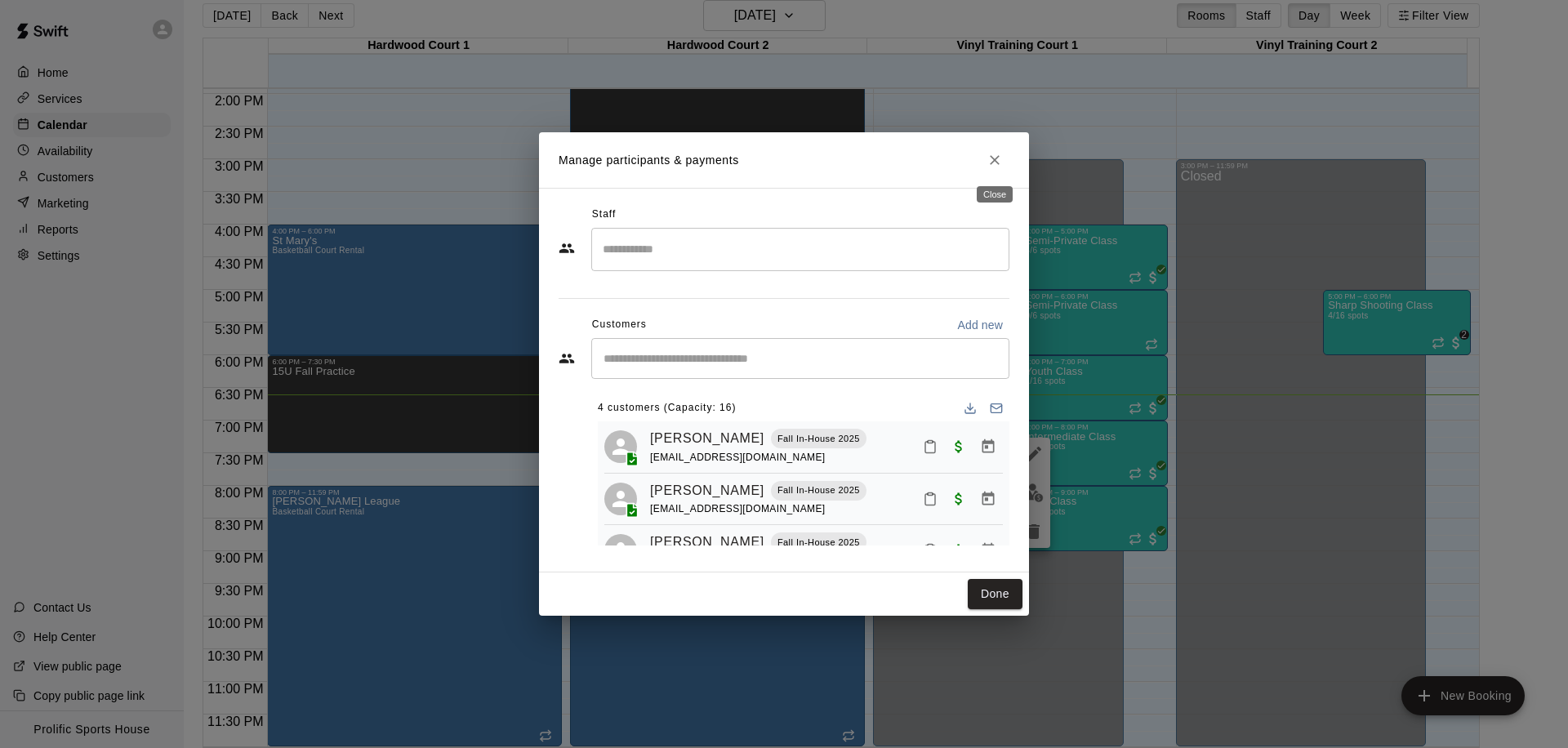
click at [995, 159] on icon "Close" at bounding box center [994, 160] width 10 height 10
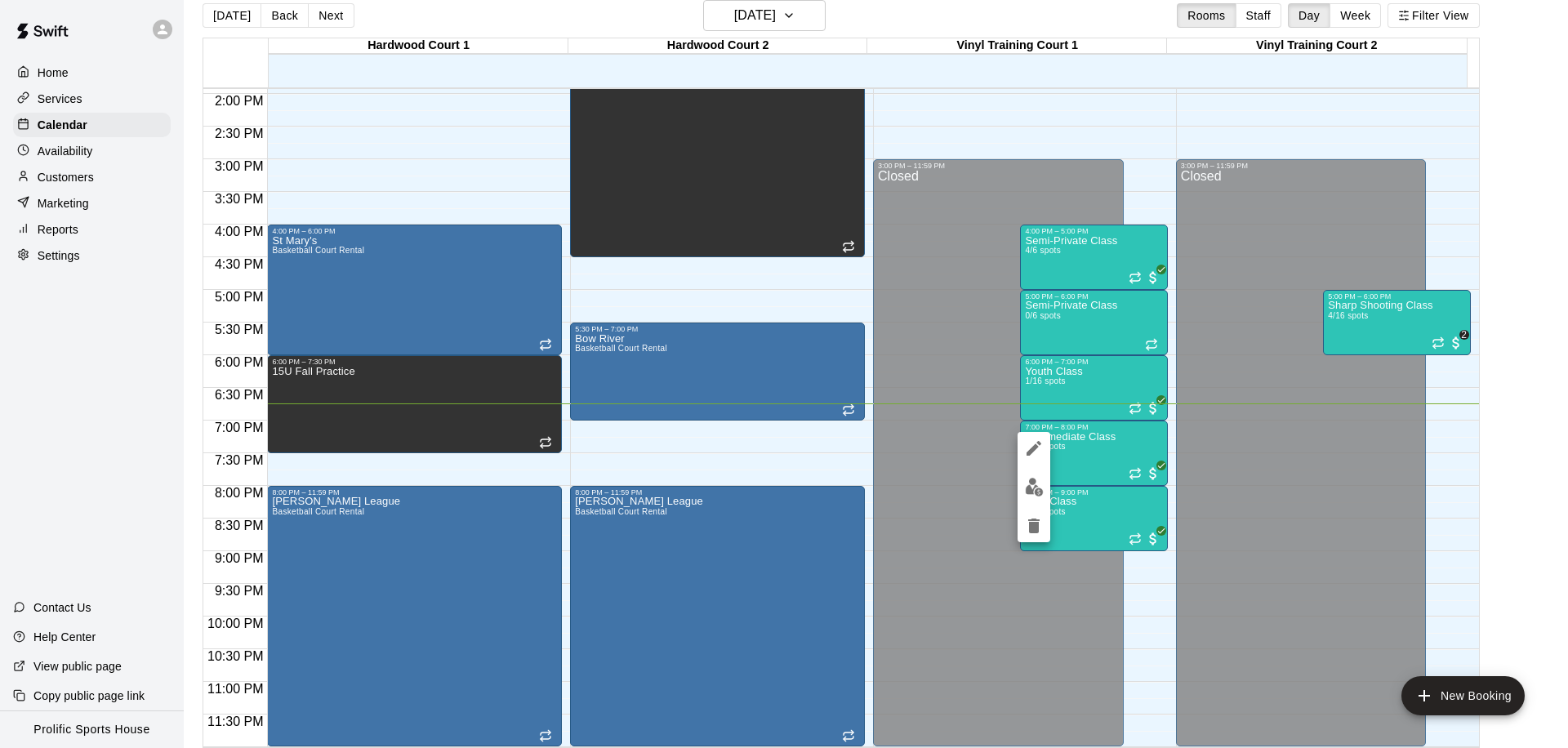
click at [1035, 484] on img "edit" at bounding box center [1034, 487] width 19 height 19
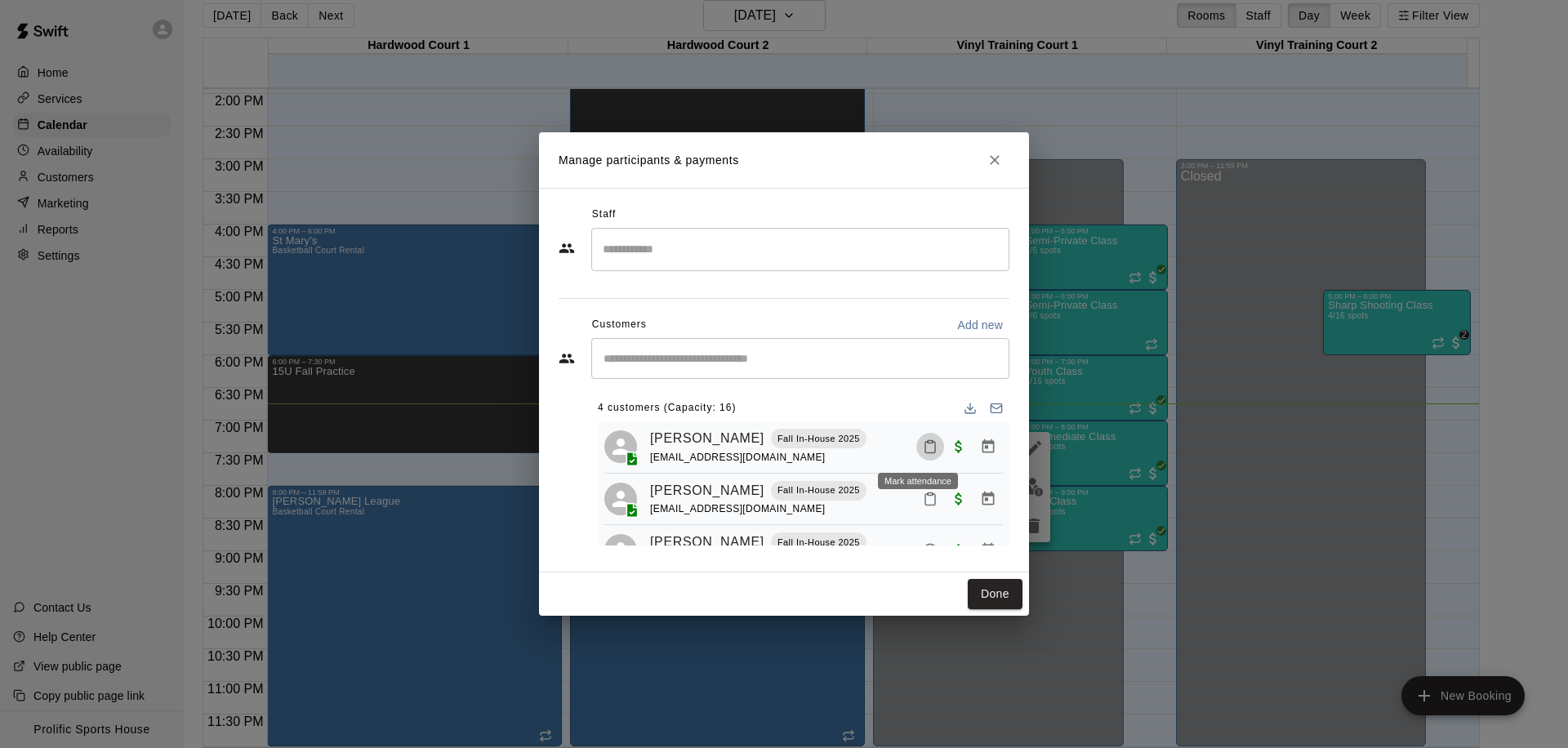
click at [923, 447] on icon "Mark attendance" at bounding box center [930, 447] width 15 height 15
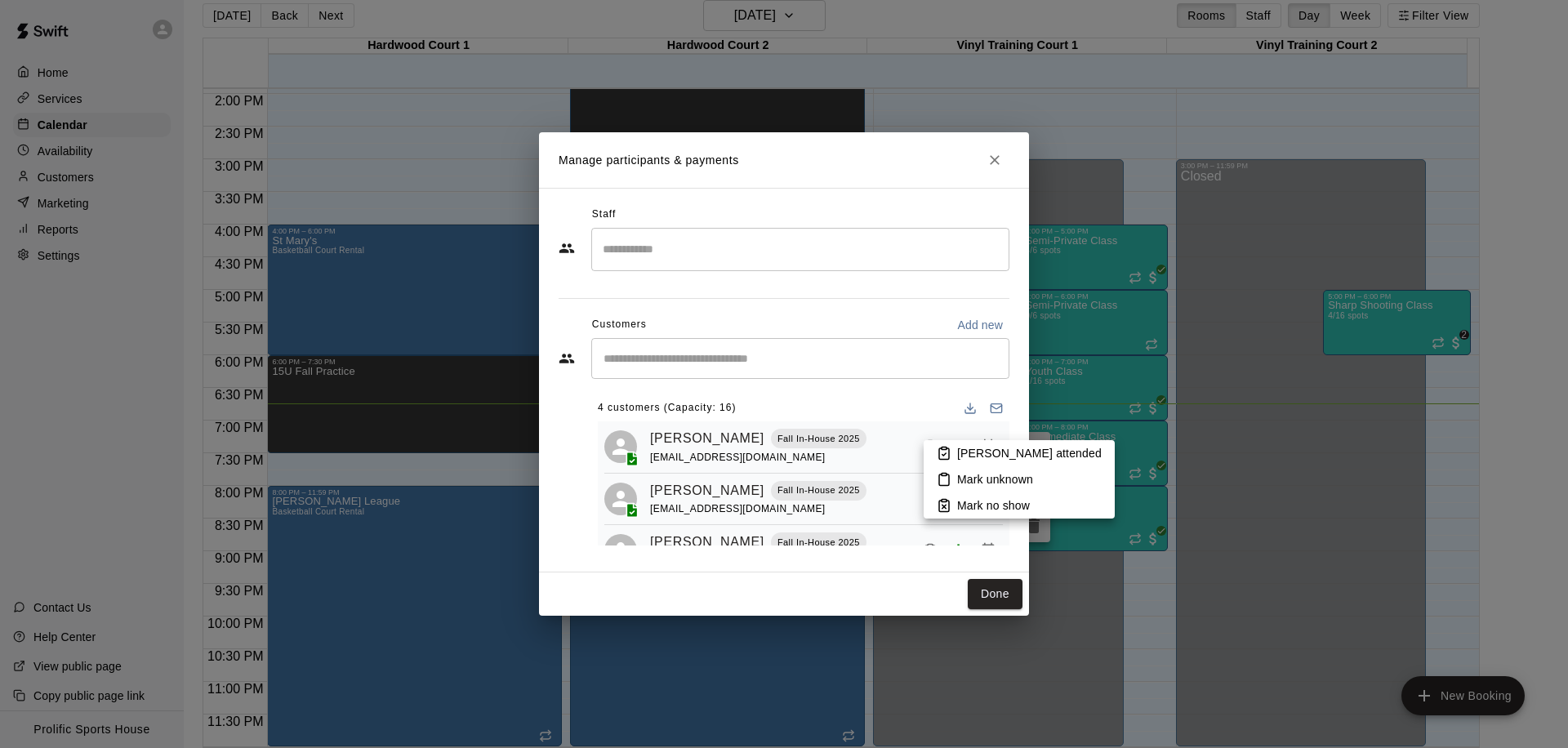
click at [979, 455] on p "Mark attended" at bounding box center [1029, 453] width 144 height 16
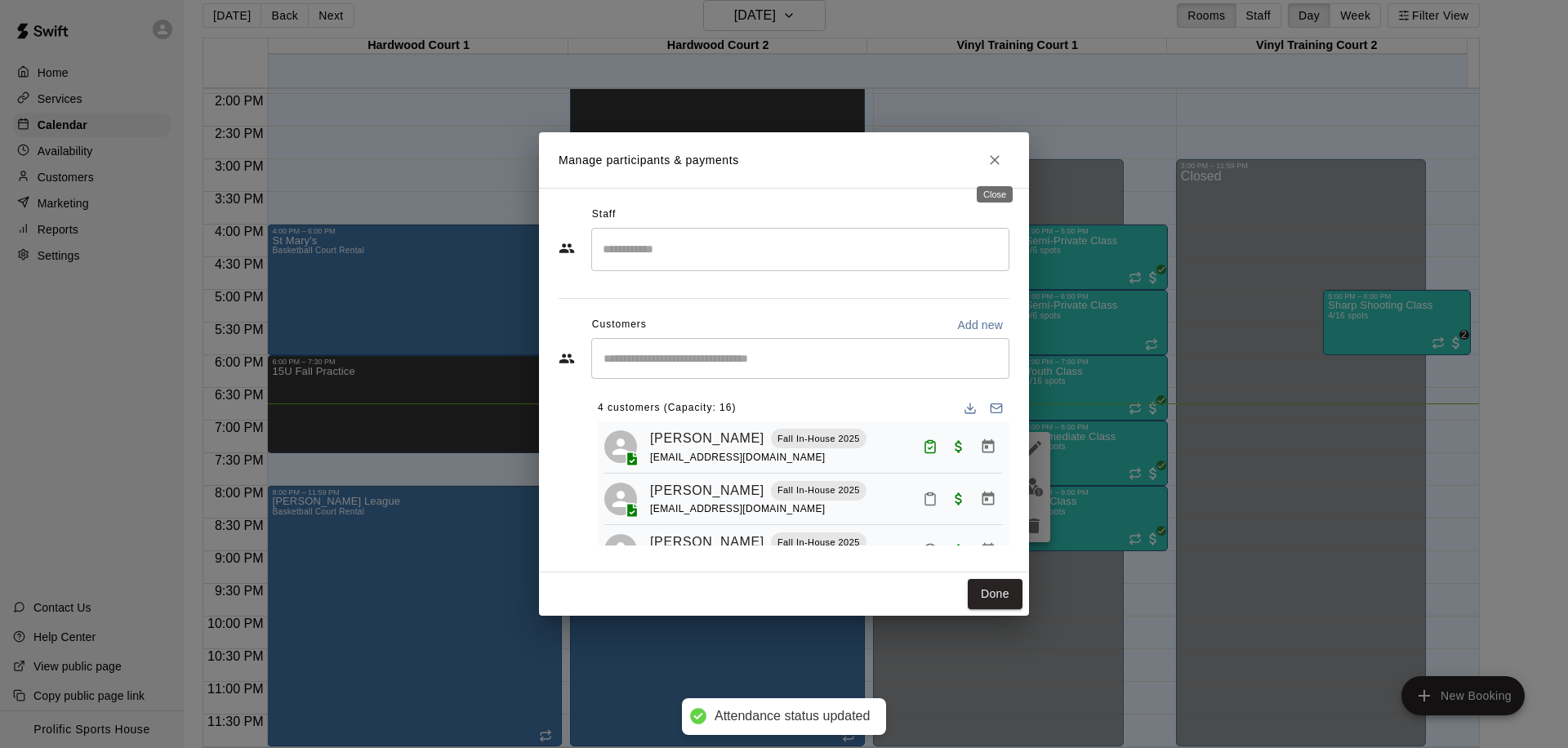
click at [988, 160] on icon "Close" at bounding box center [995, 160] width 16 height 16
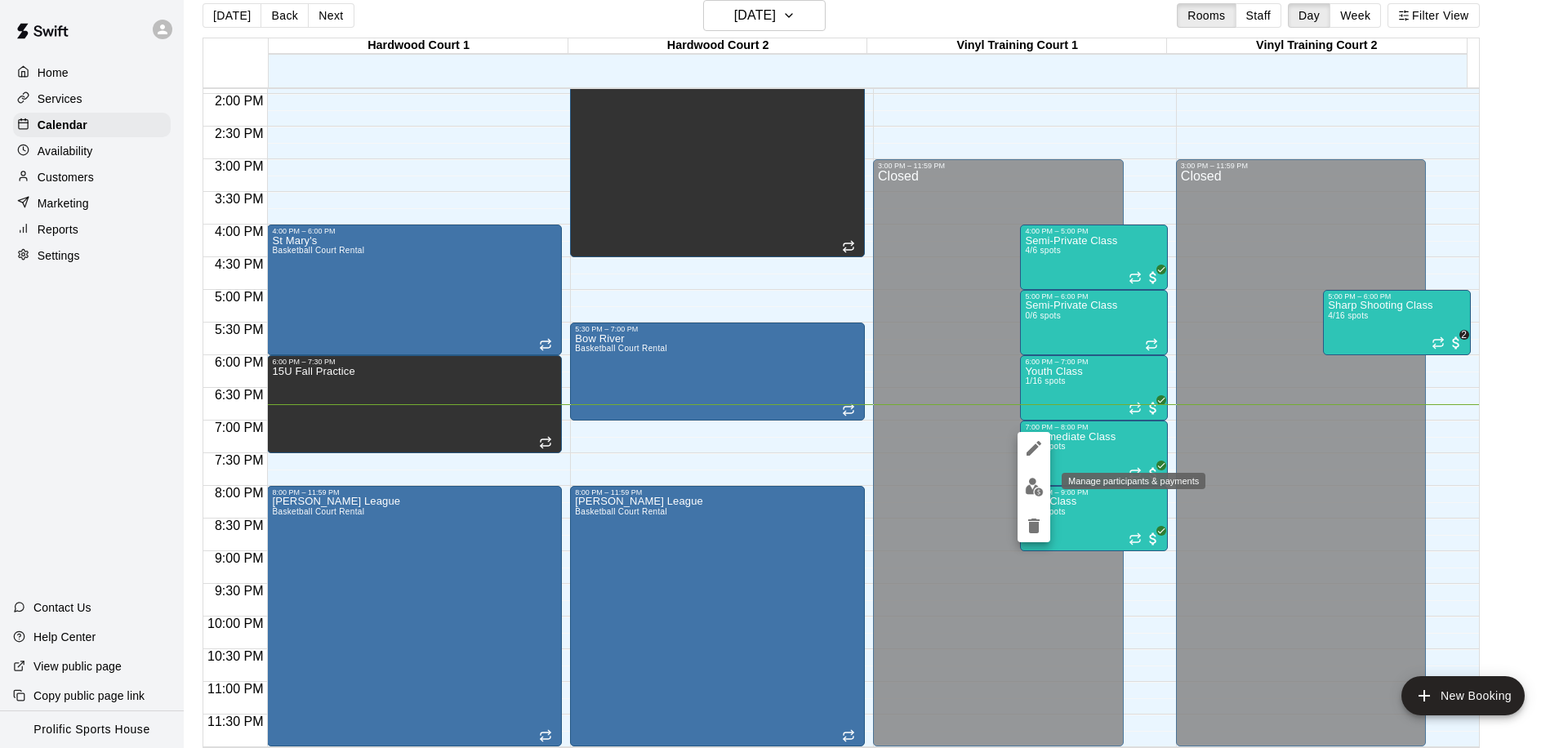
click at [1036, 490] on img "edit" at bounding box center [1034, 487] width 19 height 19
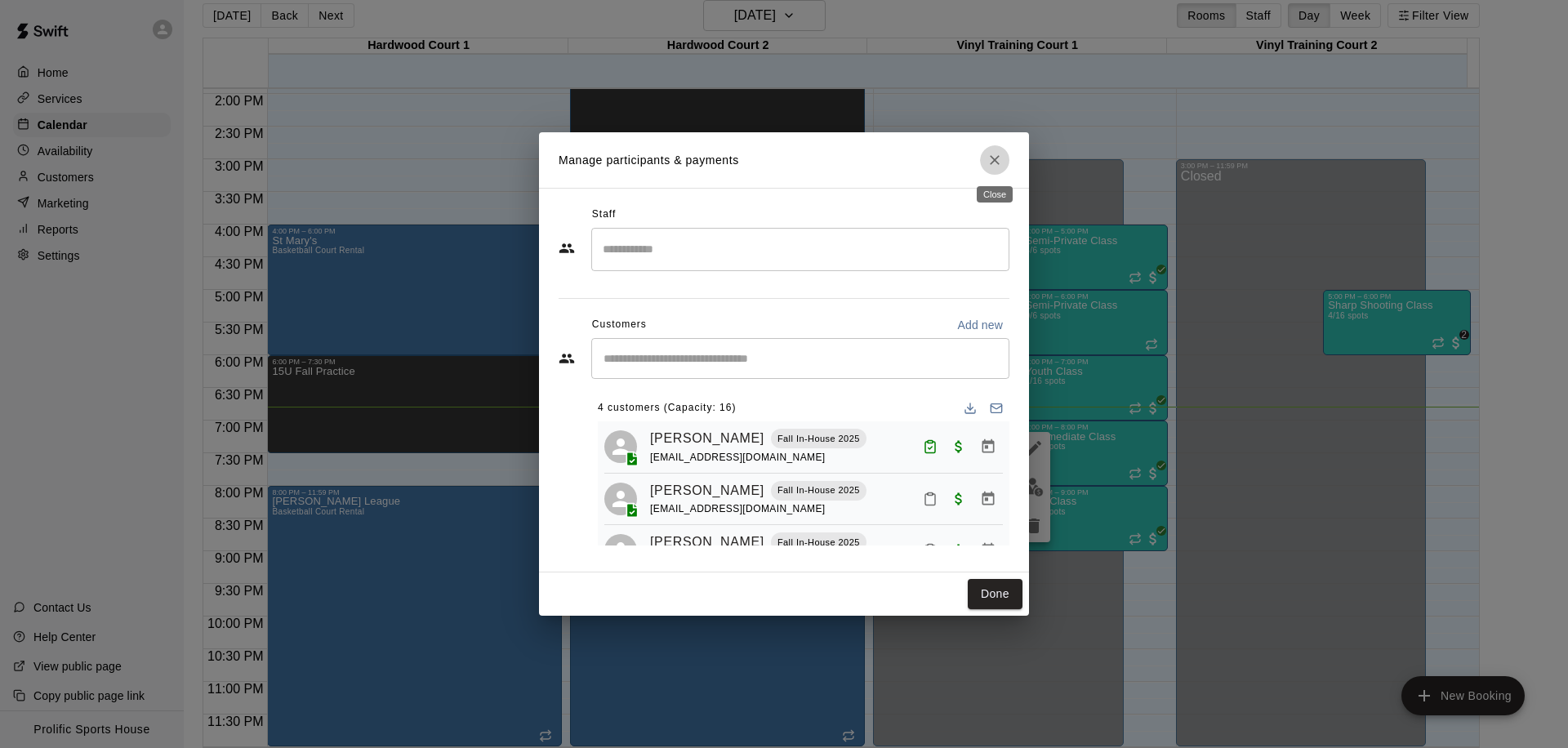
click at [1006, 159] on button "Close" at bounding box center [994, 160] width 29 height 29
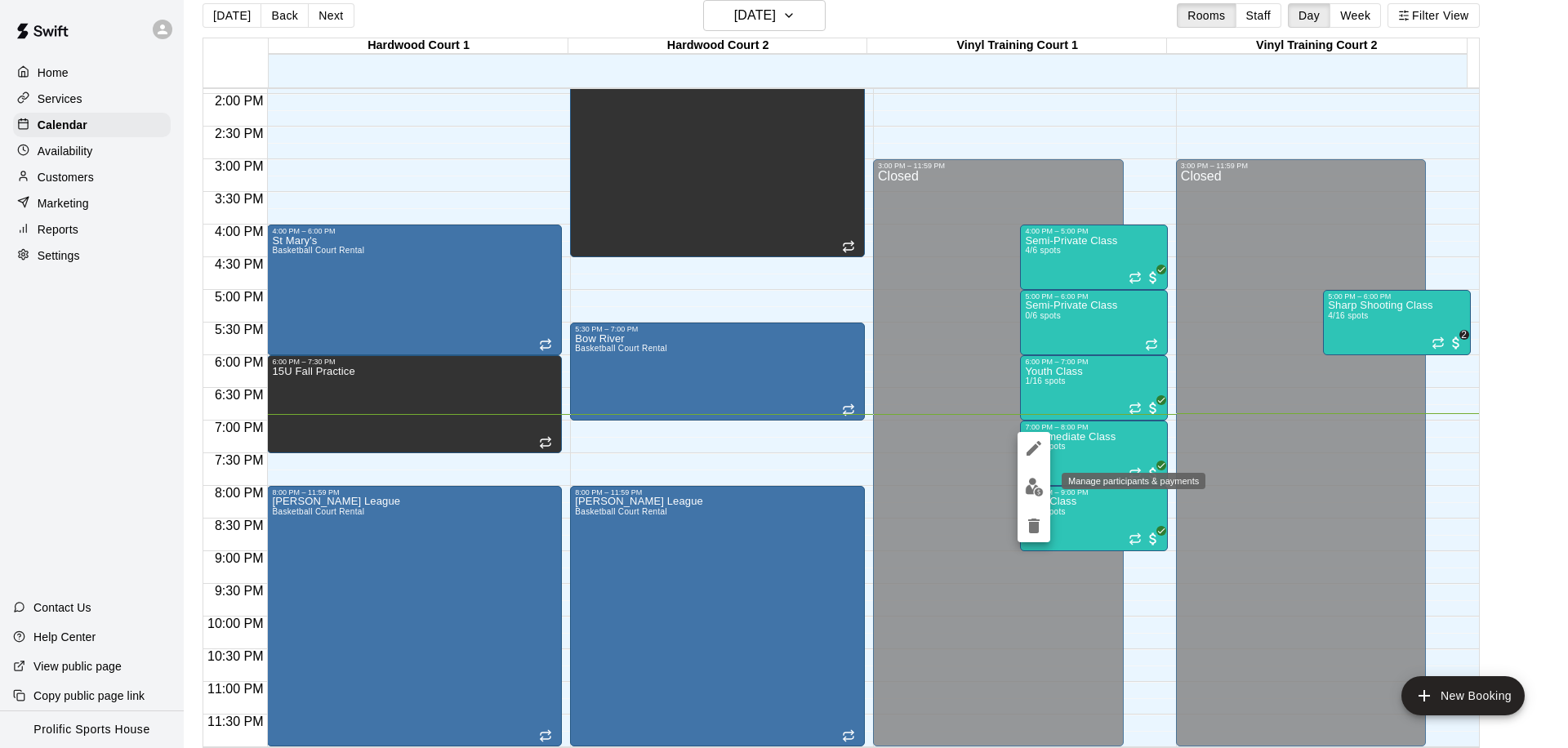
click at [1041, 485] on img "edit" at bounding box center [1034, 487] width 19 height 19
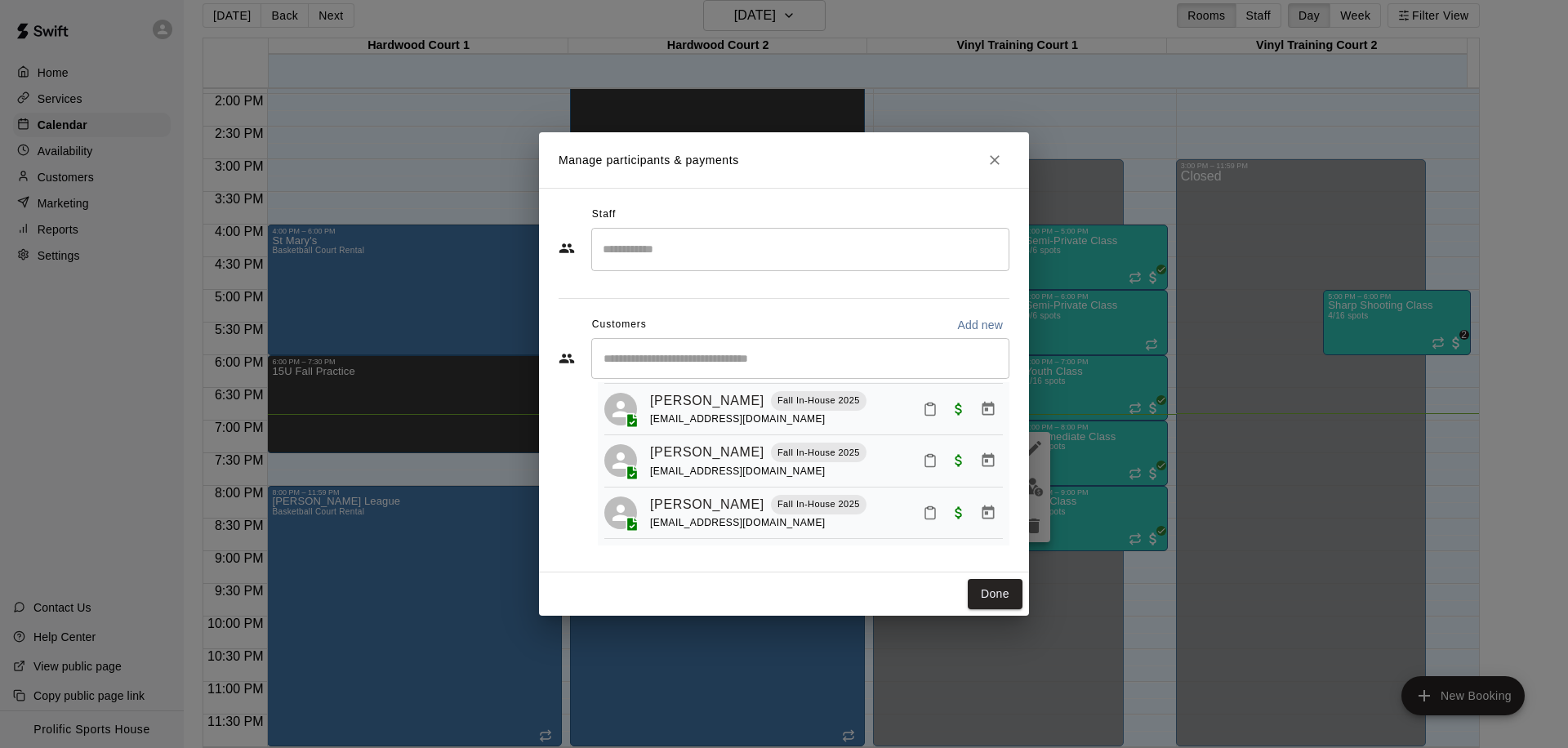
scroll to position [93, 0]
click at [923, 459] on icon "Mark attendance" at bounding box center [930, 460] width 15 height 15
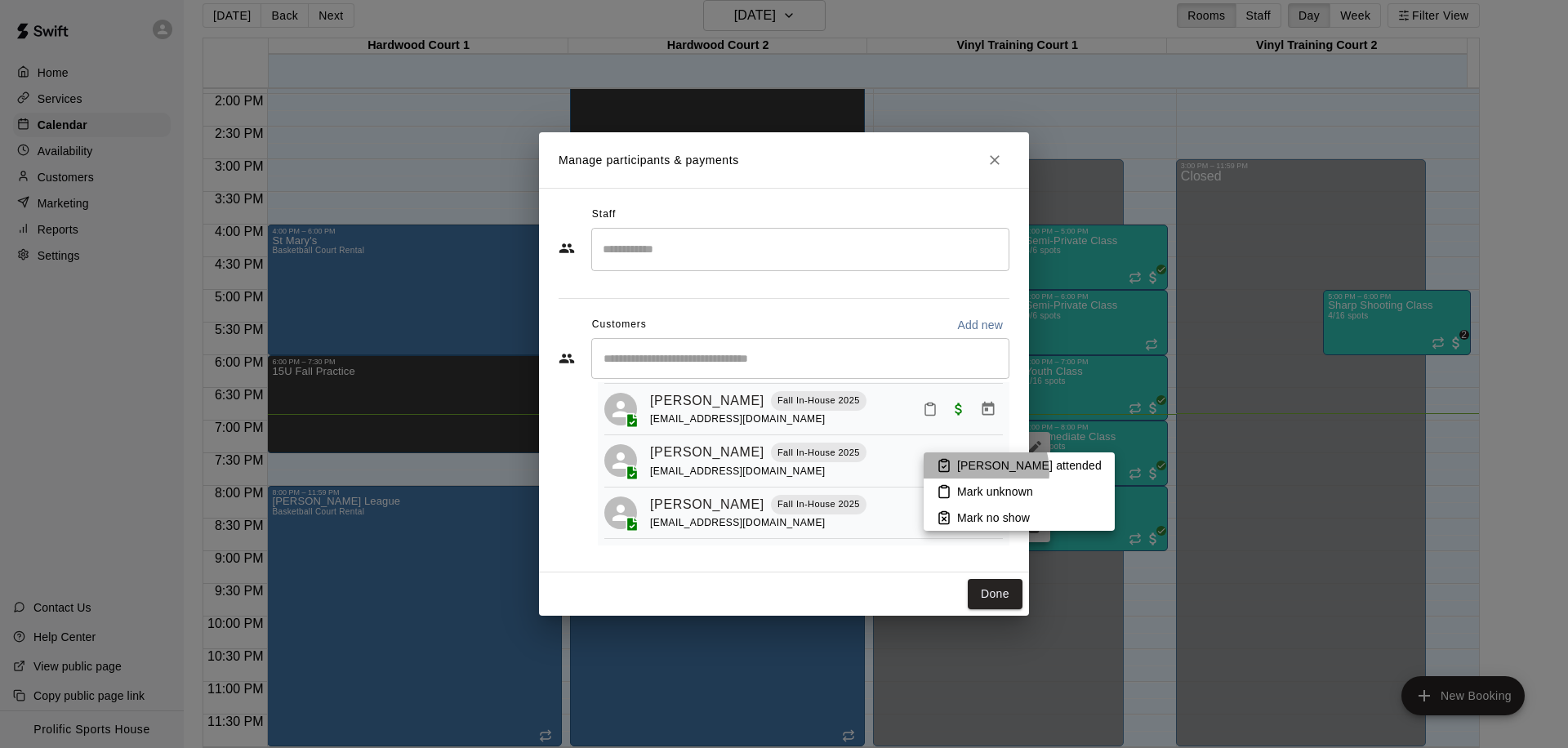
click at [977, 471] on p "Mark attended" at bounding box center [1029, 465] width 144 height 16
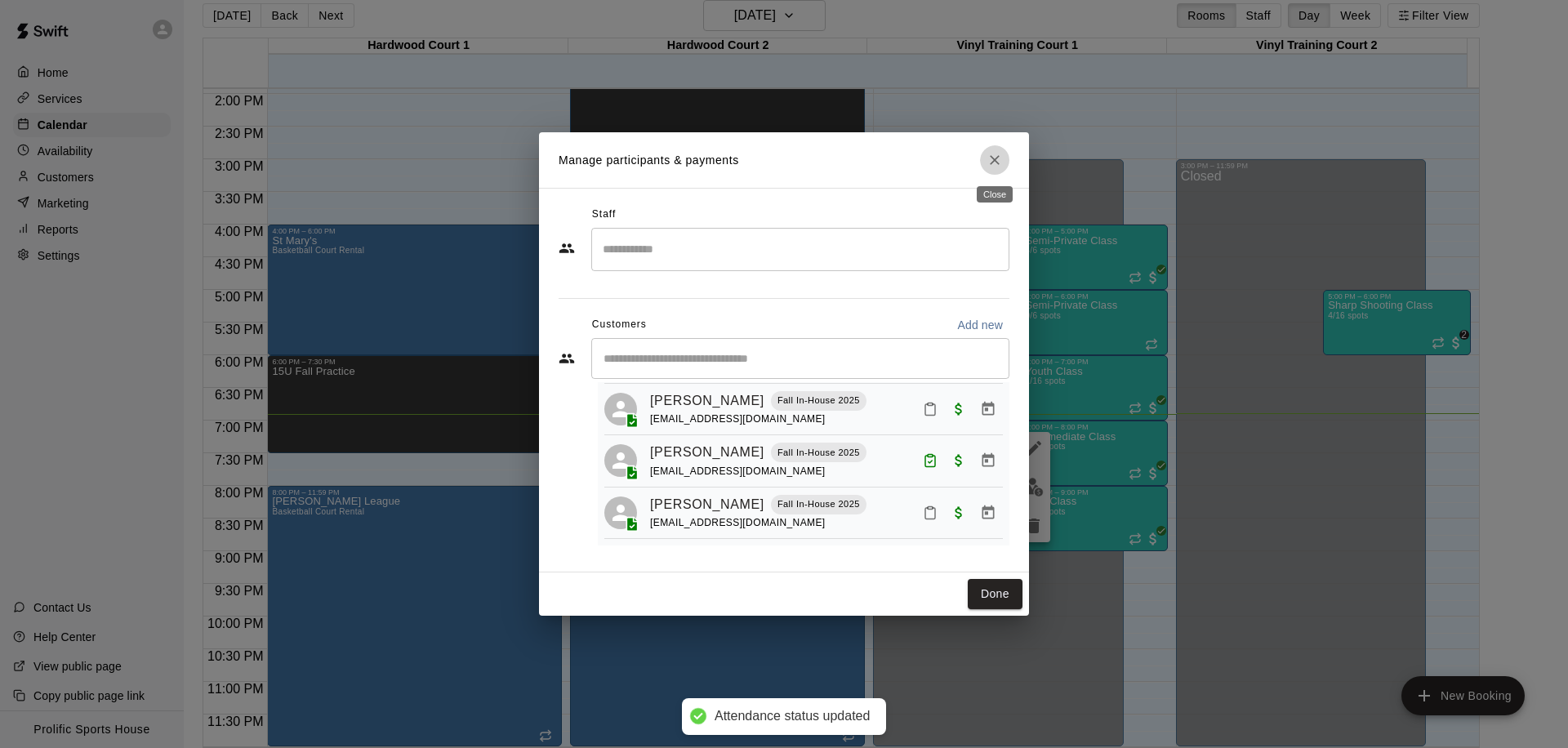
click at [997, 161] on icon "Close" at bounding box center [994, 160] width 10 height 10
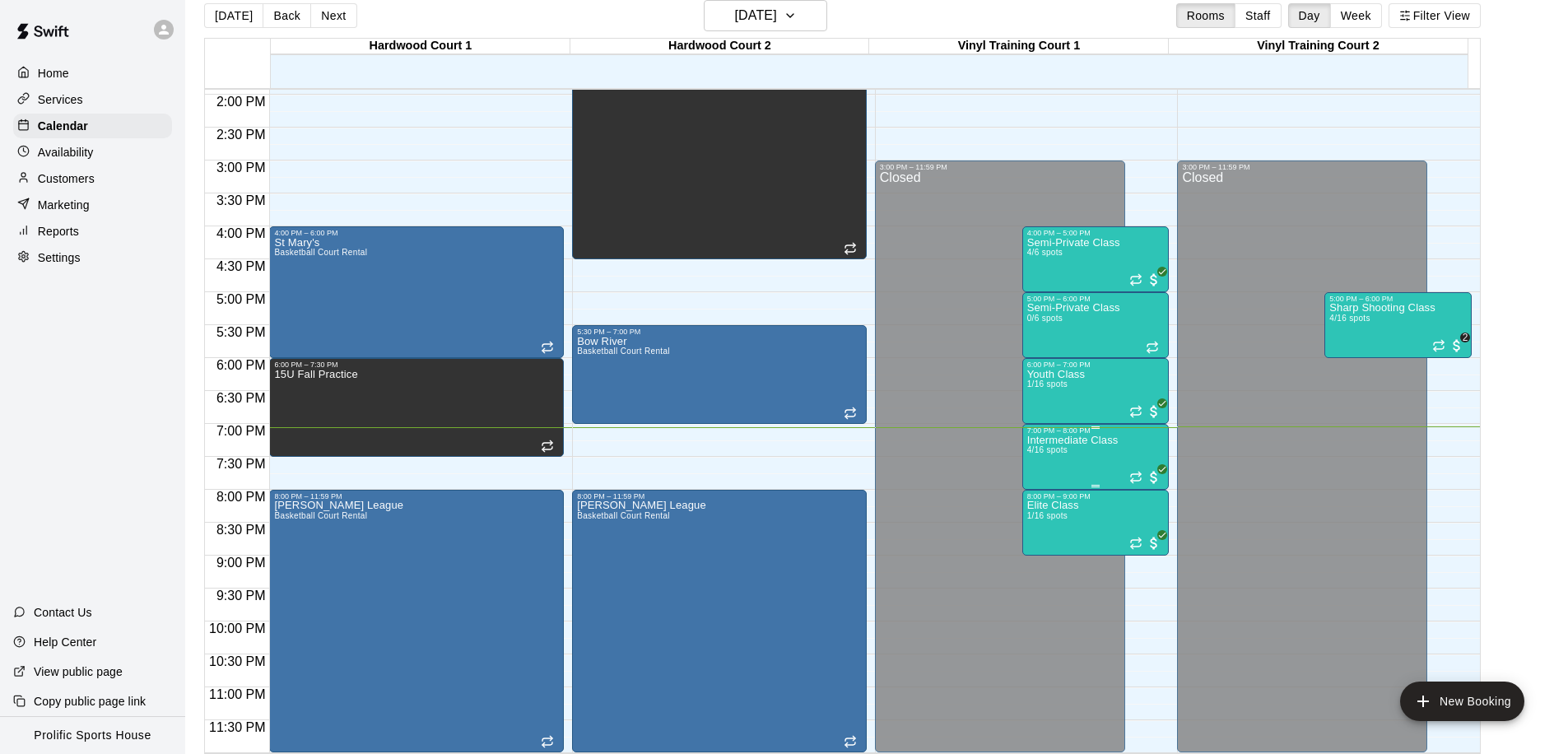
click at [1065, 446] on span "4/16 spots" at bounding box center [1047, 449] width 40 height 9
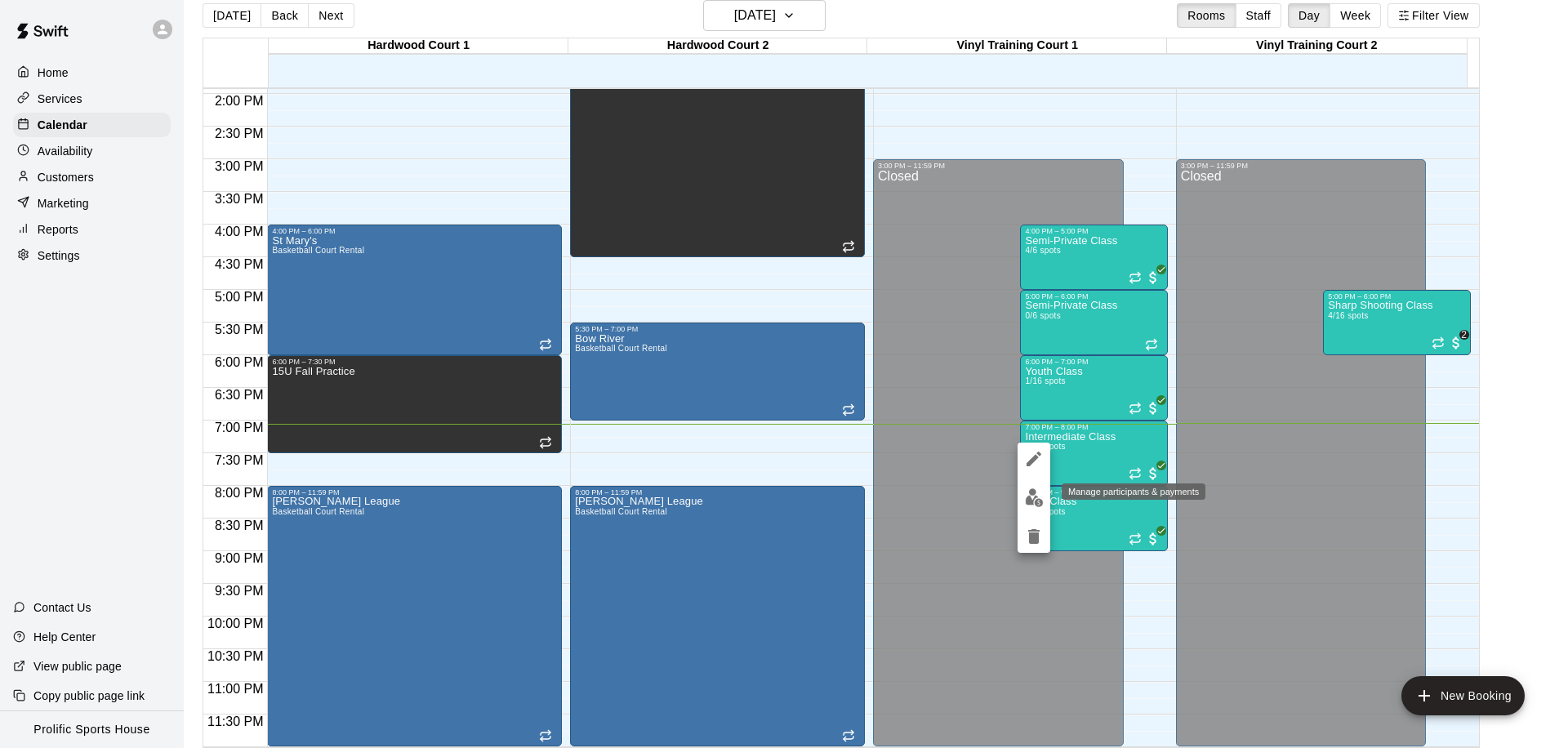
click at [1031, 495] on img "edit" at bounding box center [1034, 497] width 19 height 19
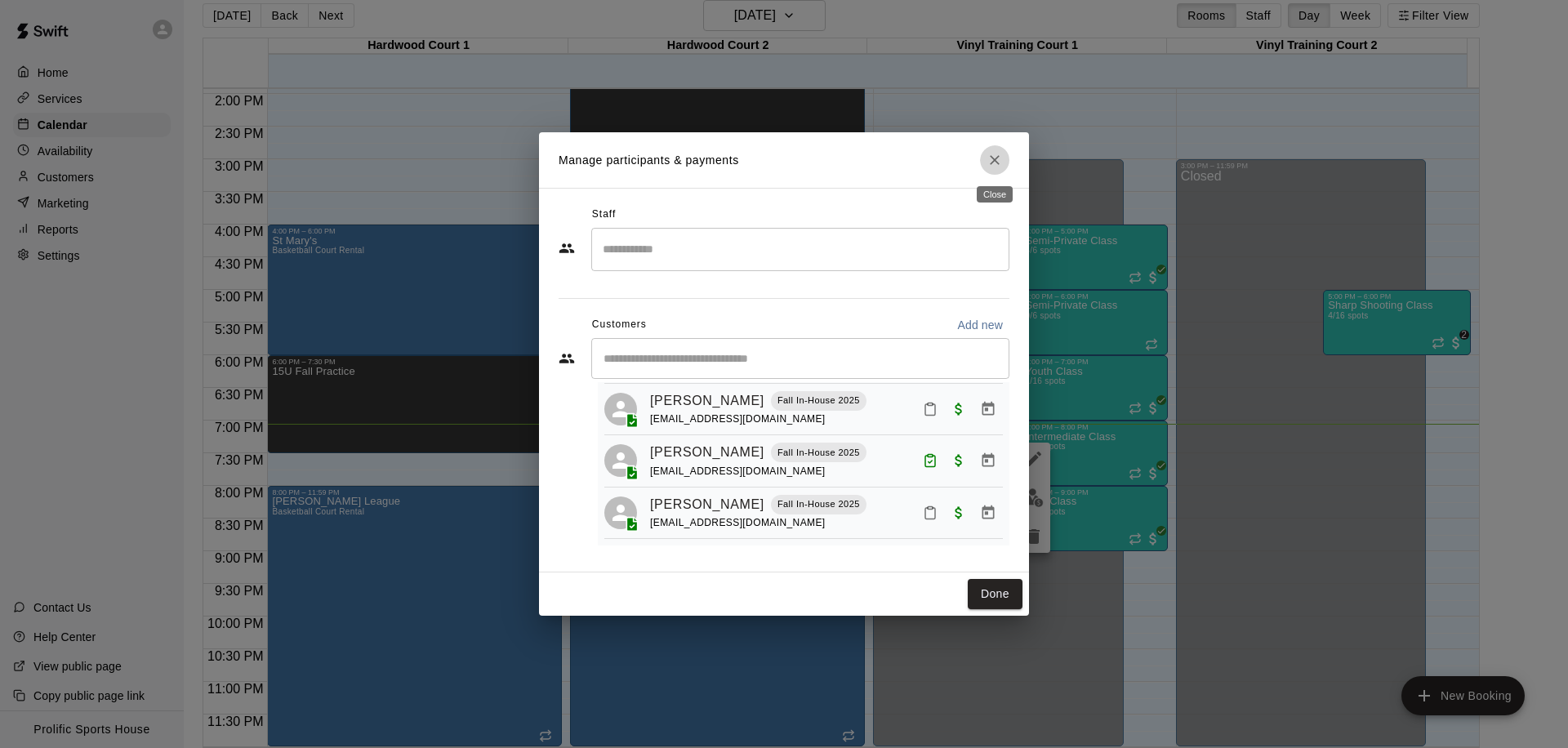
click at [995, 152] on icon "Close" at bounding box center [995, 160] width 16 height 16
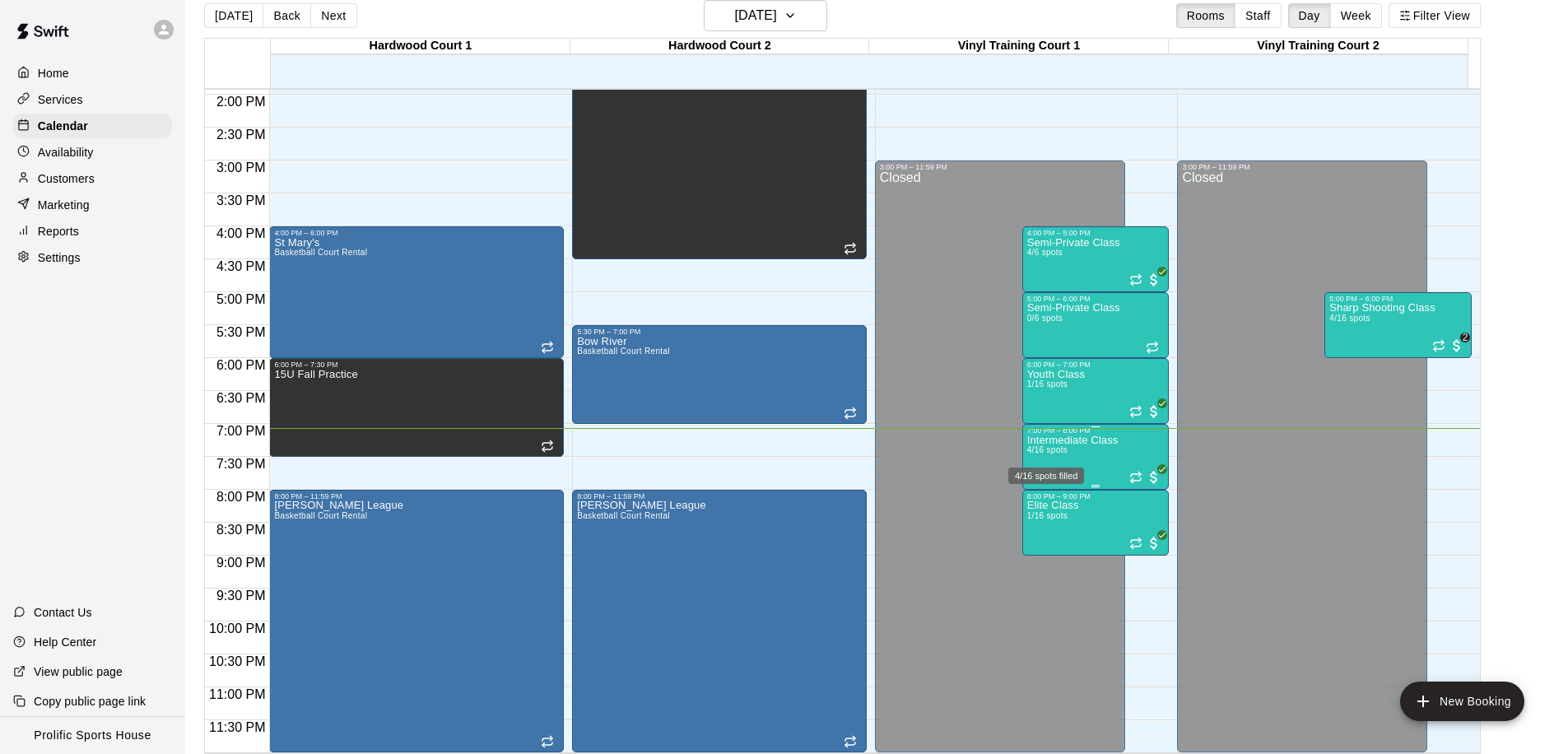
click at [1050, 457] on div "4/16 spots filled" at bounding box center [1046, 470] width 79 height 29
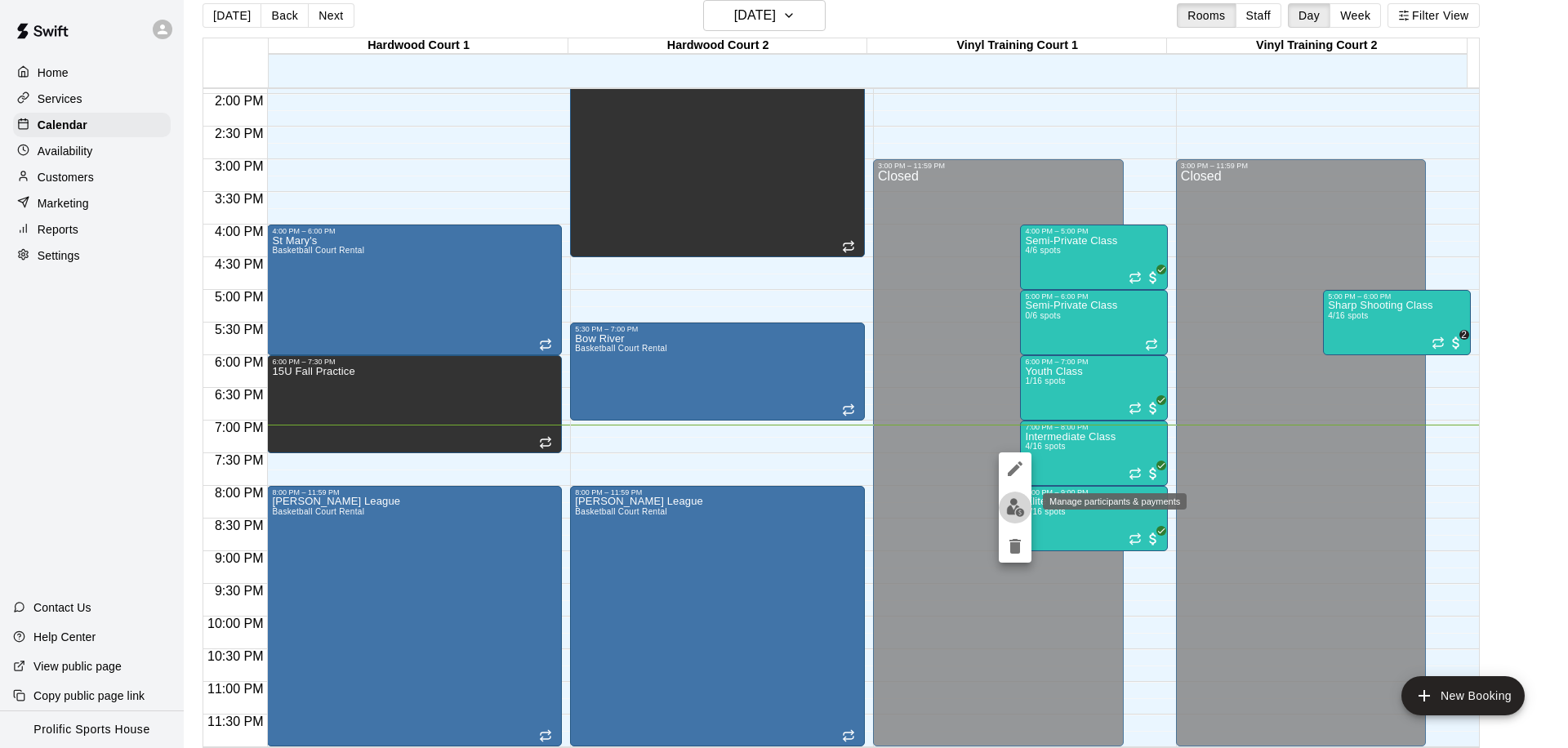
click at [1006, 510] on img "edit" at bounding box center [1015, 507] width 19 height 19
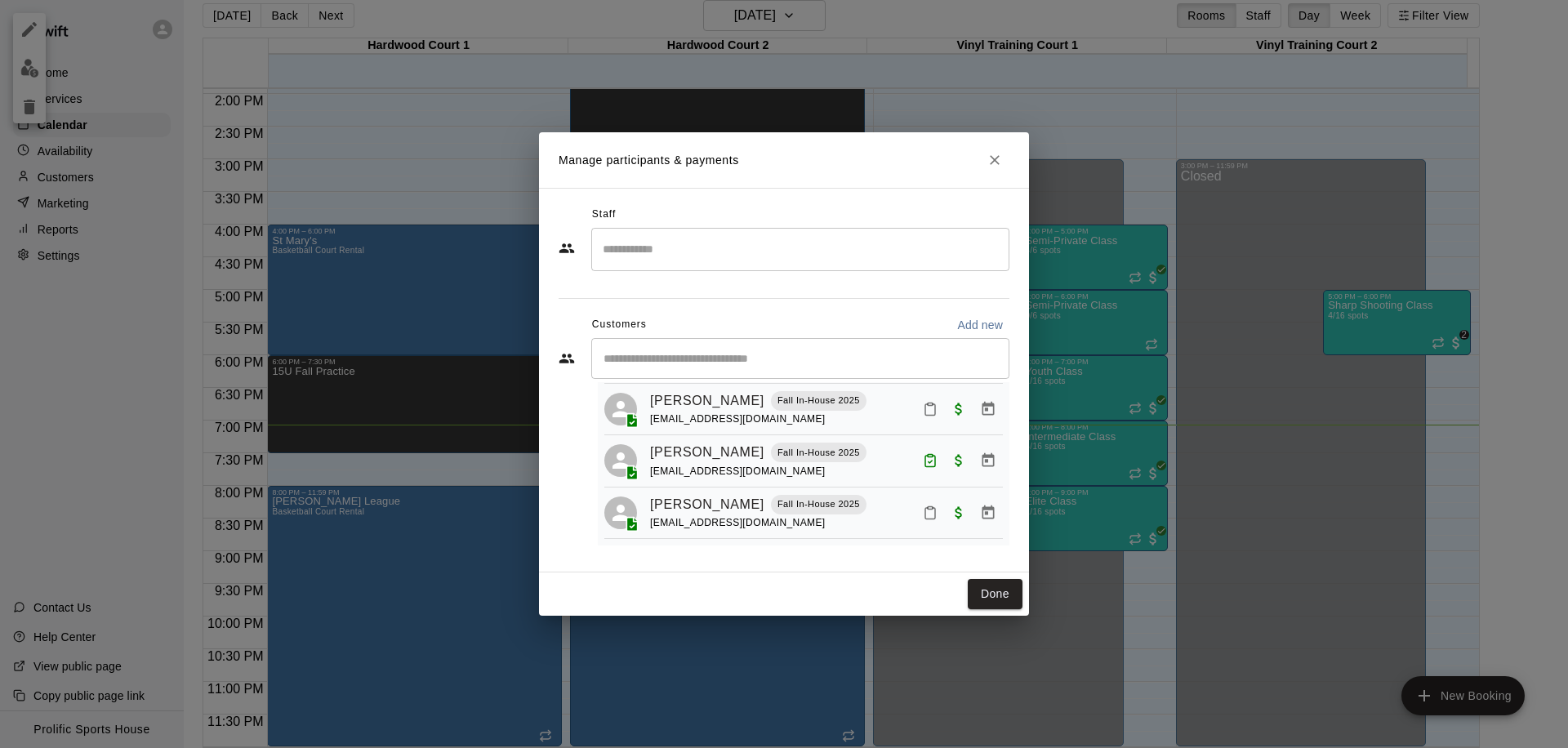
click at [923, 514] on icon "Mark attendance" at bounding box center [930, 512] width 15 height 15
click at [957, 518] on p "Mark attended" at bounding box center [1029, 518] width 144 height 16
click at [992, 579] on button "Done" at bounding box center [995, 594] width 55 height 30
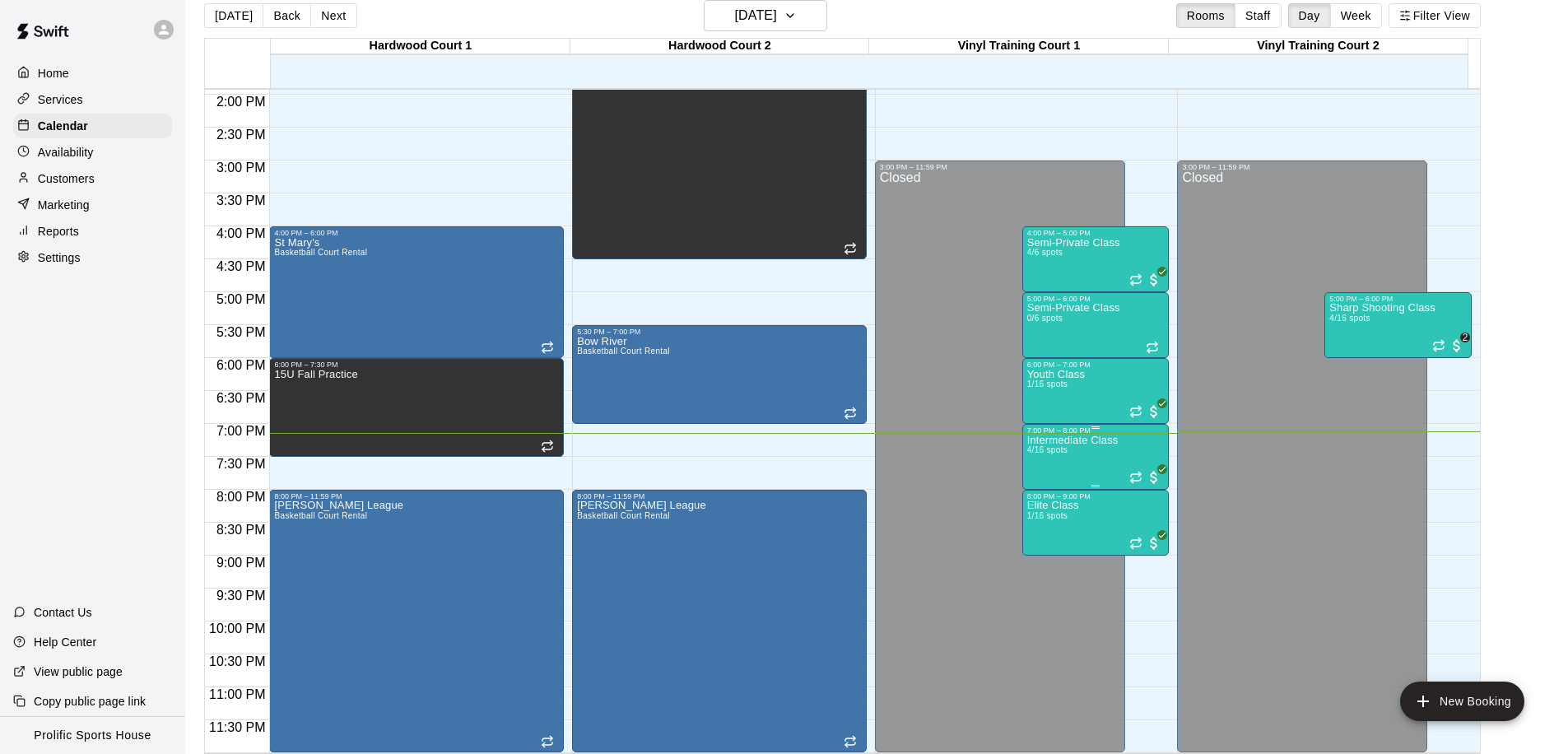
click at [1087, 440] on p "Intermediate Class" at bounding box center [1073, 440] width 91 height 0
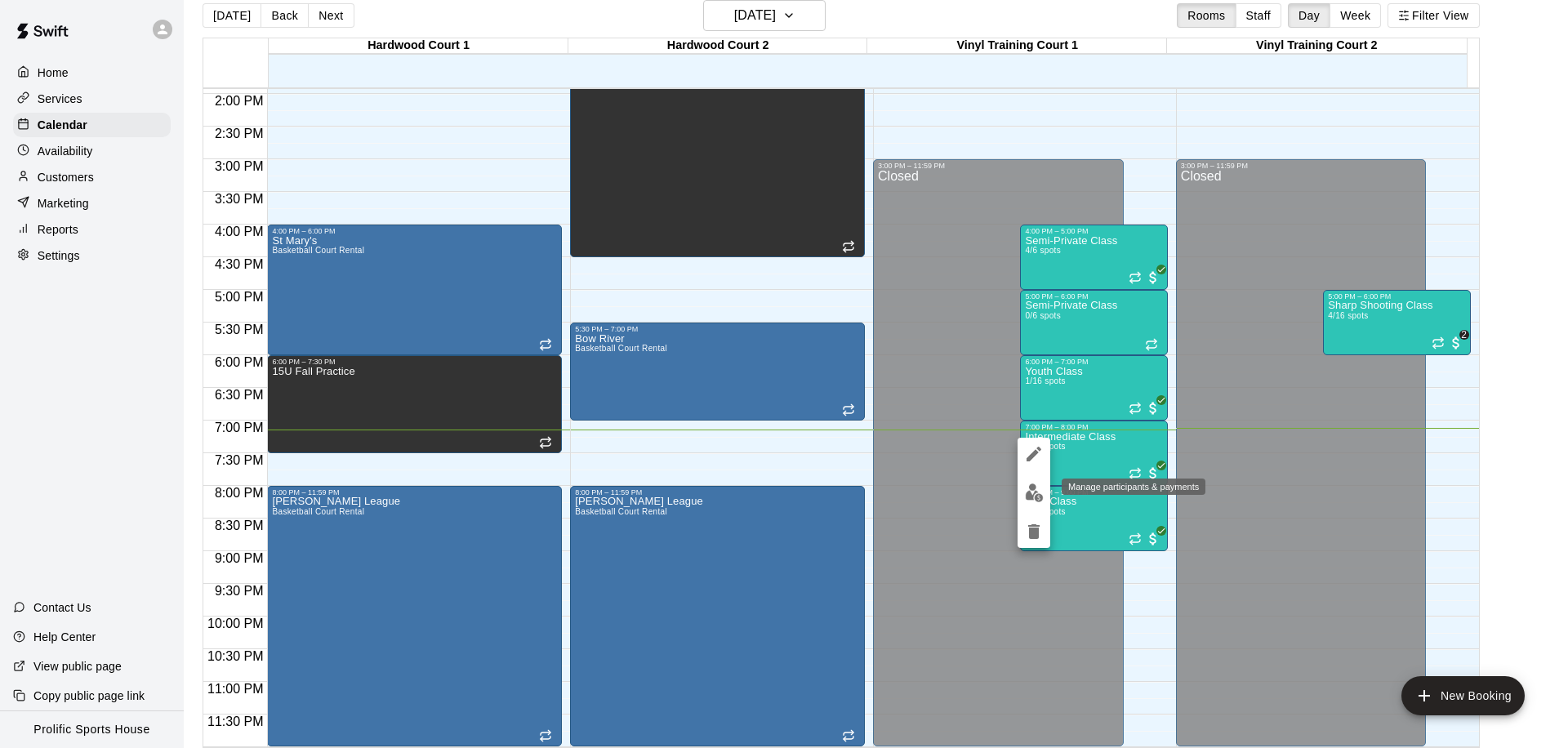
click at [1036, 487] on img "edit" at bounding box center [1034, 492] width 19 height 19
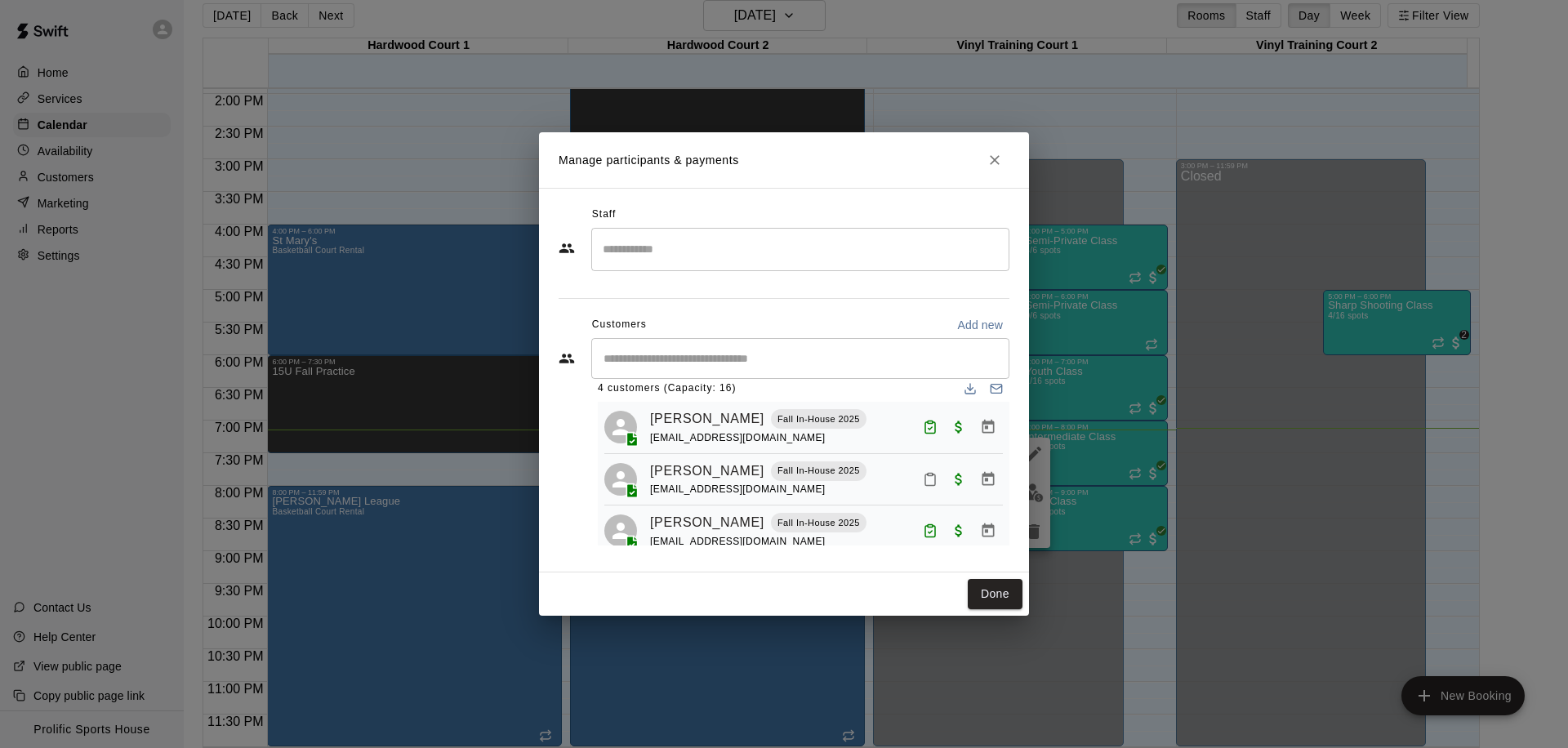
scroll to position [0, 0]
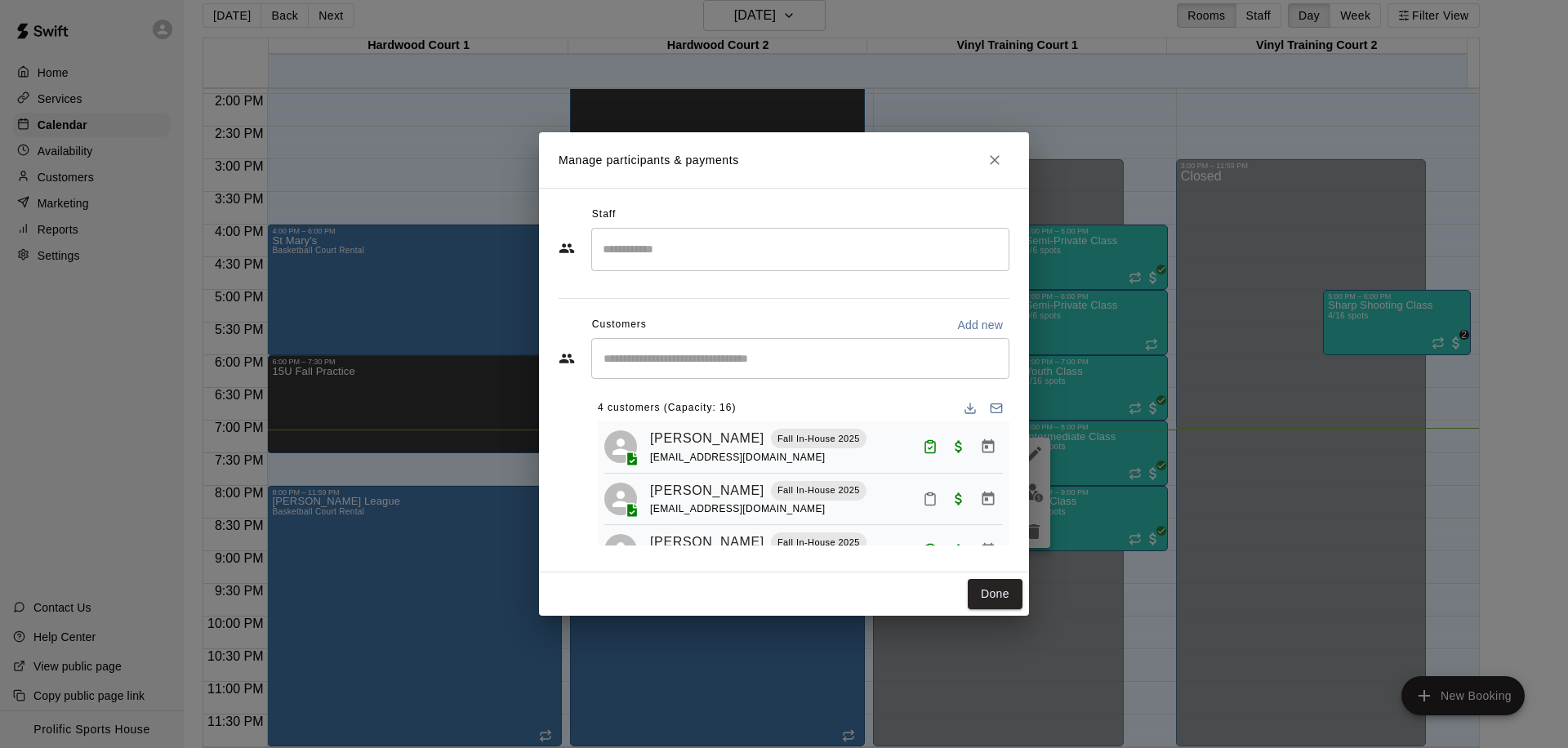
click at [655, 357] on input "Start typing to search customers..." at bounding box center [800, 358] width 403 height 16
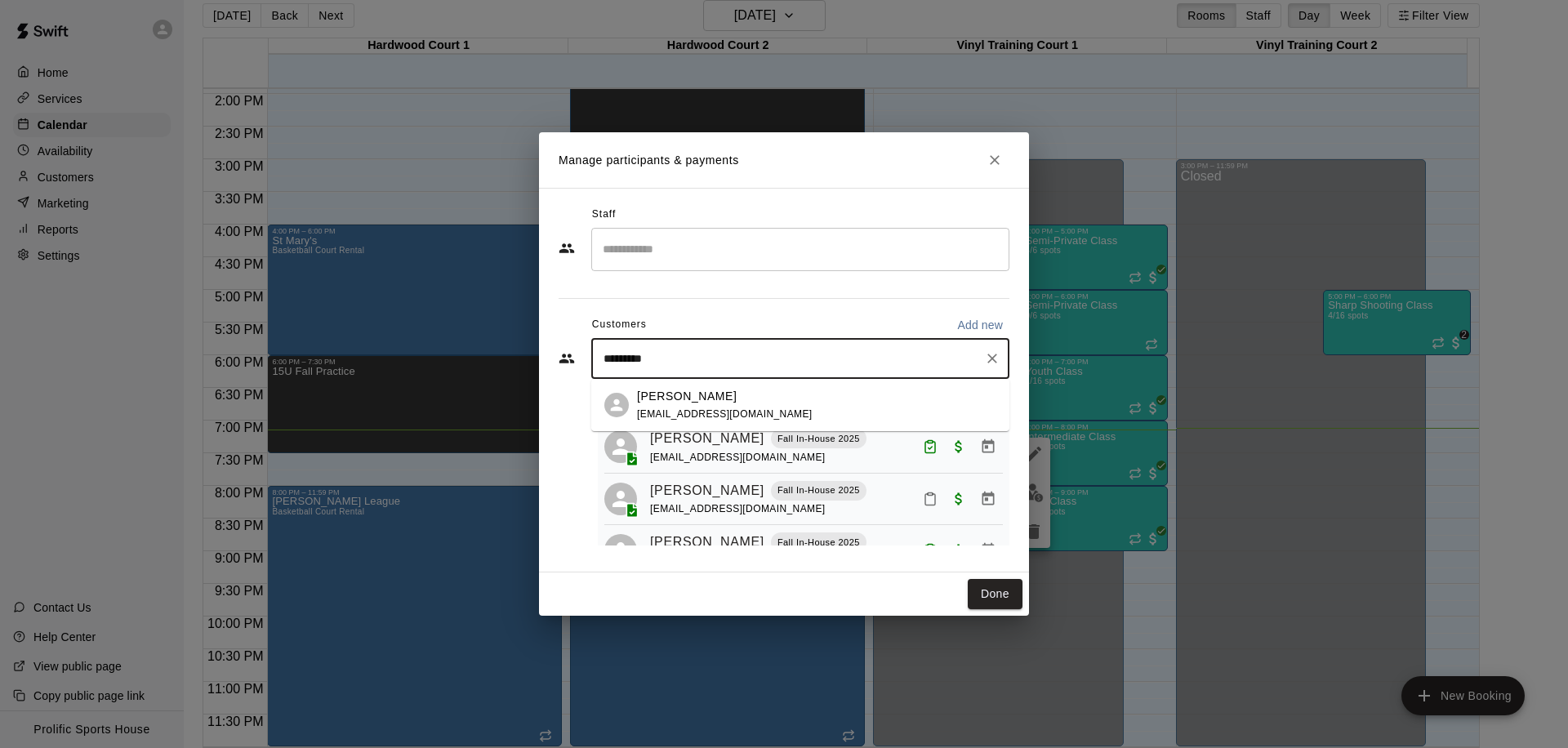
type input "**********"
click at [716, 407] on div "Sophia Fallouh samar4af@gmail.com" at bounding box center [724, 406] width 176 height 35
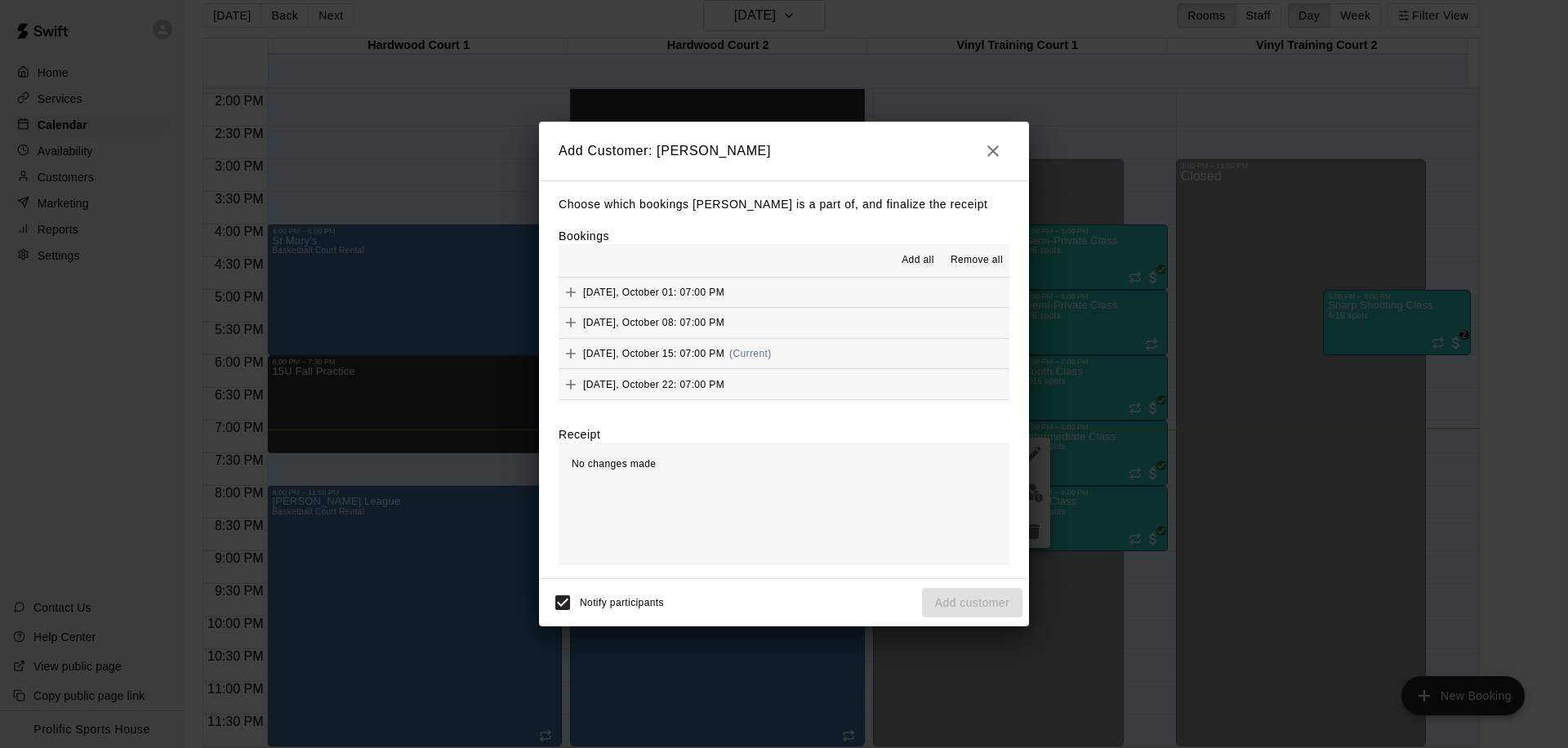
scroll to position [653, 0]
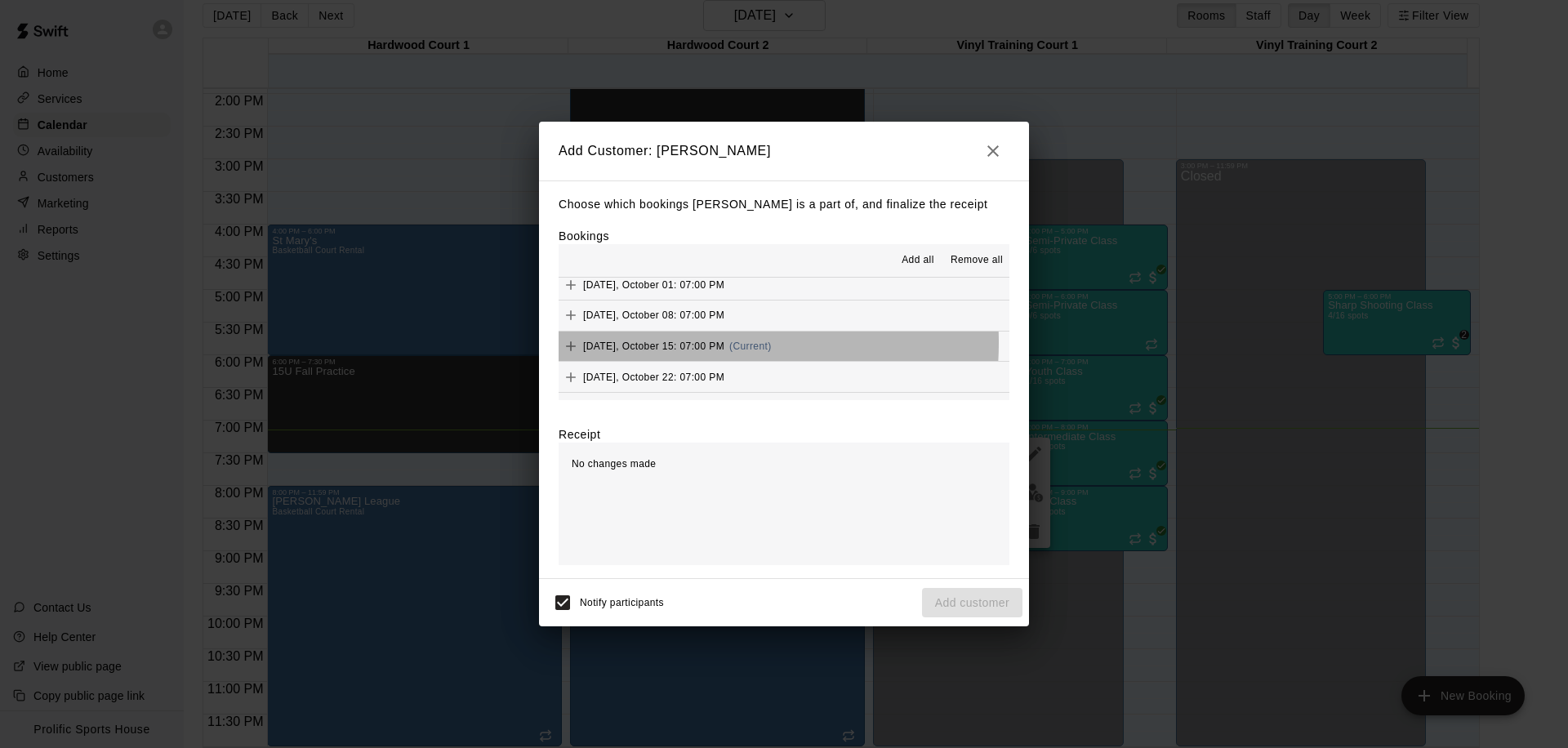
click at [659, 343] on span "Wednesday, October 15: 07:00 PM" at bounding box center [653, 346] width 141 height 12
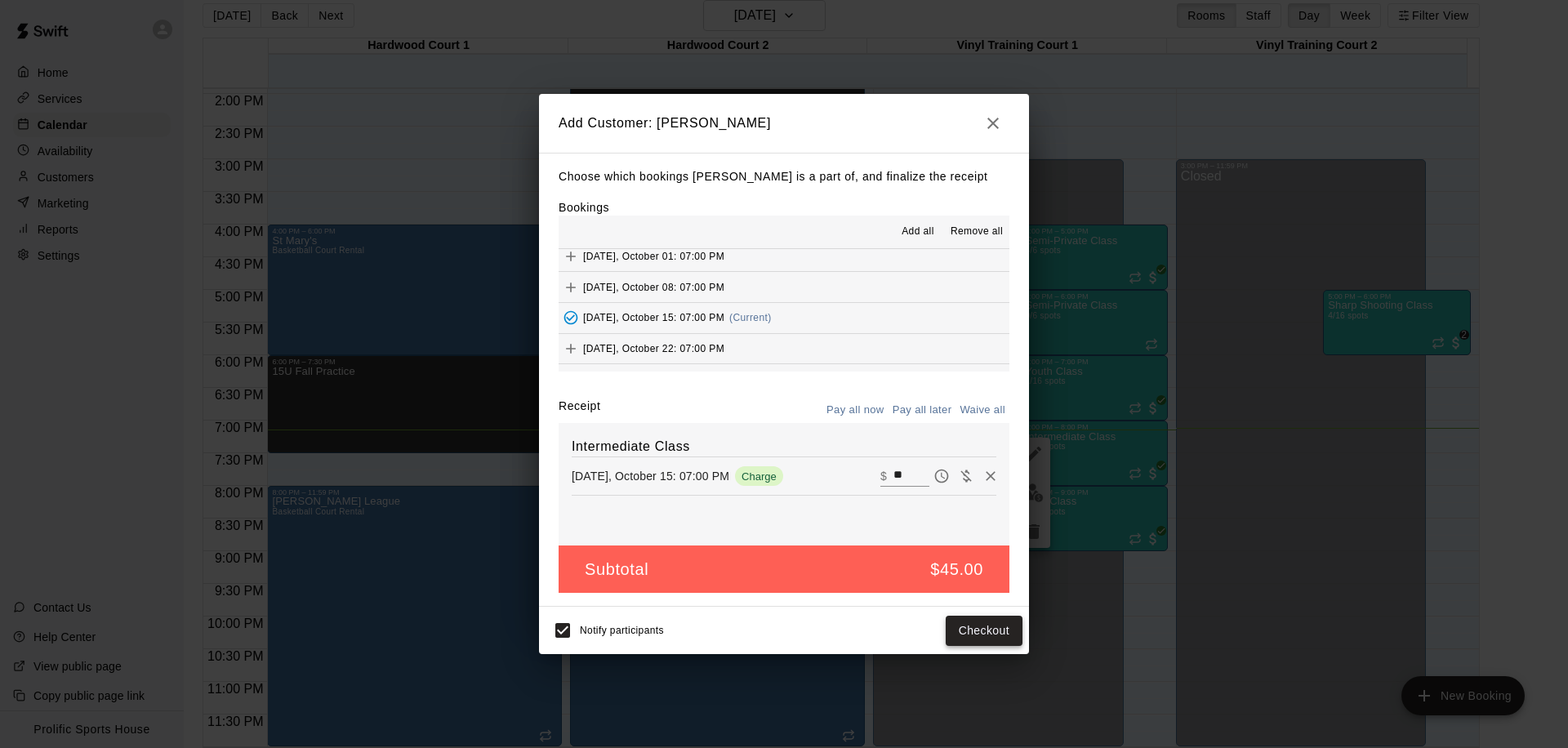
click at [999, 634] on button "Checkout" at bounding box center [984, 631] width 77 height 30
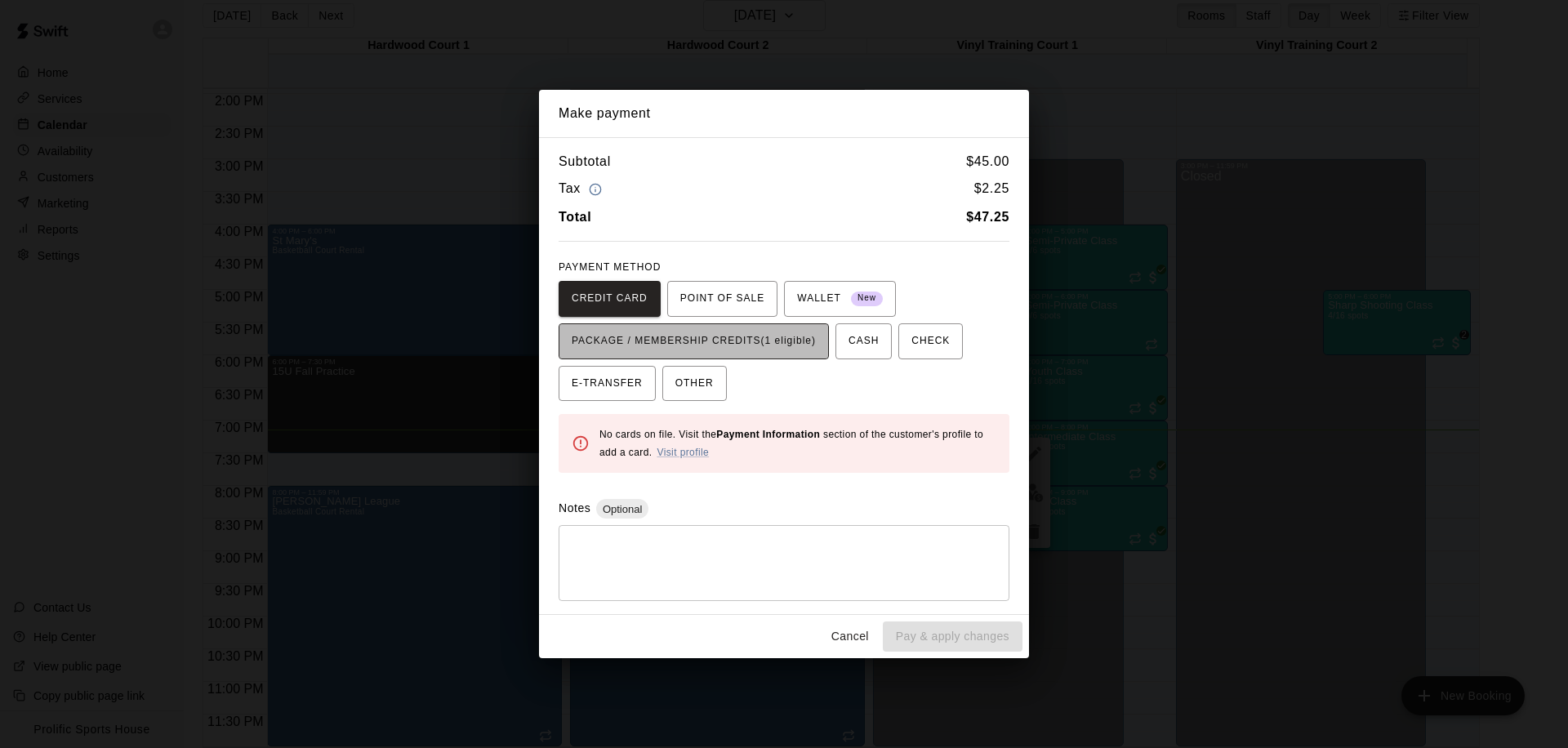
click at [687, 344] on span "PACKAGE / MEMBERSHIP CREDITS (1 eligible)" at bounding box center [693, 340] width 244 height 26
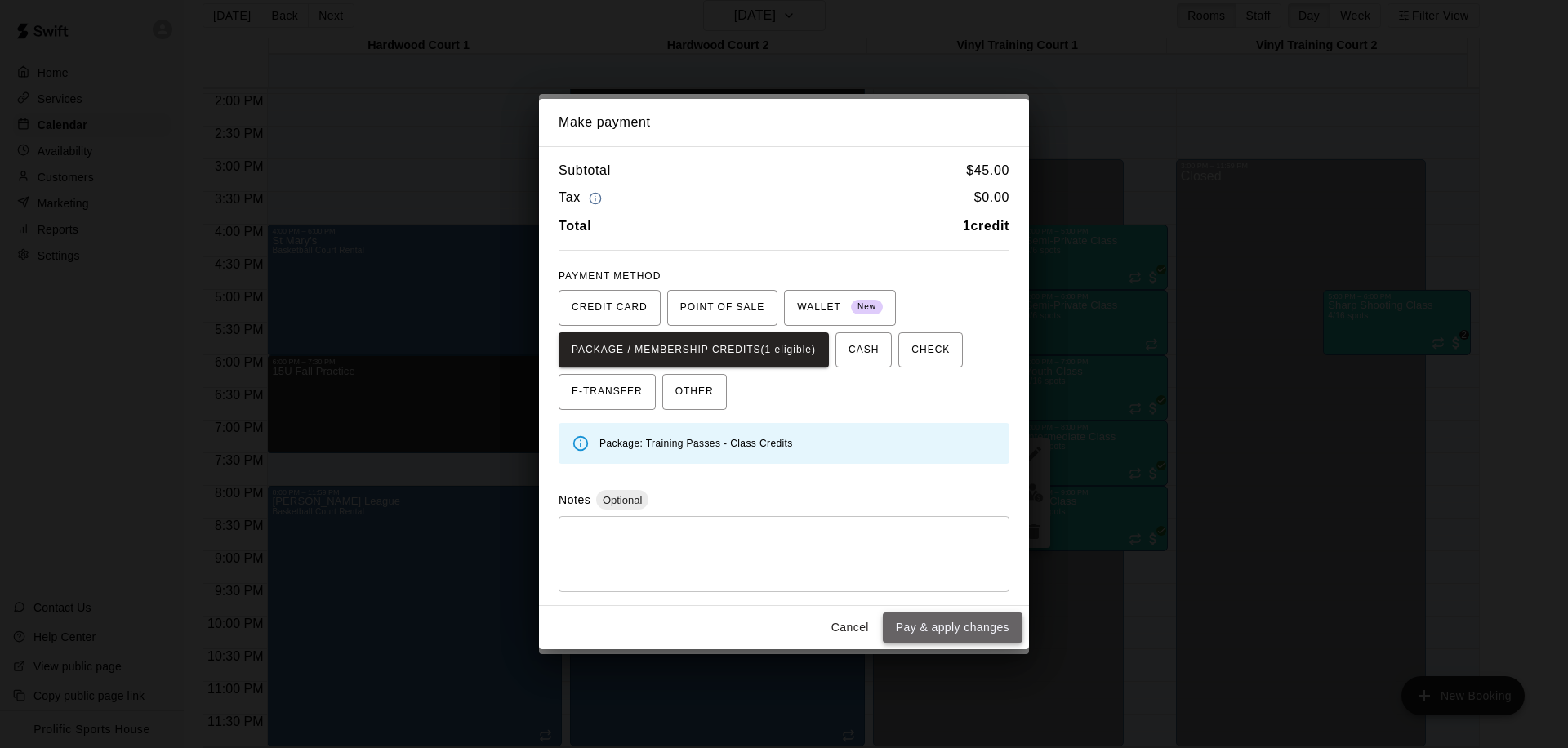
click at [941, 635] on button "Pay & apply changes" at bounding box center [953, 627] width 140 height 30
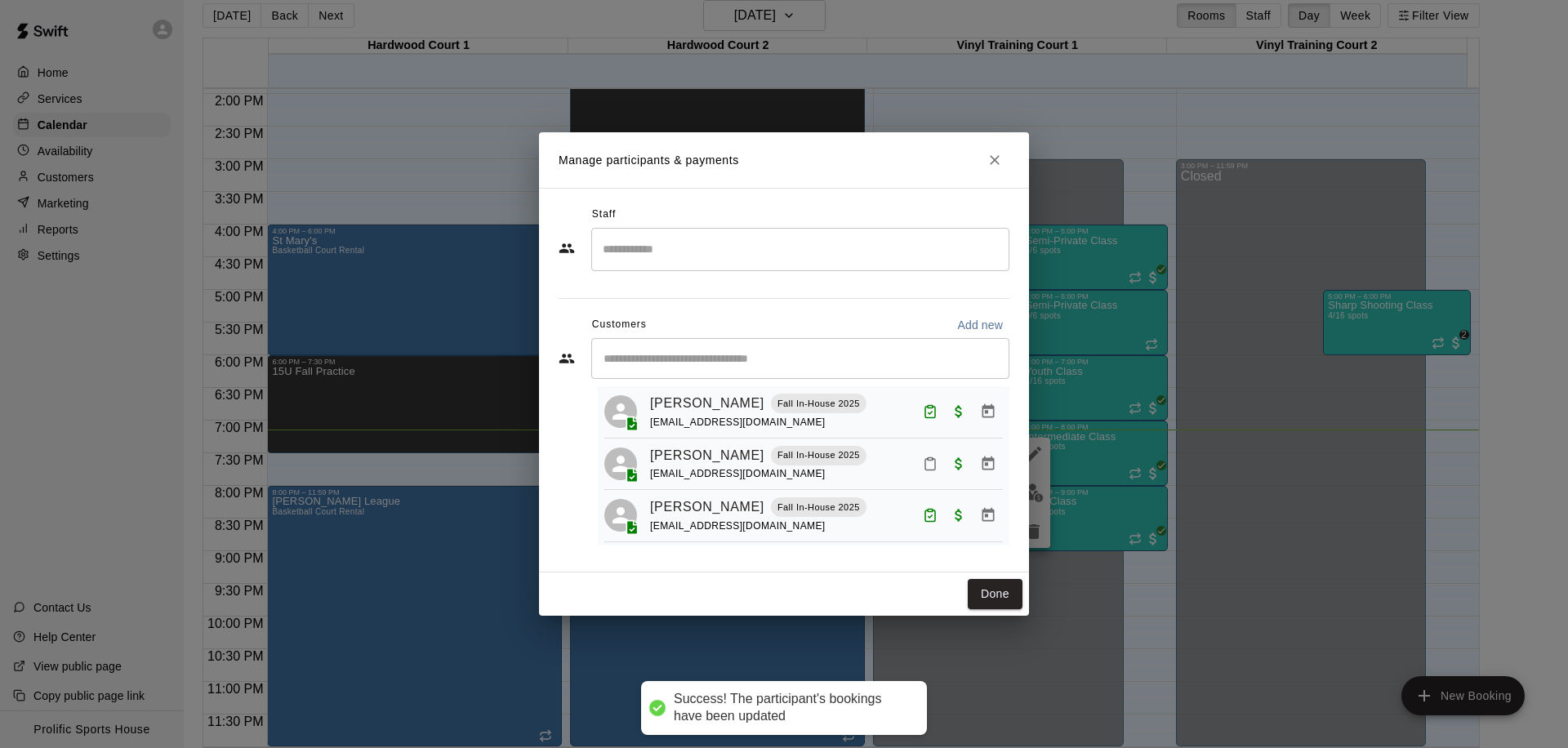
scroll to position [146, 0]
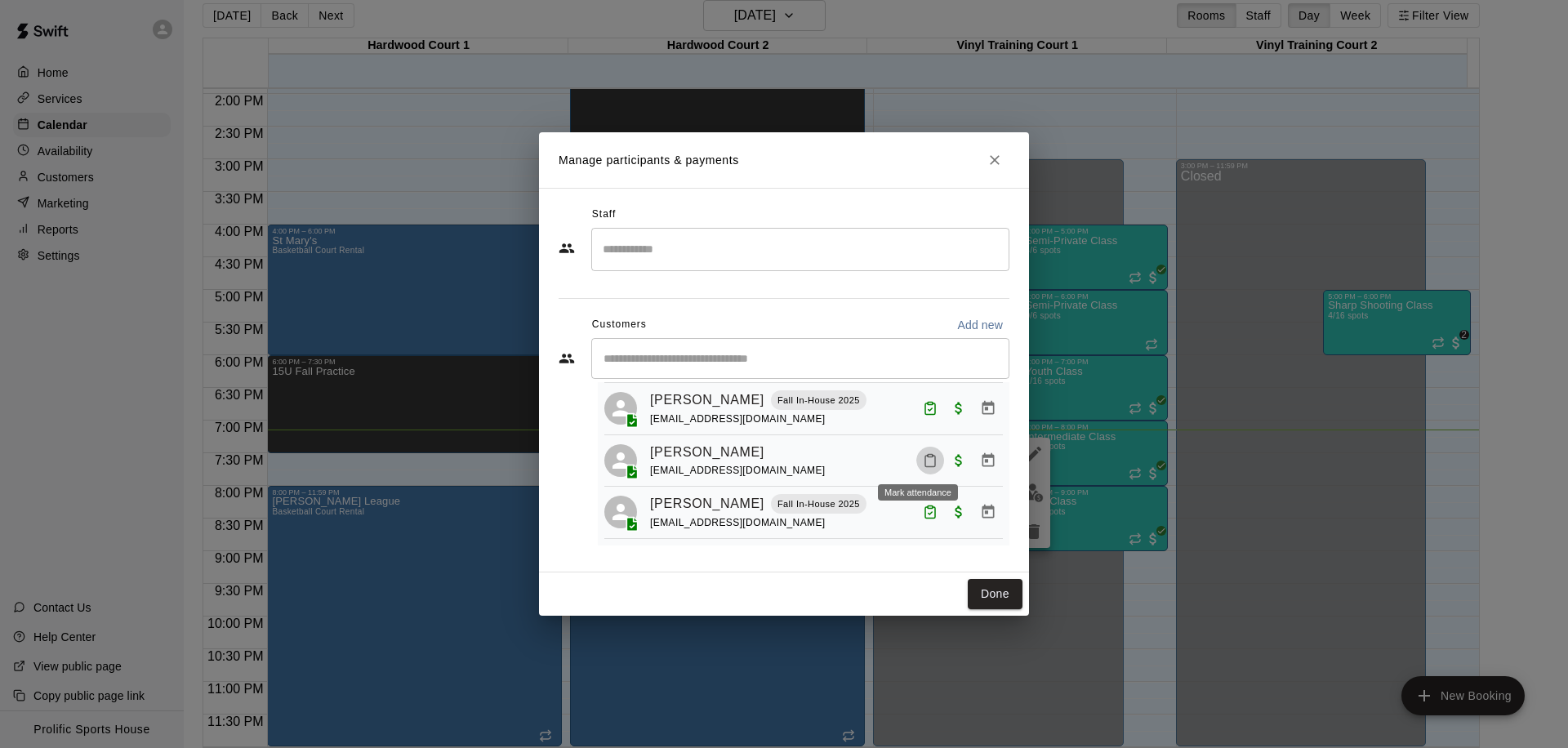
click at [923, 461] on icon "Mark attendance" at bounding box center [930, 460] width 15 height 15
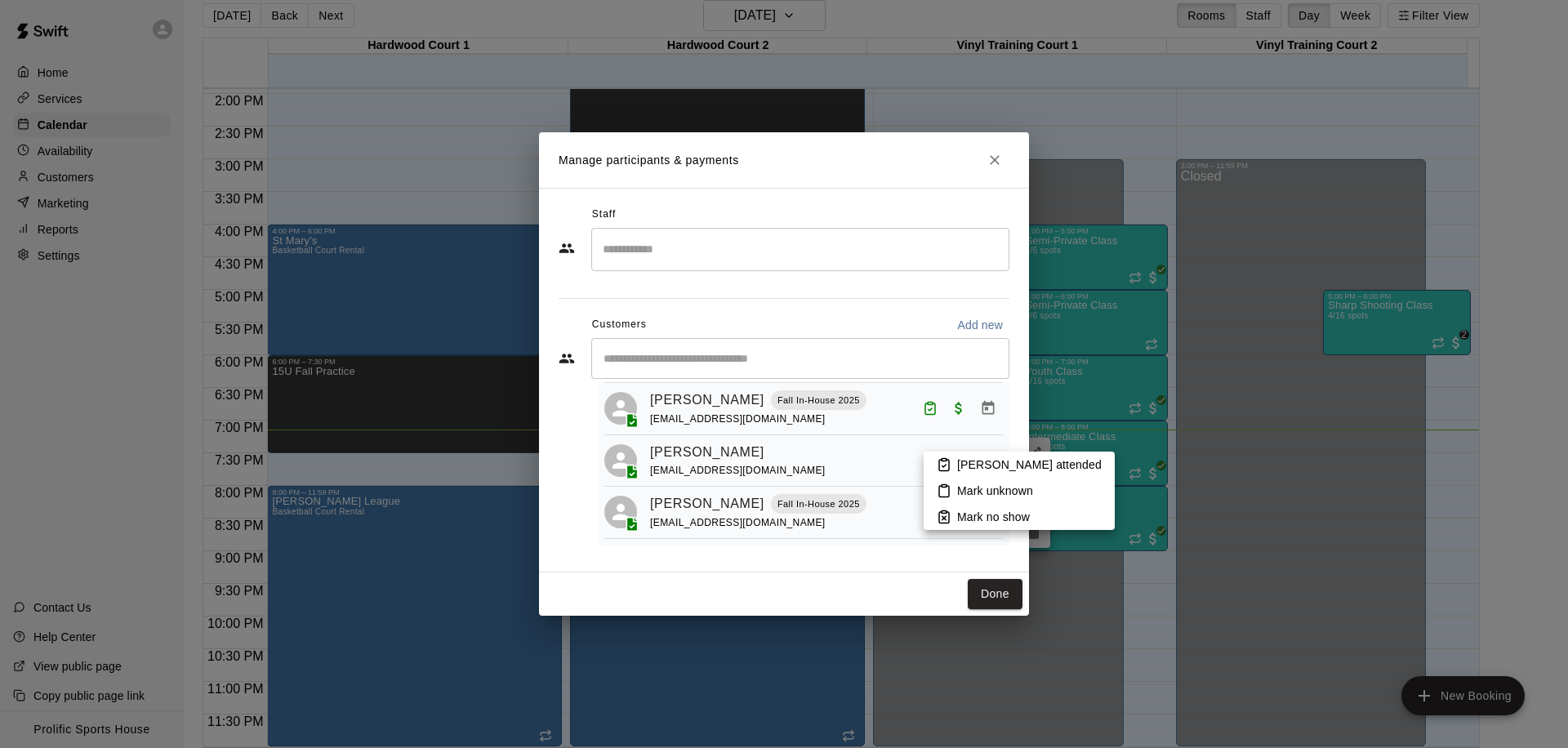
click at [940, 464] on icon at bounding box center [944, 464] width 15 height 15
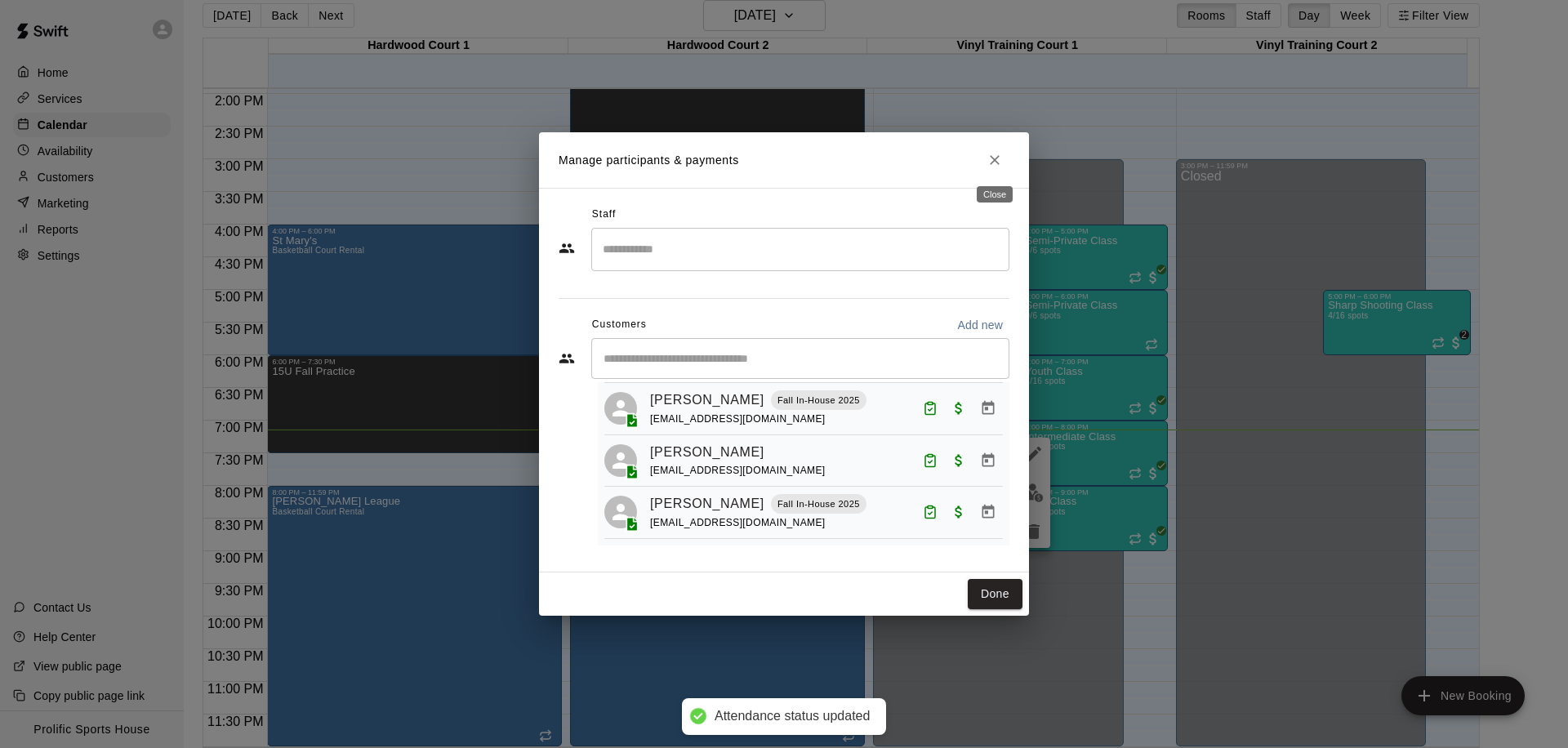
click at [1001, 159] on icon "Close" at bounding box center [995, 160] width 16 height 16
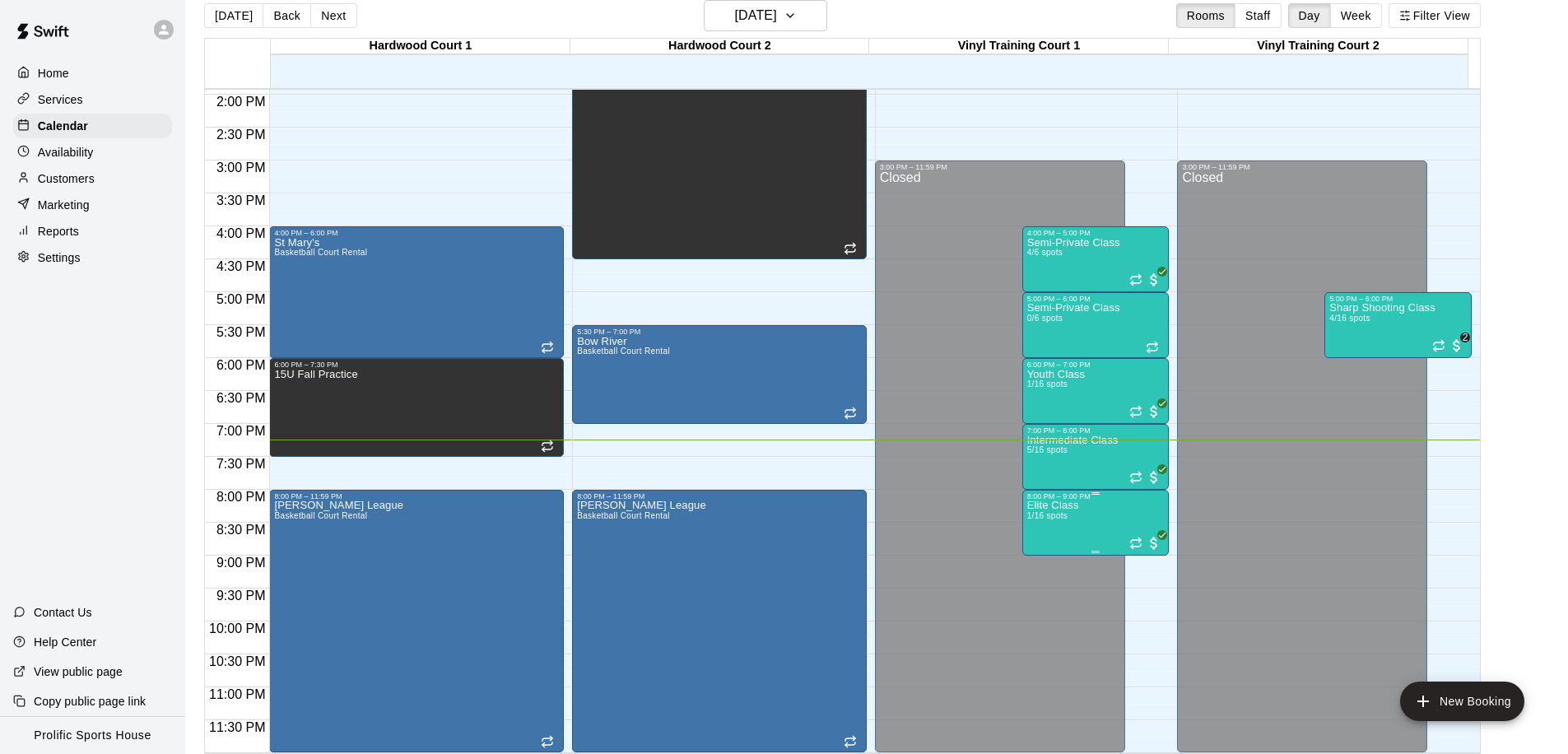
click at [1057, 506] on p "Elite Class" at bounding box center [1053, 506] width 52 height 0
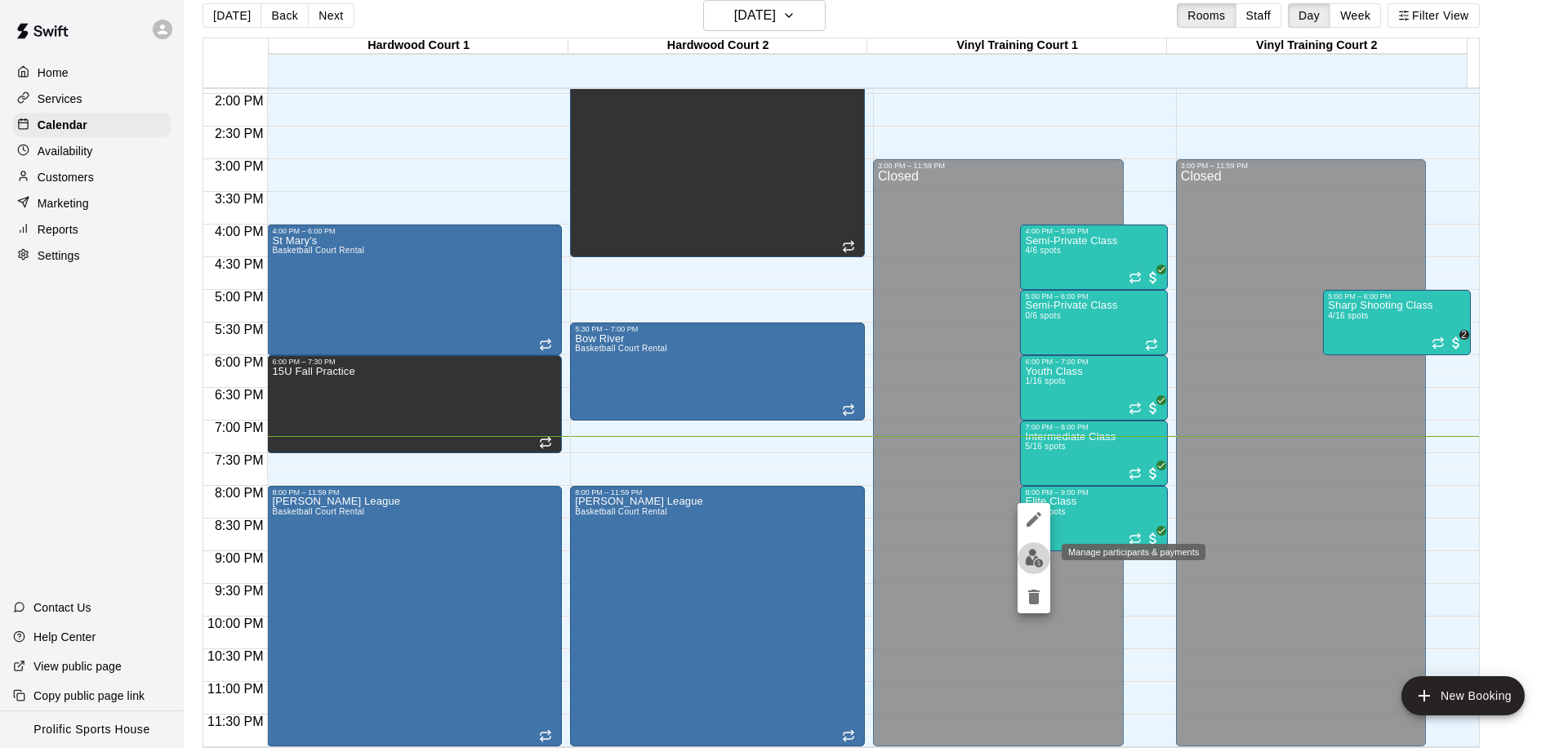
click at [1034, 560] on img "edit" at bounding box center [1034, 557] width 19 height 19
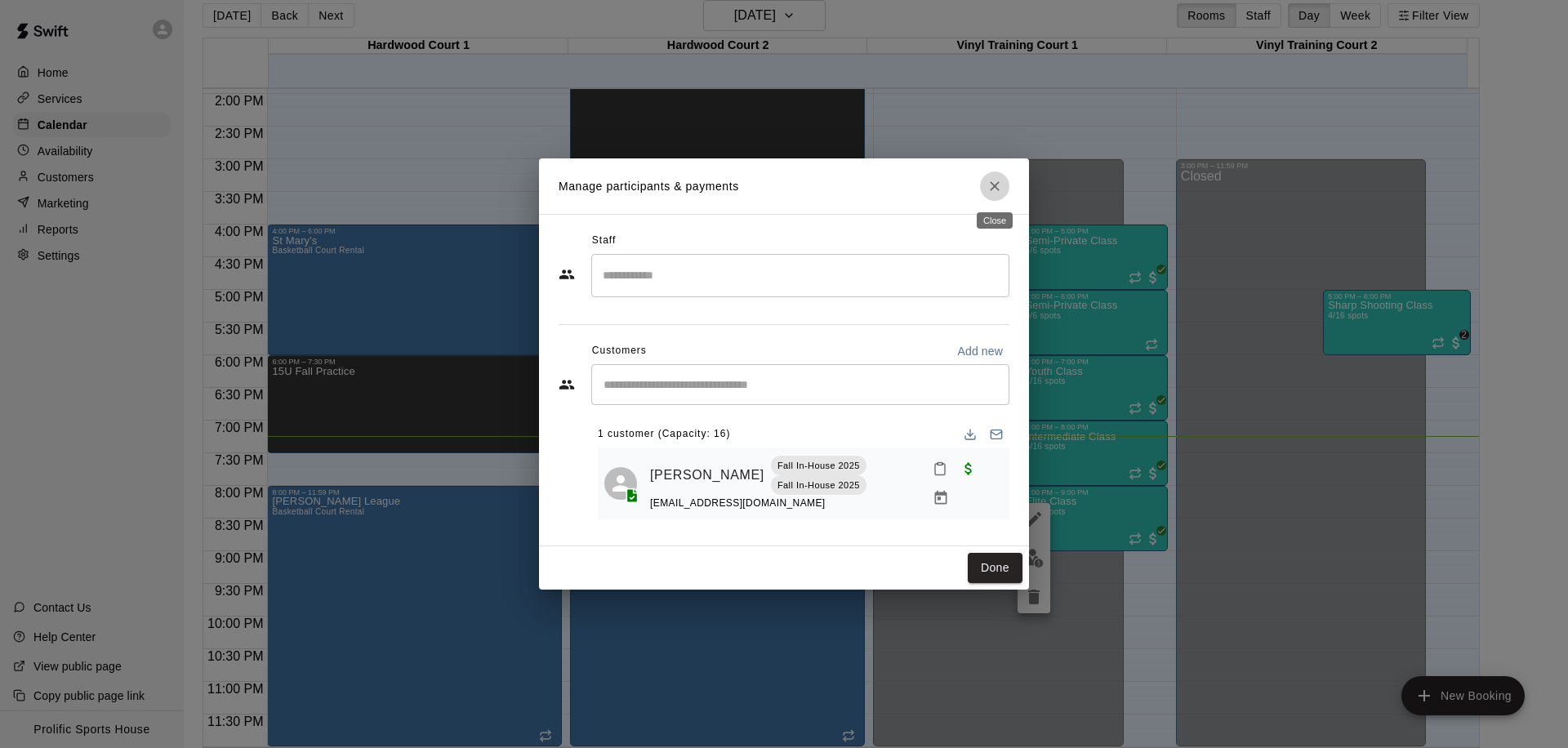
click at [989, 191] on icon "Close" at bounding box center [995, 186] width 16 height 16
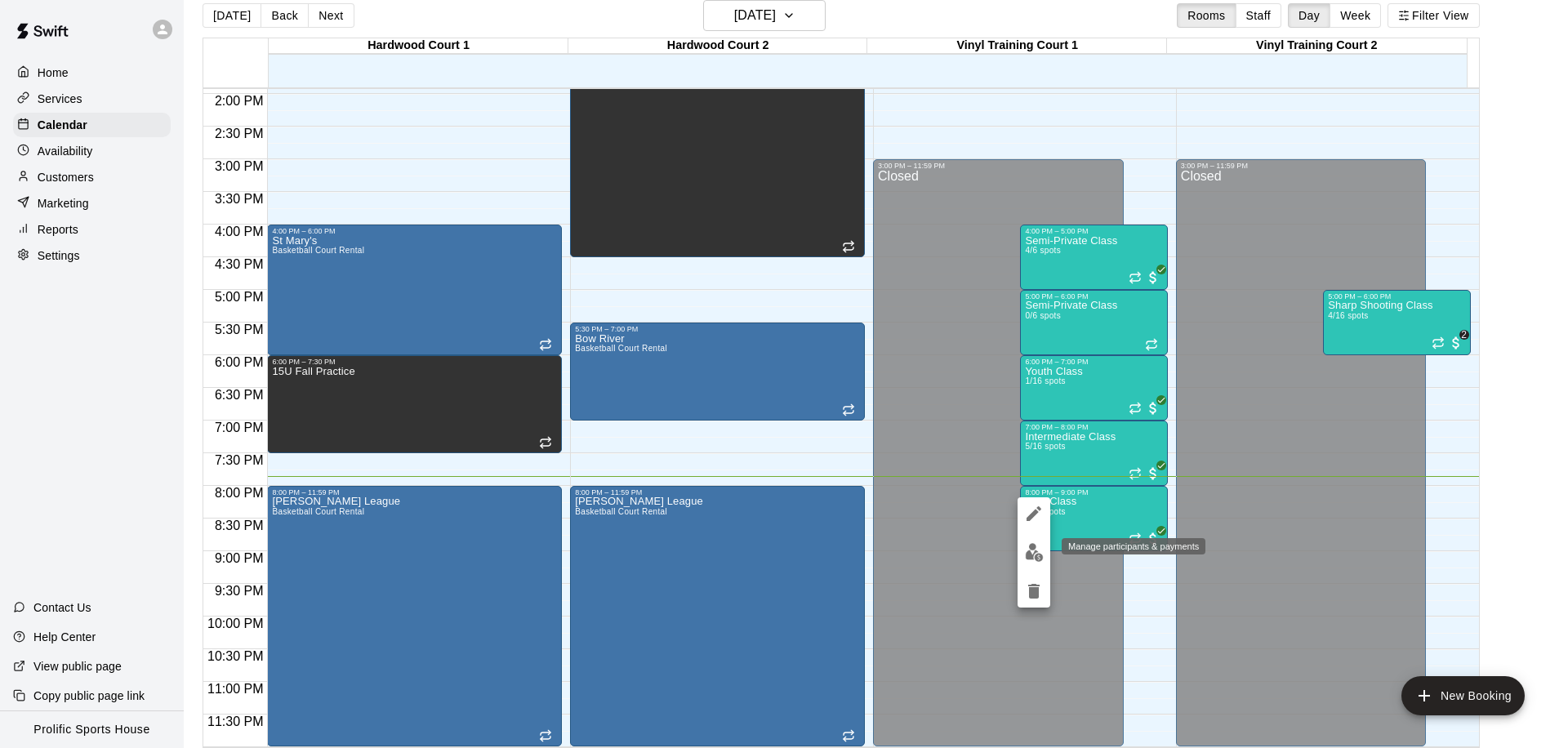
click at [1034, 559] on img "edit" at bounding box center [1034, 552] width 19 height 19
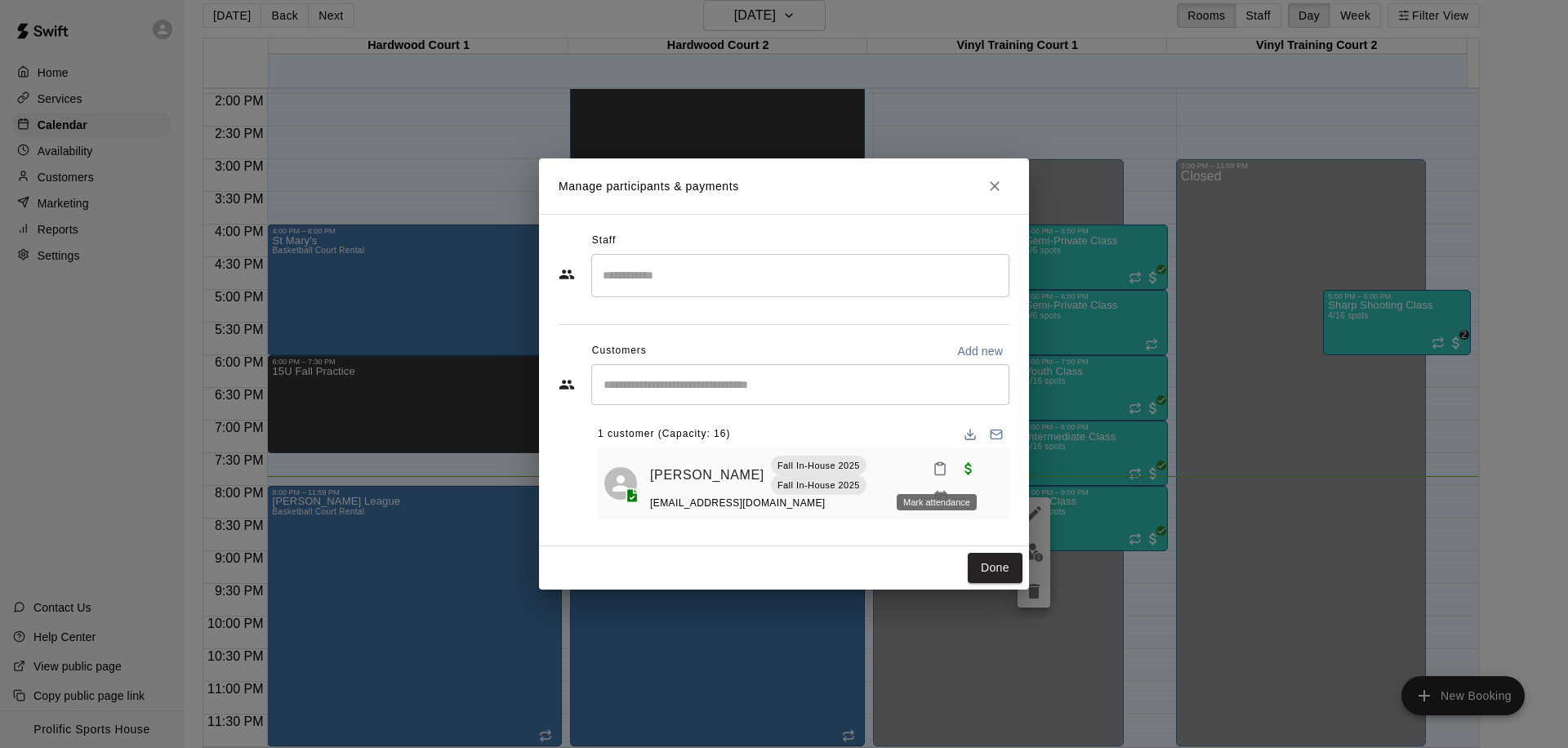
click at [932, 464] on icon "Mark attendance" at bounding box center [940, 468] width 15 height 15
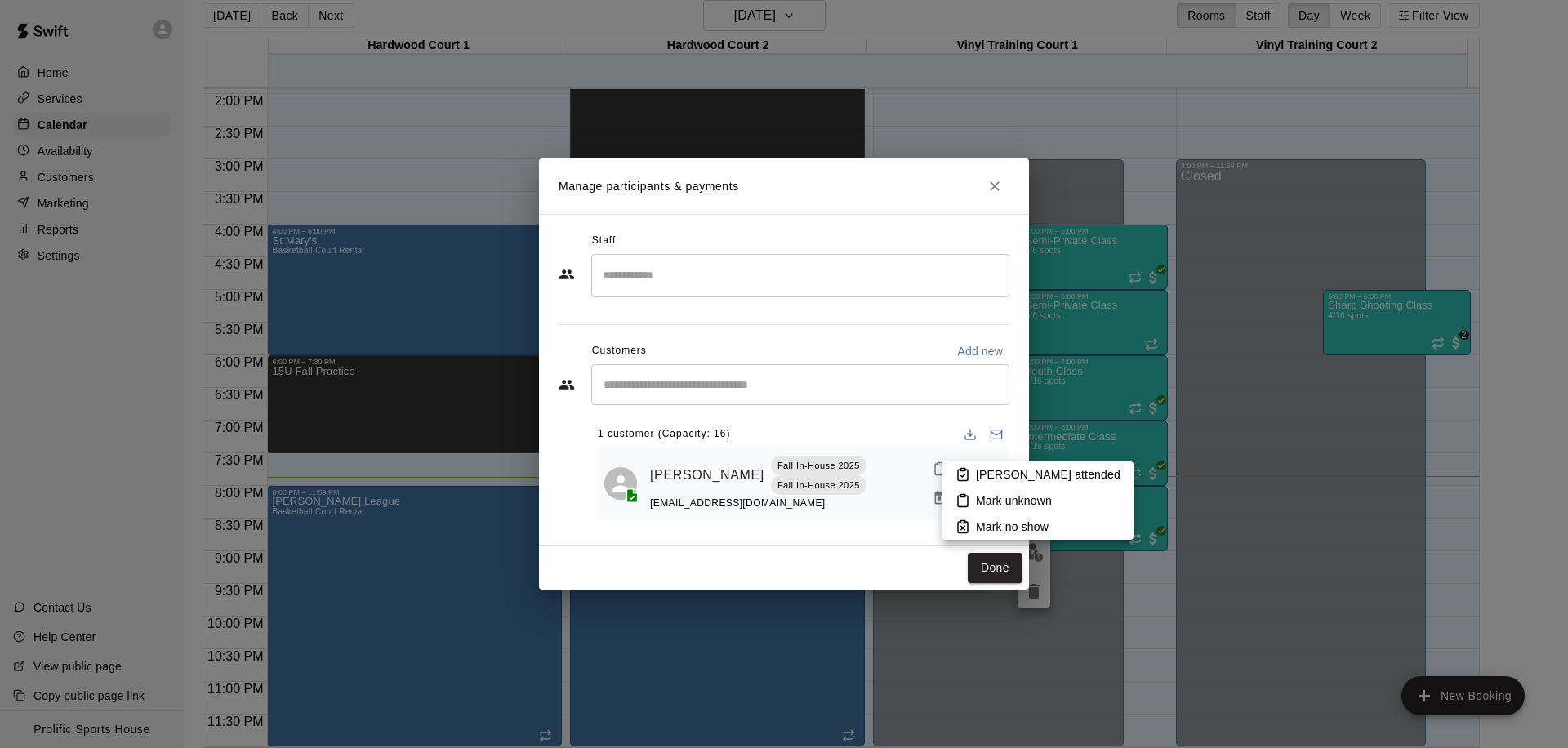
click at [970, 476] on li "Mark attended" at bounding box center [1038, 473] width 191 height 26
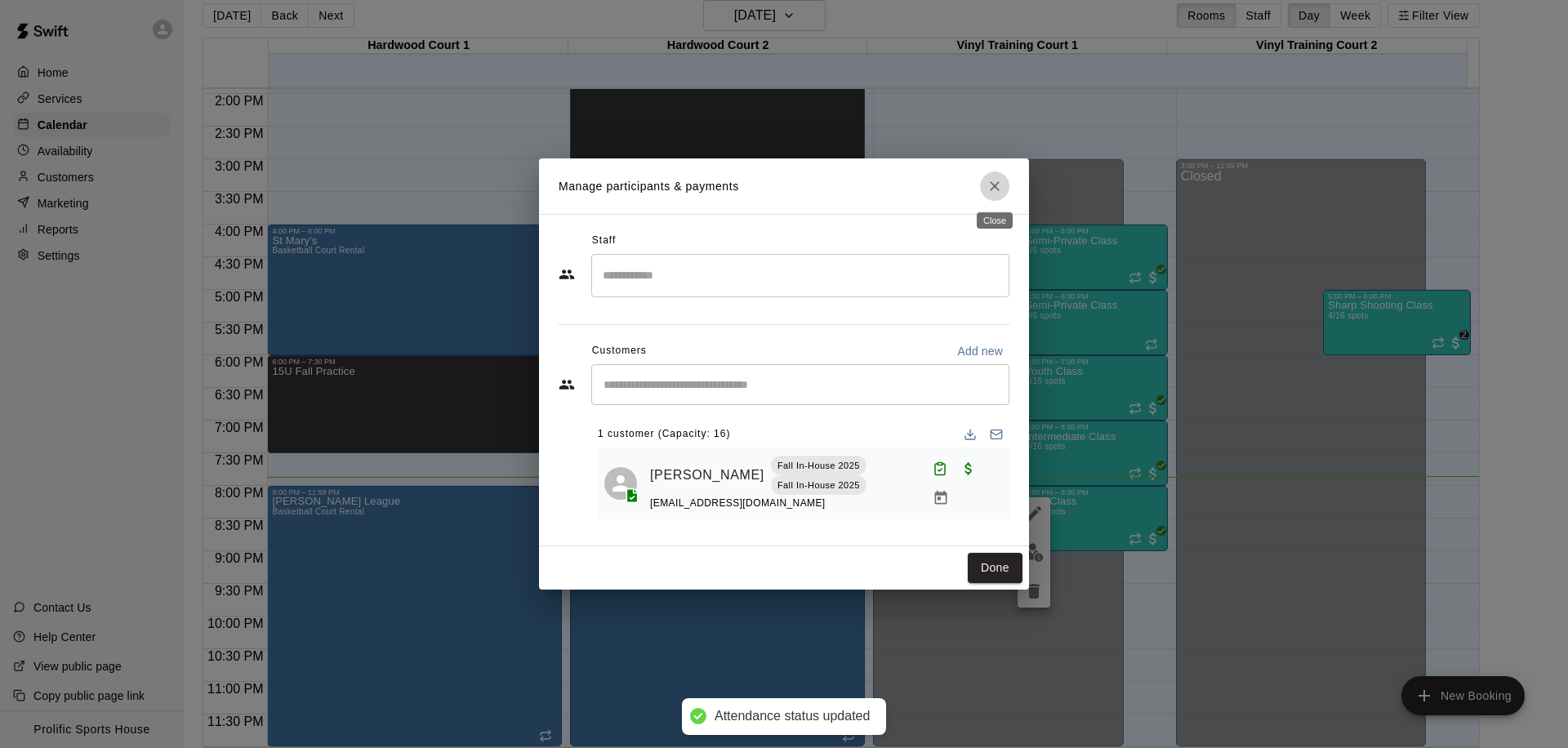
click at [988, 186] on icon "Close" at bounding box center [995, 186] width 16 height 16
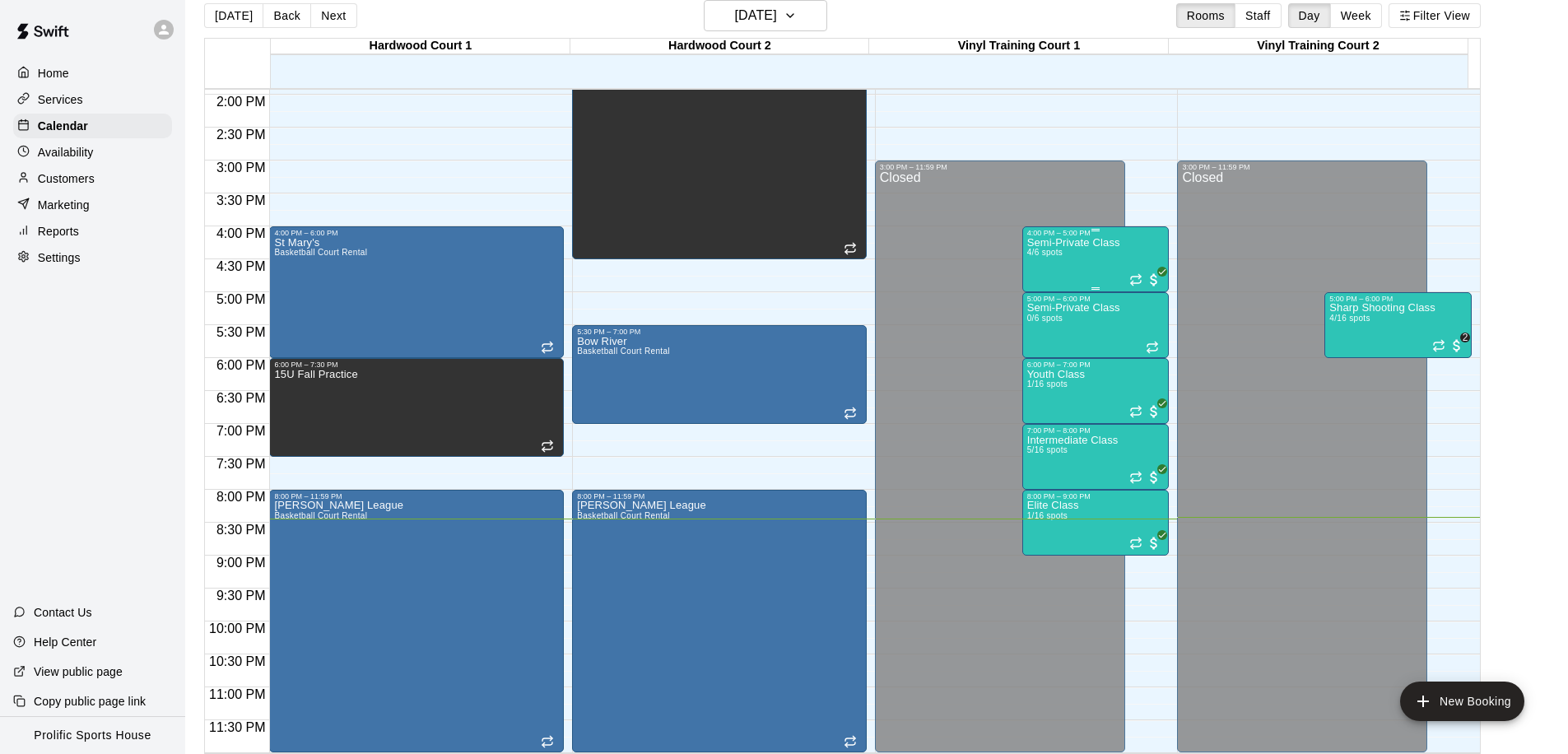
click at [1078, 278] on div "Semi-Private Class 4/6 spots" at bounding box center [1074, 614] width 93 height 754
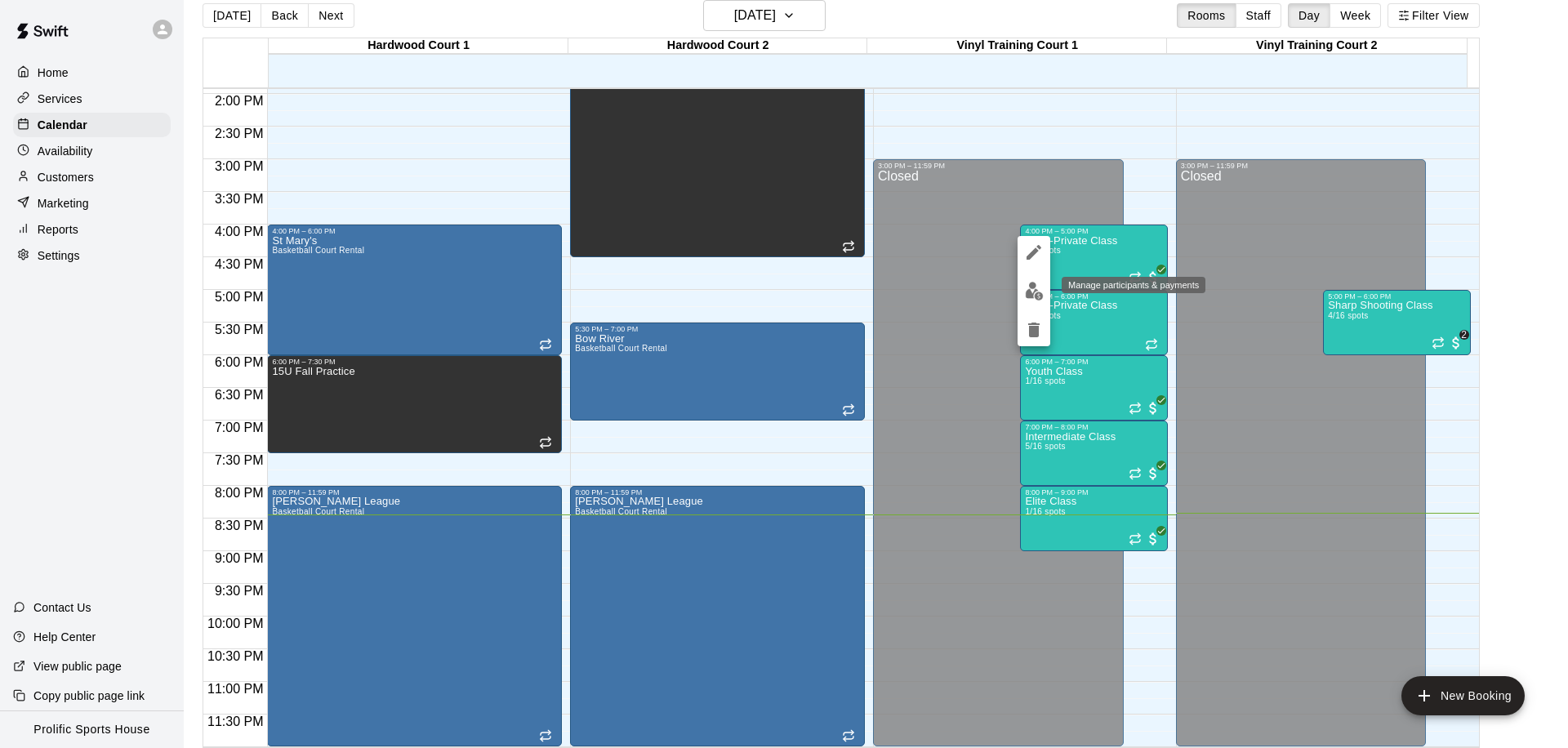
click at [1035, 291] on img "edit" at bounding box center [1034, 291] width 19 height 19
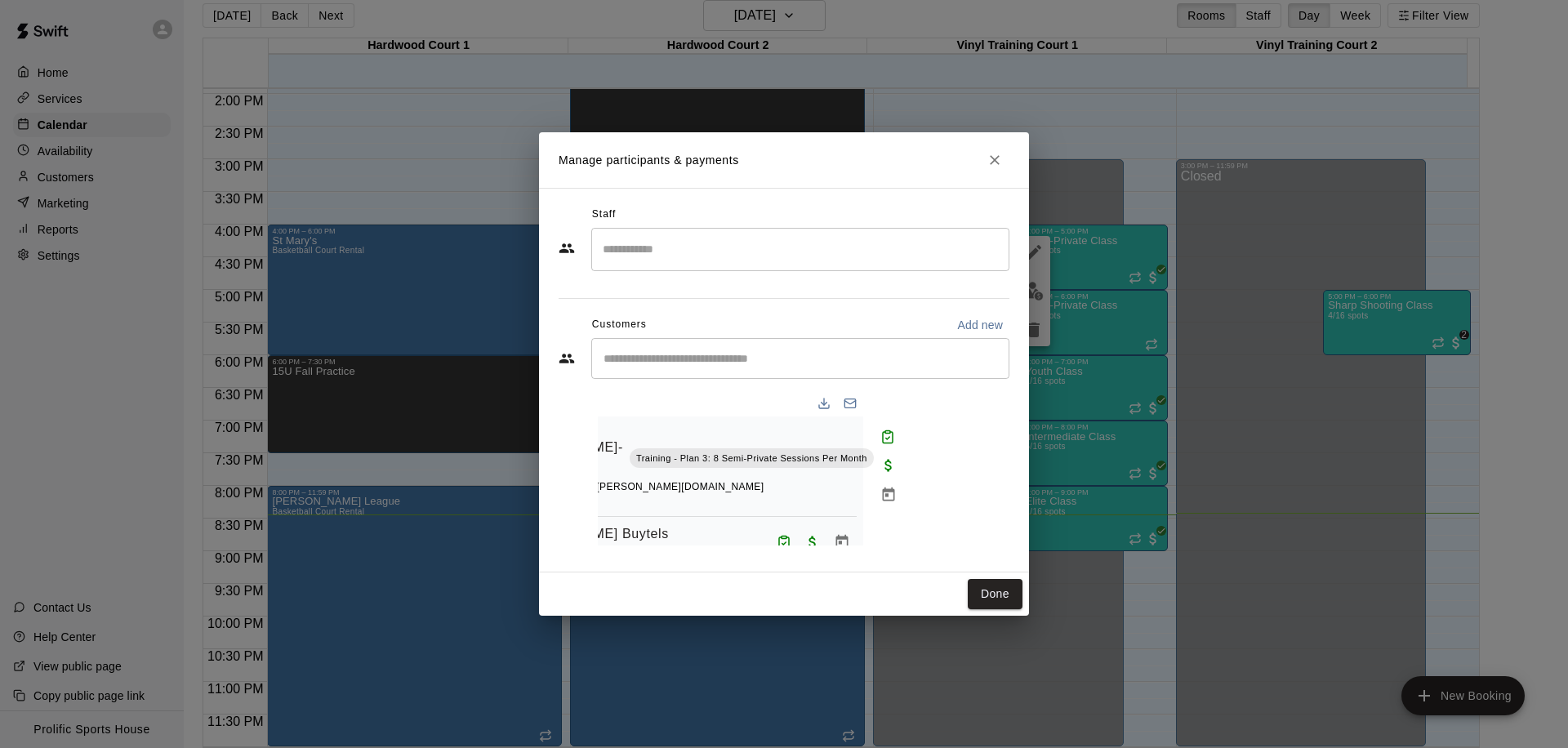
scroll to position [0, 146]
click at [994, 166] on icon "Close" at bounding box center [995, 160] width 16 height 16
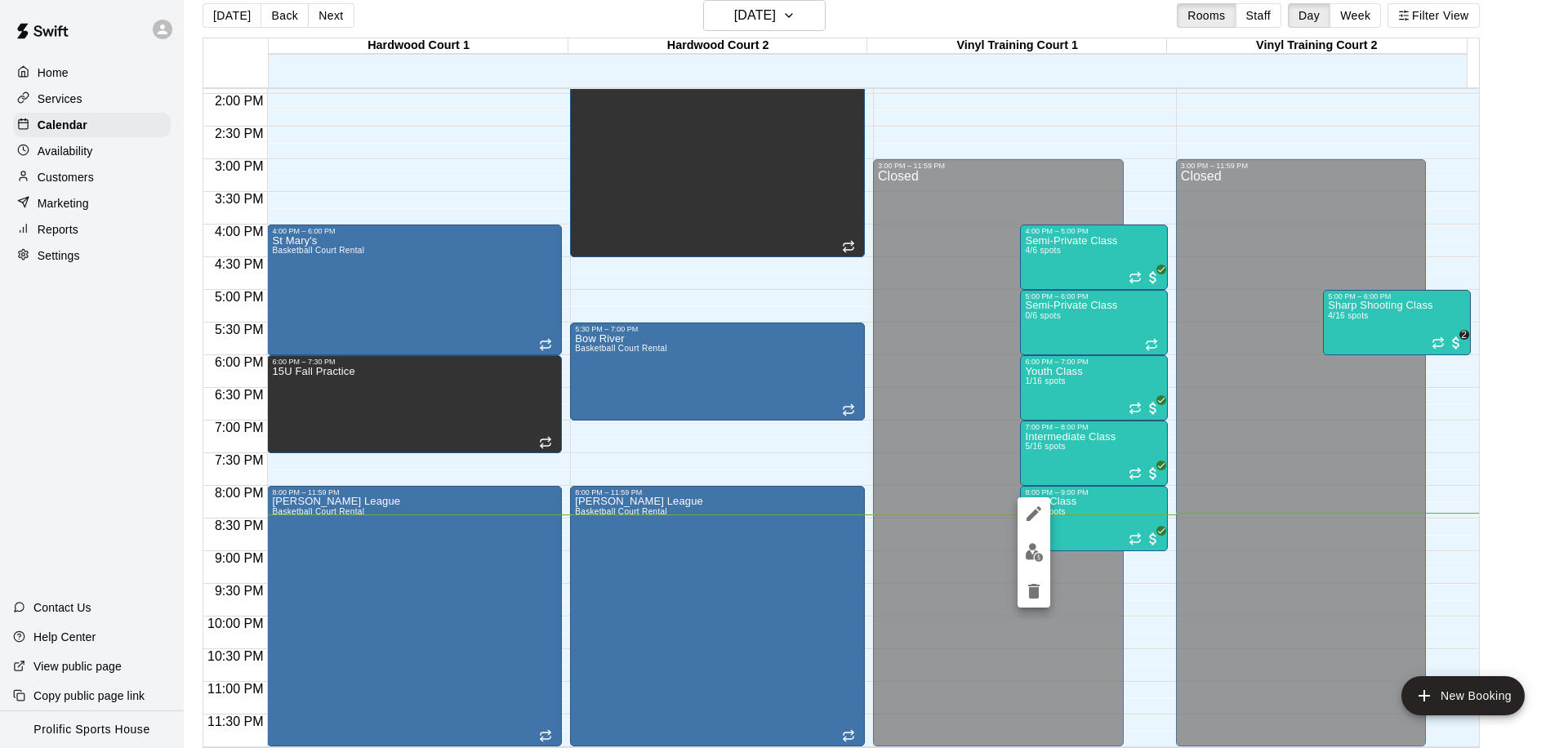
click at [1066, 316] on div at bounding box center [784, 374] width 1568 height 748
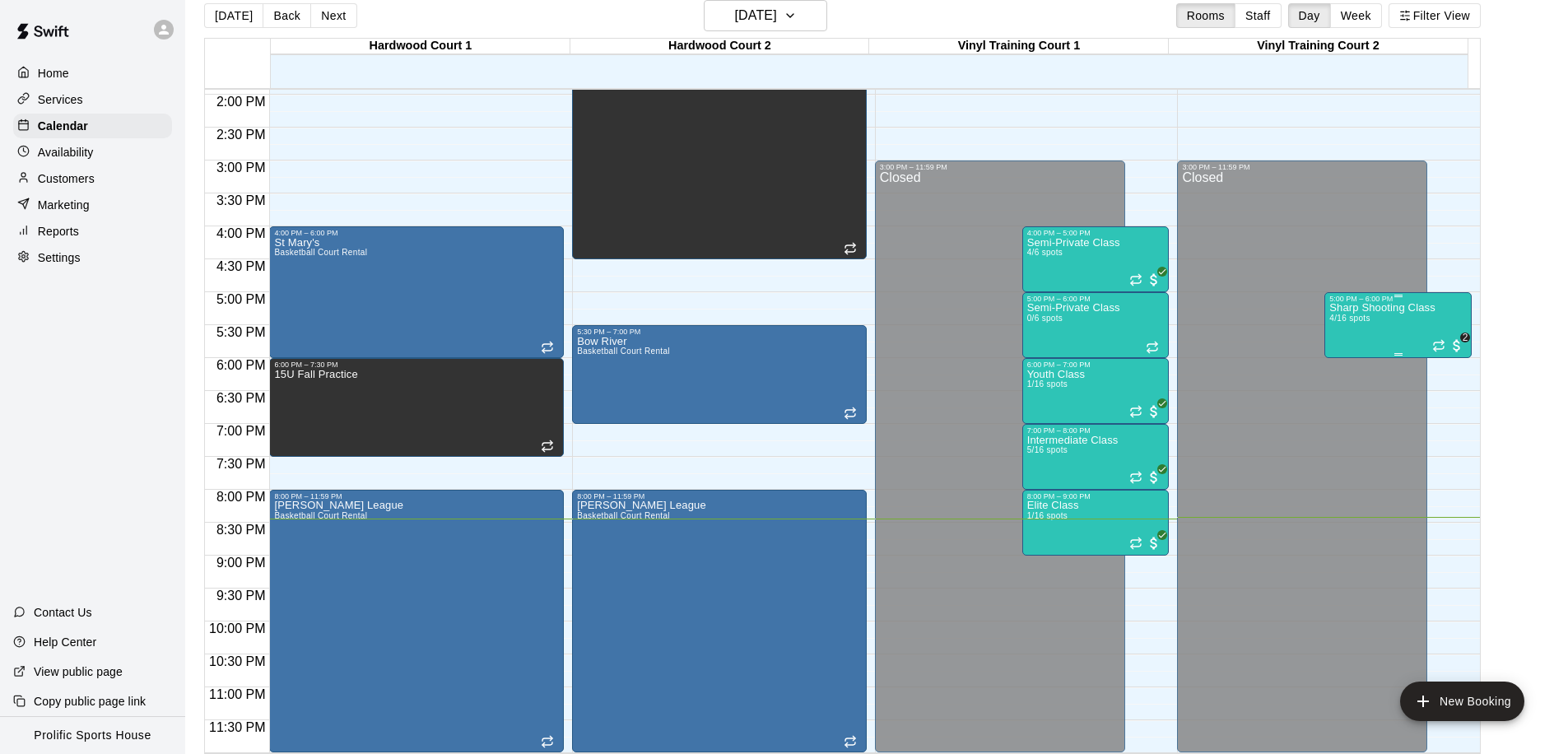
click at [1400, 308] on p "Sharp Shooting Class" at bounding box center [1382, 308] width 106 height 0
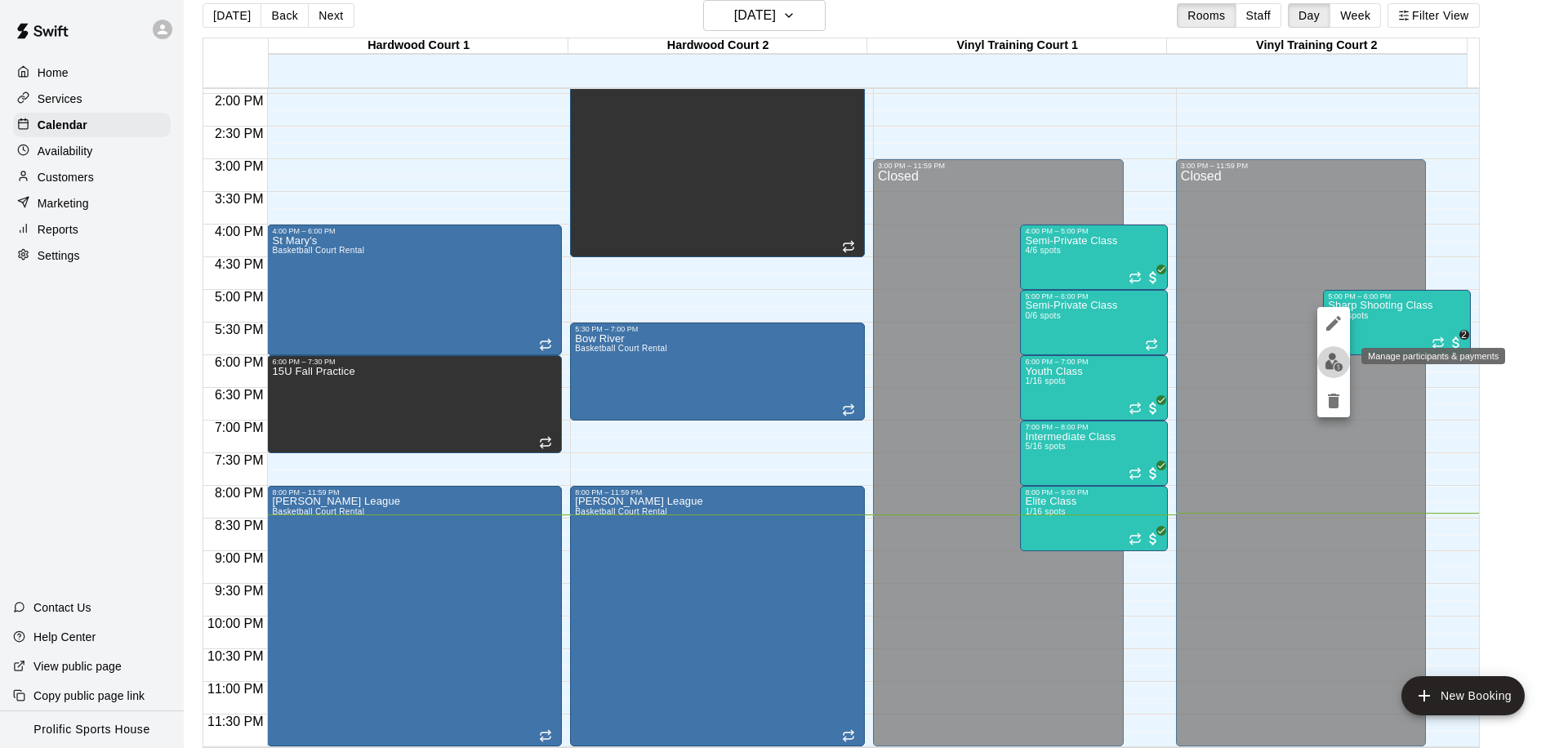
click at [1331, 367] on img "edit" at bounding box center [1333, 362] width 19 height 19
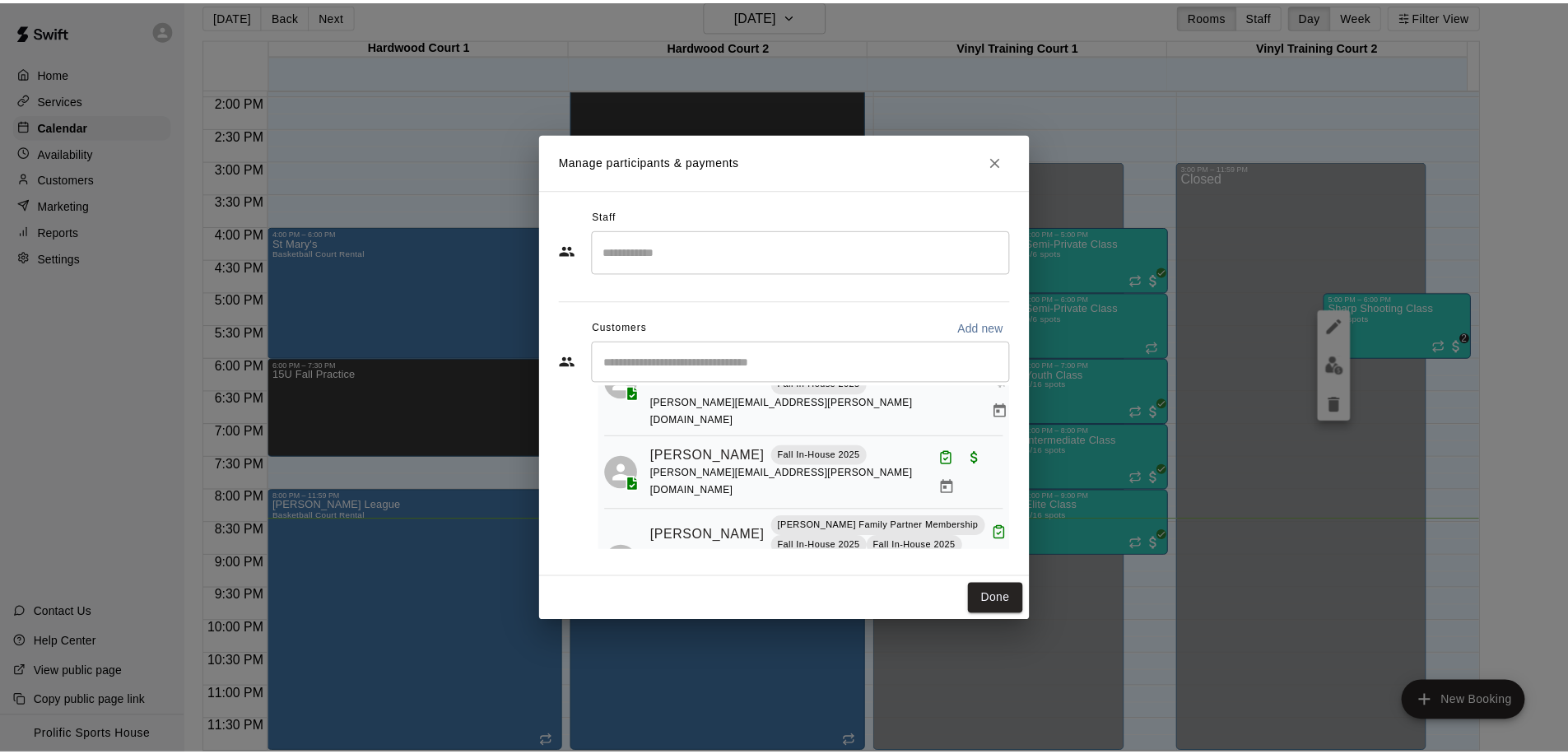
scroll to position [190, 0]
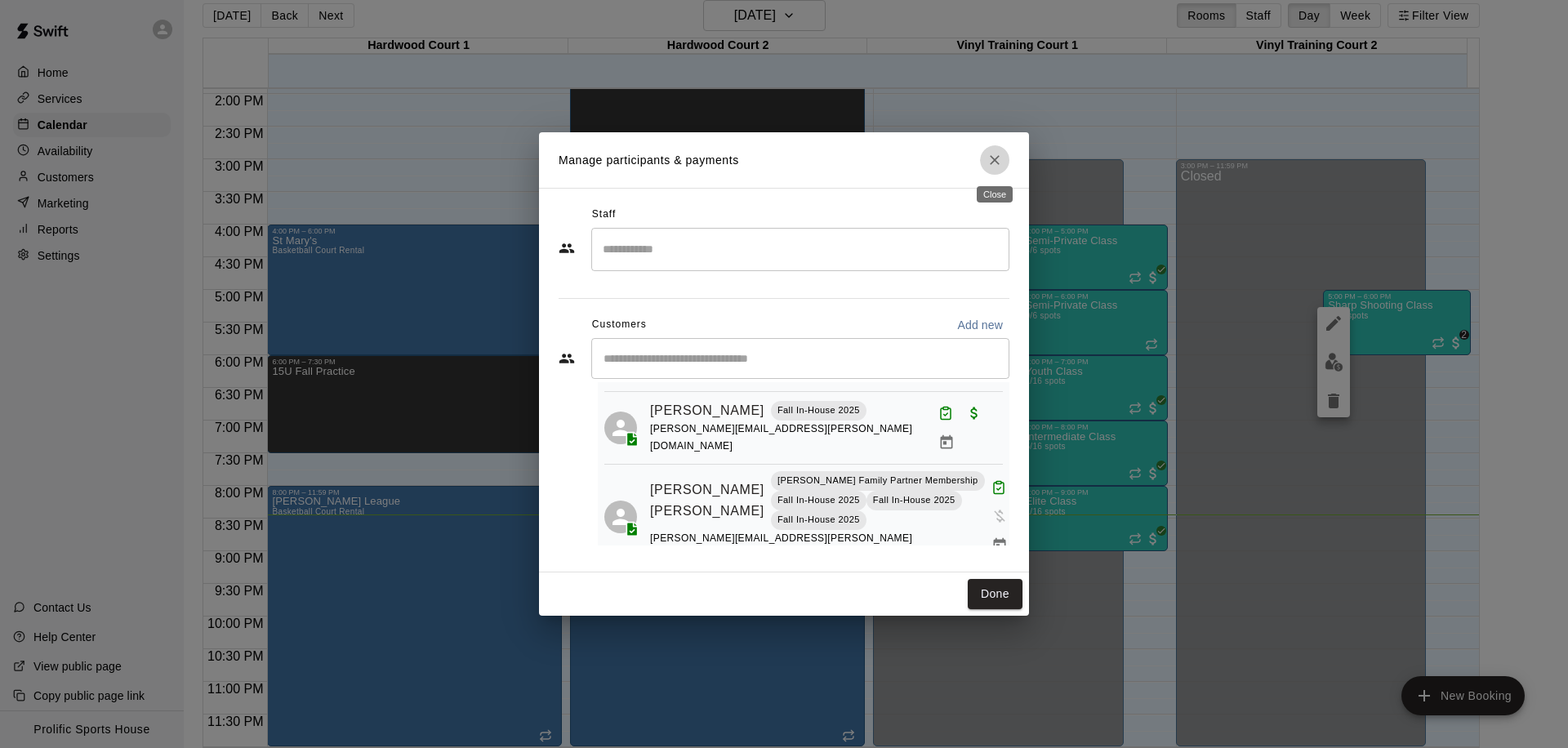
click at [987, 161] on icon "Close" at bounding box center [995, 160] width 16 height 16
